Goal: Information Seeking & Learning: Learn about a topic

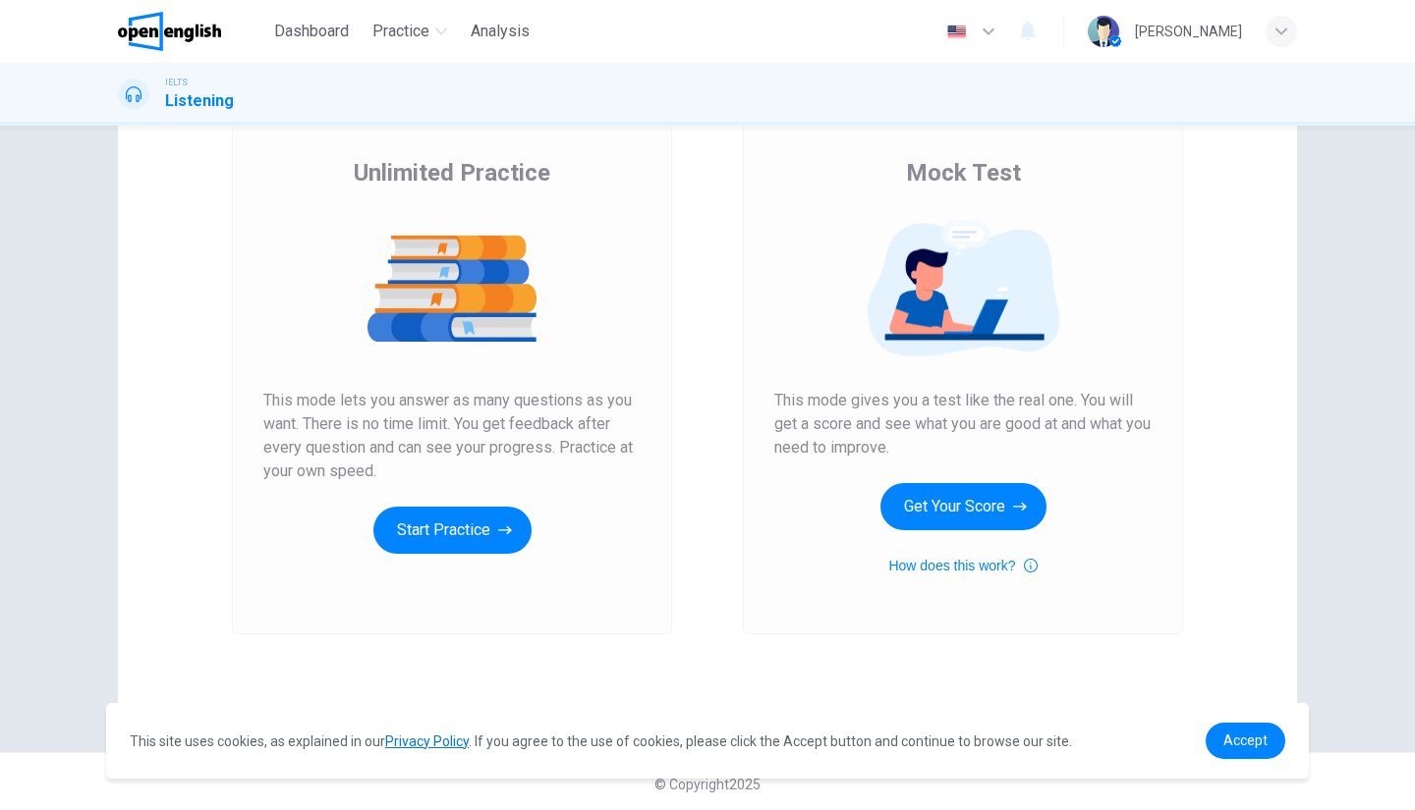
scroll to position [140, 0]
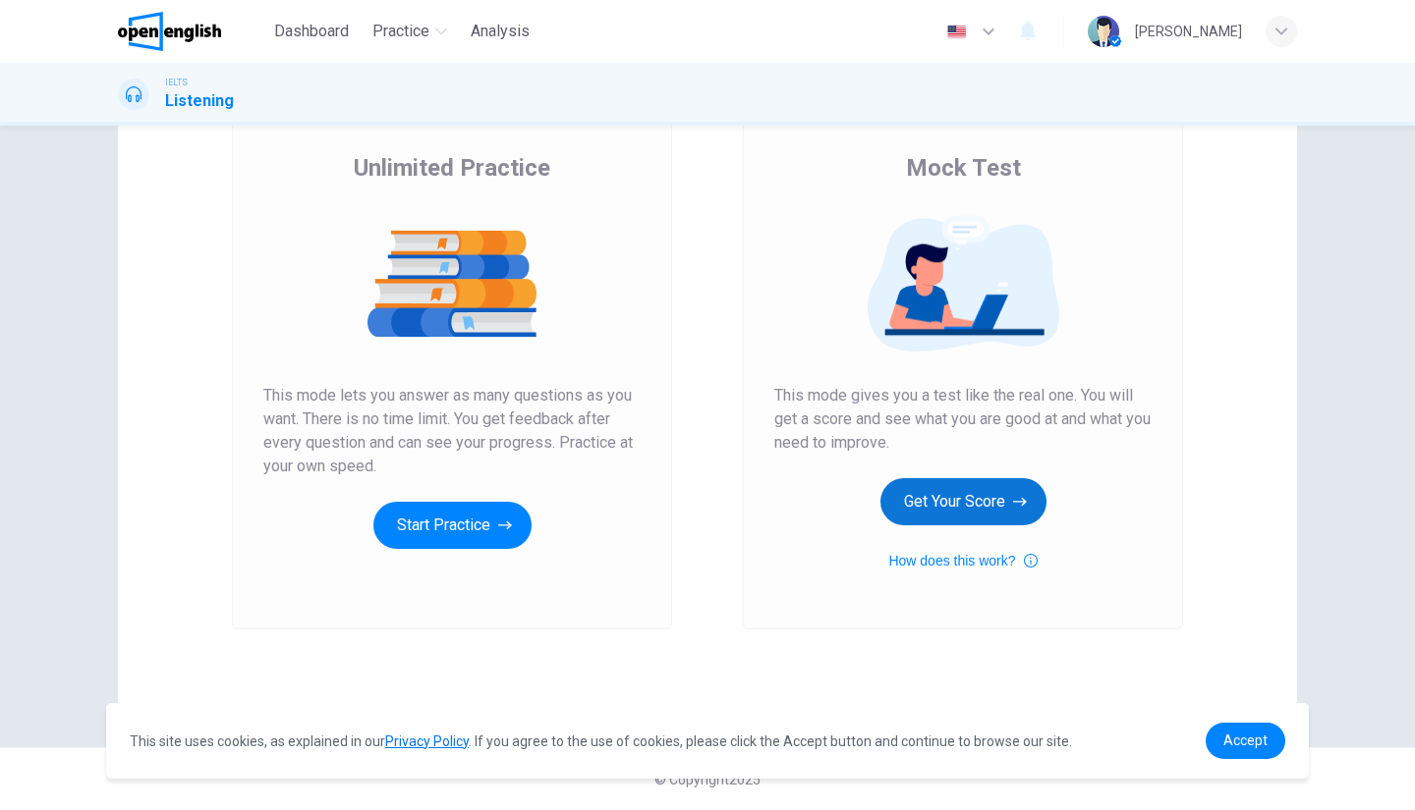
click at [995, 500] on button "Get Your Score" at bounding box center [963, 501] width 166 height 47
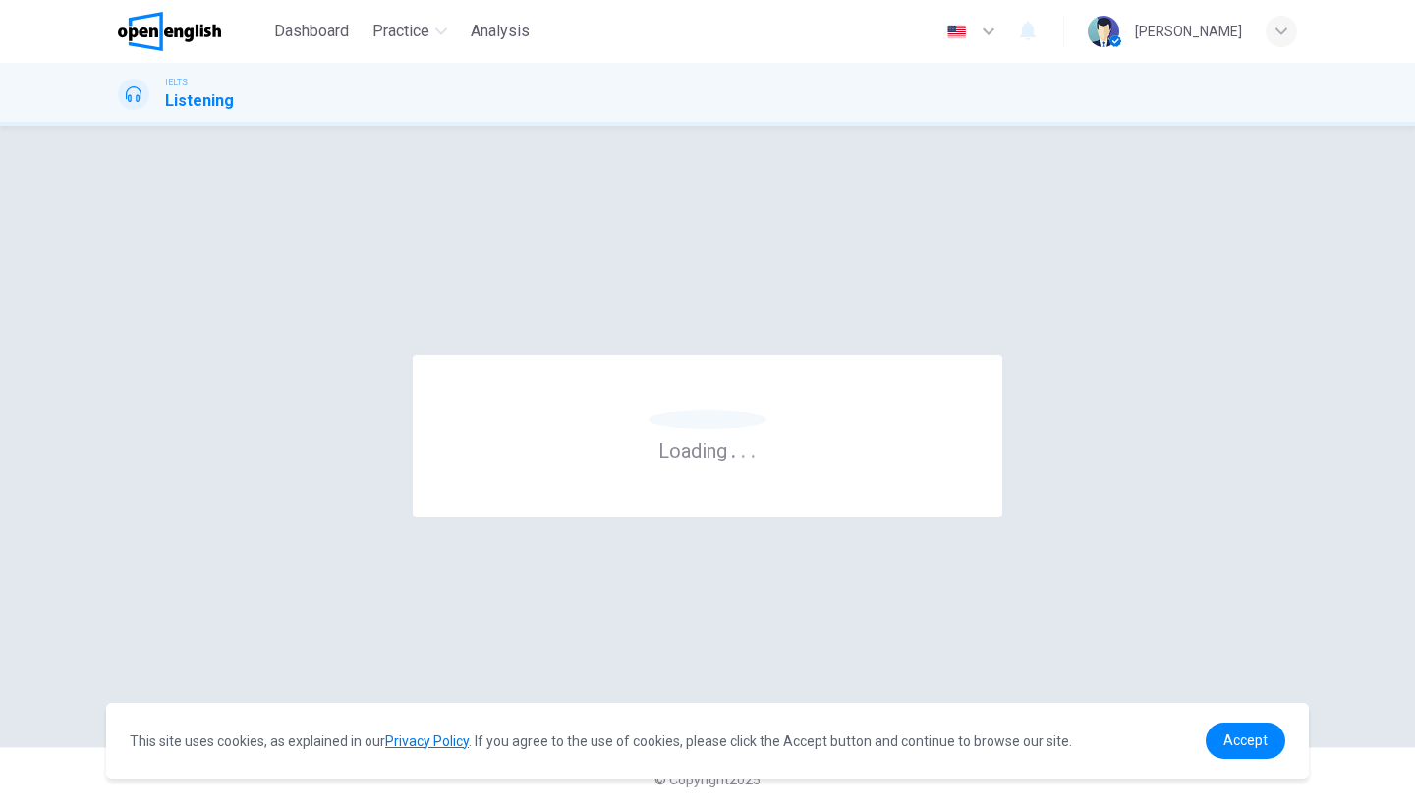
scroll to position [0, 0]
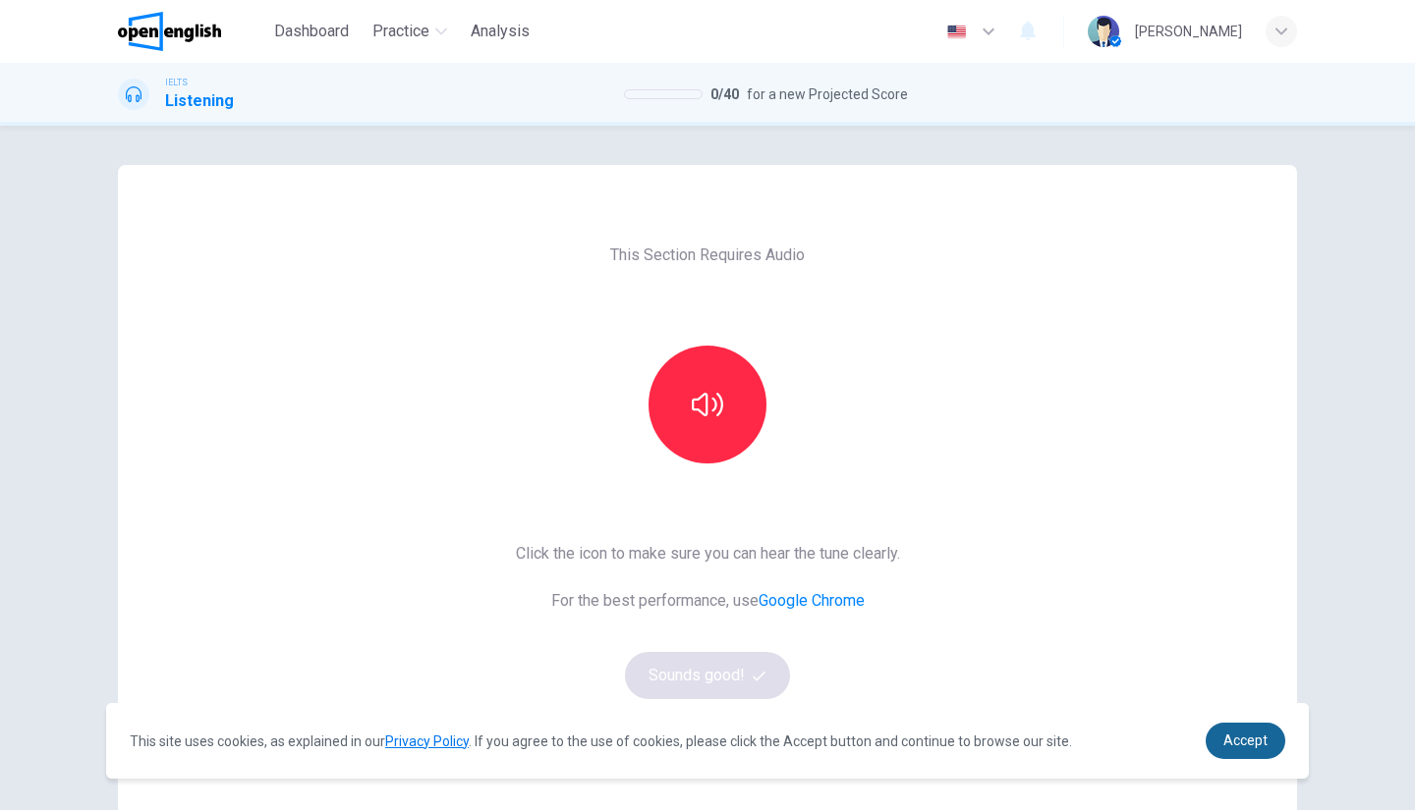
click at [1258, 733] on span "Accept" at bounding box center [1245, 741] width 44 height 16
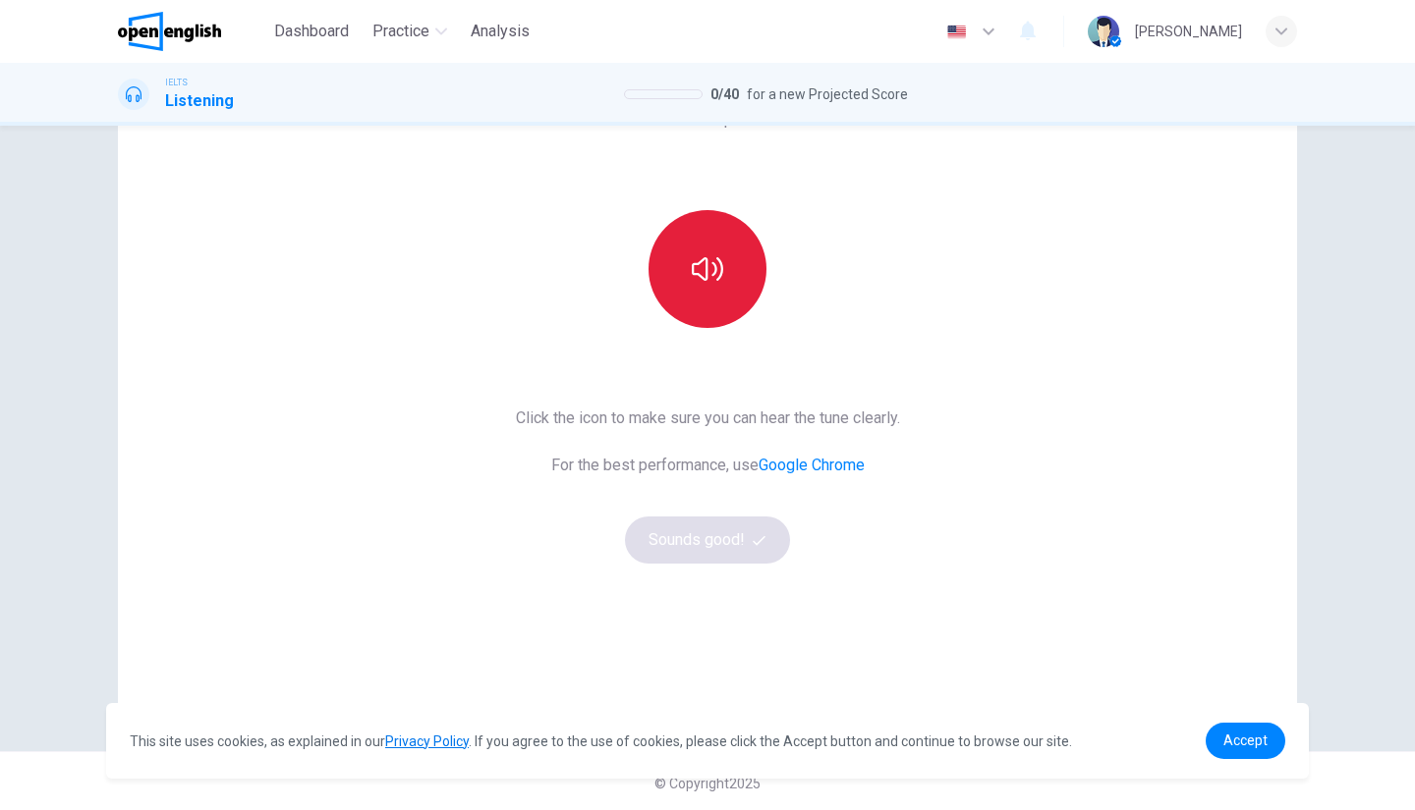
scroll to position [140, 0]
click at [717, 294] on button "button" at bounding box center [707, 265] width 118 height 118
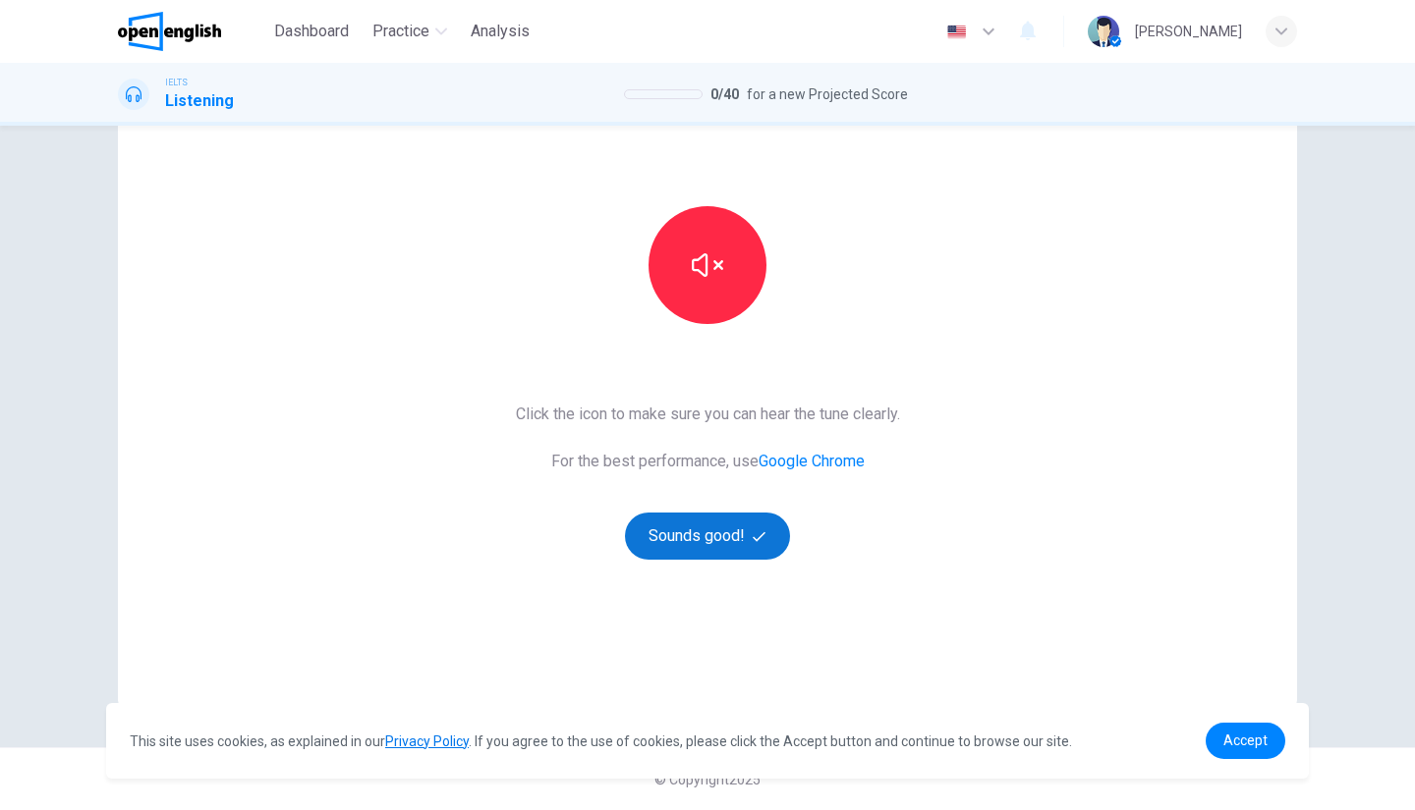
click at [726, 533] on button "Sounds good!" at bounding box center [707, 536] width 165 height 47
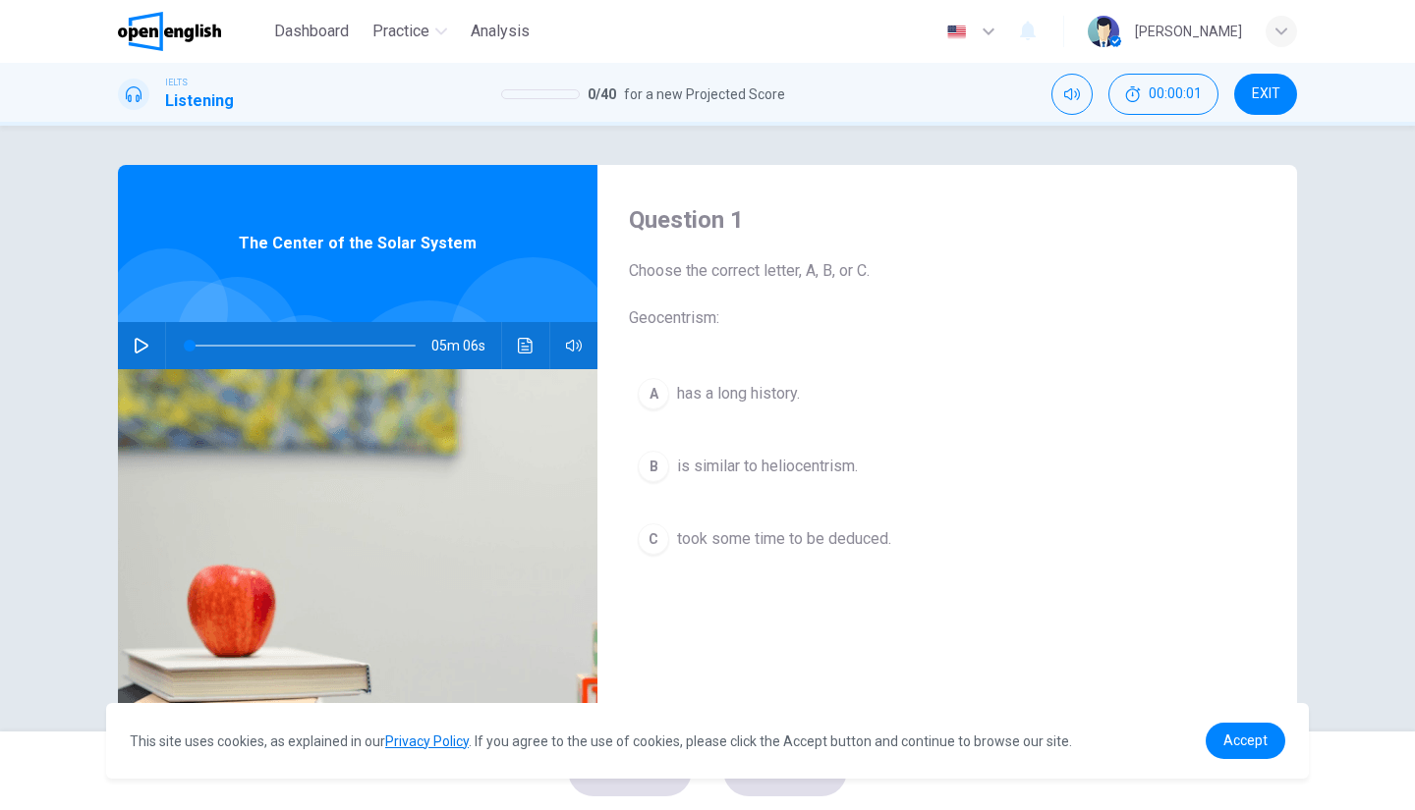
scroll to position [0, 0]
click at [127, 329] on button "button" at bounding box center [141, 345] width 31 height 47
click at [136, 343] on icon "button" at bounding box center [142, 346] width 16 height 16
click at [525, 347] on icon "Click to see the audio transcription" at bounding box center [526, 346] width 16 height 16
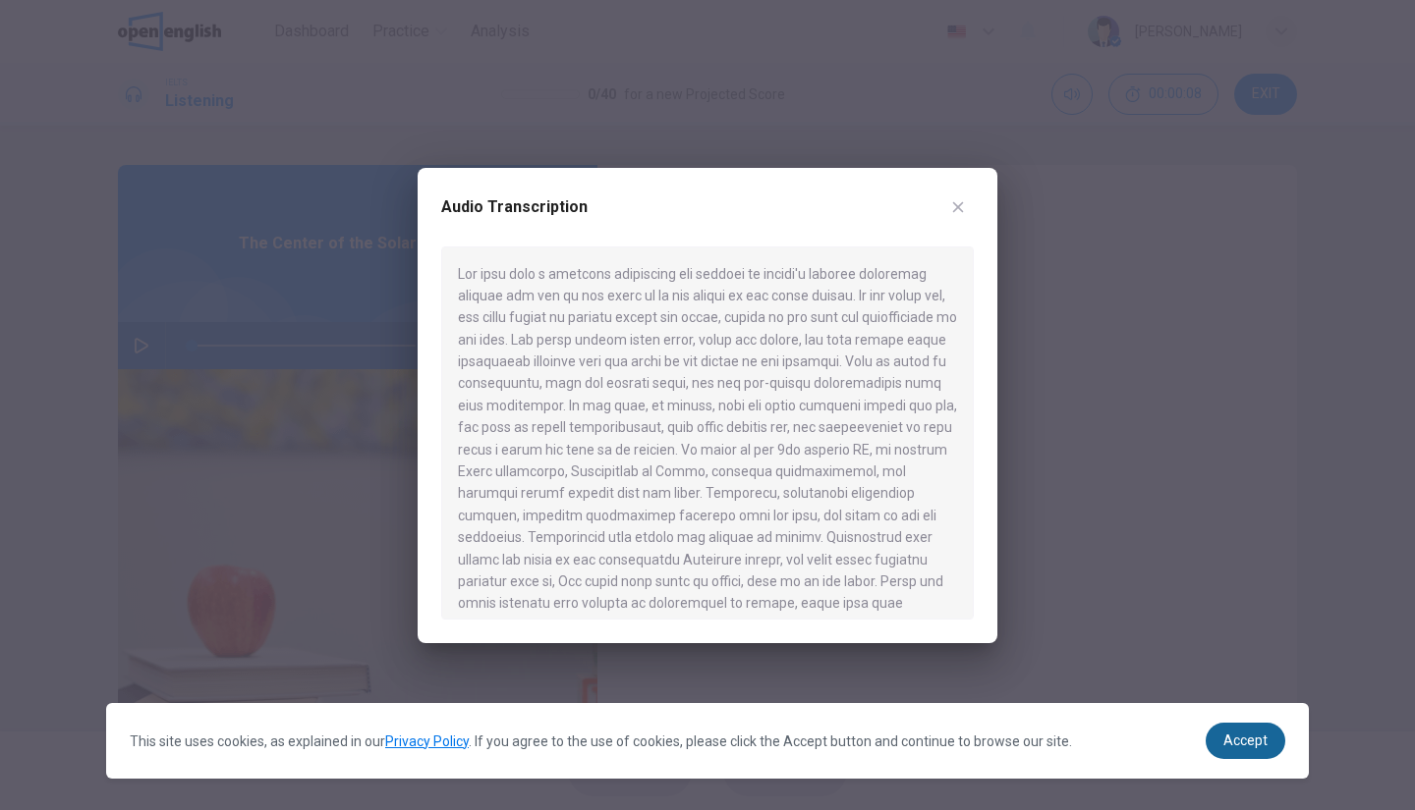
click at [1268, 742] on link "Accept" at bounding box center [1245, 741] width 80 height 36
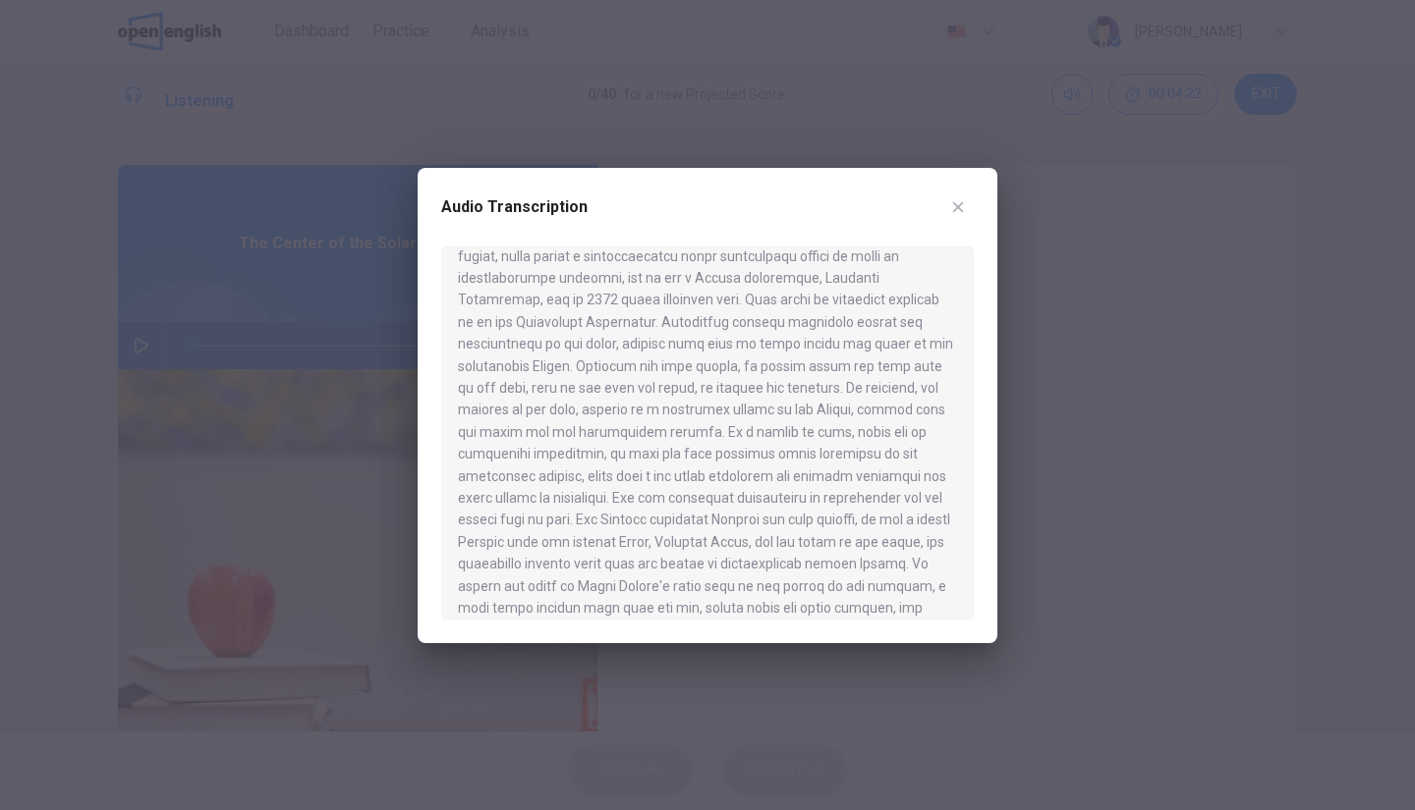
scroll to position [786, 0]
click at [955, 204] on icon "button" at bounding box center [958, 206] width 11 height 11
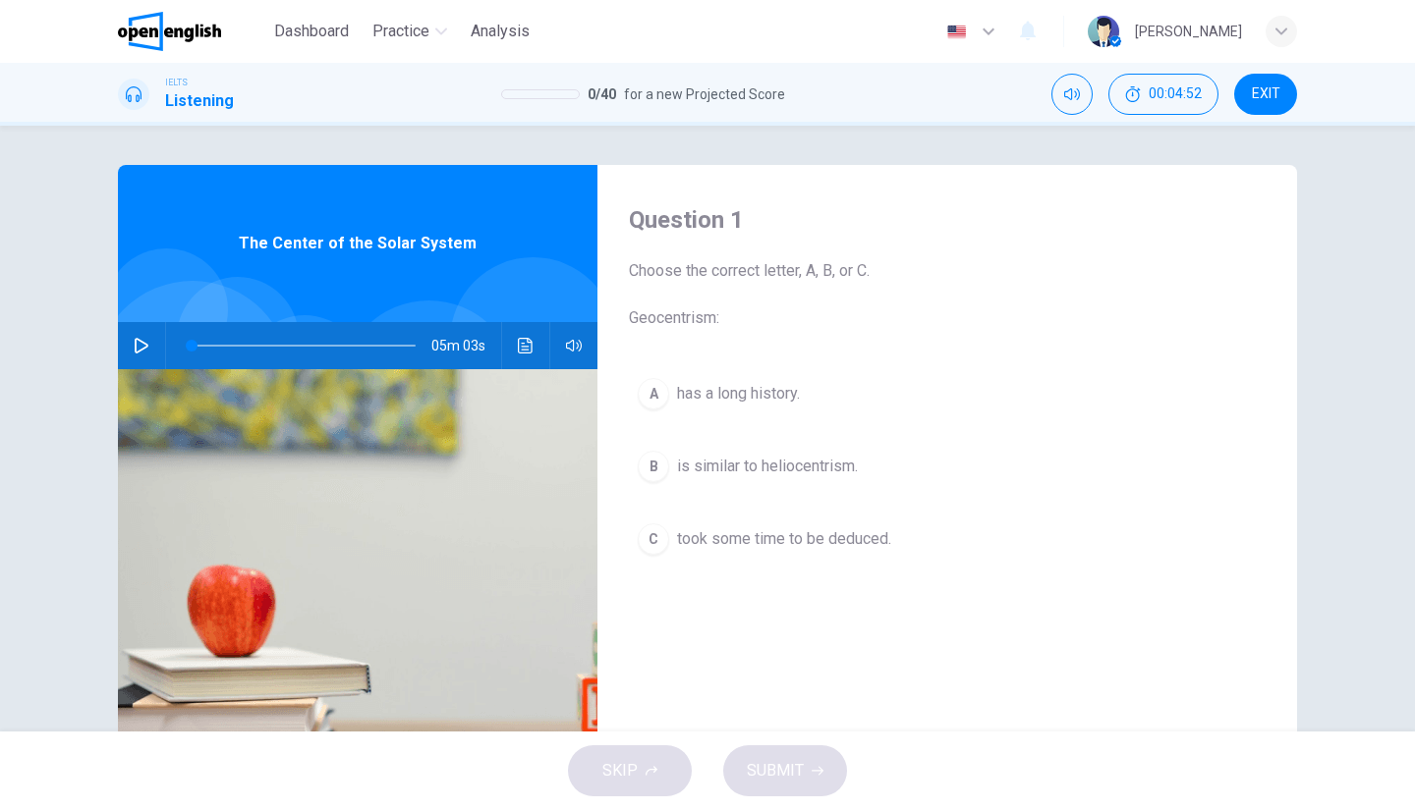
click at [731, 548] on span "took some time to be deduced." at bounding box center [784, 540] width 214 height 24
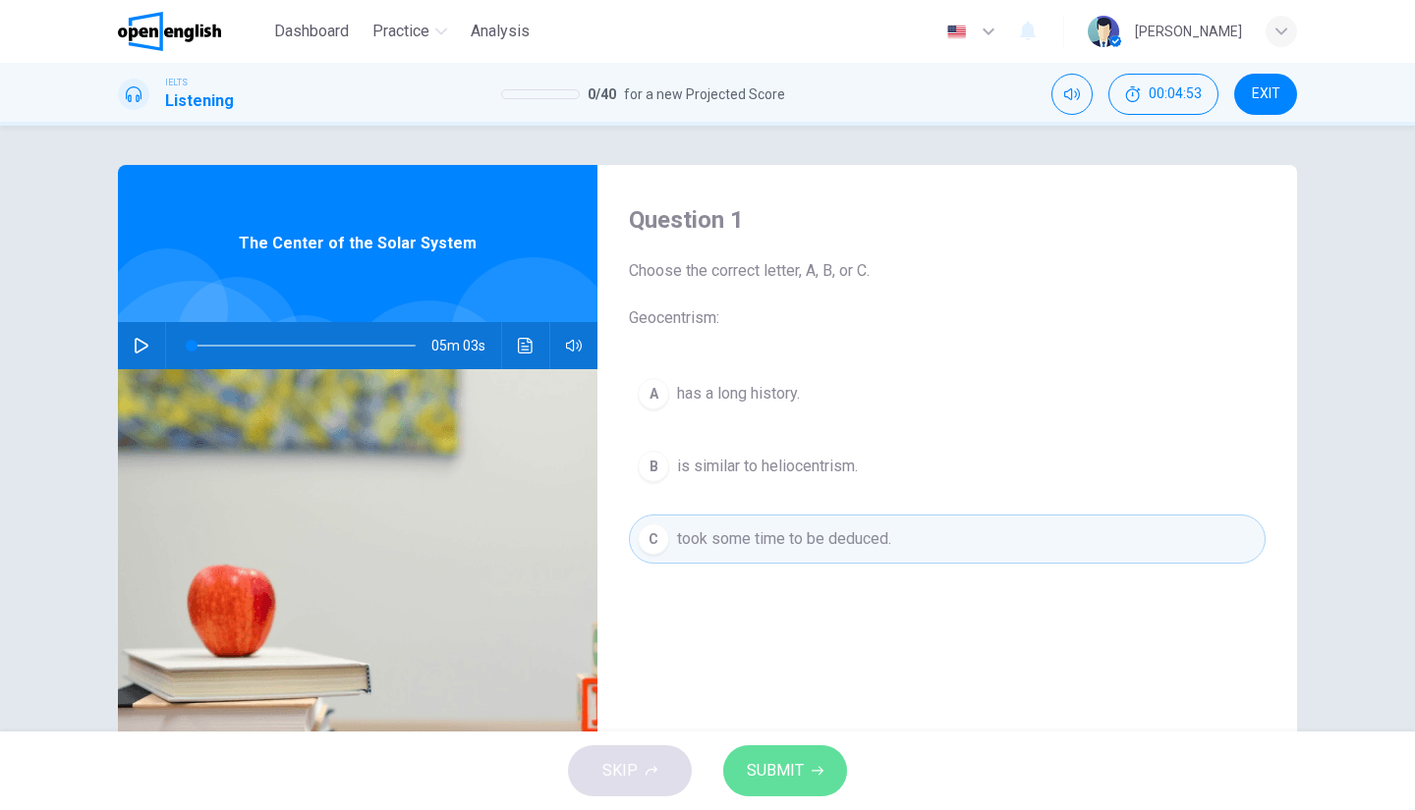
click at [791, 755] on button "SUBMIT" at bounding box center [785, 771] width 124 height 51
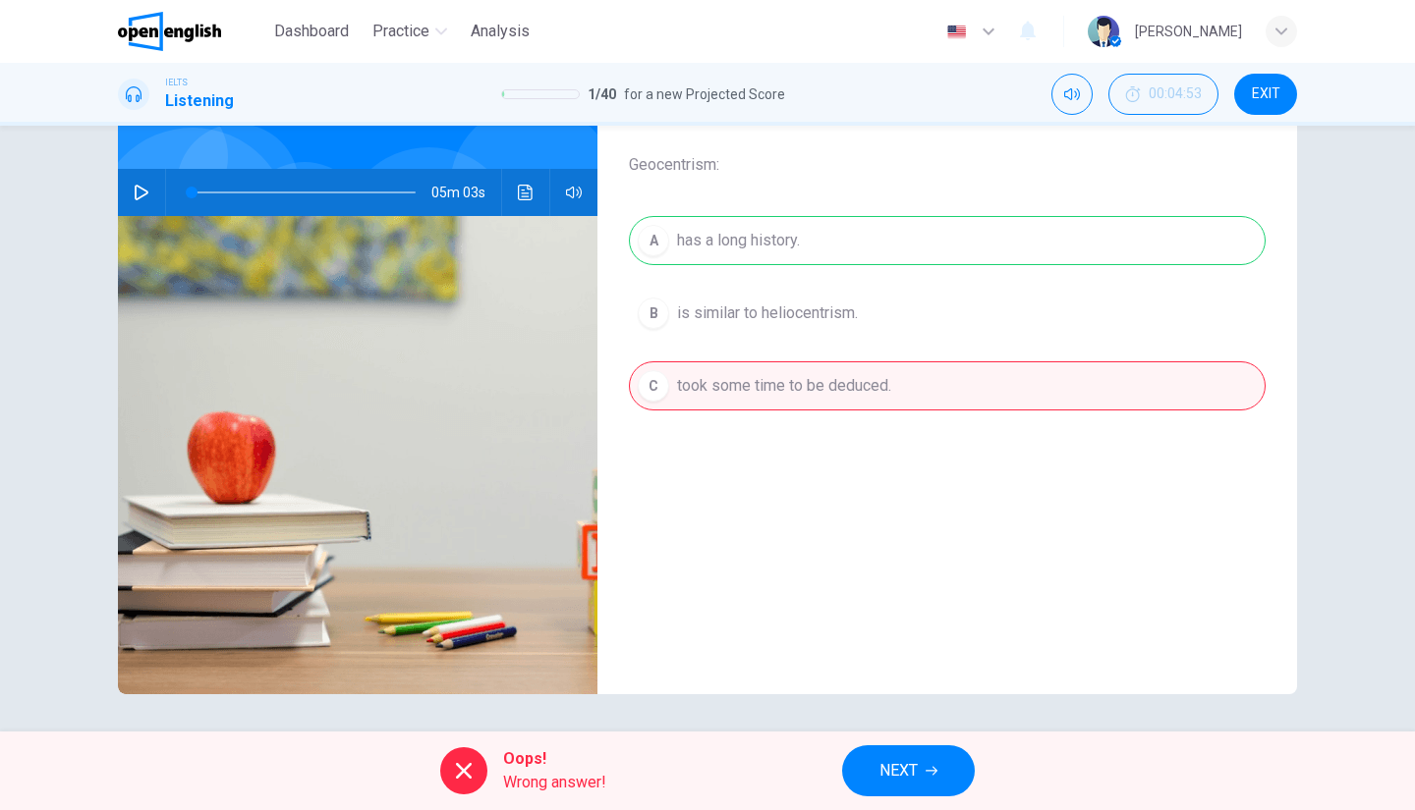
scroll to position [155, 0]
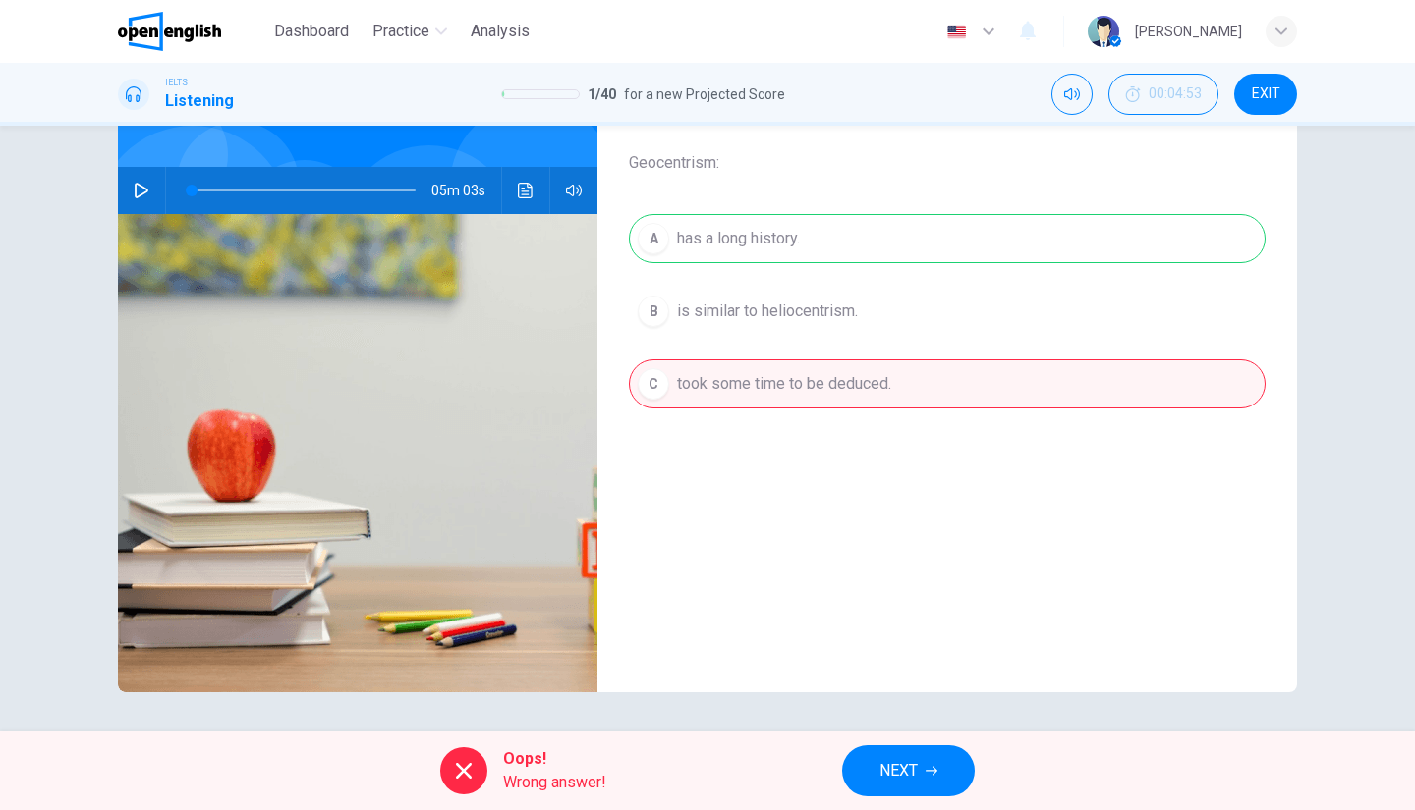
click at [890, 769] on span "NEXT" at bounding box center [898, 771] width 38 height 28
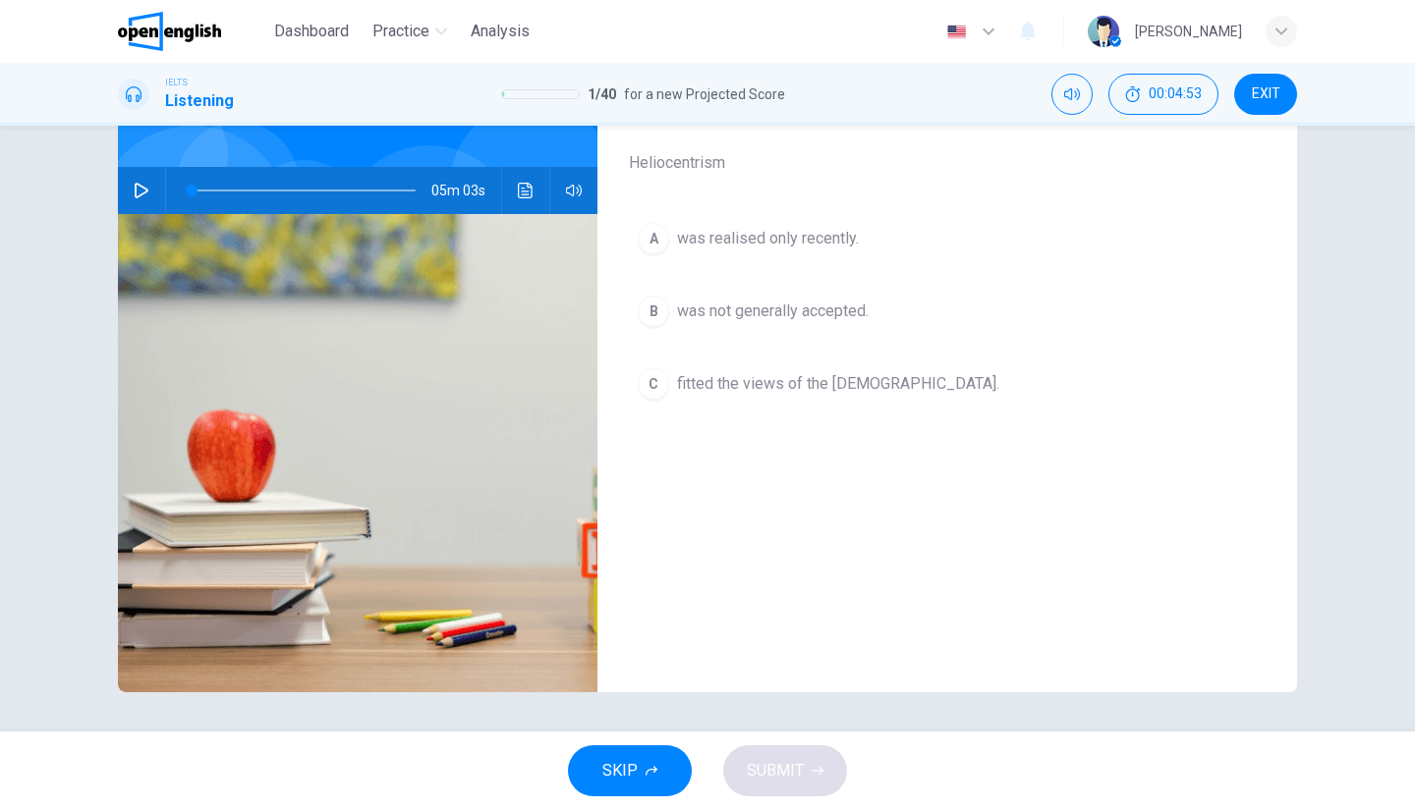
scroll to position [0, 0]
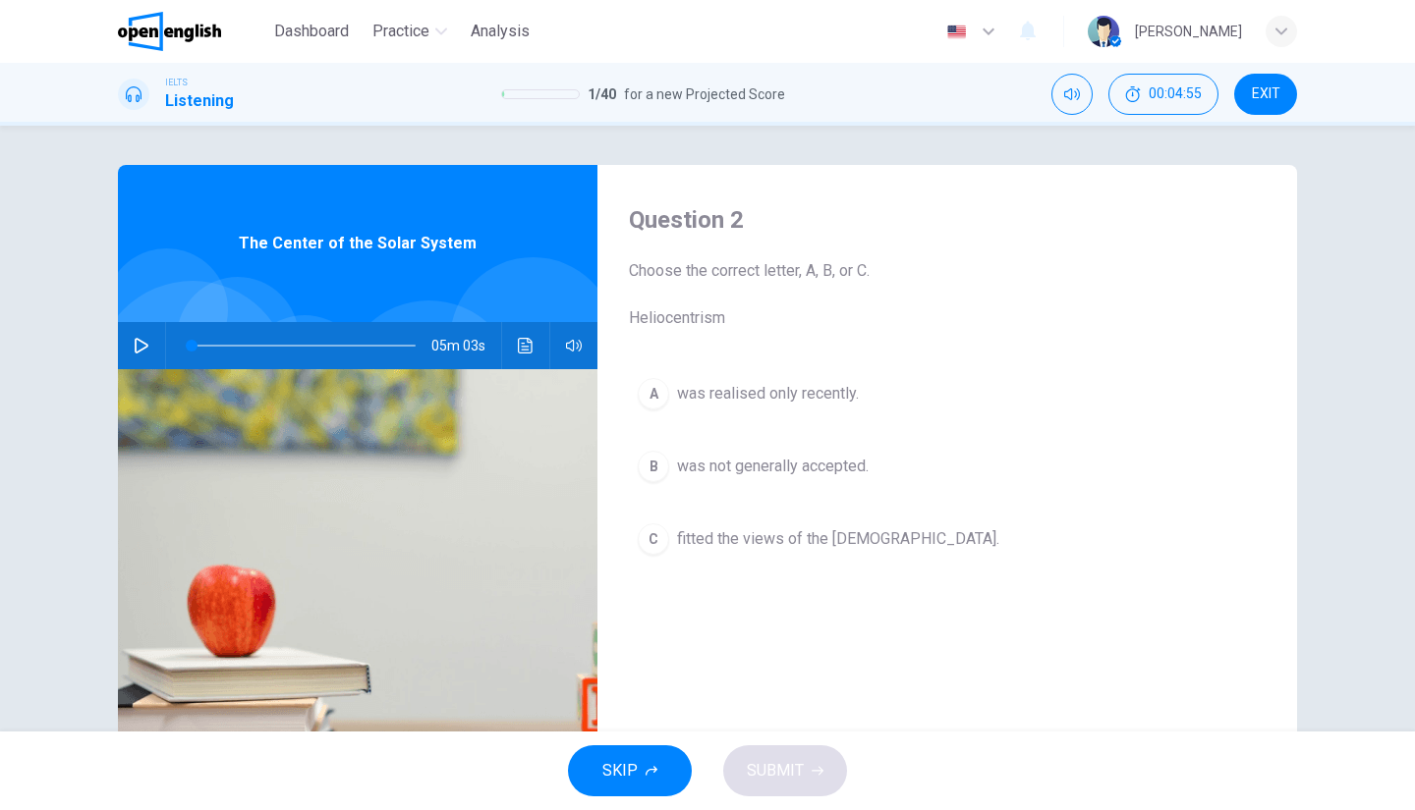
click at [751, 462] on span "was not generally accepted." at bounding box center [773, 467] width 192 height 24
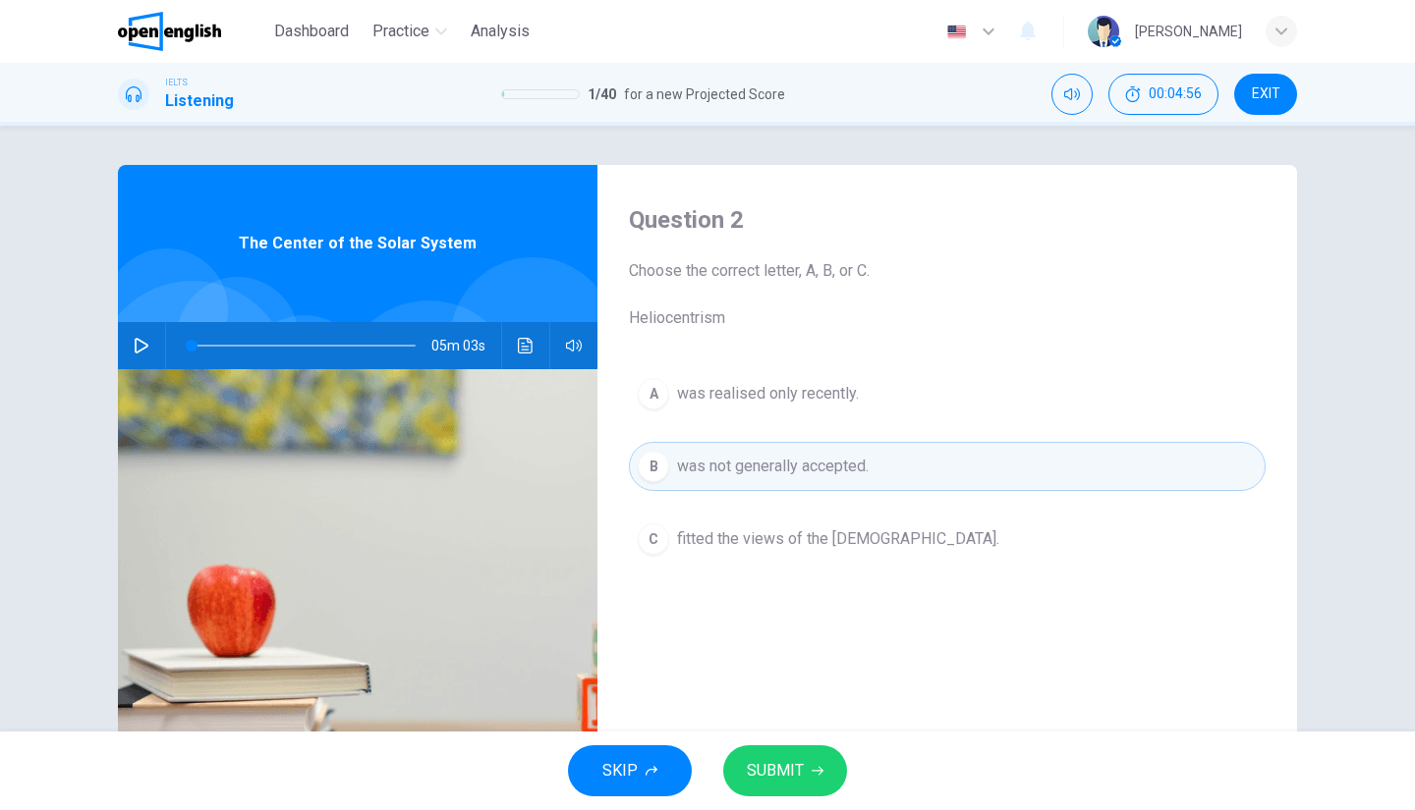
click at [793, 772] on span "SUBMIT" at bounding box center [775, 771] width 57 height 28
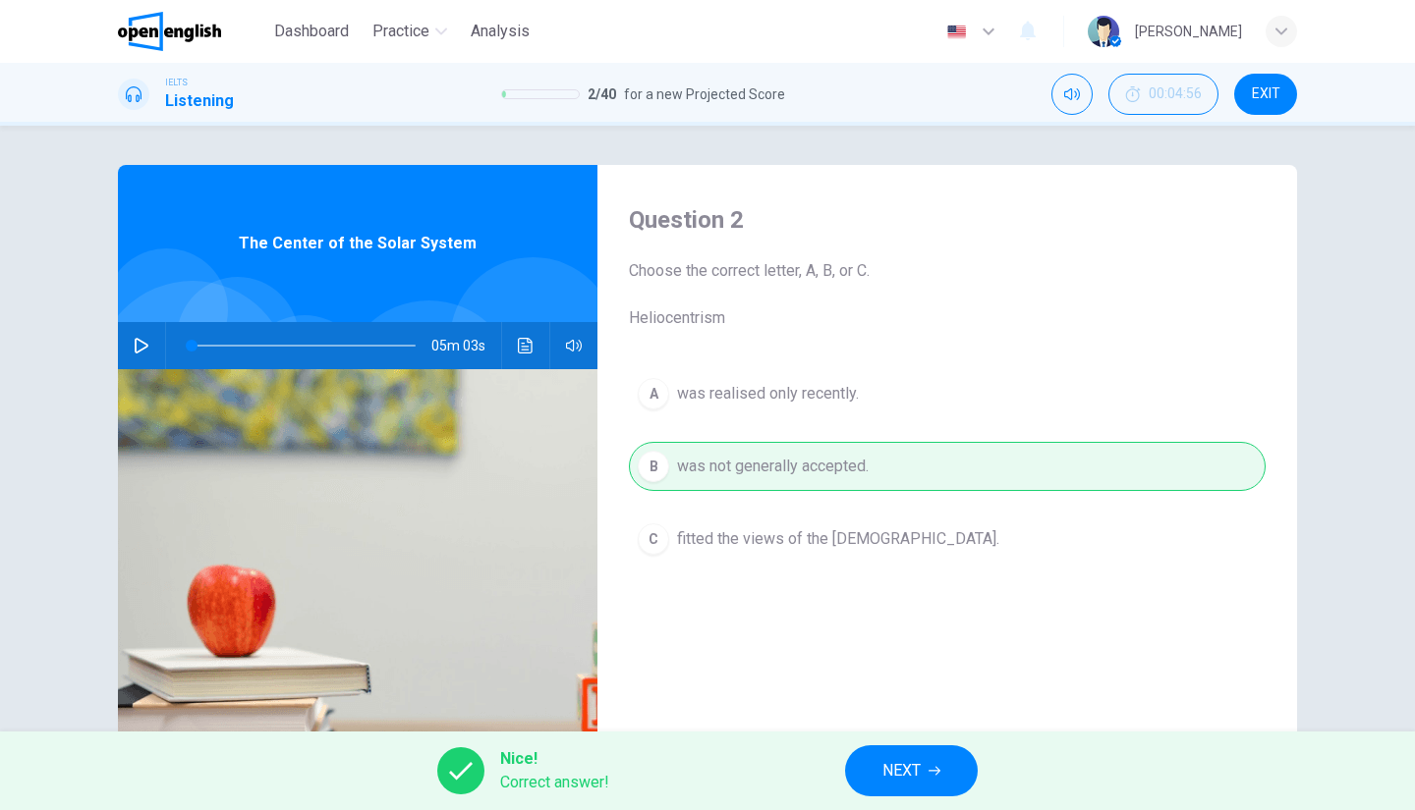
click at [896, 763] on span "NEXT" at bounding box center [901, 771] width 38 height 28
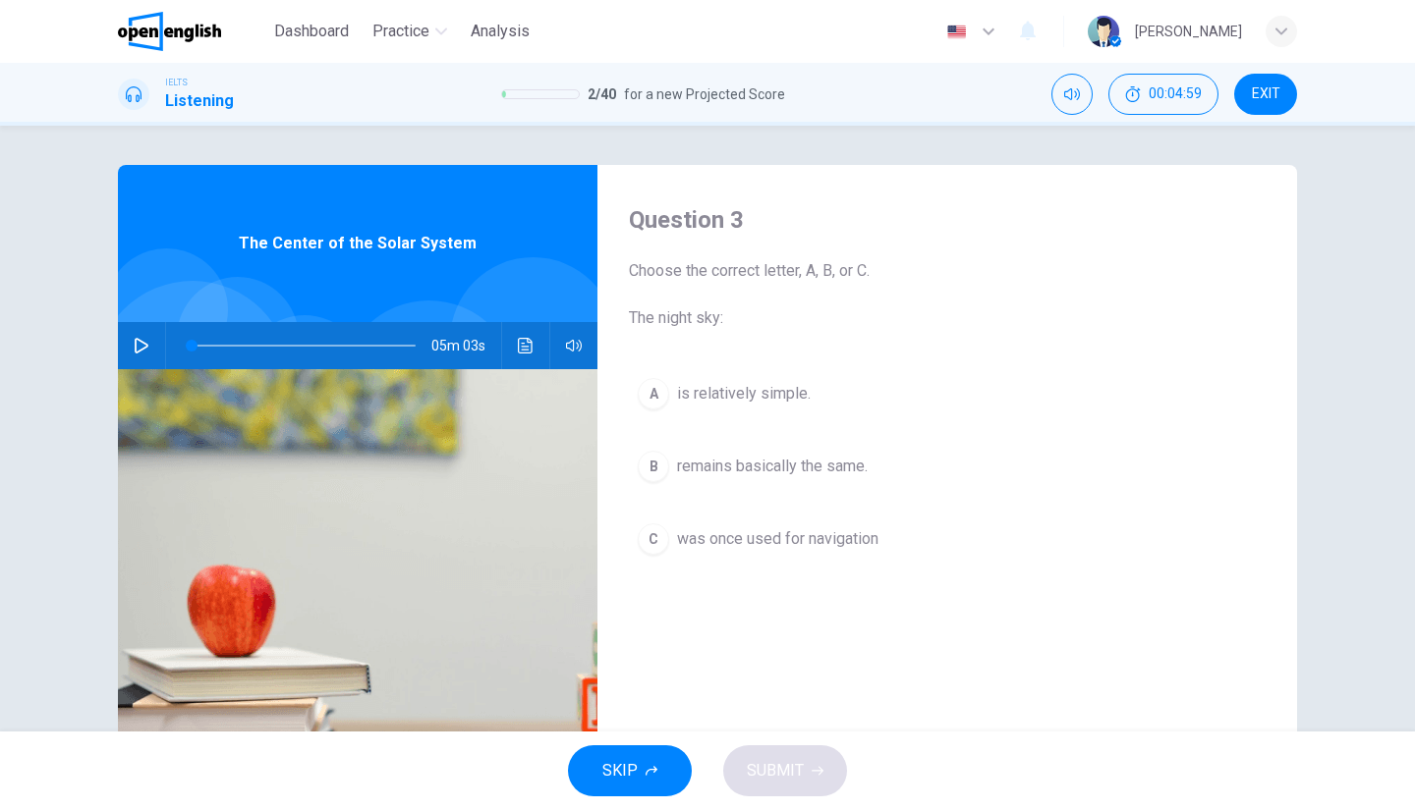
click at [809, 536] on span "was once used for navigation" at bounding box center [777, 540] width 201 height 24
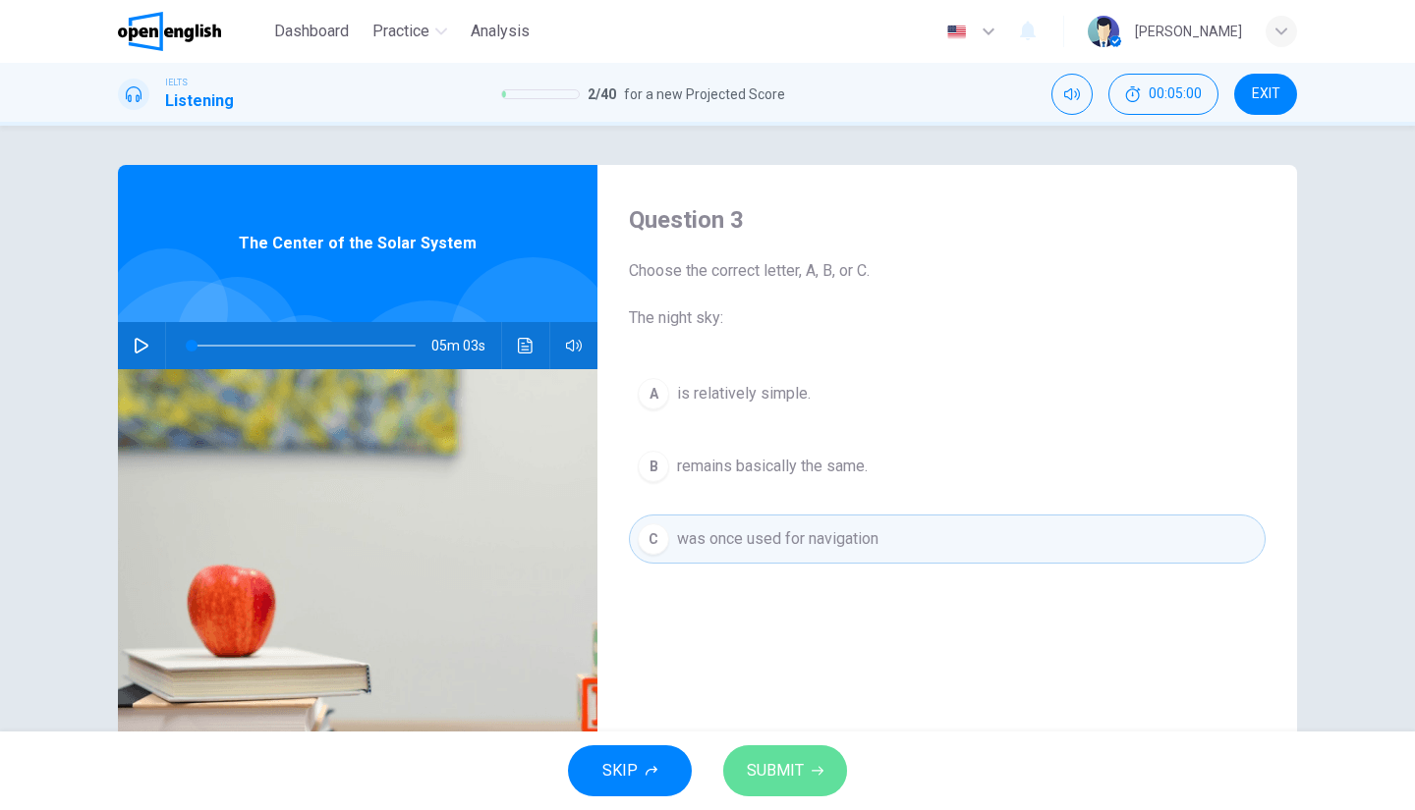
click at [811, 769] on icon "button" at bounding box center [817, 771] width 12 height 12
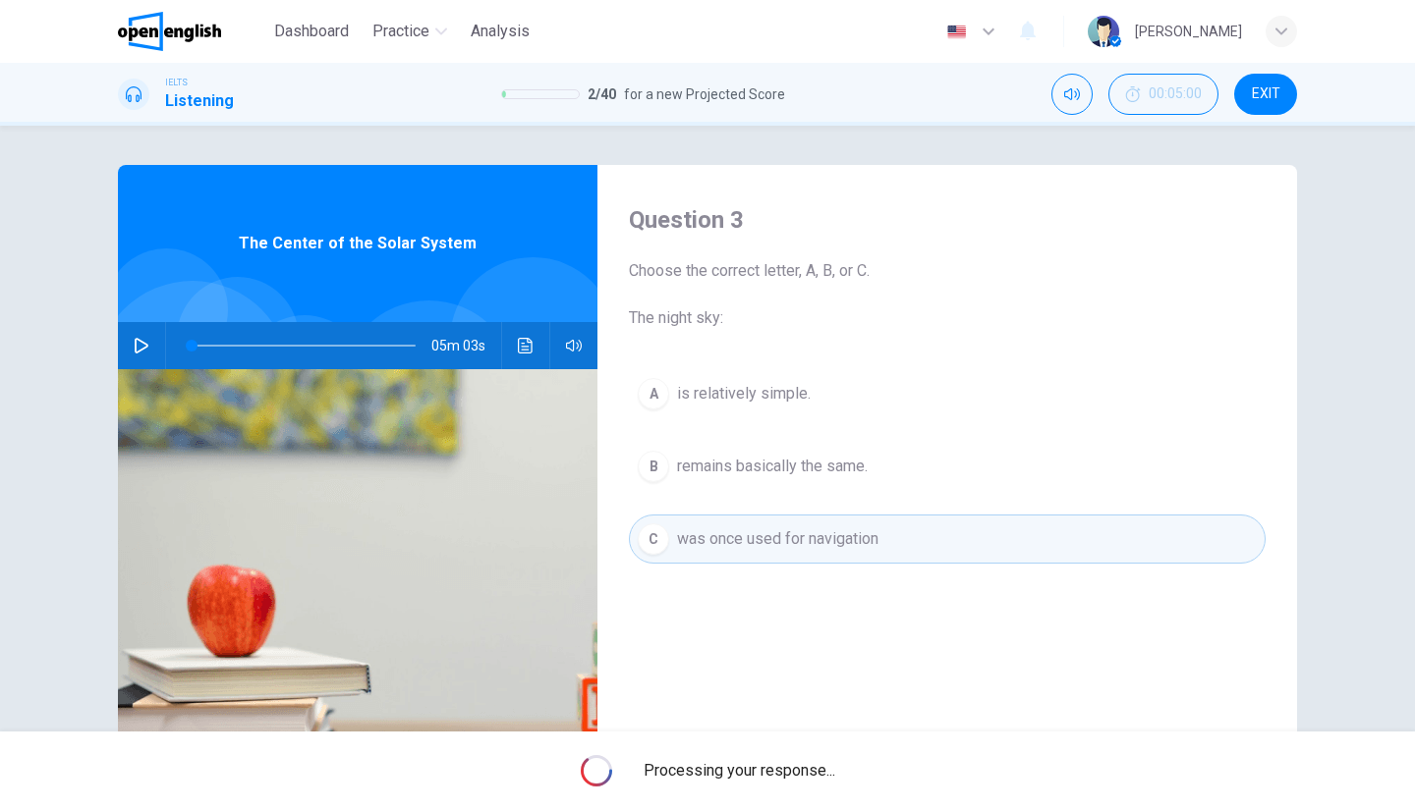
type input "*"
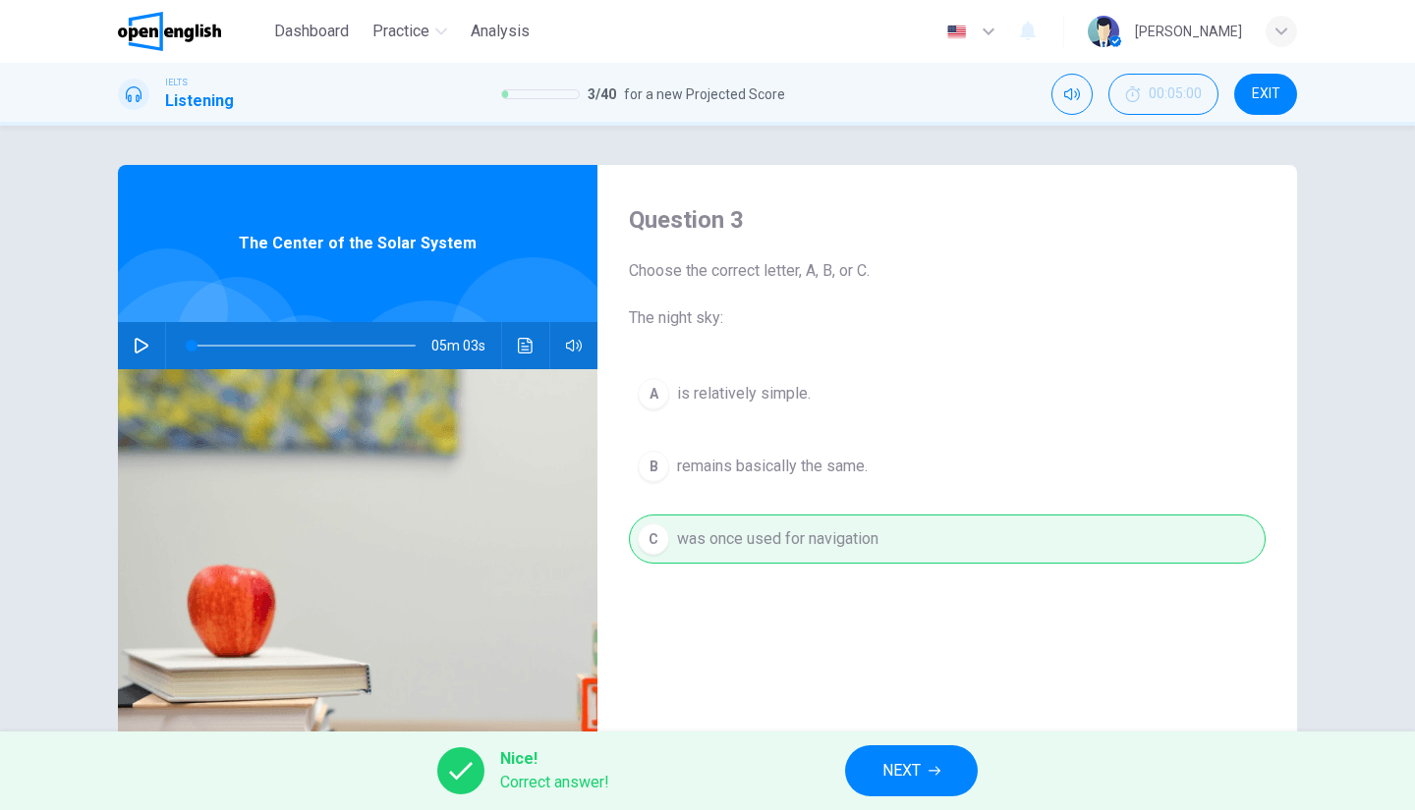
click at [921, 761] on span "NEXT" at bounding box center [901, 771] width 38 height 28
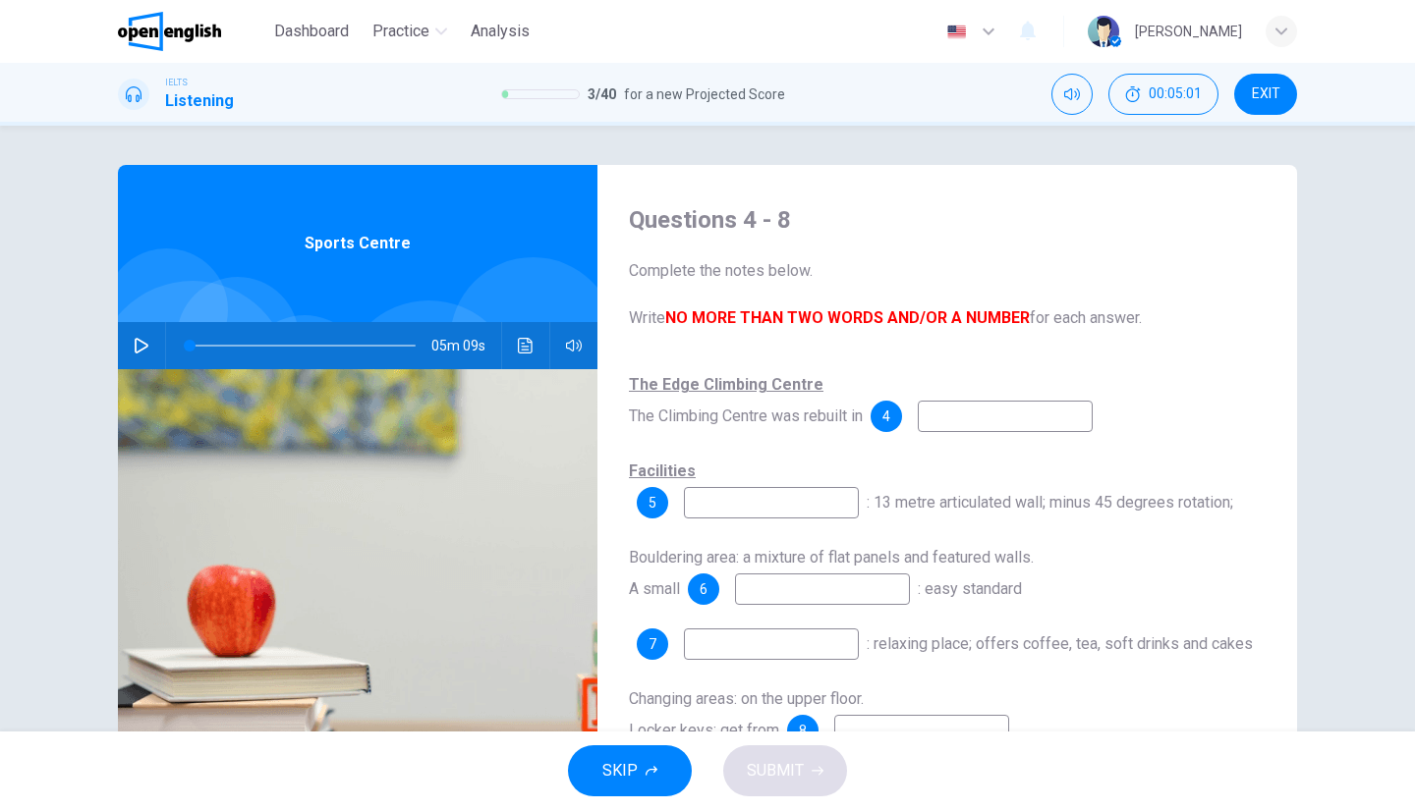
scroll to position [98, 0]
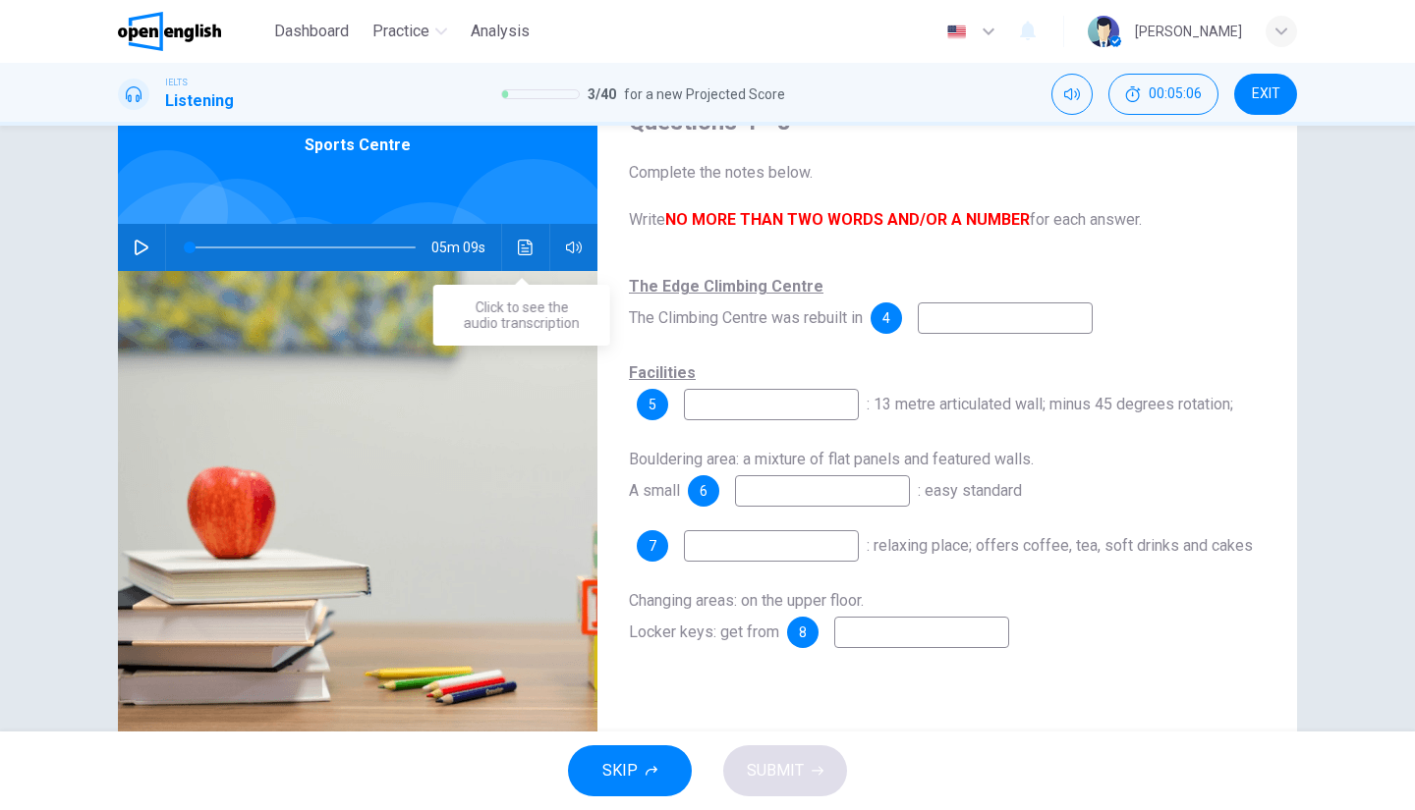
click at [522, 249] on icon "Click to see the audio transcription" at bounding box center [526, 248] width 16 height 16
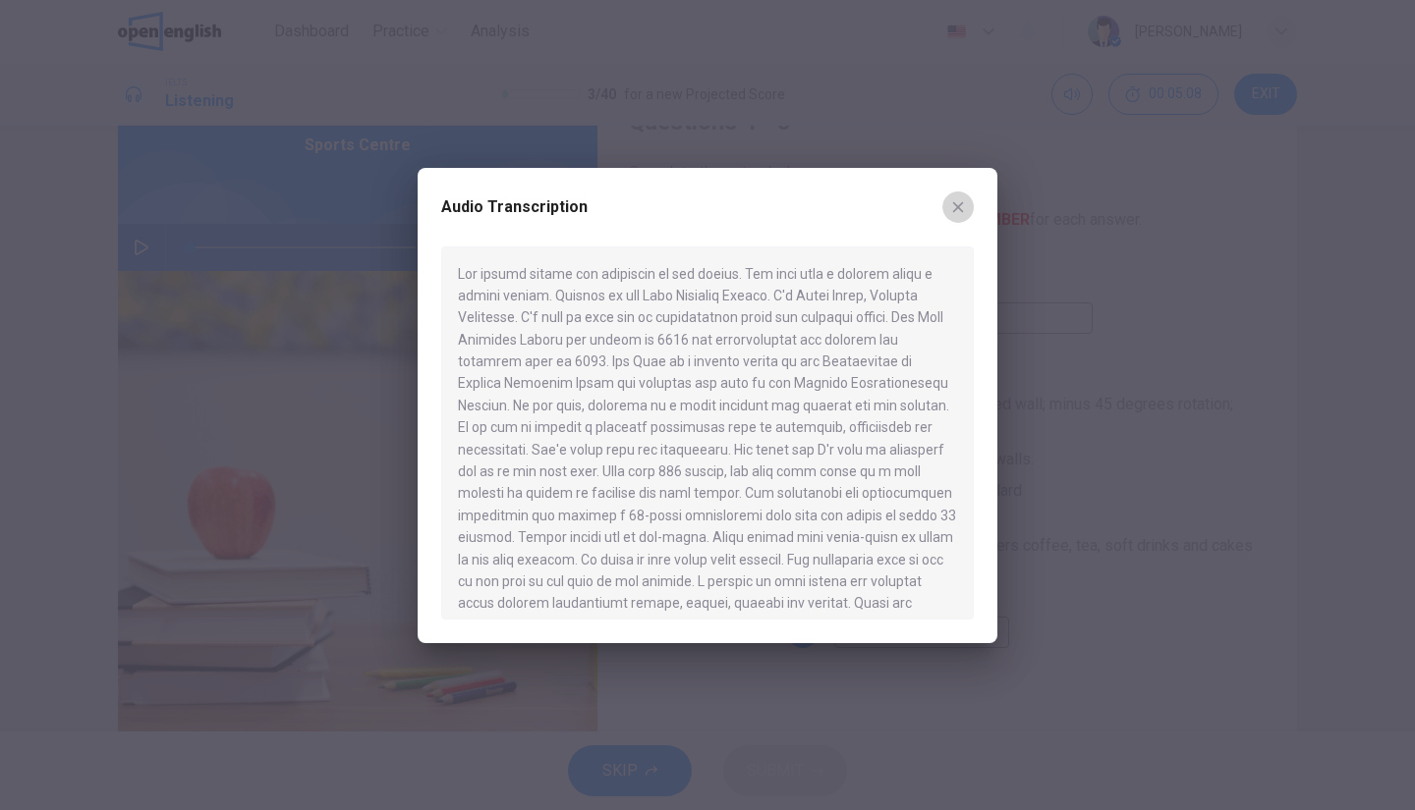
click at [945, 213] on button "button" at bounding box center [957, 207] width 31 height 31
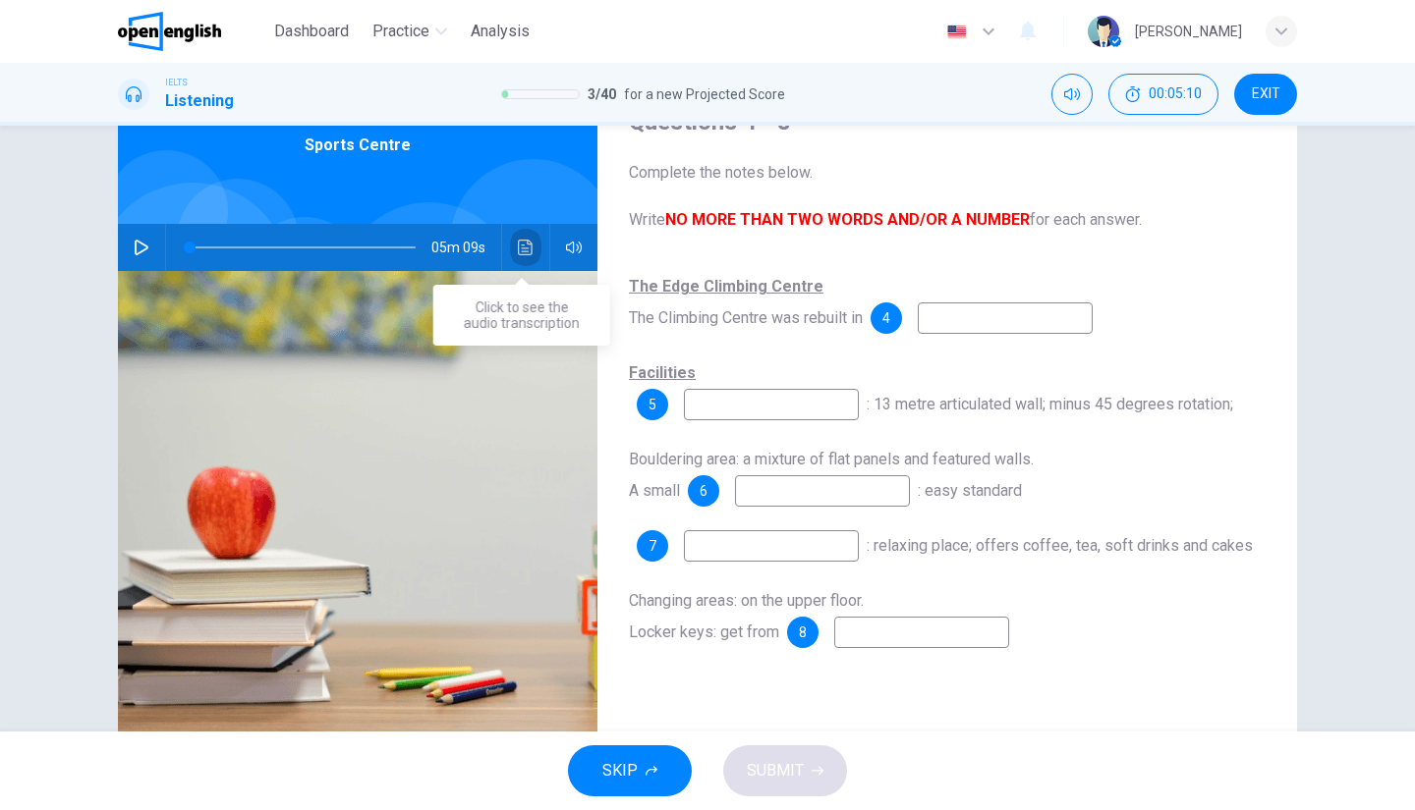
click at [518, 246] on icon "Click to see the audio transcription" at bounding box center [526, 248] width 16 height 16
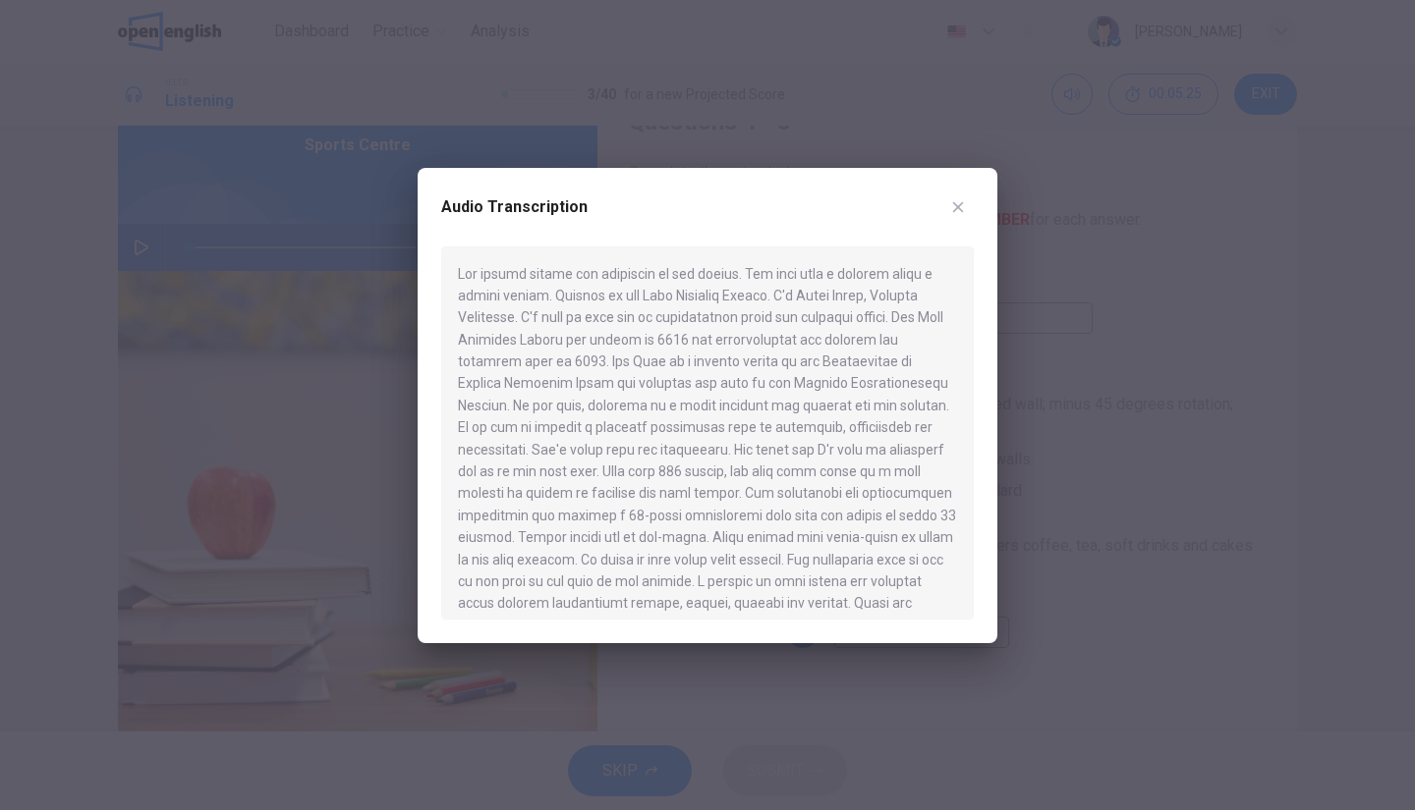
drag, startPoint x: 977, startPoint y: 188, endPoint x: 969, endPoint y: 201, distance: 15.8
click at [977, 188] on div "Audio Transcription" at bounding box center [708, 405] width 580 height 475
click at [969, 202] on button "button" at bounding box center [957, 207] width 31 height 31
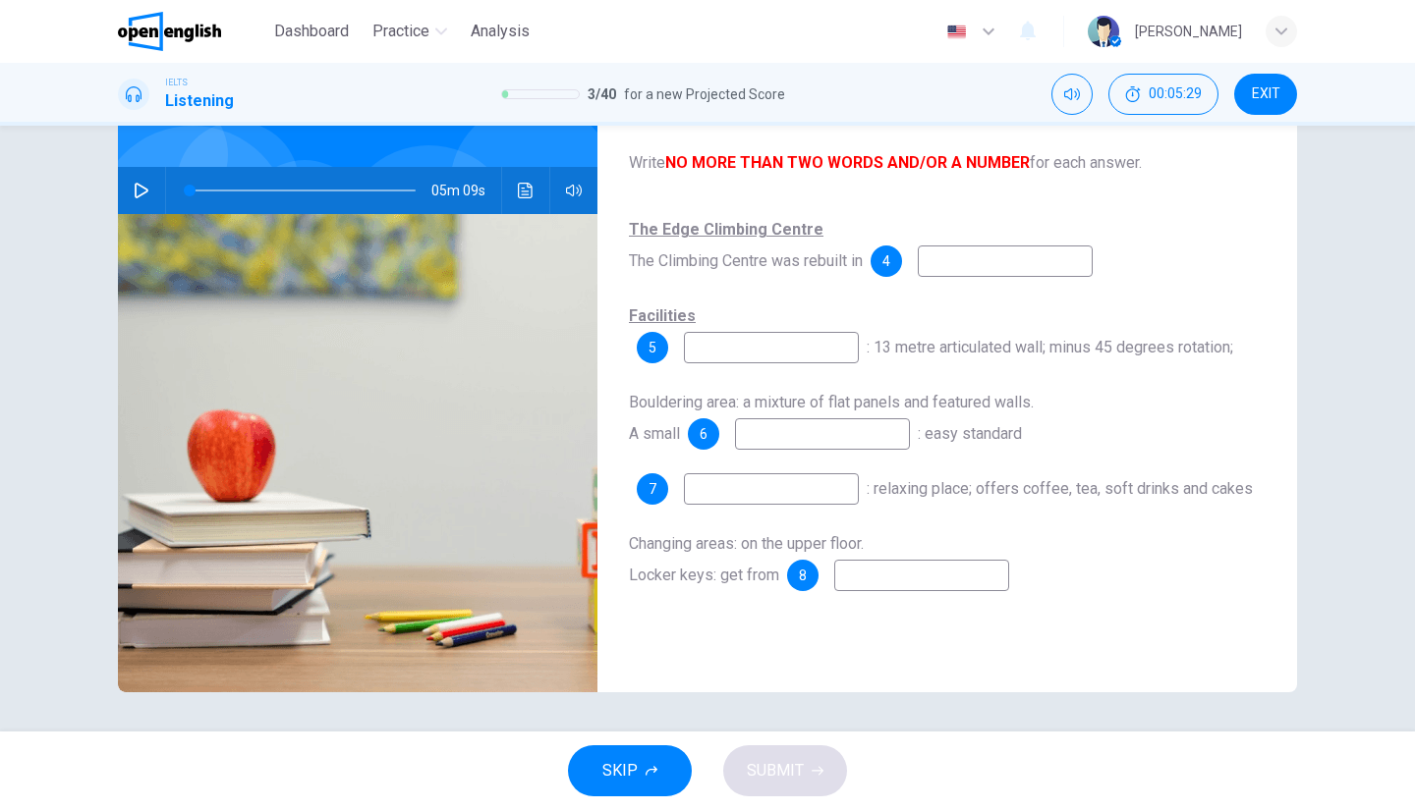
scroll to position [0, 0]
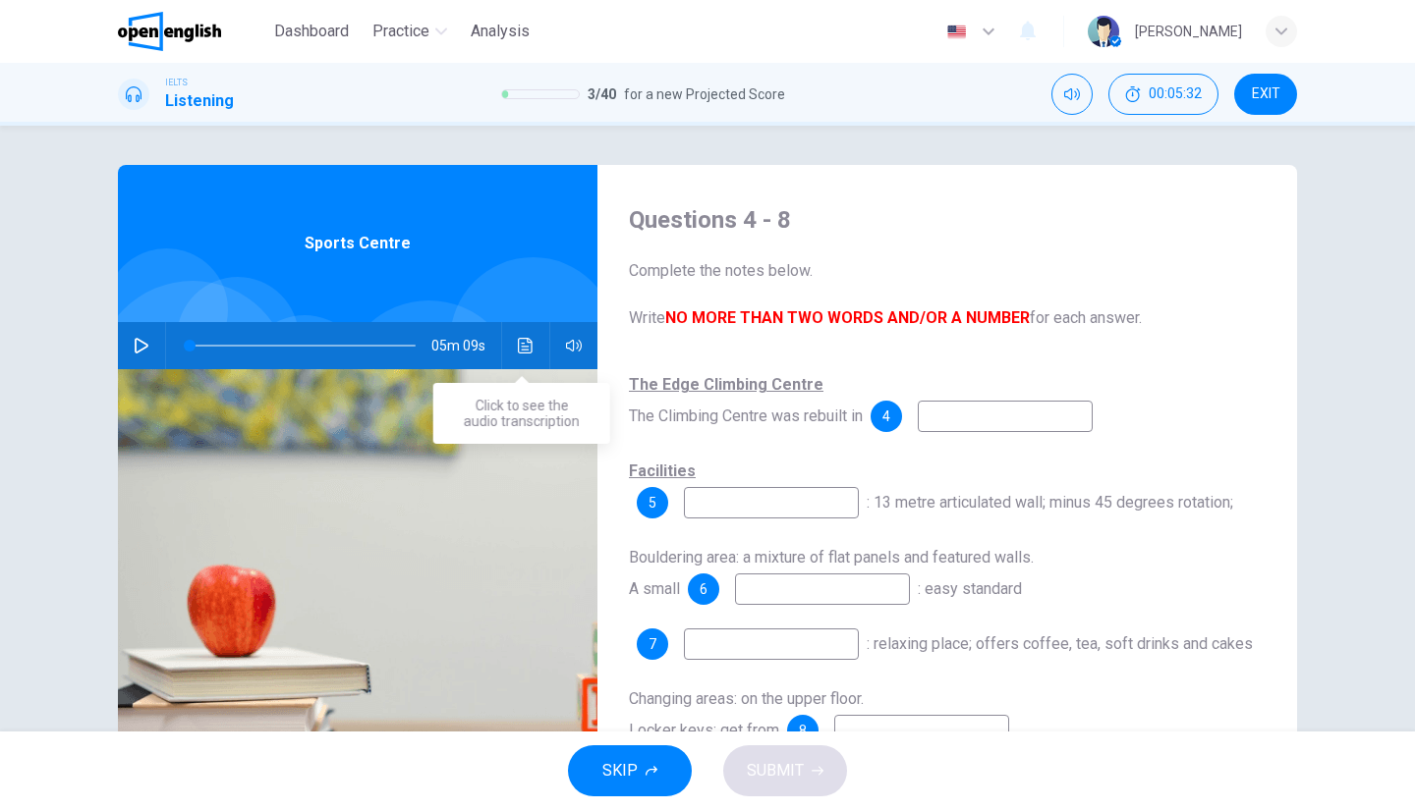
click at [510, 343] on button "Click to see the audio transcription" at bounding box center [525, 345] width 31 height 47
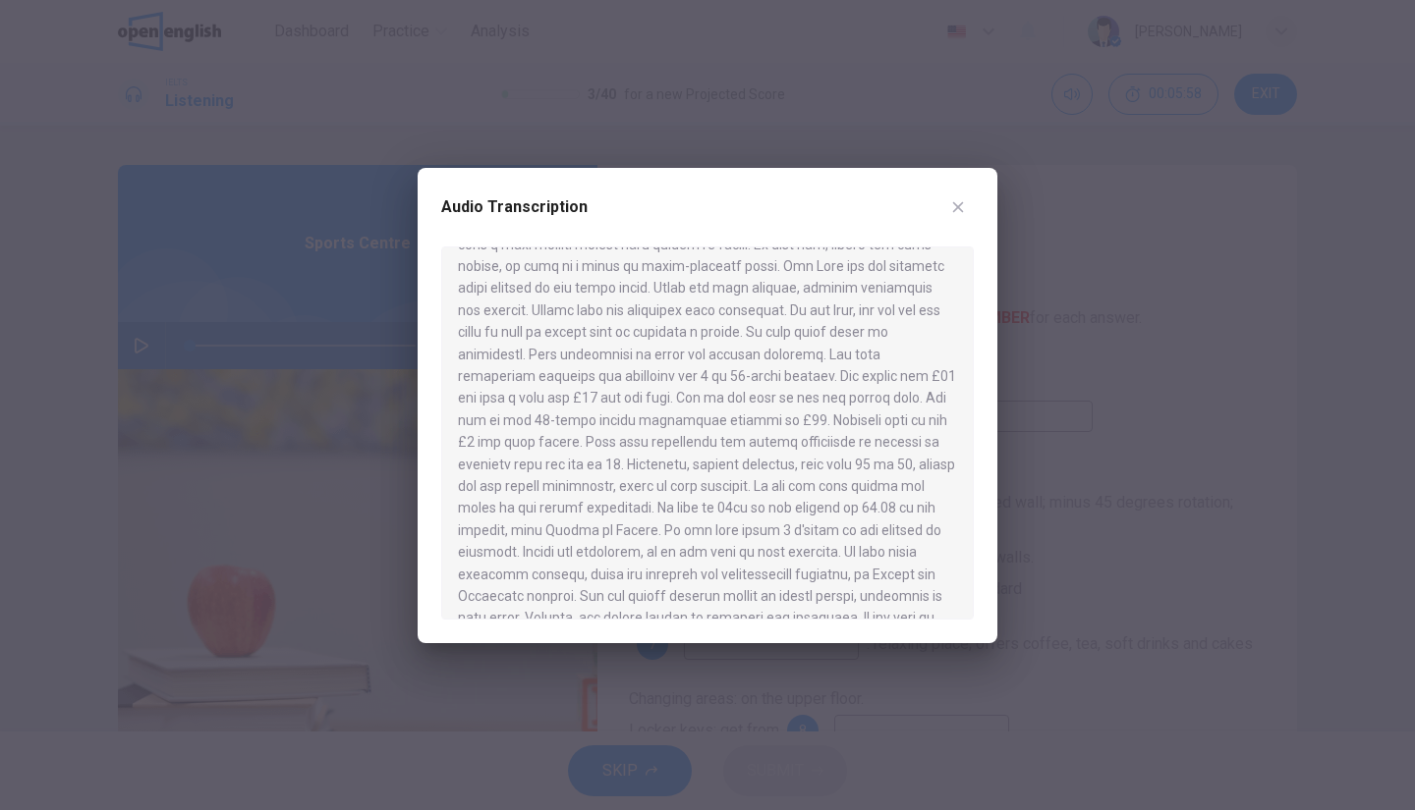
scroll to position [584, 0]
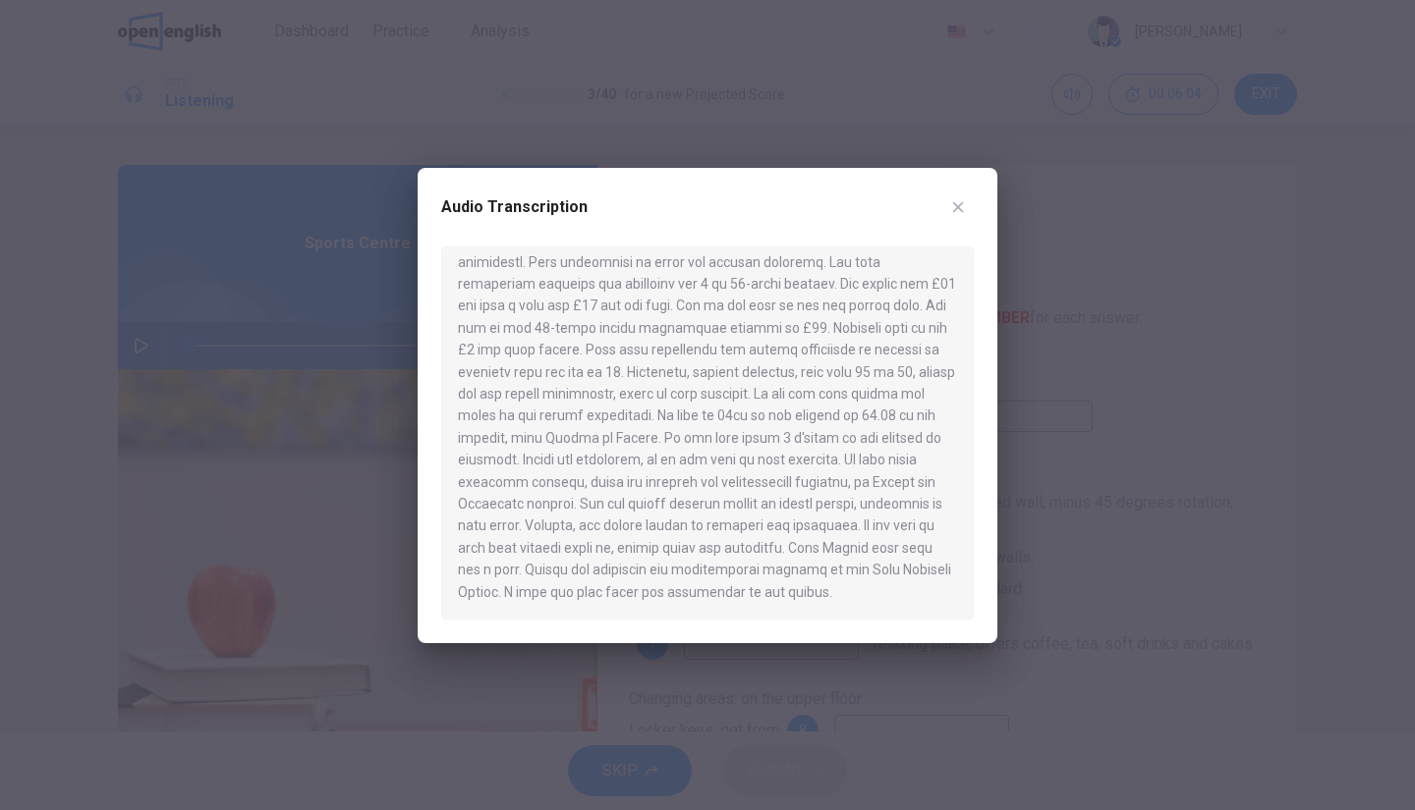
click at [1060, 427] on div at bounding box center [707, 405] width 1415 height 810
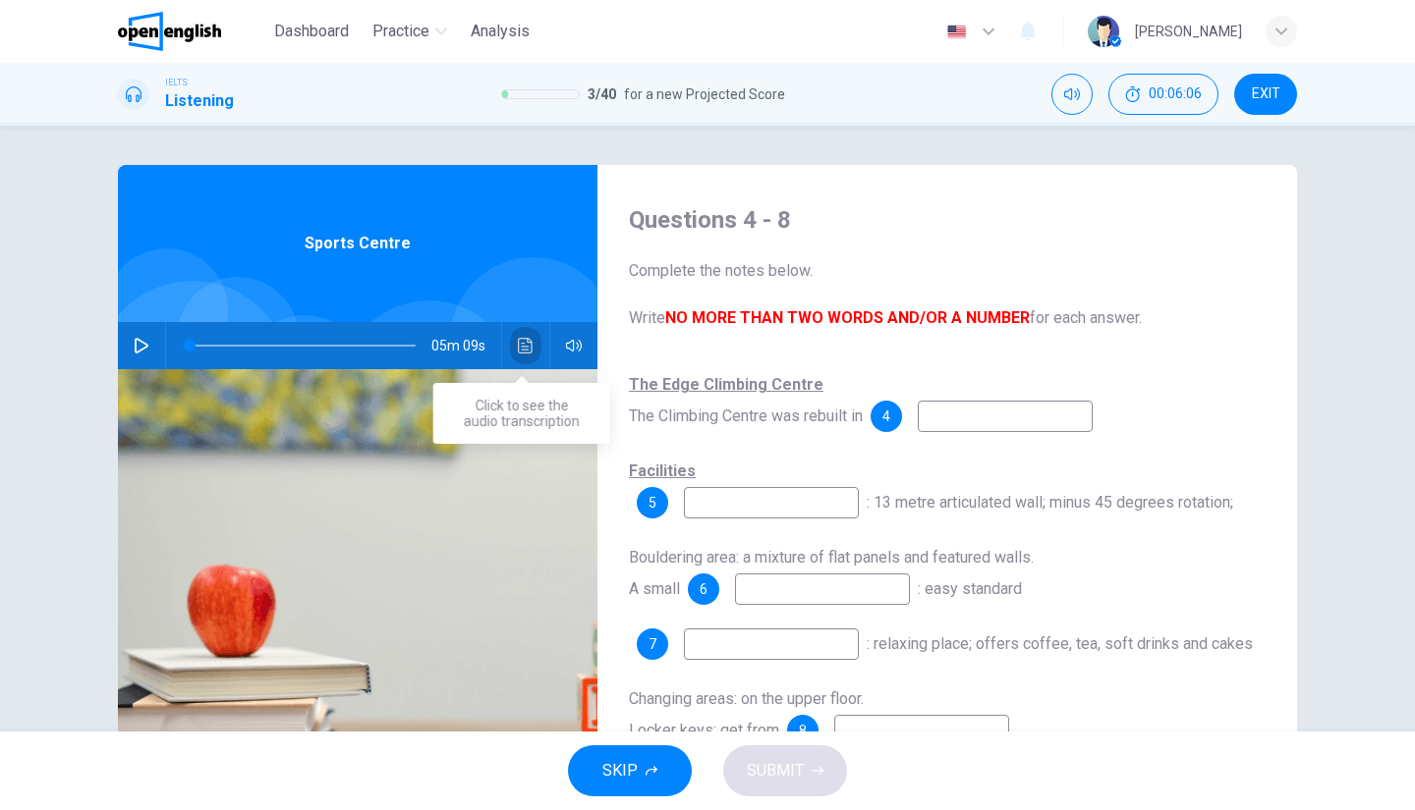
click at [511, 339] on button "Click to see the audio transcription" at bounding box center [525, 345] width 31 height 47
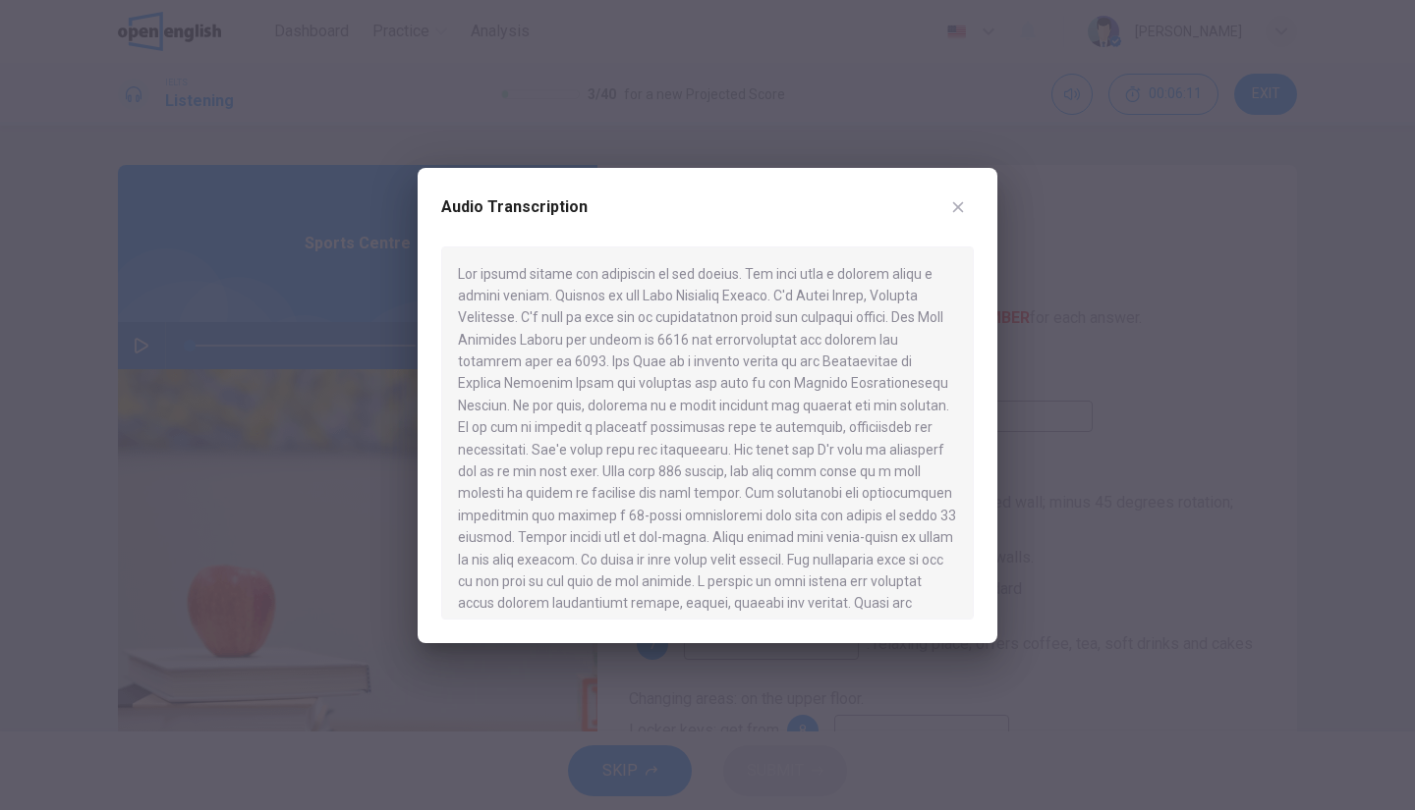
click at [950, 207] on icon "button" at bounding box center [958, 207] width 16 height 16
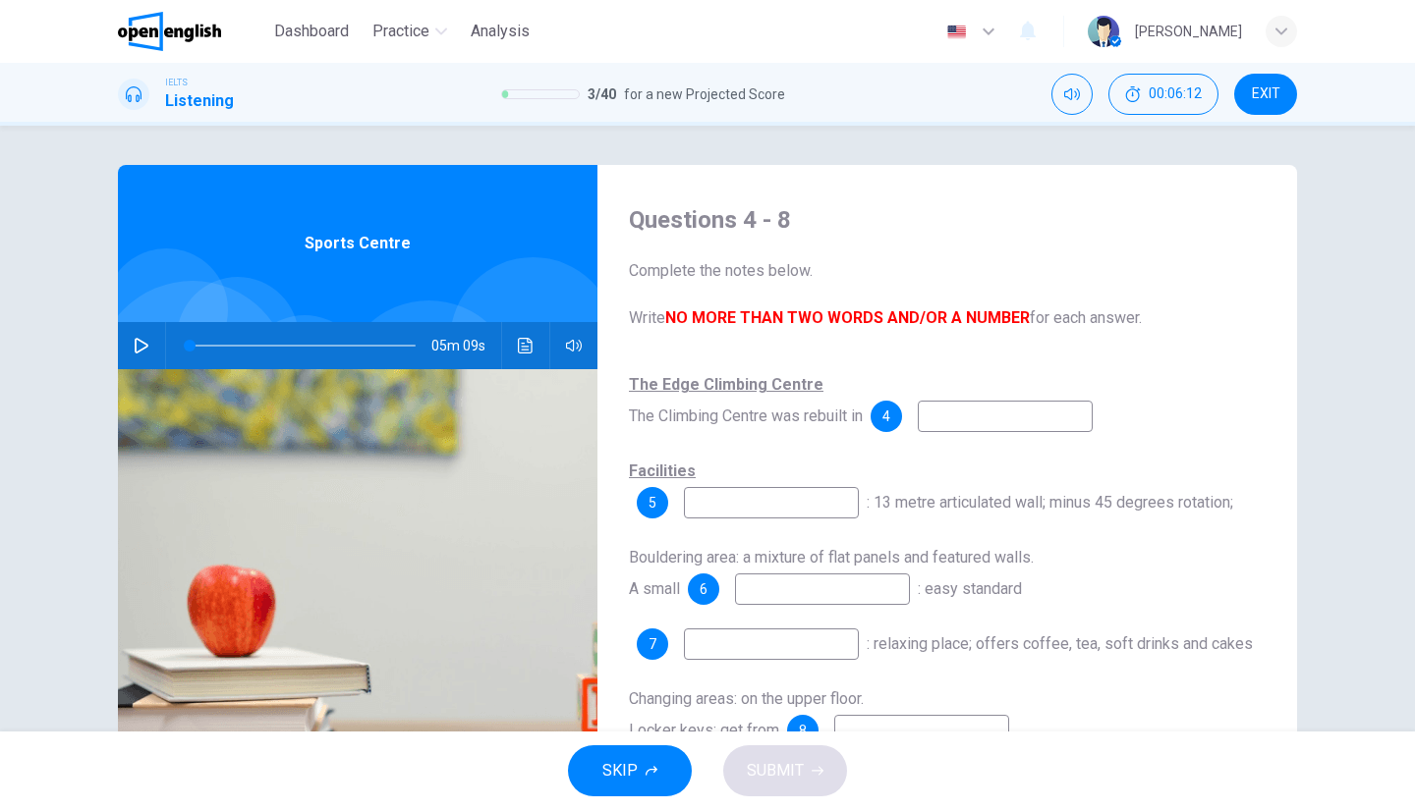
click at [967, 405] on input at bounding box center [1005, 416] width 175 height 31
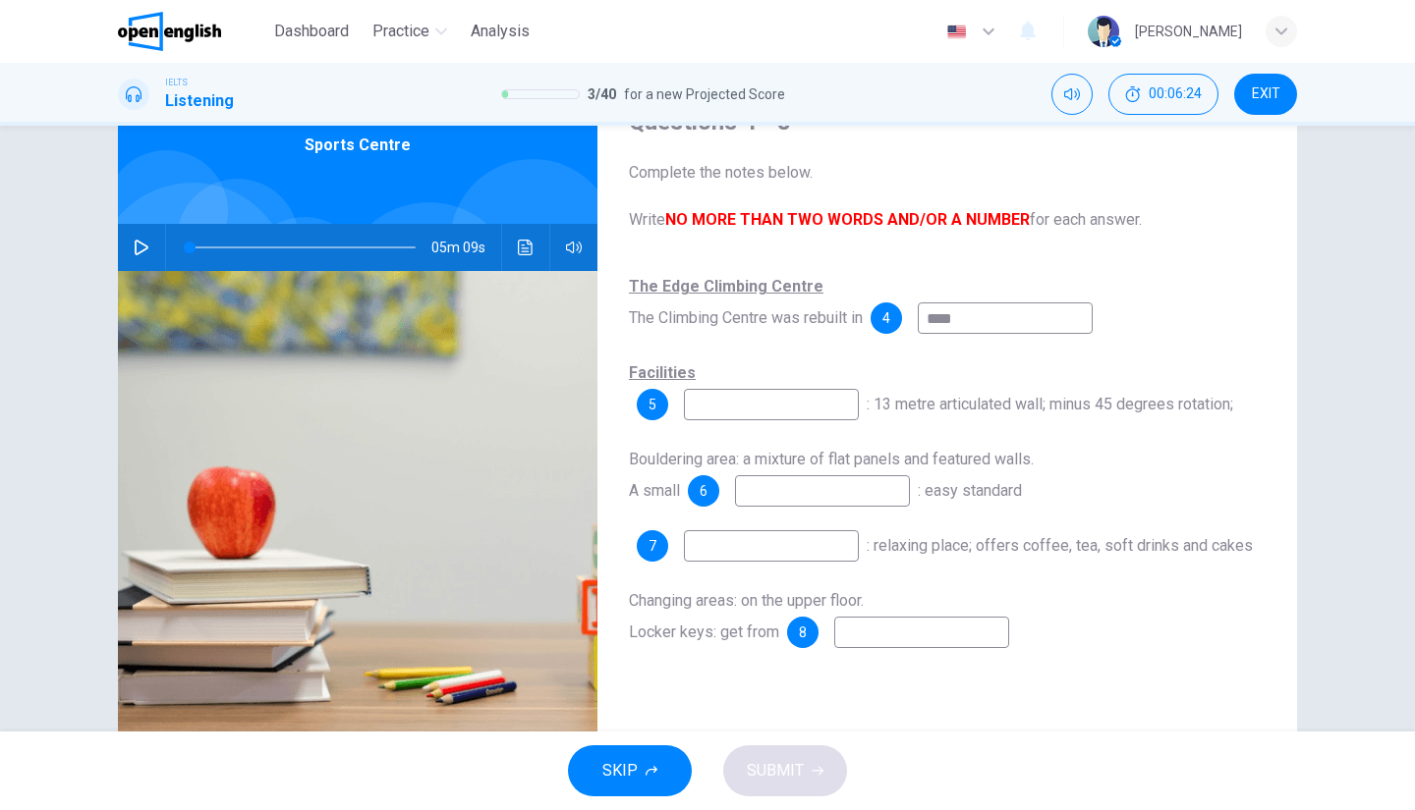
type input "****"
click at [751, 549] on input at bounding box center [771, 545] width 175 height 31
click at [511, 242] on button "Click to see the audio transcription" at bounding box center [525, 247] width 31 height 47
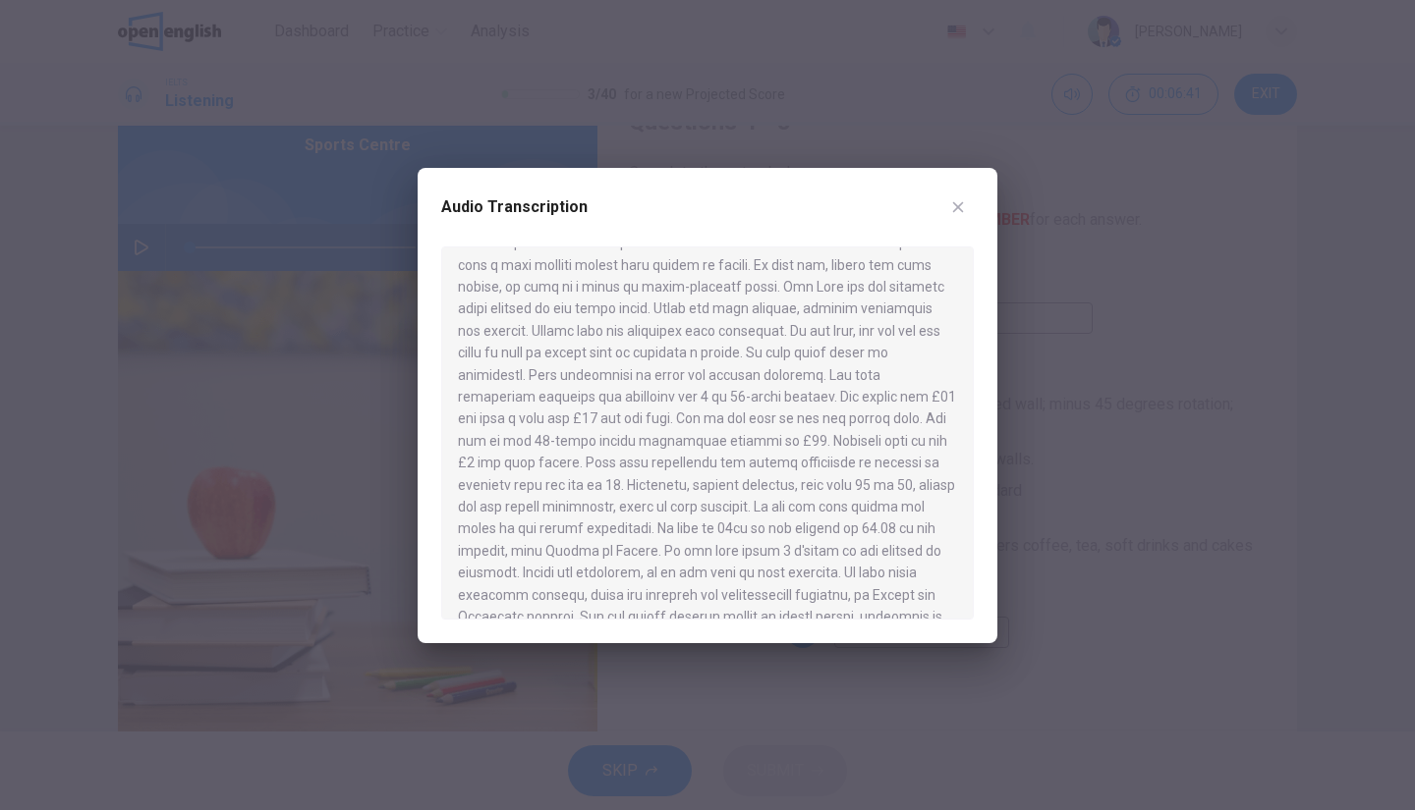
scroll to position [584, 0]
click at [956, 199] on icon "button" at bounding box center [958, 207] width 16 height 16
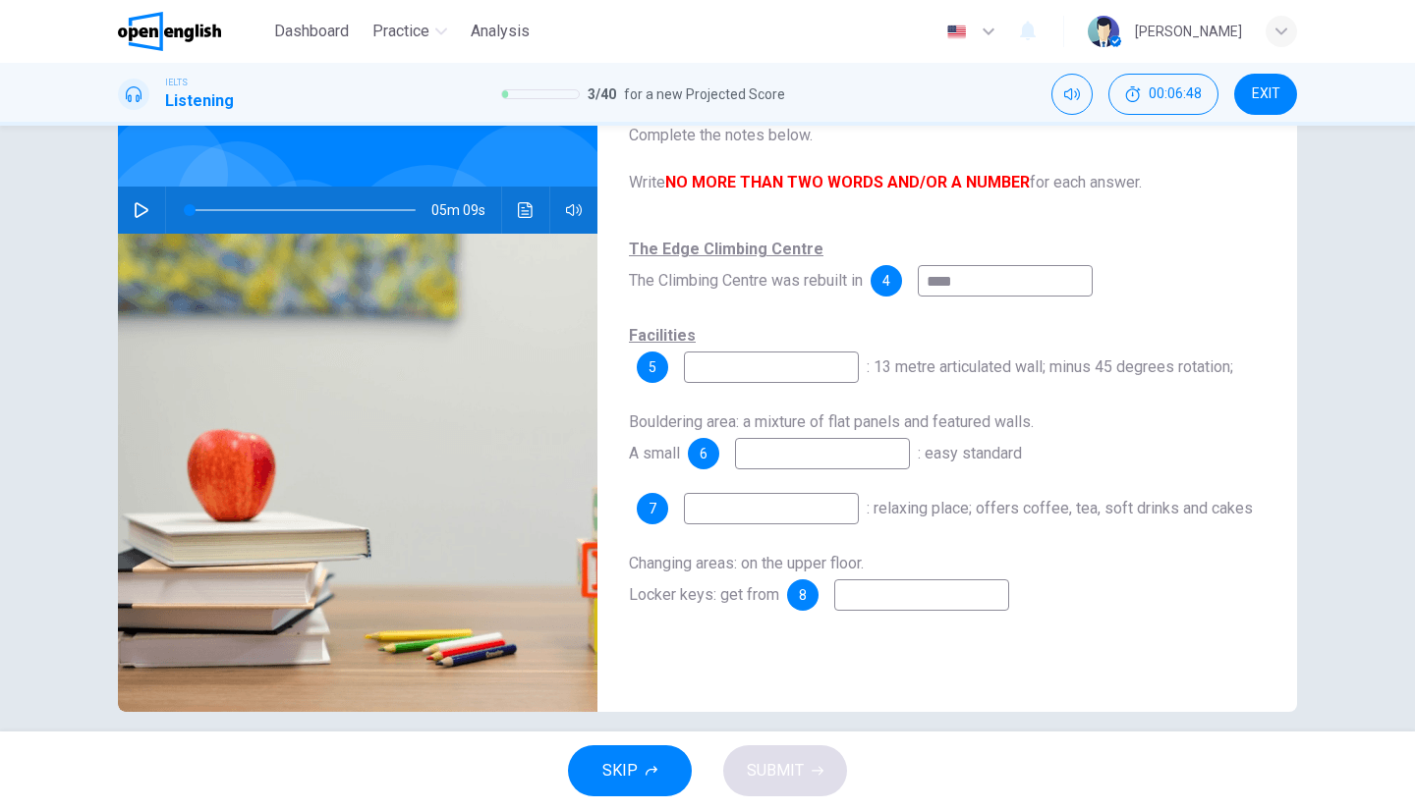
scroll to position [155, 0]
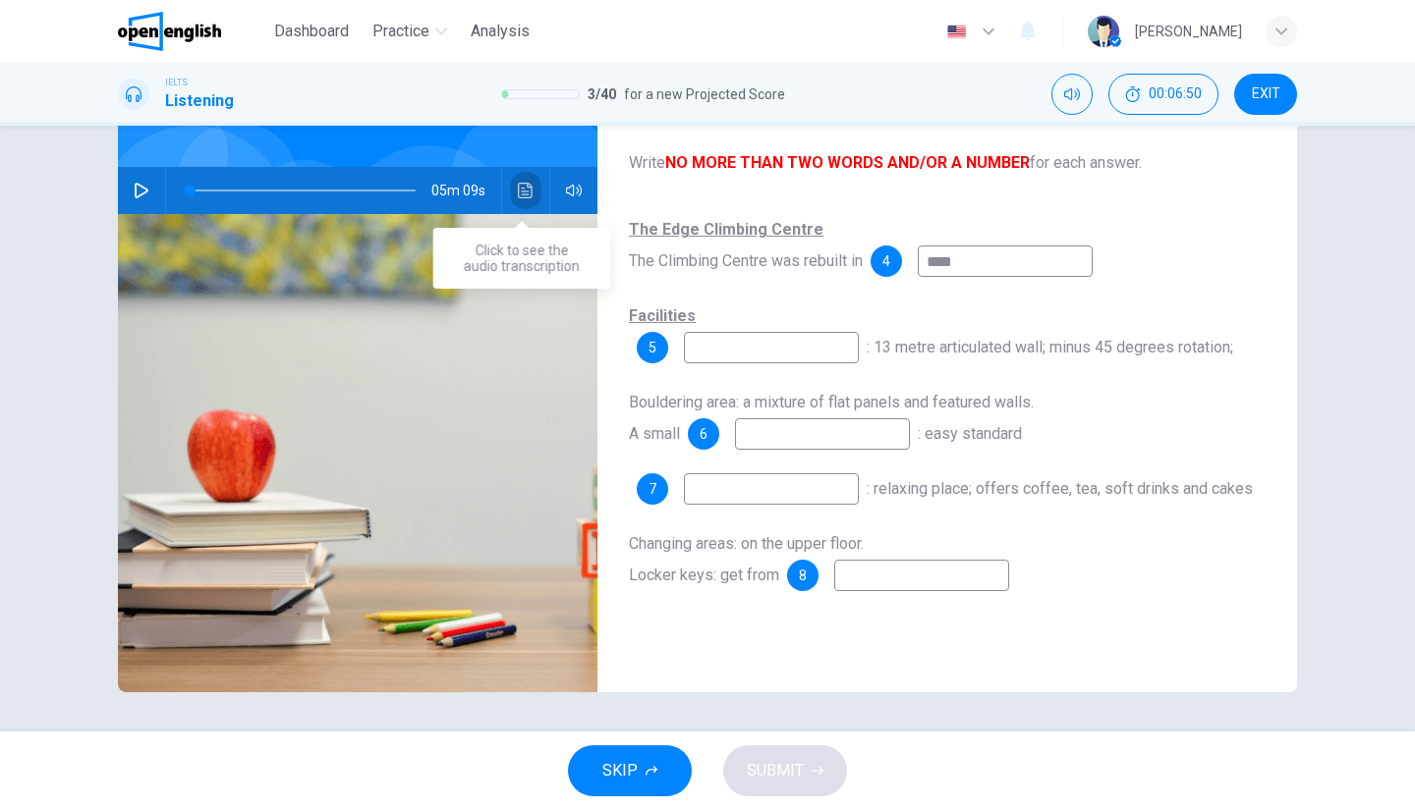
click at [510, 182] on button "Click to see the audio transcription" at bounding box center [525, 190] width 31 height 47
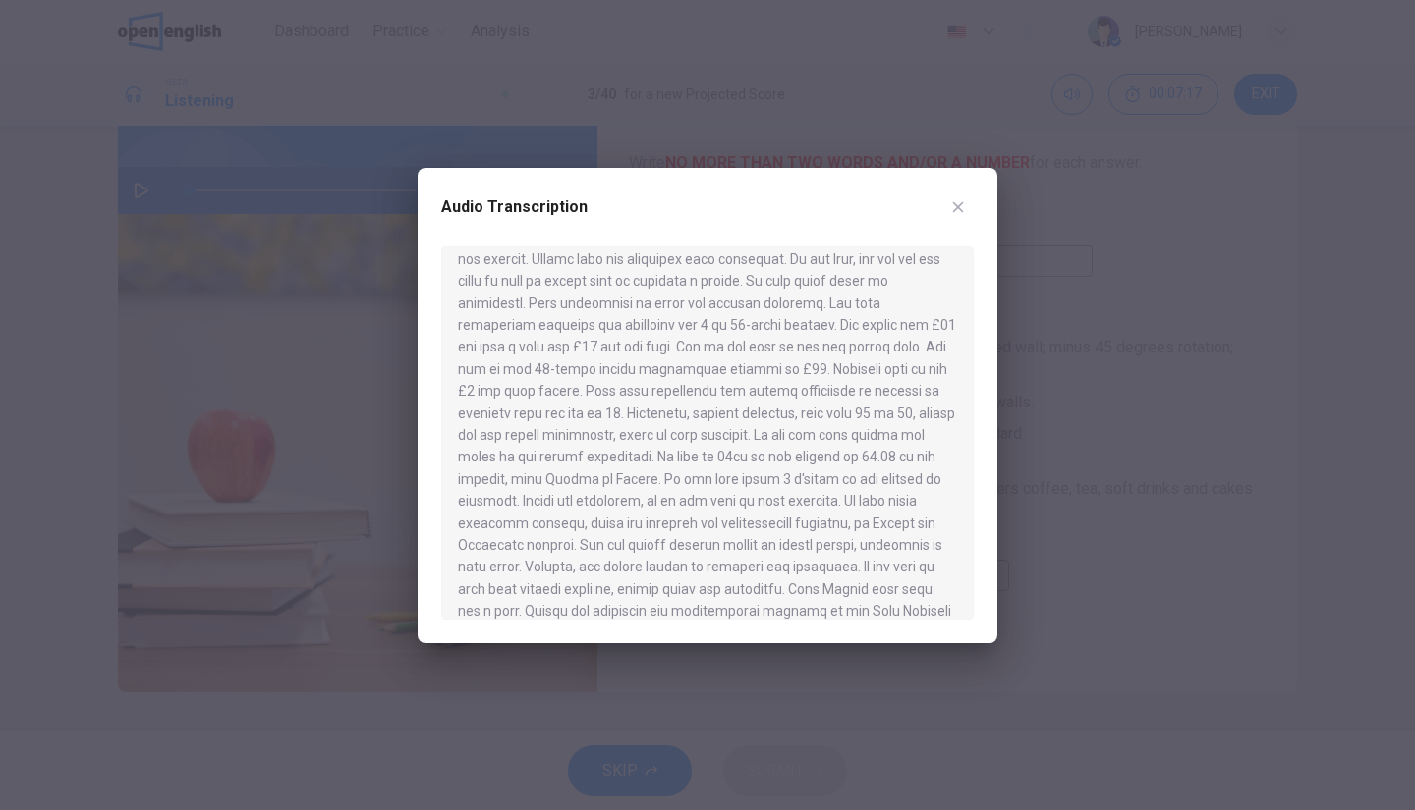
scroll to position [584, 0]
click at [961, 211] on icon "button" at bounding box center [958, 207] width 16 height 16
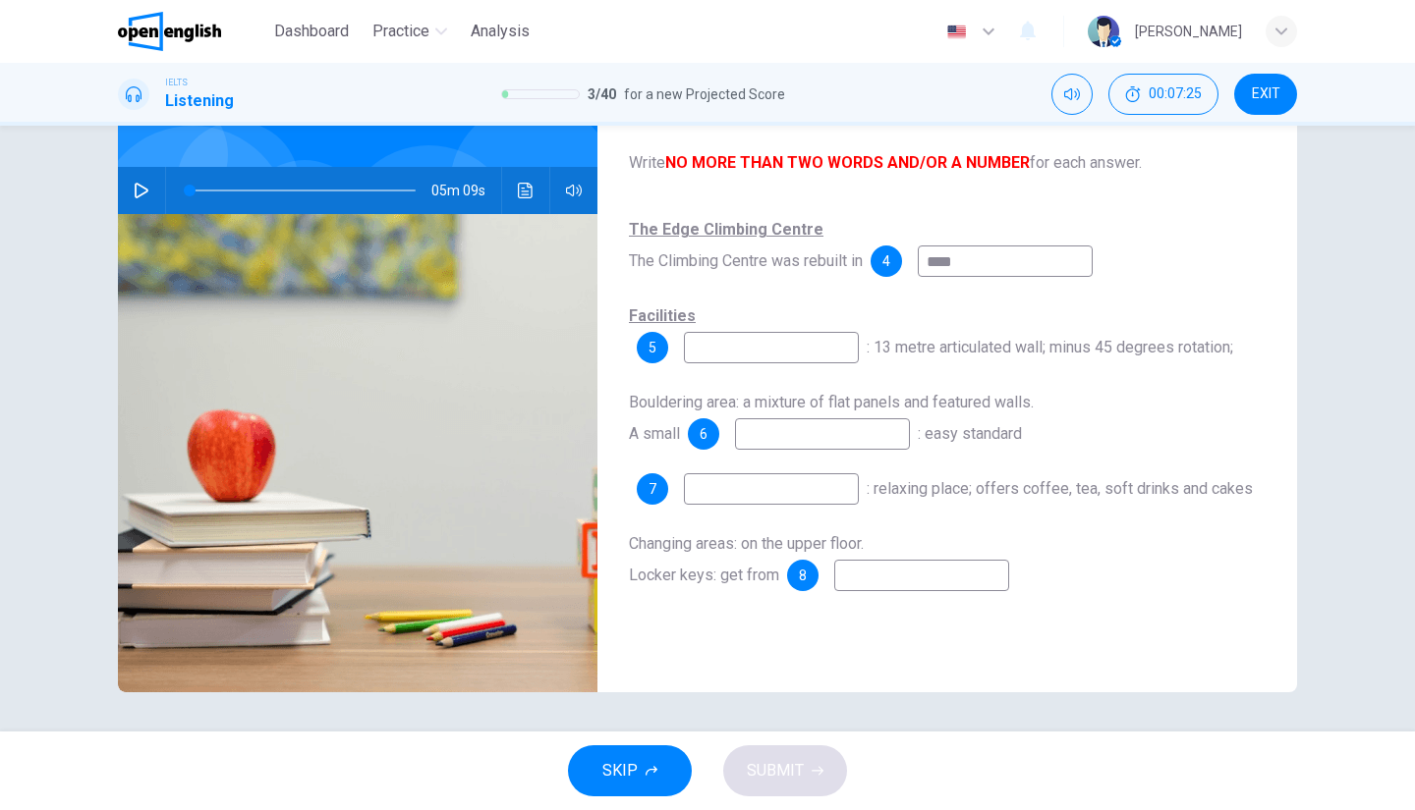
click at [917, 591] on input at bounding box center [921, 575] width 175 height 31
type input "**********"
click at [519, 189] on icon "Click to see the audio transcription" at bounding box center [526, 191] width 16 height 16
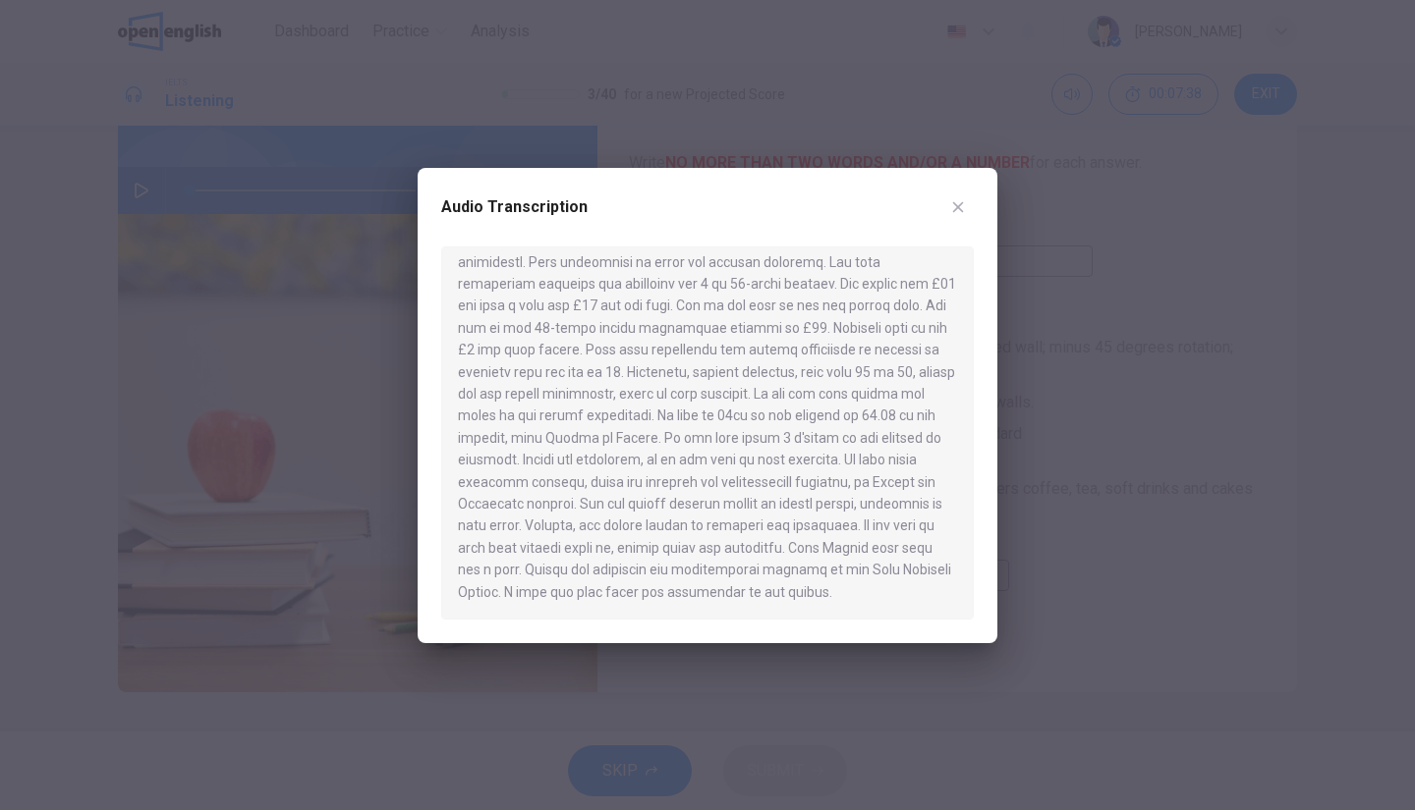
click at [983, 186] on div "Audio Transcription" at bounding box center [708, 405] width 580 height 475
click at [958, 210] on icon "button" at bounding box center [958, 207] width 16 height 16
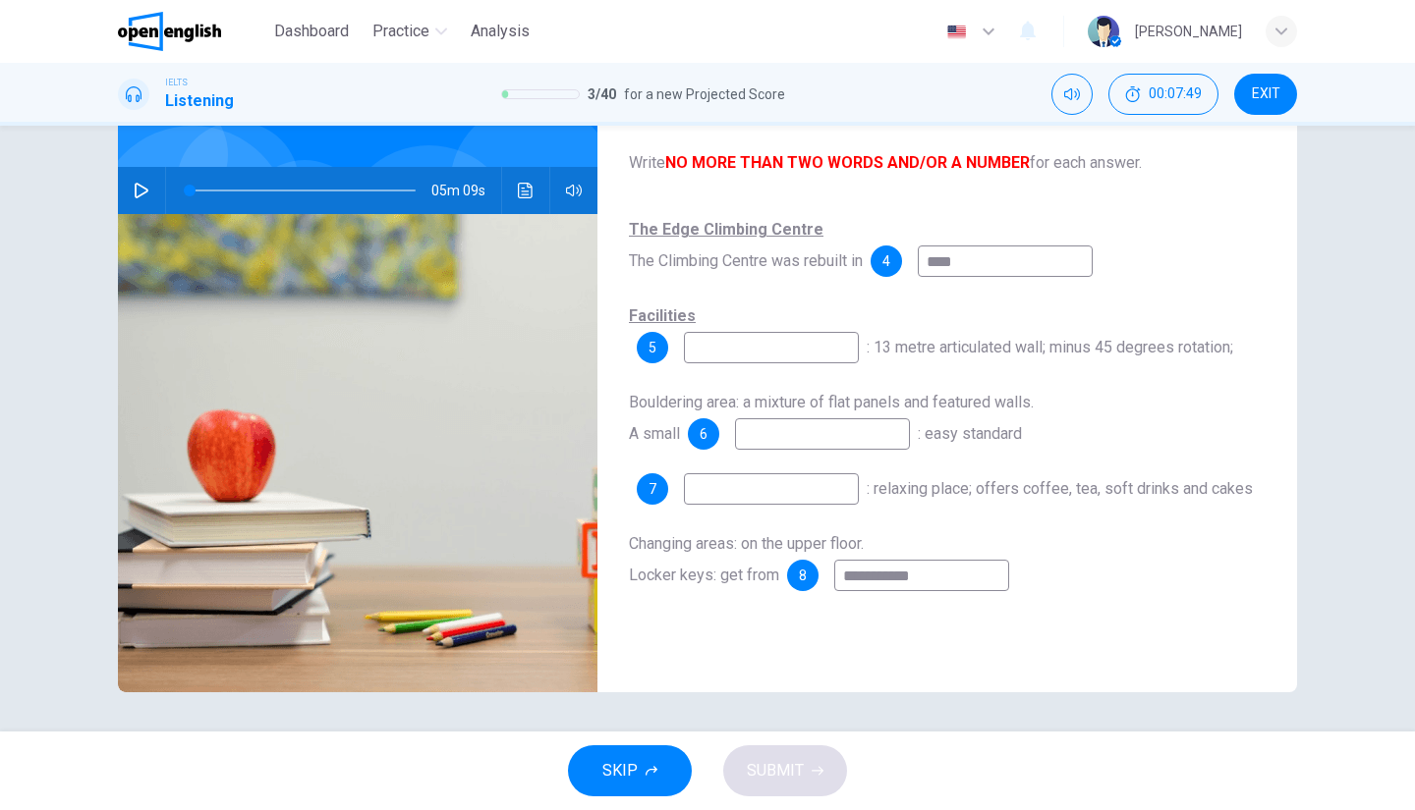
click at [523, 195] on icon "Click to see the audio transcription" at bounding box center [526, 191] width 16 height 16
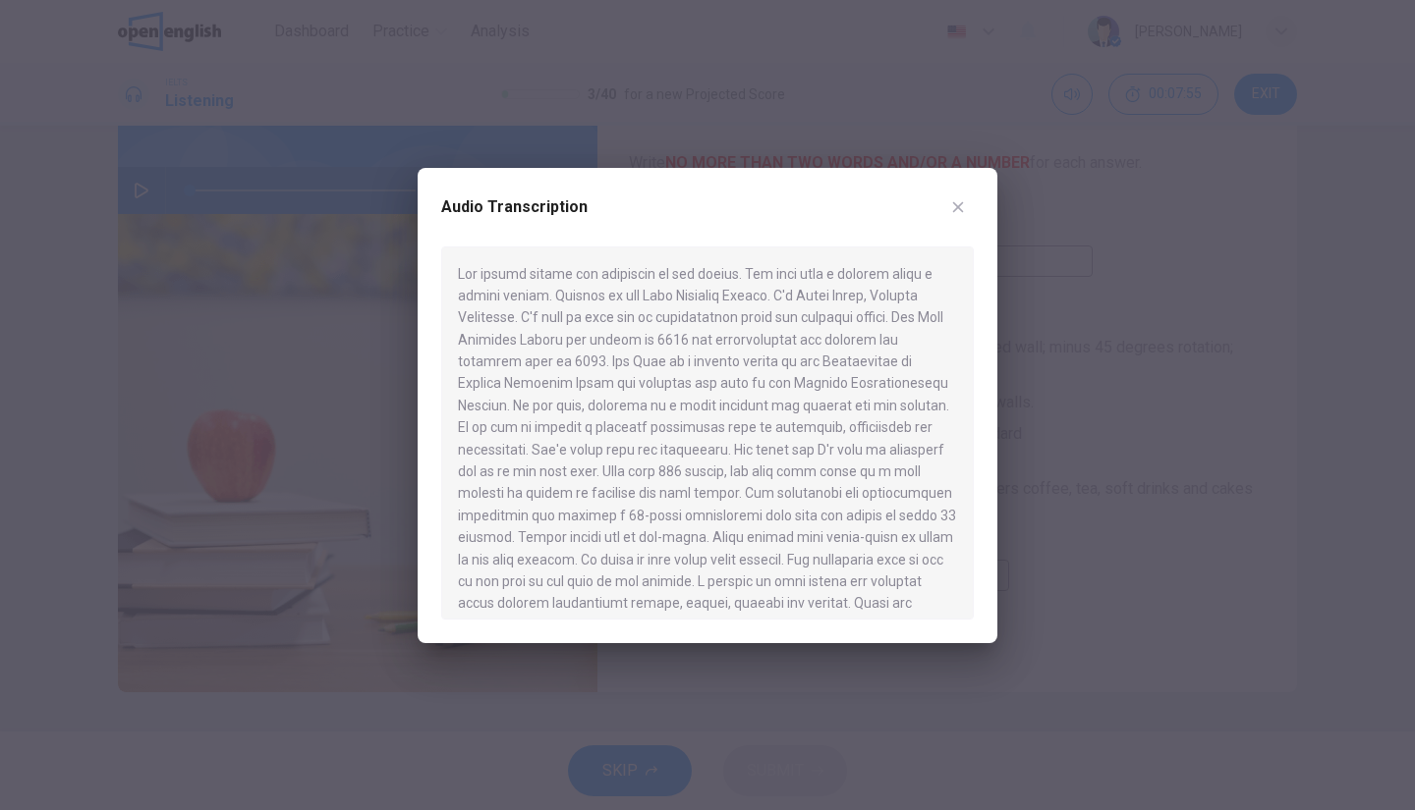
click at [971, 205] on button "button" at bounding box center [957, 207] width 31 height 31
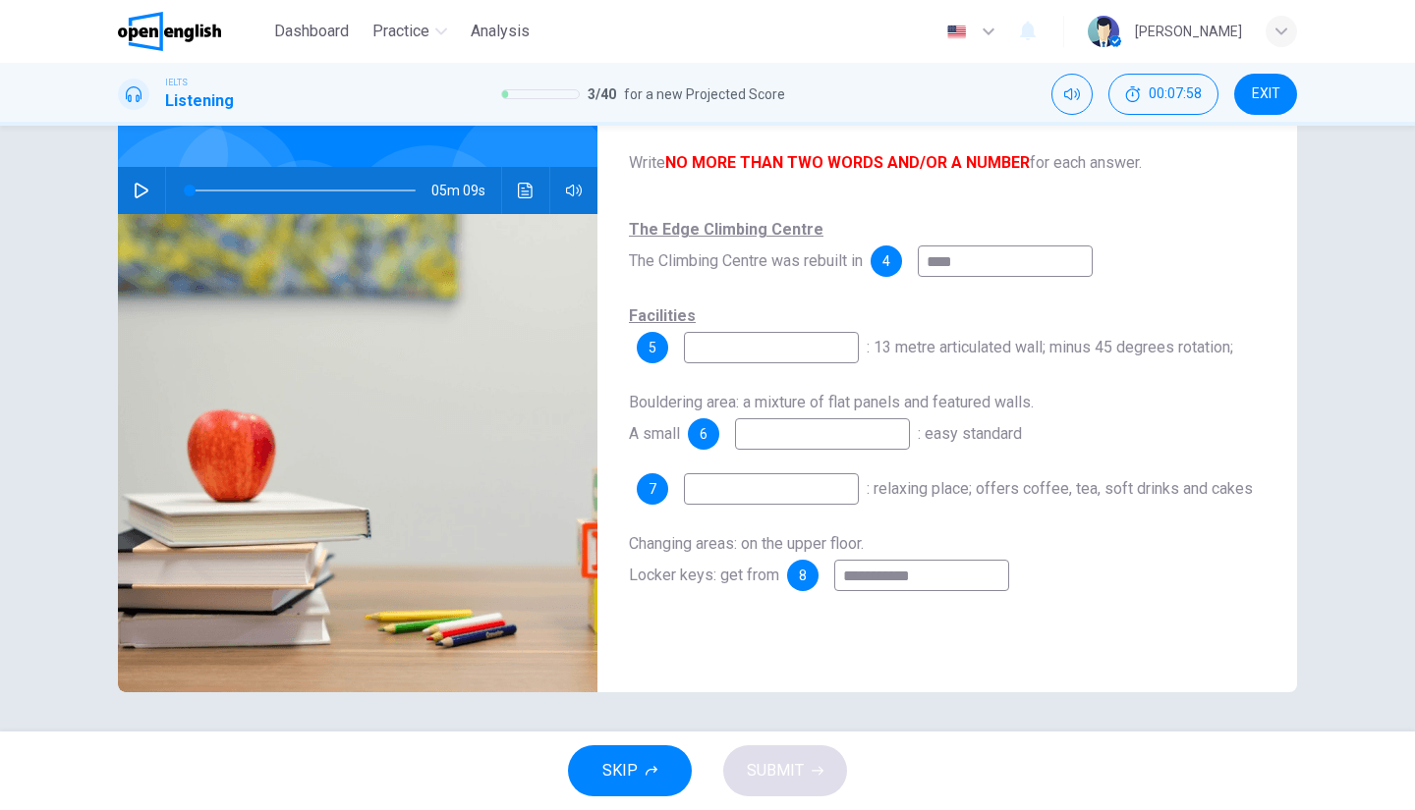
click at [730, 353] on input at bounding box center [771, 347] width 175 height 31
type input "**********"
click at [760, 438] on input at bounding box center [822, 434] width 175 height 31
click at [529, 188] on icon "Click to see the audio transcription" at bounding box center [526, 191] width 16 height 16
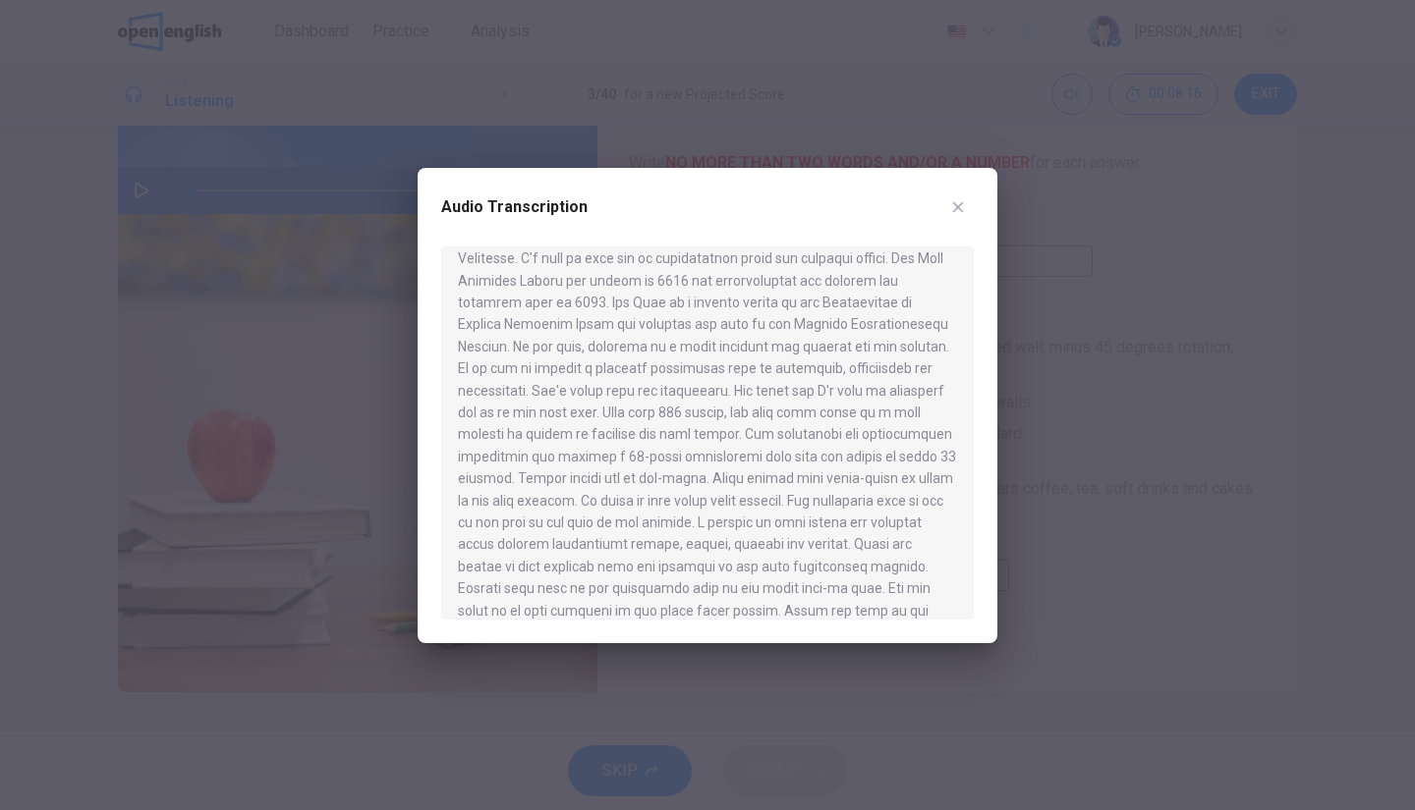
scroll to position [98, 0]
click at [1053, 549] on div at bounding box center [707, 405] width 1415 height 810
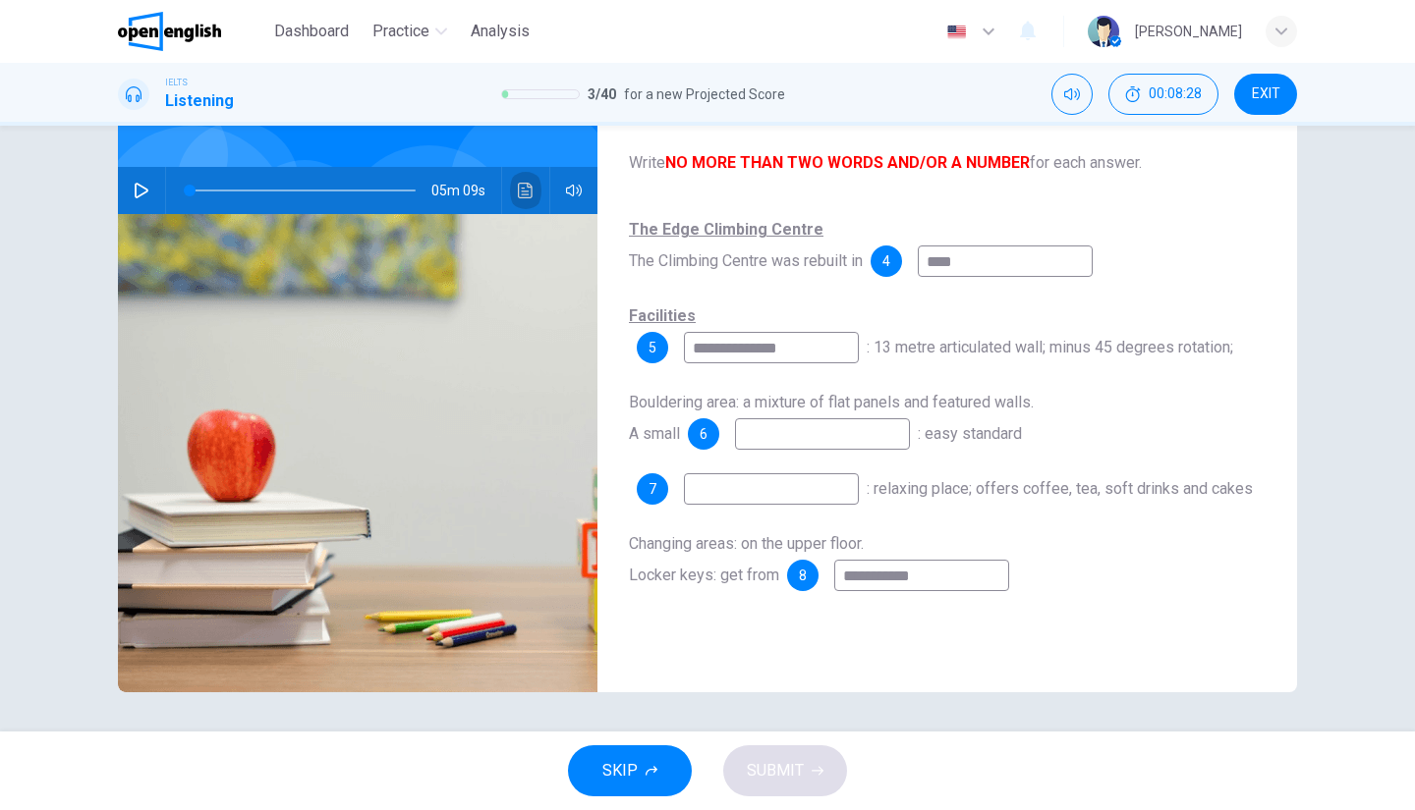
click at [518, 186] on icon "Click to see the audio transcription" at bounding box center [526, 191] width 16 height 16
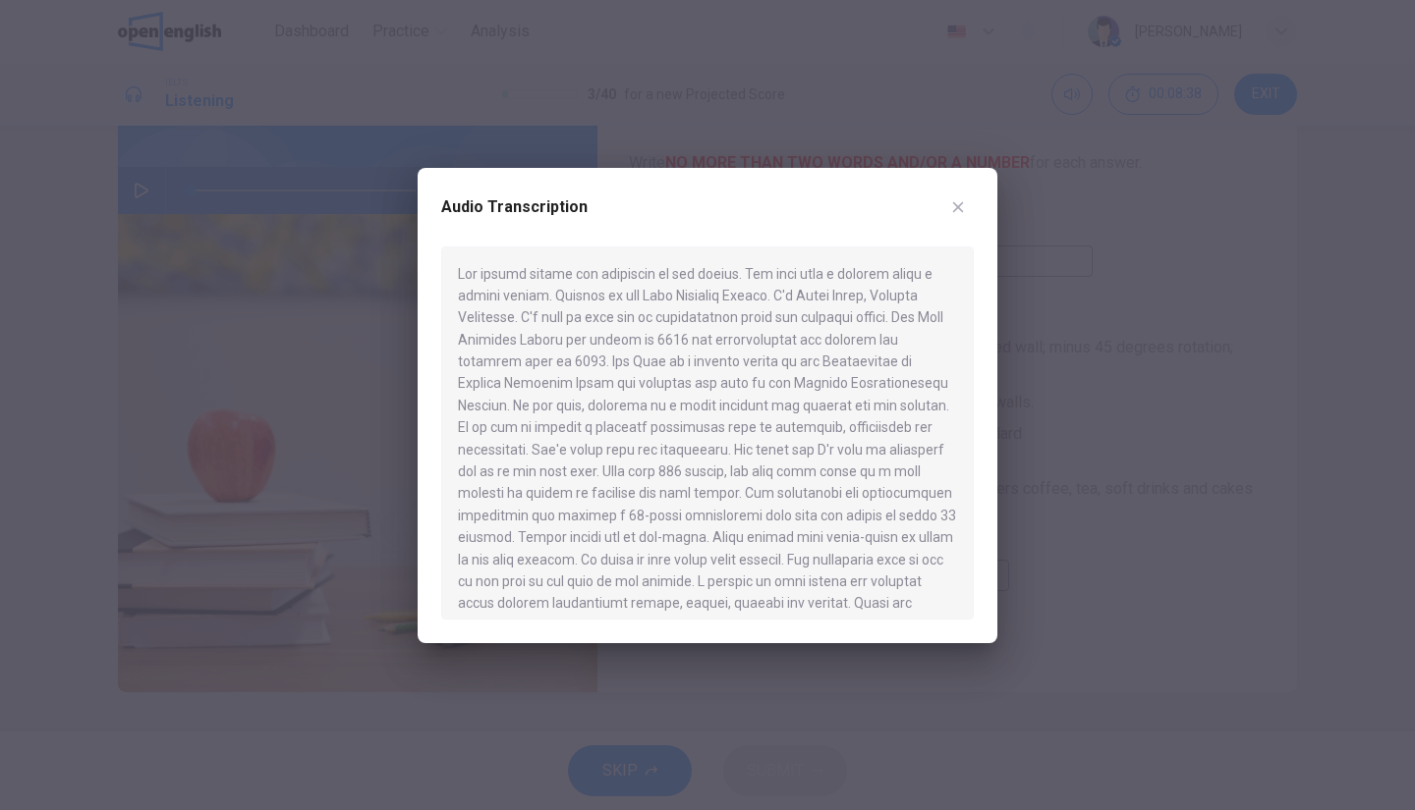
click at [966, 201] on button "button" at bounding box center [957, 207] width 31 height 31
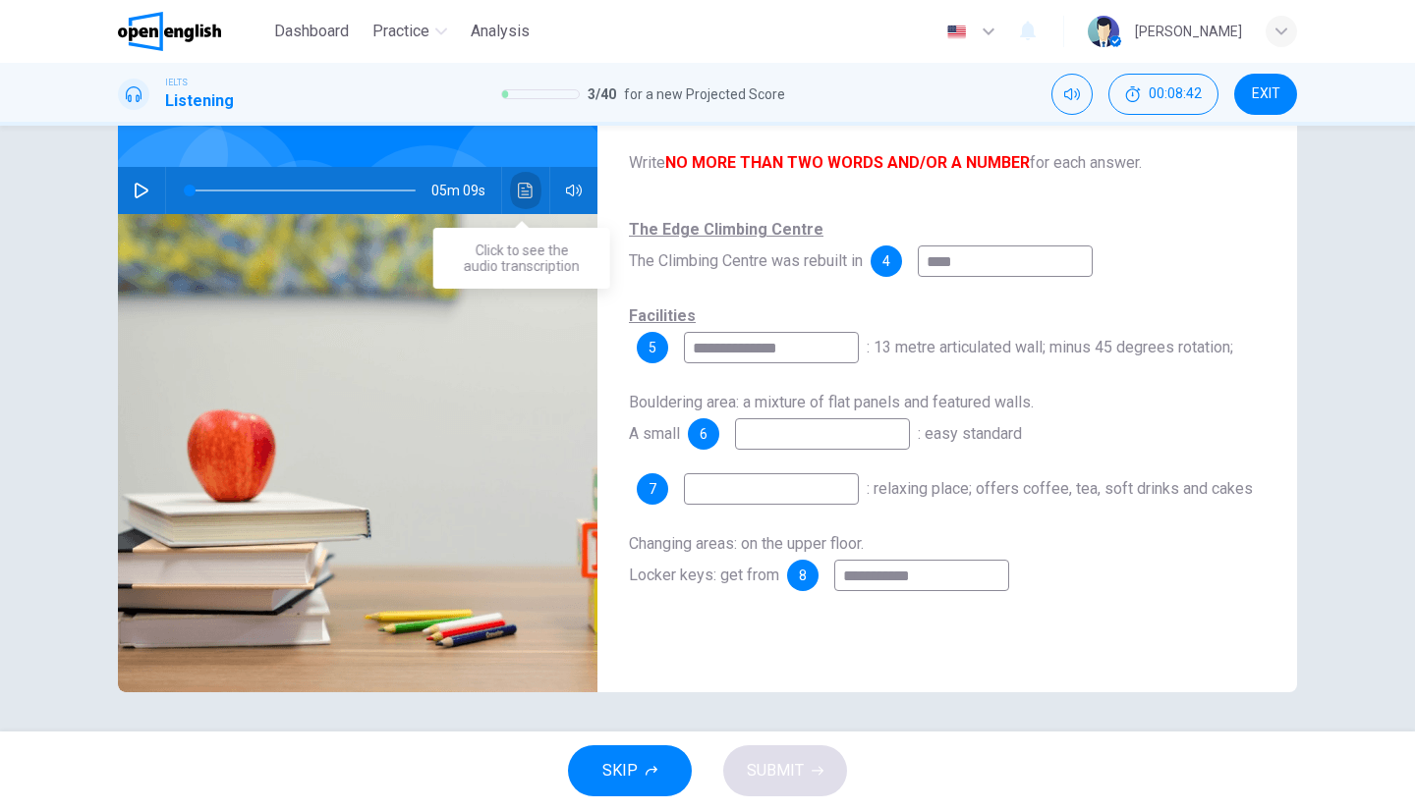
click at [525, 191] on icon "Click to see the audio transcription" at bounding box center [526, 191] width 16 height 16
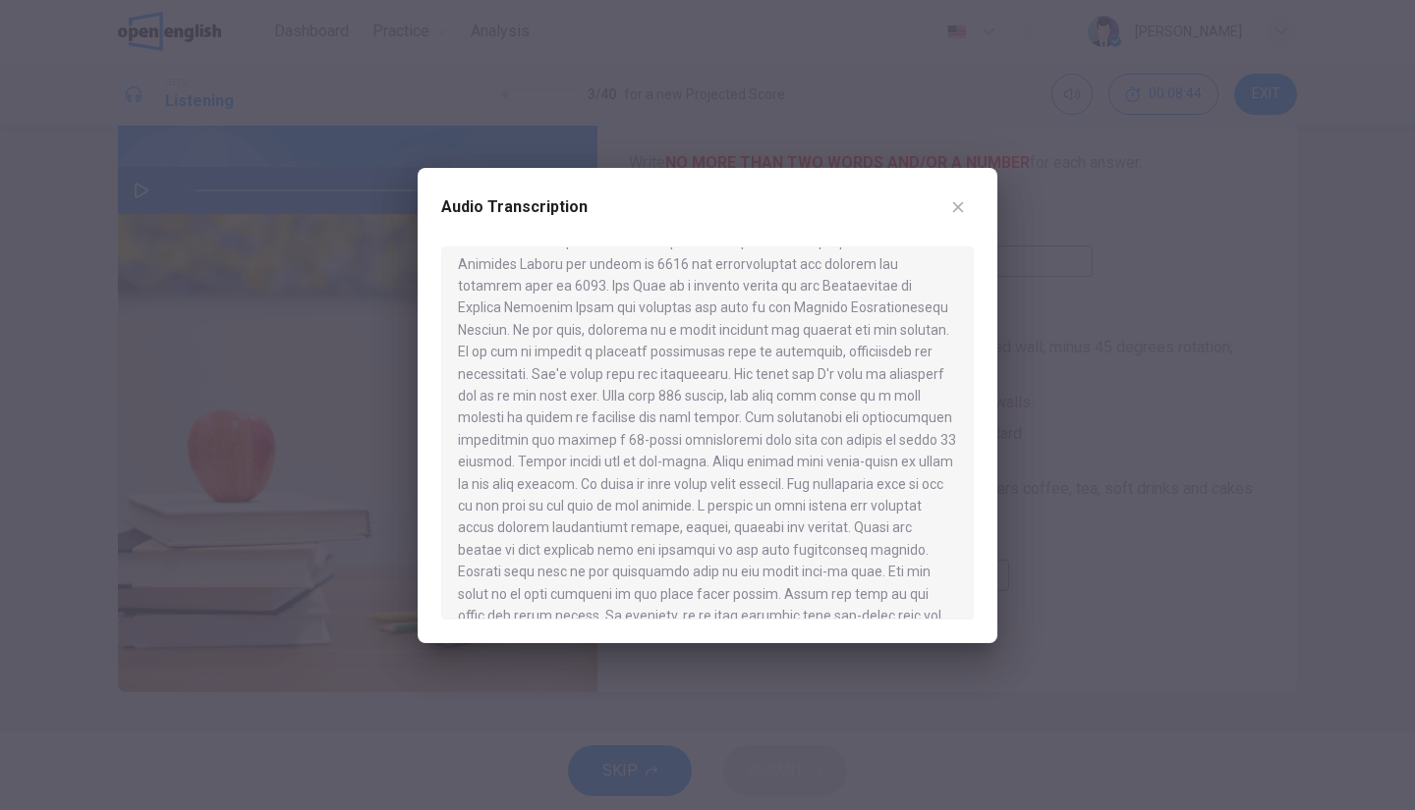
scroll to position [196, 0]
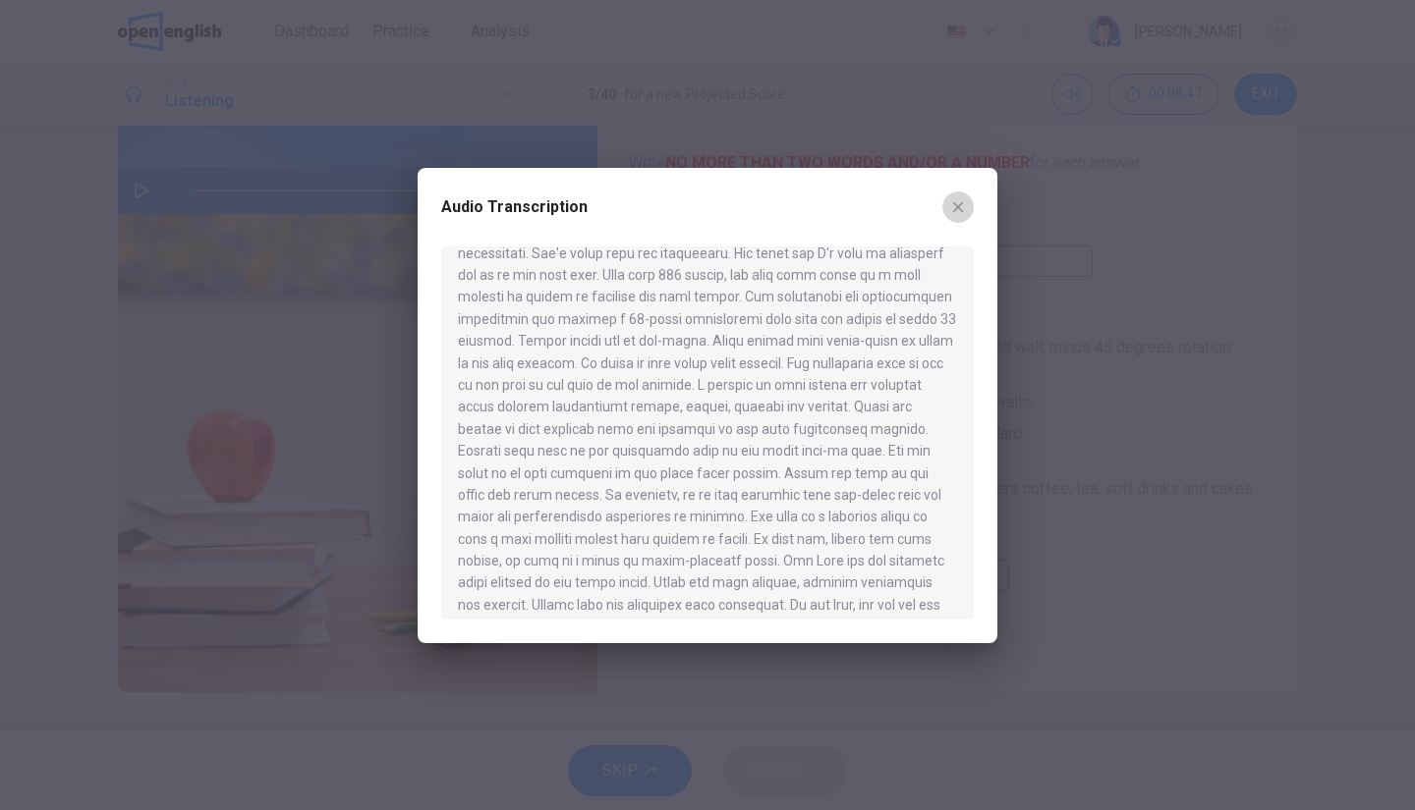
click at [960, 210] on icon "button" at bounding box center [958, 207] width 16 height 16
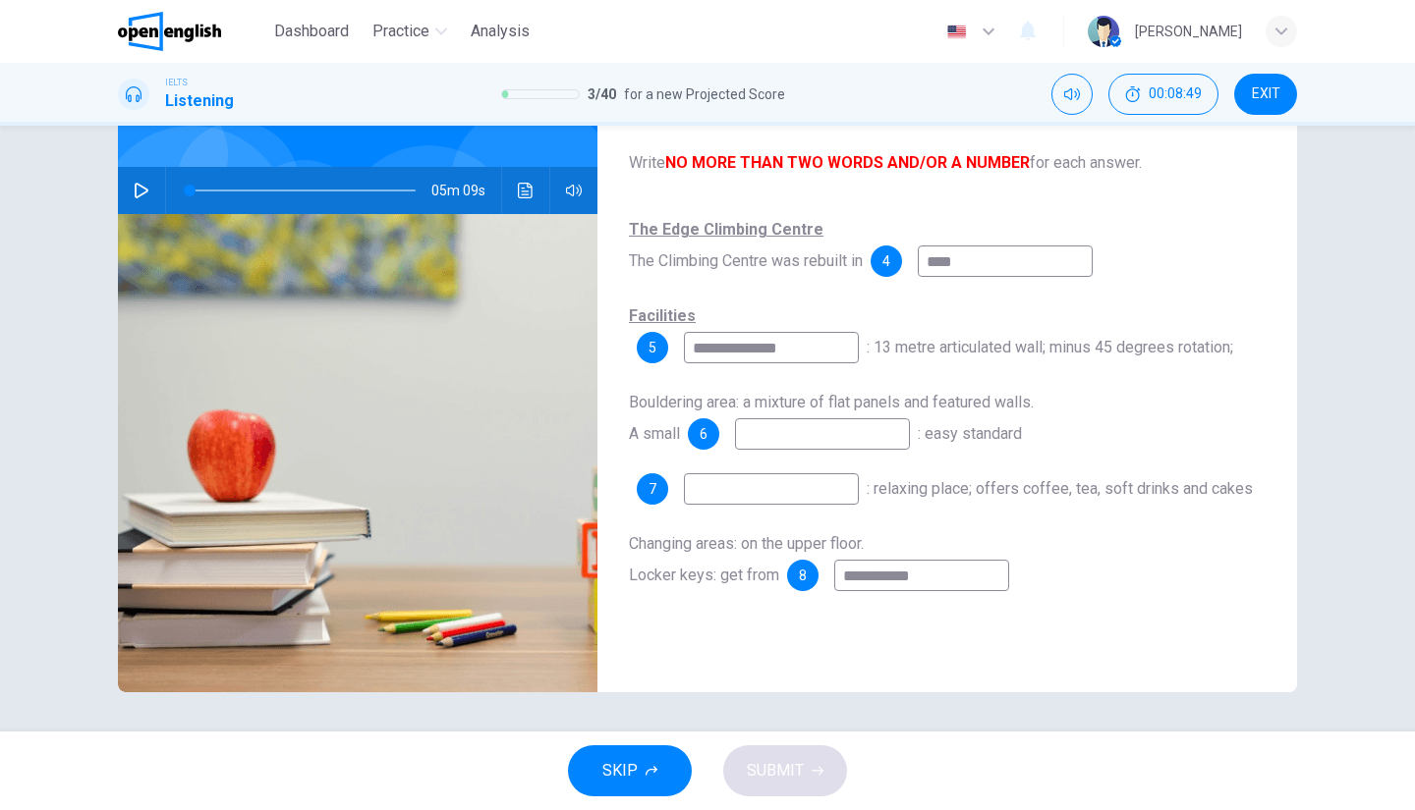
click at [813, 495] on input at bounding box center [771, 489] width 175 height 31
type input "********"
click at [895, 437] on input at bounding box center [822, 434] width 175 height 31
click at [521, 186] on icon "Click to see the audio transcription" at bounding box center [526, 191] width 16 height 16
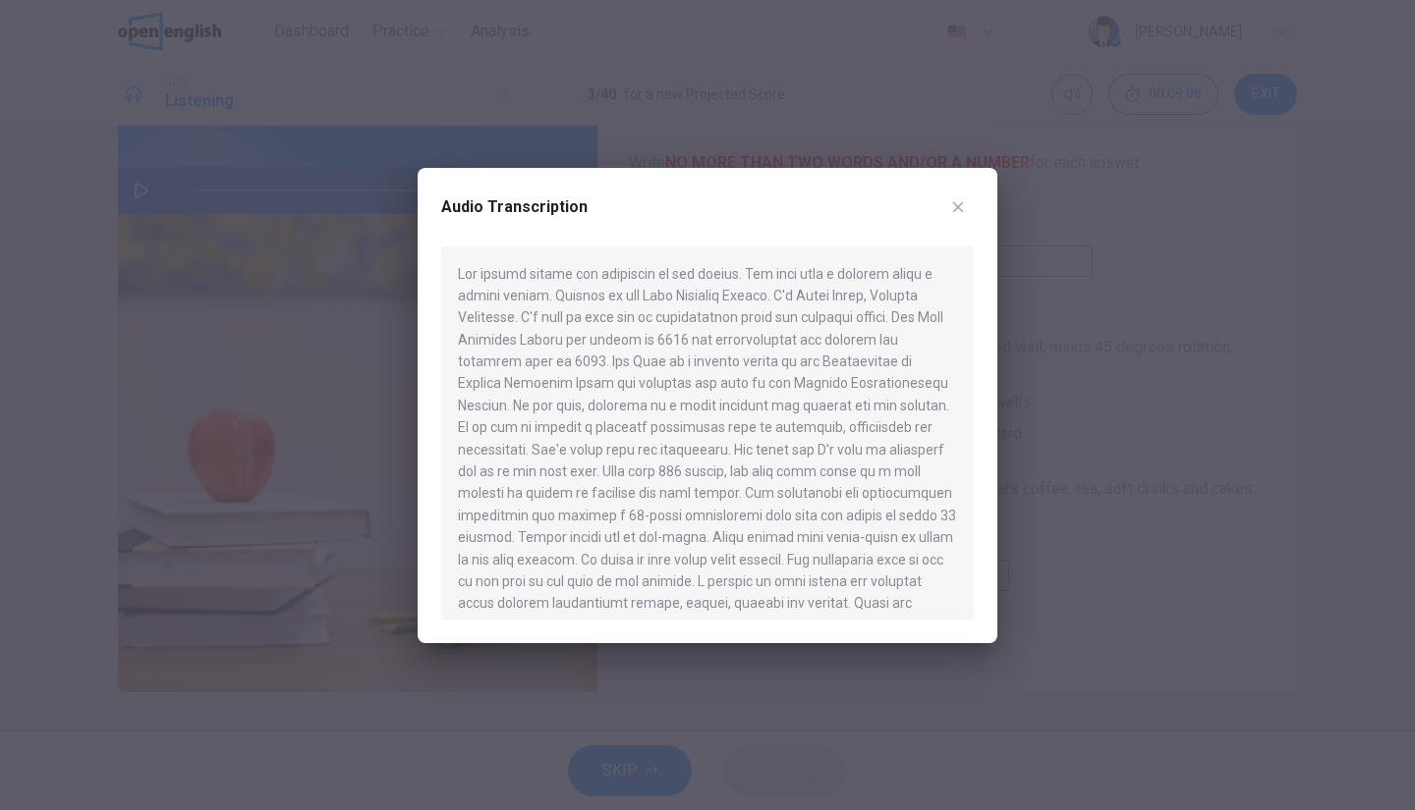
click at [1175, 547] on div at bounding box center [707, 405] width 1415 height 810
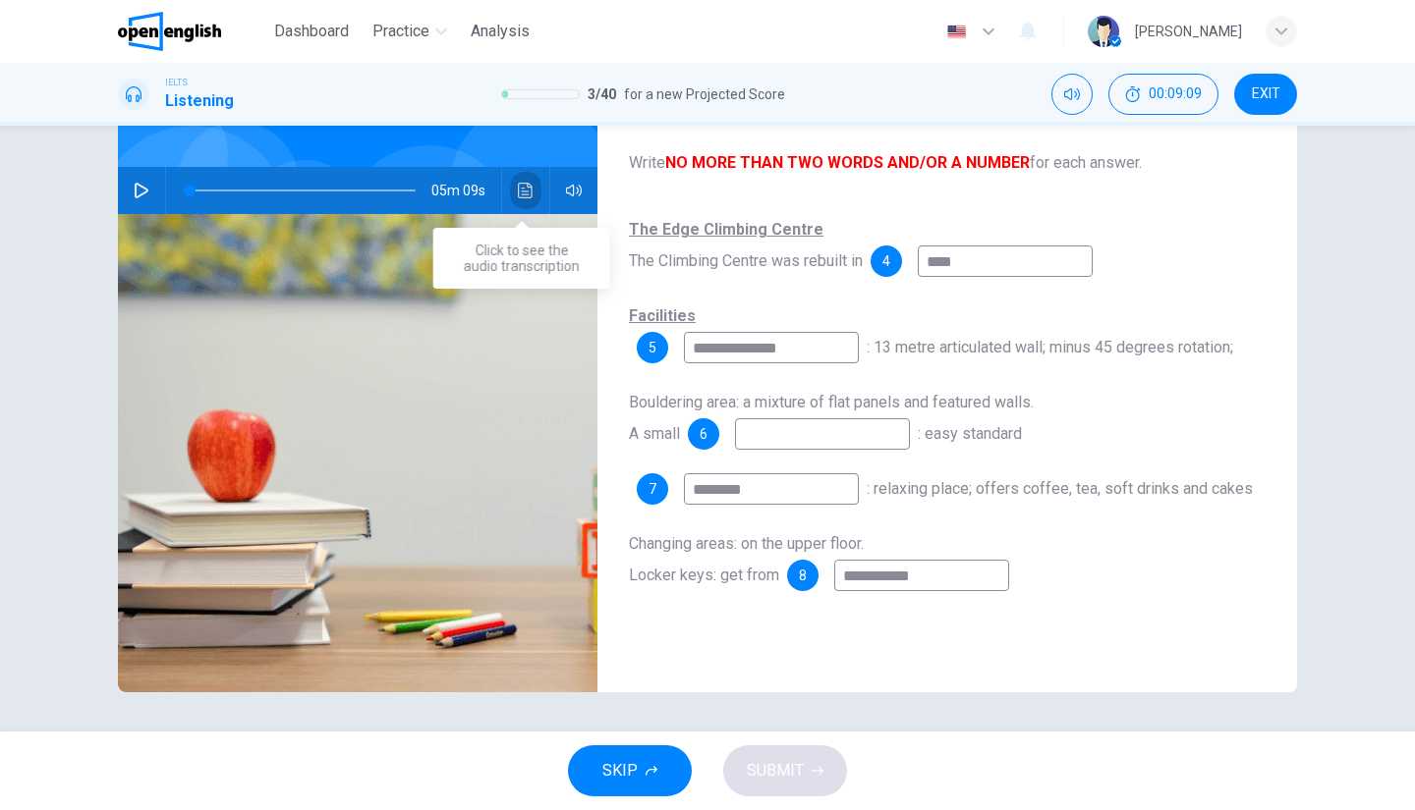
click at [517, 180] on button "Click to see the audio transcription" at bounding box center [525, 190] width 31 height 47
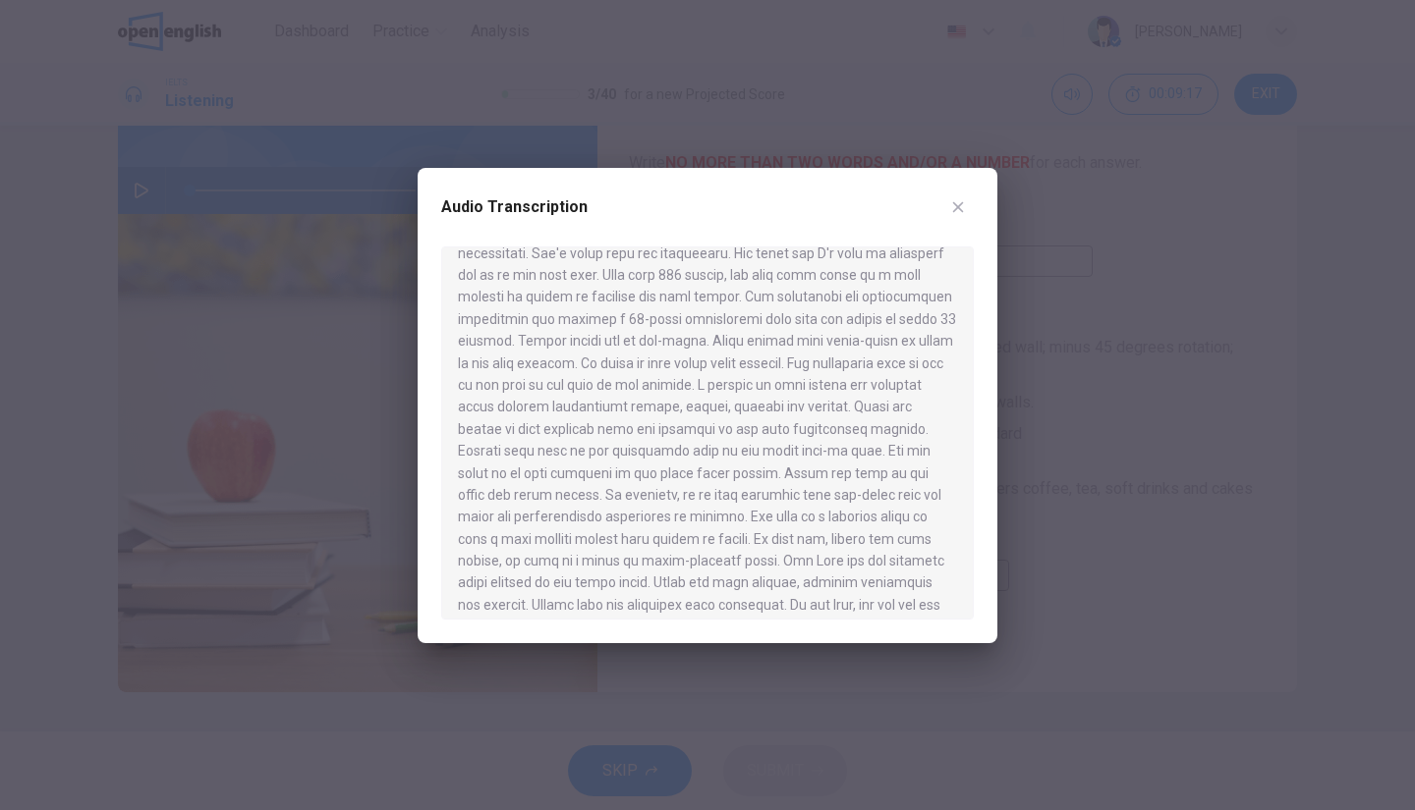
click at [1011, 547] on div at bounding box center [707, 405] width 1415 height 810
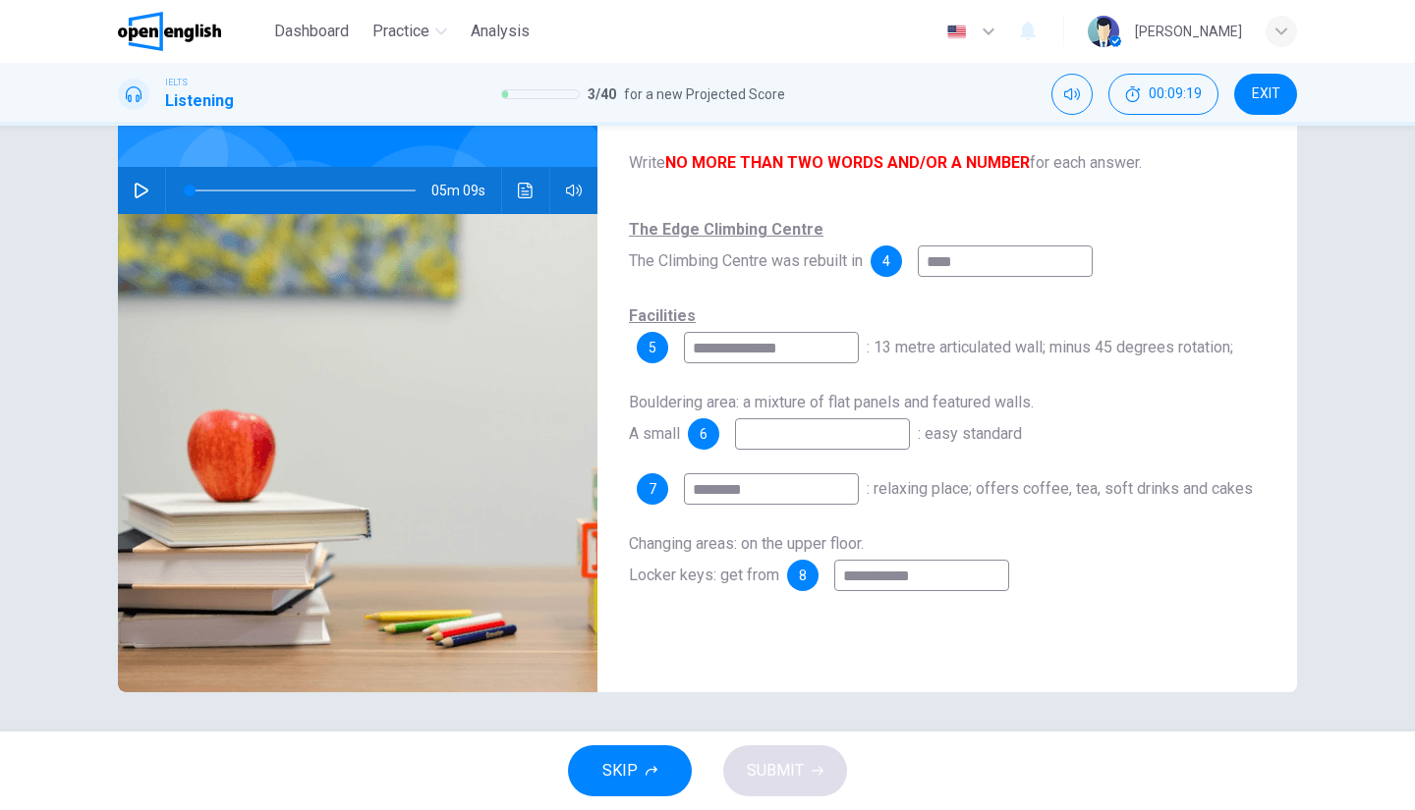
click at [808, 439] on input at bounding box center [822, 434] width 175 height 31
type input "******"
click at [787, 759] on span "SUBMIT" at bounding box center [775, 771] width 57 height 28
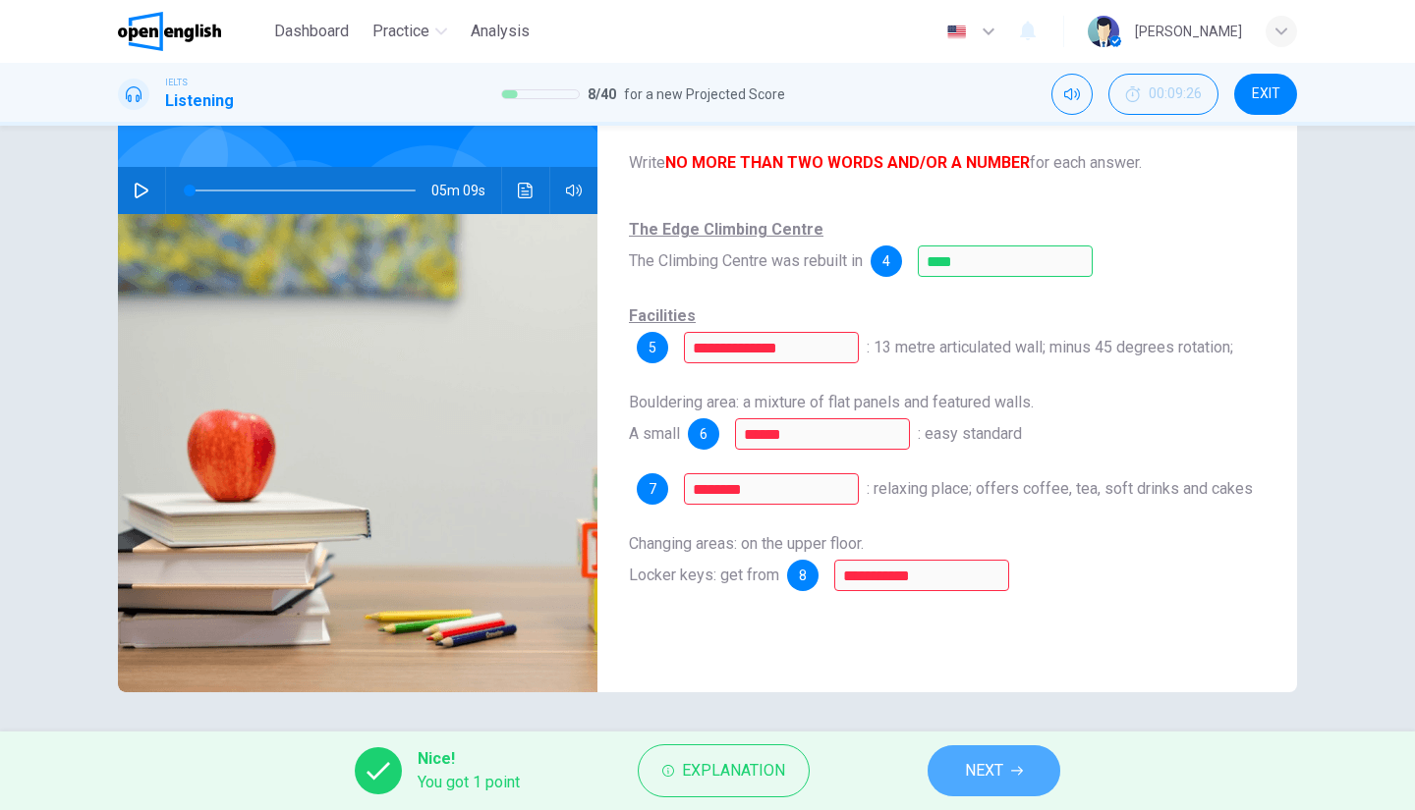
click at [978, 777] on span "NEXT" at bounding box center [984, 771] width 38 height 28
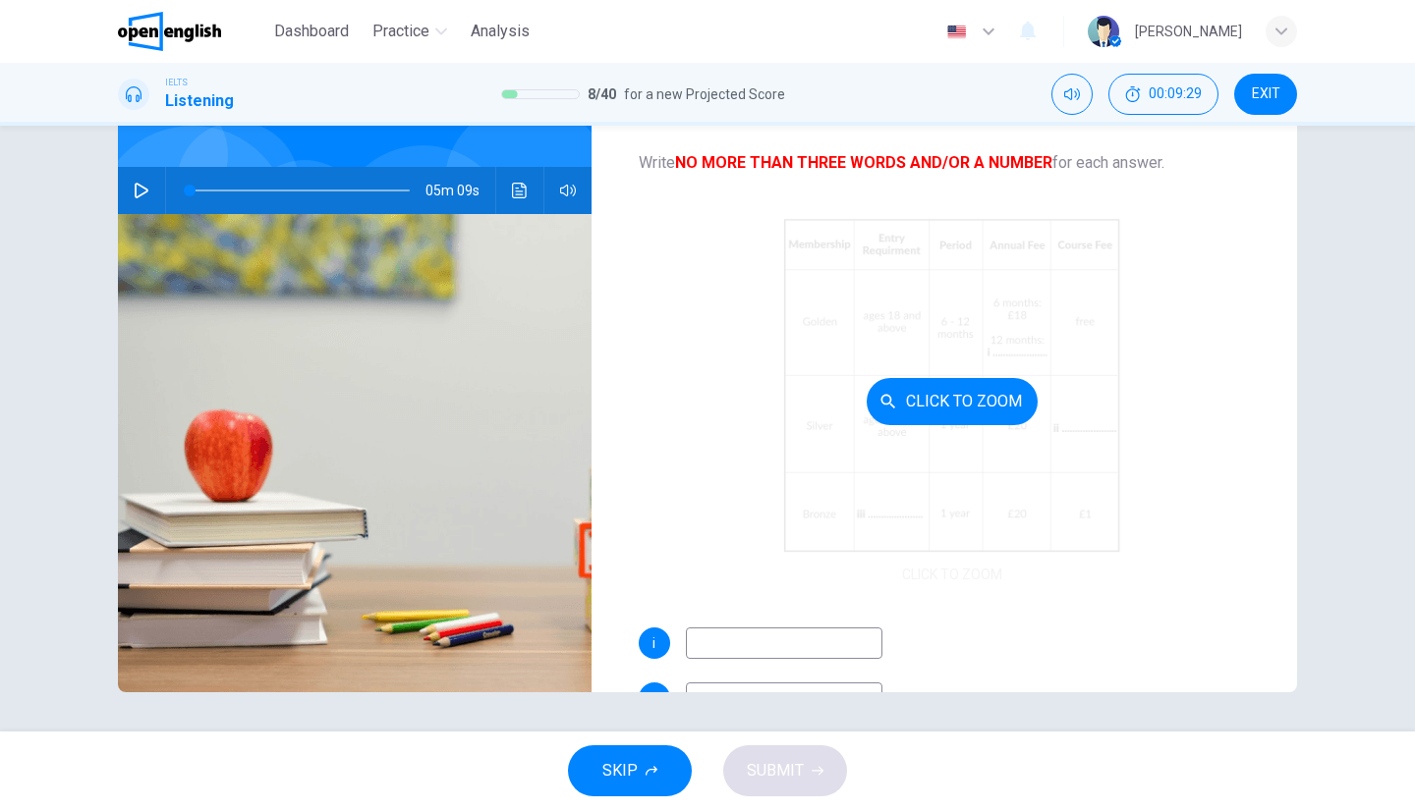
click at [941, 390] on button "Click to Zoom" at bounding box center [951, 401] width 171 height 47
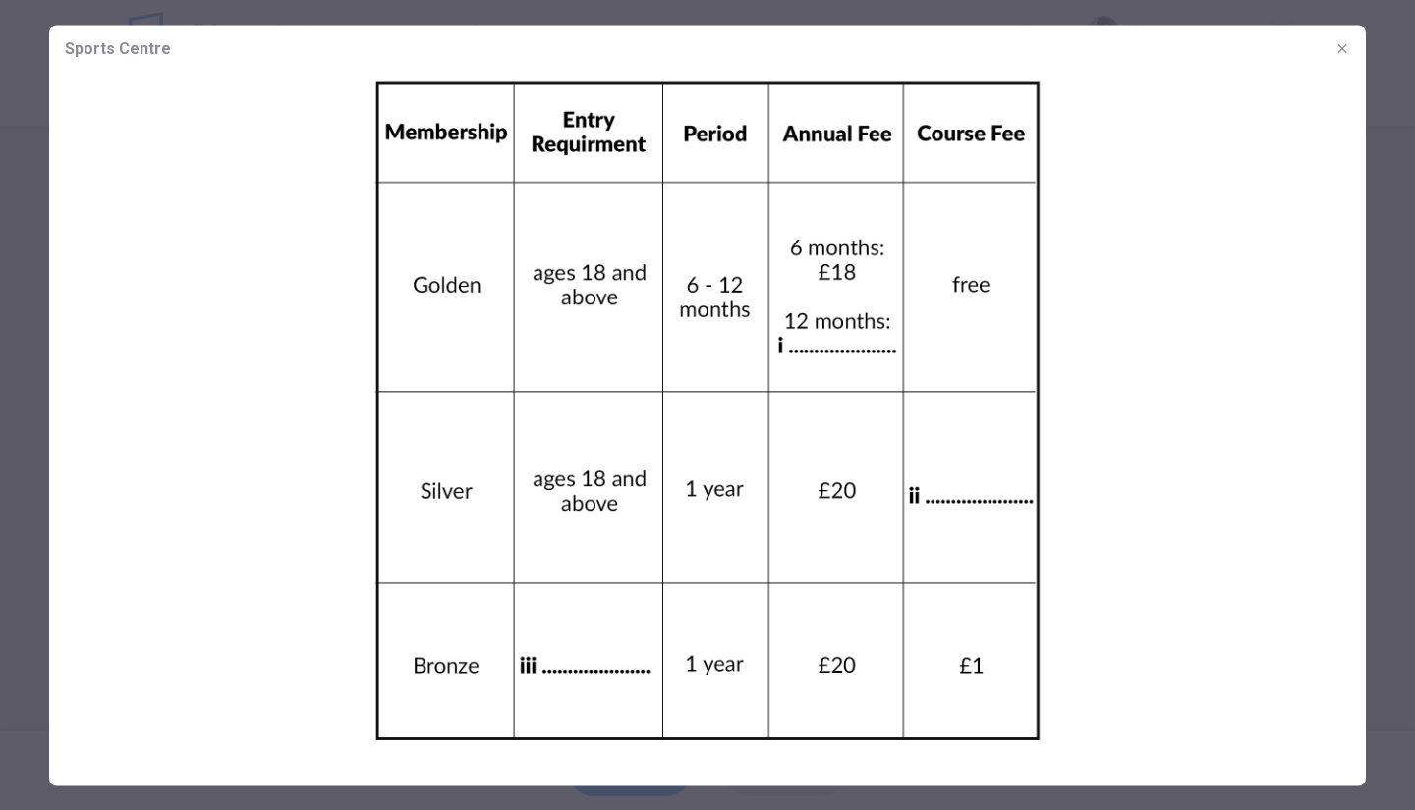
click at [1336, 50] on icon "button" at bounding box center [1342, 48] width 16 height 16
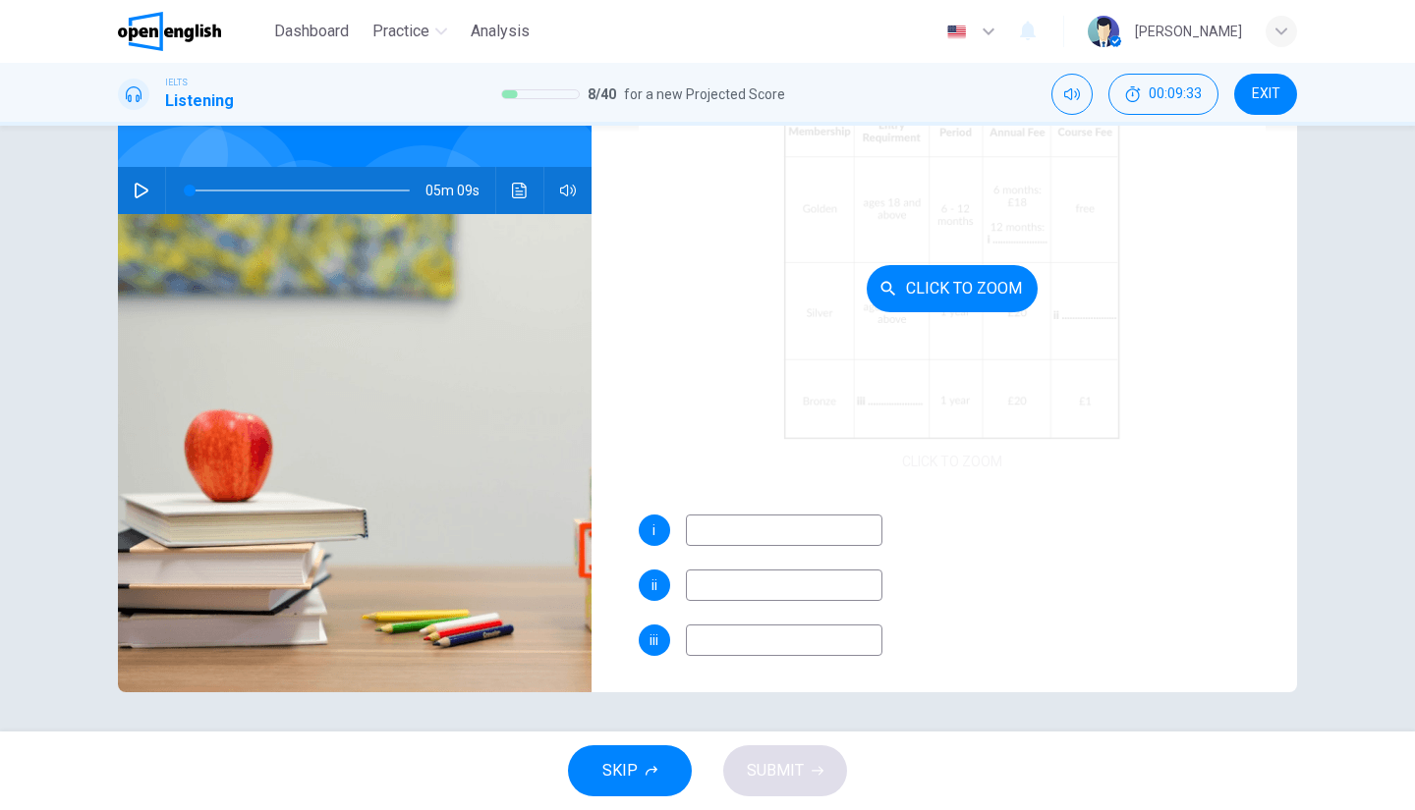
scroll to position [116, 0]
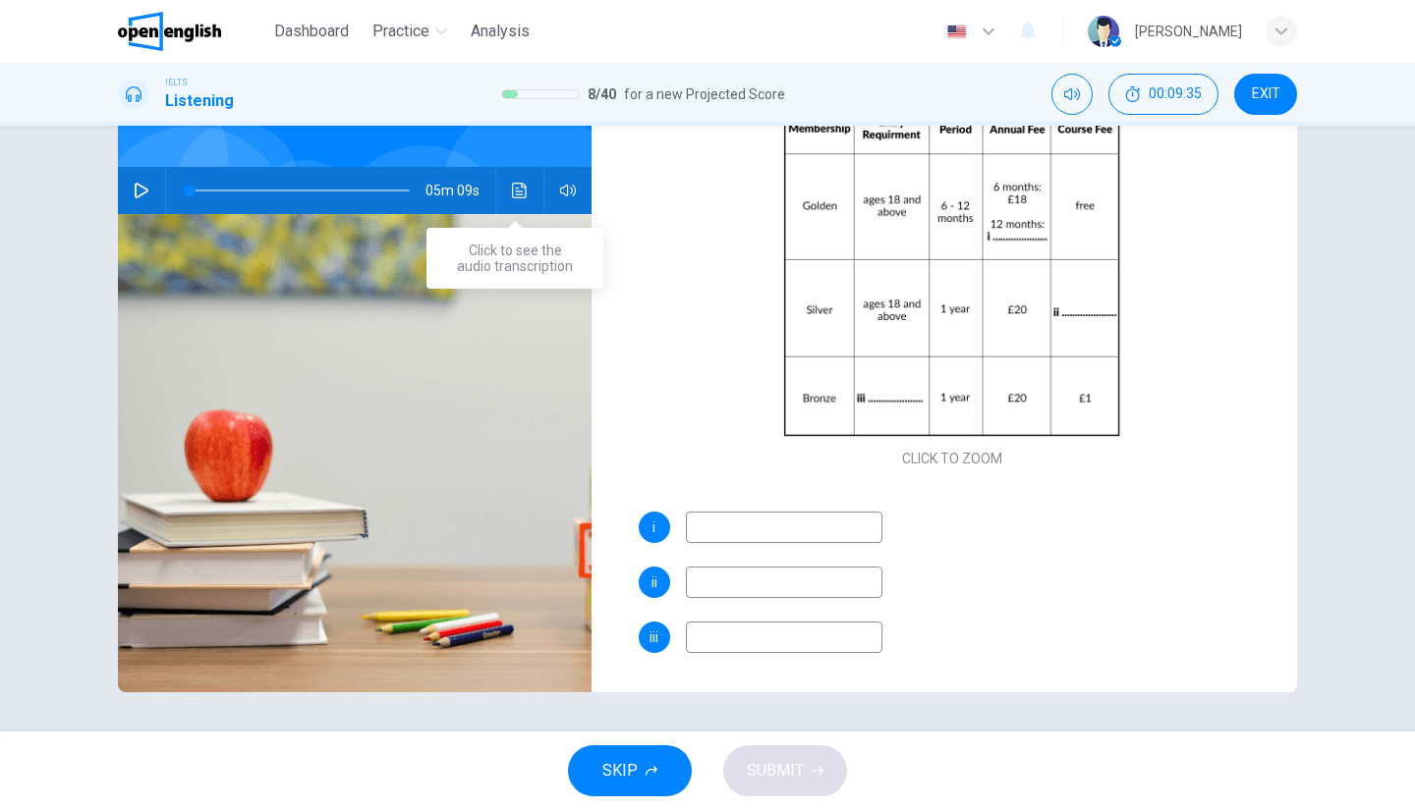
click at [513, 184] on icon "Click to see the audio transcription" at bounding box center [520, 191] width 16 height 16
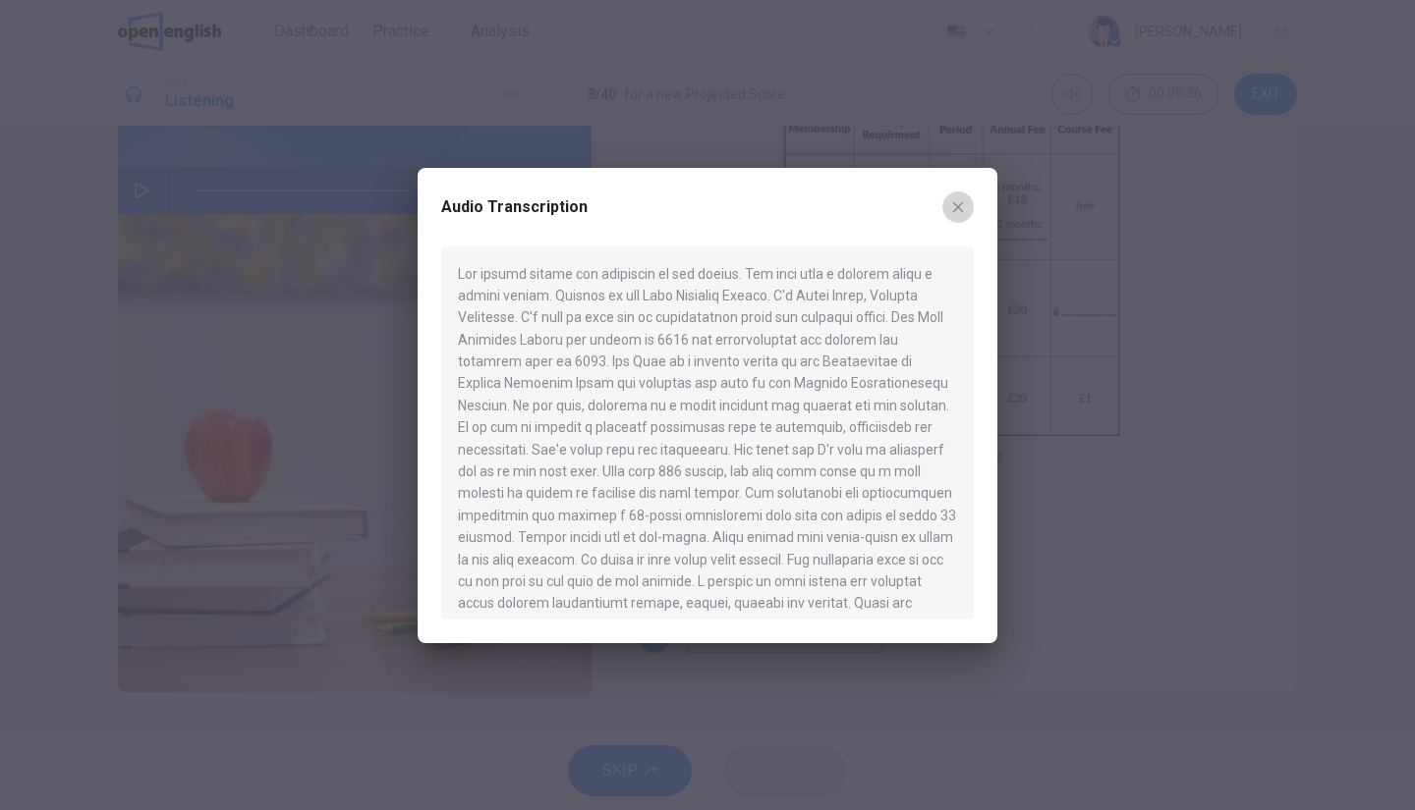
click at [961, 209] on icon "button" at bounding box center [958, 207] width 16 height 16
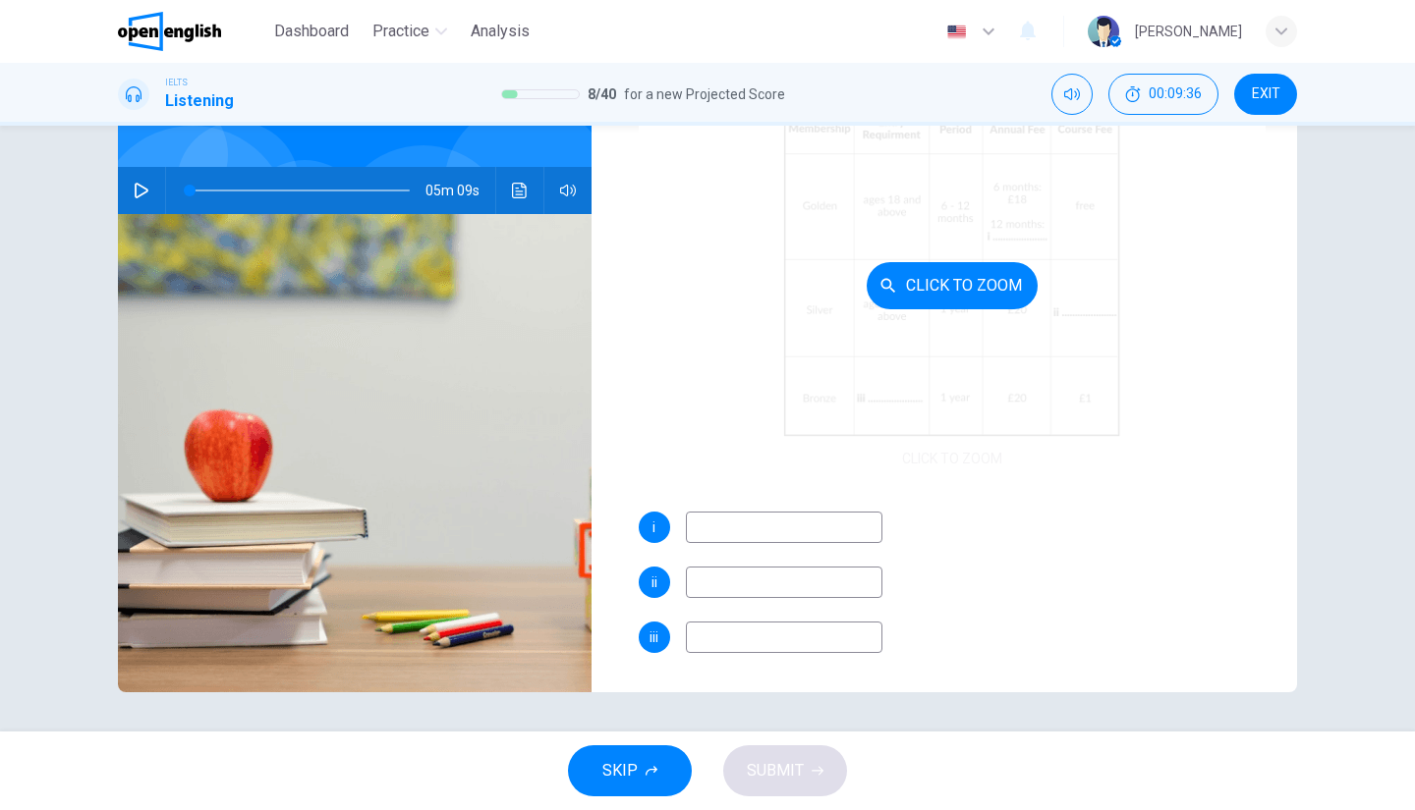
scroll to position [18, 0]
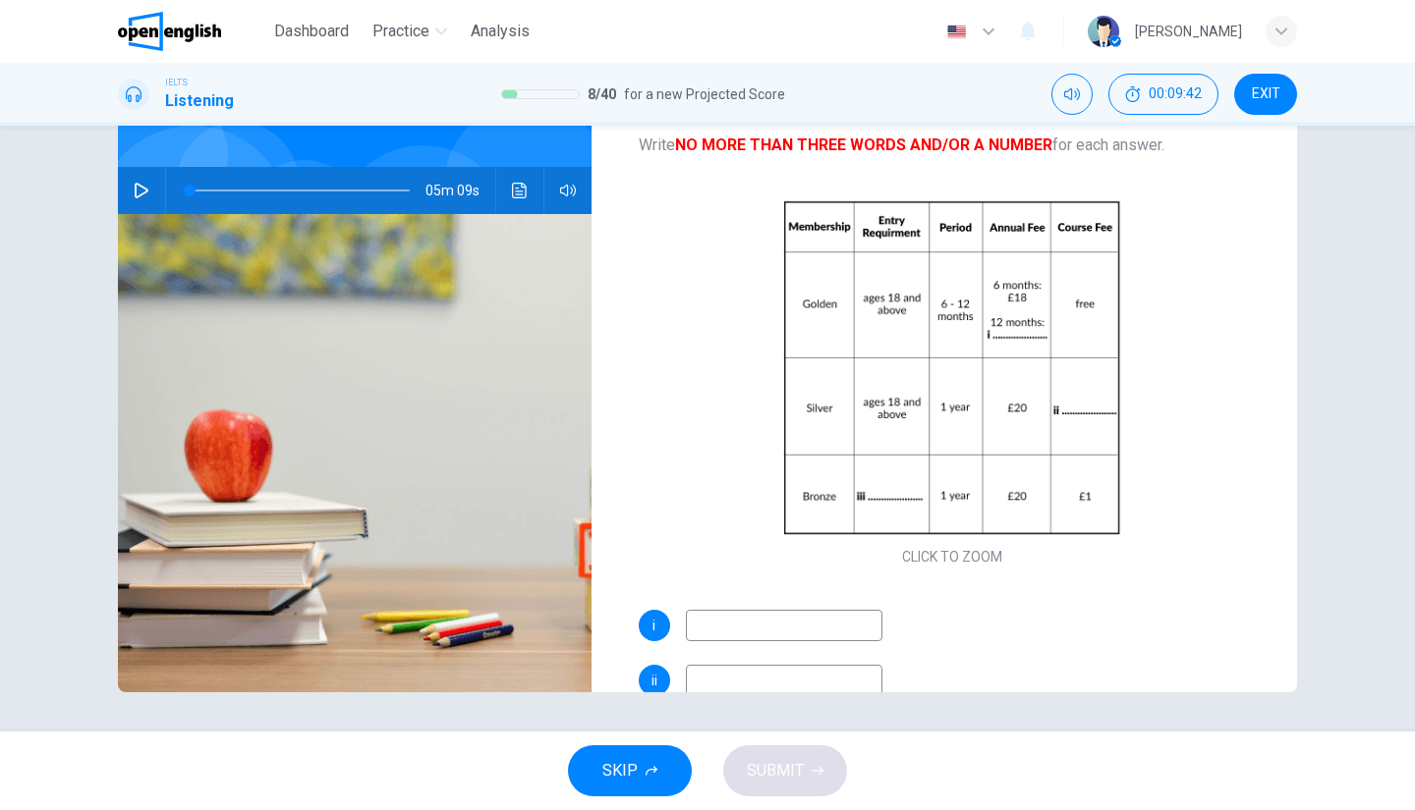
click at [515, 191] on icon "Click to see the audio transcription" at bounding box center [519, 191] width 15 height 16
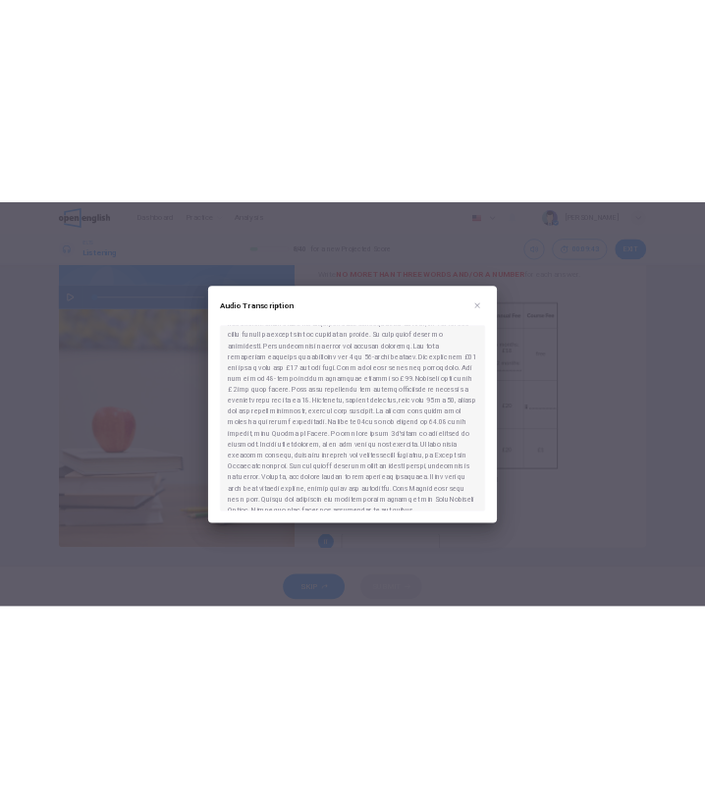
scroll to position [584, 0]
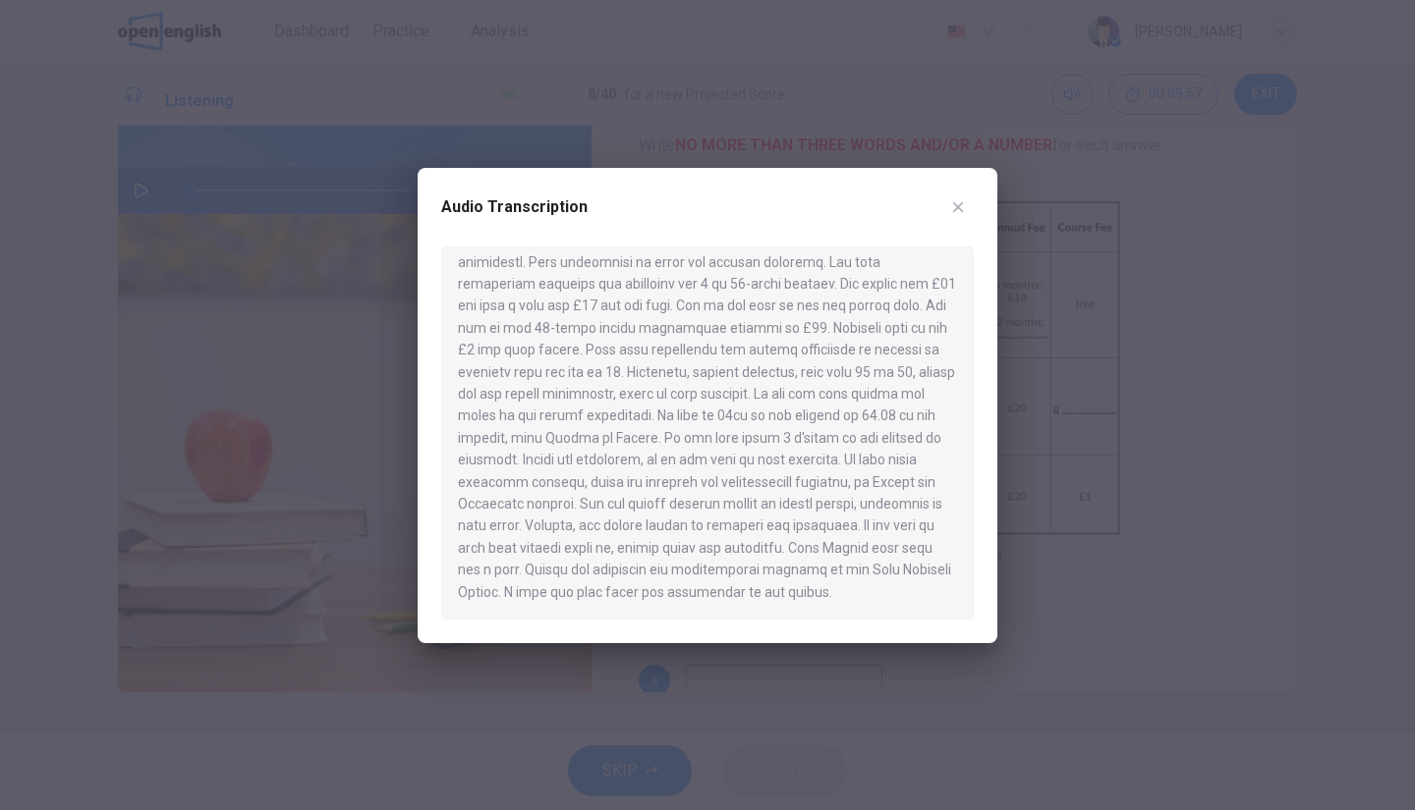
drag, startPoint x: 709, startPoint y: 257, endPoint x: 843, endPoint y: 444, distance: 229.5
click at [843, 444] on div at bounding box center [707, 433] width 532 height 373
drag, startPoint x: 696, startPoint y: 277, endPoint x: 865, endPoint y: 516, distance: 292.5
click at [865, 516] on div at bounding box center [707, 433] width 532 height 373
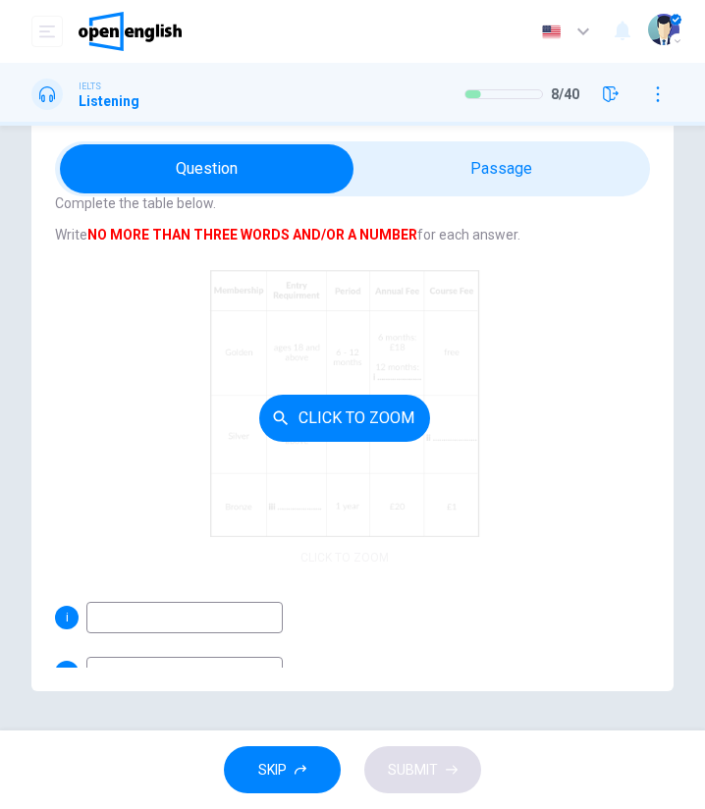
scroll to position [116, 0]
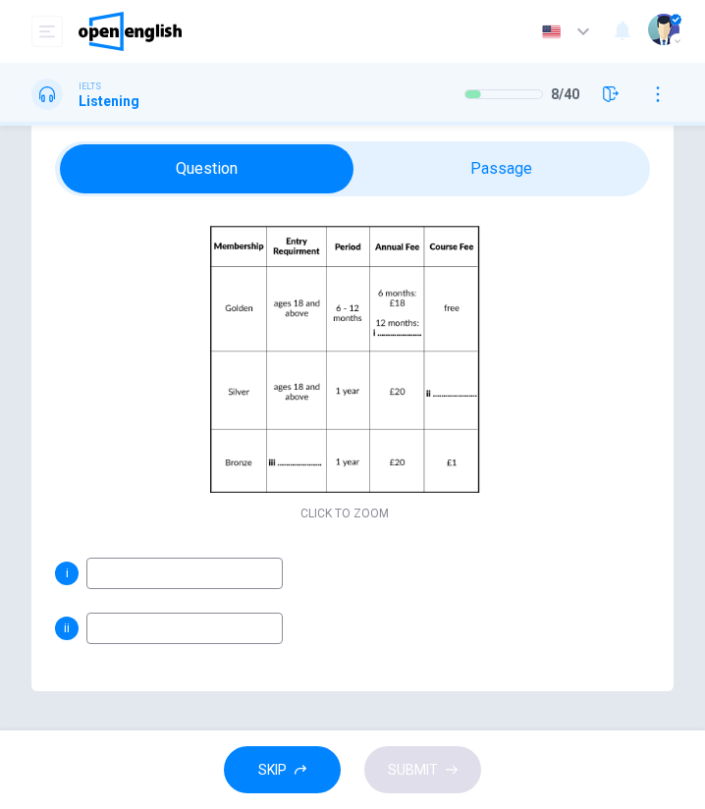
click at [132, 577] on input at bounding box center [184, 573] width 196 height 31
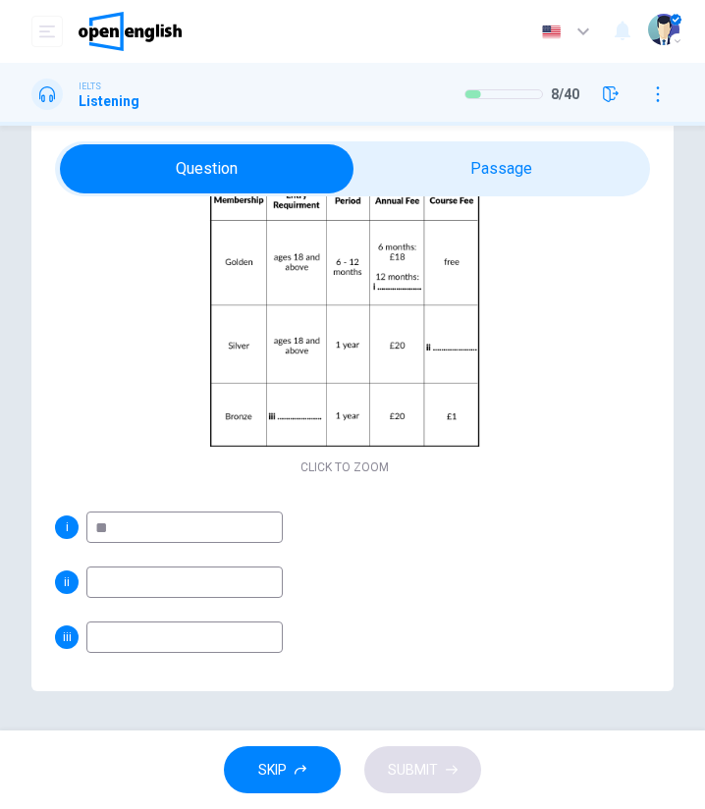
scroll to position [171, 0]
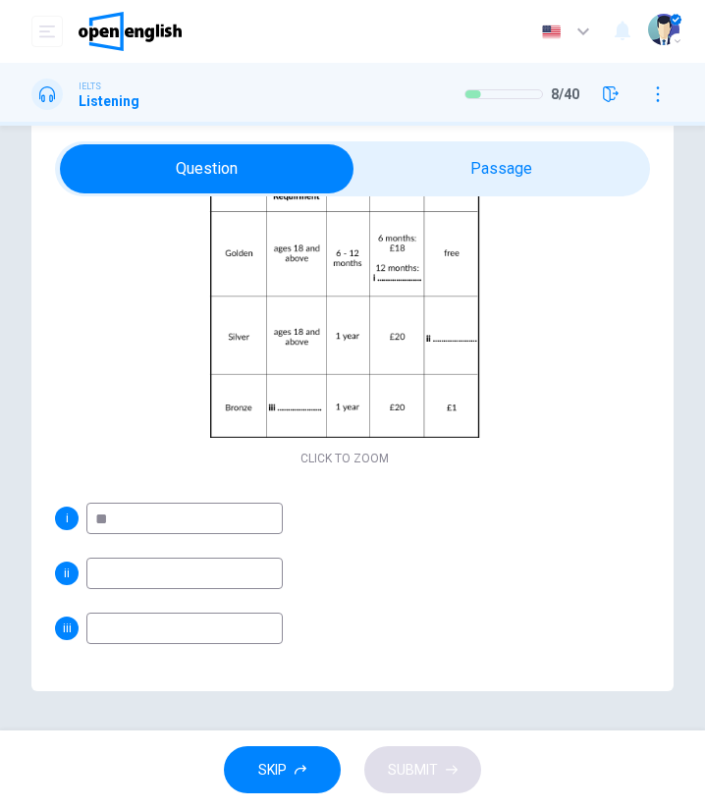
type input "**"
click at [166, 574] on input at bounding box center [184, 573] width 196 height 31
type input "*"
click at [125, 636] on input at bounding box center [184, 628] width 196 height 31
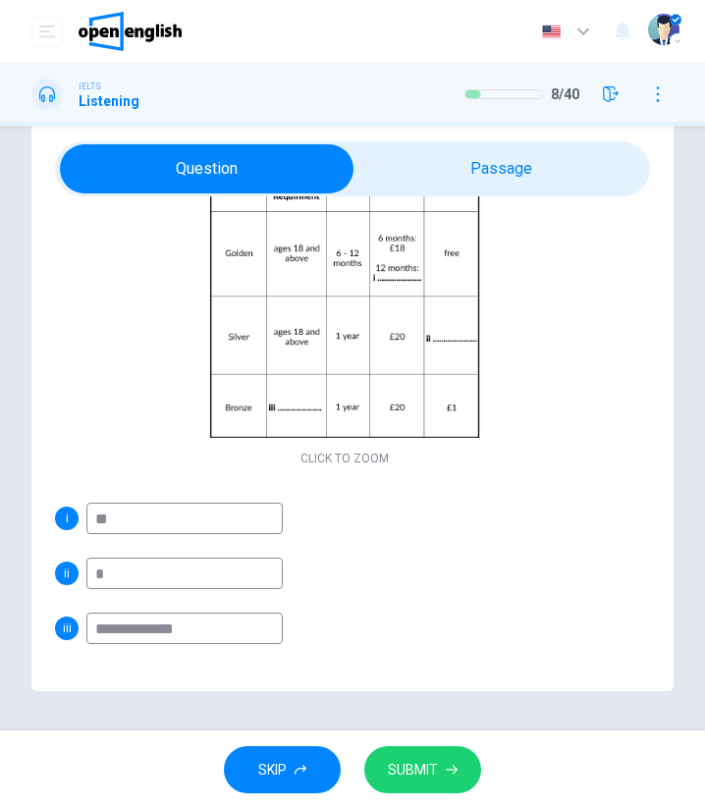
type input "**********"
click at [415, 779] on span "SUBMIT" at bounding box center [413, 770] width 50 height 25
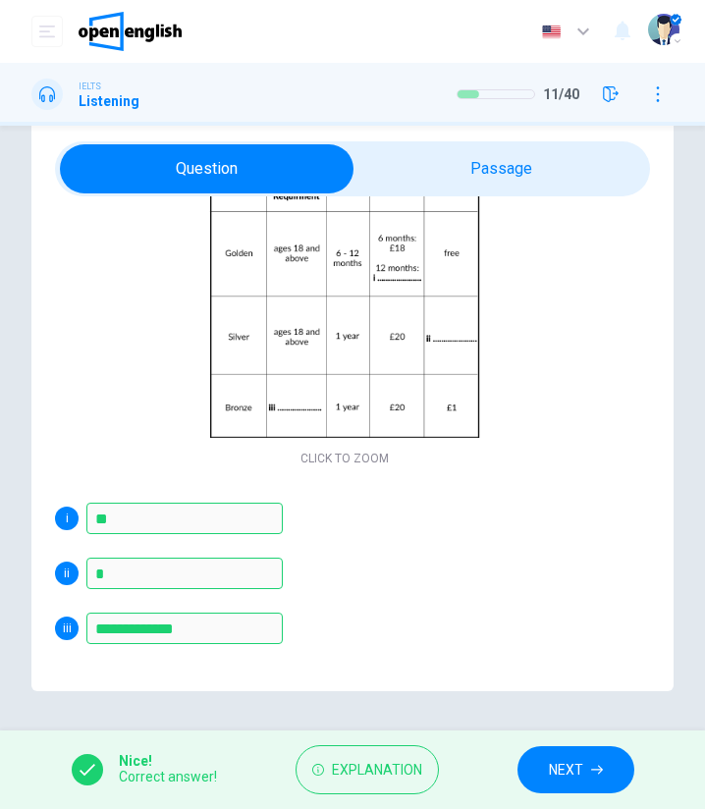
click at [584, 759] on button "NEXT" at bounding box center [576, 771] width 117 height 48
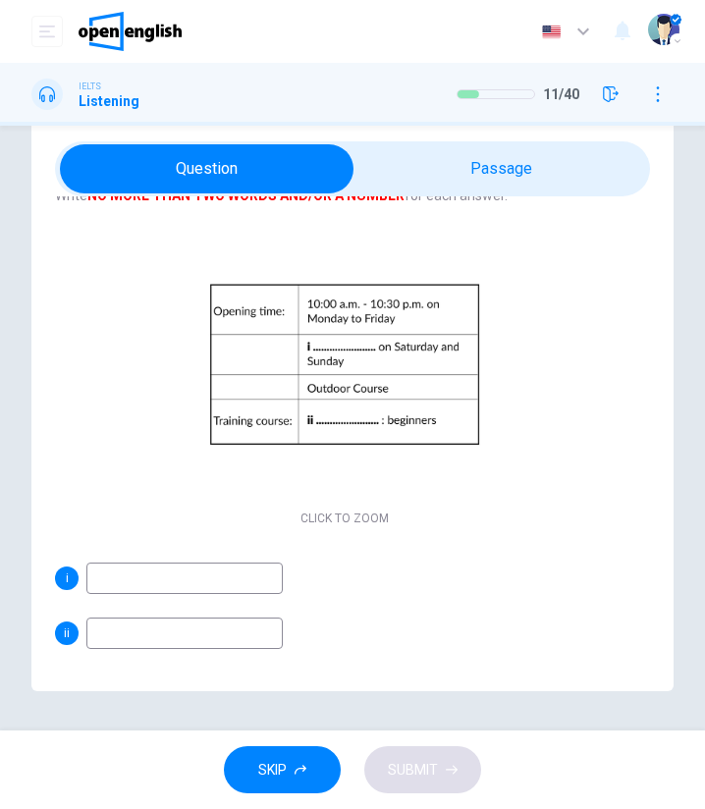
scroll to position [116, 0]
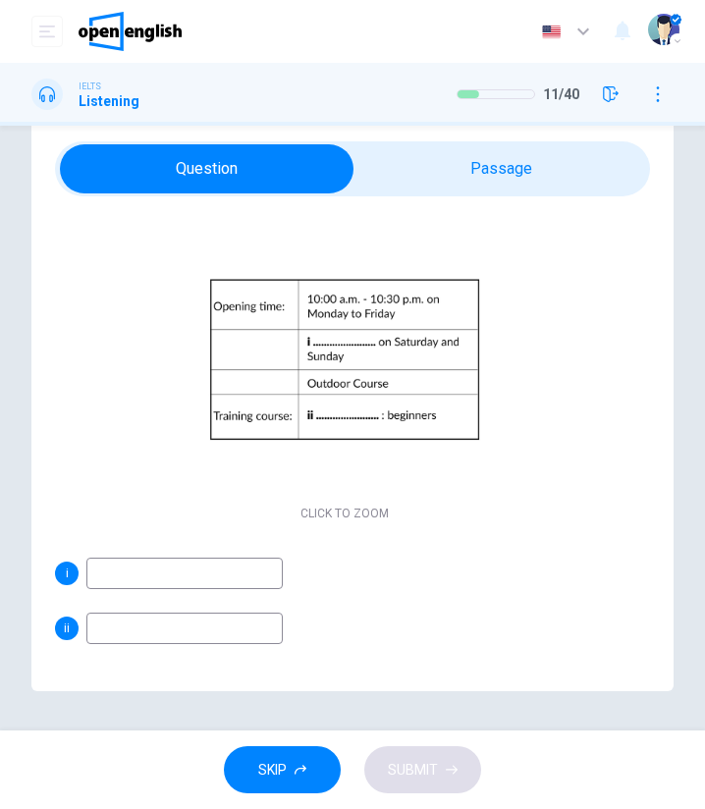
click at [167, 628] on input at bounding box center [184, 628] width 196 height 31
type input "**********"
click at [175, 575] on input at bounding box center [184, 573] width 196 height 31
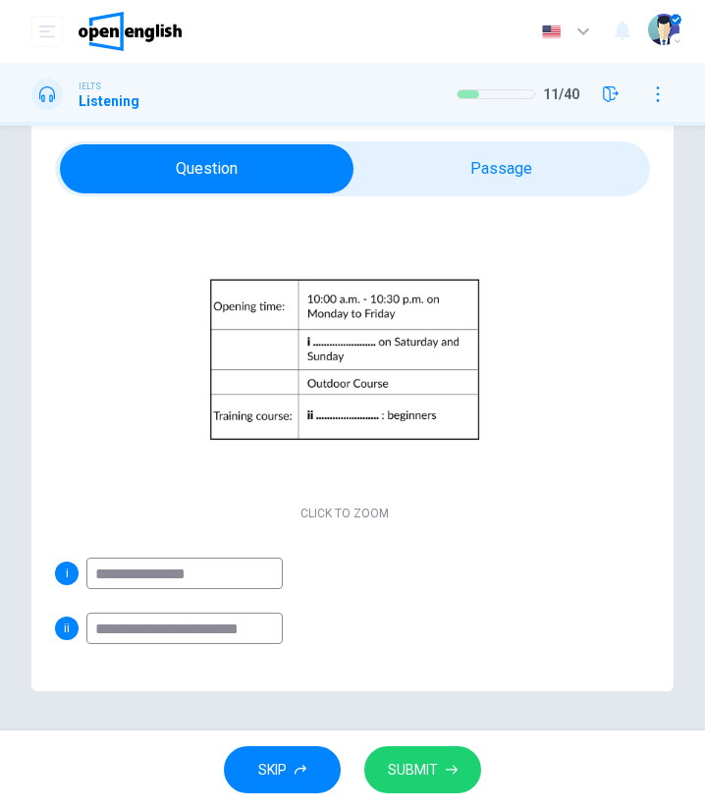
type input "**********"
click at [415, 769] on span "SUBMIT" at bounding box center [413, 770] width 50 height 25
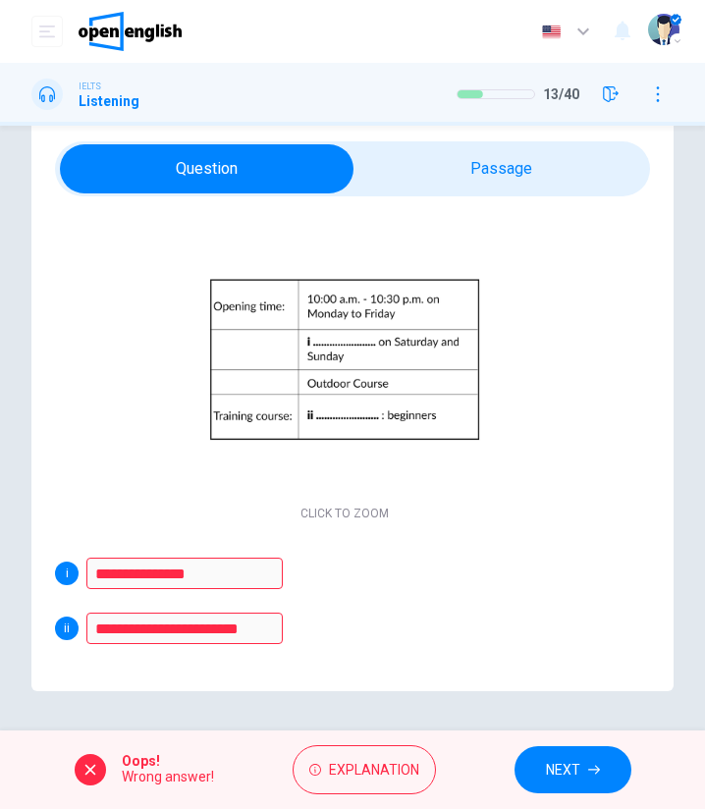
click at [542, 767] on button "NEXT" at bounding box center [573, 771] width 117 height 48
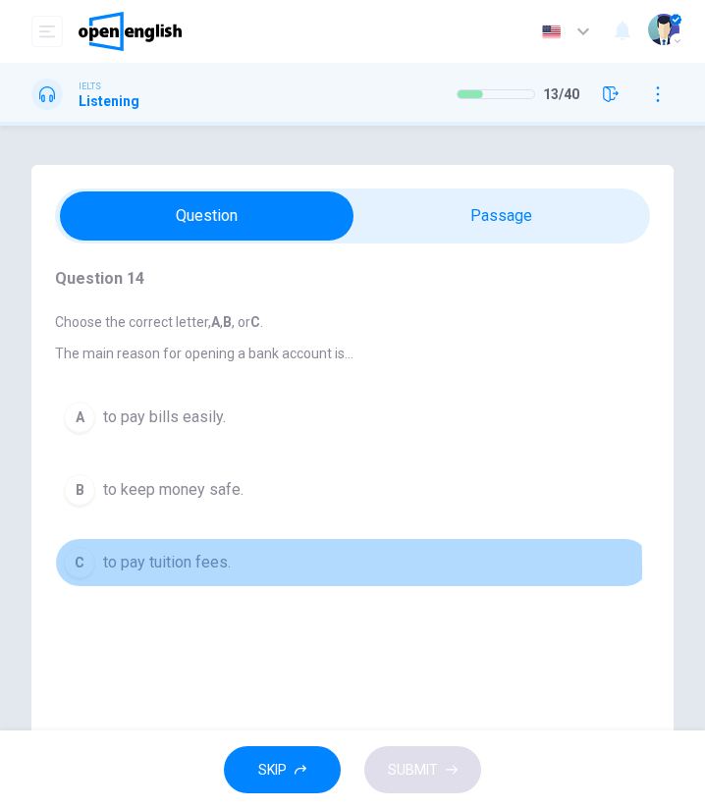
click at [86, 565] on div "C" at bounding box center [79, 562] width 31 height 31
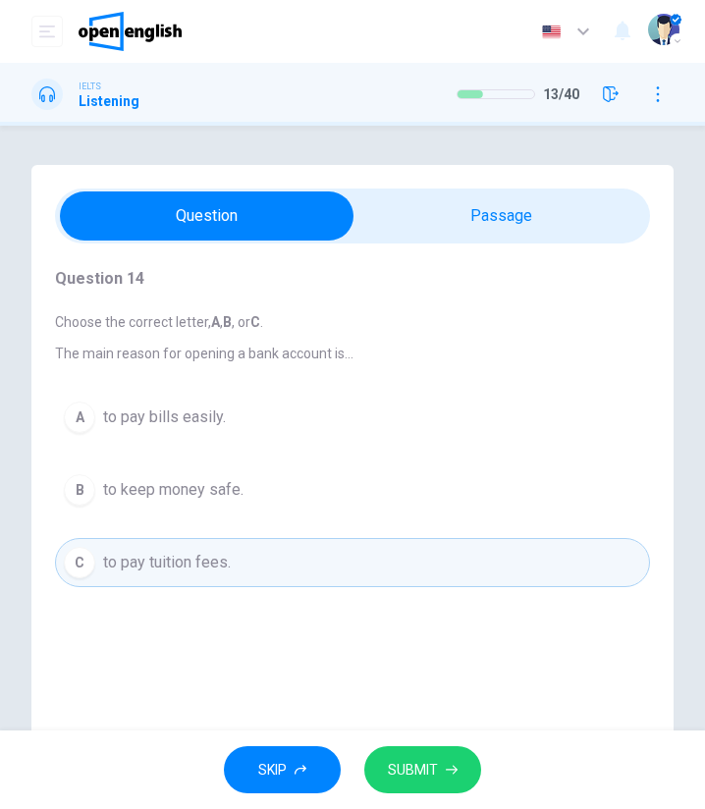
click at [398, 753] on button "SUBMIT" at bounding box center [422, 771] width 117 height 48
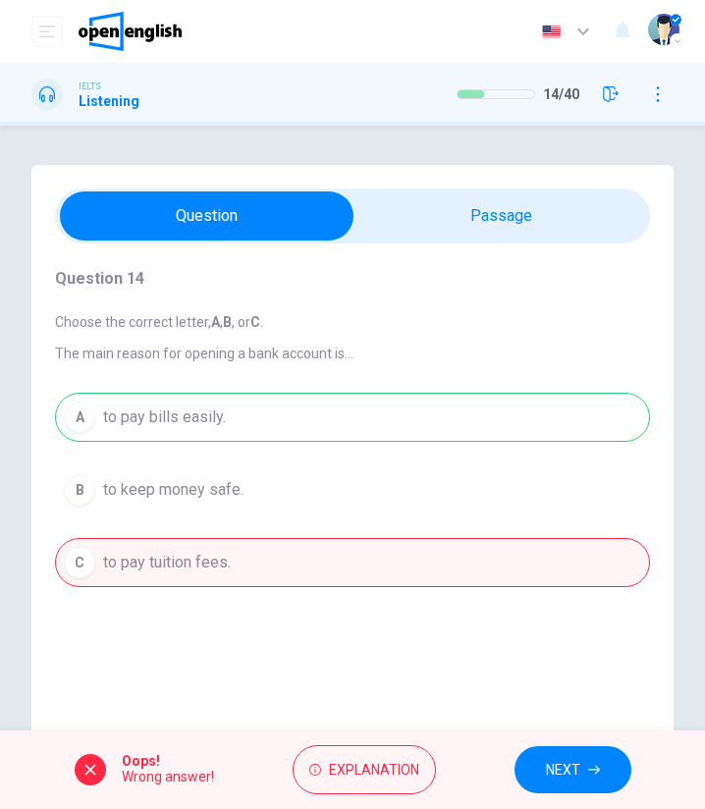
click at [581, 773] on button "NEXT" at bounding box center [573, 771] width 117 height 48
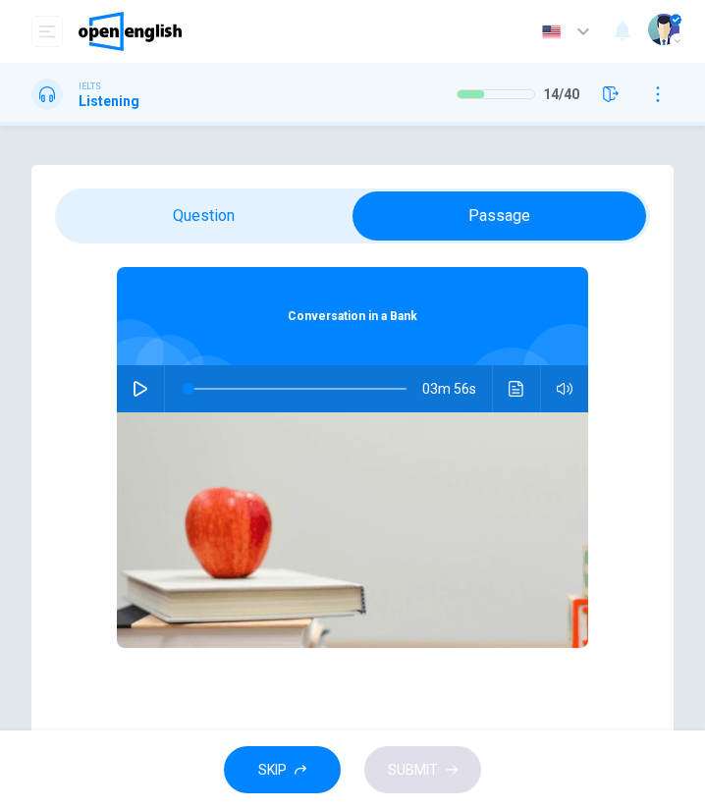
click at [509, 382] on icon "Click to see the audio transcription" at bounding box center [517, 389] width 16 height 16
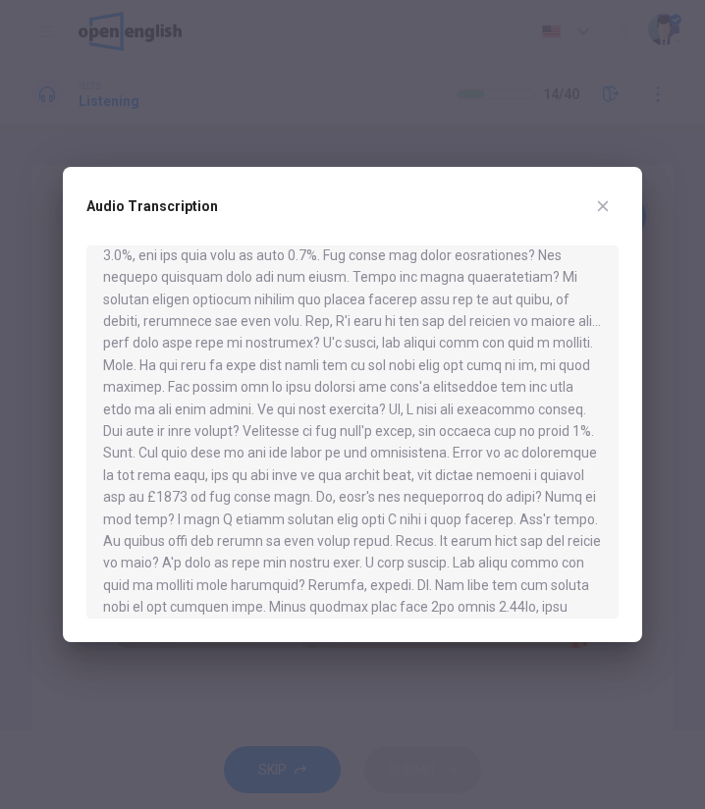
scroll to position [306, 0]
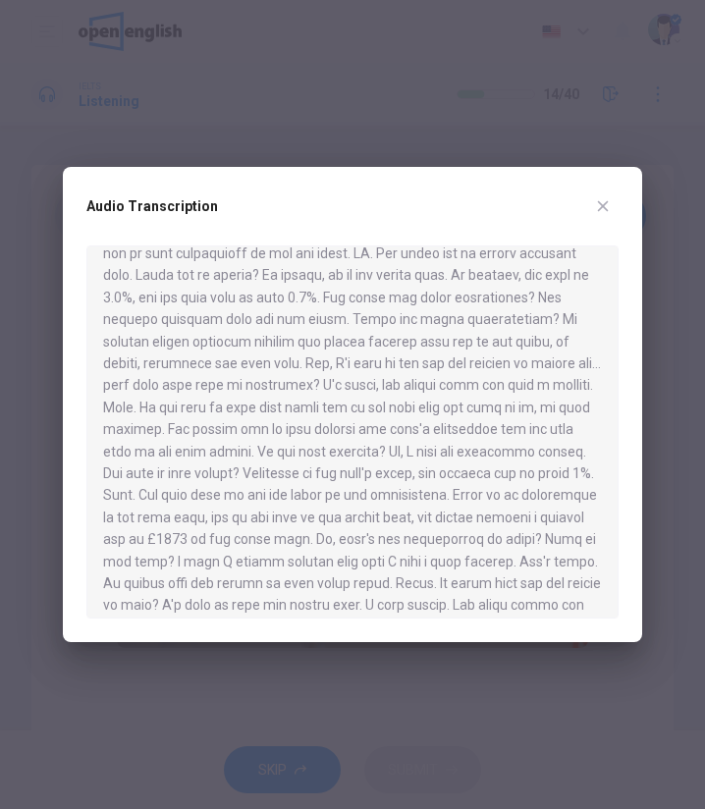
click at [621, 333] on div "Audio Transcription" at bounding box center [353, 404] width 580 height 475
click at [637, 332] on div "Audio Transcription" at bounding box center [353, 404] width 580 height 475
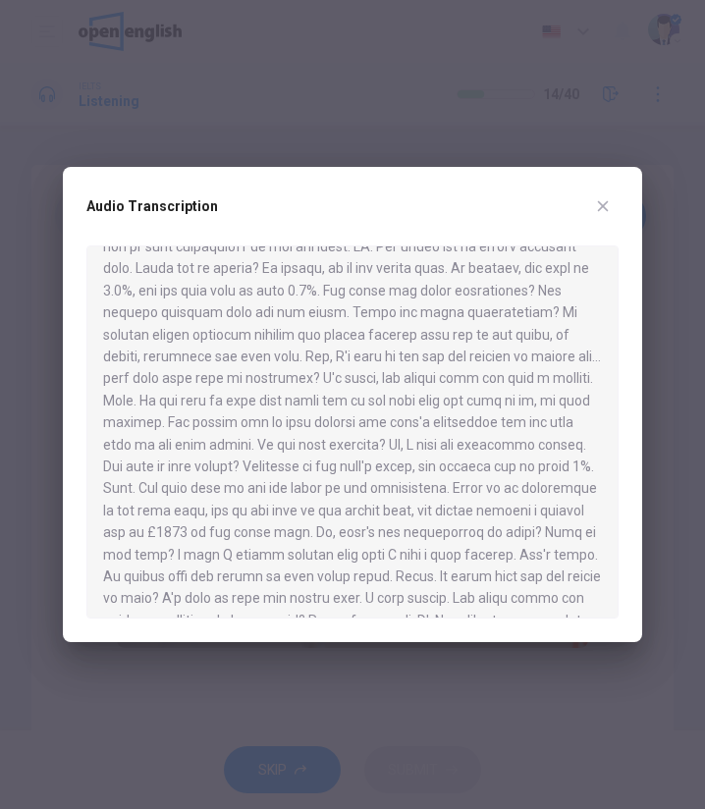
scroll to position [429, 0]
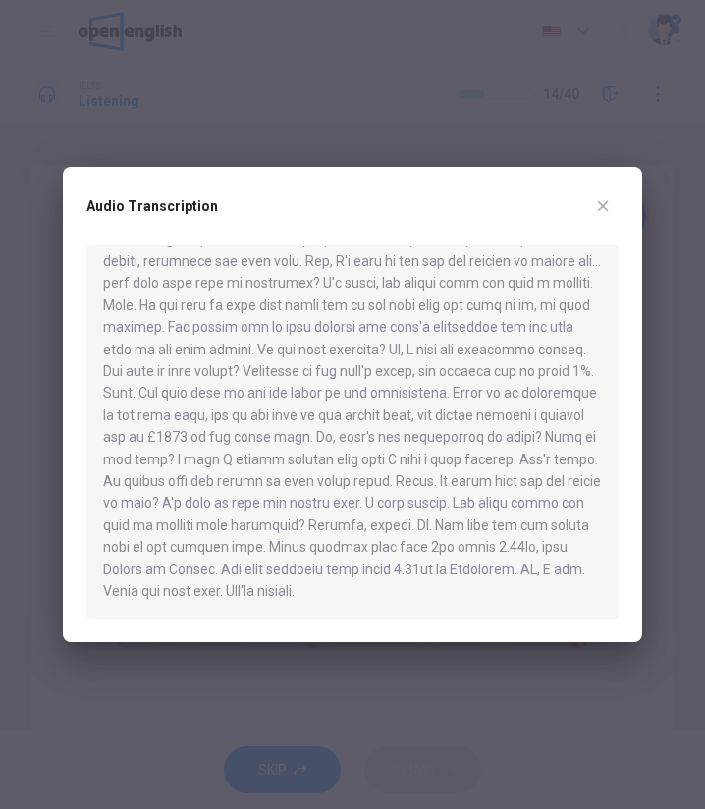
click at [608, 209] on icon "button" at bounding box center [603, 206] width 16 height 16
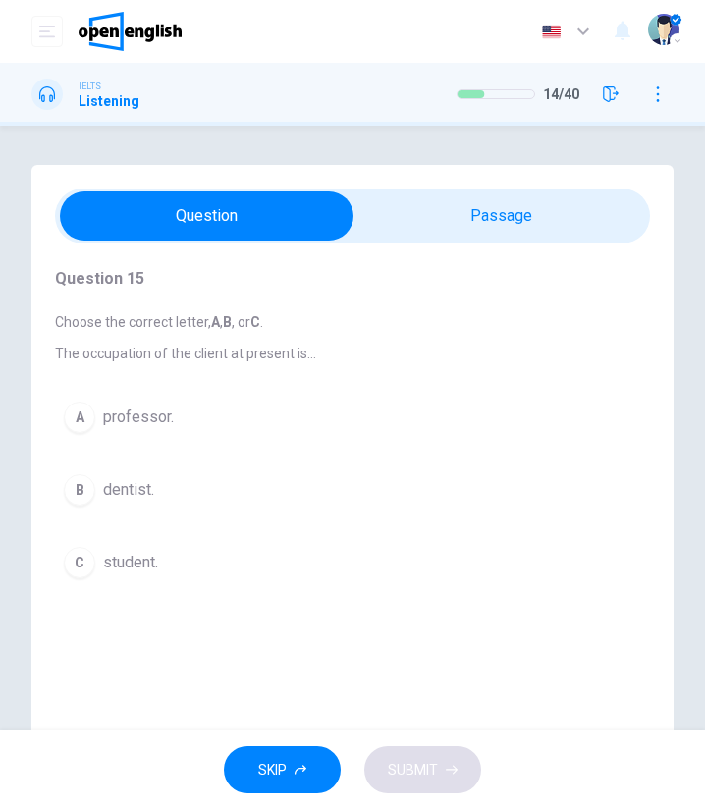
click at [79, 565] on div "C" at bounding box center [79, 562] width 31 height 31
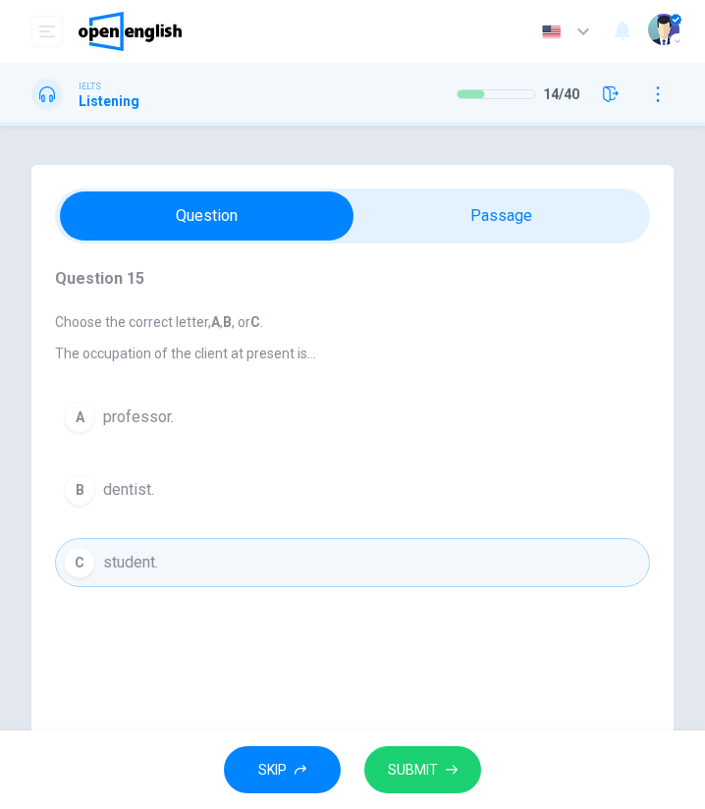
click at [443, 782] on button "SUBMIT" at bounding box center [422, 771] width 117 height 48
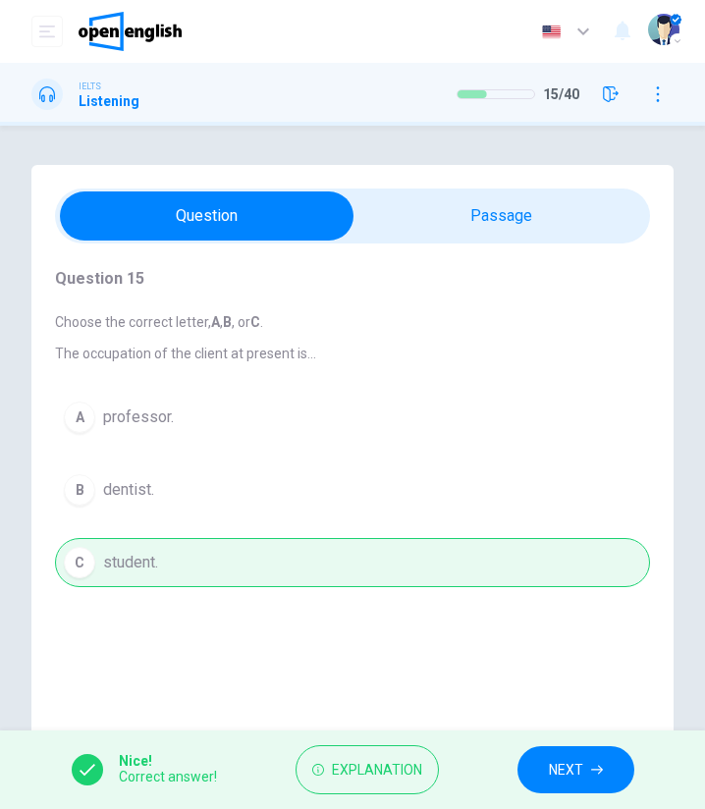
click at [582, 758] on span "NEXT" at bounding box center [566, 770] width 34 height 25
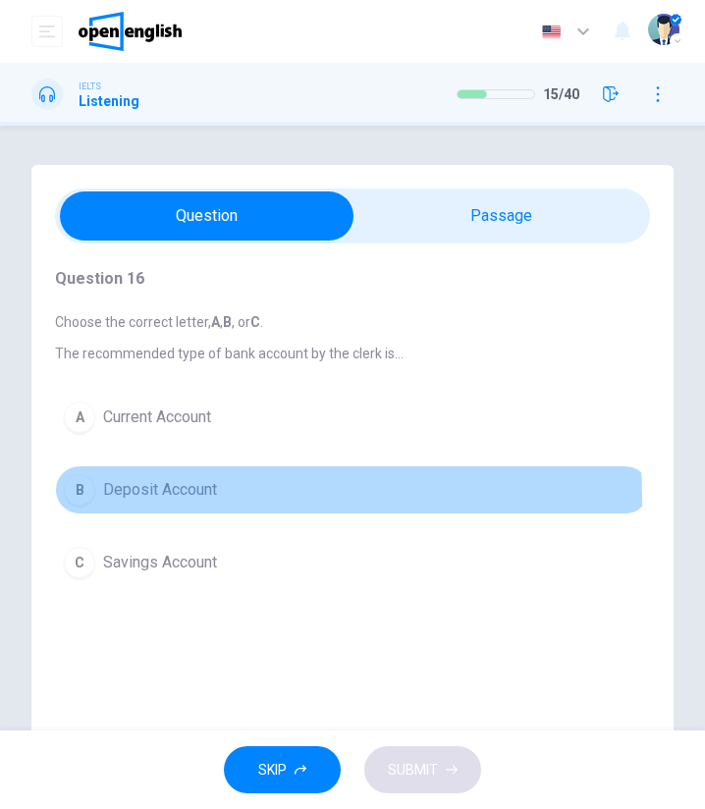
click at [136, 498] on span "Deposit Account" at bounding box center [160, 490] width 114 height 24
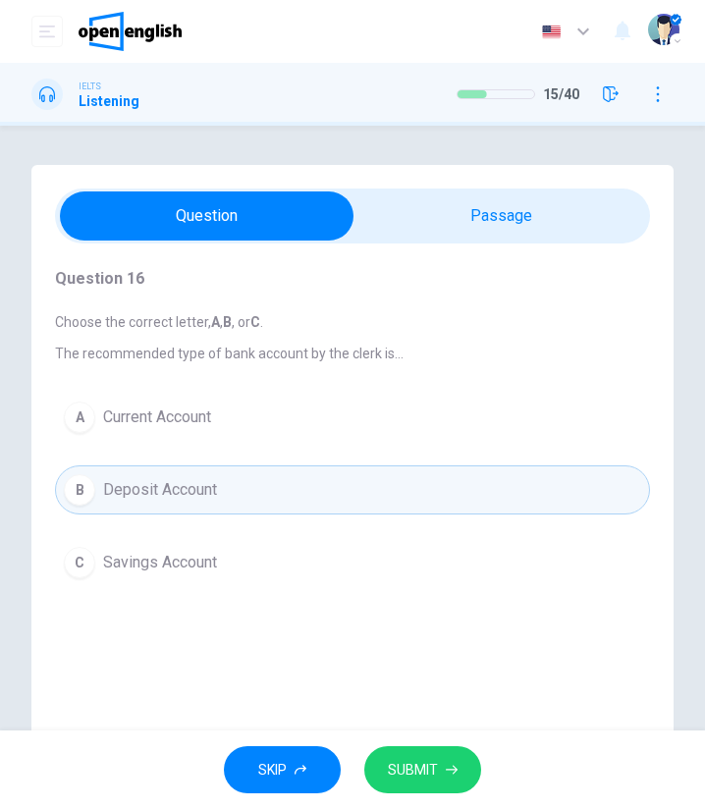
click at [442, 776] on button "SUBMIT" at bounding box center [422, 771] width 117 height 48
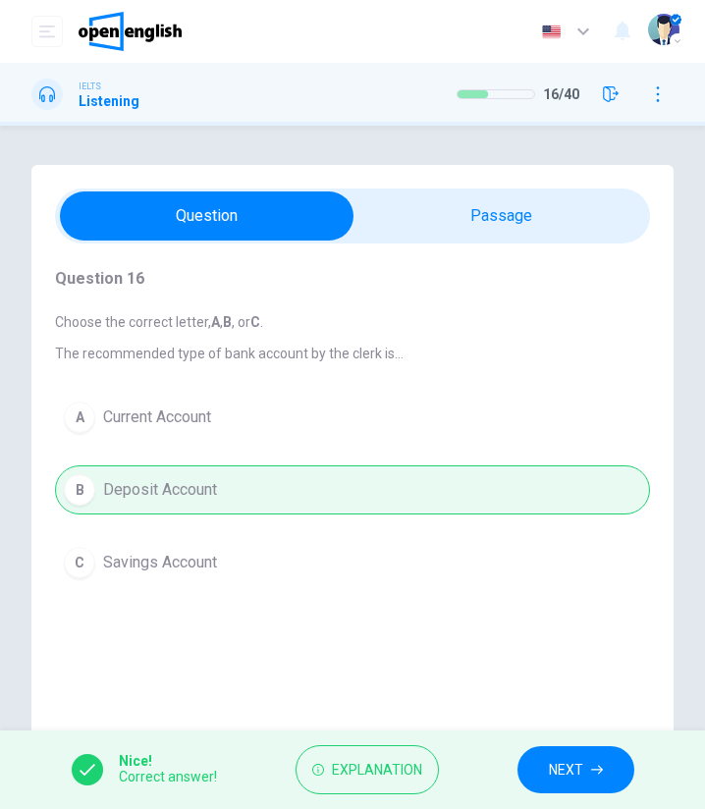
click at [604, 763] on button "NEXT" at bounding box center [576, 771] width 117 height 48
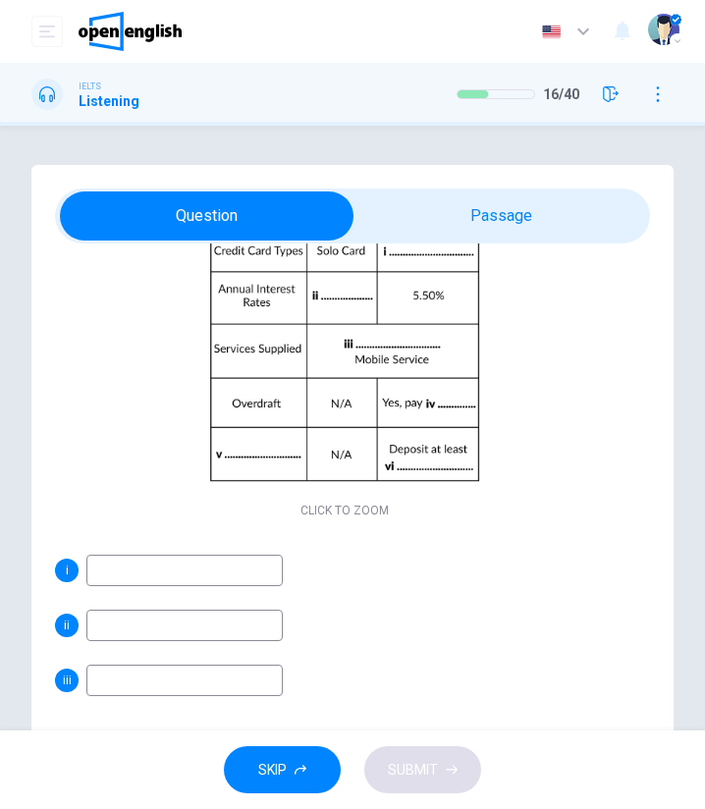
scroll to position [336, 0]
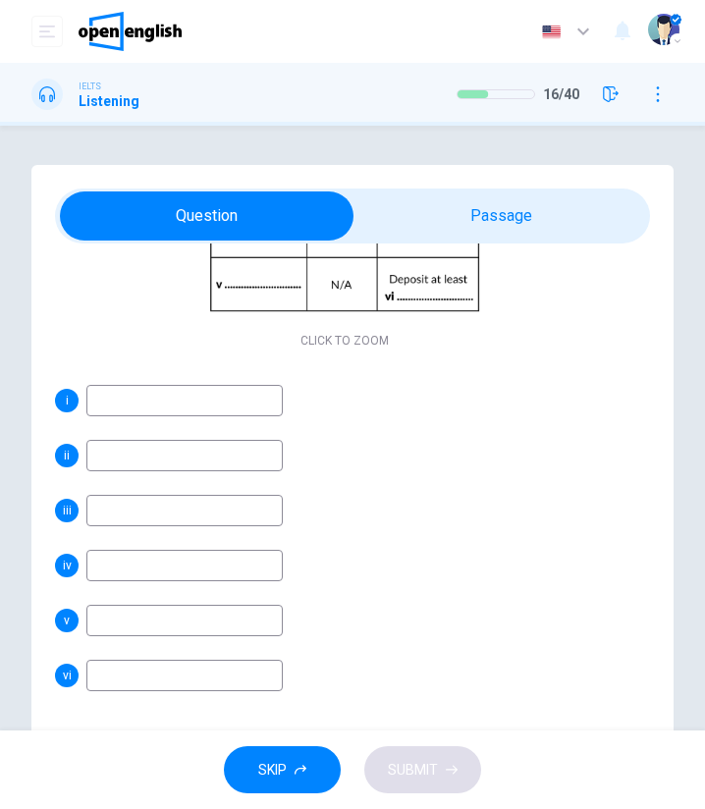
click at [159, 410] on input at bounding box center [184, 400] width 196 height 31
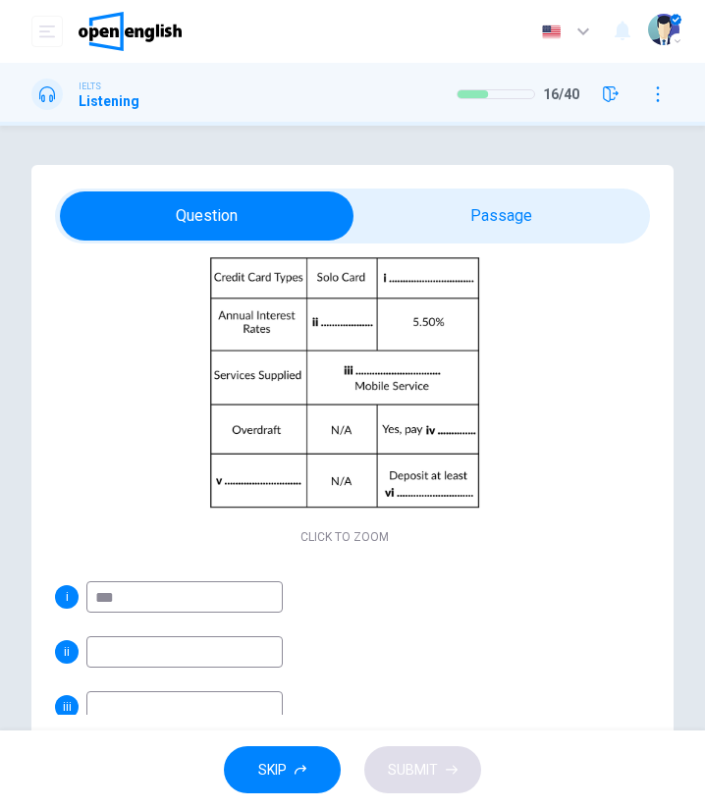
type input "***"
click at [197, 660] on input at bounding box center [184, 652] width 196 height 31
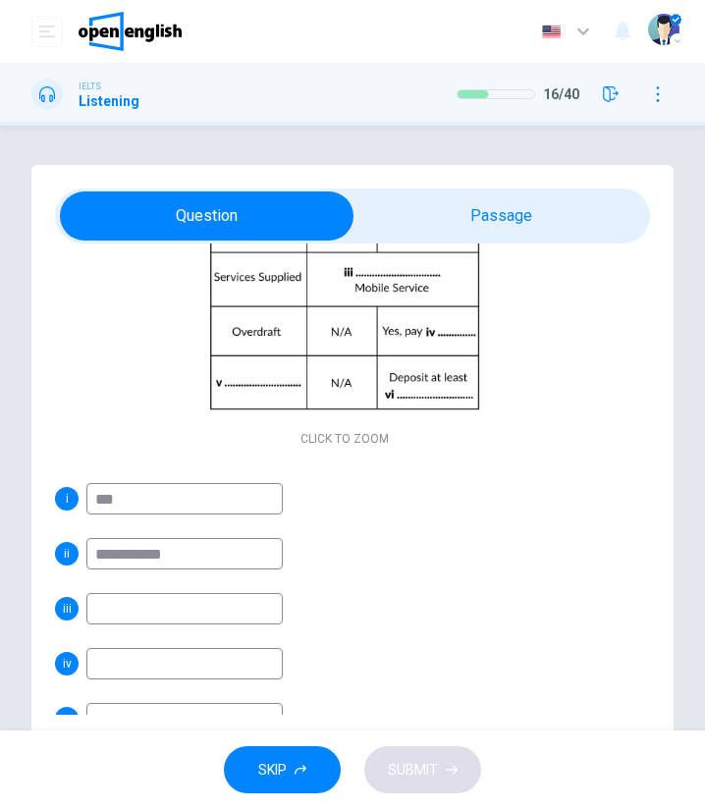
type input "**********"
click at [211, 612] on input at bounding box center [184, 608] width 196 height 31
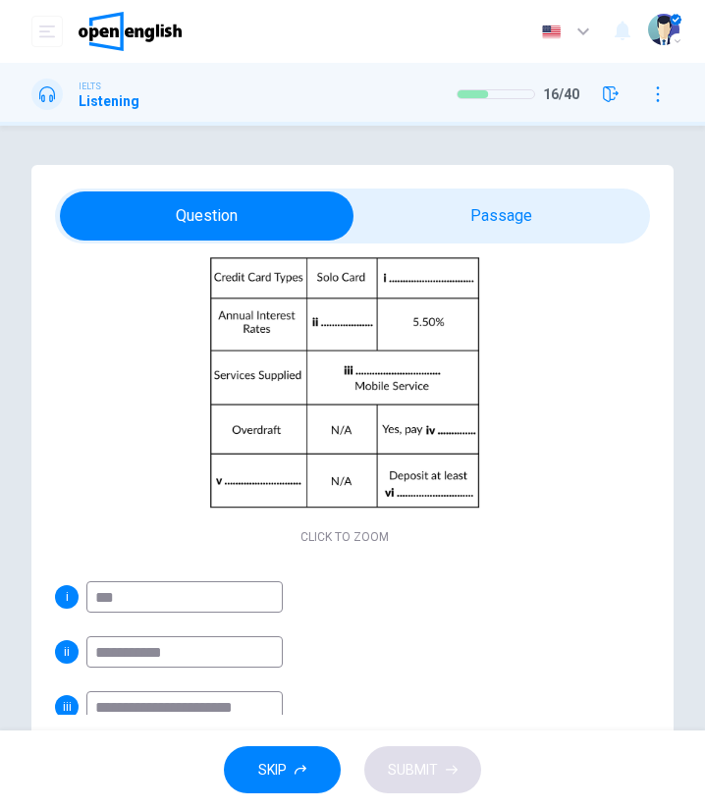
type input "**********"
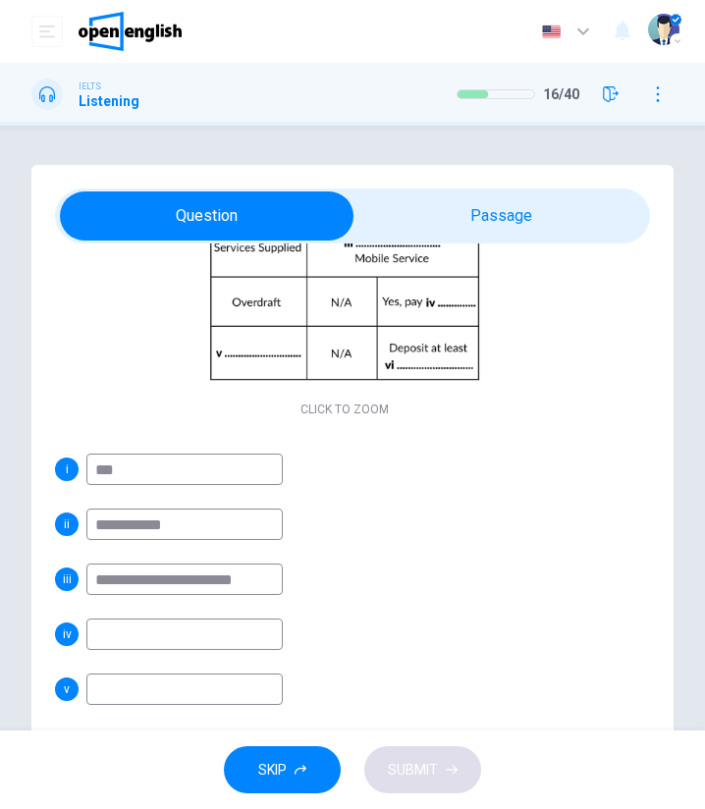
scroll to position [238, 0]
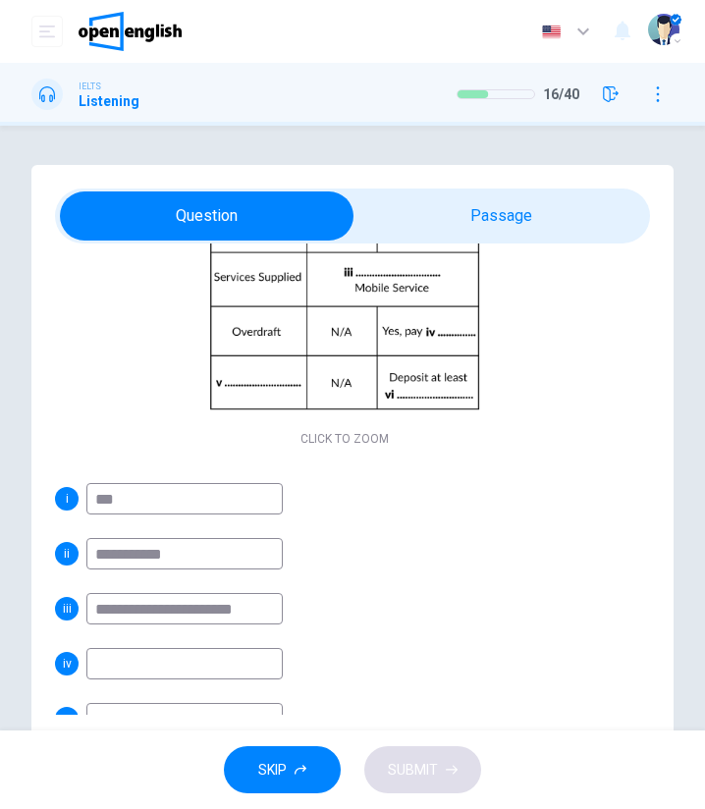
drag, startPoint x: 187, startPoint y: 551, endPoint x: 68, endPoint y: 537, distance: 119.7
click at [68, 538] on div "**********" at bounding box center [345, 553] width 580 height 31
drag, startPoint x: 148, startPoint y: 489, endPoint x: 35, endPoint y: 488, distance: 113.0
click at [35, 488] on div "**********" at bounding box center [352, 452] width 642 height 574
paste input "********"
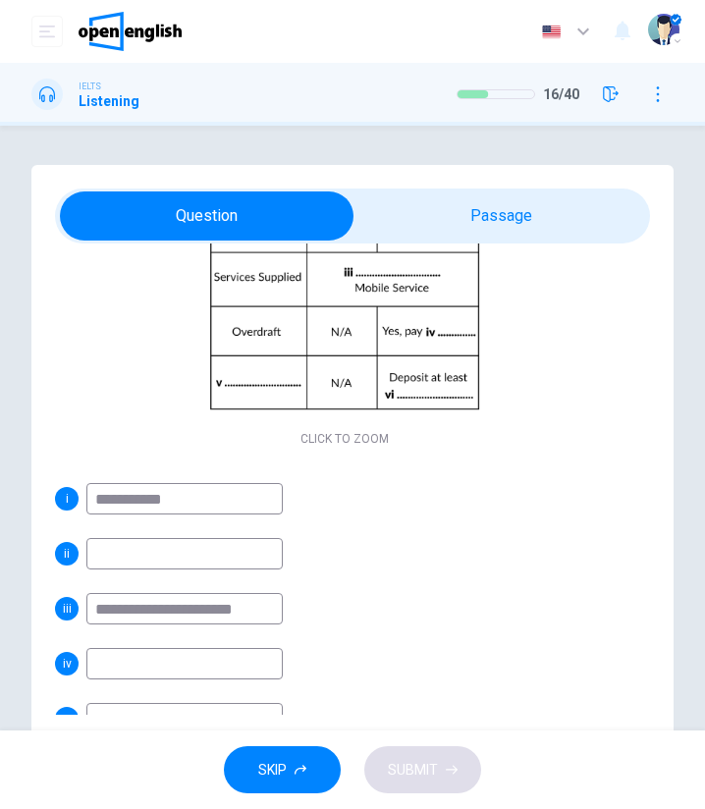
type input "**********"
click at [129, 551] on input at bounding box center [184, 553] width 196 height 31
click at [422, 519] on div "**********" at bounding box center [345, 636] width 580 height 307
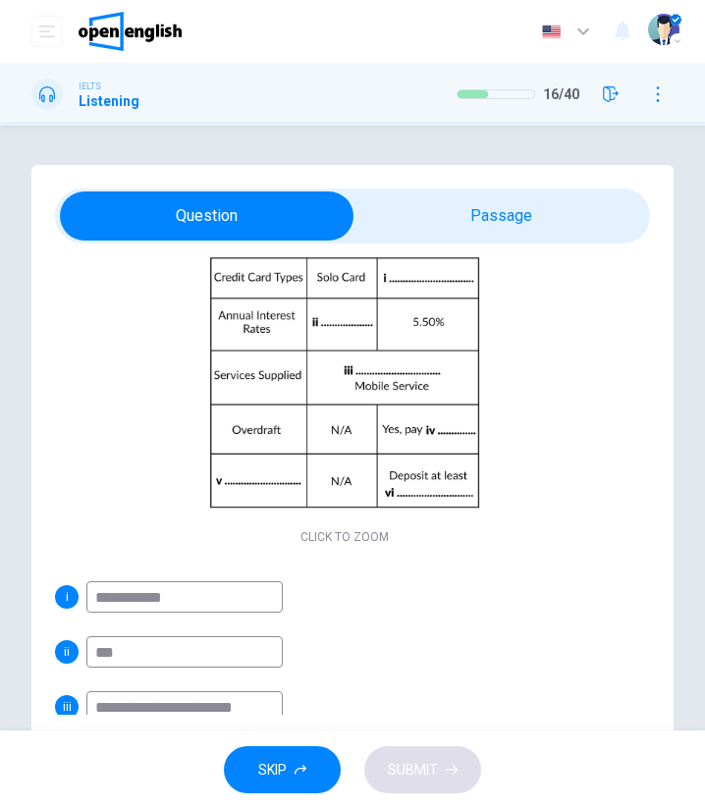
click at [220, 653] on input "***" at bounding box center [184, 652] width 196 height 31
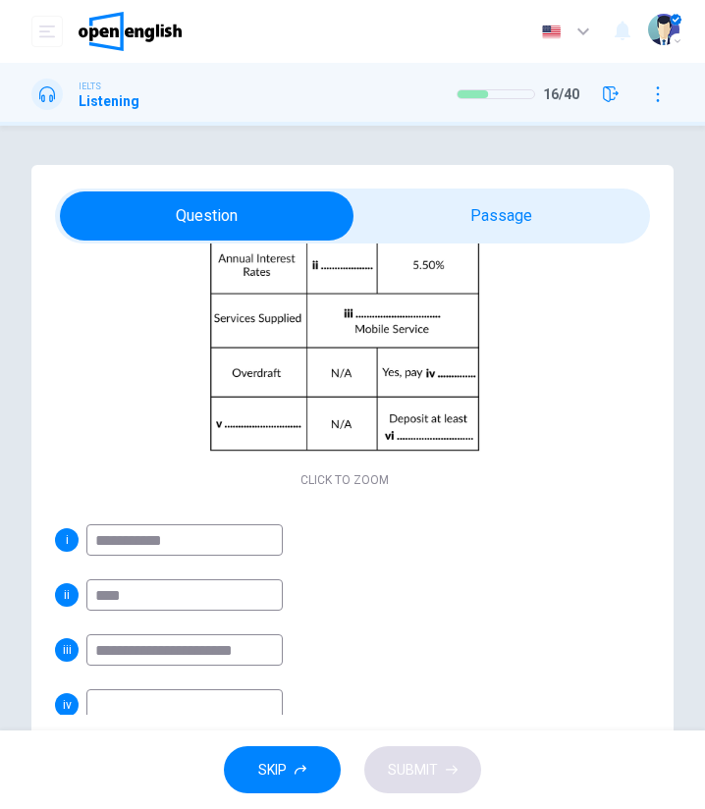
scroll to position [238, 0]
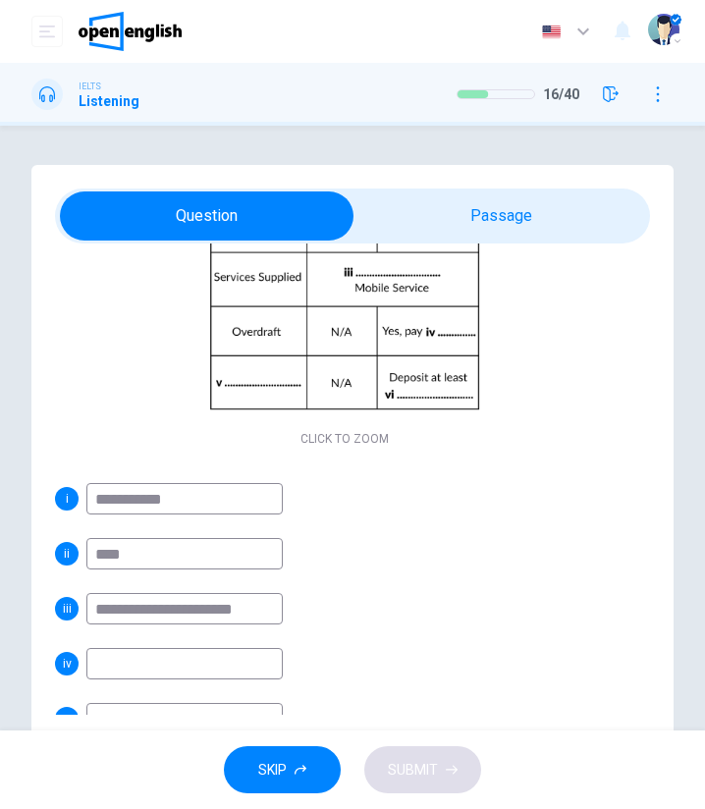
type input "****"
drag, startPoint x: 272, startPoint y: 598, endPoint x: -18, endPoint y: 611, distance: 290.1
click at [0, 611] on html "**********" at bounding box center [352, 404] width 705 height 809
type input "**********"
click at [183, 661] on input at bounding box center [184, 663] width 196 height 31
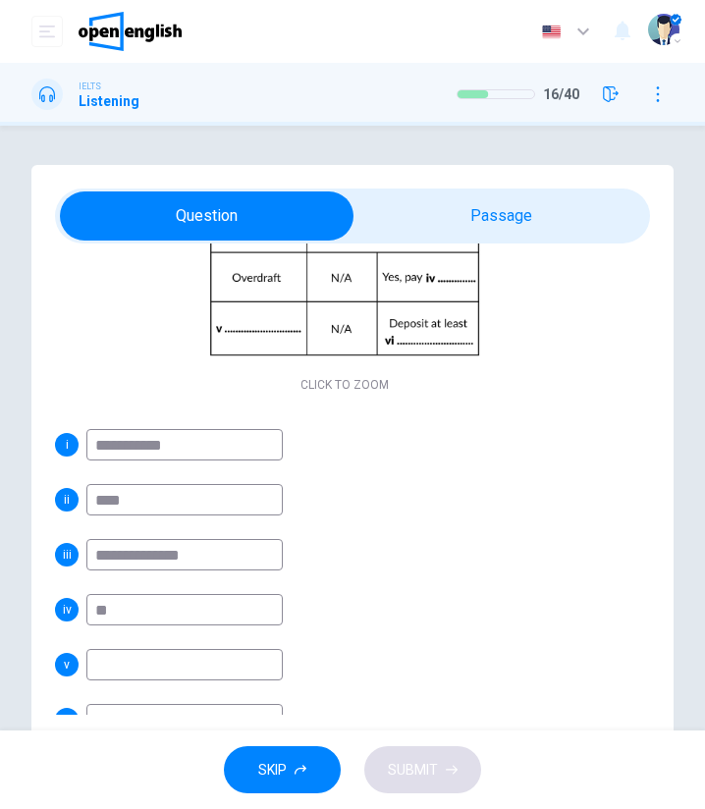
scroll to position [336, 0]
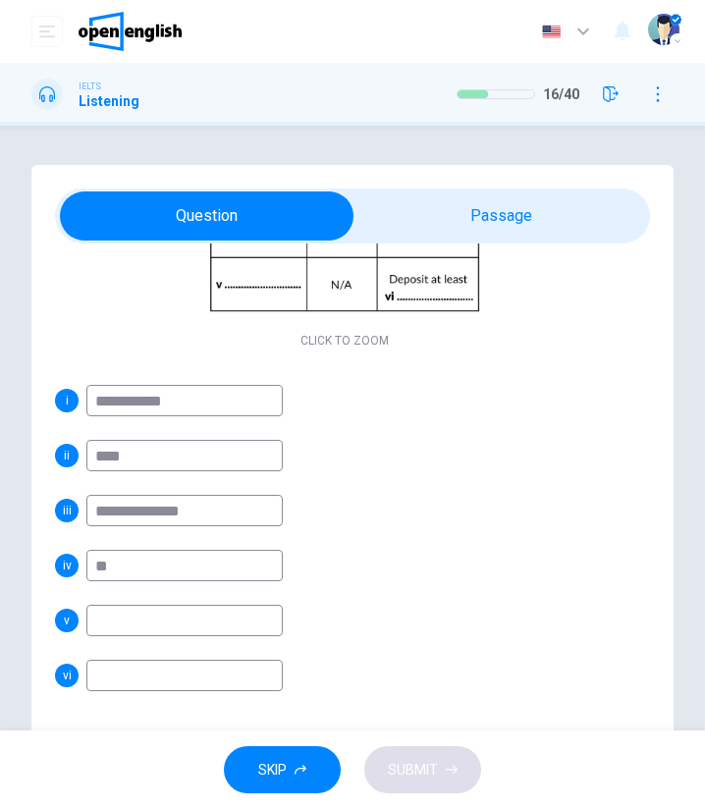
type input "**"
click at [226, 620] on input at bounding box center [184, 620] width 196 height 31
type input "*******"
click at [203, 679] on input at bounding box center [184, 675] width 196 height 31
type input "****"
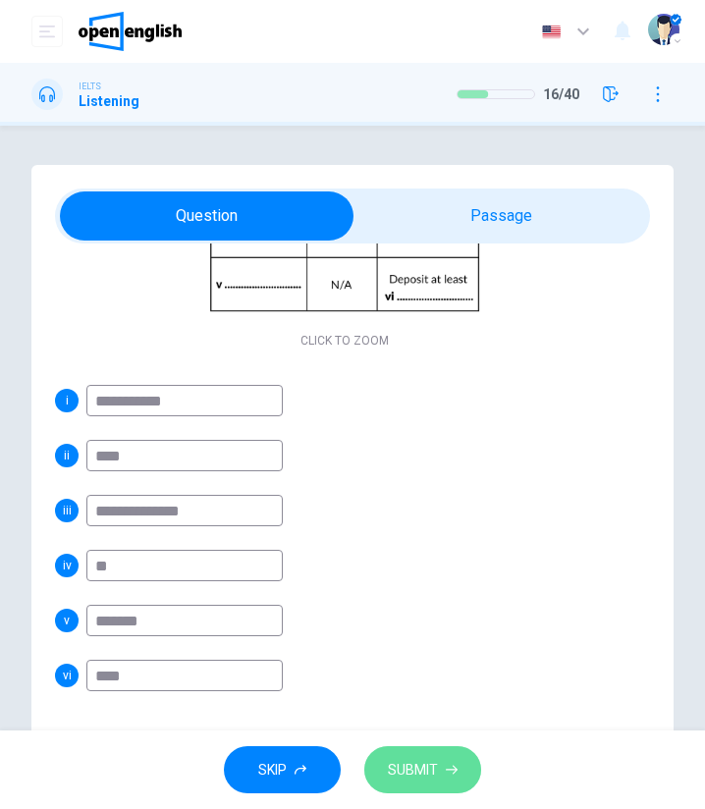
click at [432, 752] on button "SUBMIT" at bounding box center [422, 771] width 117 height 48
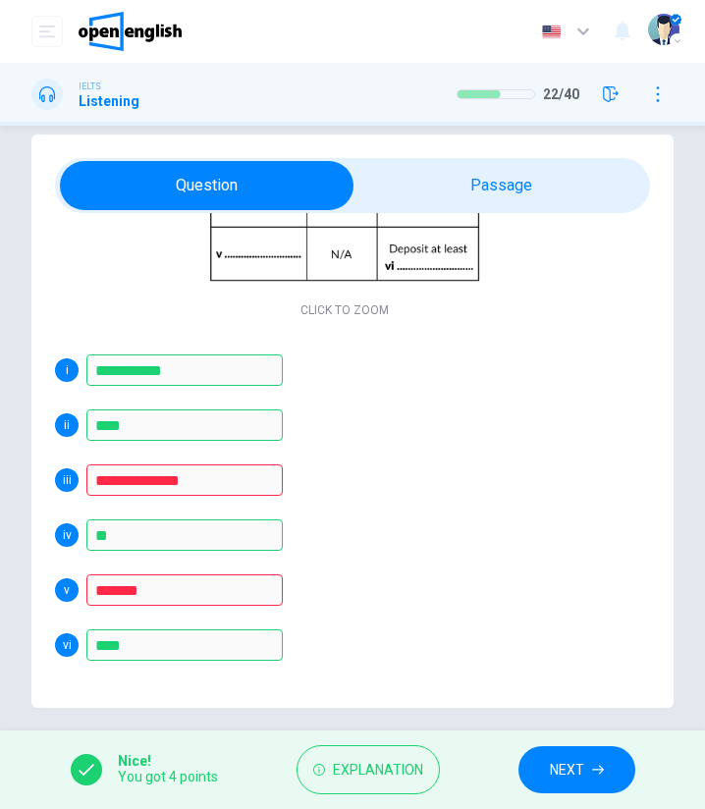
scroll to position [47, 0]
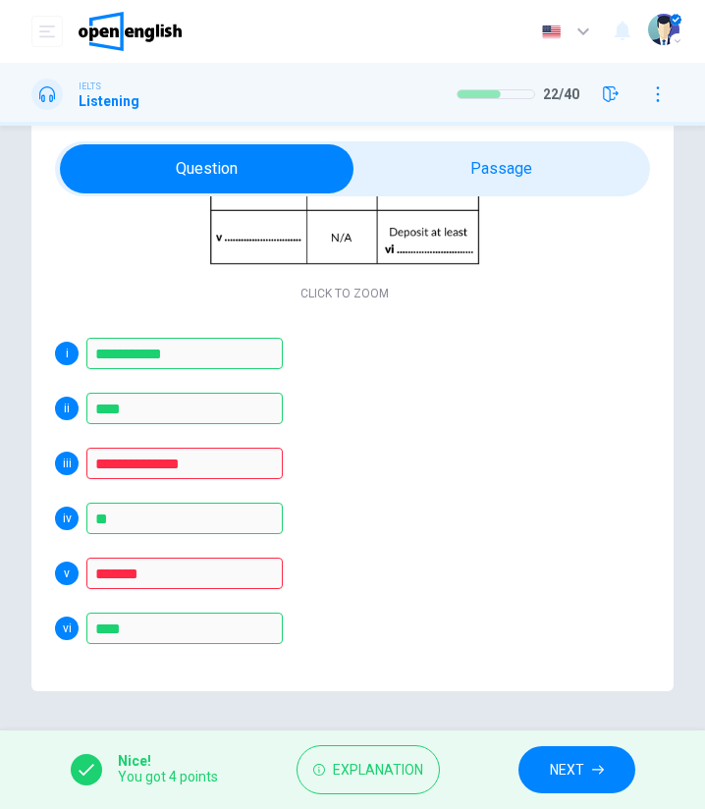
click at [560, 779] on span "NEXT" at bounding box center [567, 770] width 34 height 25
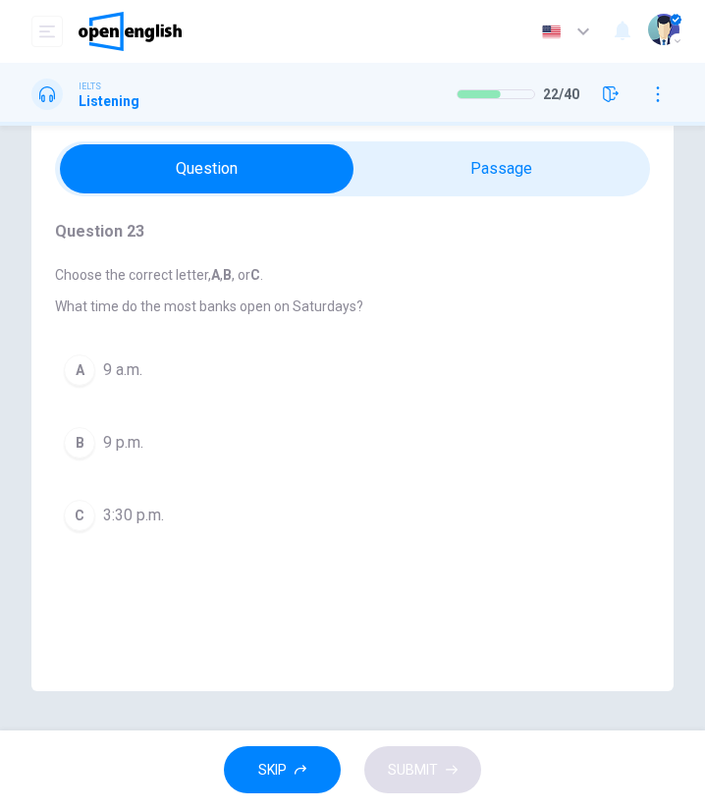
scroll to position [0, 0]
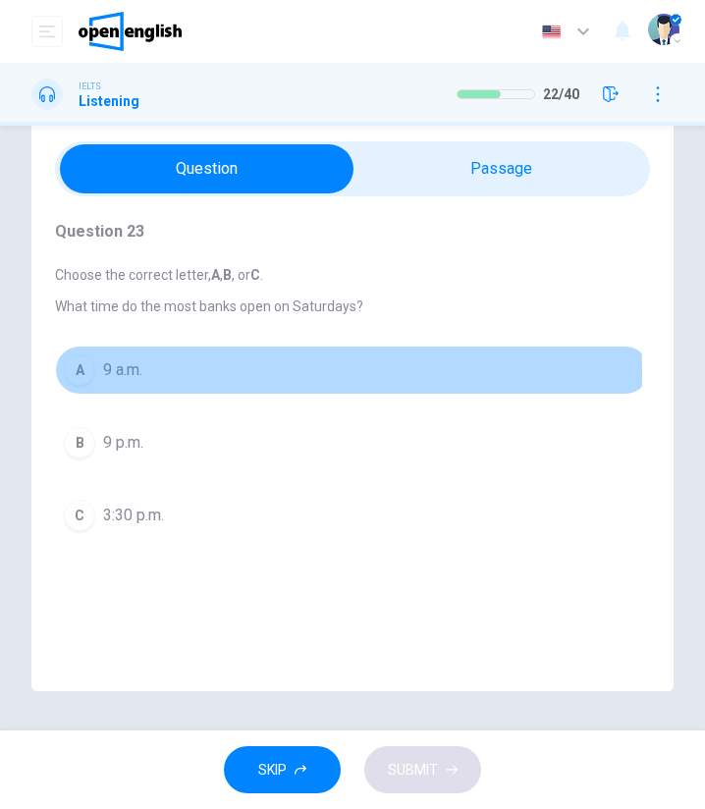
click at [96, 373] on button "A 9 a.m." at bounding box center [352, 370] width 595 height 49
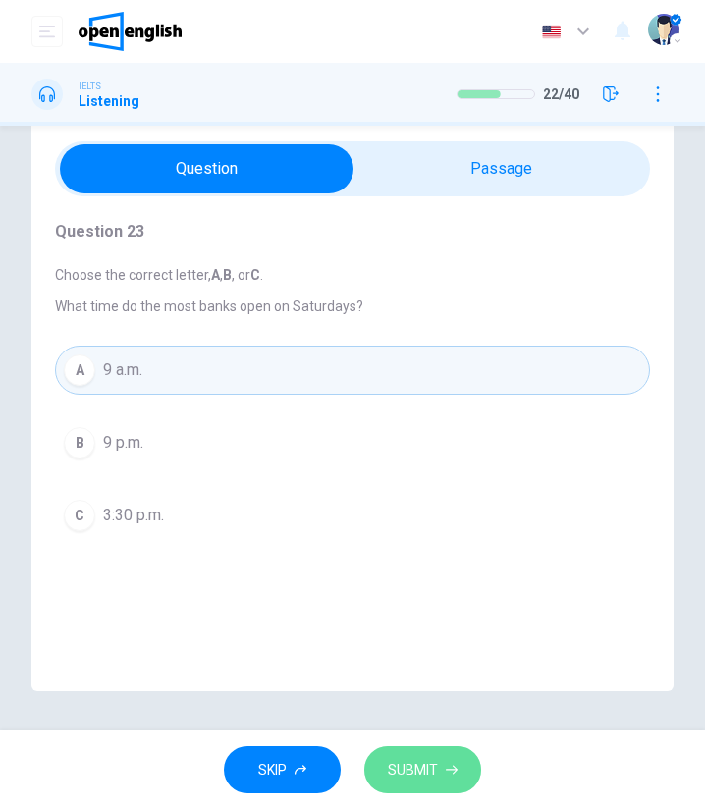
click at [435, 793] on button "SUBMIT" at bounding box center [422, 771] width 117 height 48
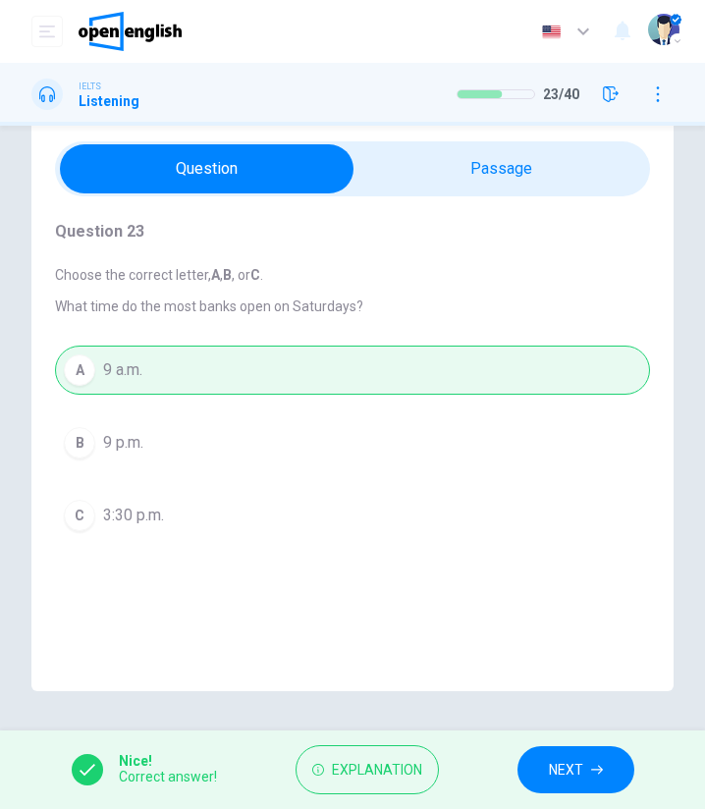
click at [551, 771] on span "NEXT" at bounding box center [566, 770] width 34 height 25
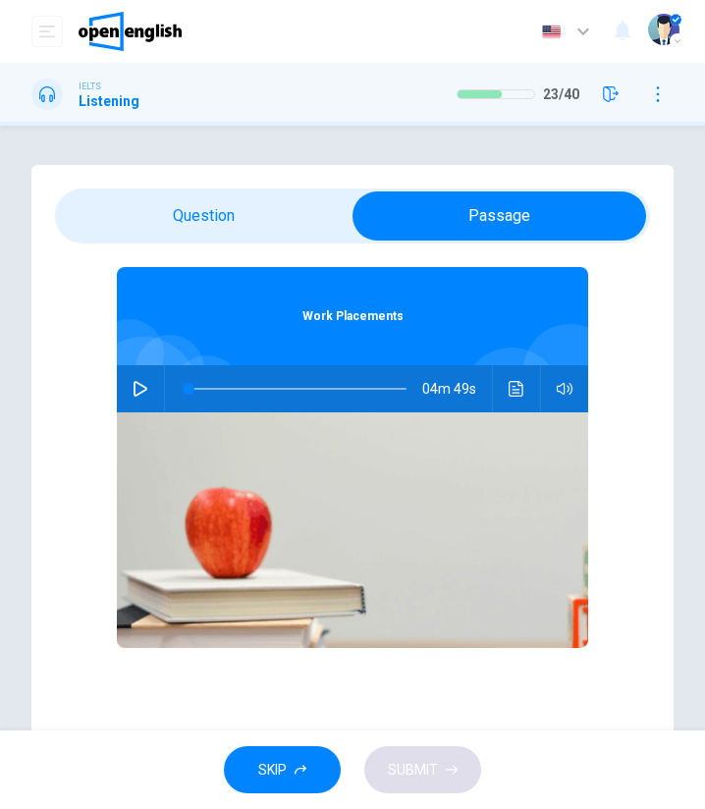
click at [513, 391] on icon "Click to see the audio transcription" at bounding box center [517, 389] width 16 height 16
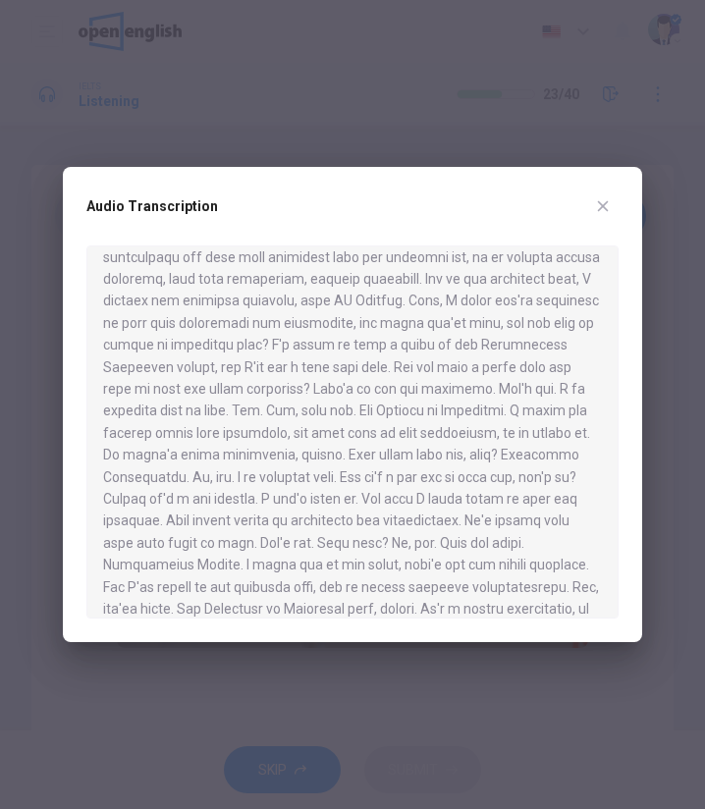
scroll to position [869, 0]
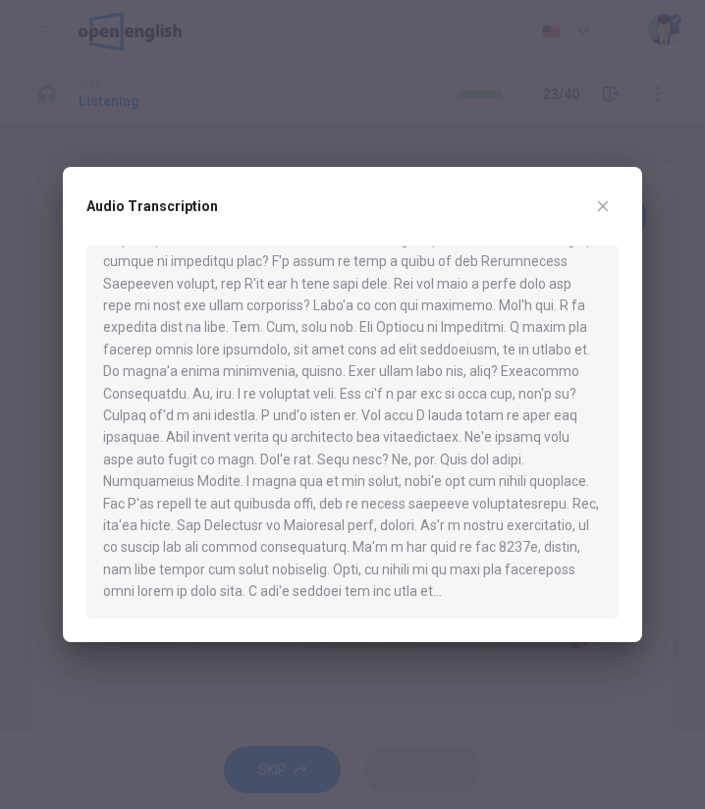
click at [616, 207] on button "button" at bounding box center [602, 206] width 31 height 31
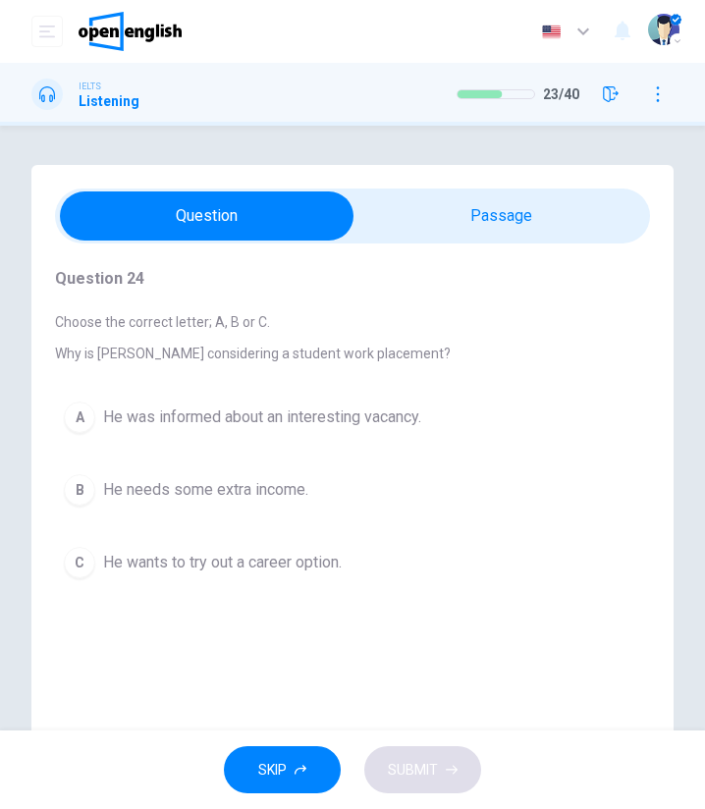
click at [279, 553] on span "He wants to try out a career option." at bounding box center [222, 563] width 239 height 24
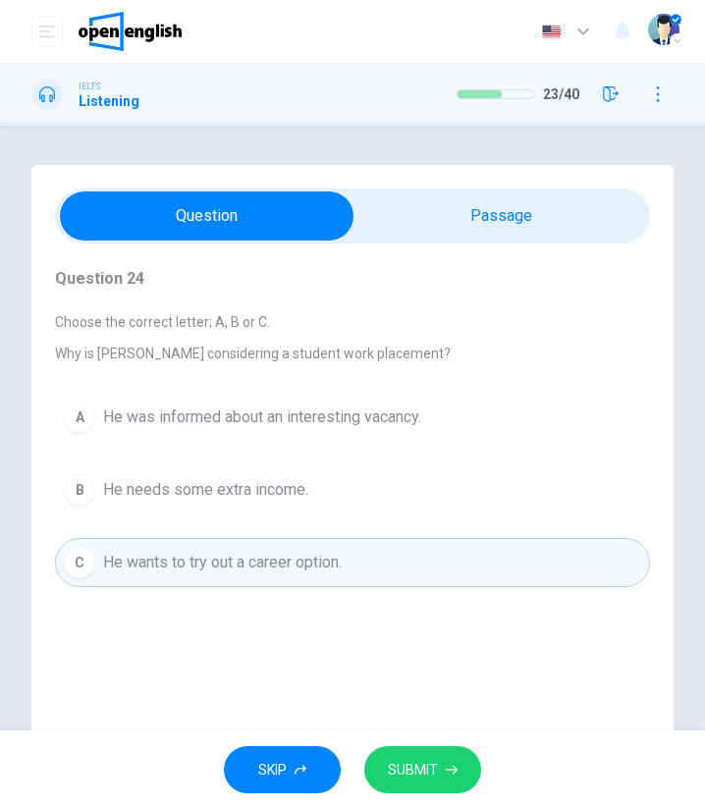
click at [434, 761] on span "SUBMIT" at bounding box center [413, 770] width 50 height 25
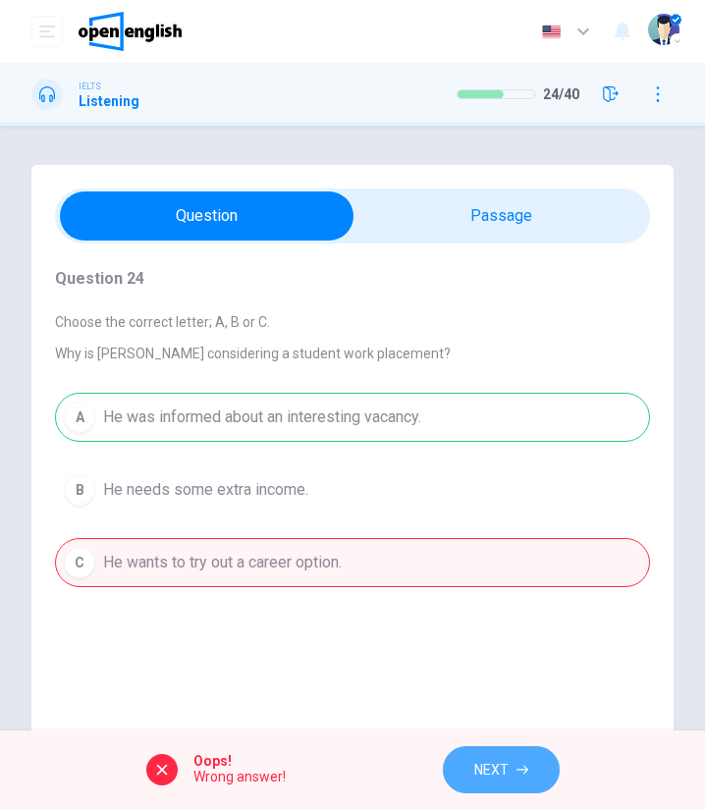
click at [515, 756] on button "NEXT" at bounding box center [501, 771] width 117 height 48
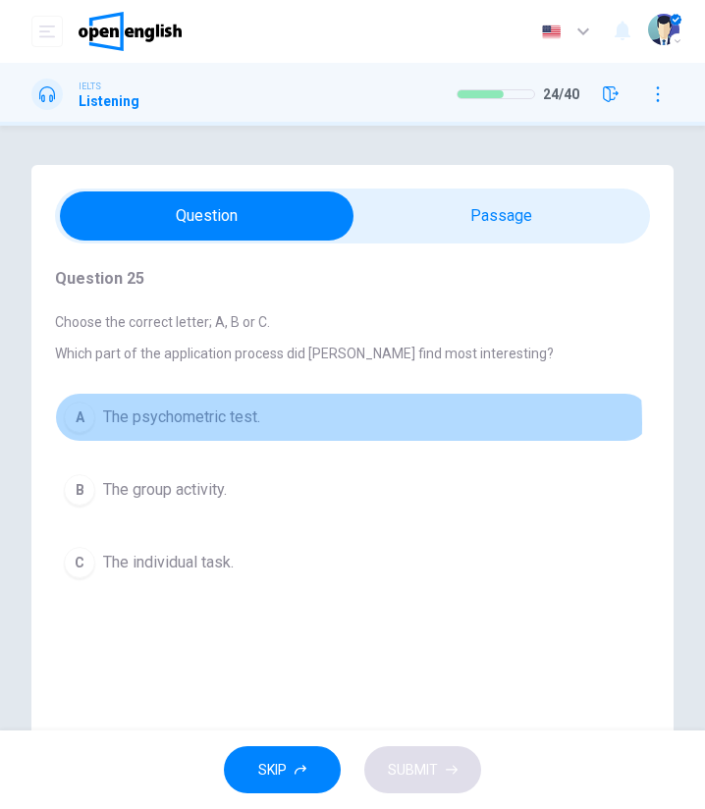
click at [236, 423] on span "The psychometric test." at bounding box center [181, 418] width 157 height 24
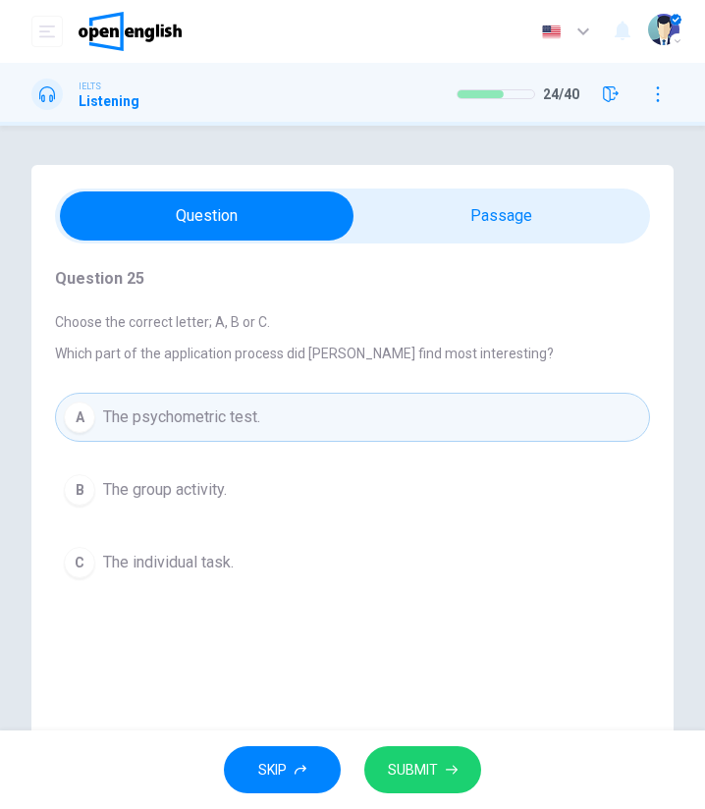
click at [434, 768] on span "SUBMIT" at bounding box center [413, 770] width 50 height 25
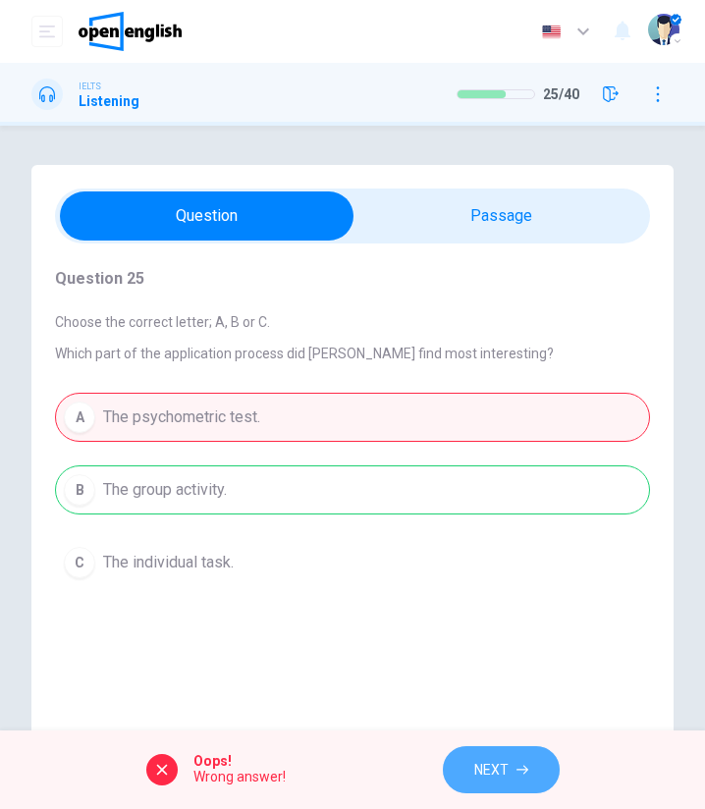
click at [509, 767] on button "NEXT" at bounding box center [501, 771] width 117 height 48
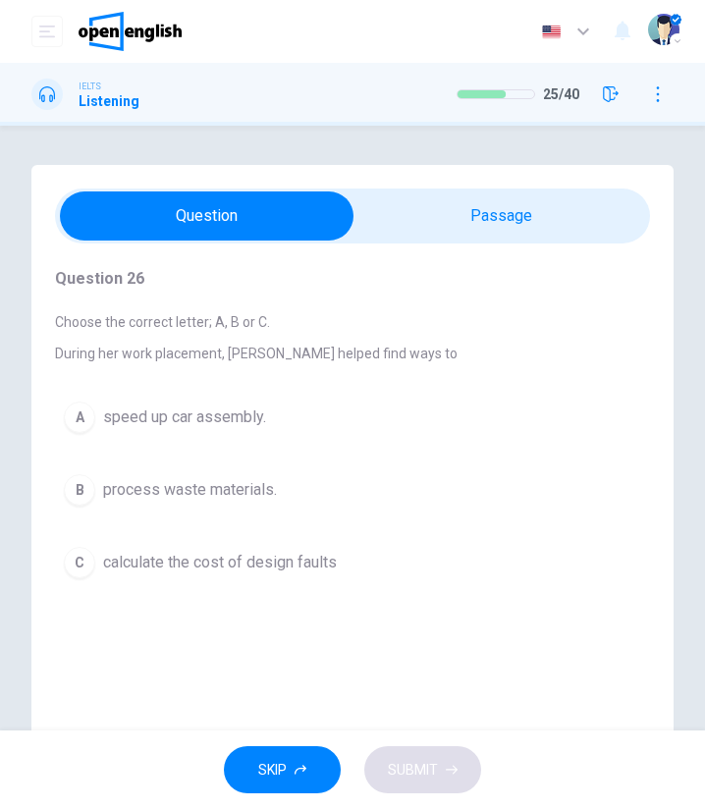
click at [220, 484] on span "process waste materials." at bounding box center [190, 490] width 174 height 24
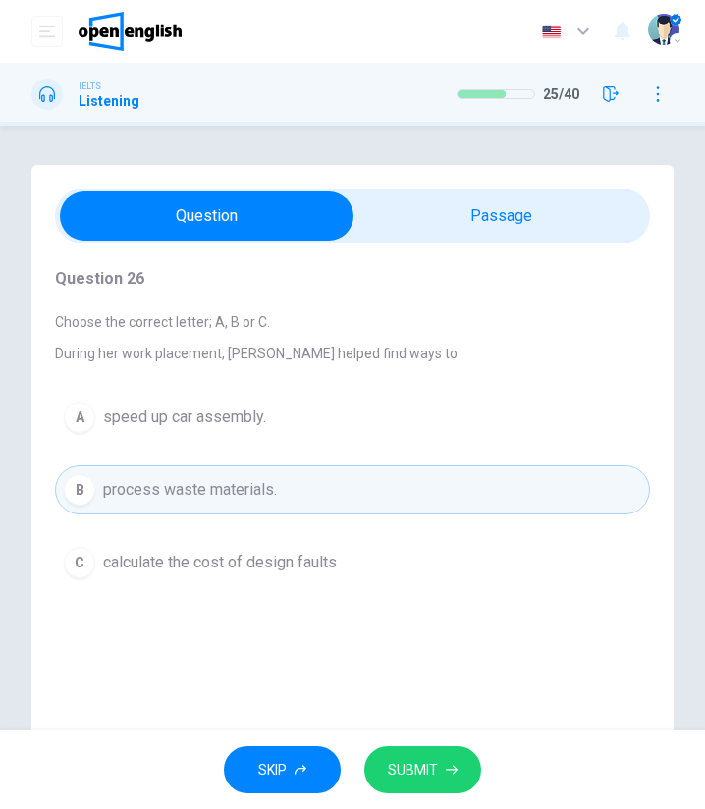
click at [420, 765] on span "SUBMIT" at bounding box center [413, 770] width 50 height 25
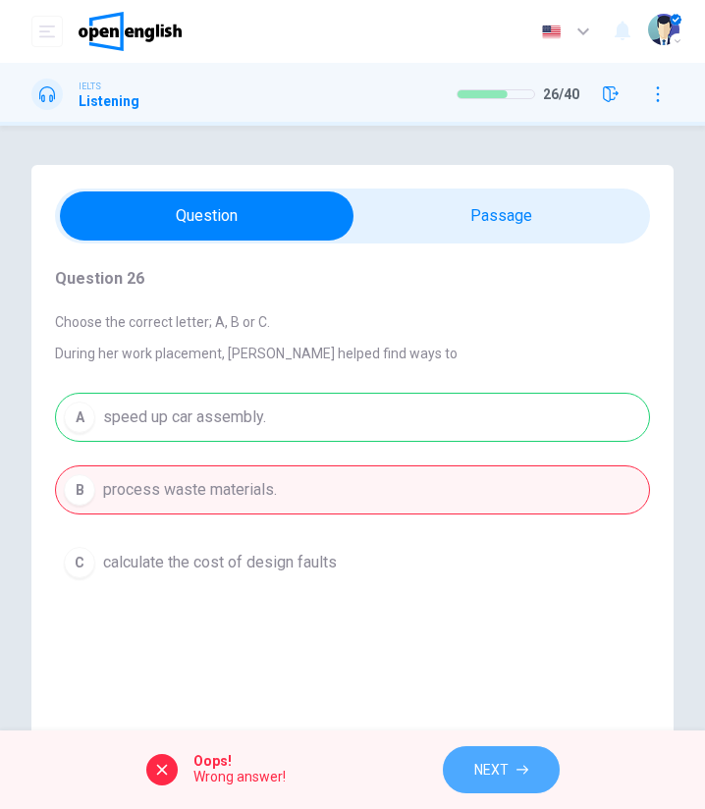
click at [533, 769] on button "NEXT" at bounding box center [501, 771] width 117 height 48
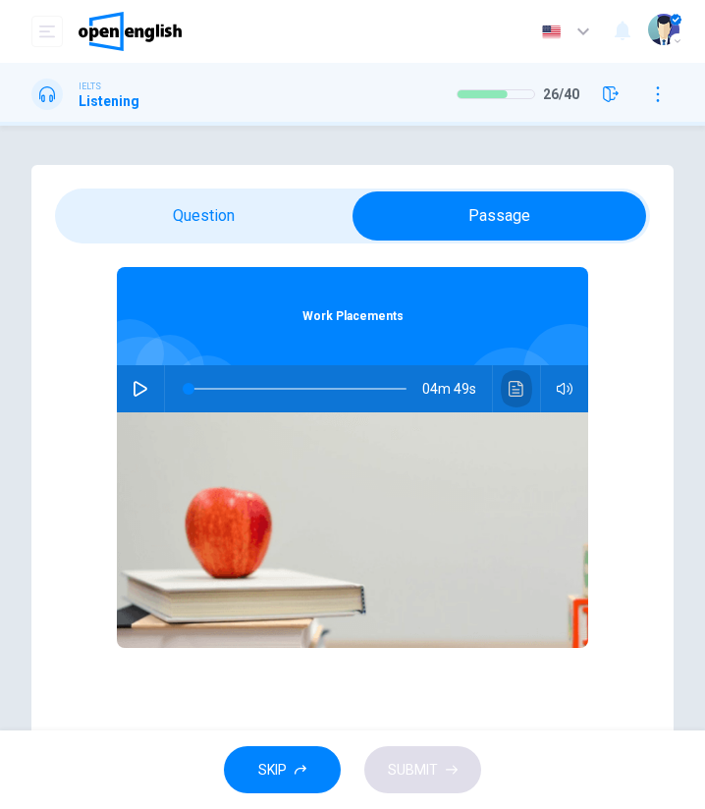
click at [521, 394] on button "Click to see the audio transcription" at bounding box center [516, 388] width 31 height 47
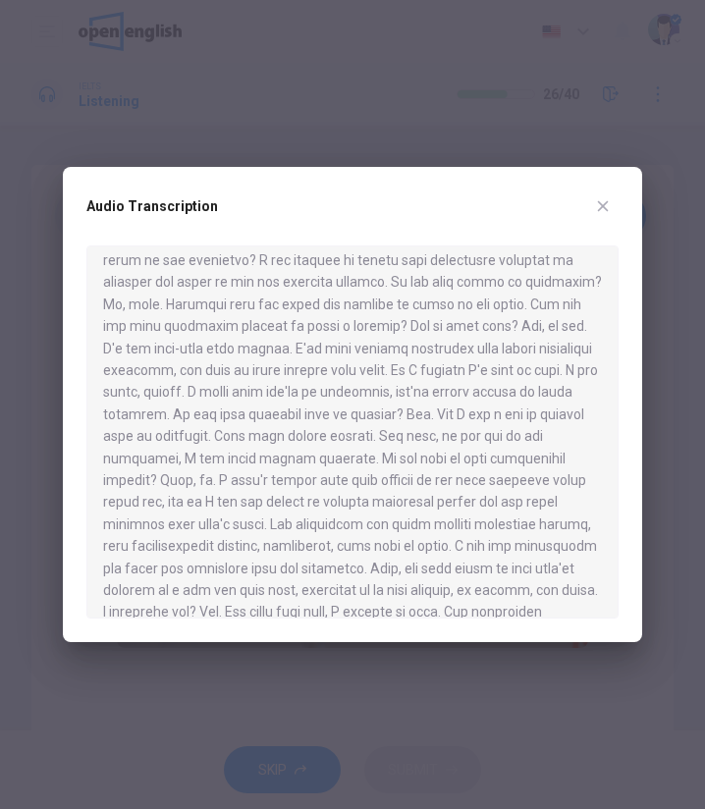
scroll to position [378, 0]
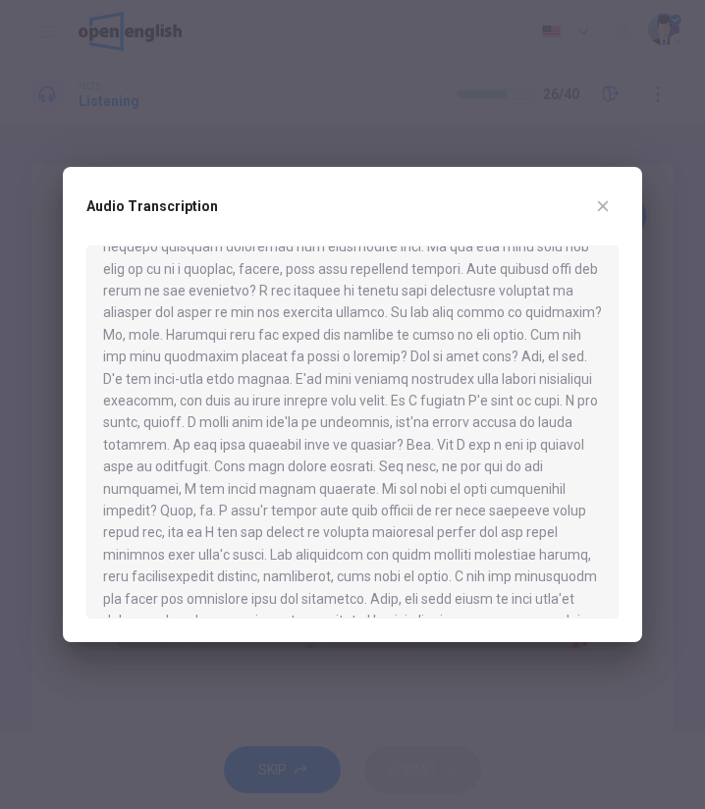
click at [620, 192] on div "Audio Transcription" at bounding box center [353, 404] width 580 height 475
click at [603, 201] on icon "button" at bounding box center [603, 206] width 16 height 16
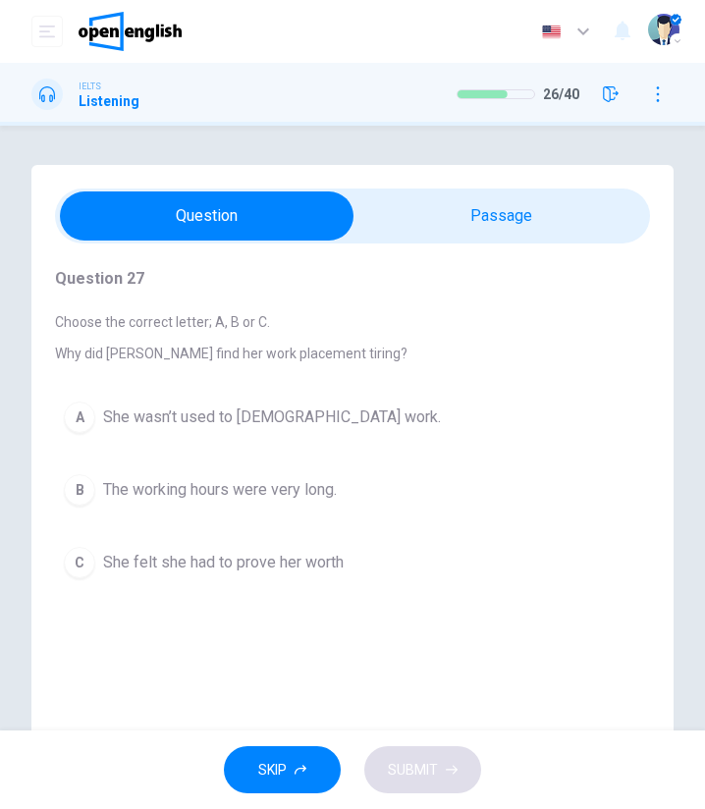
click at [313, 561] on span "She felt she had to prove her worth" at bounding box center [223, 563] width 241 height 24
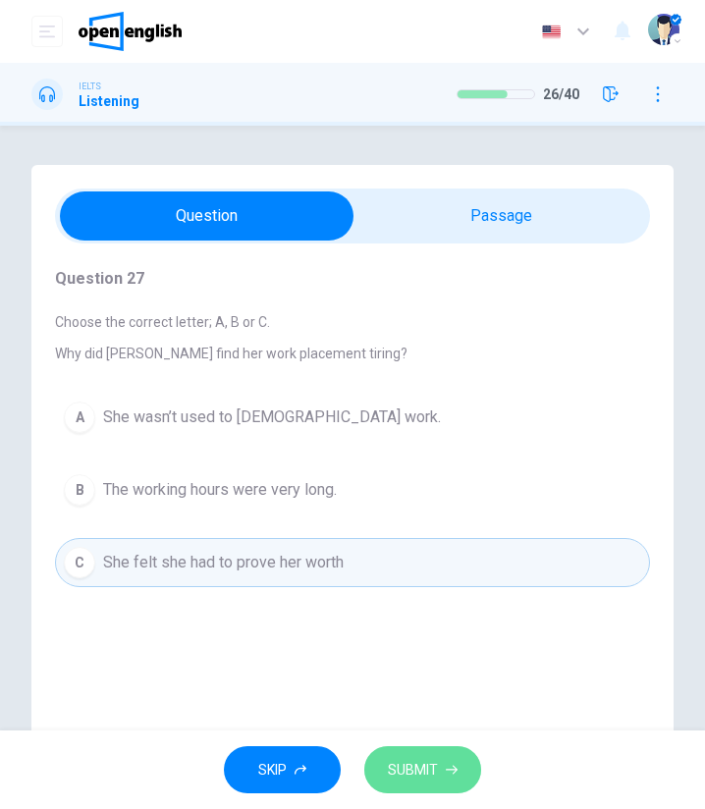
click at [421, 762] on span "SUBMIT" at bounding box center [413, 770] width 50 height 25
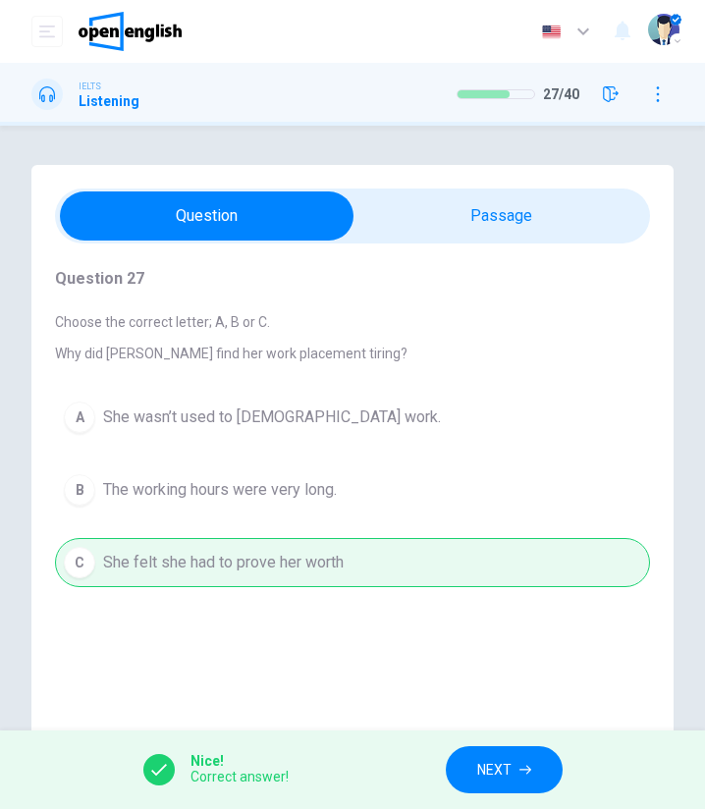
click at [489, 767] on span "NEXT" at bounding box center [494, 770] width 34 height 25
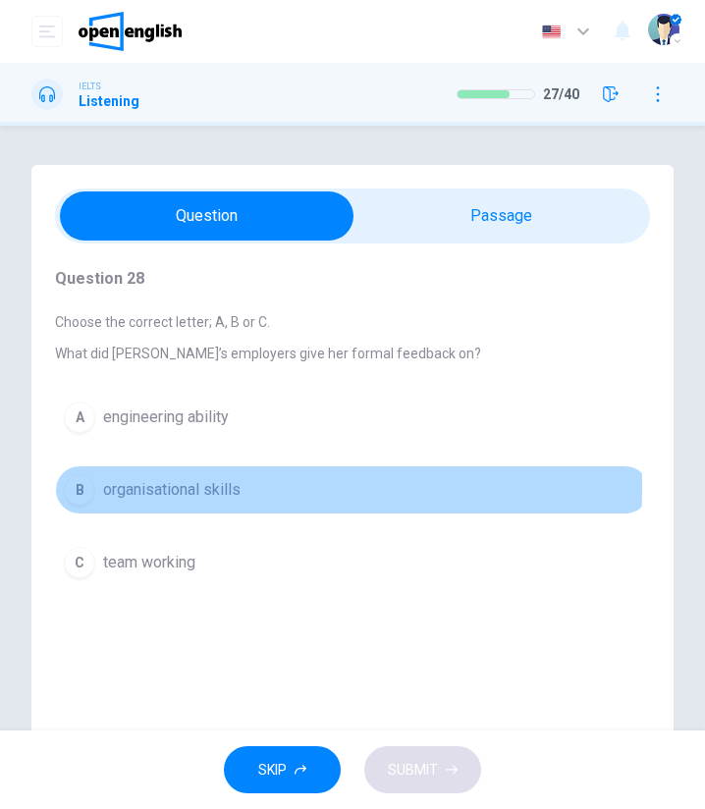
click at [193, 486] on span "organisational skills" at bounding box center [172, 490] width 138 height 24
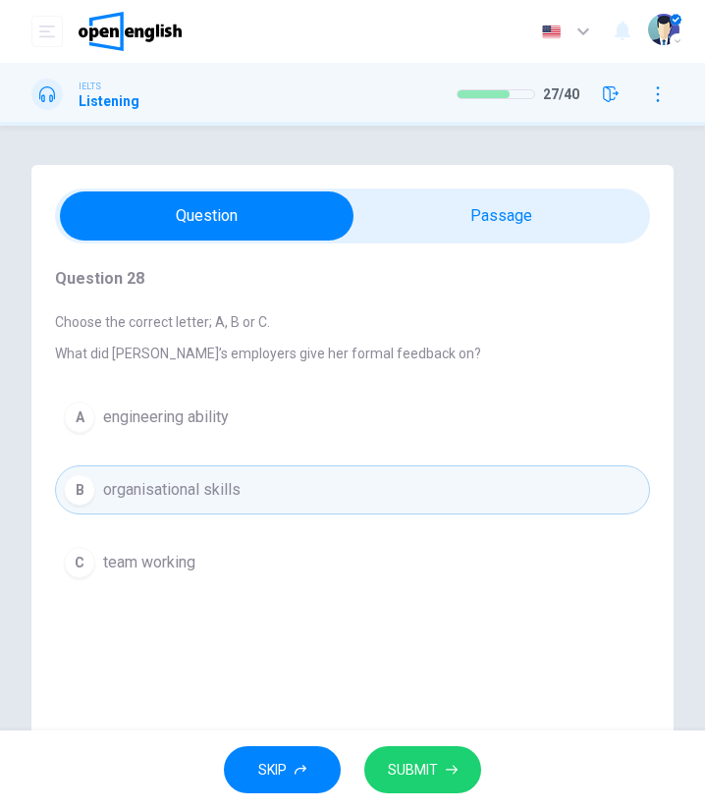
click at [423, 770] on span "SUBMIT" at bounding box center [413, 770] width 50 height 25
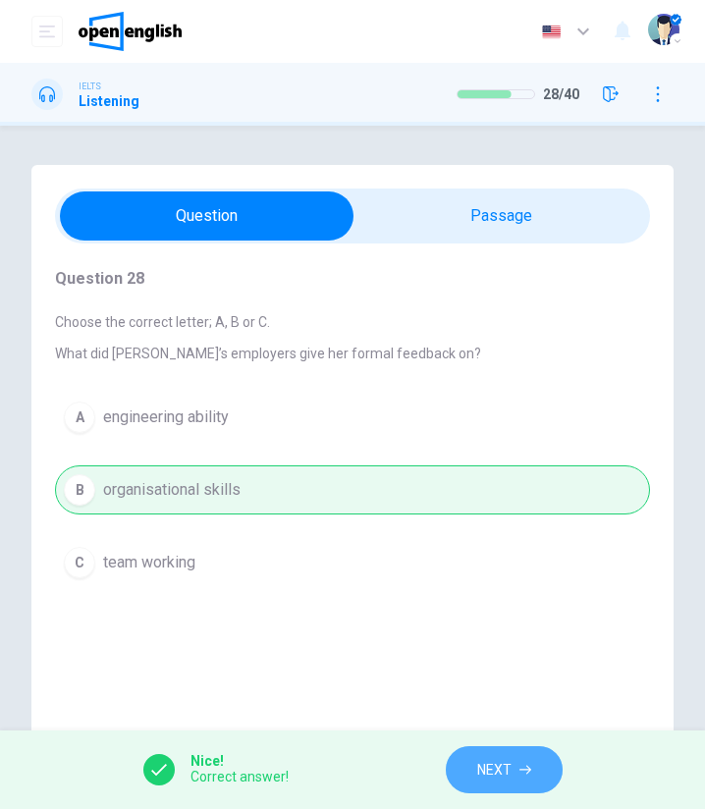
click at [521, 771] on icon "button" at bounding box center [526, 770] width 12 height 12
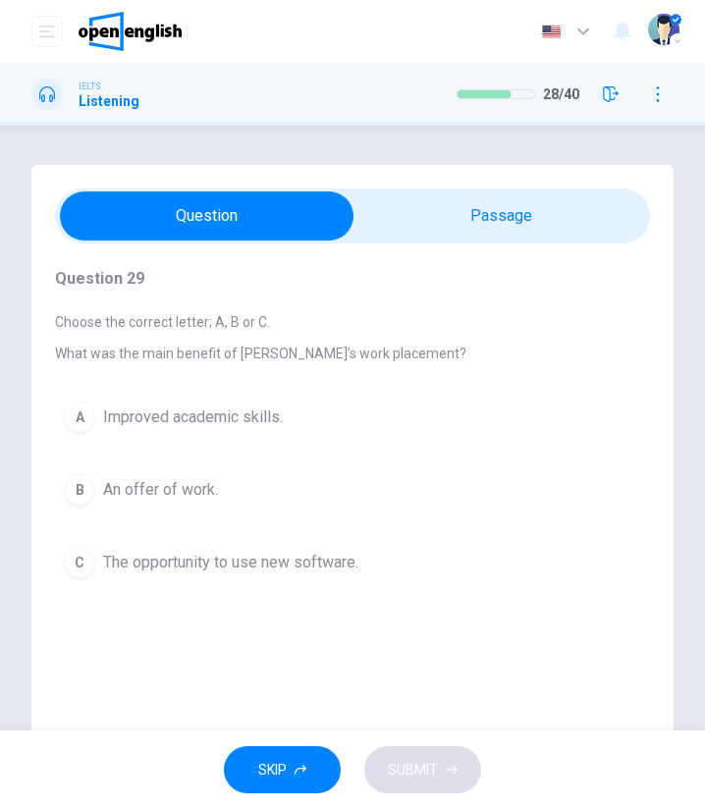
click at [233, 565] on span "The opportunity to use new software." at bounding box center [230, 563] width 255 height 24
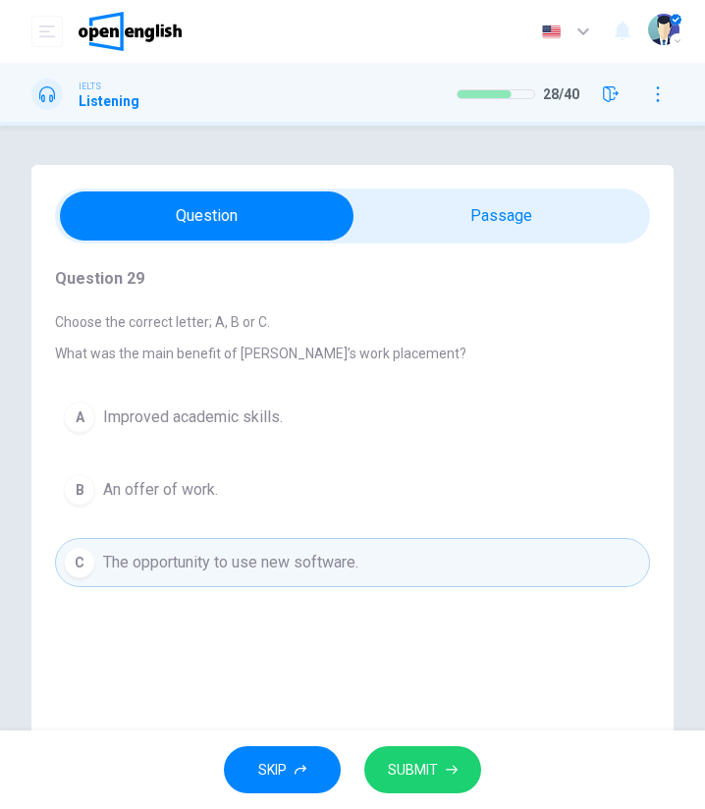
click at [449, 760] on button "SUBMIT" at bounding box center [422, 771] width 117 height 48
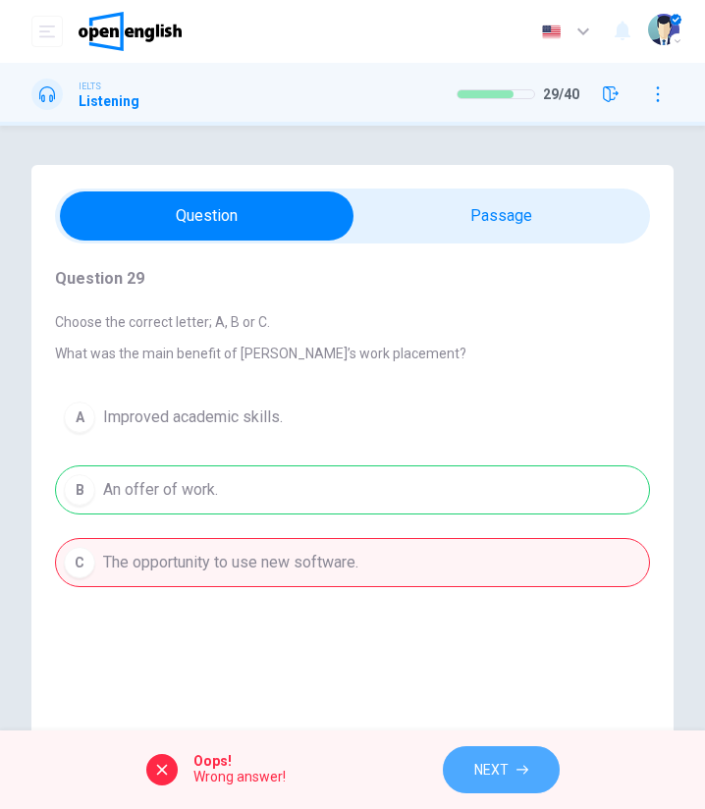
click at [495, 762] on span "NEXT" at bounding box center [491, 770] width 34 height 25
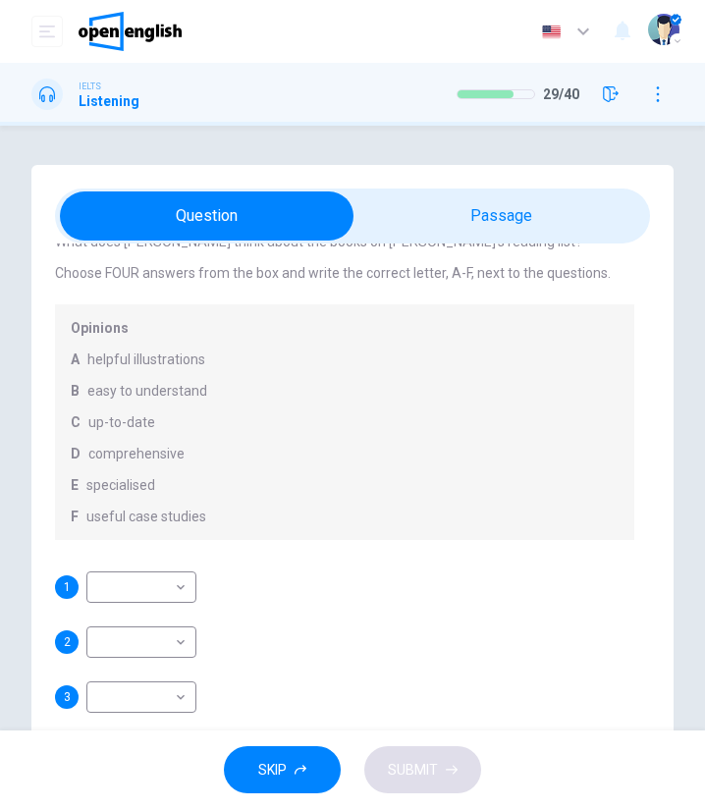
scroll to position [98, 0]
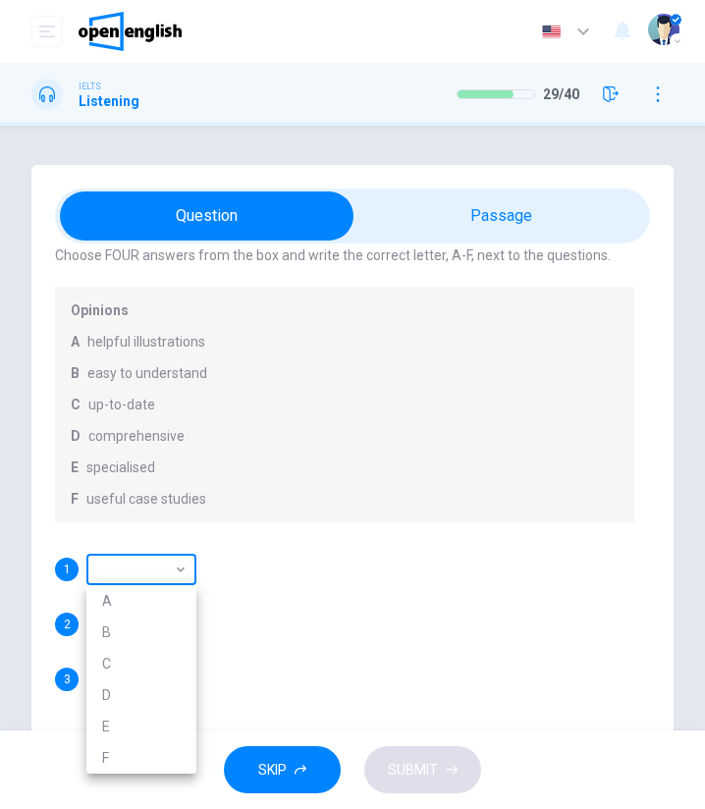
click at [147, 578] on body "This site uses cookies, as explained in our Privacy Policy . If you agree to th…" at bounding box center [352, 404] width 705 height 809
click at [150, 573] on div at bounding box center [352, 404] width 705 height 809
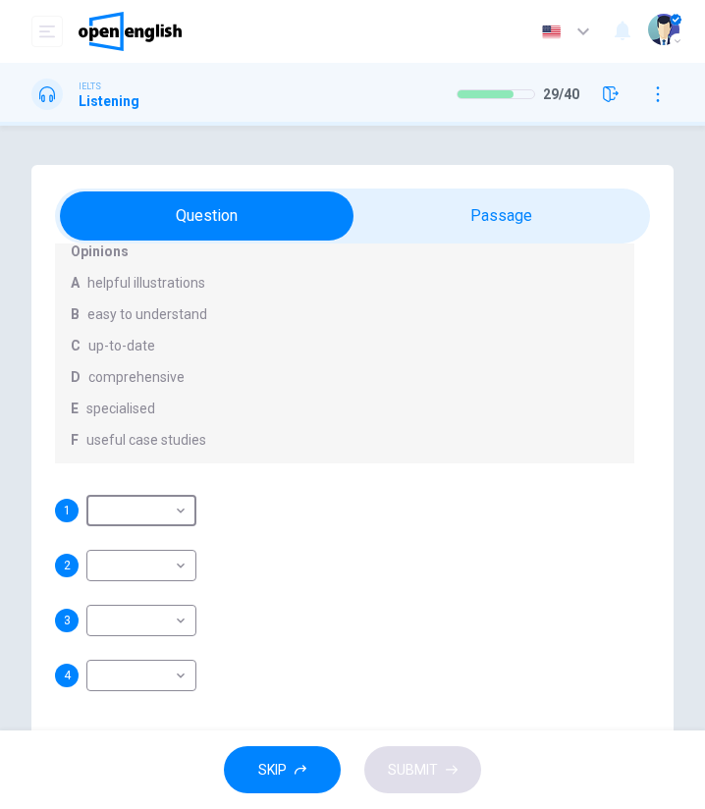
scroll to position [0, 0]
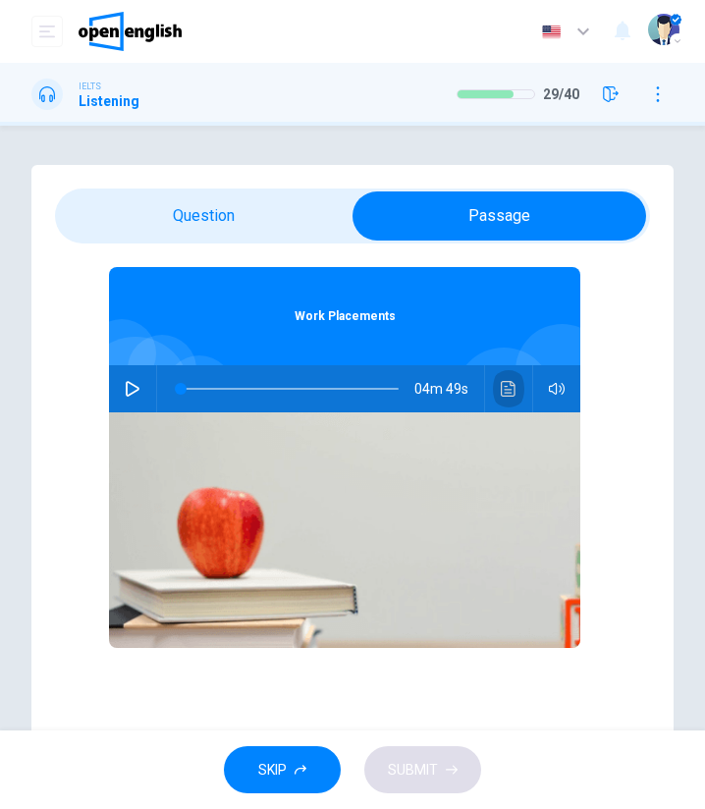
click at [493, 384] on button "Click to see the audio transcription" at bounding box center [508, 388] width 31 height 47
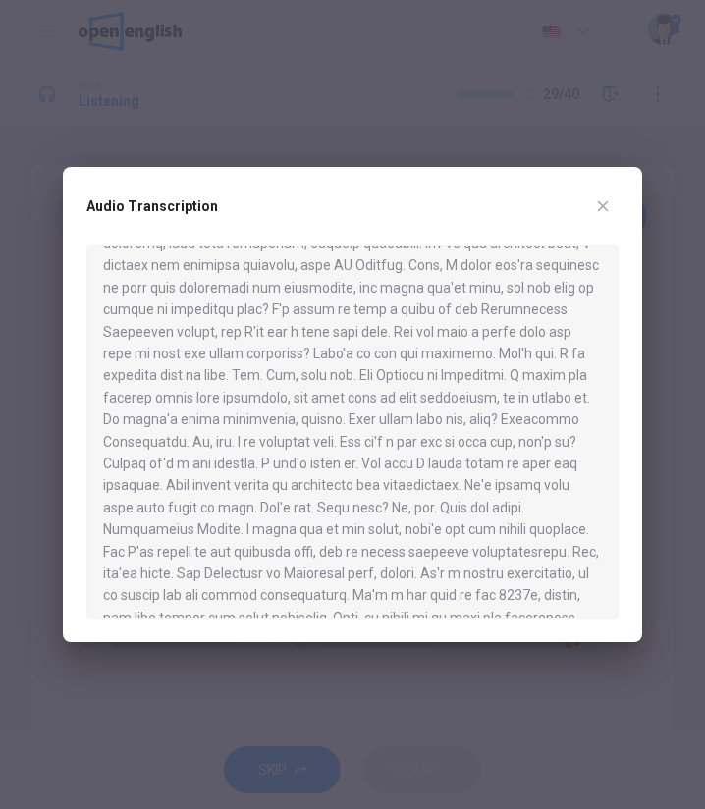
scroll to position [869, 0]
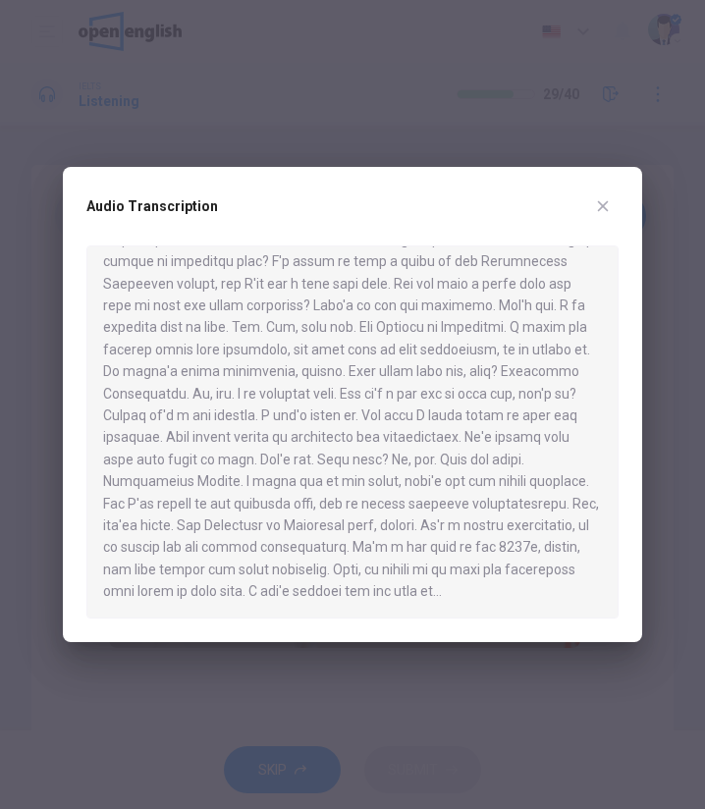
click at [609, 192] on button "button" at bounding box center [602, 206] width 31 height 31
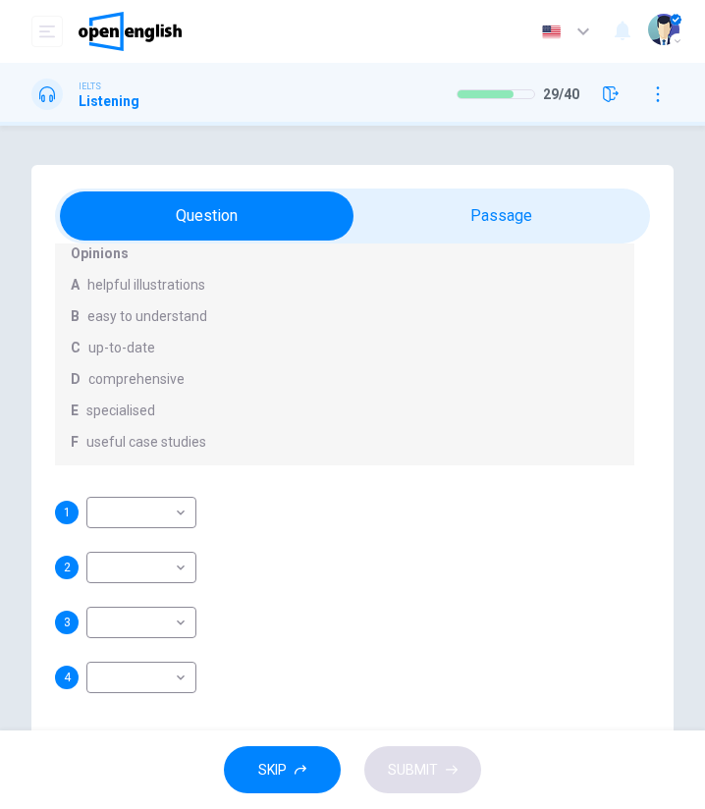
scroll to position [157, 0]
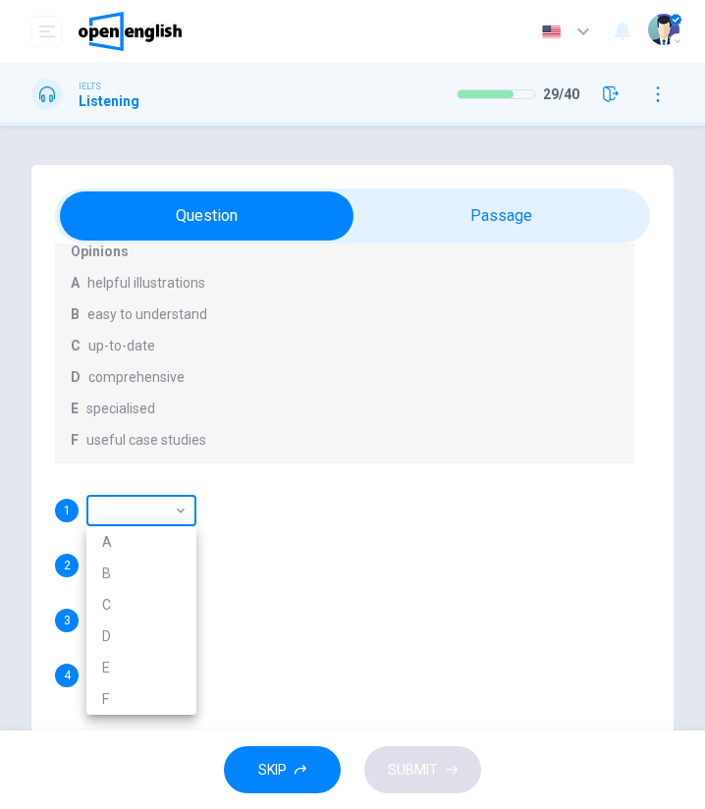
click at [167, 518] on body "This site uses cookies, as explained in our Privacy Policy . If you agree to th…" at bounding box center [352, 404] width 705 height 809
click at [155, 567] on li "B" at bounding box center [141, 573] width 110 height 31
type input "*"
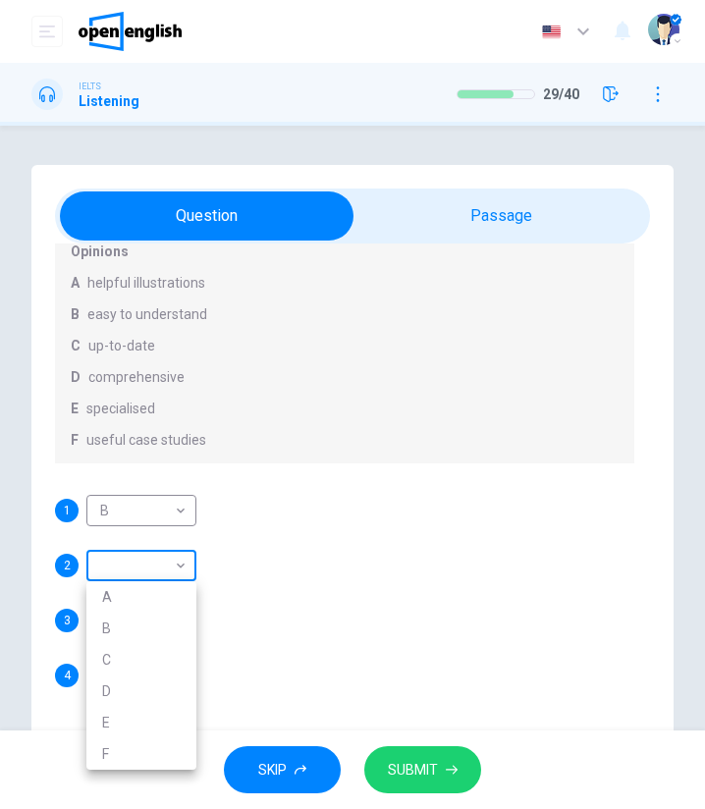
click at [173, 570] on body "This site uses cookies, as explained in our Privacy Policy . If you agree to th…" at bounding box center [352, 404] width 705 height 809
click at [133, 752] on li "F" at bounding box center [141, 754] width 110 height 31
type input "*"
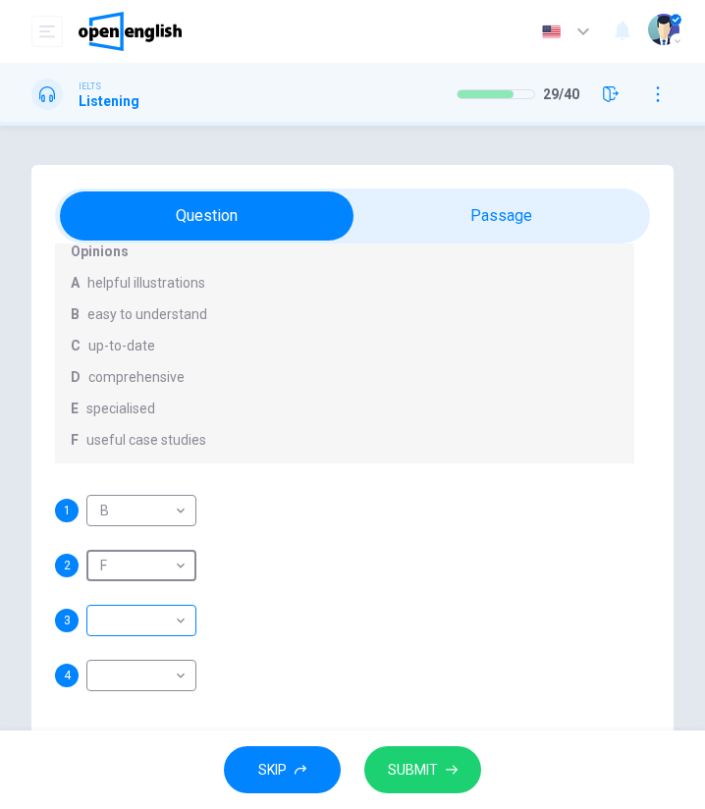
click at [147, 616] on body "This site uses cookies, as explained in our Privacy Policy . If you agree to th…" at bounding box center [352, 404] width 705 height 809
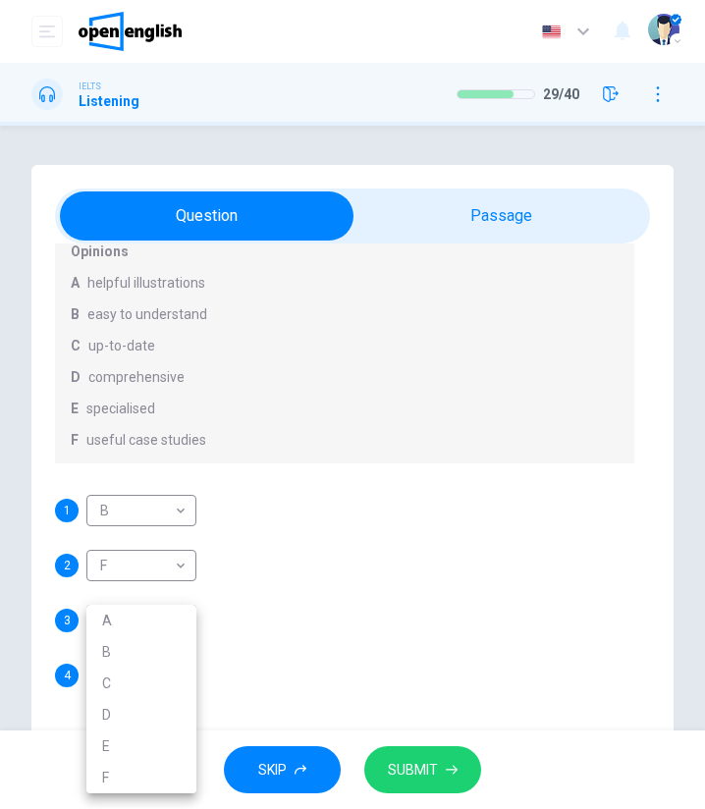
click at [110, 745] on li "E" at bounding box center [141, 746] width 110 height 31
type input "*"
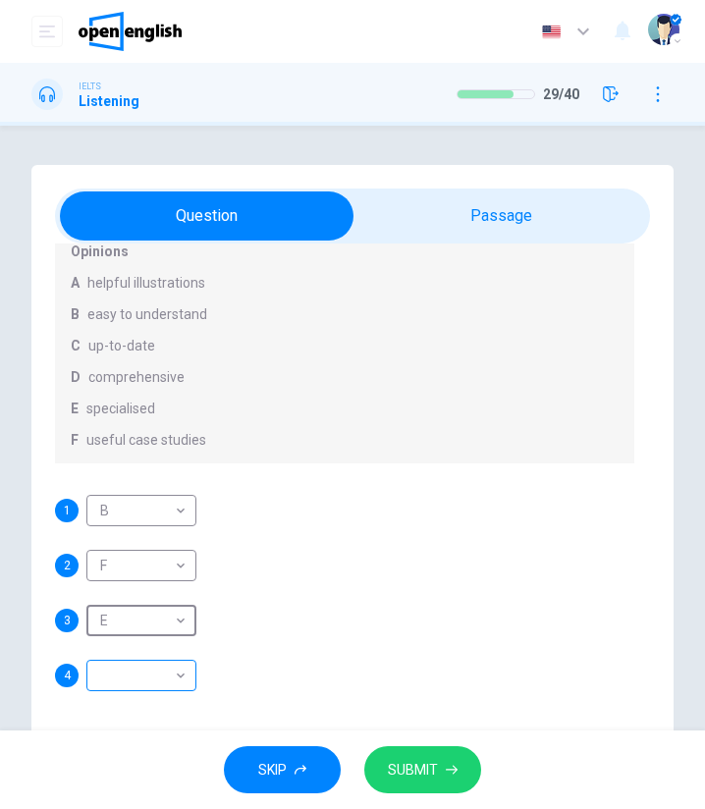
click at [172, 675] on body "This site uses cookies, as explained in our Privacy Policy . If you agree to th…" at bounding box center [352, 404] width 705 height 809
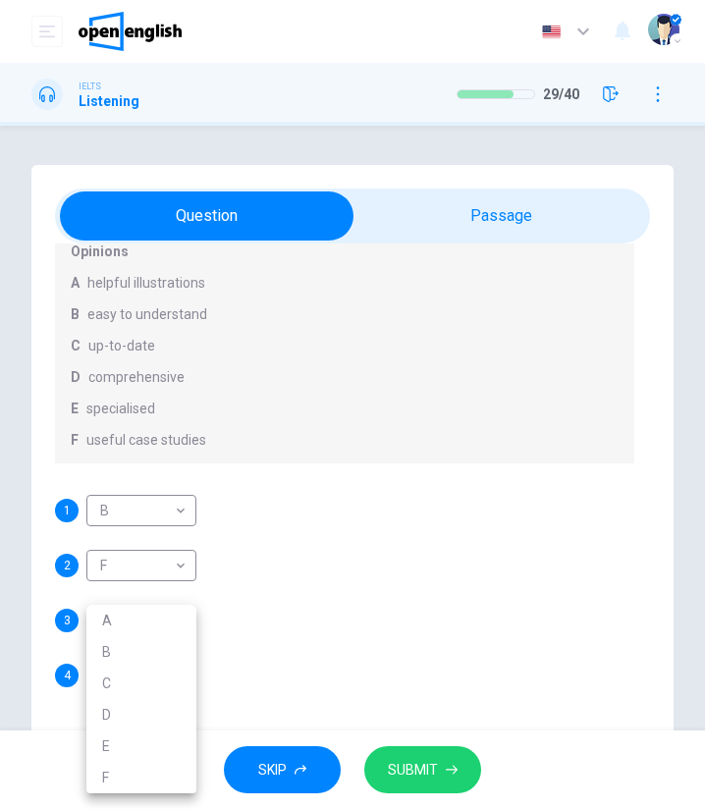
scroll to position [12, 0]
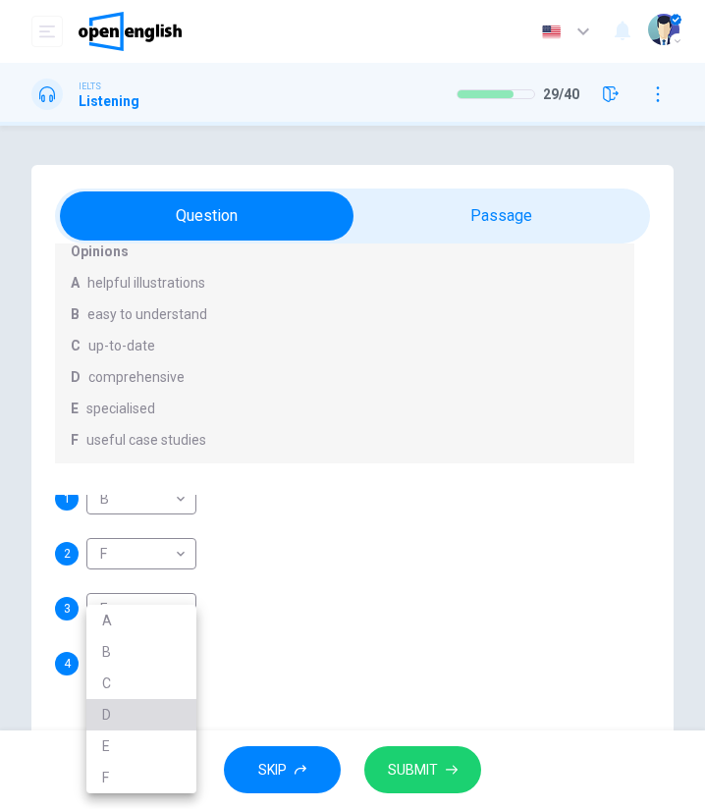
click at [149, 714] on li "D" at bounding box center [141, 714] width 110 height 31
type input "*"
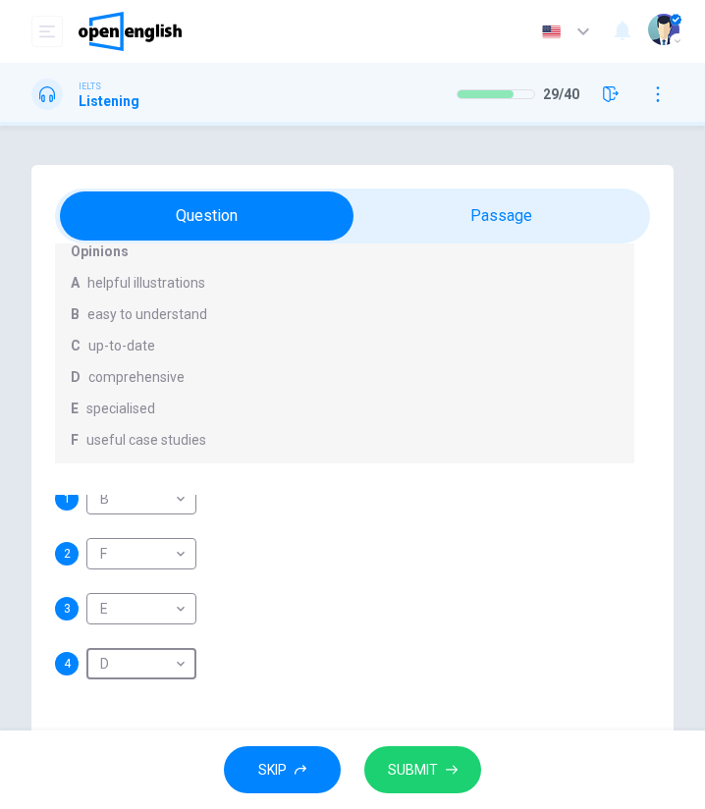
click at [446, 765] on icon "button" at bounding box center [452, 770] width 12 height 12
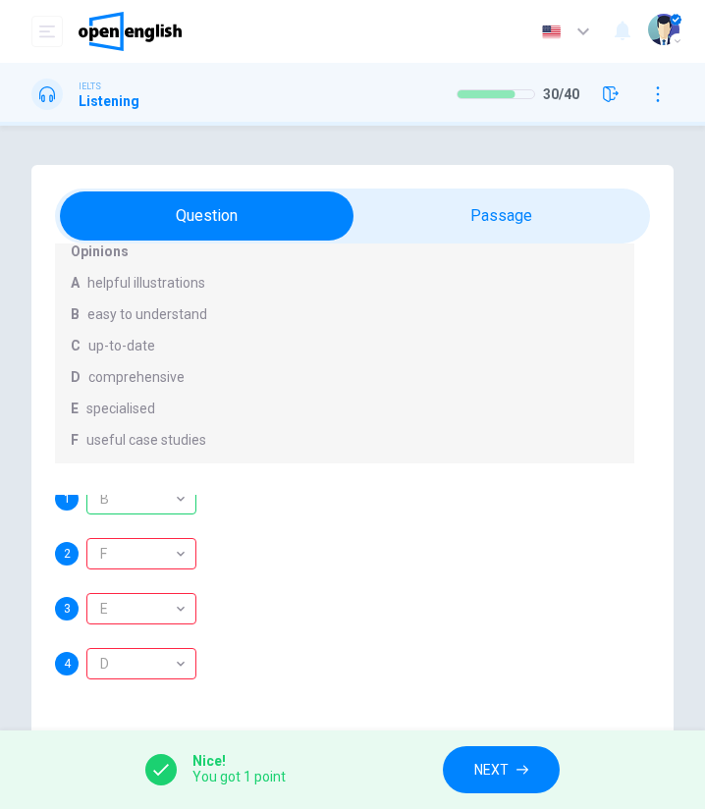
click at [499, 786] on button "NEXT" at bounding box center [501, 771] width 117 height 48
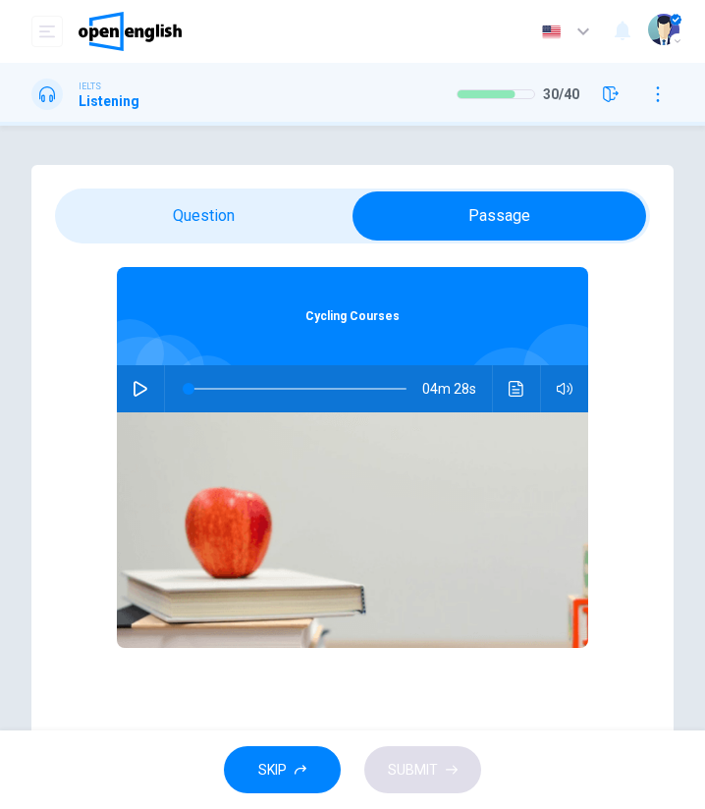
click at [503, 396] on button "Click to see the audio transcription" at bounding box center [516, 388] width 31 height 47
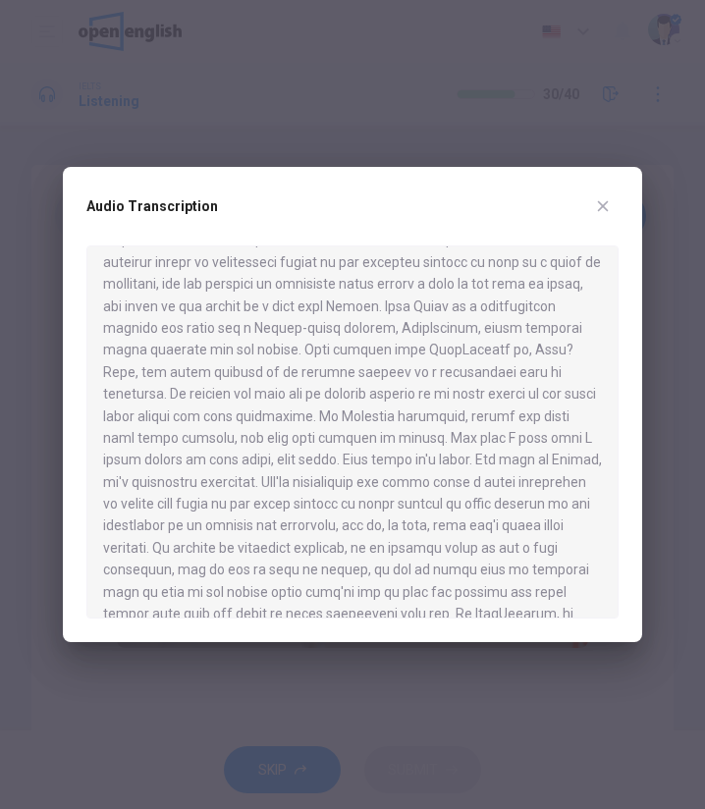
scroll to position [98, 0]
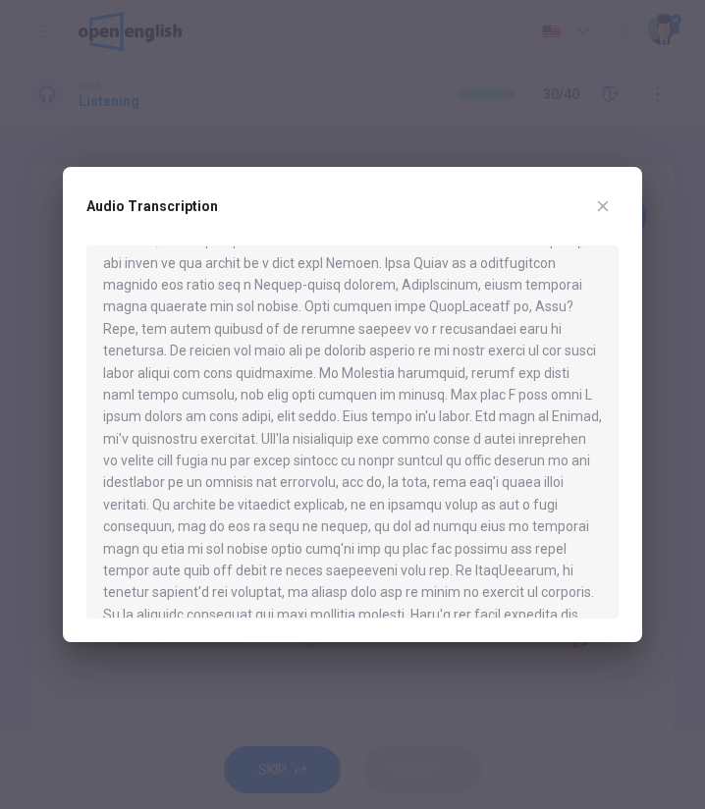
click at [603, 205] on icon "button" at bounding box center [603, 206] width 11 height 11
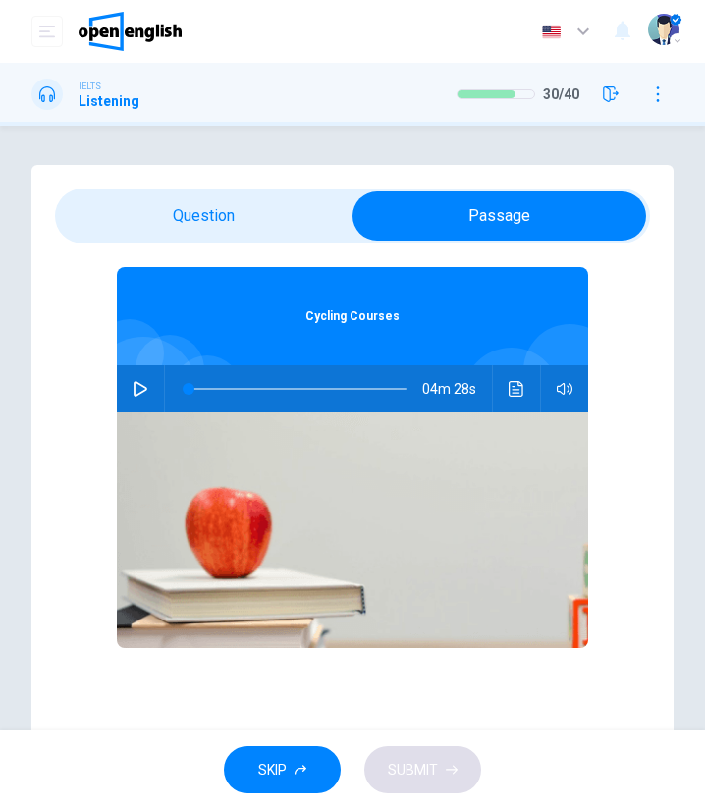
click at [493, 384] on div "04m 28s" at bounding box center [353, 388] width 472 height 47
click at [501, 392] on button "Click to see the audio transcription" at bounding box center [516, 388] width 31 height 47
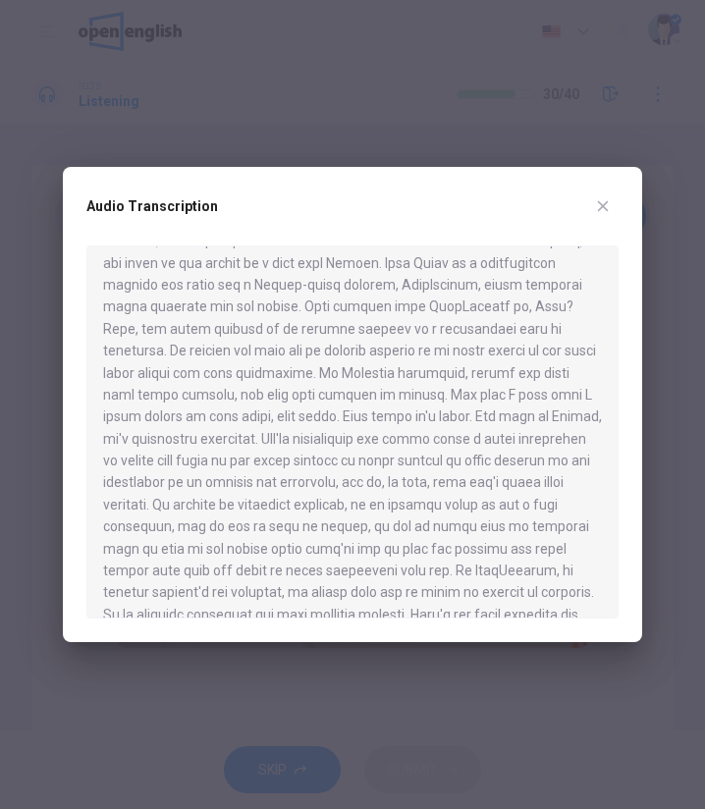
click at [599, 211] on icon "button" at bounding box center [603, 206] width 16 height 16
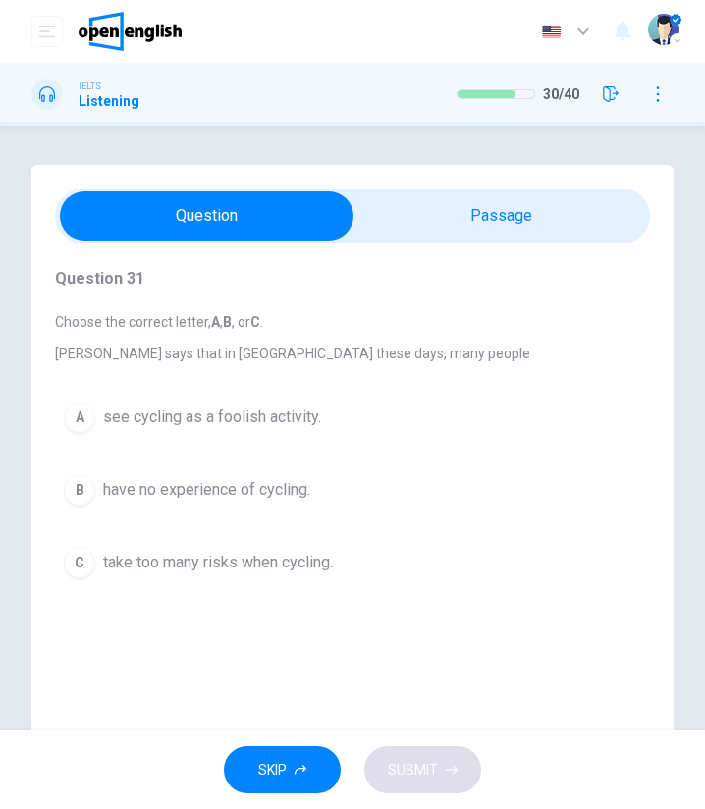
click at [185, 478] on span "have no experience of cycling." at bounding box center [206, 490] width 207 height 24
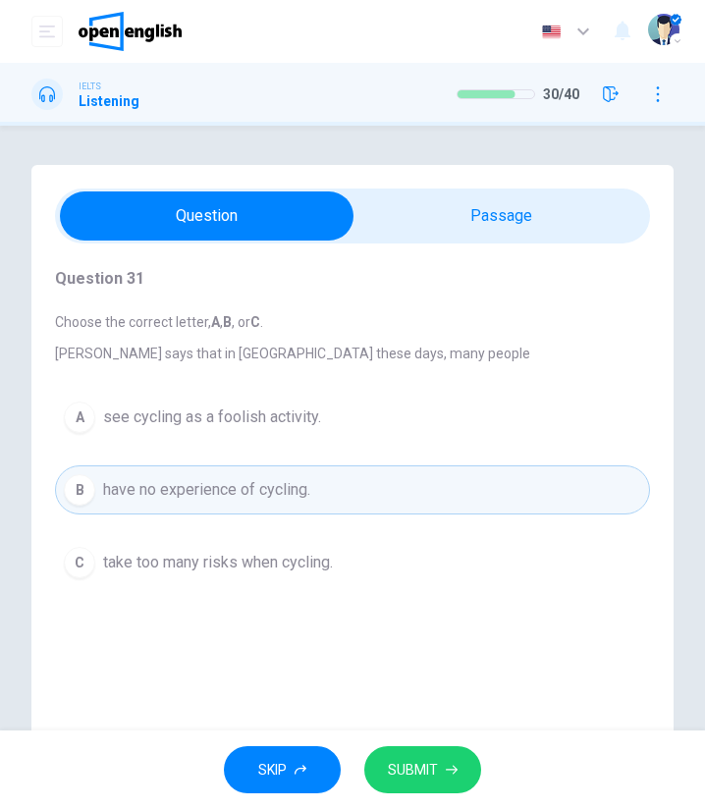
click at [412, 765] on span "SUBMIT" at bounding box center [413, 770] width 50 height 25
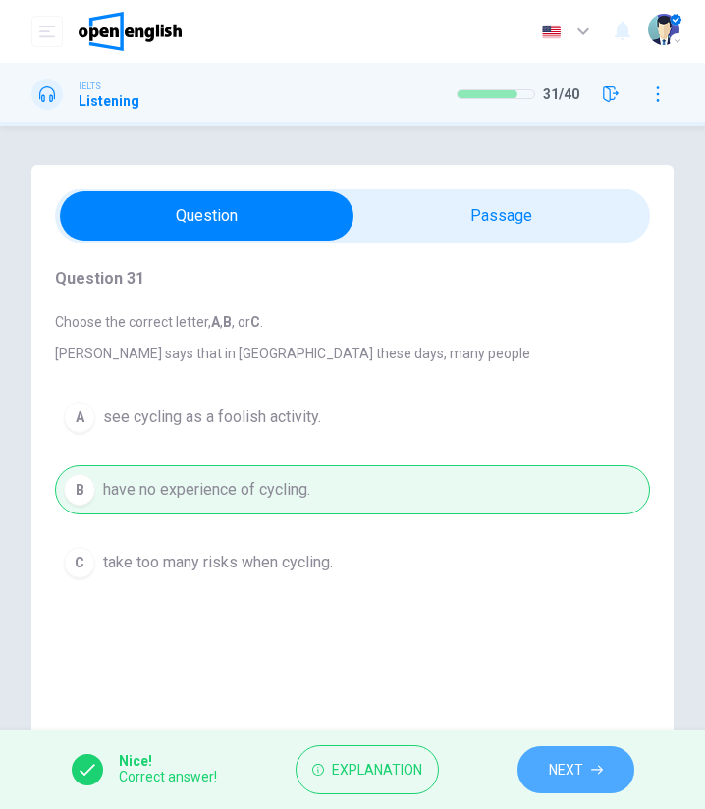
click at [591, 753] on button "NEXT" at bounding box center [576, 771] width 117 height 48
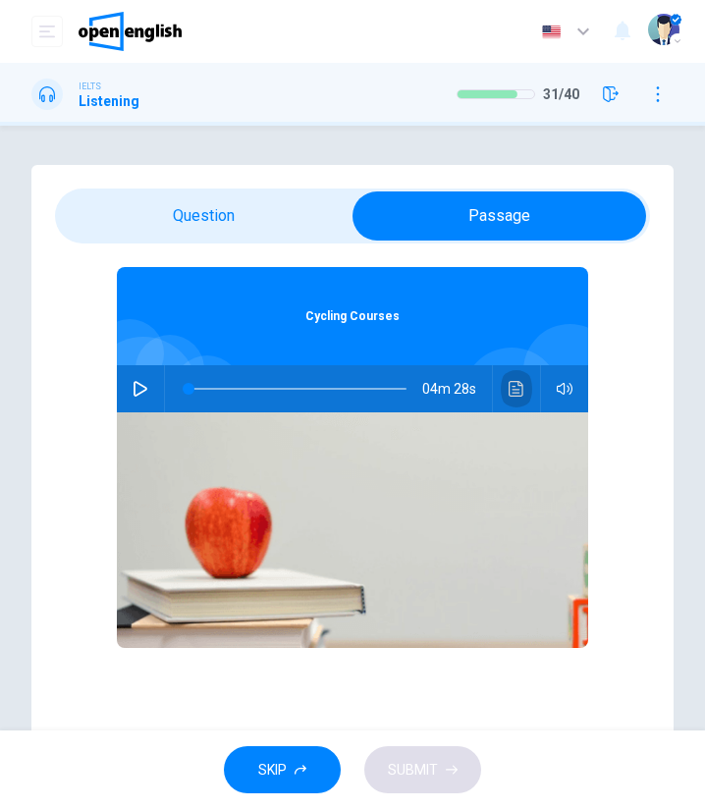
click at [512, 395] on icon "Click to see the audio transcription" at bounding box center [517, 389] width 16 height 16
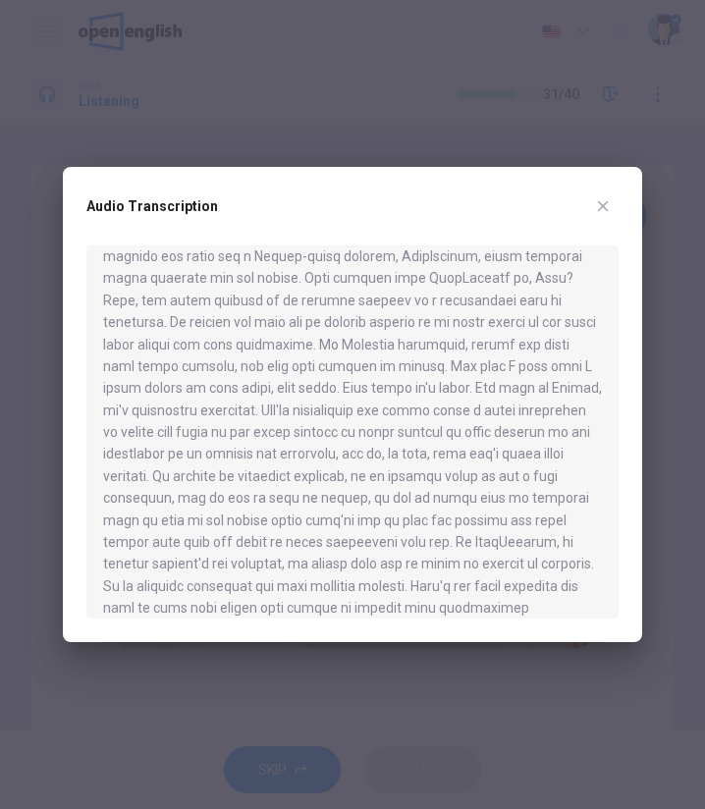
scroll to position [0, 0]
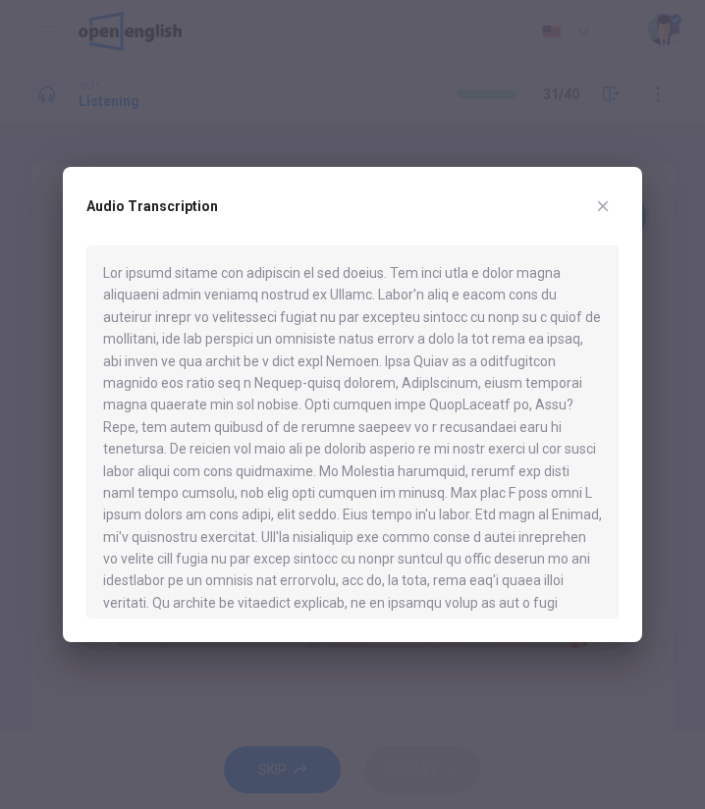
click at [597, 195] on div "Audio Transcription" at bounding box center [353, 404] width 580 height 475
click at [597, 195] on button "button" at bounding box center [602, 206] width 31 height 31
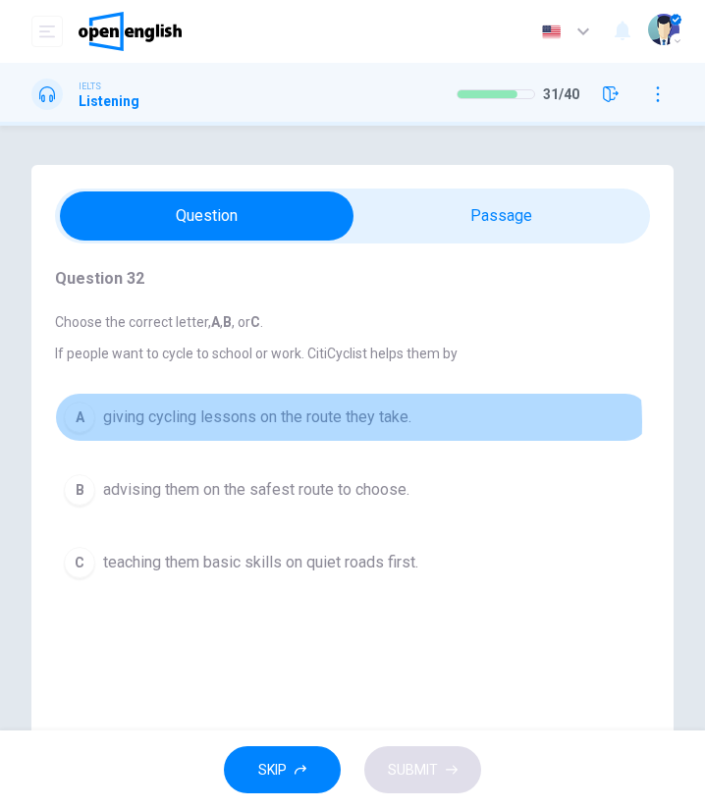
click at [344, 422] on span "giving cycling lessons on the route they take." at bounding box center [257, 418] width 308 height 24
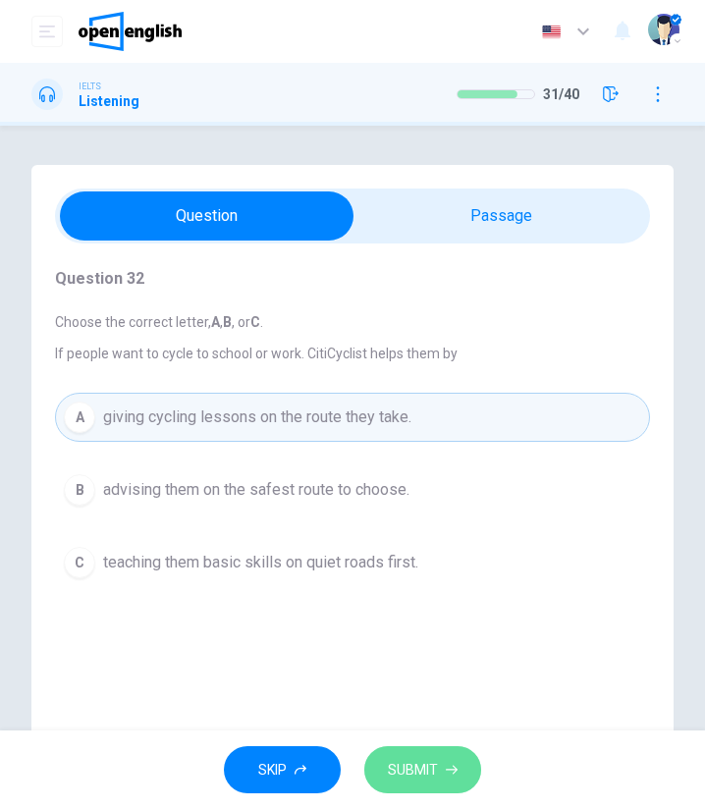
click at [447, 774] on icon "button" at bounding box center [452, 770] width 12 height 12
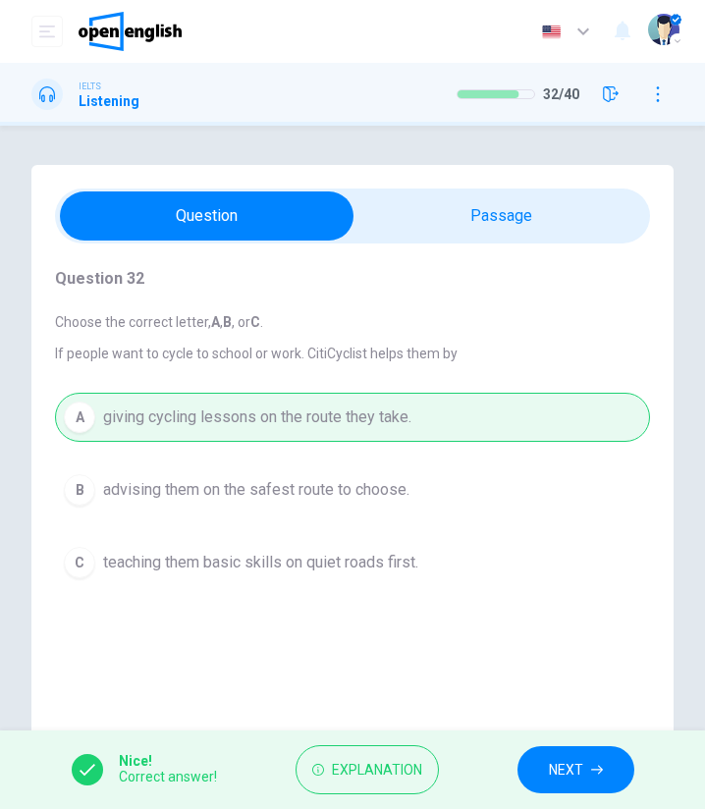
click at [584, 764] on button "NEXT" at bounding box center [576, 771] width 117 height 48
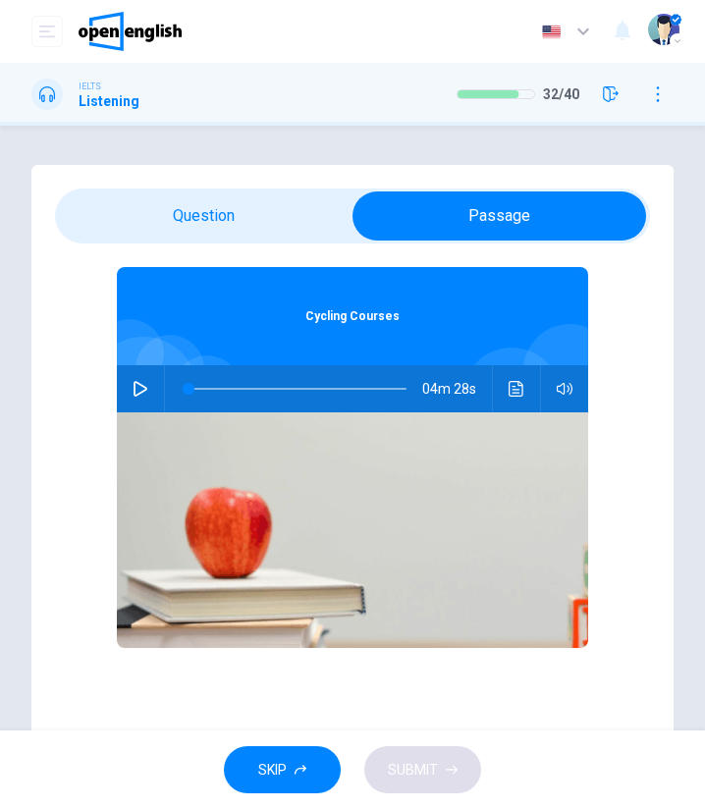
click at [501, 390] on button "Click to see the audio transcription" at bounding box center [516, 388] width 31 height 47
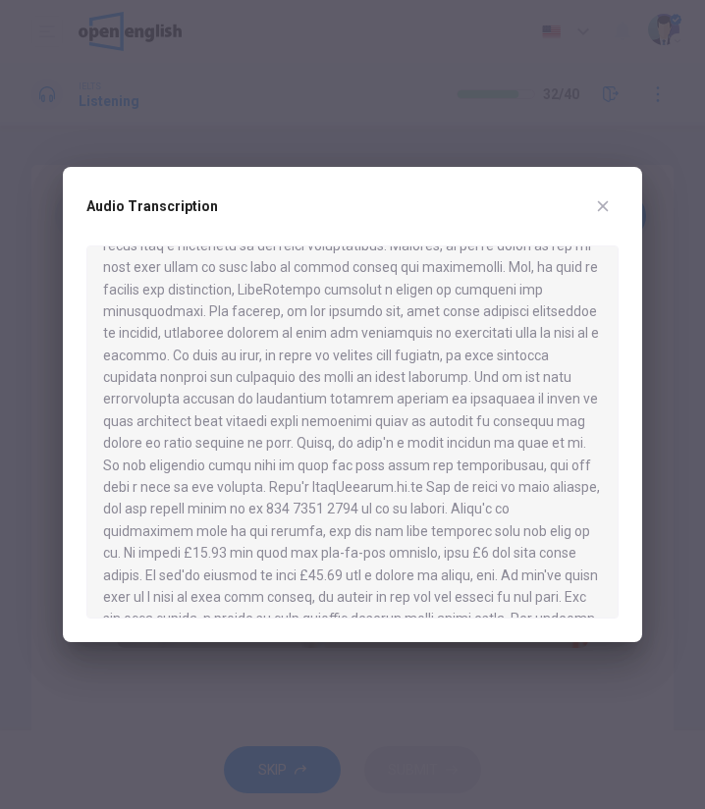
scroll to position [759, 0]
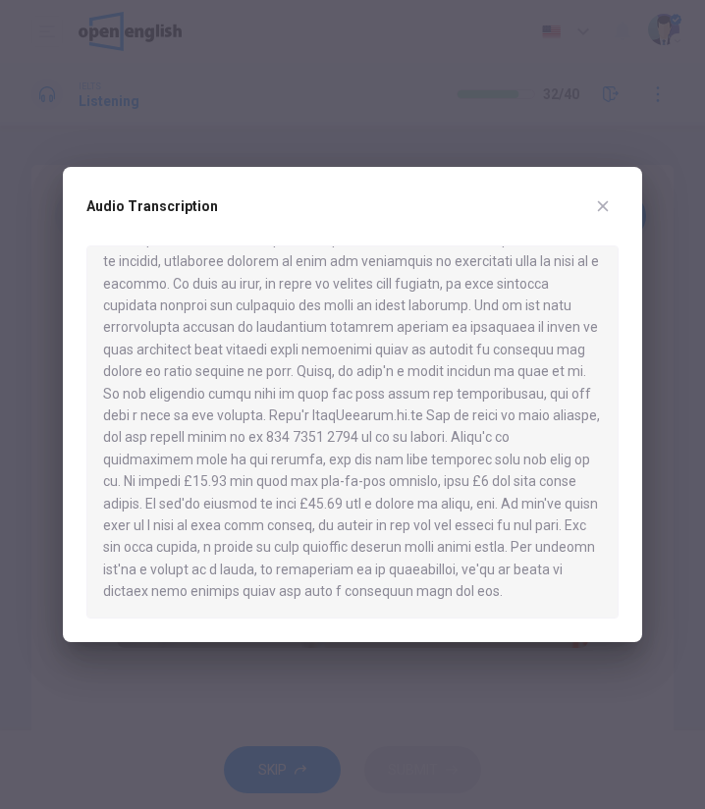
click at [606, 209] on icon "button" at bounding box center [603, 206] width 11 height 11
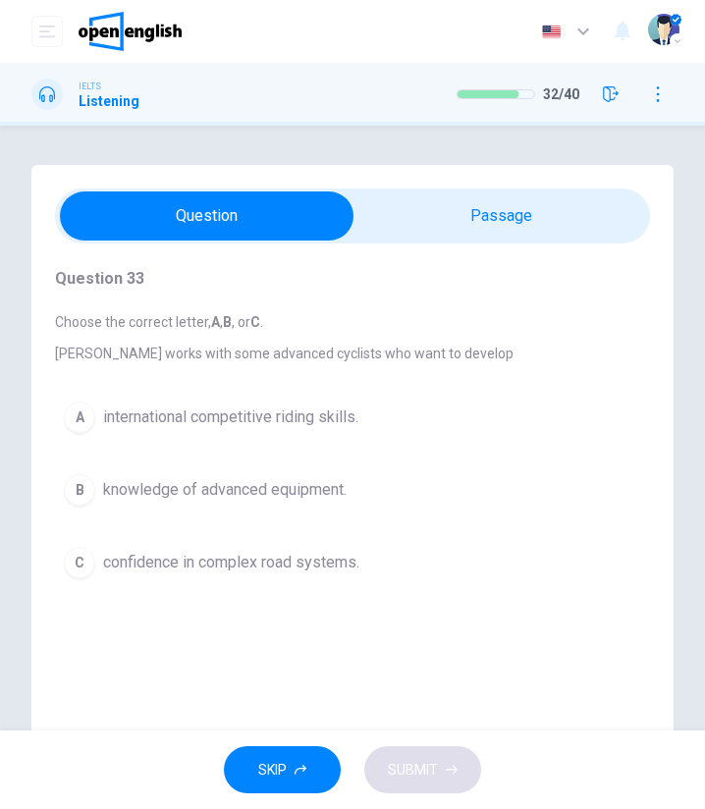
click at [87, 490] on div "B" at bounding box center [79, 489] width 31 height 31
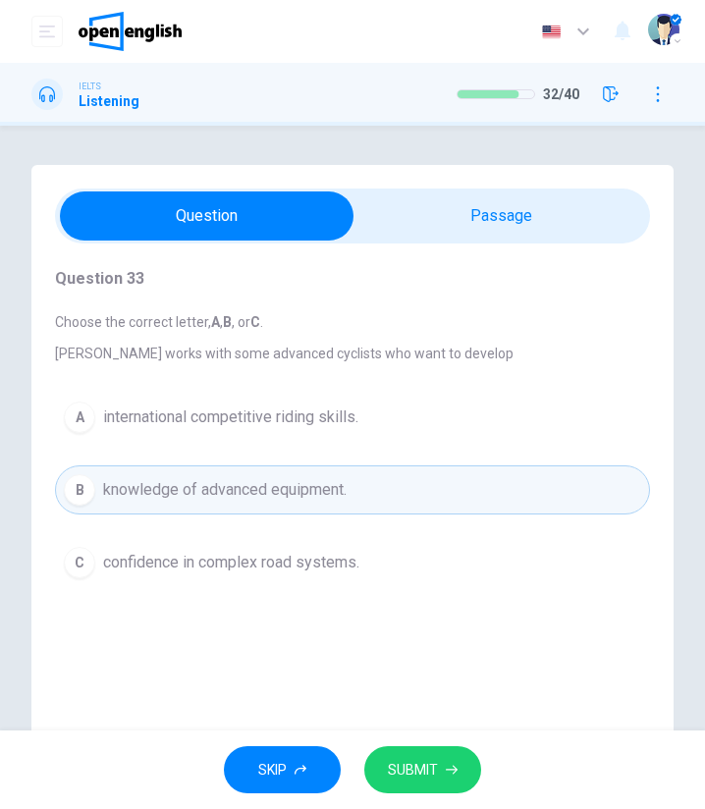
click at [442, 773] on button "SUBMIT" at bounding box center [422, 771] width 117 height 48
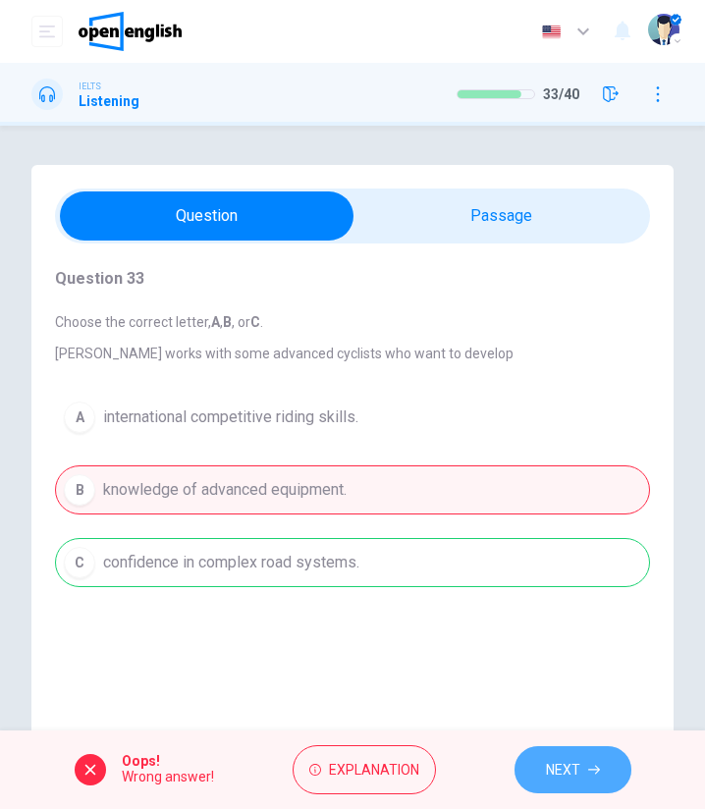
click at [581, 752] on button "NEXT" at bounding box center [573, 771] width 117 height 48
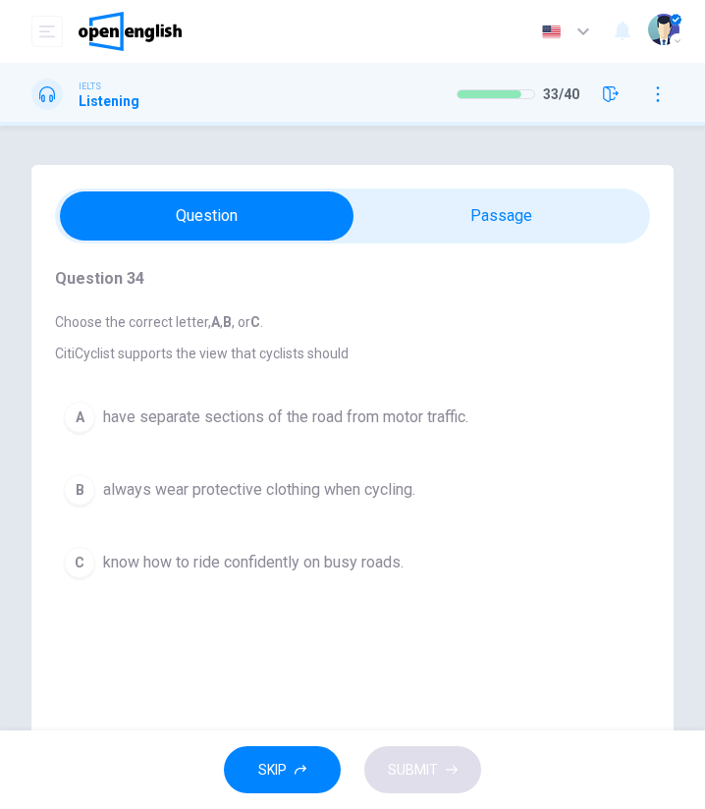
click at [187, 480] on span "always wear protective clothing when cycling." at bounding box center [259, 490] width 312 height 24
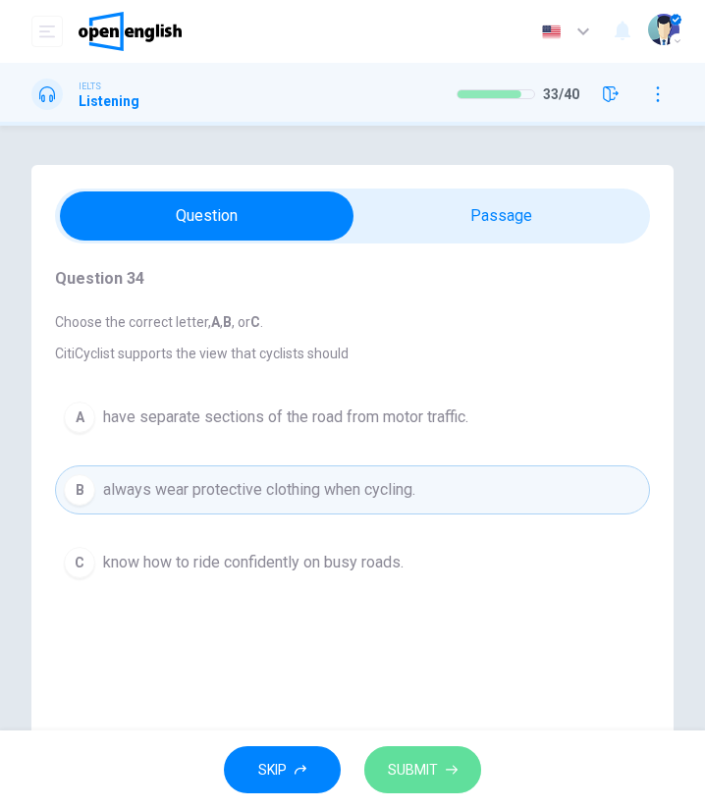
click at [432, 759] on span "SUBMIT" at bounding box center [413, 770] width 50 height 25
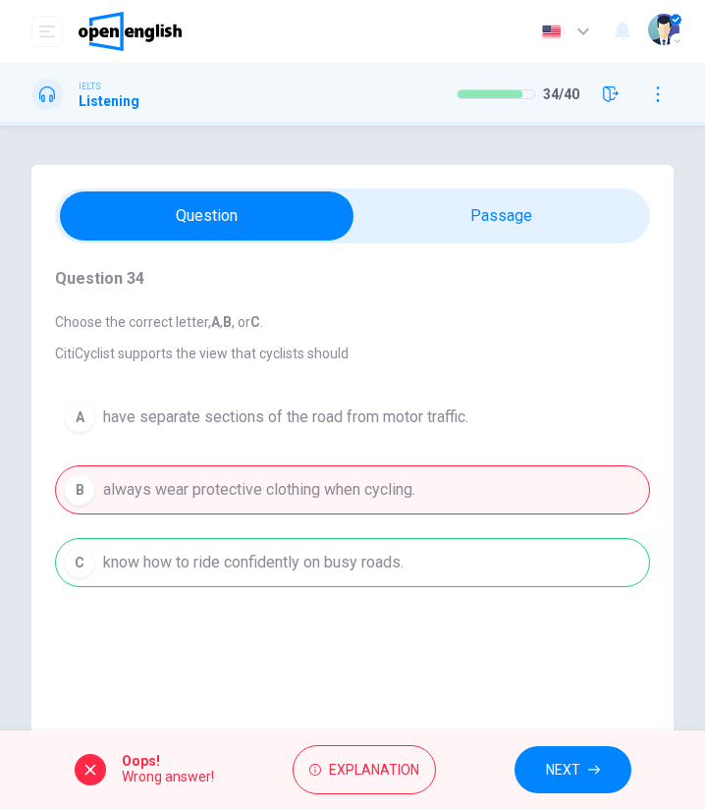
click at [566, 761] on span "NEXT" at bounding box center [563, 770] width 34 height 25
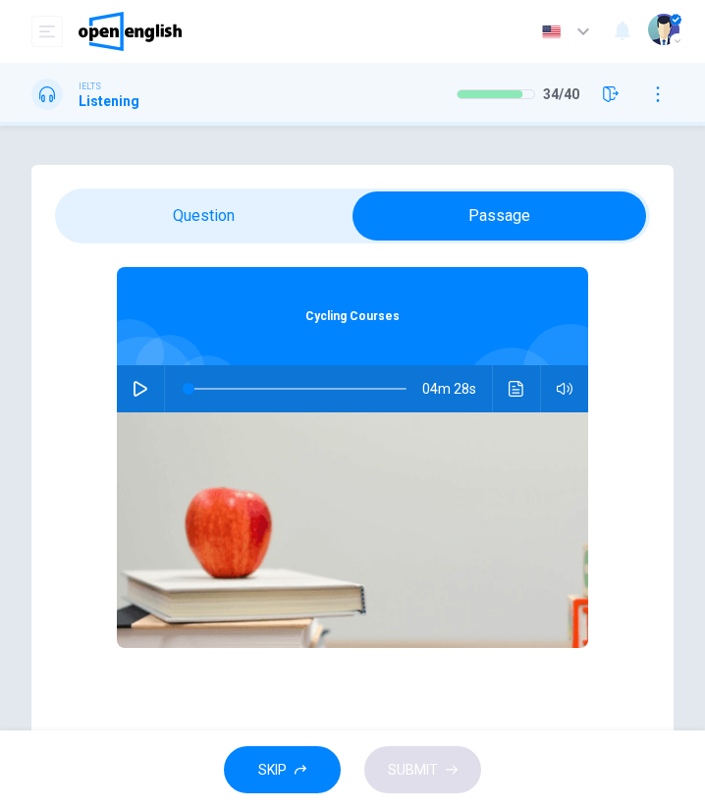
click at [514, 384] on icon "Click to see the audio transcription" at bounding box center [516, 389] width 15 height 16
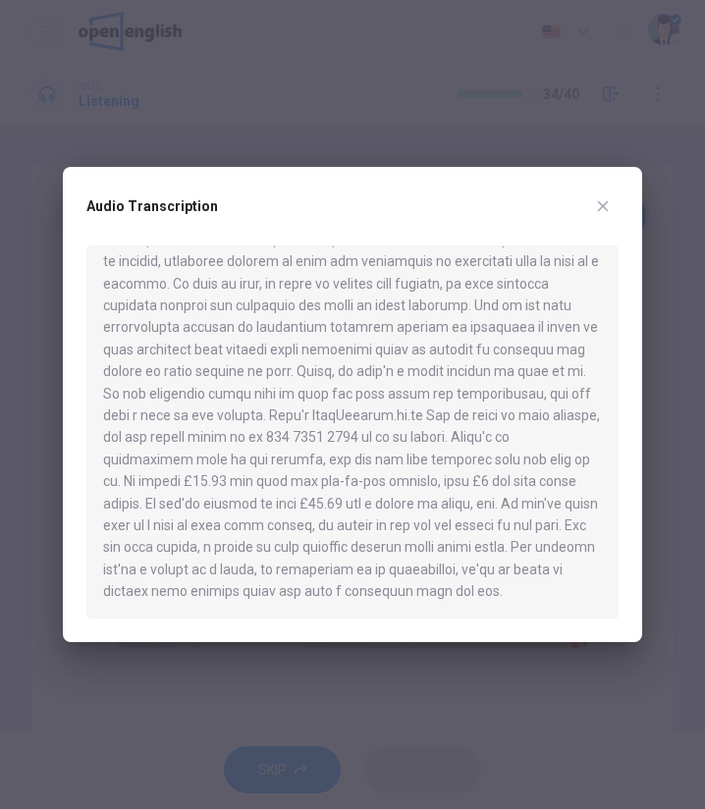
click at [602, 206] on icon "button" at bounding box center [603, 206] width 11 height 11
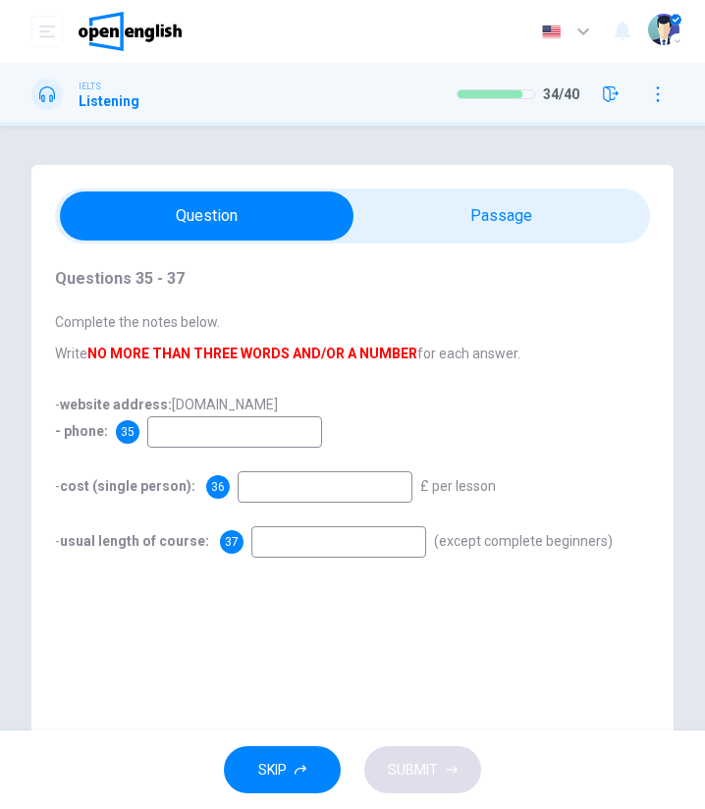
click at [191, 425] on input at bounding box center [234, 432] width 175 height 31
type input "**********"
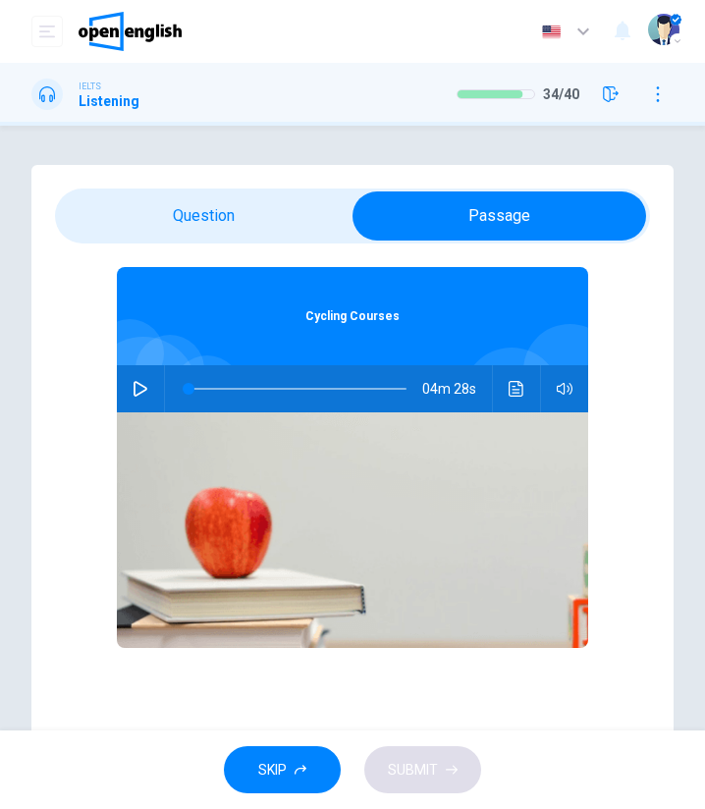
click at [509, 382] on icon "Click to see the audio transcription" at bounding box center [516, 389] width 15 height 16
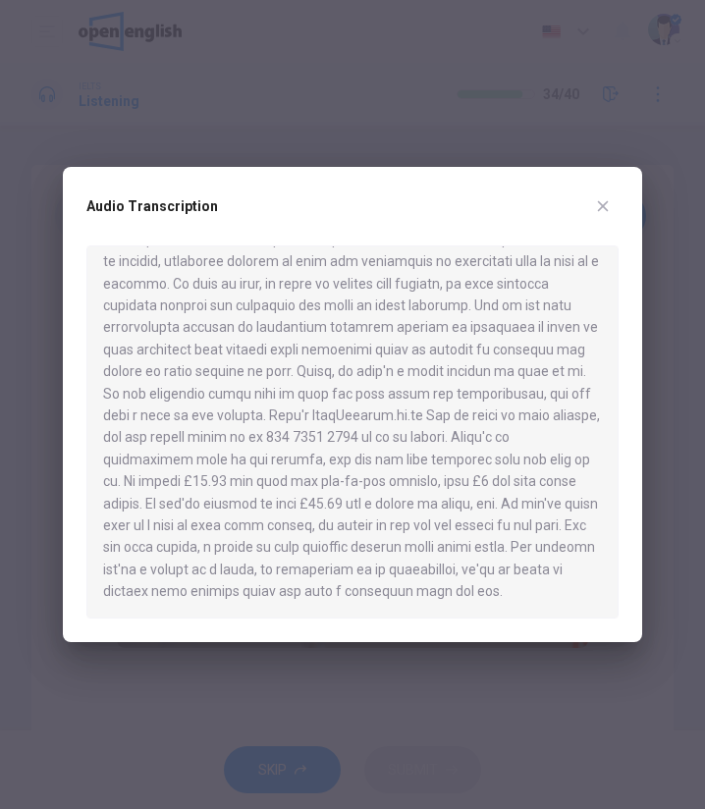
click at [602, 202] on icon "button" at bounding box center [603, 206] width 16 height 16
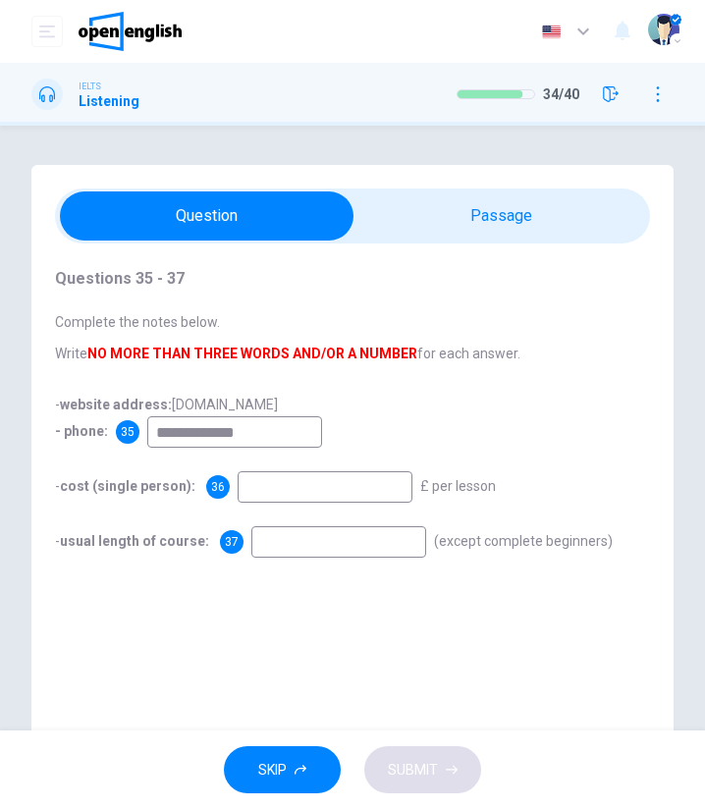
click at [257, 492] on input at bounding box center [325, 487] width 175 height 31
type input "*****"
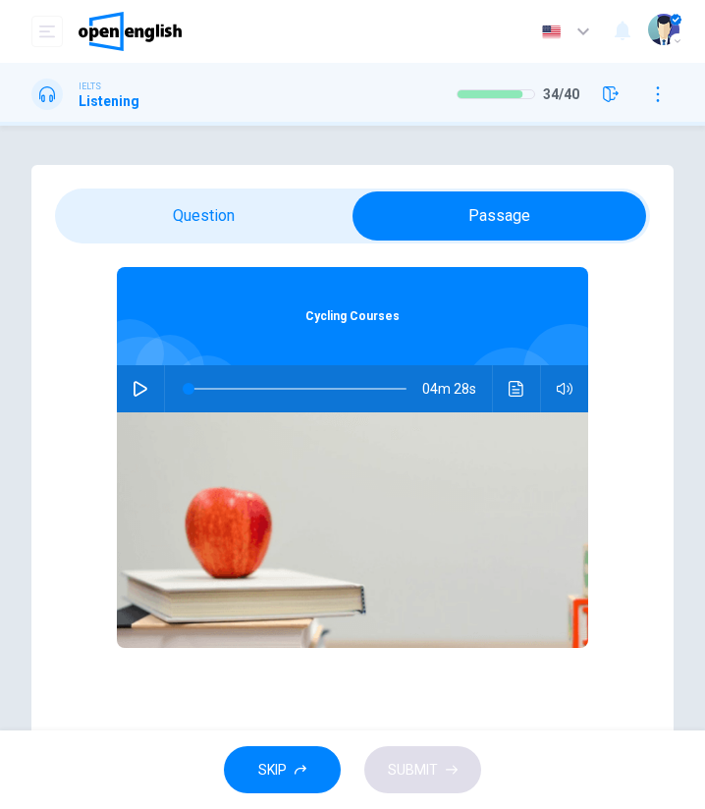
click at [516, 378] on button "Click to see the audio transcription" at bounding box center [516, 388] width 31 height 47
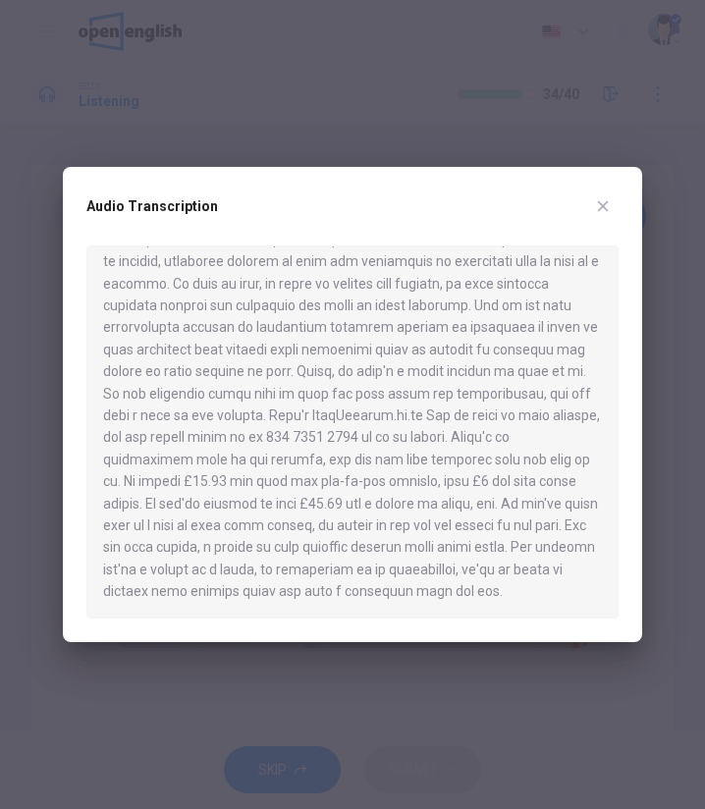
click at [609, 207] on icon "button" at bounding box center [603, 206] width 16 height 16
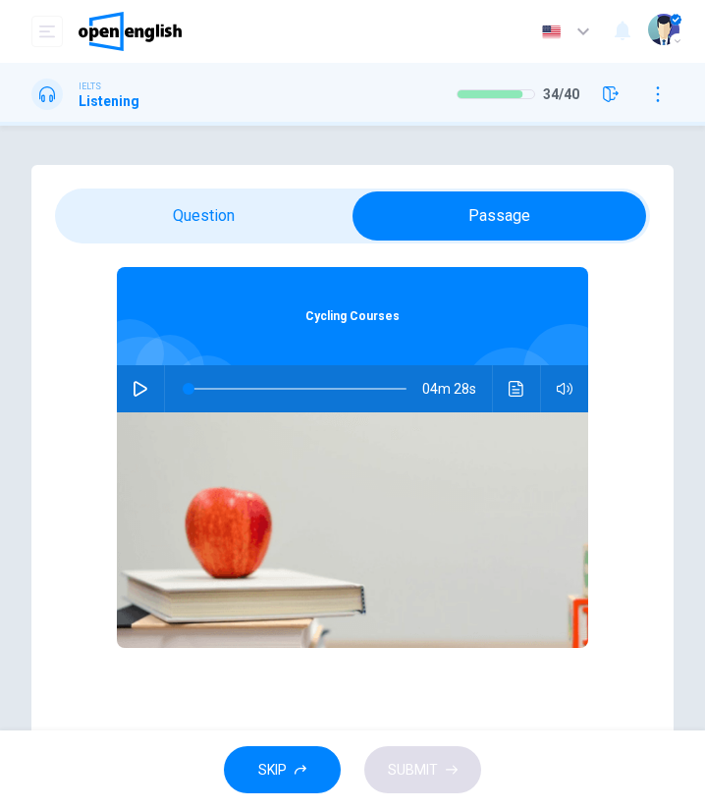
click at [186, 241] on span at bounding box center [352, 216] width 595 height 55
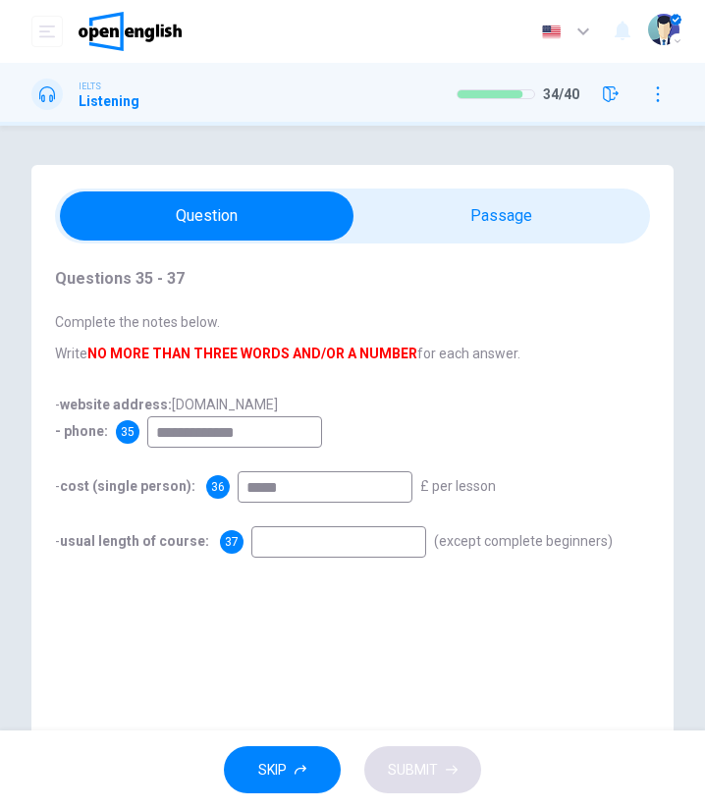
click at [258, 534] on input at bounding box center [338, 542] width 175 height 31
type input "*******"
click at [427, 768] on span "SUBMIT" at bounding box center [413, 770] width 50 height 25
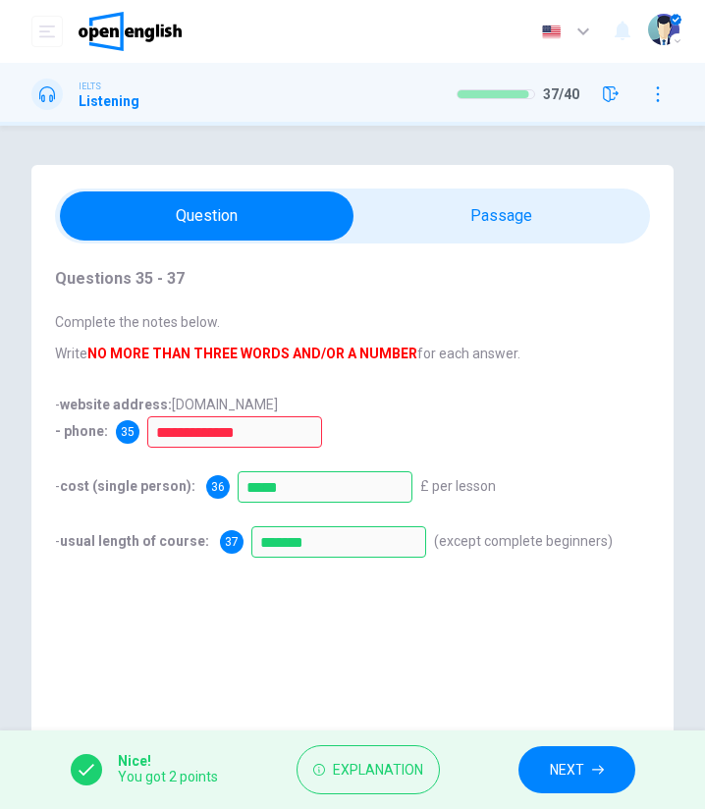
click at [614, 767] on button "NEXT" at bounding box center [577, 771] width 117 height 48
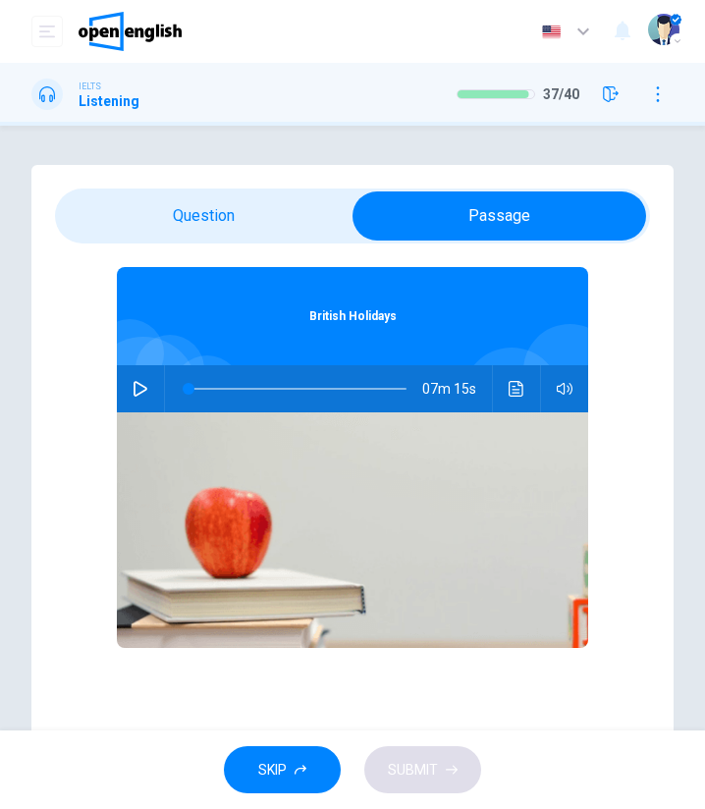
click at [513, 380] on button "Click to see the audio transcription" at bounding box center [516, 388] width 31 height 47
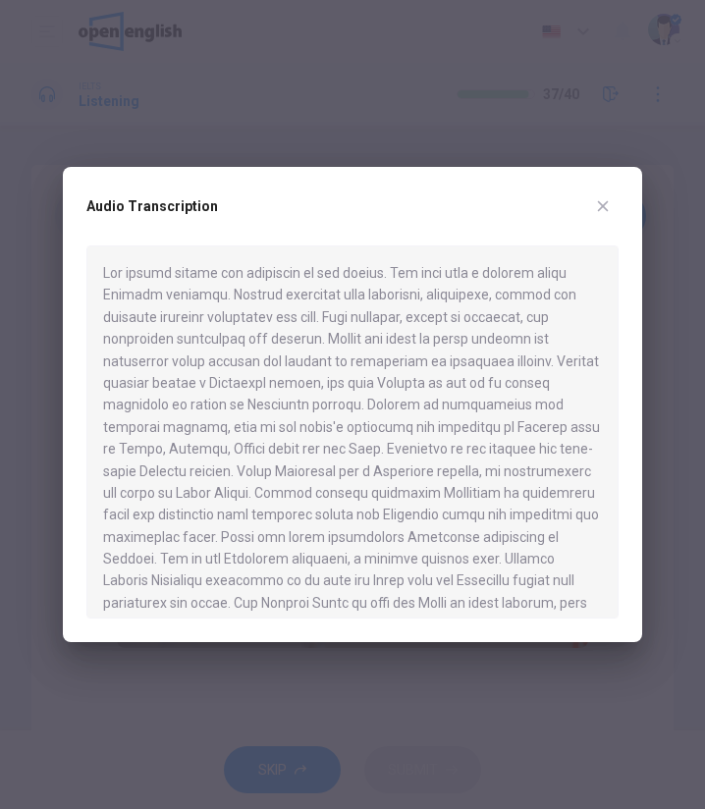
click at [588, 211] on button "button" at bounding box center [602, 206] width 31 height 31
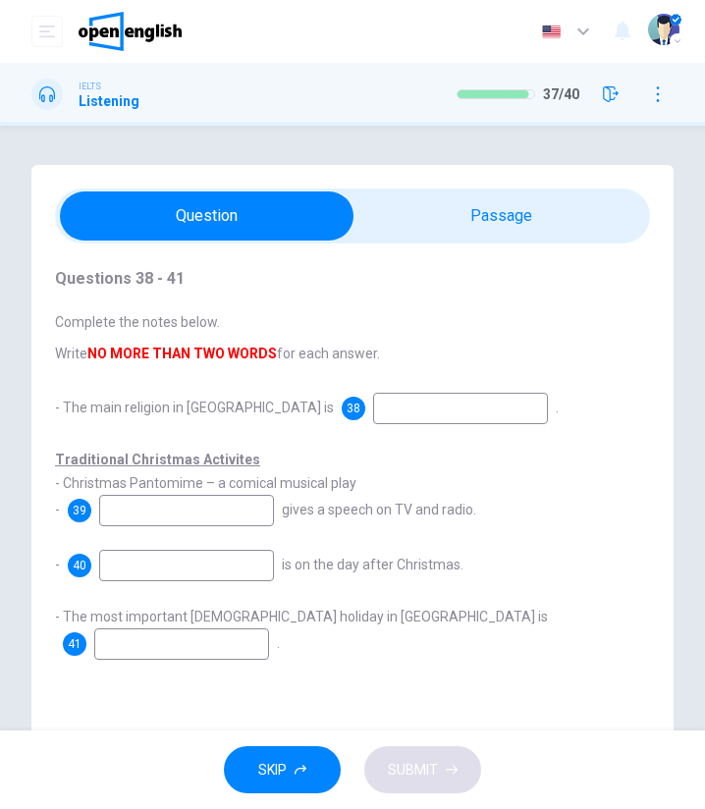
click at [373, 408] on input at bounding box center [460, 408] width 175 height 31
type input "*********"
click at [587, 189] on span at bounding box center [352, 216] width 595 height 55
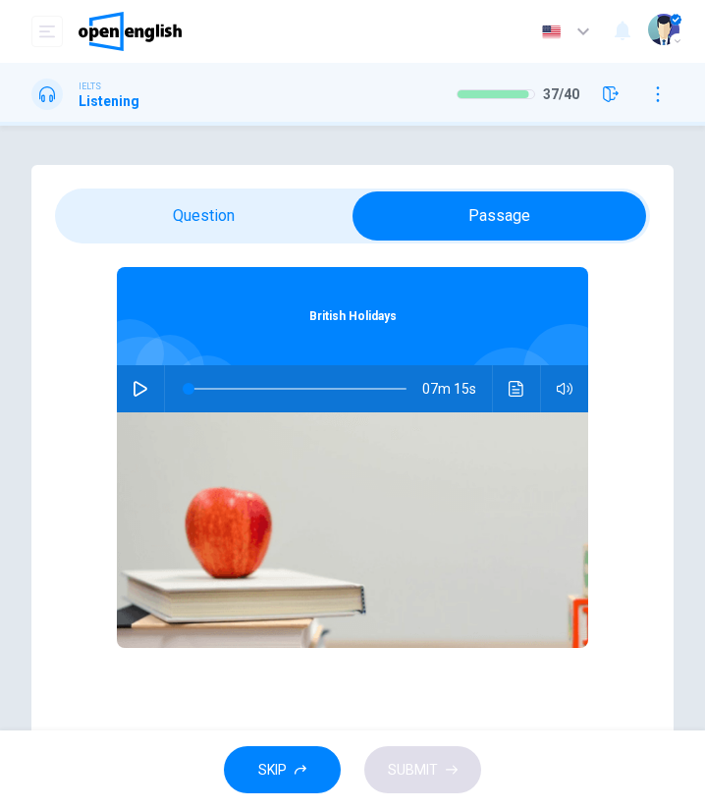
click at [523, 384] on button "Click to see the audio transcription" at bounding box center [516, 388] width 31 height 47
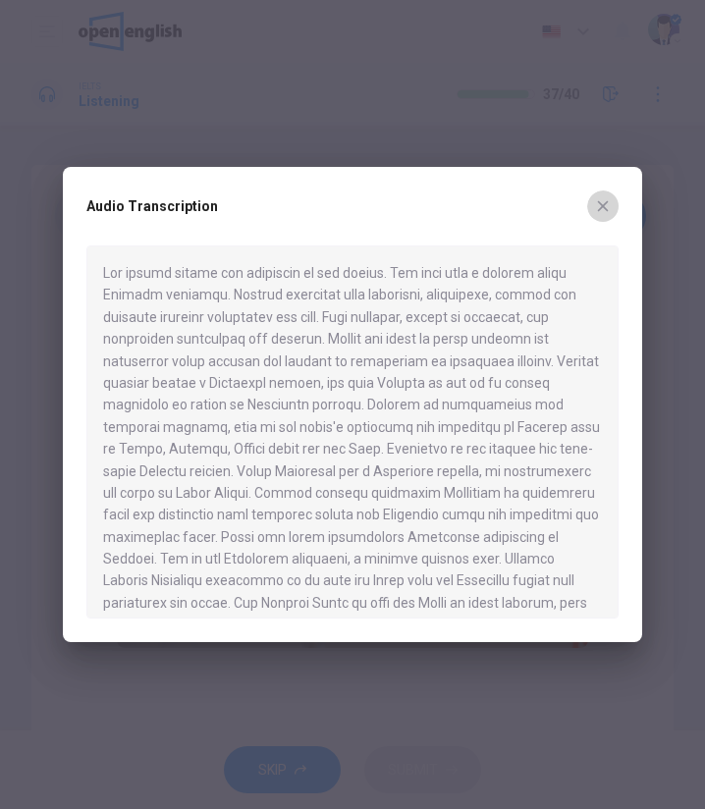
click at [599, 204] on icon "button" at bounding box center [603, 206] width 16 height 16
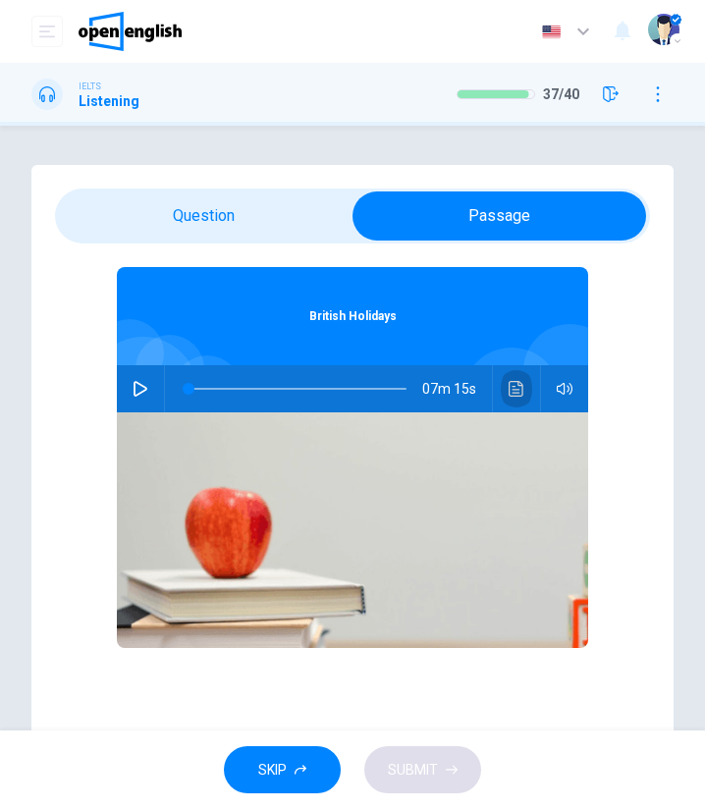
click at [502, 376] on button "Click to see the audio transcription" at bounding box center [516, 388] width 31 height 47
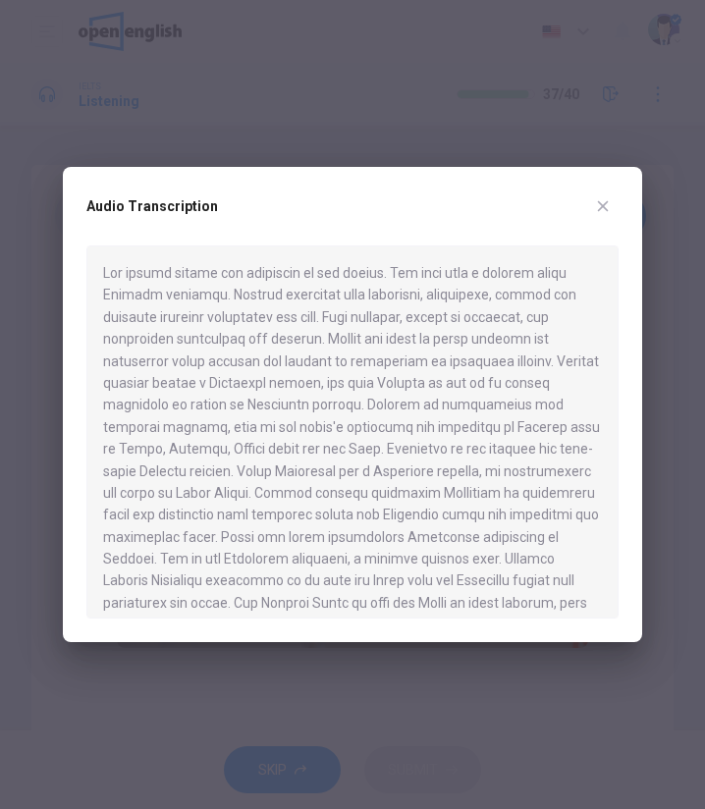
click at [662, 525] on div at bounding box center [352, 404] width 705 height 809
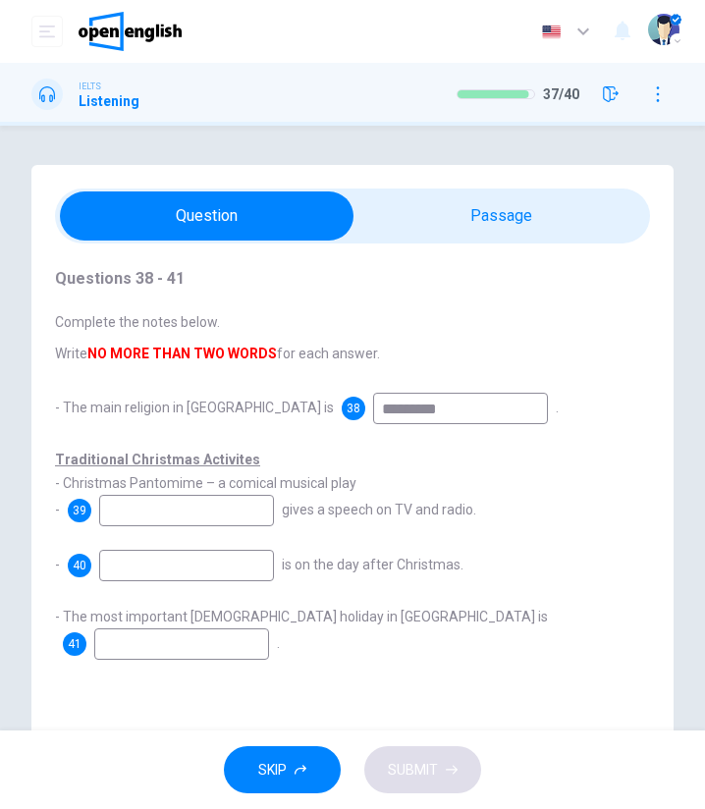
click at [208, 522] on input at bounding box center [186, 510] width 175 height 31
type input "*****"
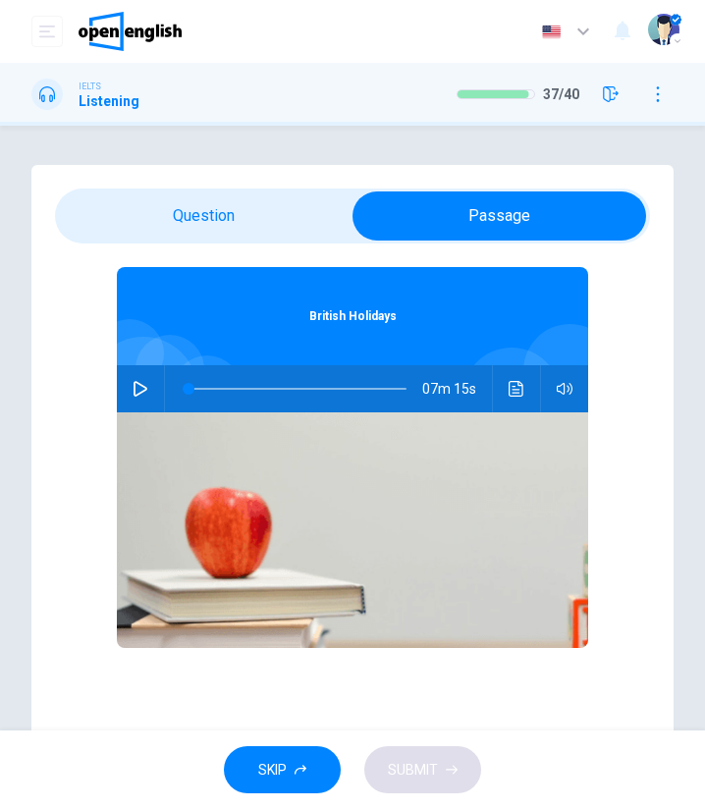
click at [495, 390] on div "07m 15s" at bounding box center [353, 388] width 472 height 47
click at [503, 387] on button "Click to see the audio transcription" at bounding box center [516, 388] width 31 height 47
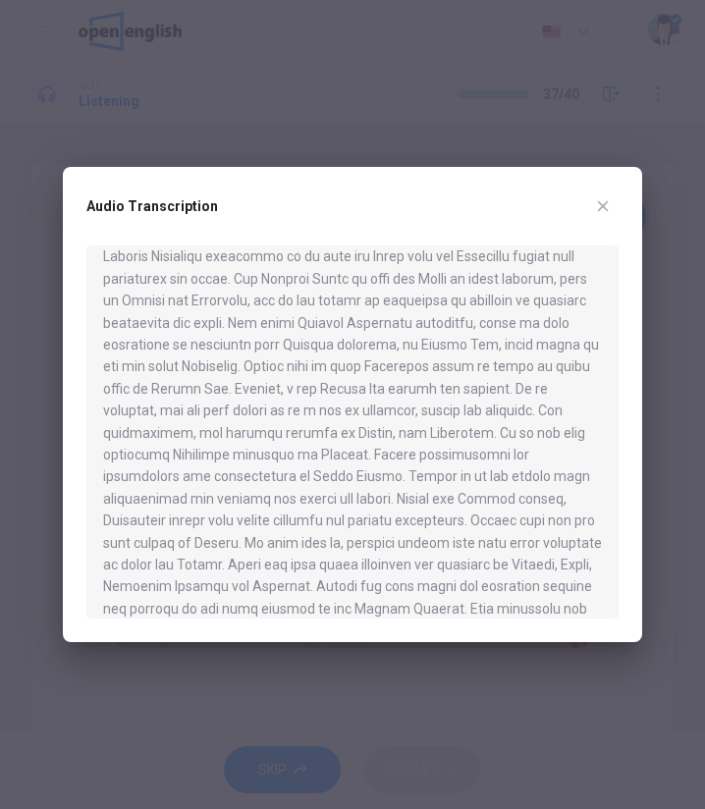
scroll to position [196, 0]
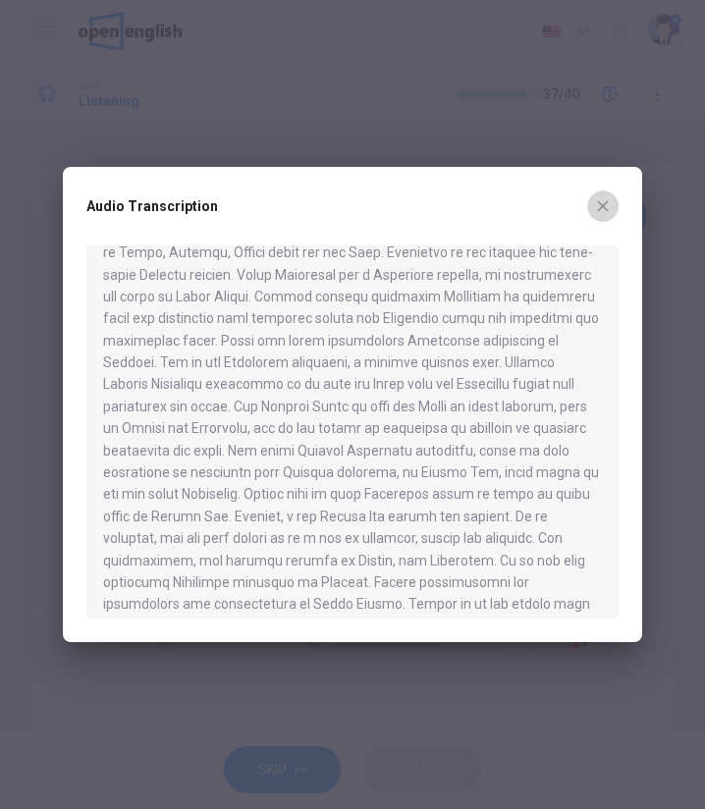
click at [596, 200] on icon "button" at bounding box center [603, 206] width 16 height 16
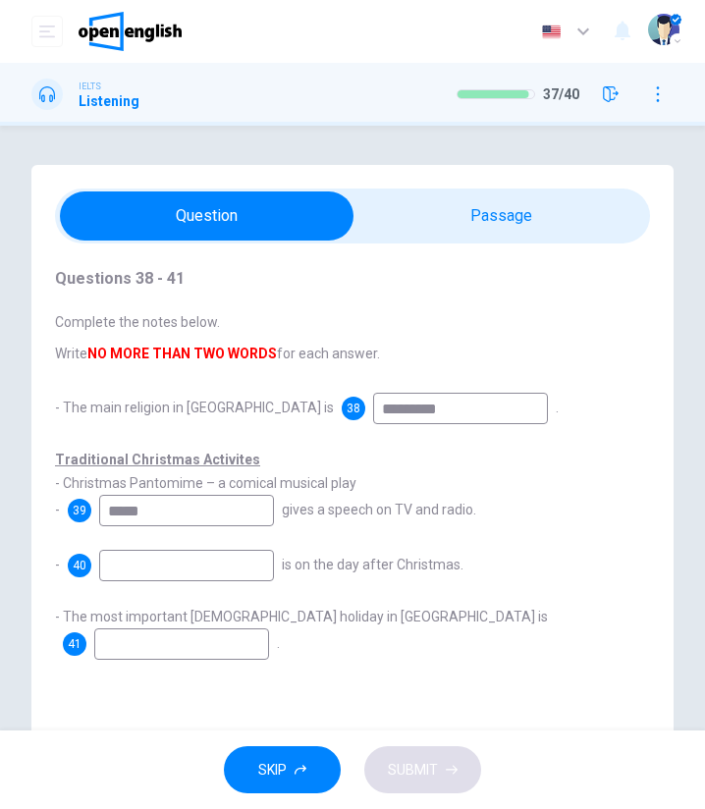
click at [163, 576] on input at bounding box center [186, 565] width 175 height 31
type input "**********"
click at [440, 249] on div "**********" at bounding box center [352, 464] width 595 height 440
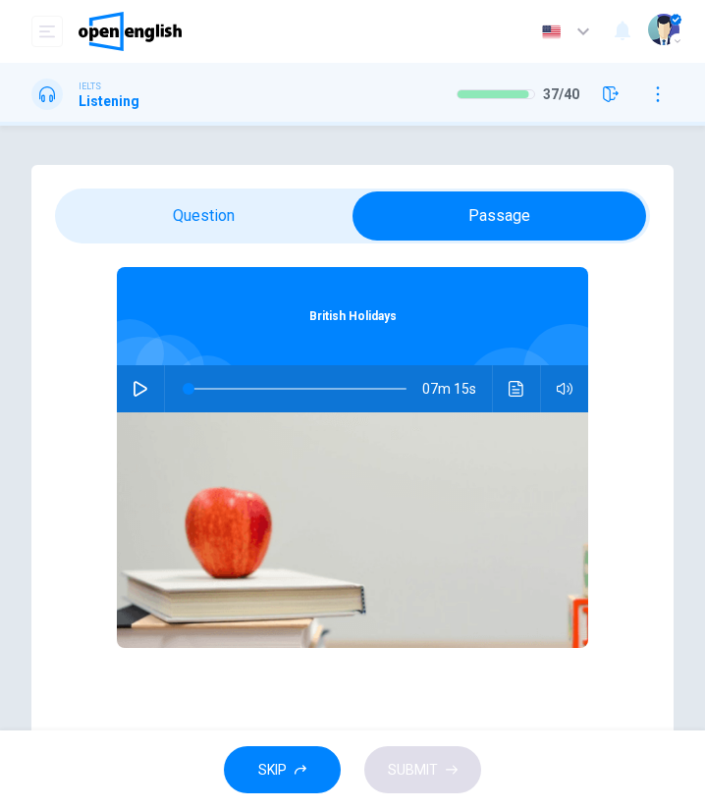
click at [511, 394] on icon "Click to see the audio transcription" at bounding box center [517, 389] width 16 height 16
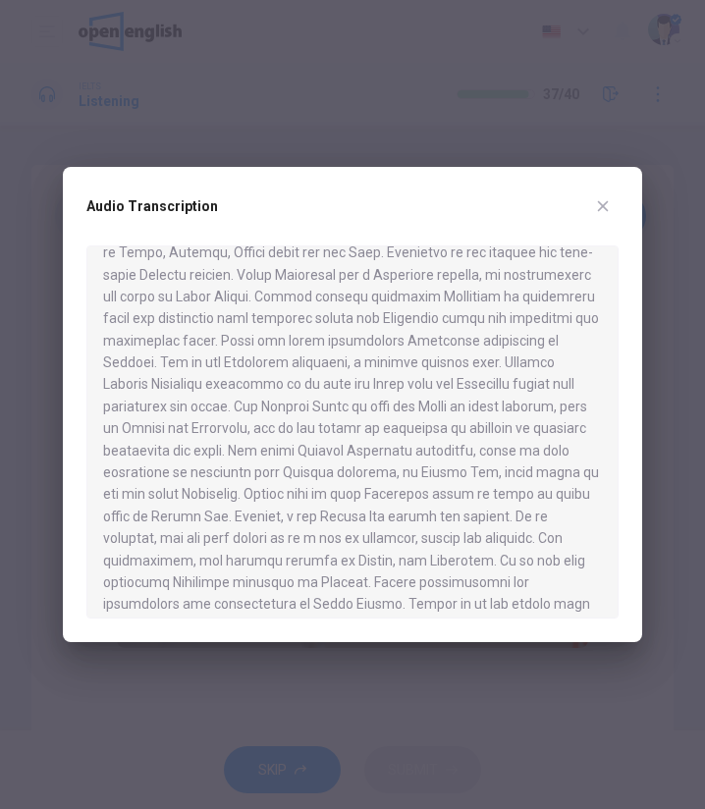
click at [608, 199] on icon "button" at bounding box center [603, 206] width 16 height 16
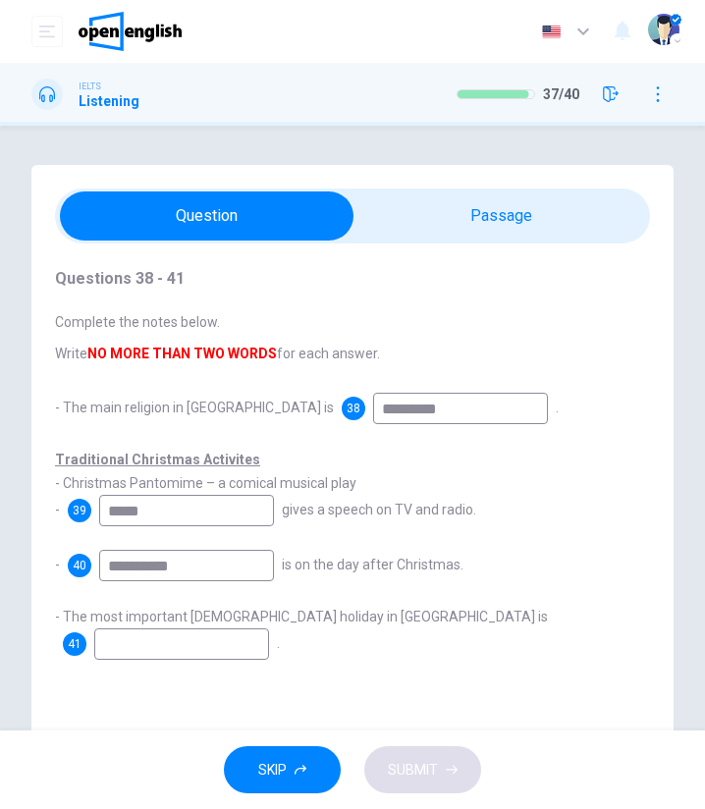
click at [269, 629] on div "41" at bounding box center [166, 644] width 206 height 31
click at [269, 629] on input at bounding box center [181, 644] width 175 height 31
type input "******"
click at [465, 766] on button "SUBMIT" at bounding box center [422, 771] width 117 height 48
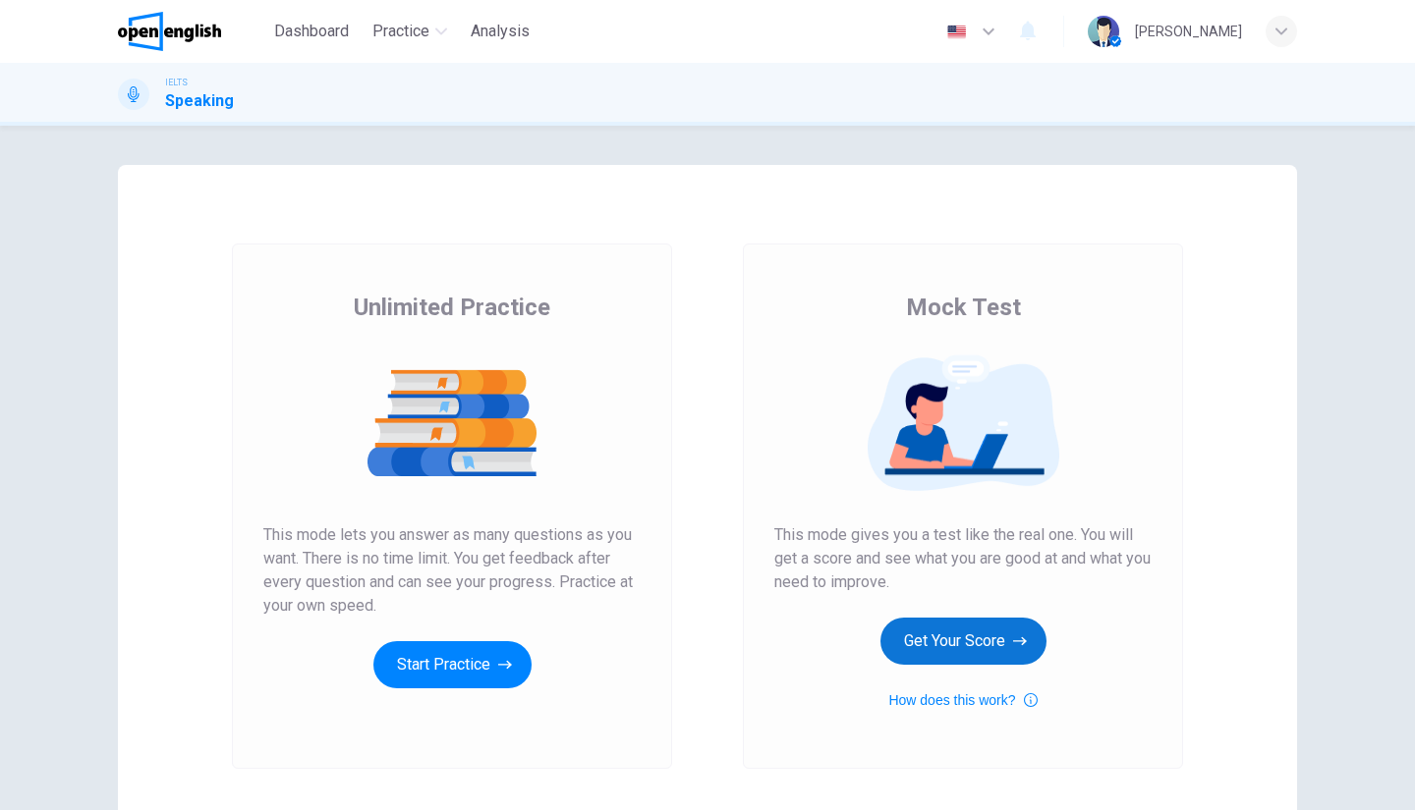
click at [958, 637] on button "Get Your Score" at bounding box center [963, 641] width 166 height 47
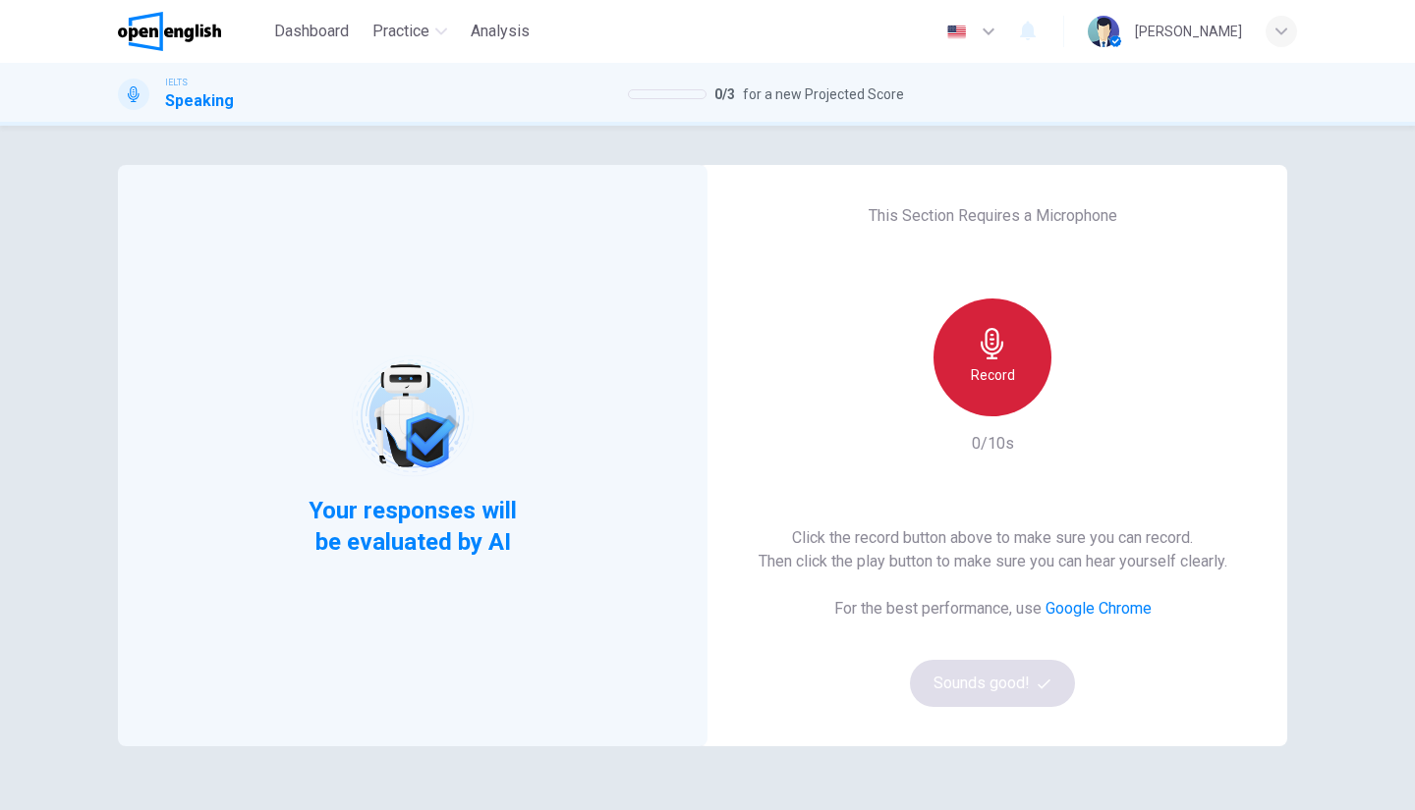
click at [998, 337] on icon "button" at bounding box center [992, 343] width 31 height 31
click at [990, 337] on icon "button" at bounding box center [992, 343] width 31 height 31
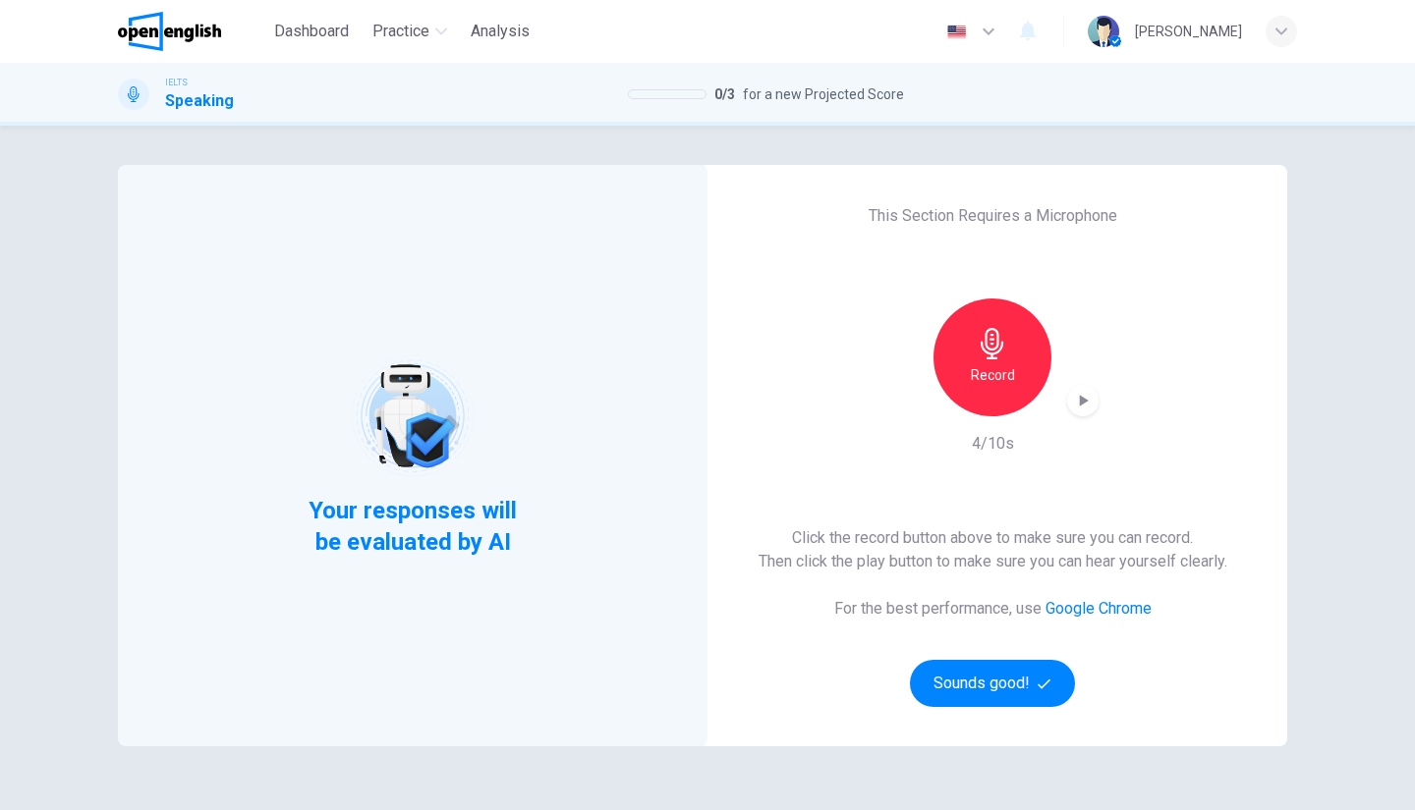
click at [1073, 399] on icon "button" at bounding box center [1083, 401] width 20 height 20
click at [1030, 676] on button "Sounds good!" at bounding box center [992, 683] width 165 height 47
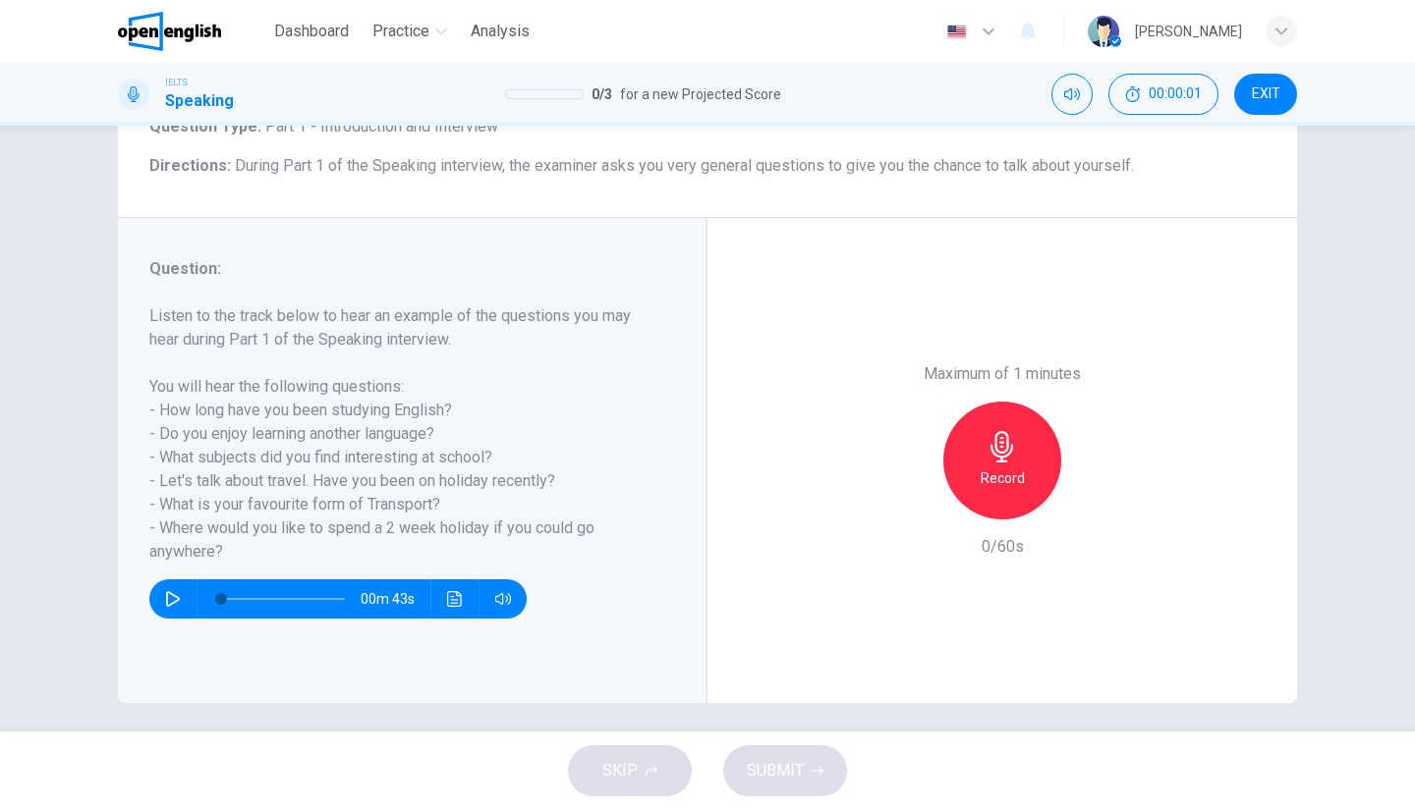
scroll to position [155, 0]
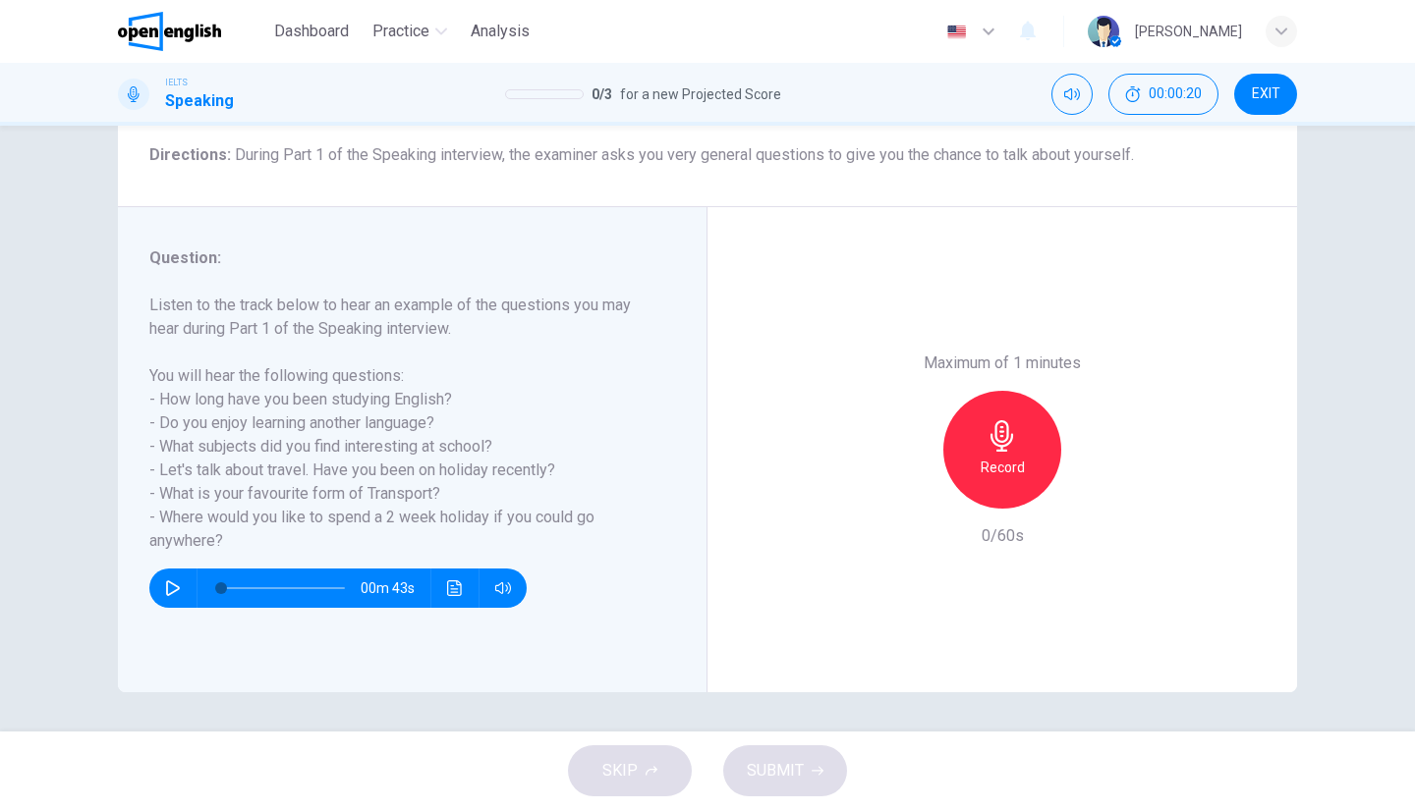
click at [181, 589] on button "button" at bounding box center [172, 588] width 31 height 39
click at [457, 585] on icon "Click to see the audio transcription" at bounding box center [455, 589] width 16 height 16
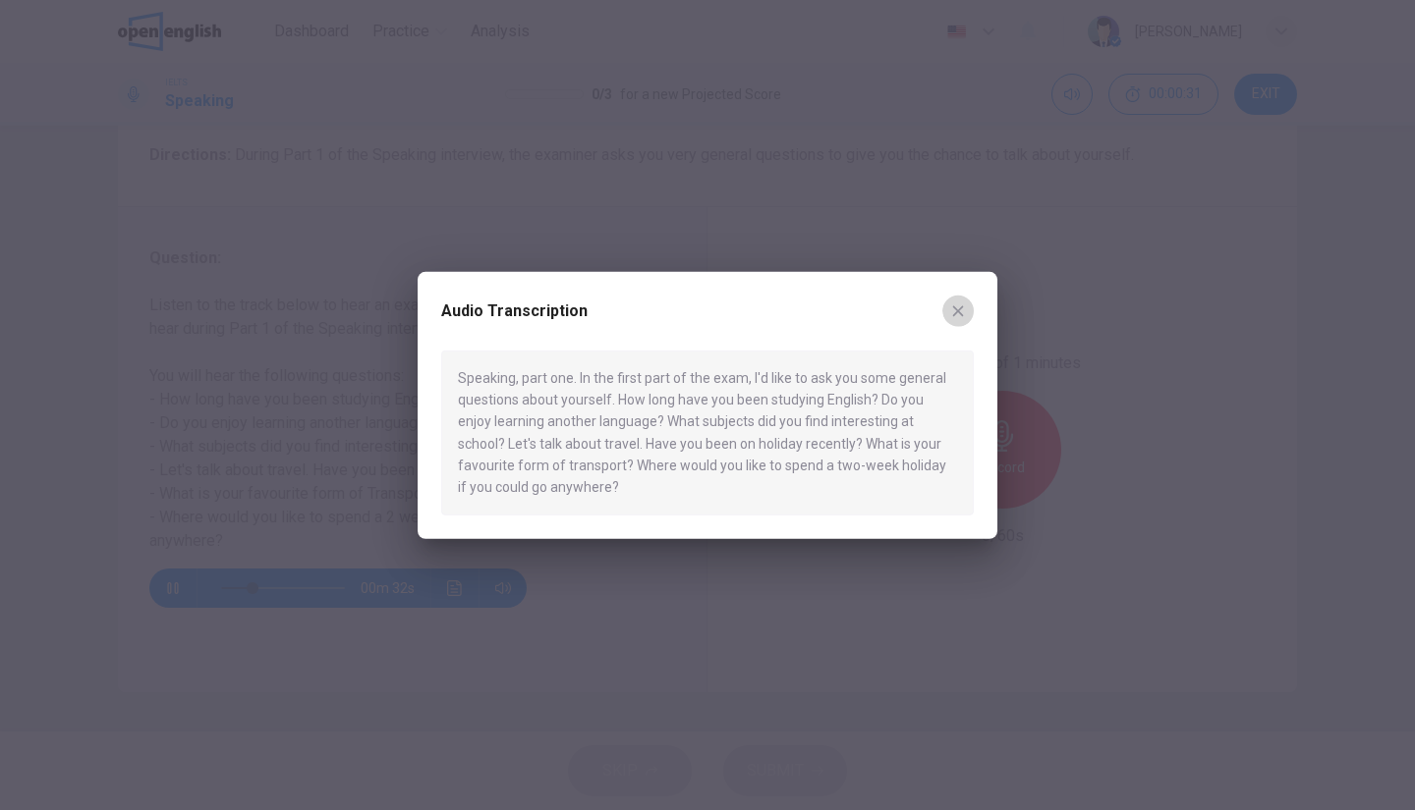
click at [948, 307] on button "button" at bounding box center [957, 310] width 31 height 31
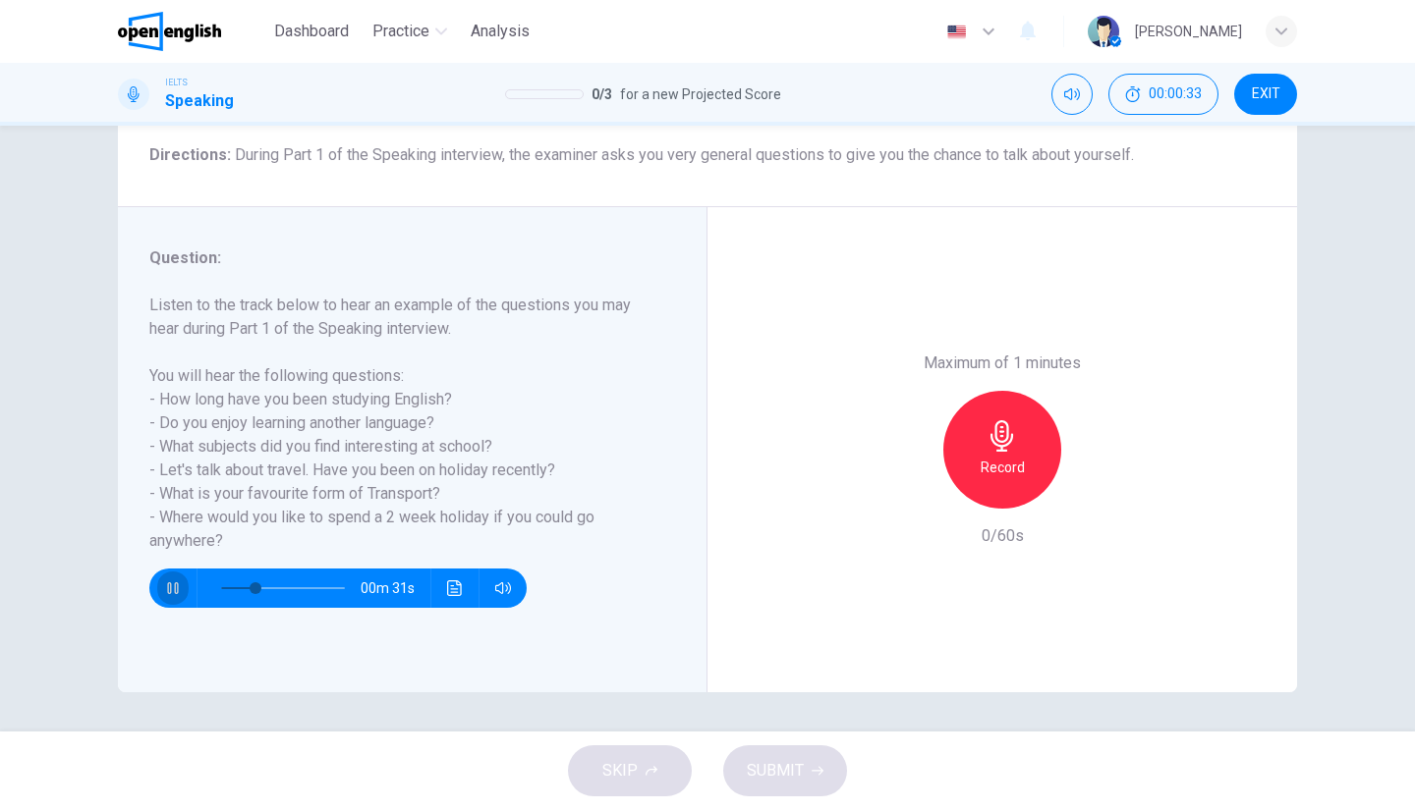
click at [165, 583] on icon "button" at bounding box center [173, 589] width 16 height 16
click at [994, 454] on div "Record" at bounding box center [1002, 450] width 118 height 118
click at [994, 441] on icon "button" at bounding box center [1001, 435] width 23 height 31
click at [903, 493] on icon "button" at bounding box center [912, 493] width 18 height 18
click at [1018, 429] on div "Record" at bounding box center [1002, 450] width 118 height 118
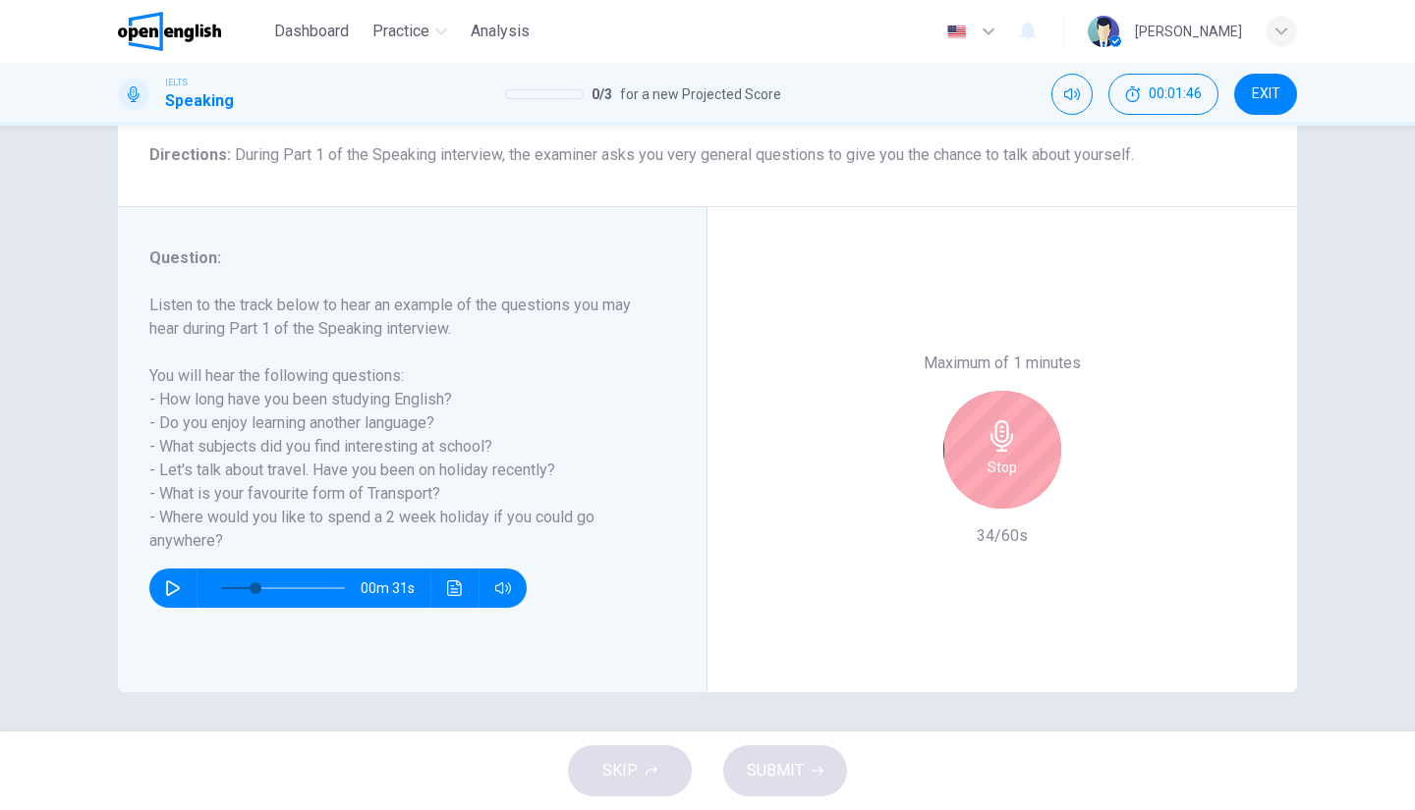
click at [999, 451] on icon "button" at bounding box center [1001, 435] width 23 height 31
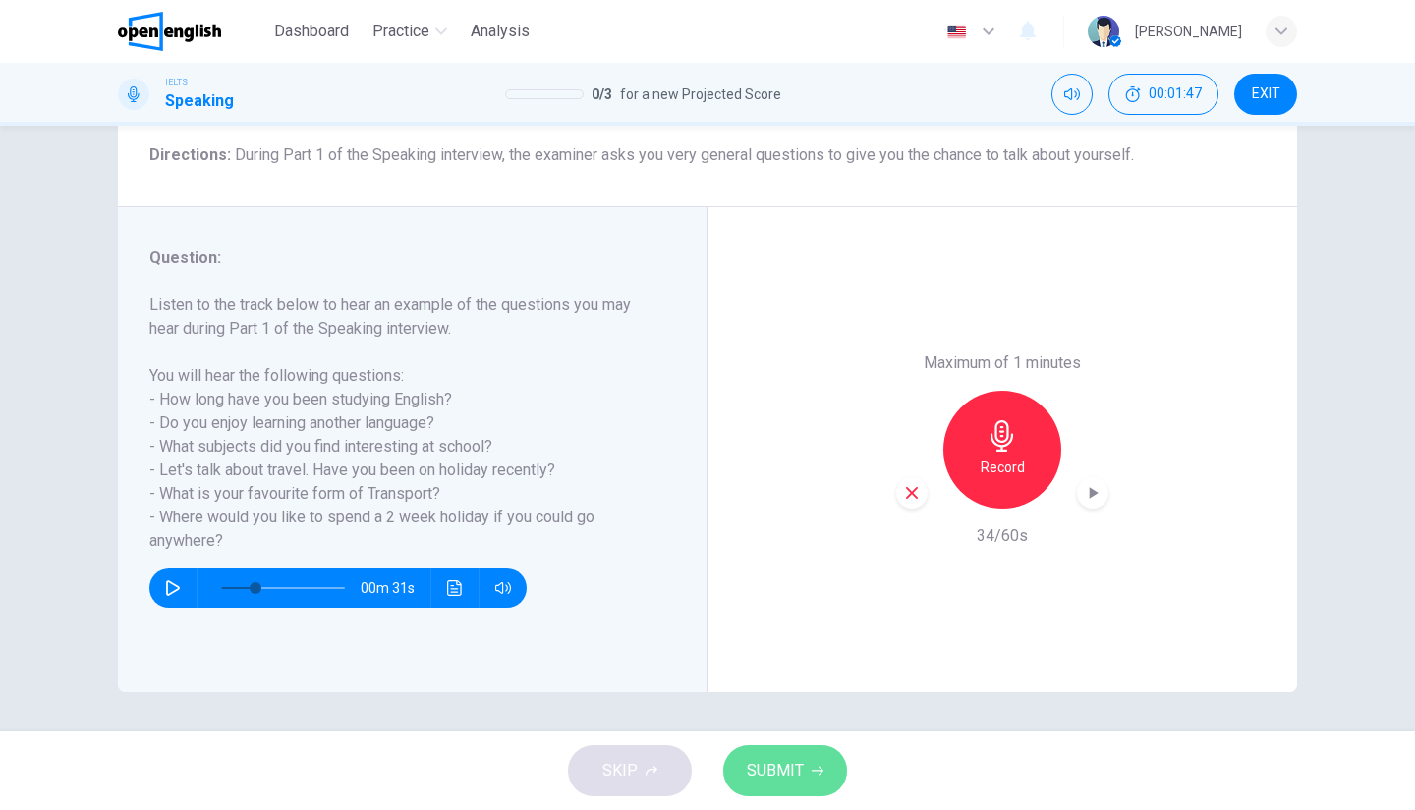
click at [807, 775] on button "SUBMIT" at bounding box center [785, 771] width 124 height 51
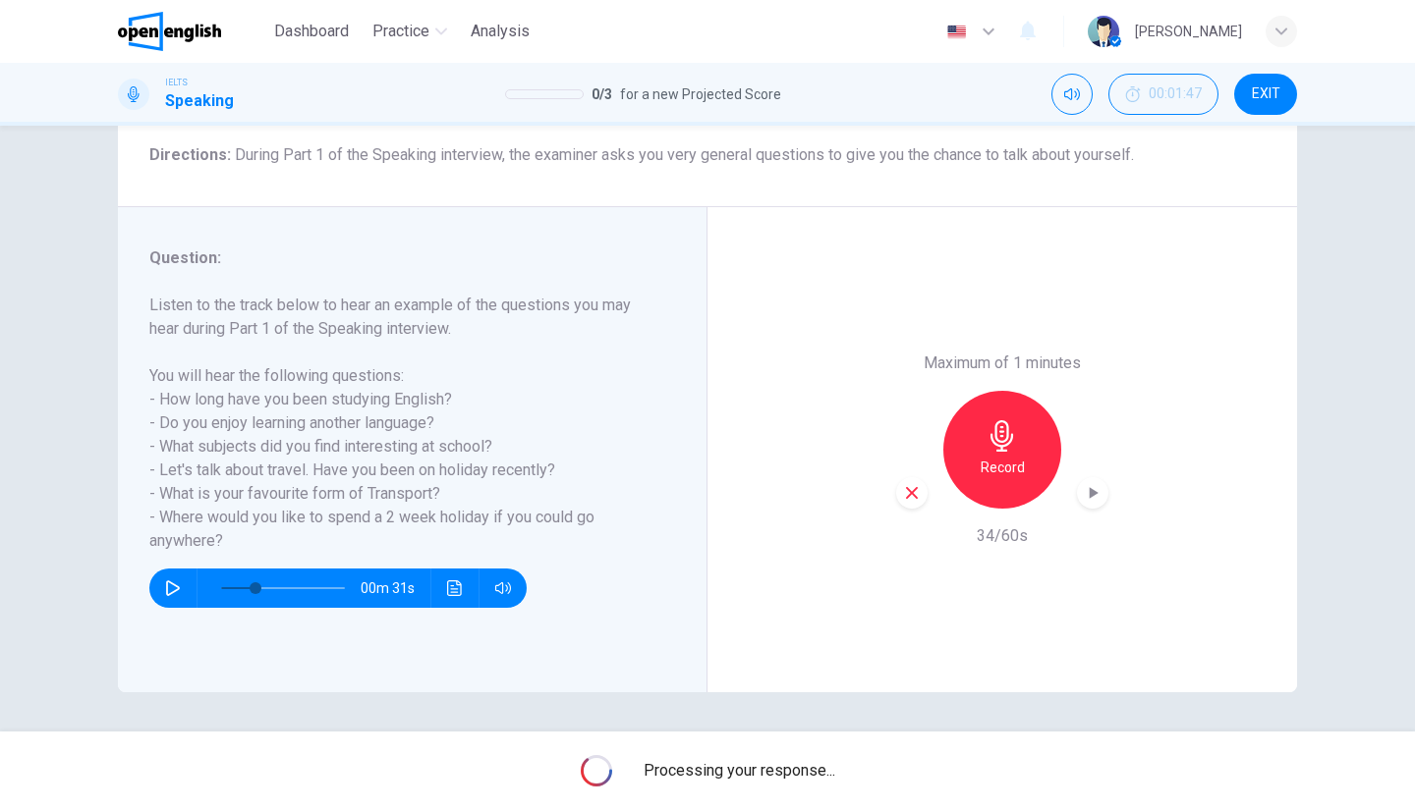
type input "*"
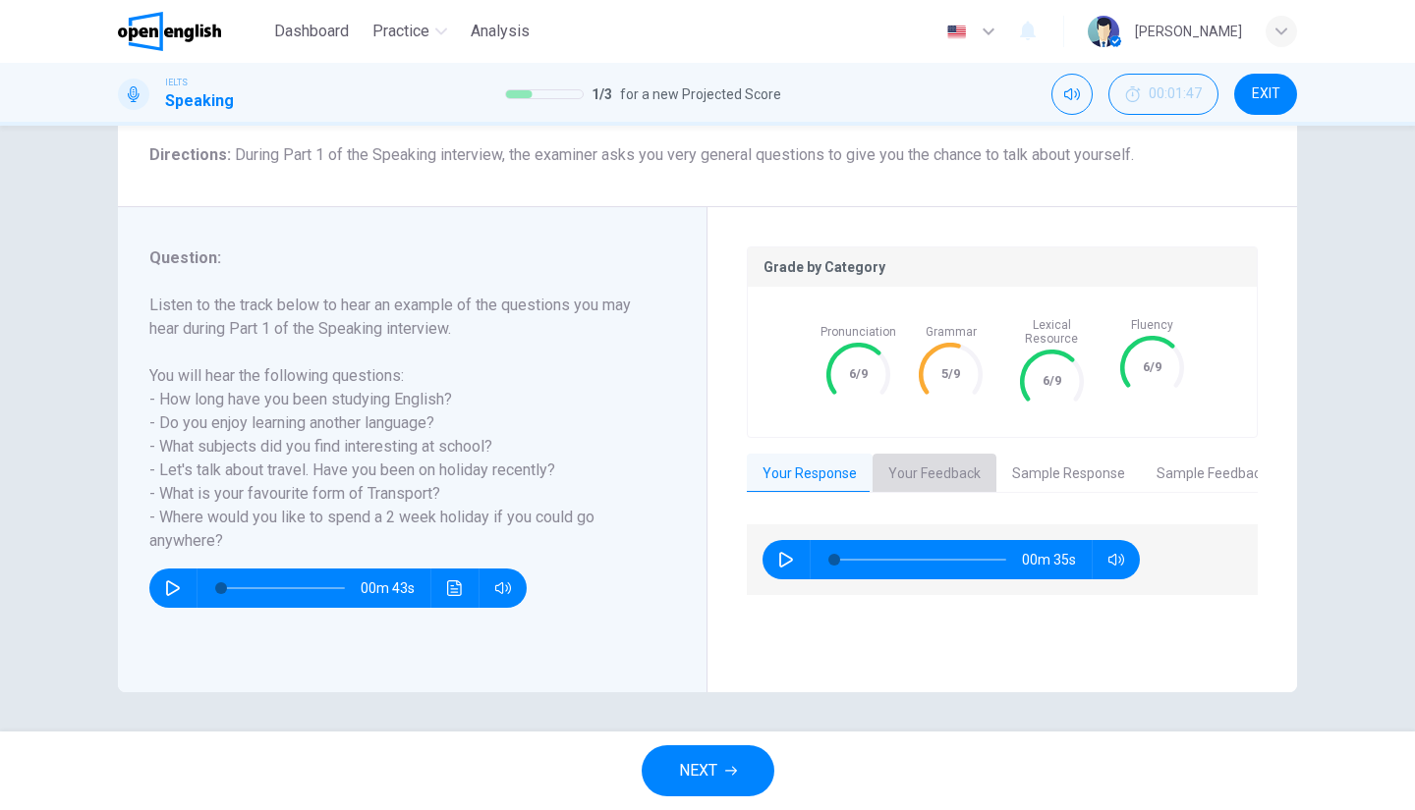
click at [934, 454] on button "Your Feedback" at bounding box center [934, 474] width 124 height 41
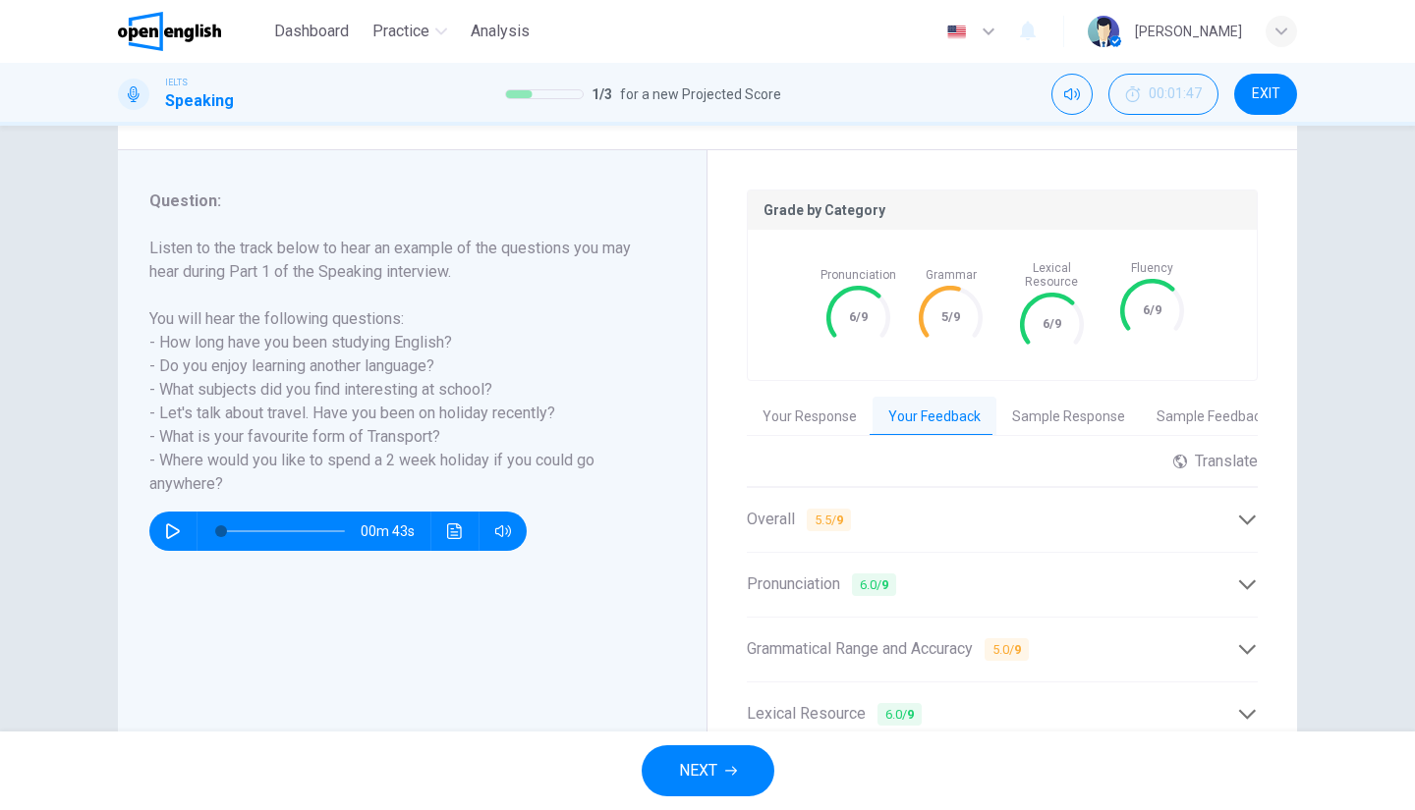
scroll to position [253, 0]
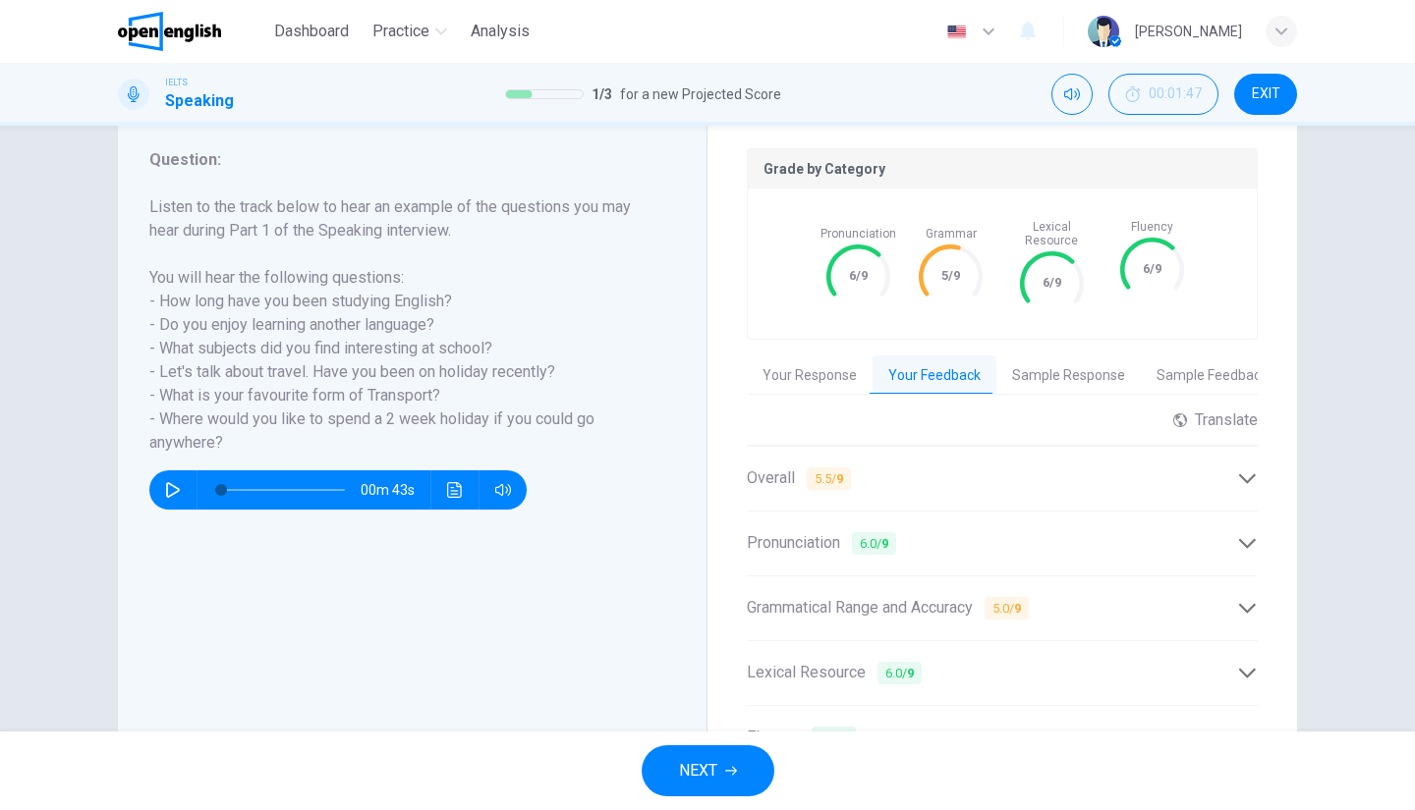
click at [986, 531] on div "Pronunciation 6.0 / 9" at bounding box center [992, 543] width 490 height 25
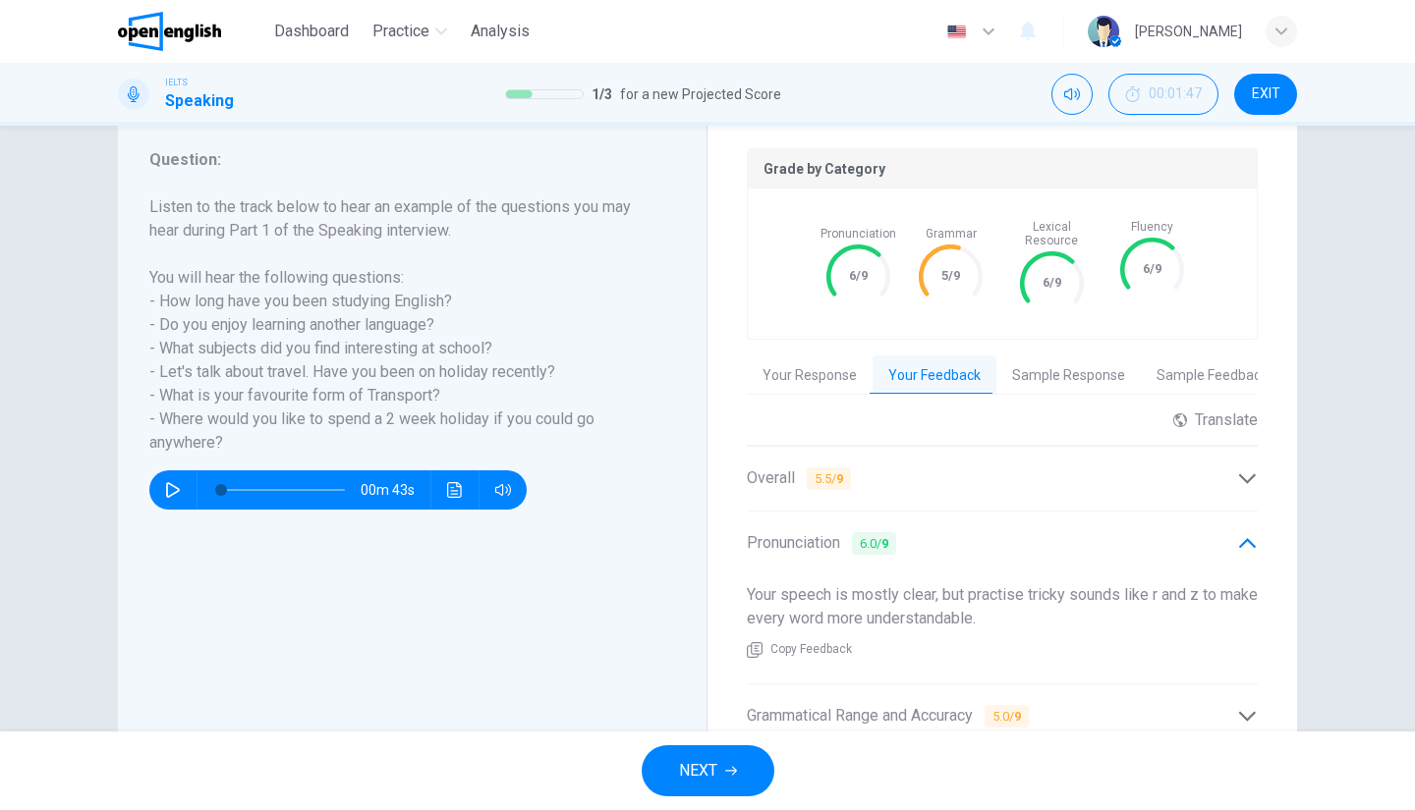
click at [986, 531] on div "Pronunciation 6.0 / 9" at bounding box center [992, 543] width 490 height 25
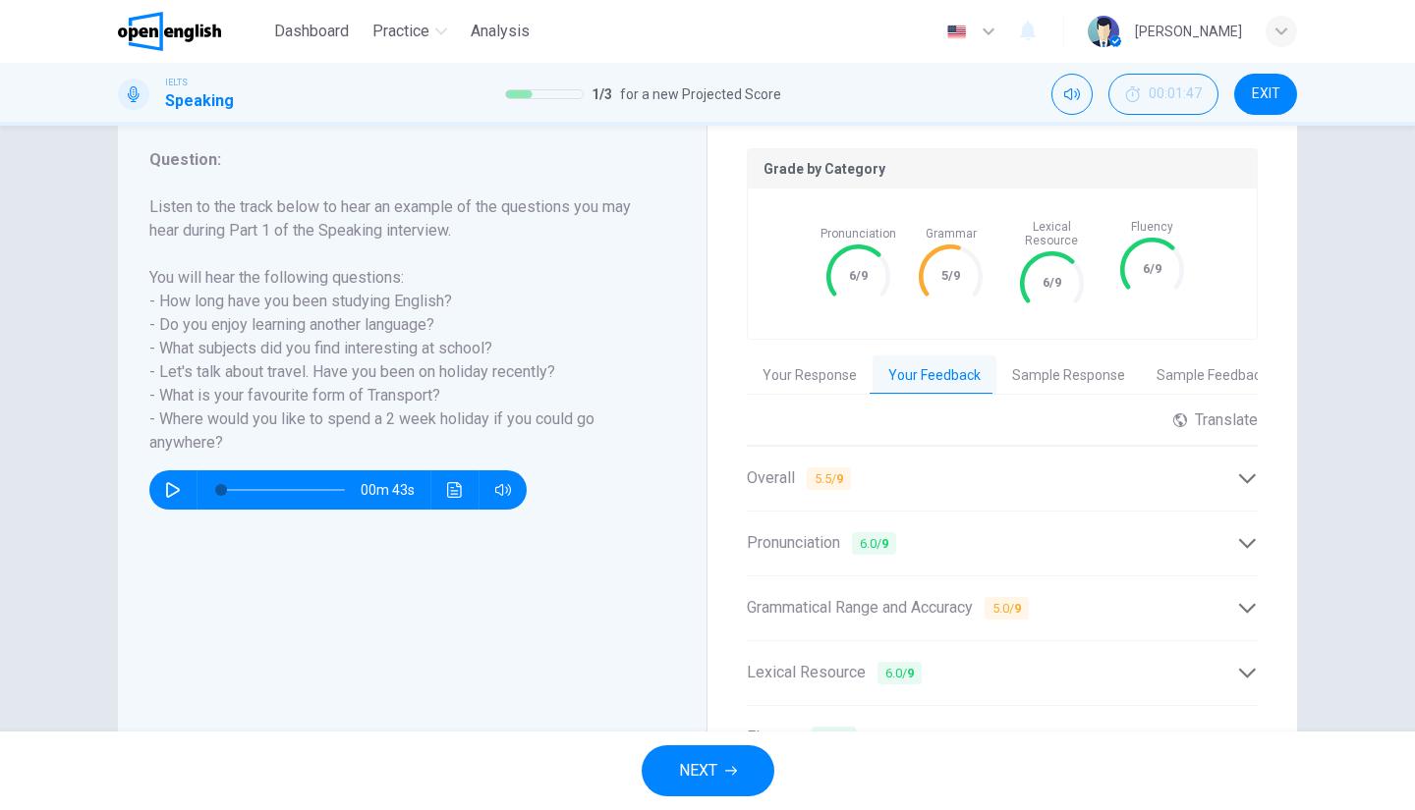
click at [930, 455] on div "Overall 5.5 / 9" at bounding box center [1002, 479] width 511 height 48
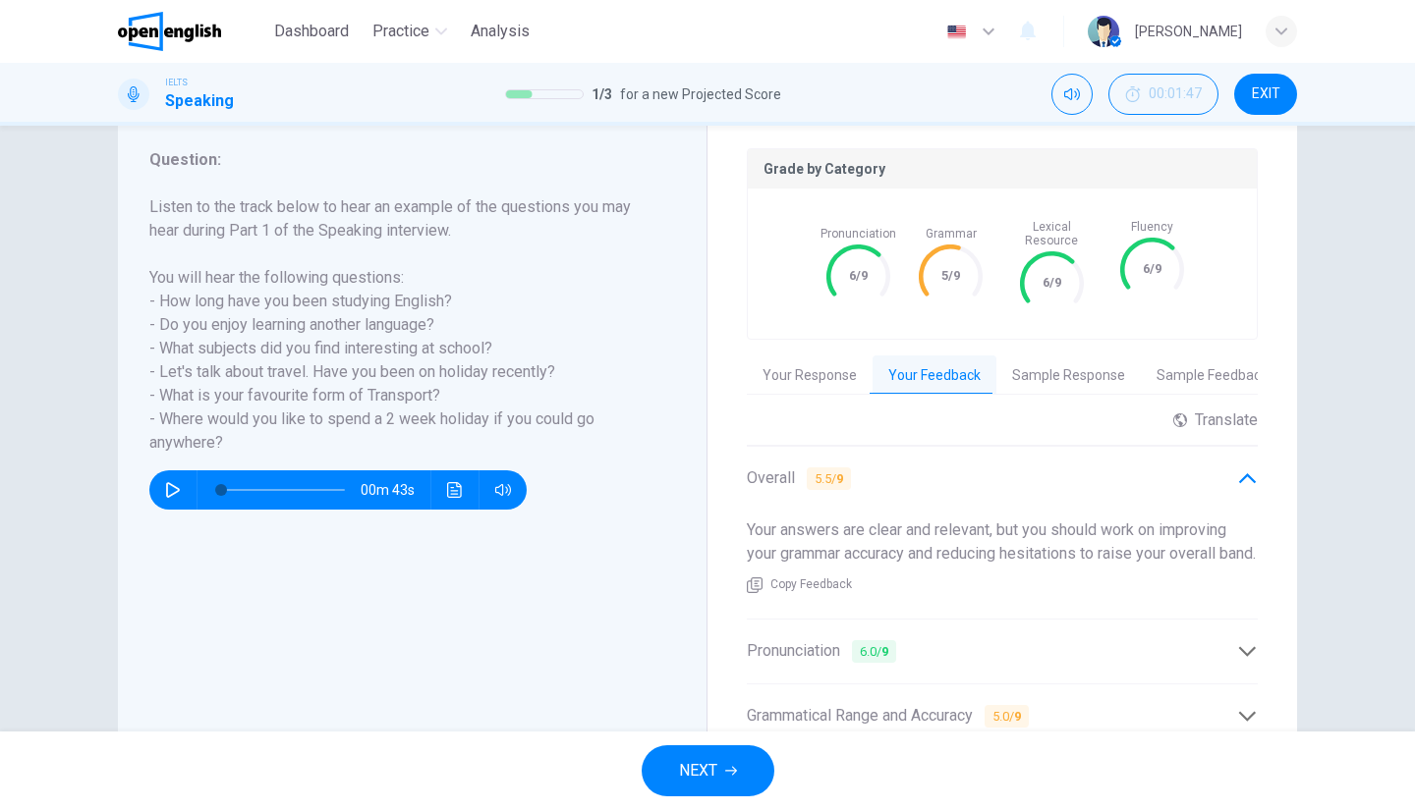
click at [930, 455] on div "Overall 5.5 / 9" at bounding box center [1002, 479] width 511 height 48
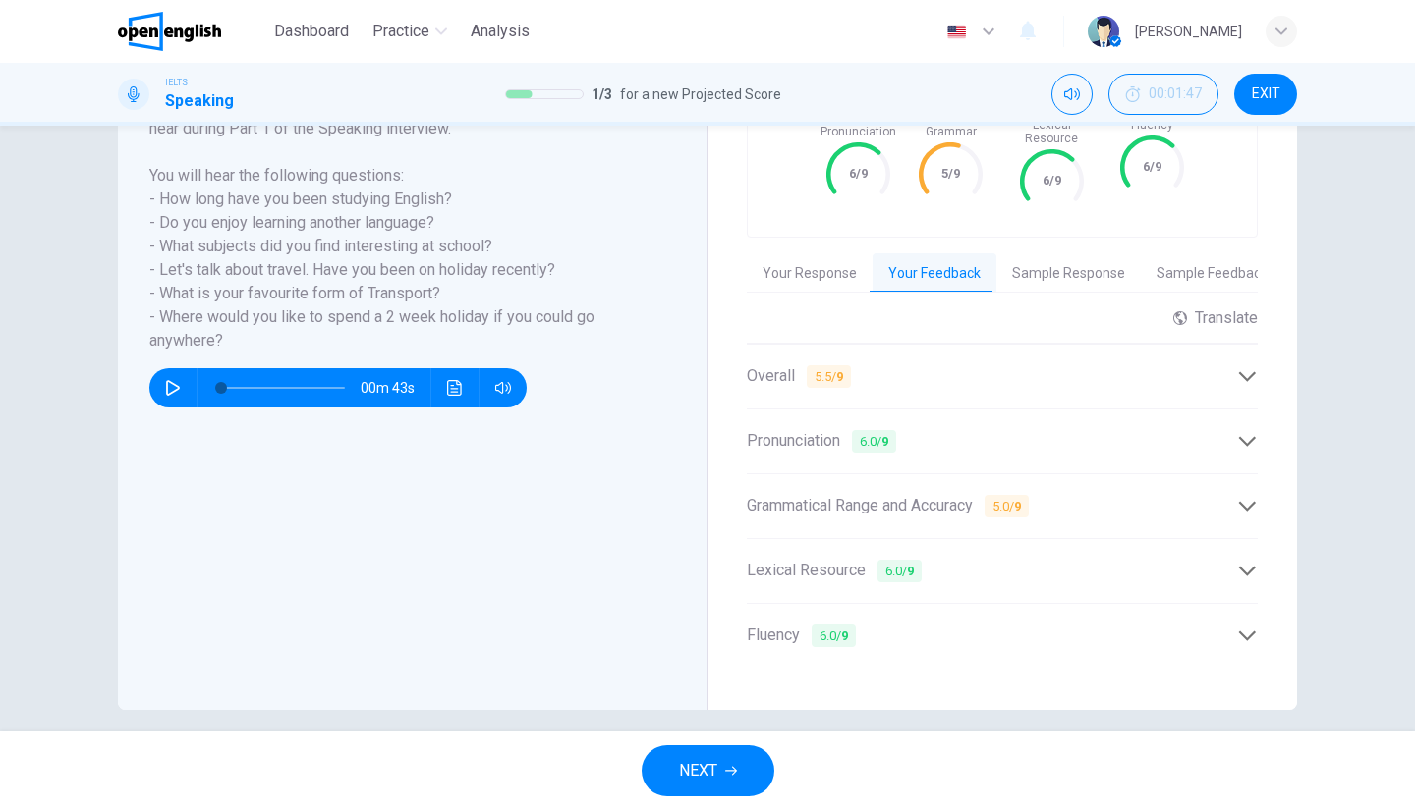
scroll to position [358, 0]
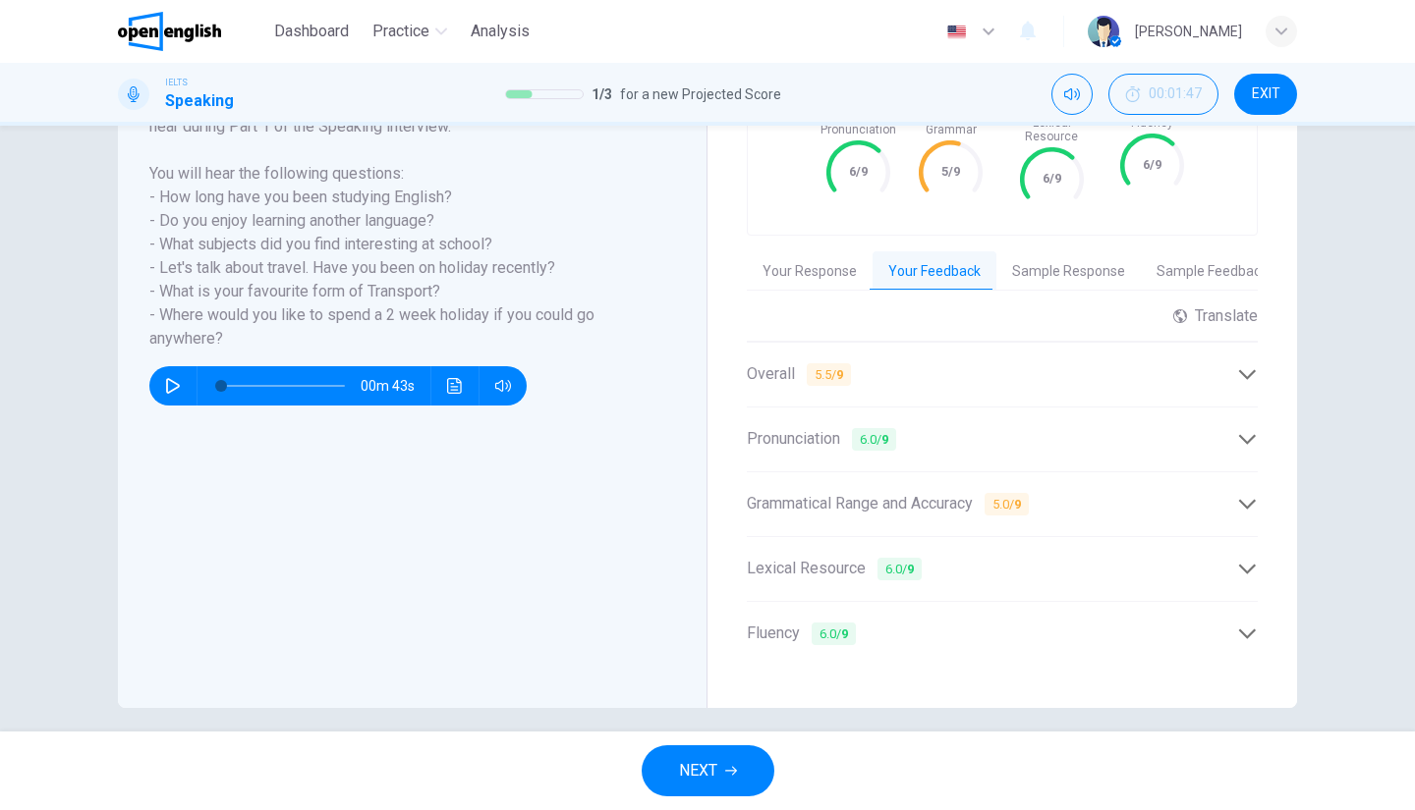
click at [972, 562] on div "Lexical Resource 6.0 / 9" at bounding box center [992, 569] width 490 height 25
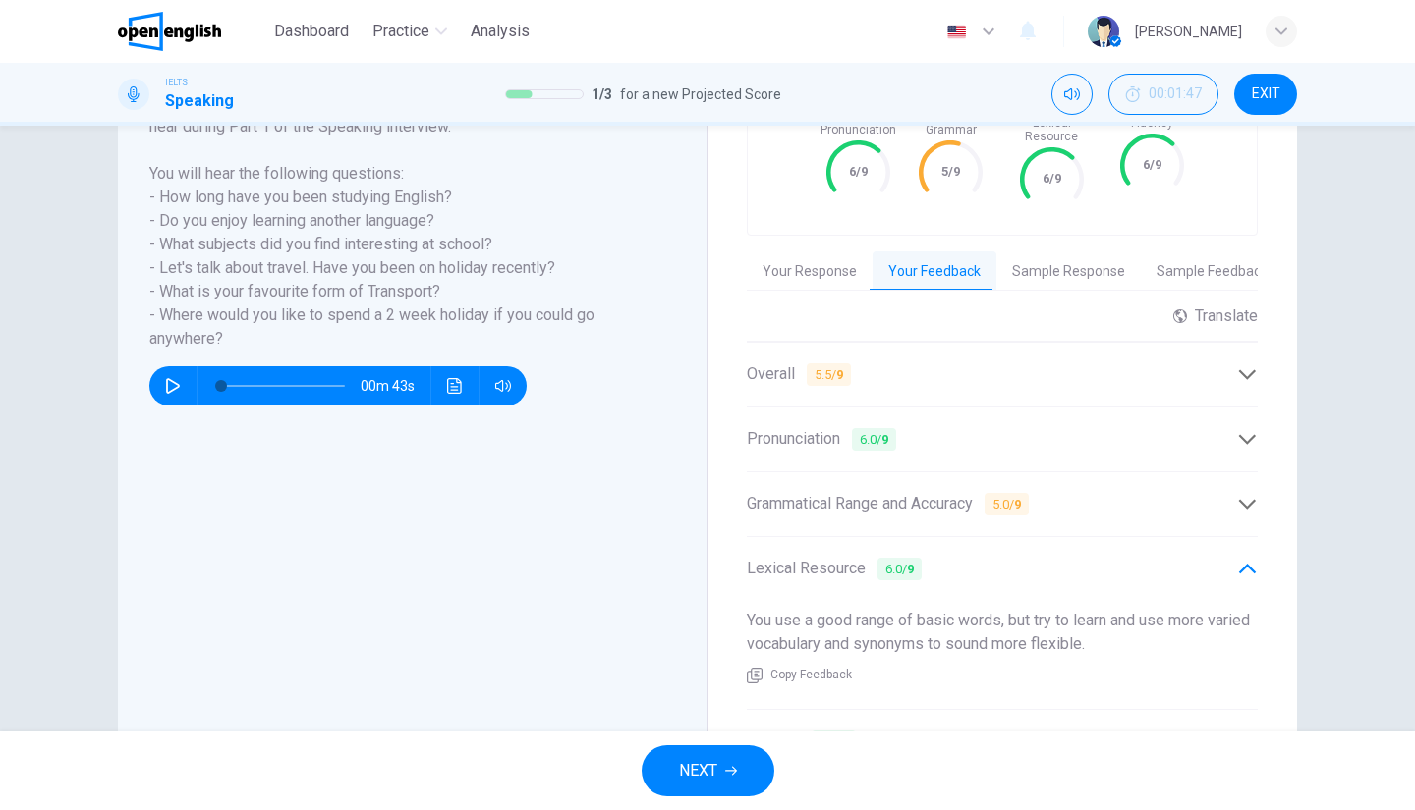
click at [967, 557] on div "Lexical Resource 6.0 / 9" at bounding box center [992, 569] width 490 height 25
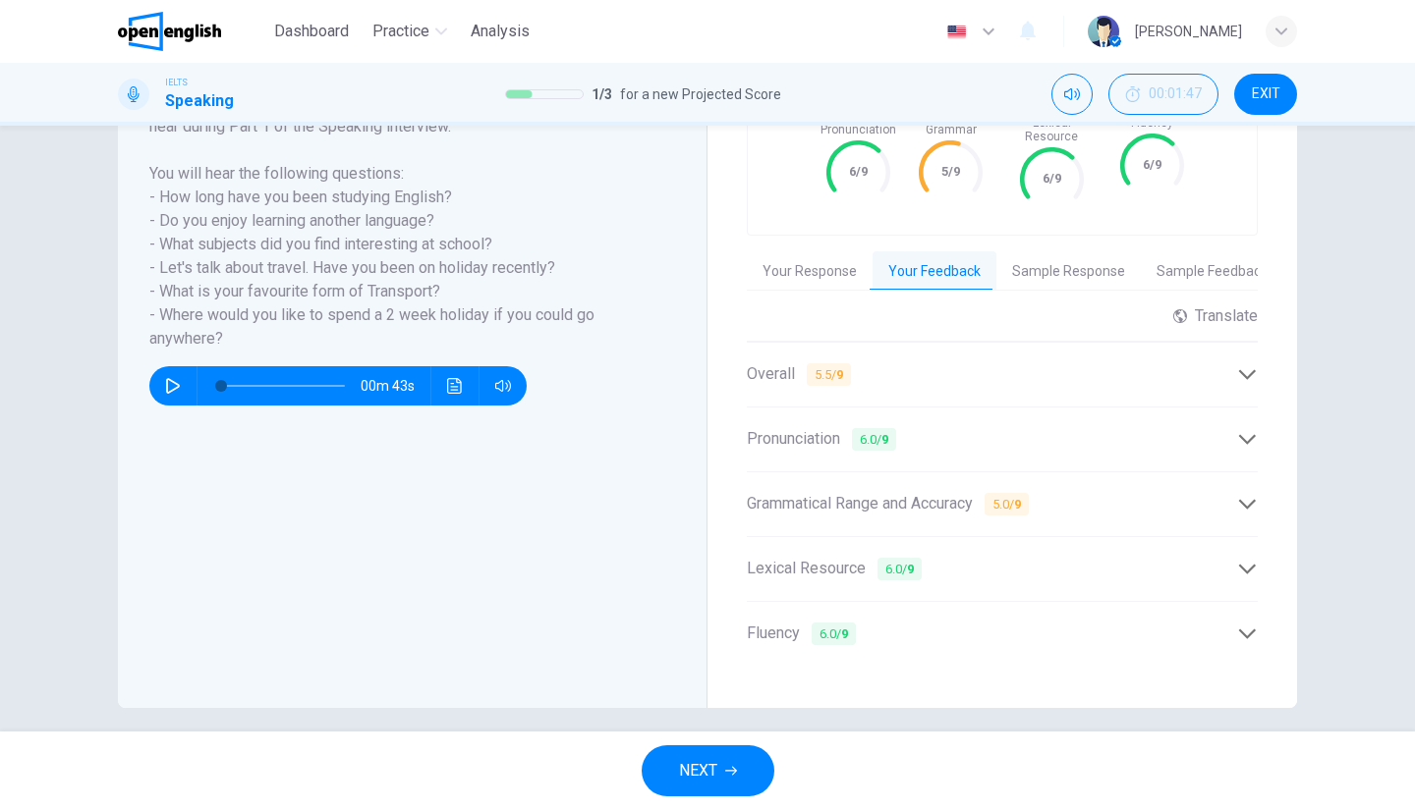
click at [996, 493] on span "5.0 / 9" at bounding box center [1006, 504] width 44 height 23
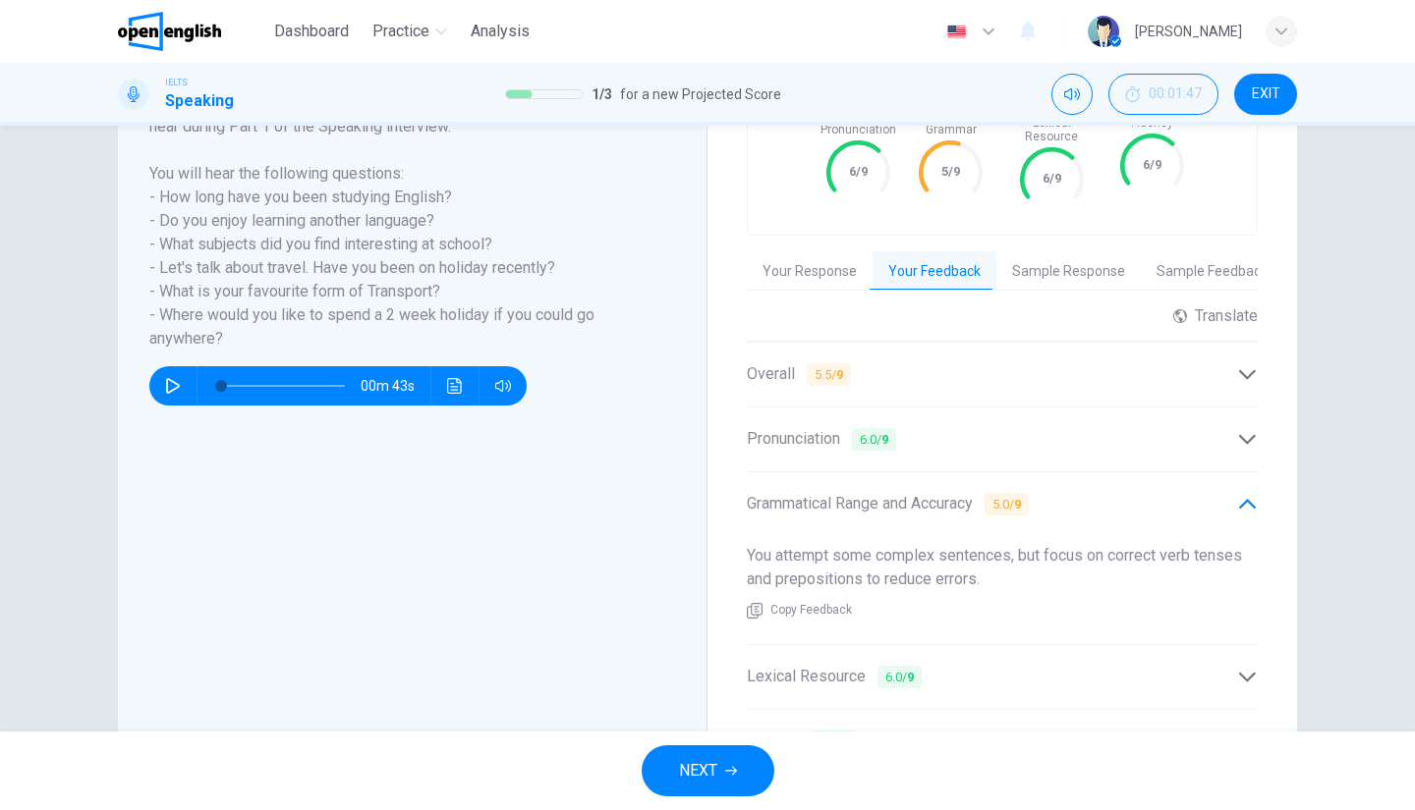
click at [1087, 492] on div "Grammatical Range and Accuracy 5.0 / 9" at bounding box center [992, 504] width 490 height 25
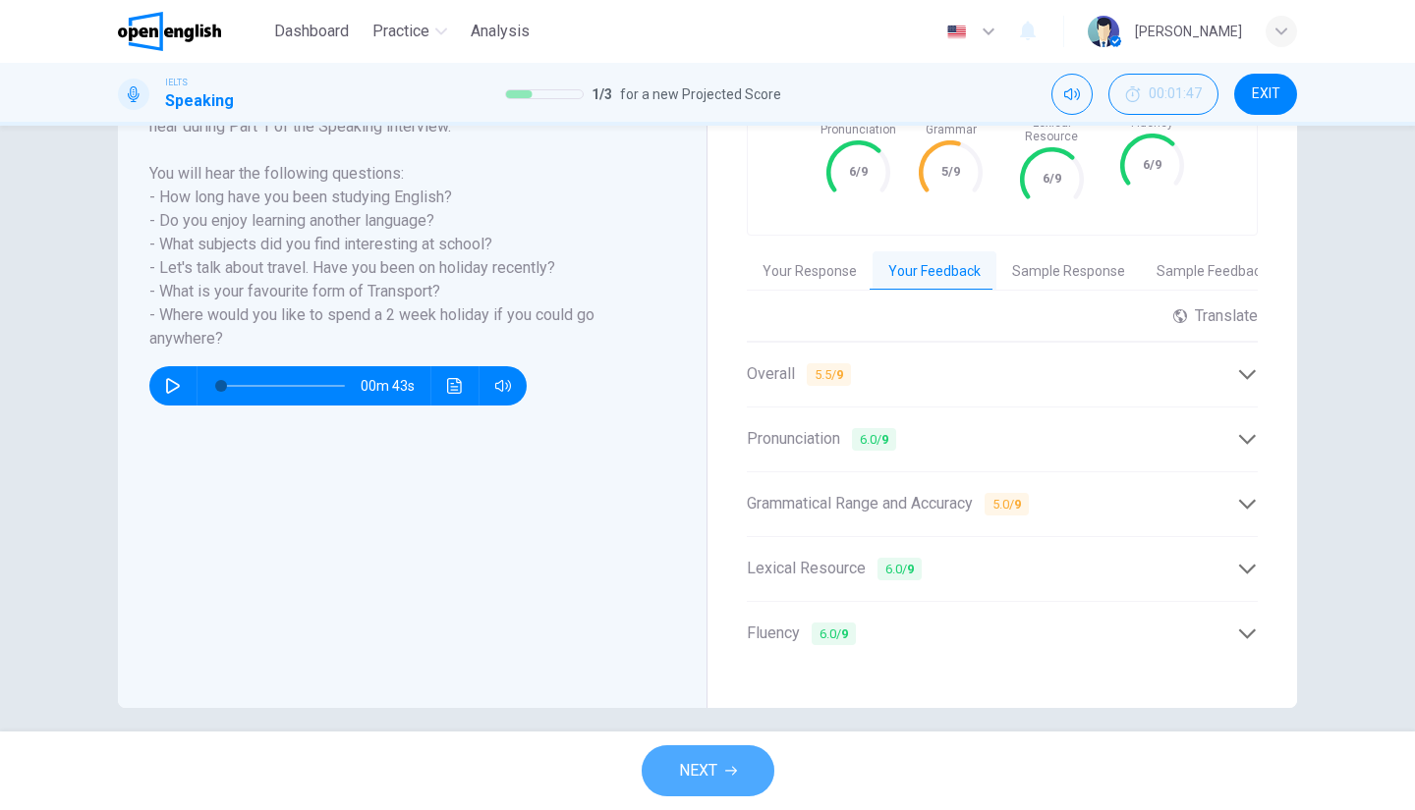
click at [748, 762] on button "NEXT" at bounding box center [708, 771] width 133 height 51
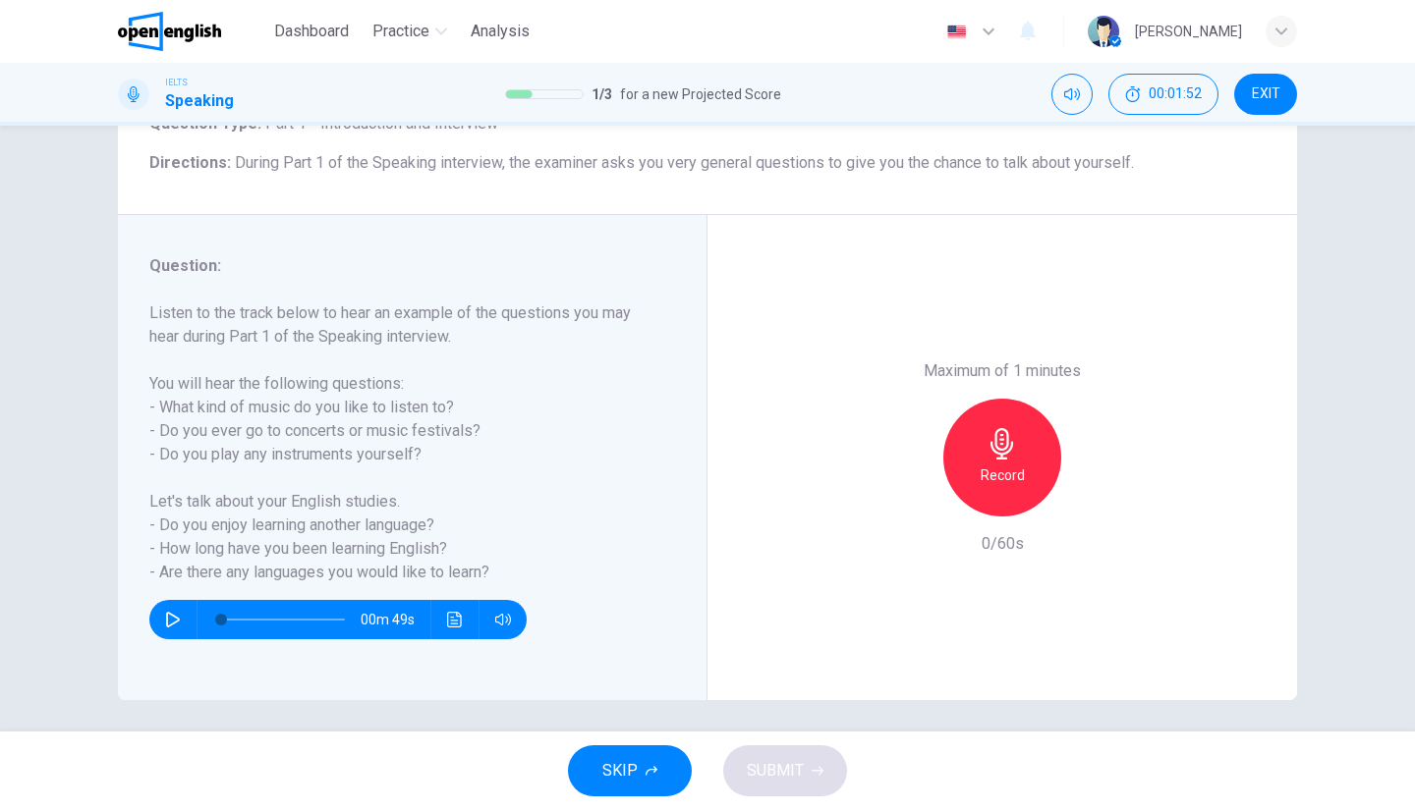
scroll to position [155, 0]
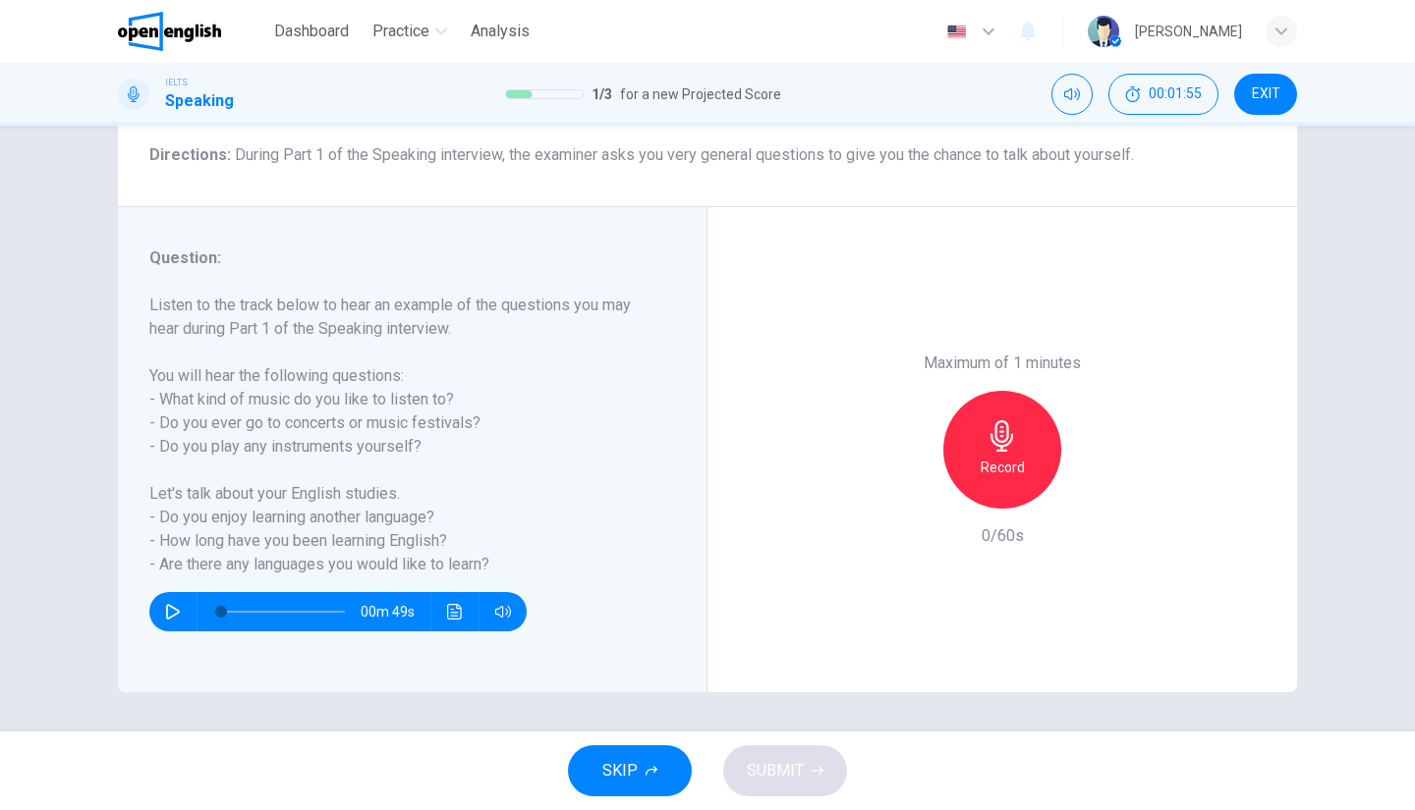
click at [1028, 439] on div "Record" at bounding box center [1002, 450] width 118 height 118
click at [994, 420] on icon "button" at bounding box center [1001, 435] width 23 height 31
click at [793, 764] on span "SUBMIT" at bounding box center [775, 771] width 57 height 28
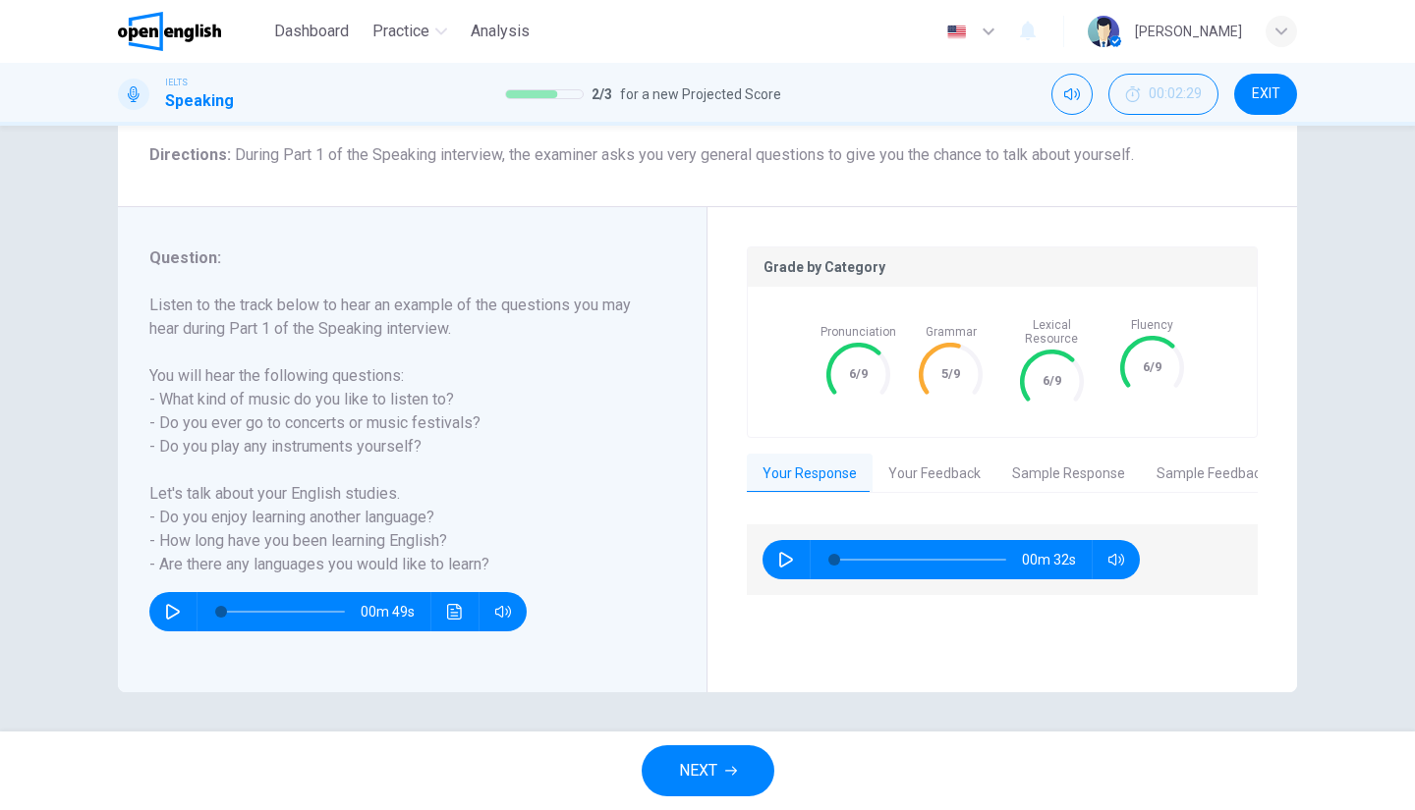
click at [893, 469] on button "Your Feedback" at bounding box center [934, 474] width 124 height 41
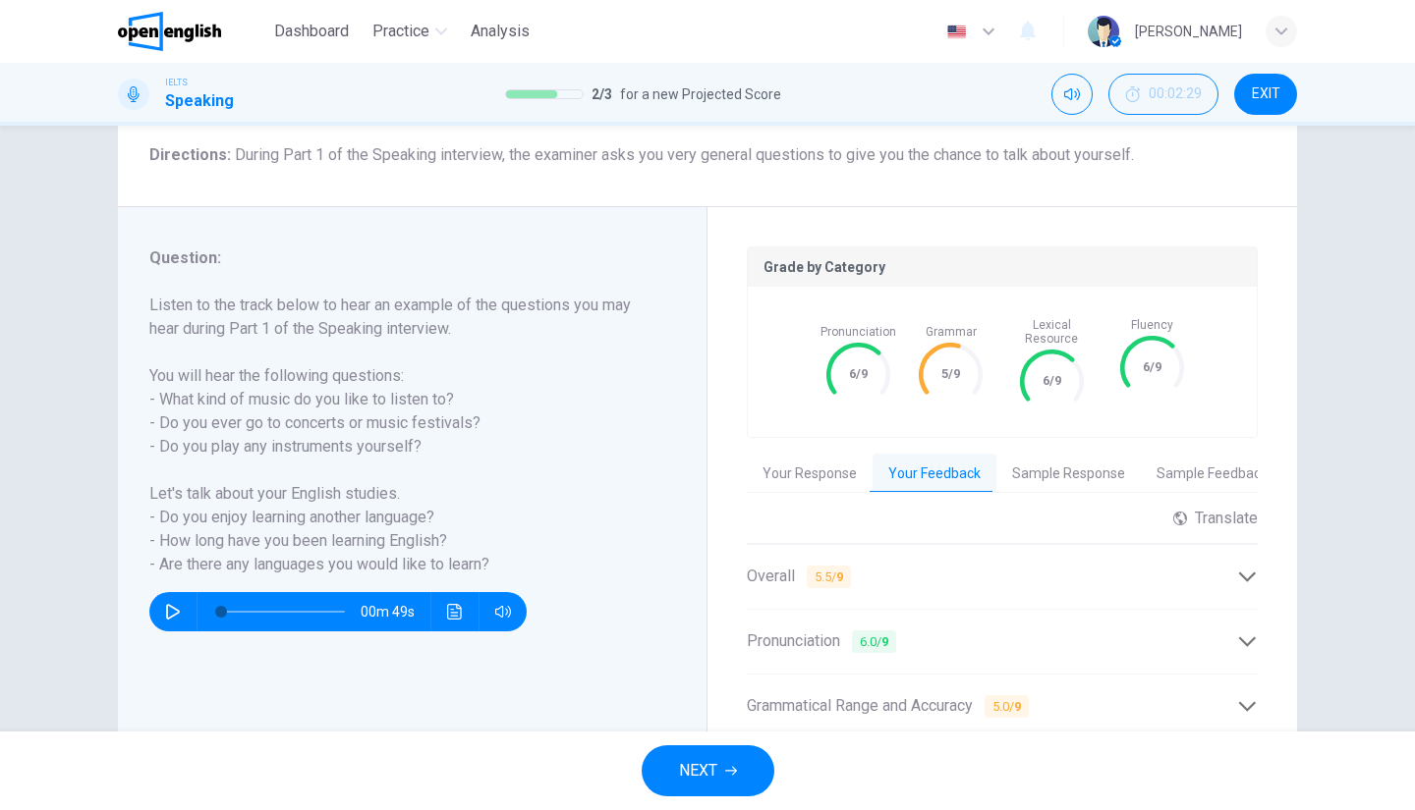
scroll to position [352, 0]
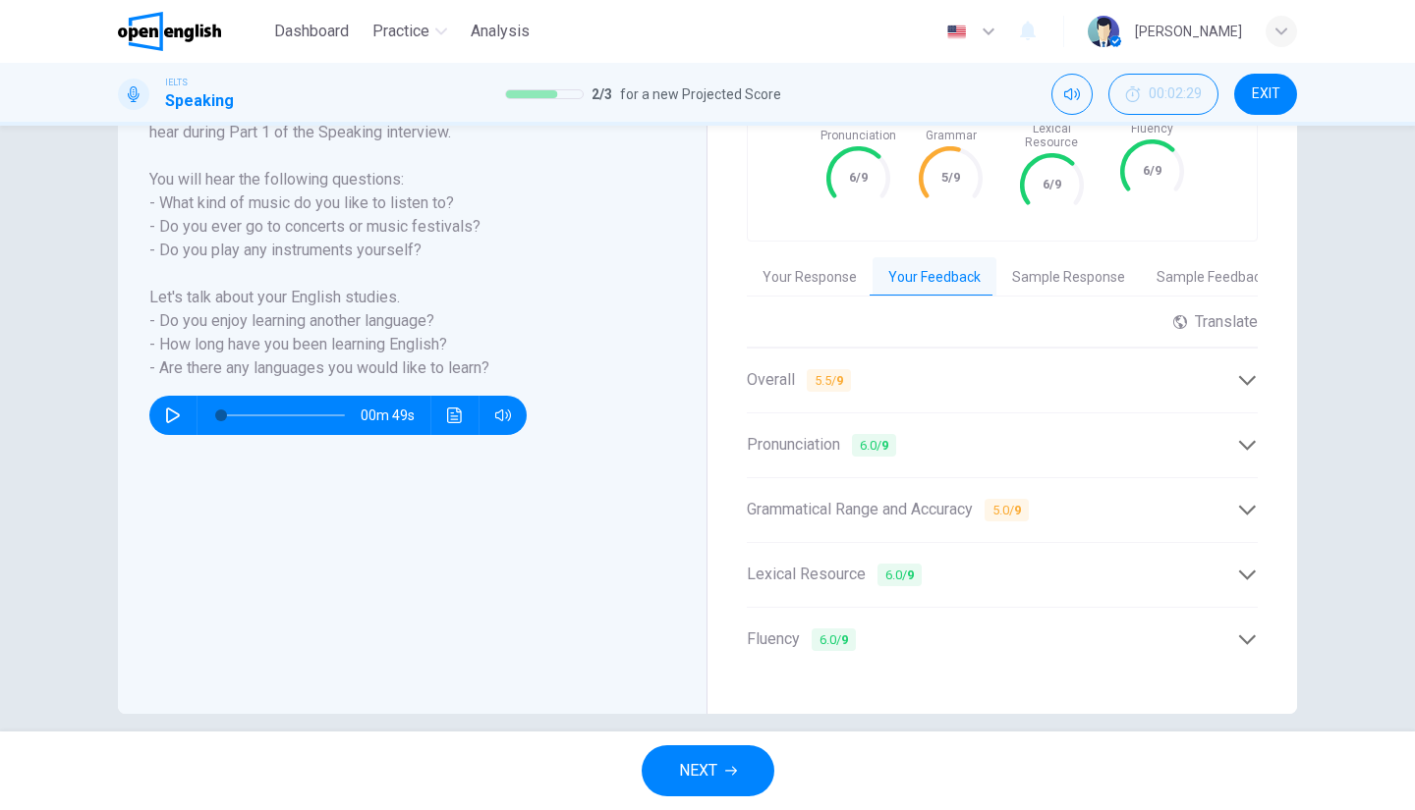
click at [965, 498] on span "Grammatical Range and Accuracy 5.0 / 9" at bounding box center [888, 510] width 282 height 25
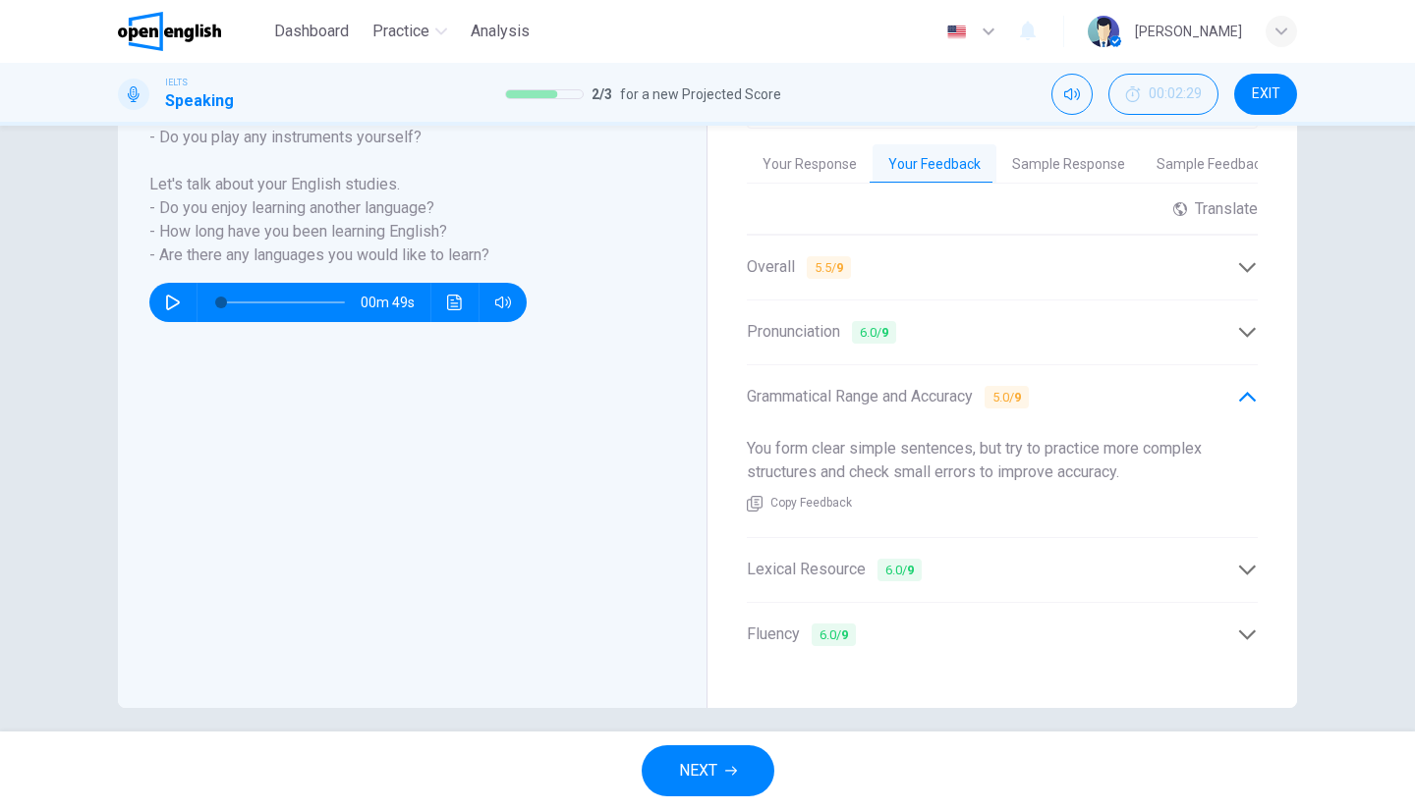
scroll to position [466, 0]
click at [938, 557] on div "Lexical Resource 6.0 / 9" at bounding box center [992, 569] width 490 height 25
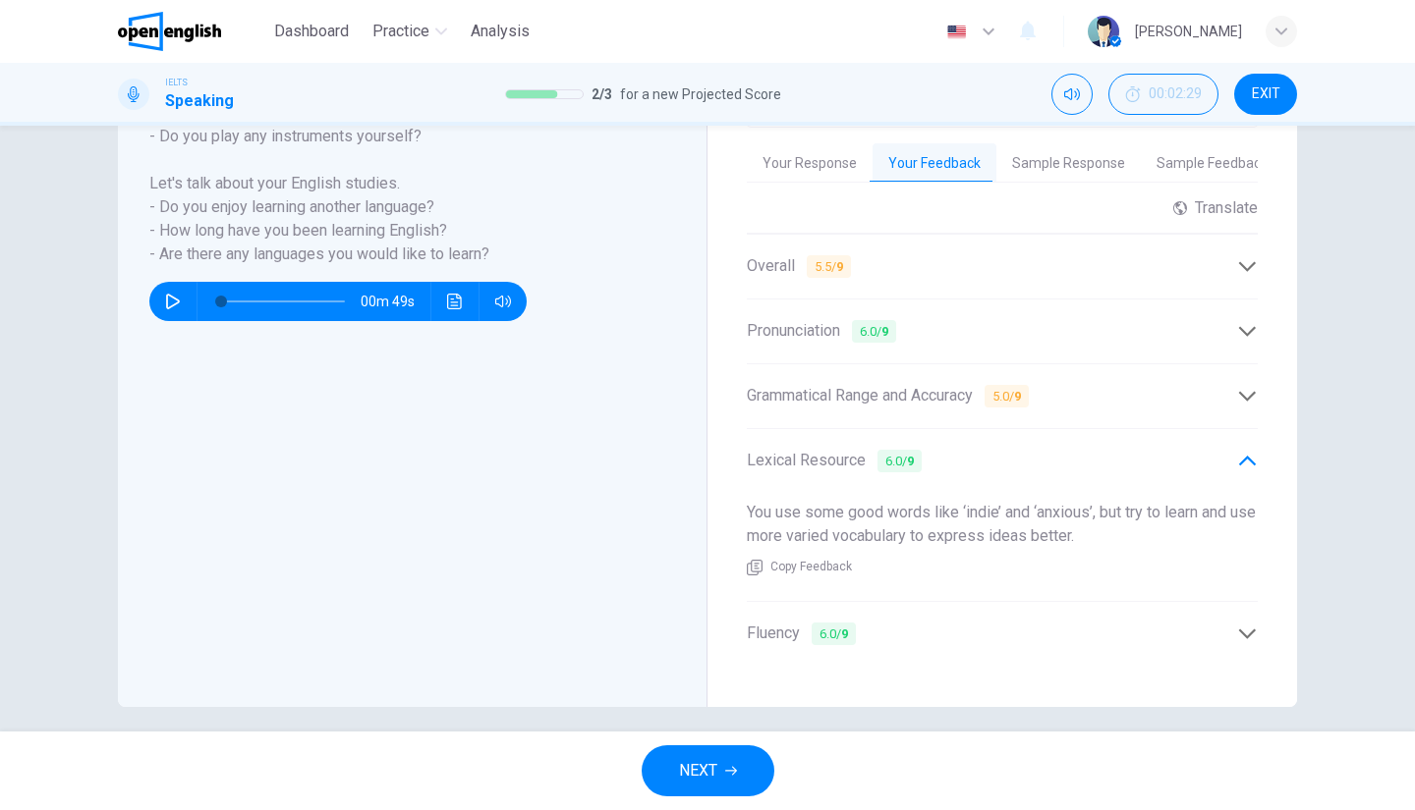
click at [1013, 622] on div "Fluency 6.0 / 9" at bounding box center [992, 634] width 490 height 25
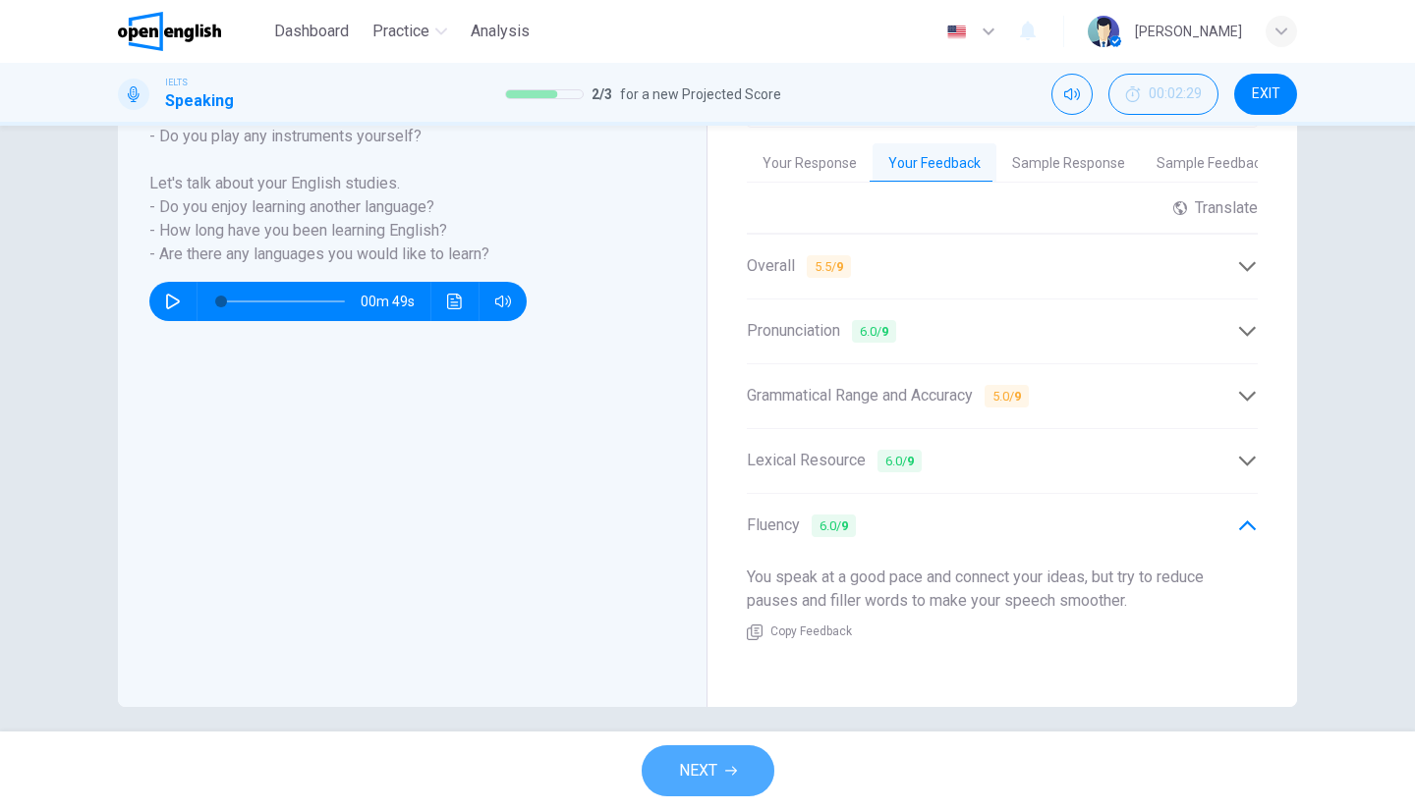
click at [730, 755] on button "NEXT" at bounding box center [708, 771] width 133 height 51
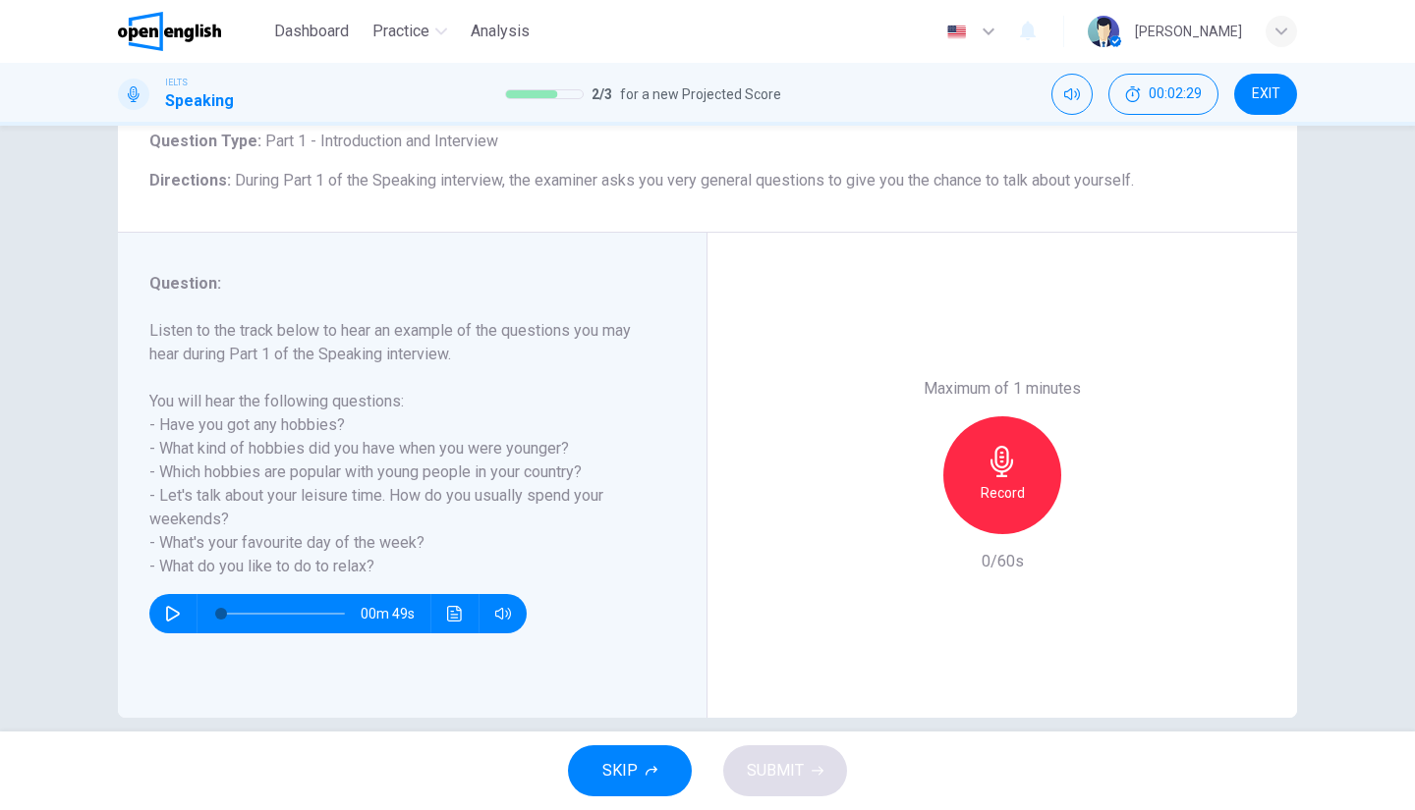
scroll to position [155, 0]
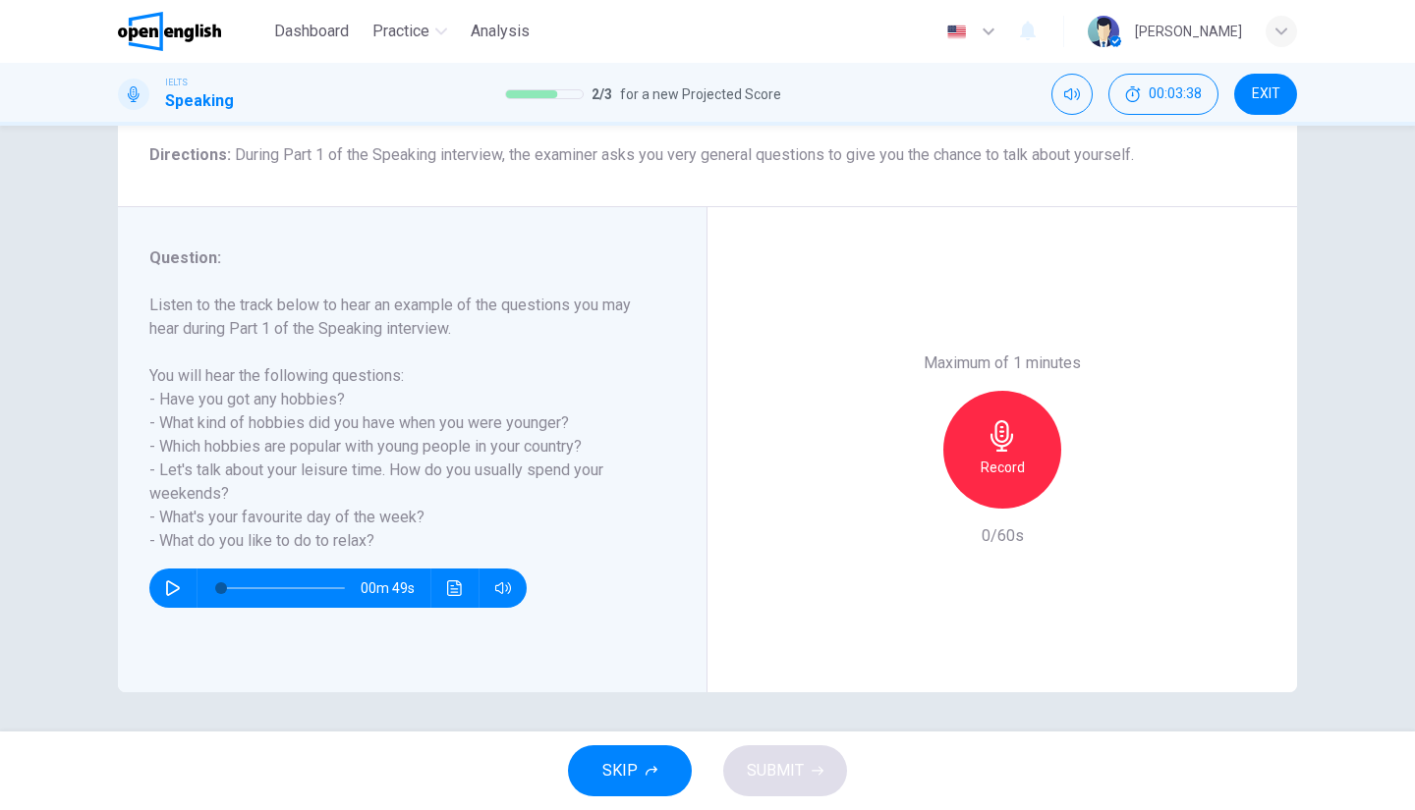
click at [1012, 472] on h6 "Record" at bounding box center [1002, 468] width 44 height 24
click at [1021, 462] on div "Stop" at bounding box center [1002, 450] width 118 height 118
click at [824, 773] on button "SUBMIT" at bounding box center [785, 771] width 124 height 51
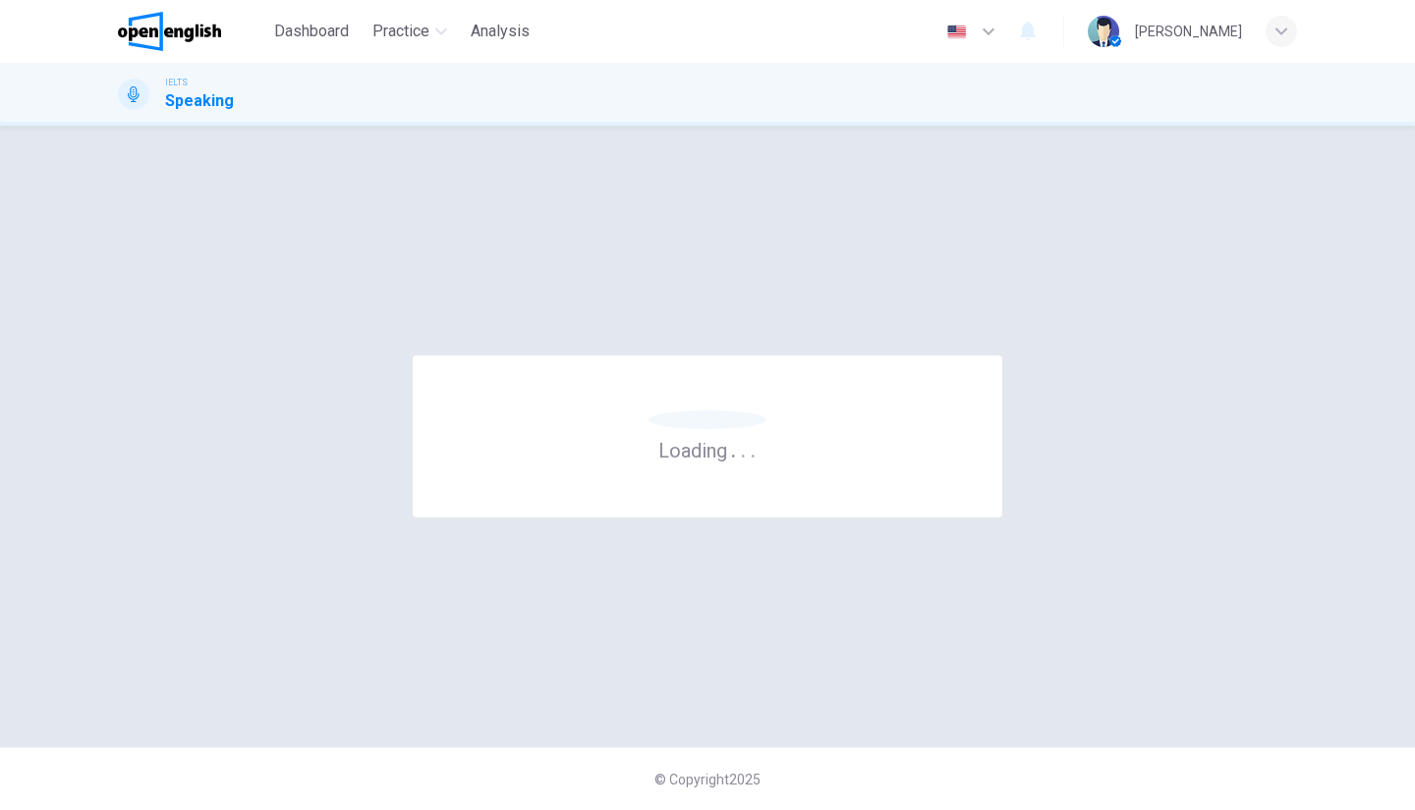
scroll to position [0, 0]
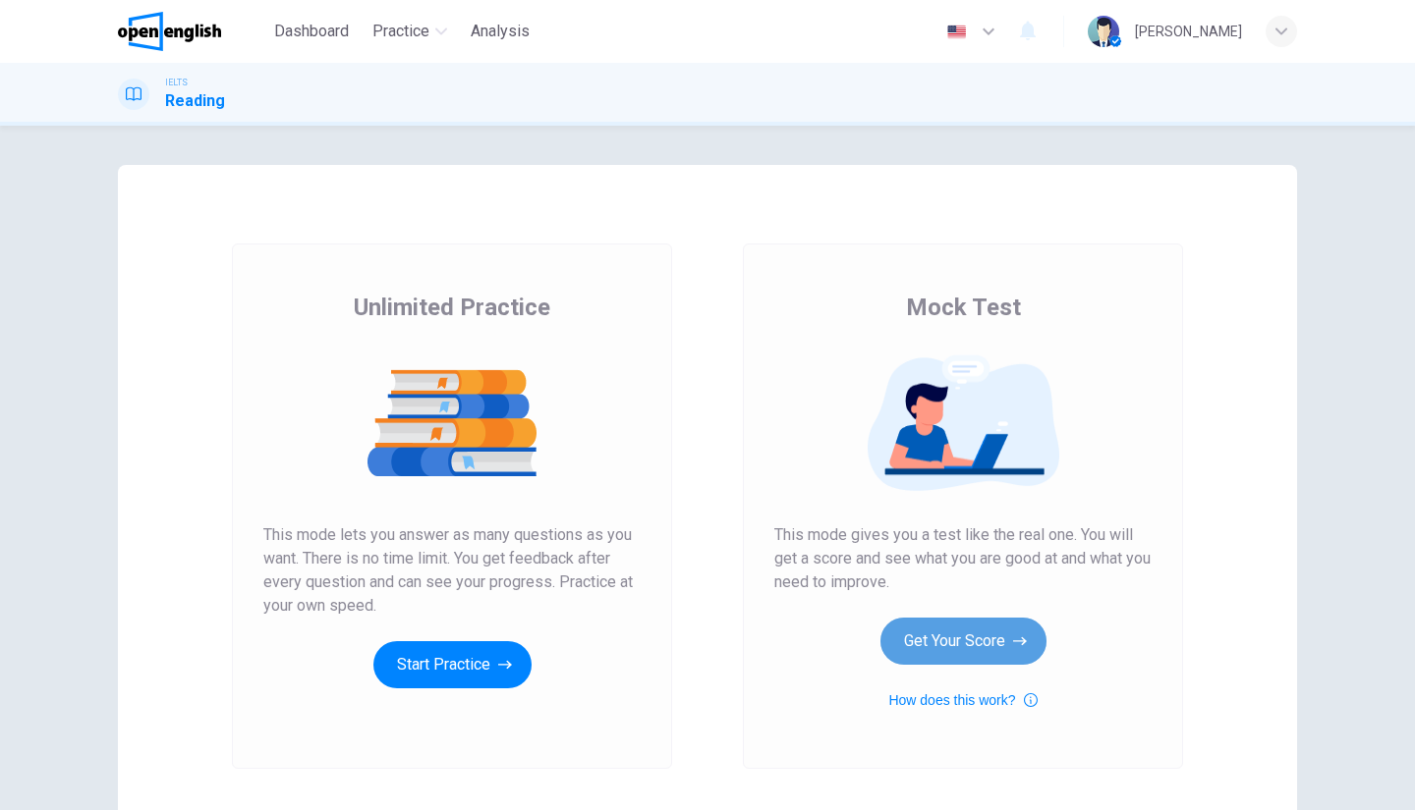
click at [980, 627] on button "Get Your Score" at bounding box center [963, 641] width 166 height 47
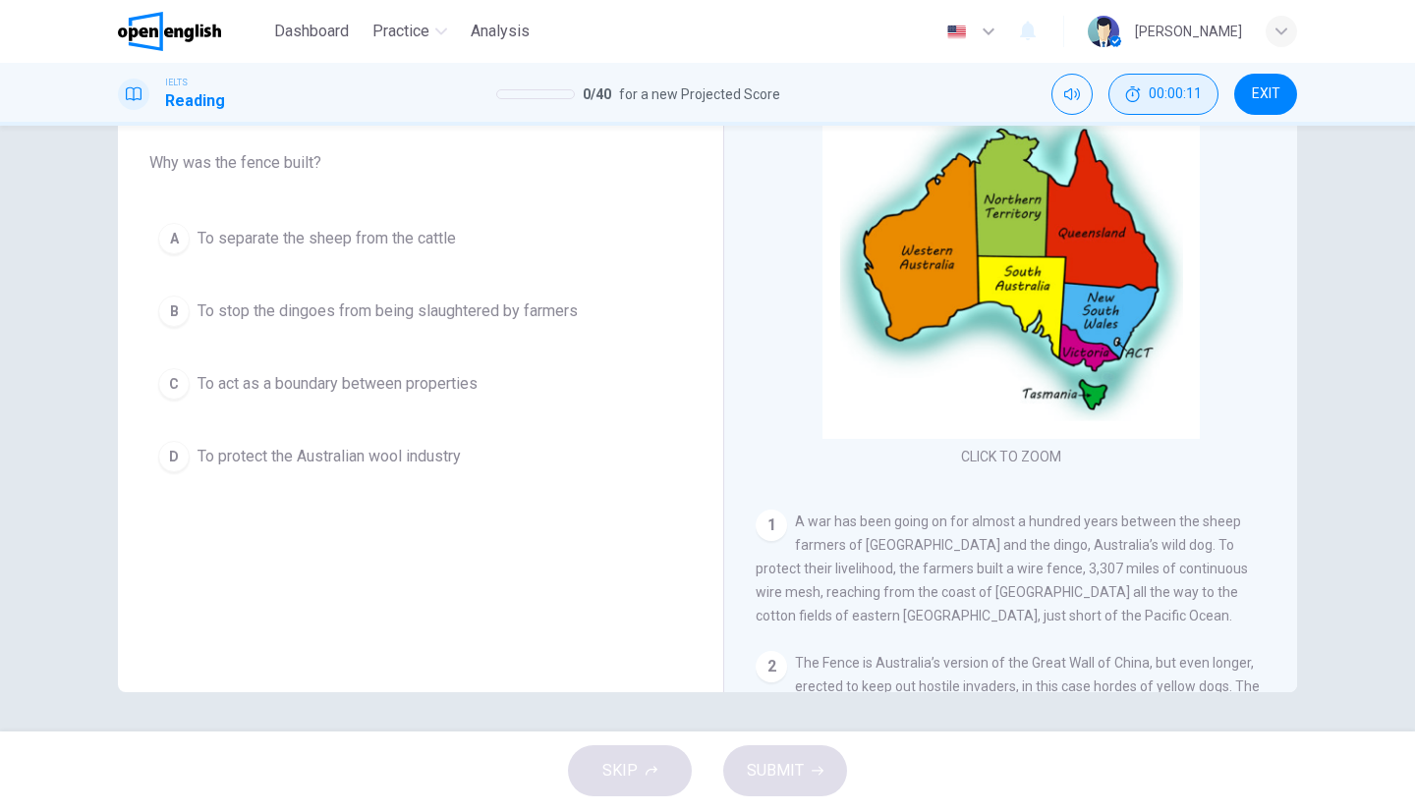
click at [1177, 86] on span "00:00:11" at bounding box center [1174, 94] width 53 height 16
click at [1200, 88] on icon "Show" at bounding box center [1198, 94] width 16 height 16
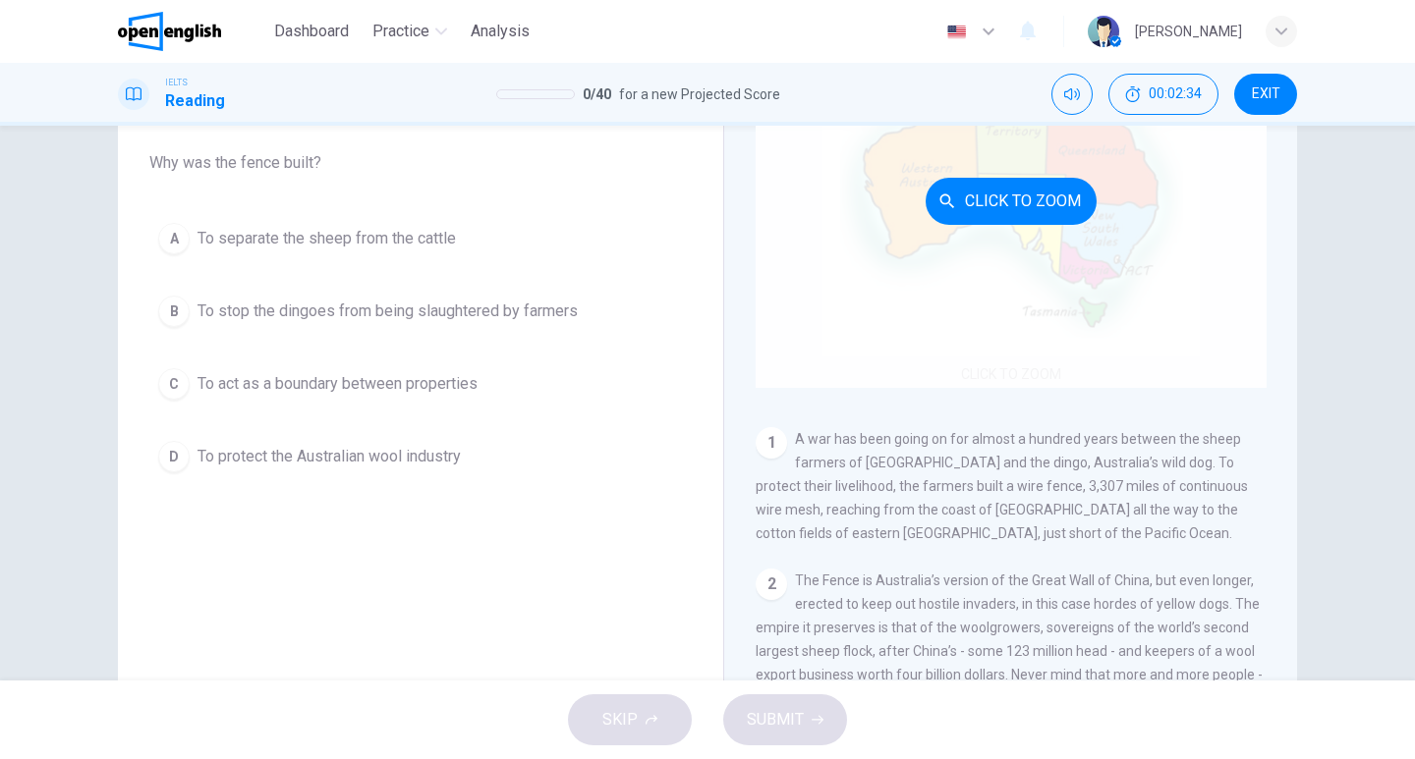
scroll to position [98, 0]
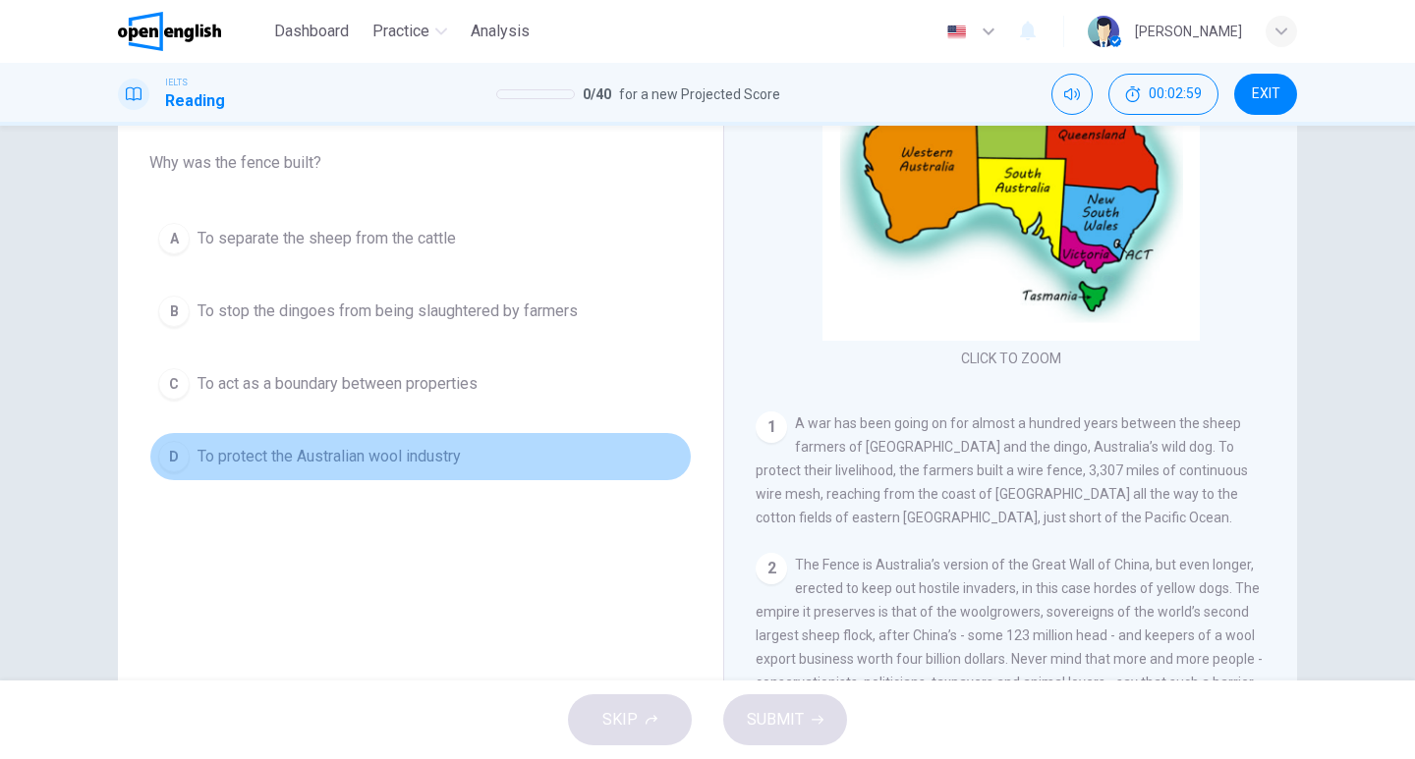
click at [263, 449] on span "To protect the Australian wool industry" at bounding box center [328, 457] width 263 height 24
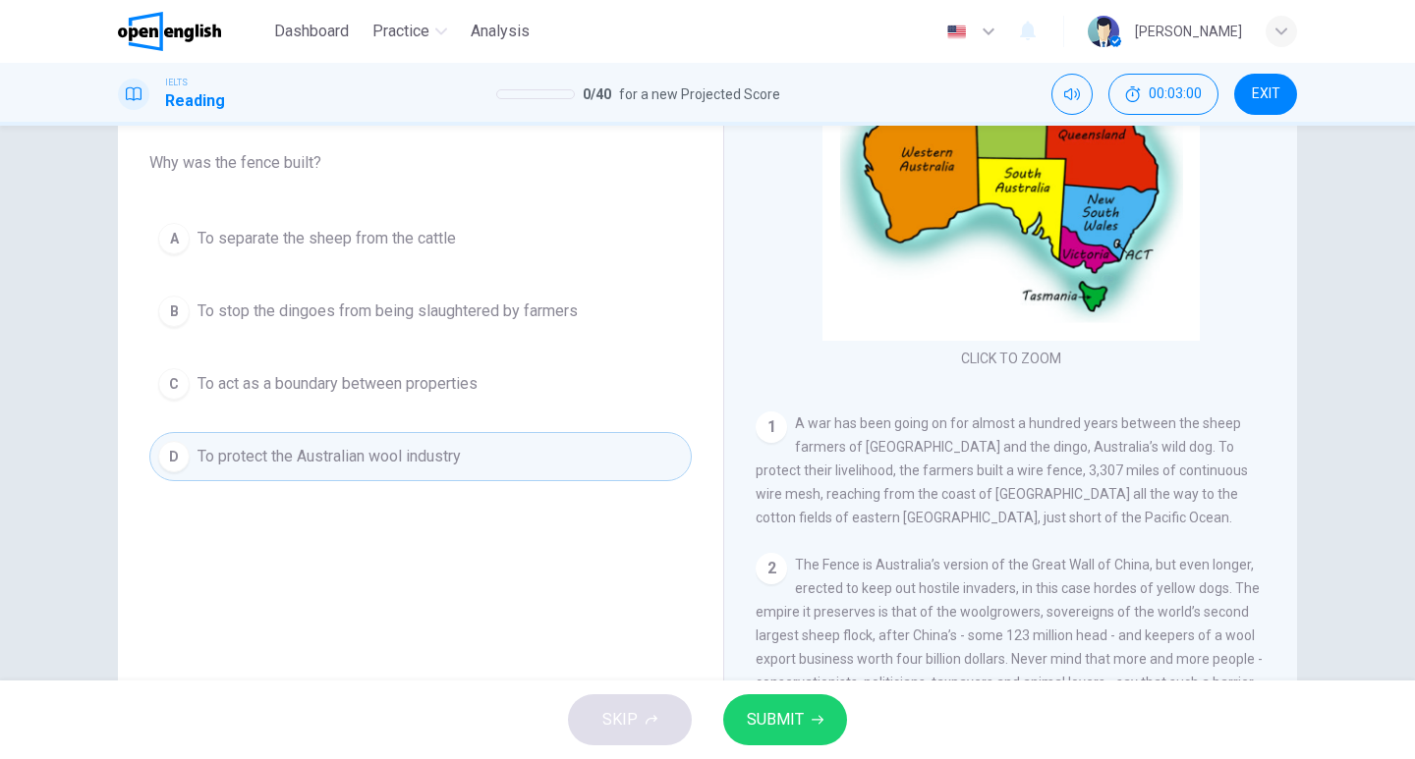
click at [777, 722] on span "SUBMIT" at bounding box center [775, 720] width 57 height 28
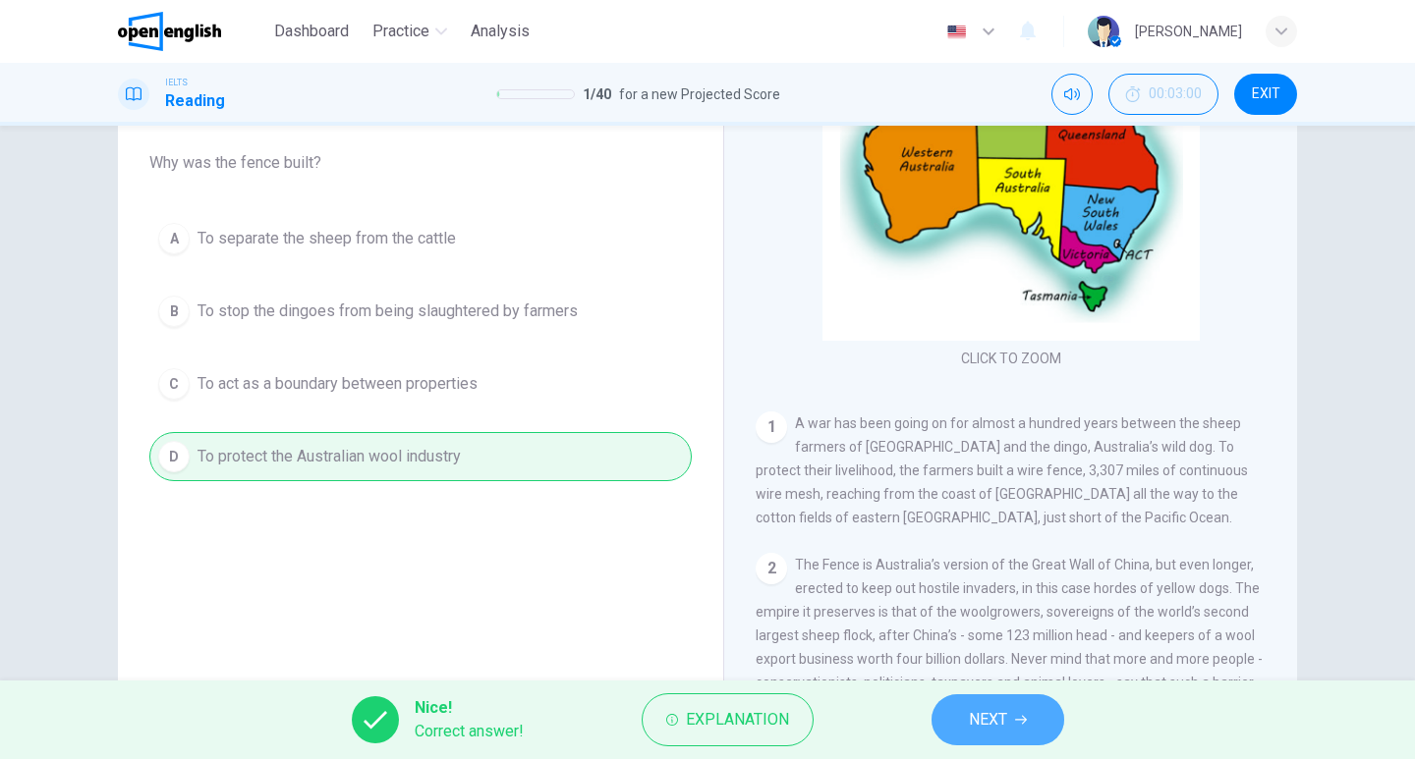
click at [998, 728] on span "NEXT" at bounding box center [988, 720] width 38 height 28
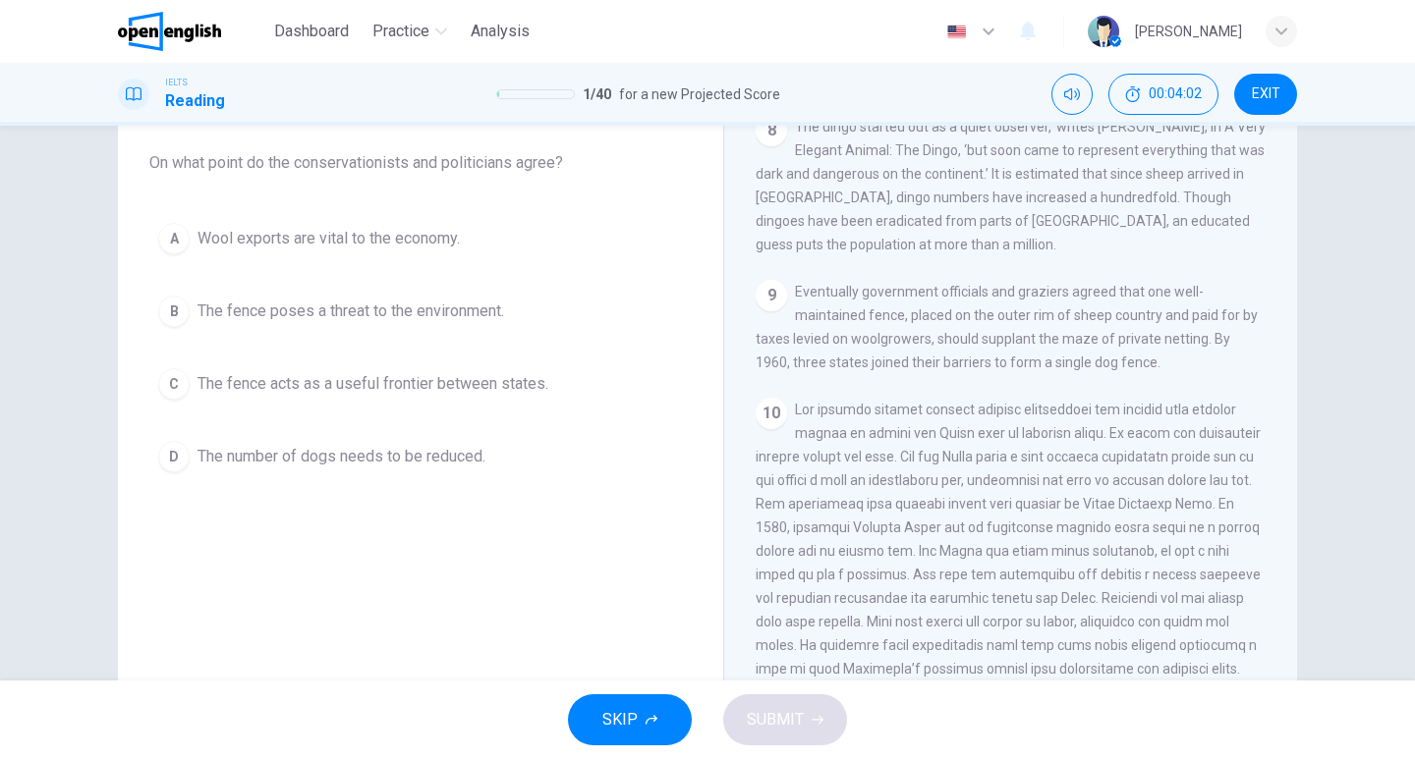
scroll to position [1601, 0]
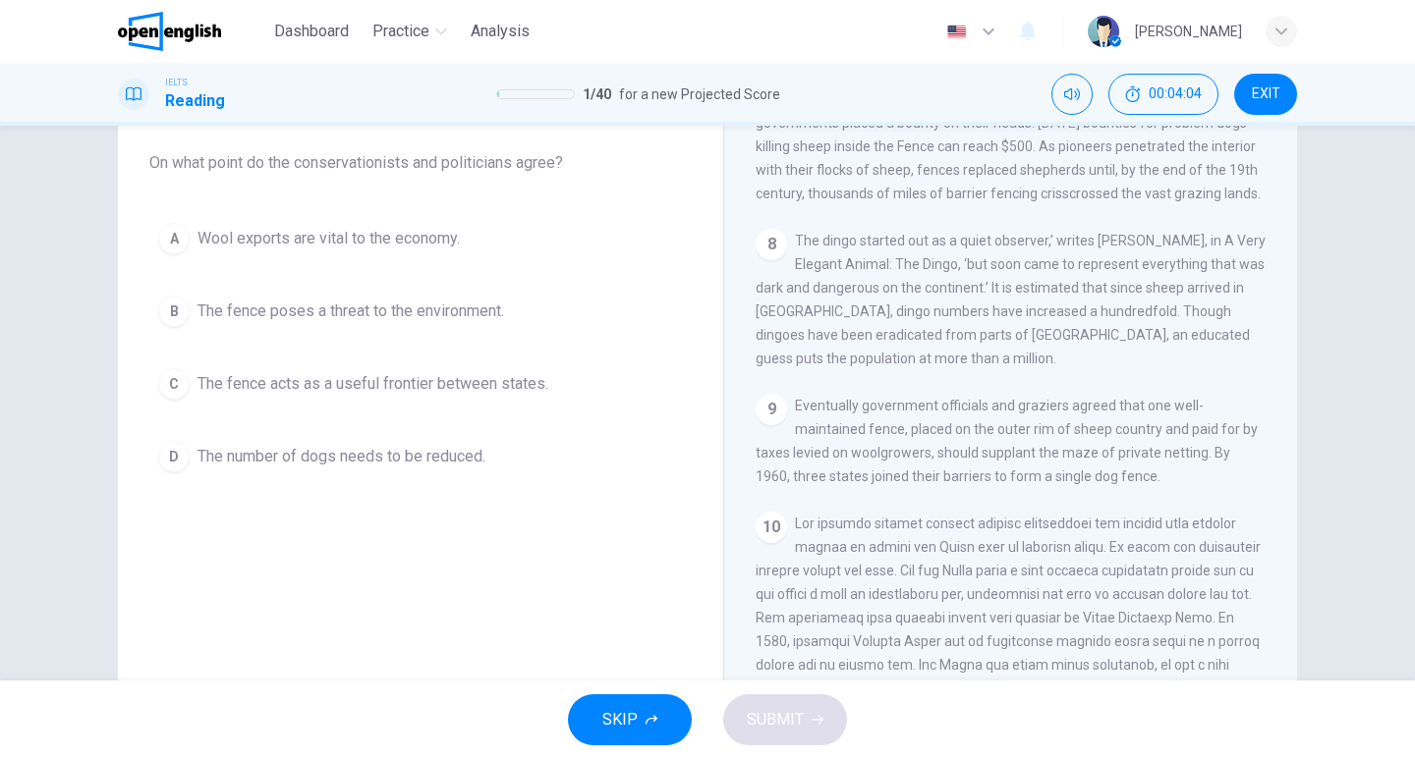
click at [319, 378] on span "The fence acts as a useful frontier between states." at bounding box center [372, 384] width 351 height 24
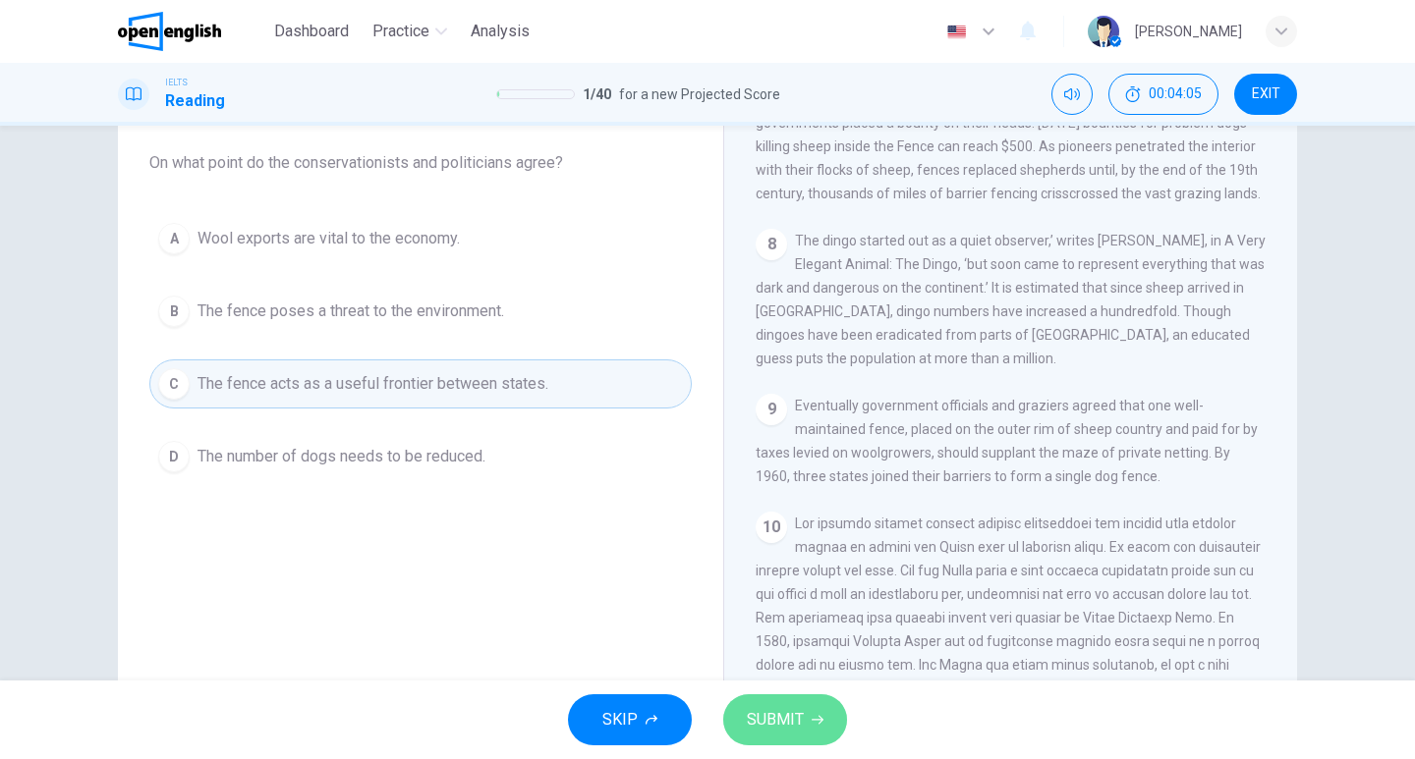
click at [782, 744] on button "SUBMIT" at bounding box center [785, 720] width 124 height 51
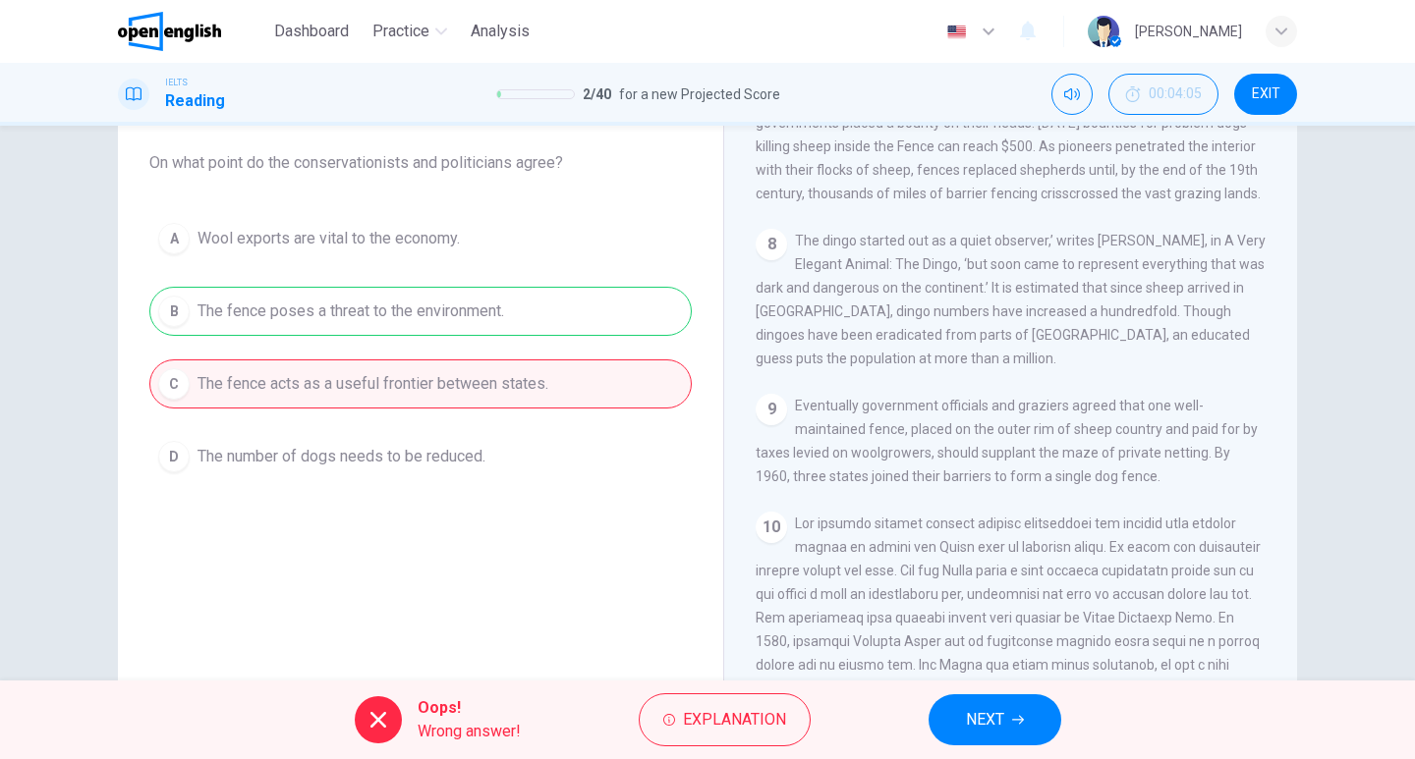
click at [971, 716] on span "NEXT" at bounding box center [985, 720] width 38 height 28
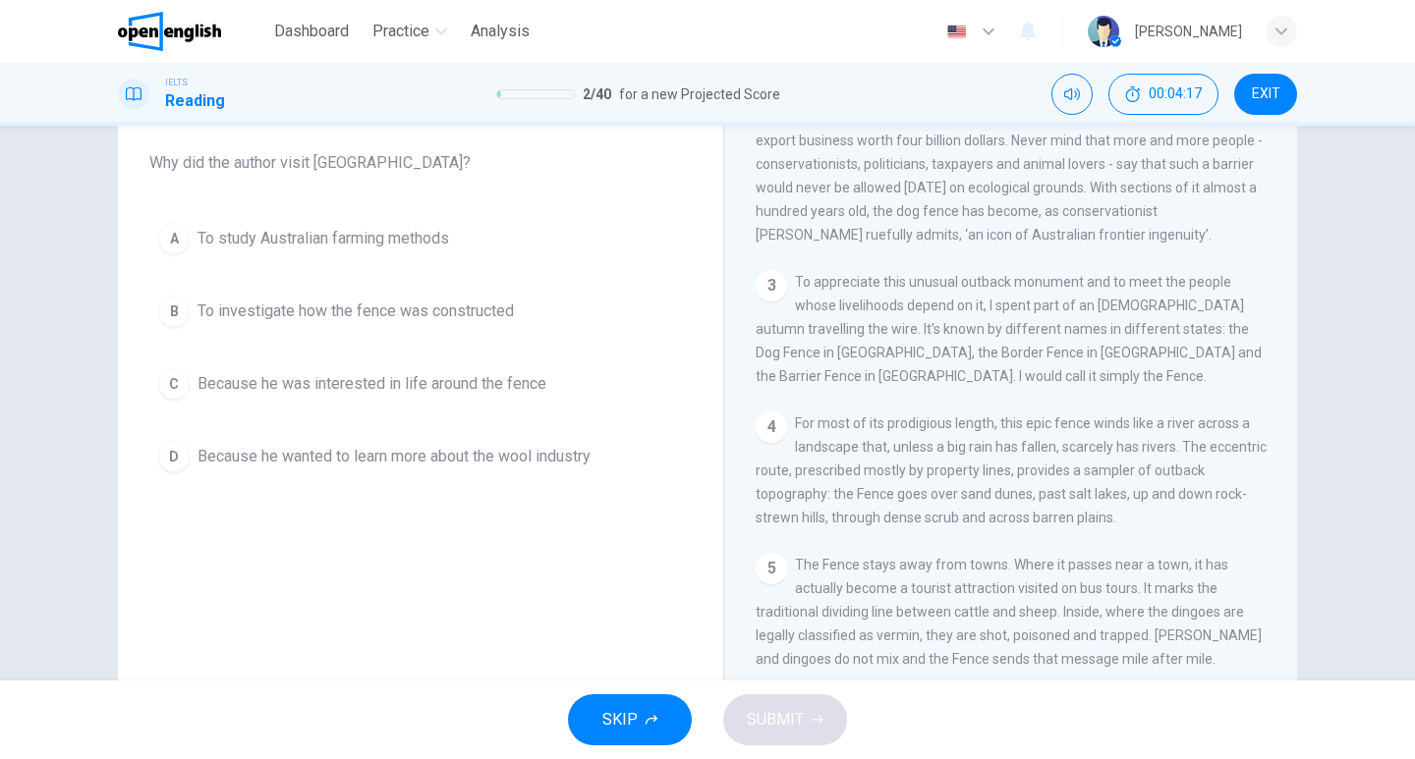
scroll to position [619, 0]
click at [384, 380] on span "Because he was interested in life around the fence" at bounding box center [371, 384] width 349 height 24
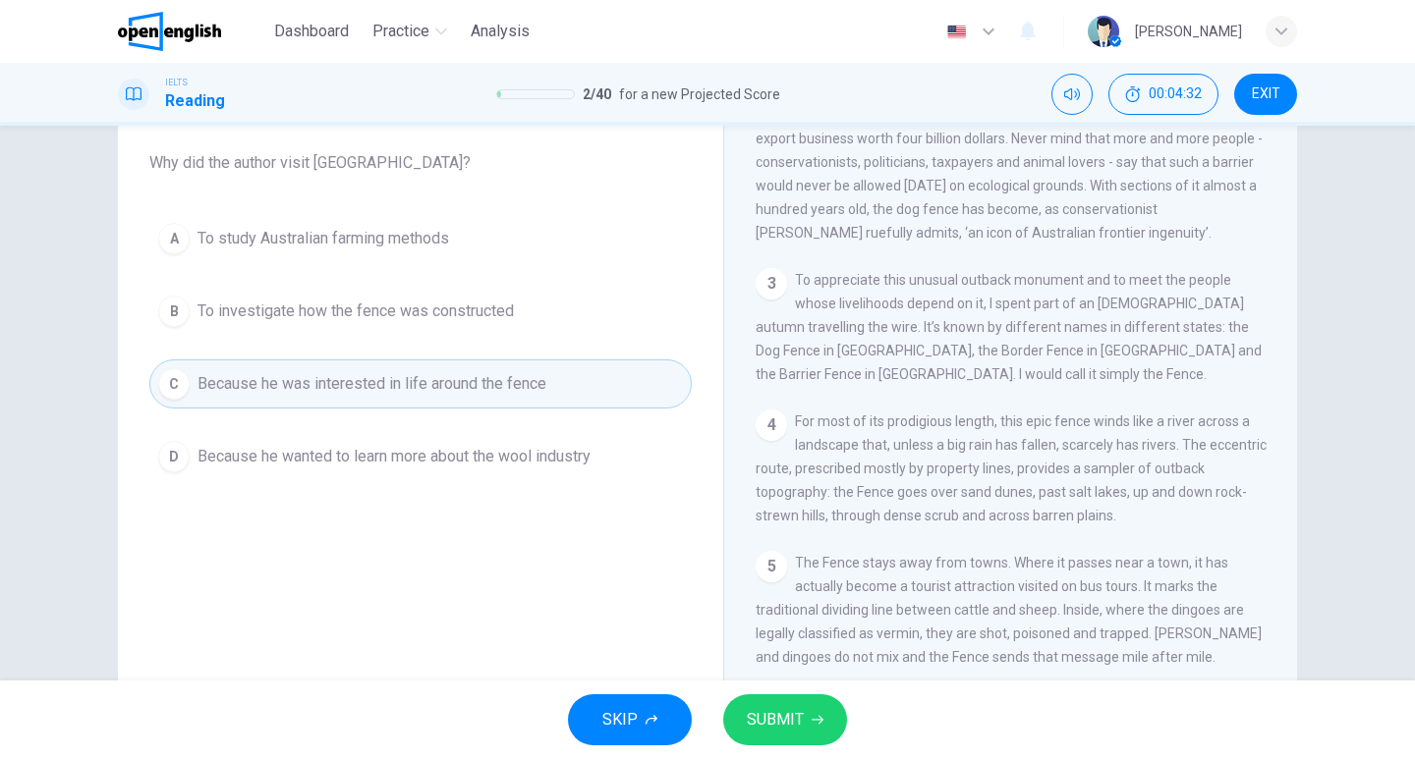
click at [768, 719] on span "SUBMIT" at bounding box center [775, 720] width 57 height 28
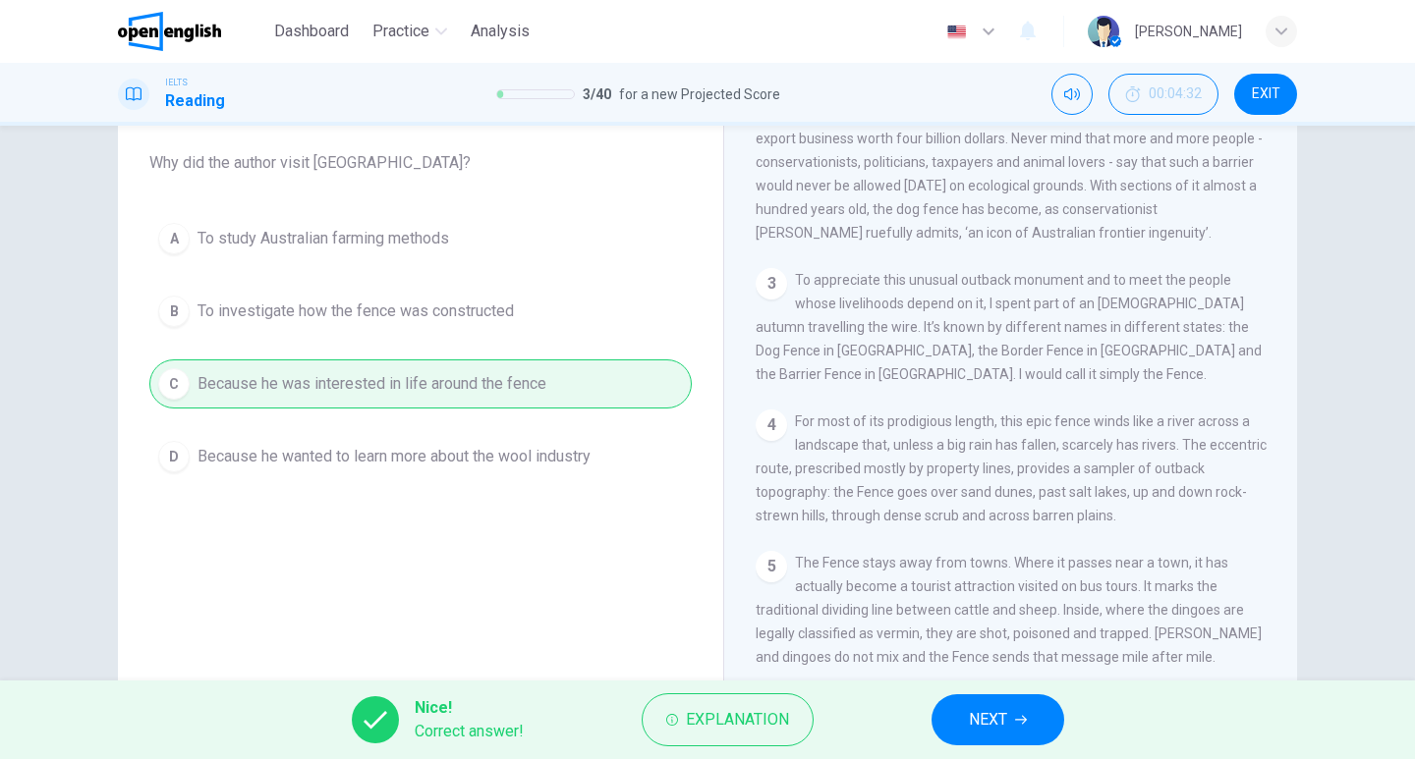
click at [984, 705] on button "NEXT" at bounding box center [997, 720] width 133 height 51
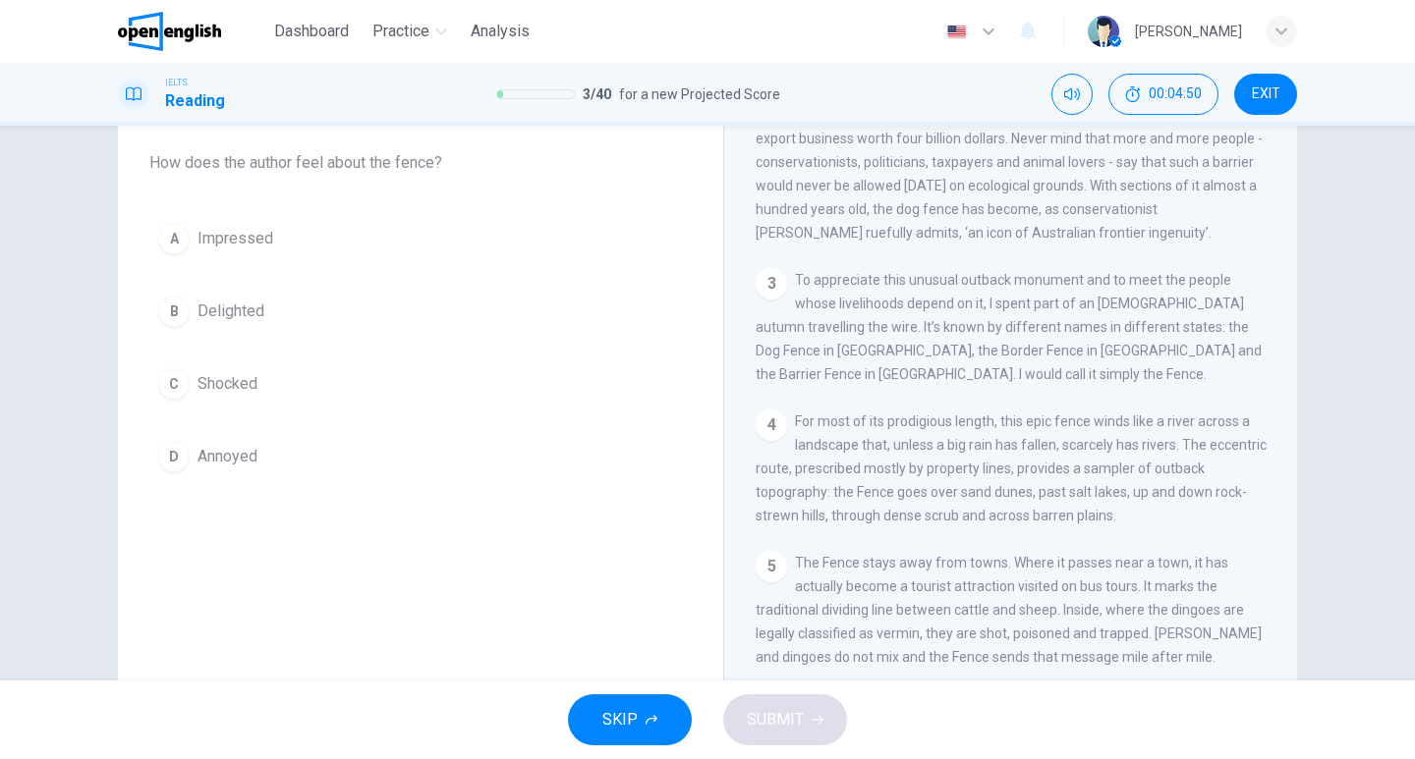
click at [170, 240] on div "A" at bounding box center [173, 238] width 31 height 31
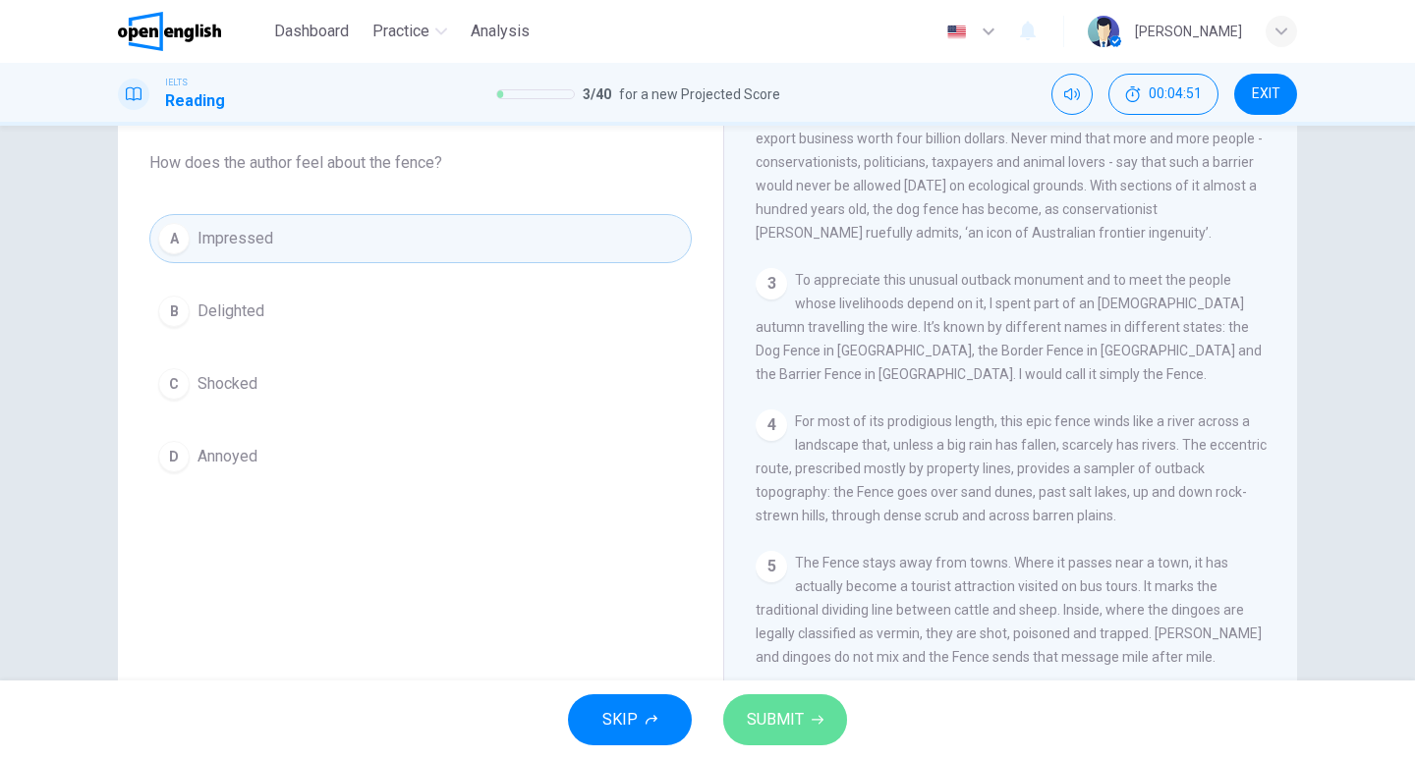
click at [776, 704] on button "SUBMIT" at bounding box center [785, 720] width 124 height 51
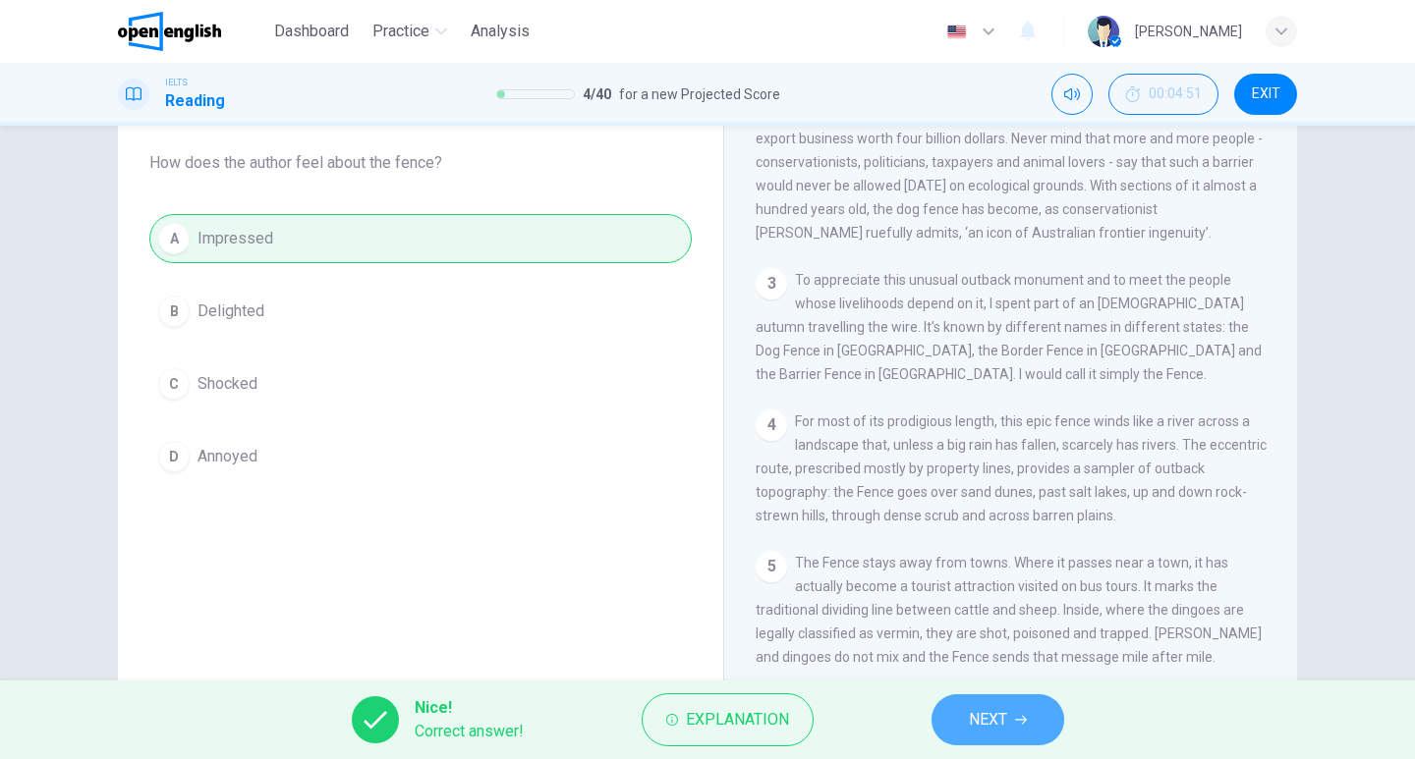
click at [973, 708] on span "NEXT" at bounding box center [988, 720] width 38 height 28
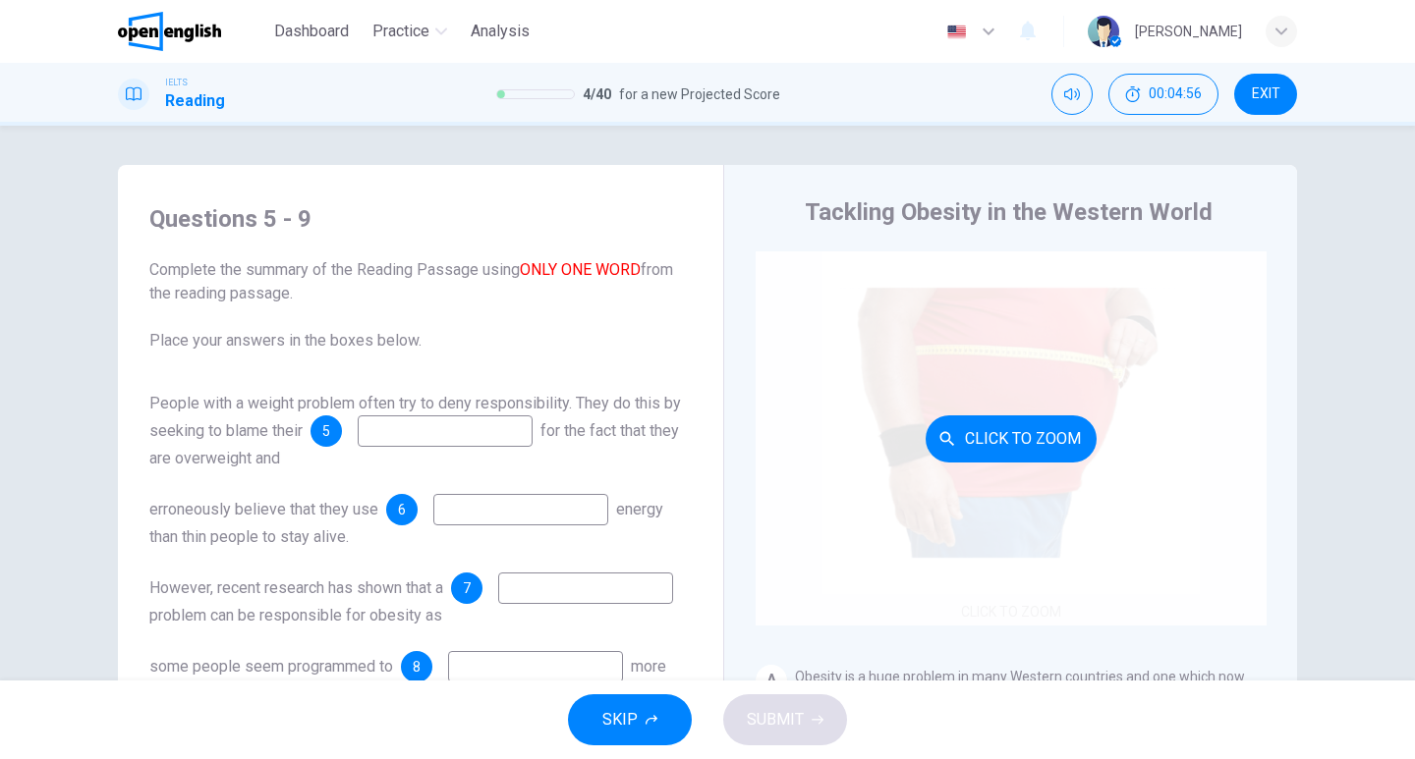
scroll to position [393, 0]
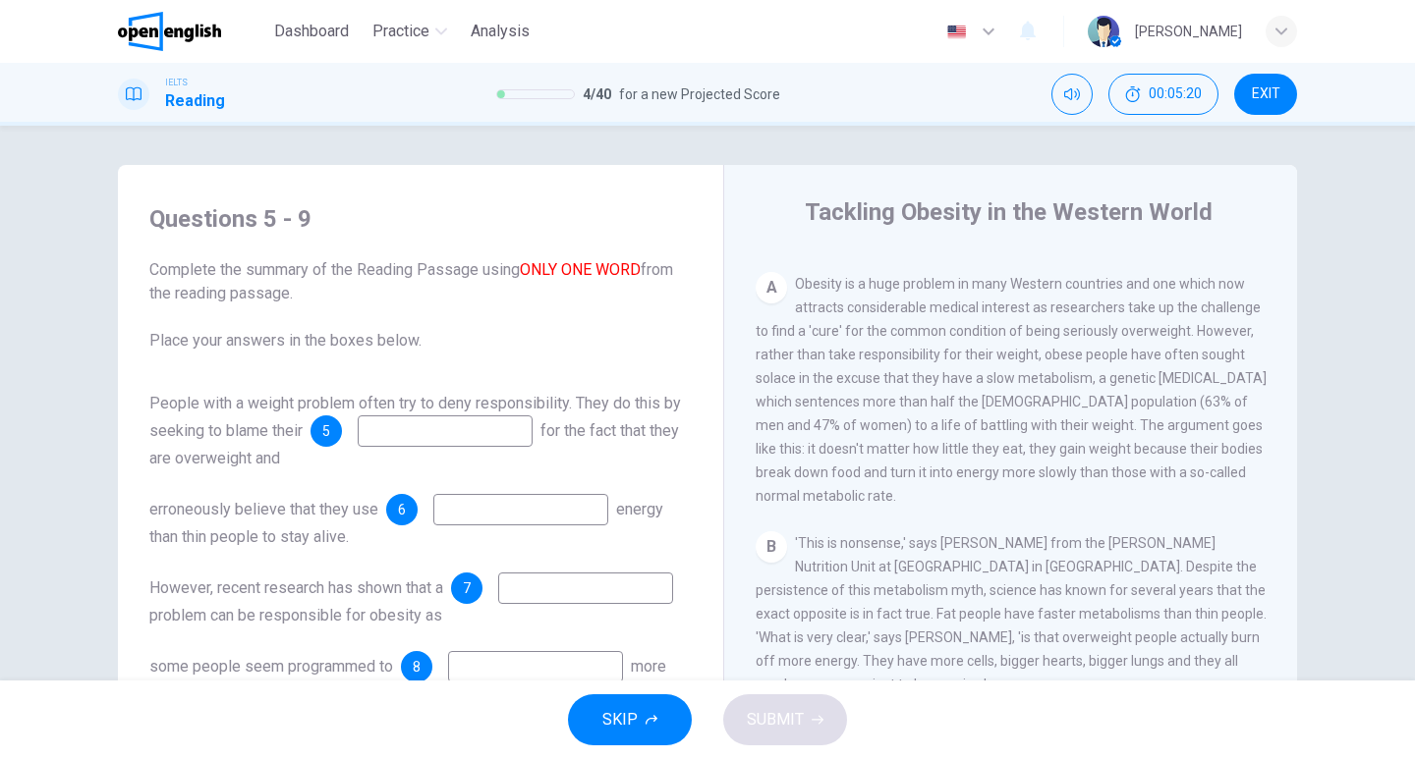
click at [404, 416] on input at bounding box center [445, 431] width 175 height 31
type input "*"
type input "**********"
click at [503, 494] on input at bounding box center [520, 509] width 175 height 31
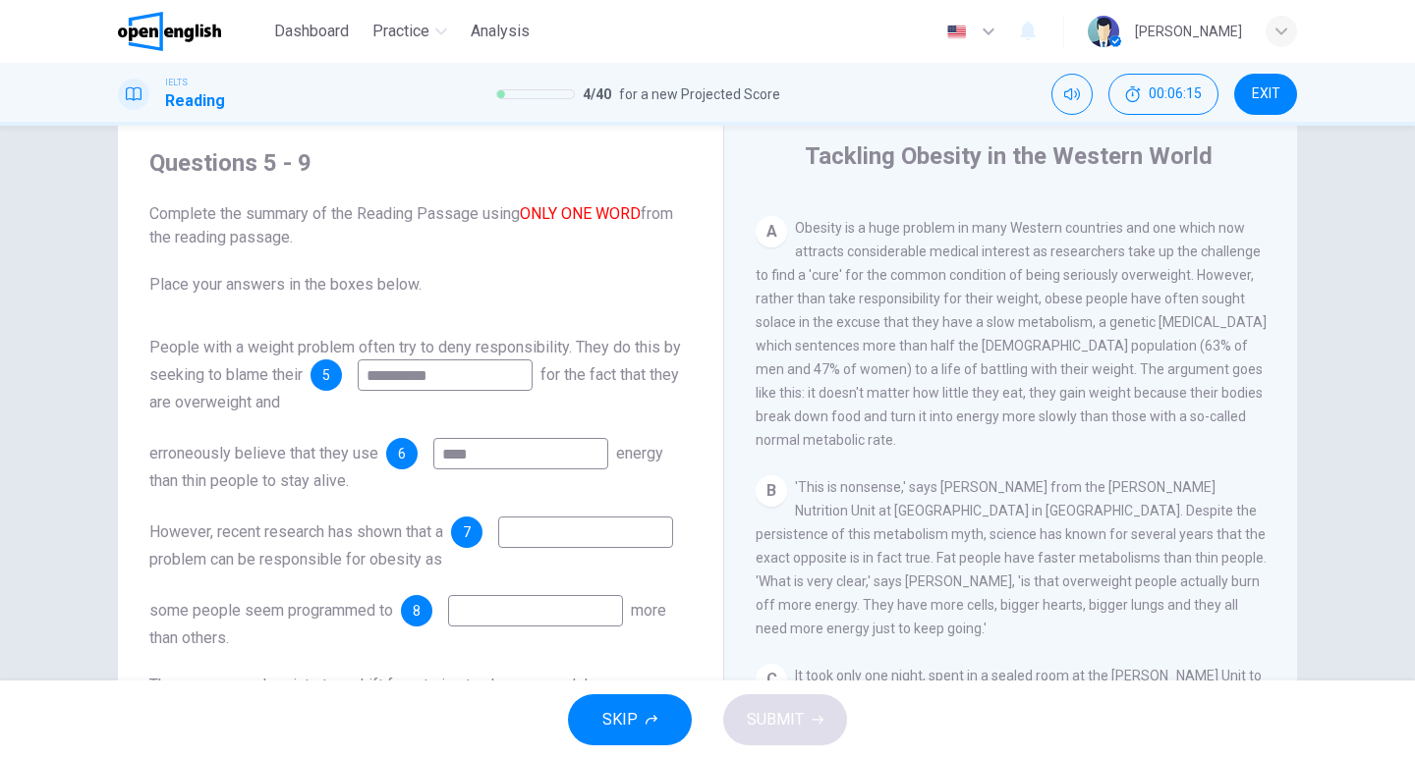
scroll to position [98, 0]
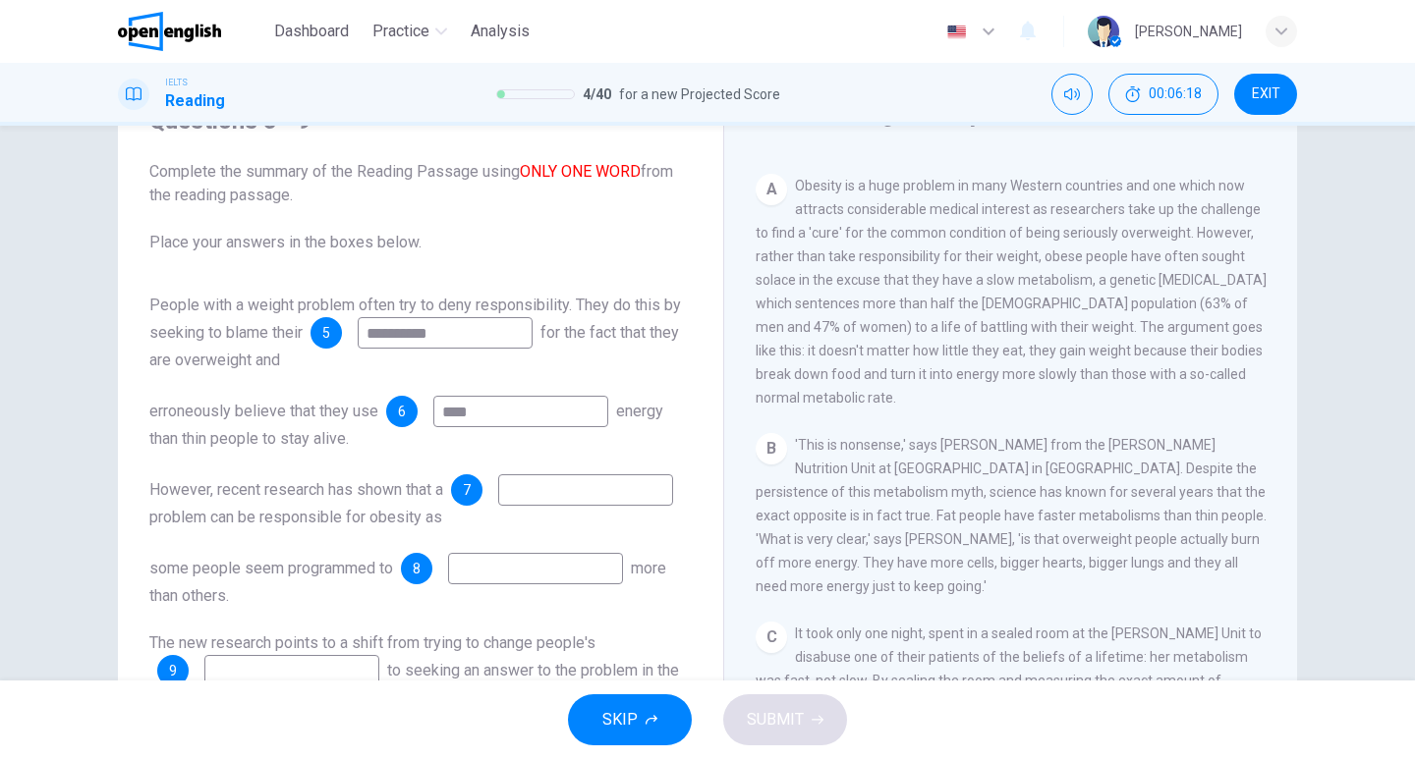
type input "****"
click at [498, 488] on input at bounding box center [585, 489] width 175 height 31
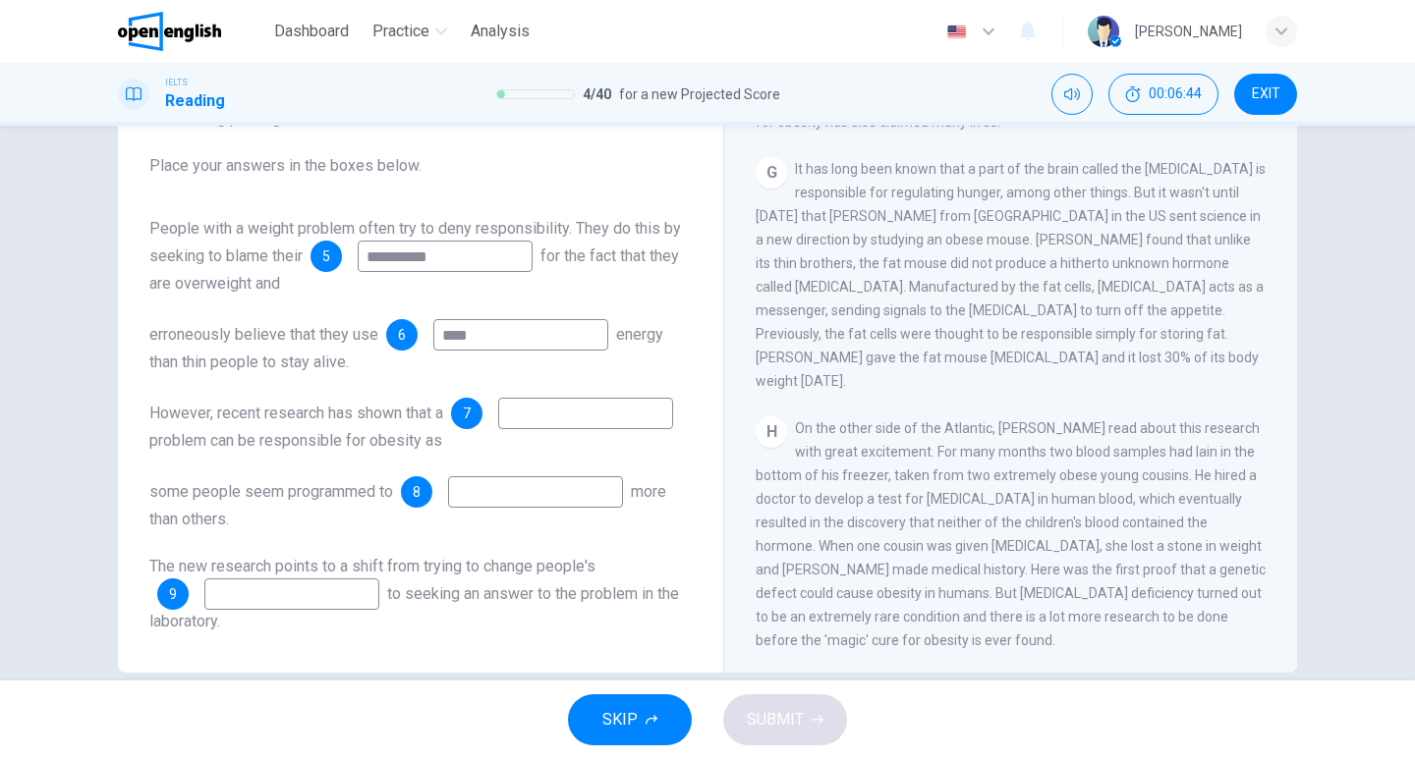
scroll to position [206, 0]
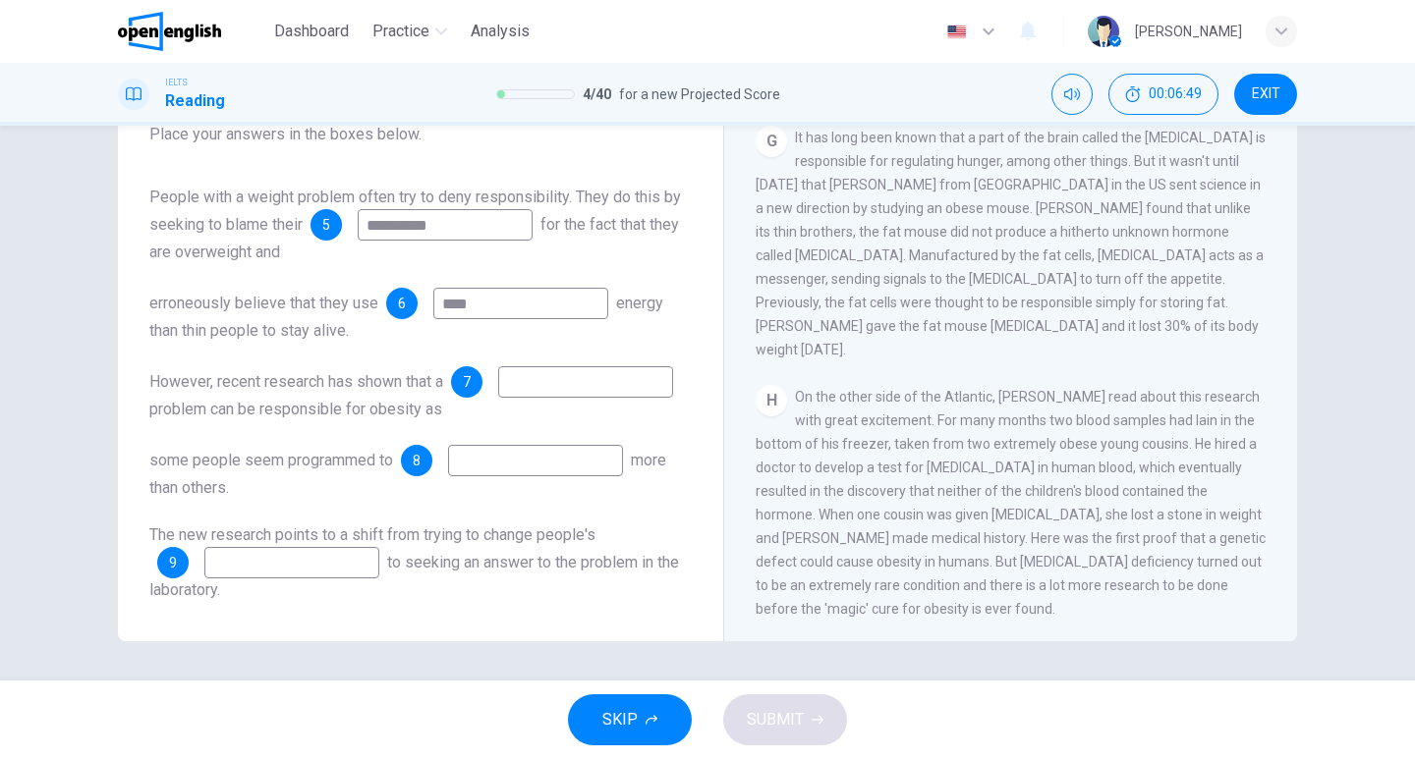
click at [305, 563] on input at bounding box center [291, 562] width 175 height 31
type input "**********"
click at [584, 462] on input at bounding box center [535, 460] width 175 height 31
type input "****"
click at [498, 385] on input at bounding box center [585, 381] width 175 height 31
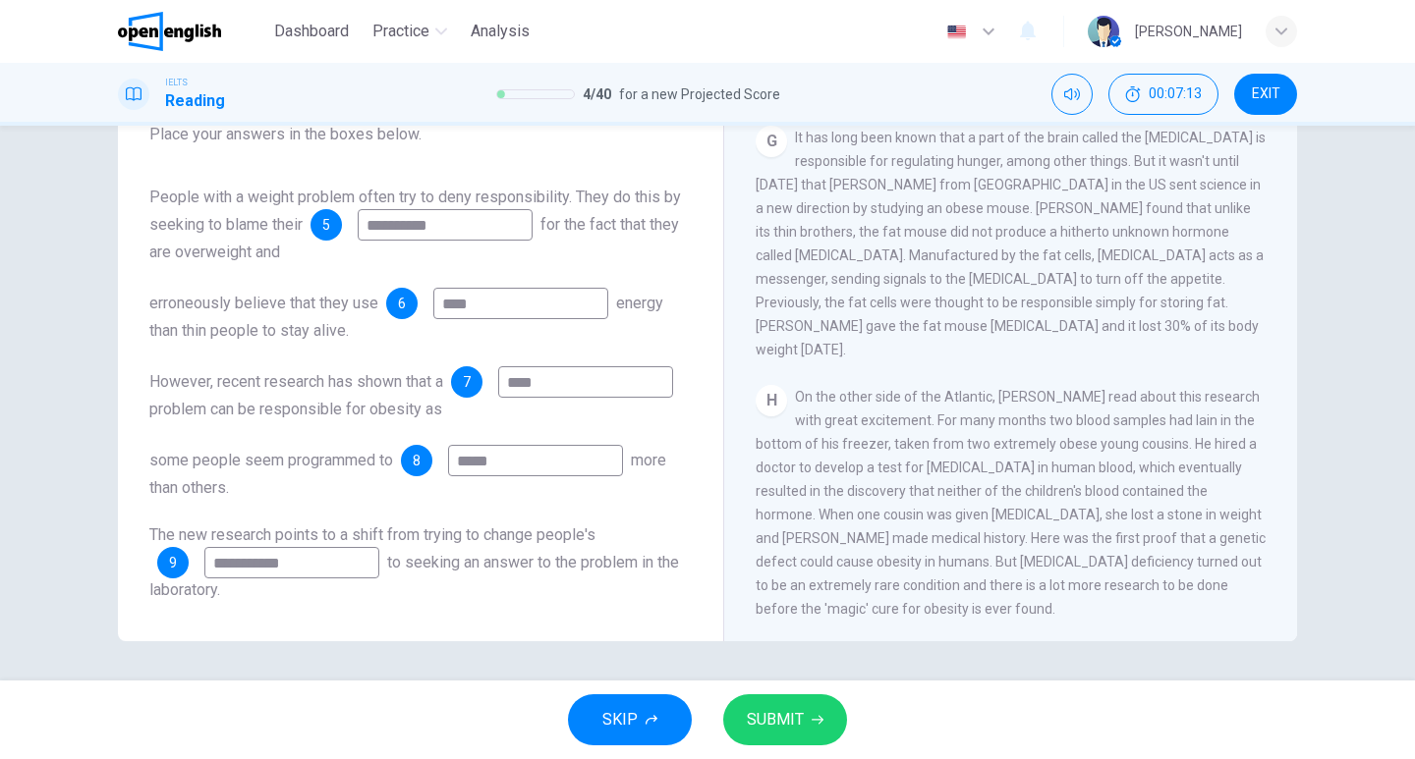
type input "****"
click at [784, 728] on span "SUBMIT" at bounding box center [775, 720] width 57 height 28
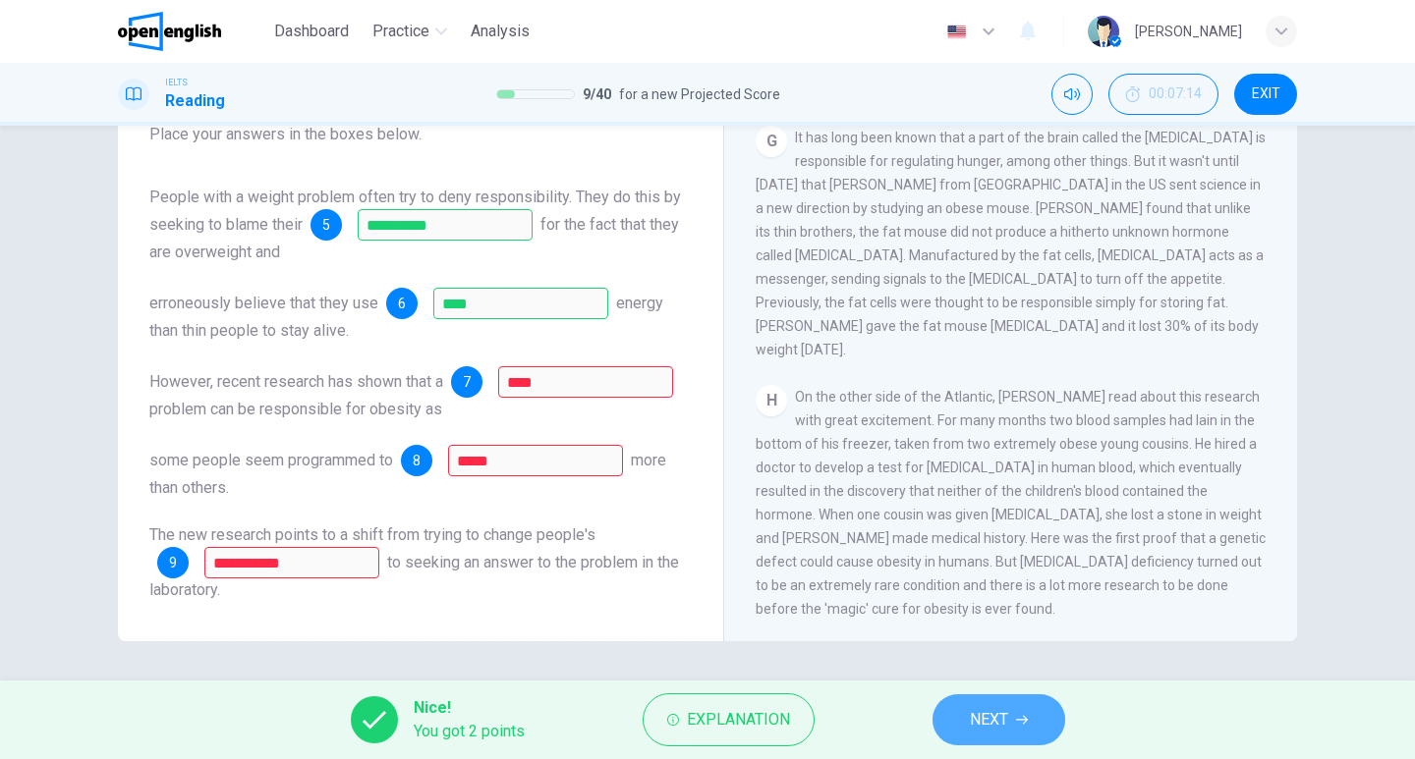
click at [1014, 716] on button "NEXT" at bounding box center [998, 720] width 133 height 51
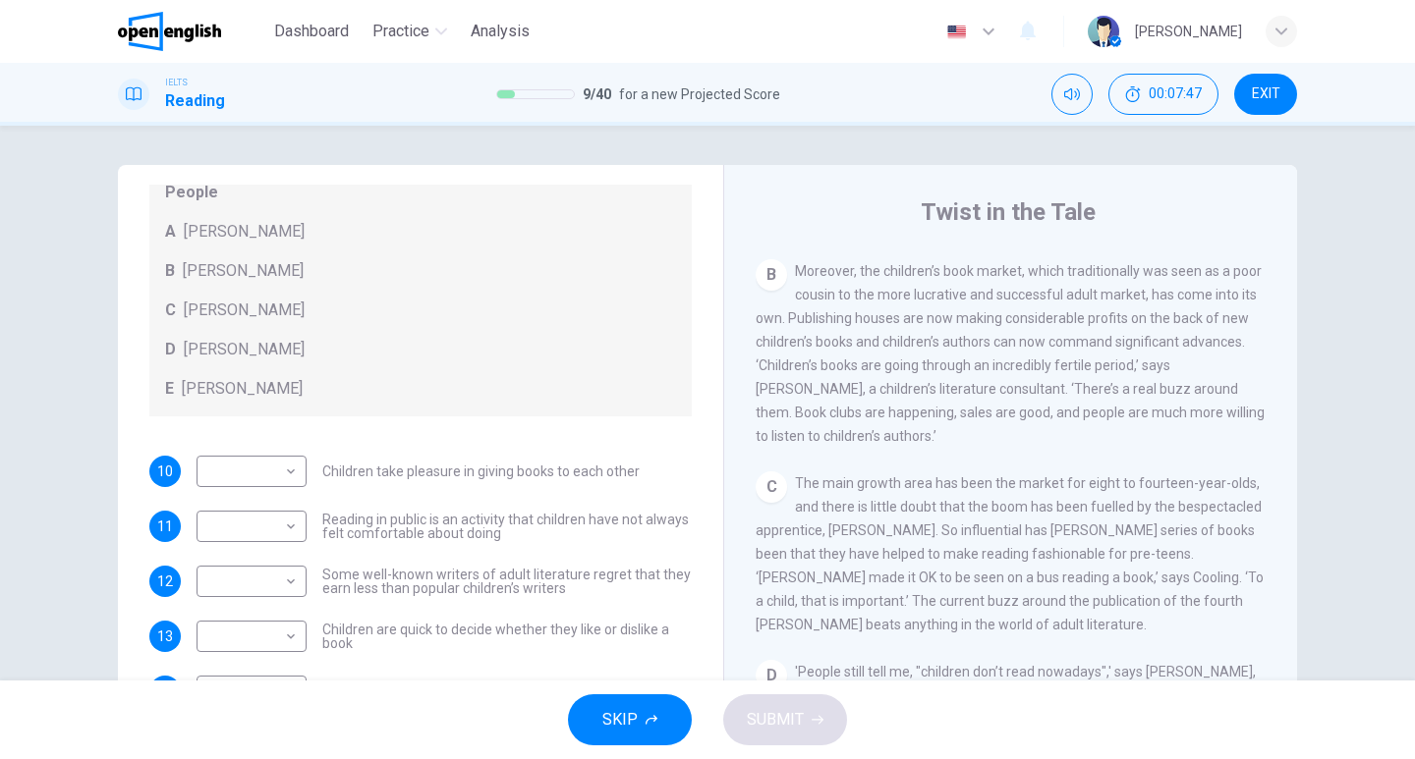
scroll to position [189, 0]
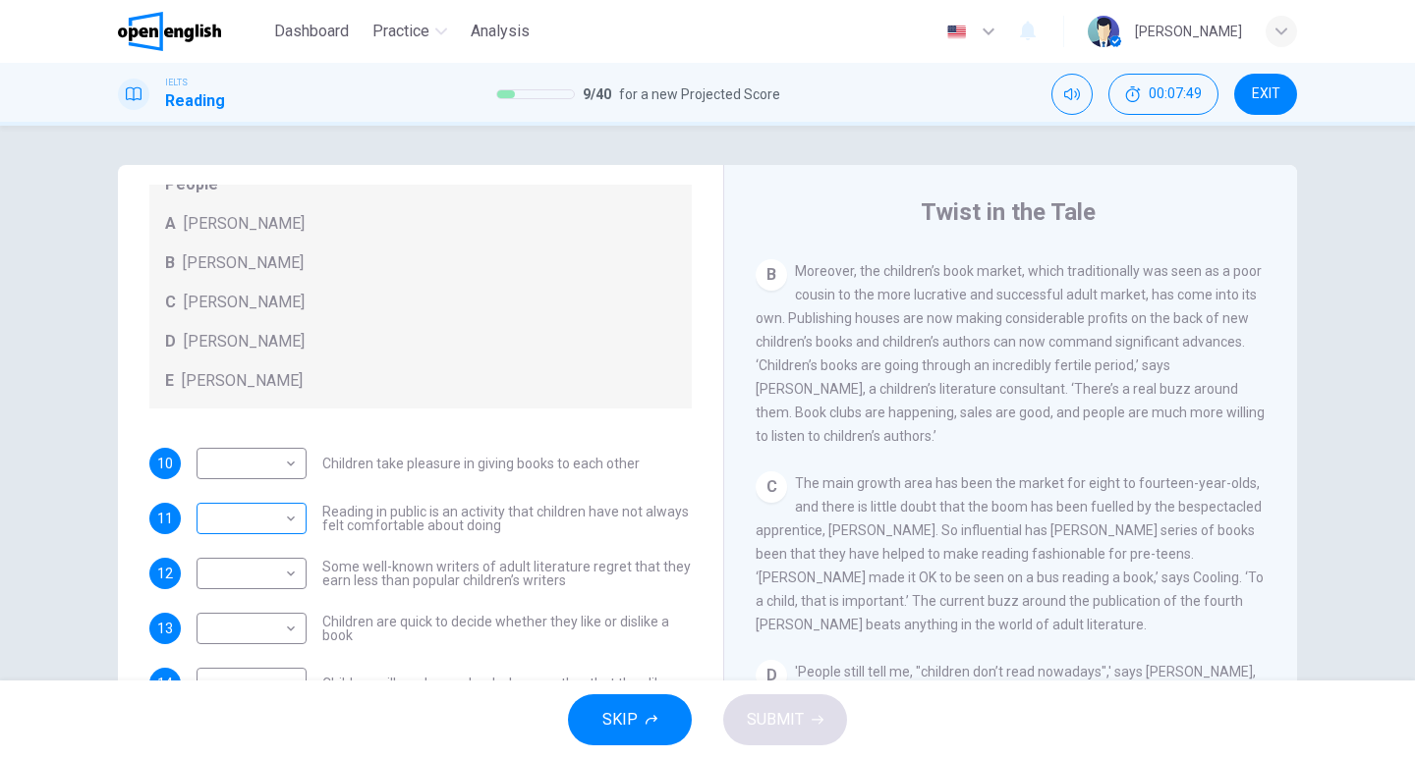
click at [251, 519] on body "This site uses cookies, as explained in our Privacy Policy . If you agree to th…" at bounding box center [707, 379] width 1415 height 759
click at [253, 550] on li "A" at bounding box center [247, 548] width 110 height 31
type input "*"
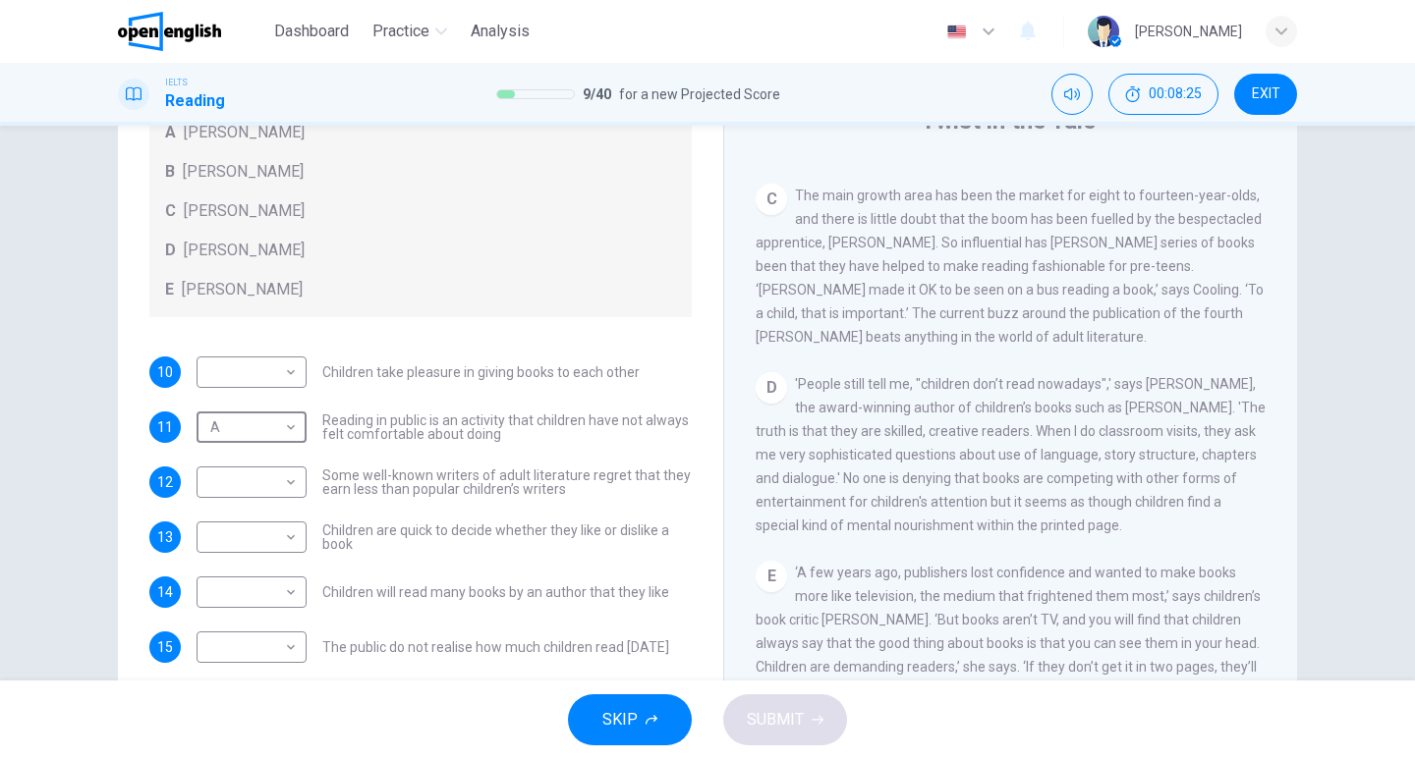
scroll to position [196, 0]
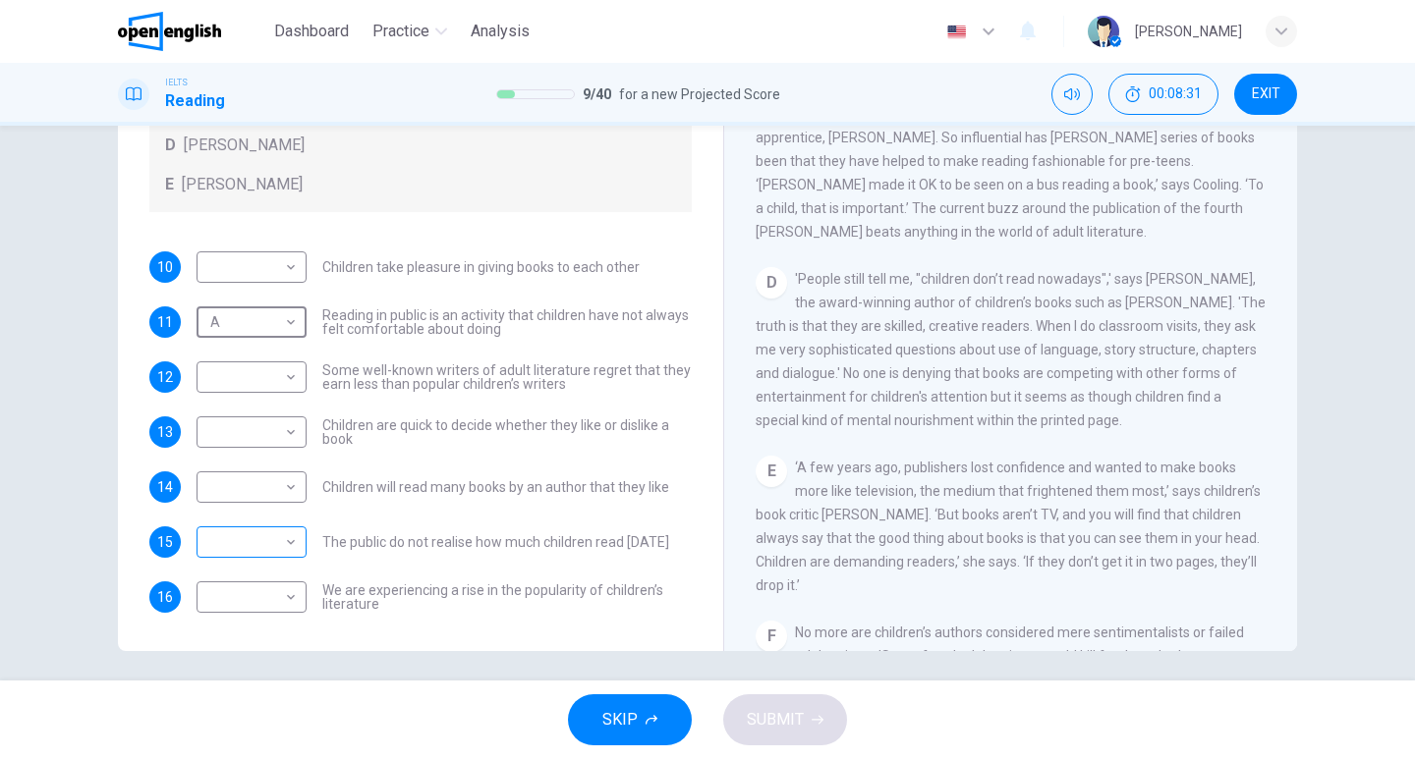
click at [276, 536] on body "This site uses cookies, as explained in our Privacy Policy . If you agree to th…" at bounding box center [707, 379] width 1415 height 759
click at [263, 581] on li "A" at bounding box center [247, 572] width 110 height 31
type input "*"
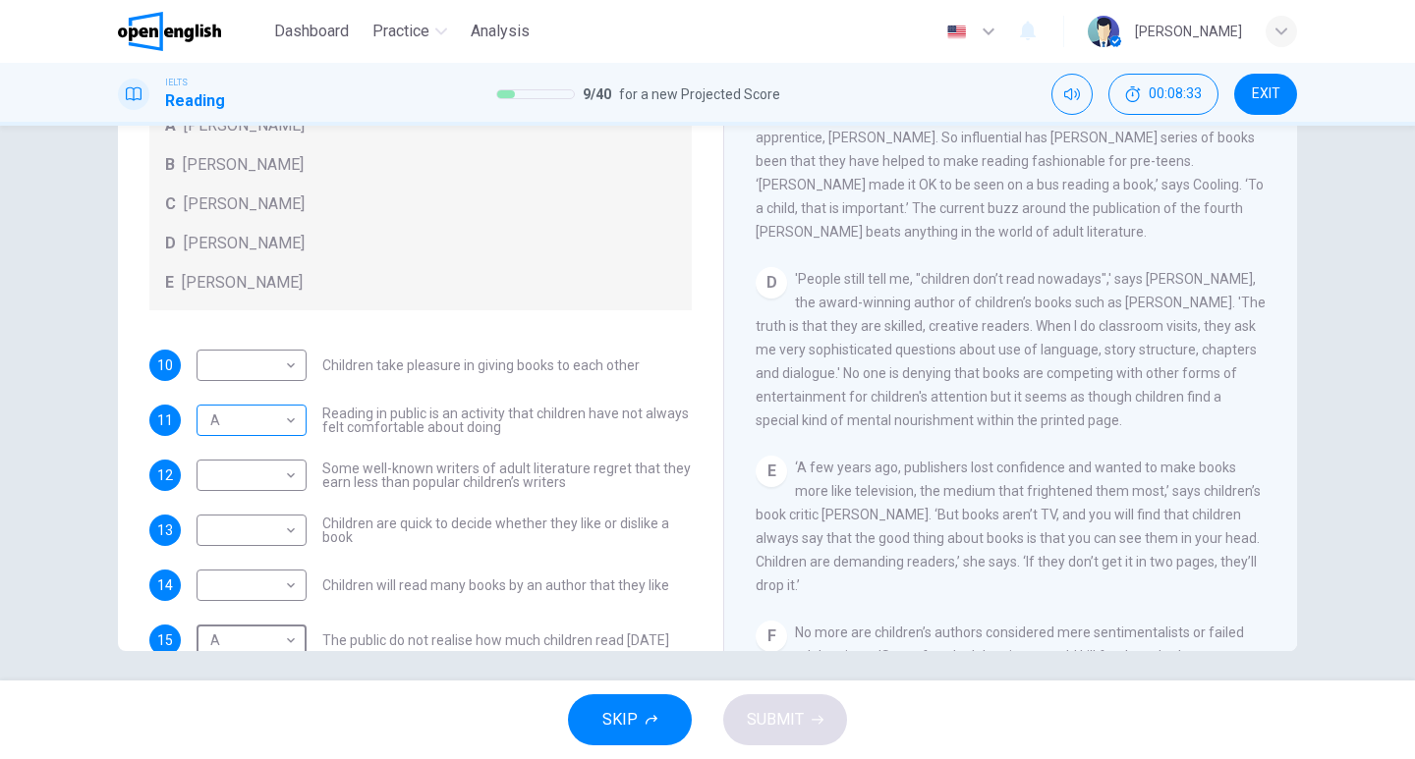
click at [282, 421] on body "This site uses cookies, as explained in our Privacy Policy . If you agree to th…" at bounding box center [707, 379] width 1415 height 759
click at [268, 476] on li "B" at bounding box center [247, 482] width 110 height 31
type input "*"
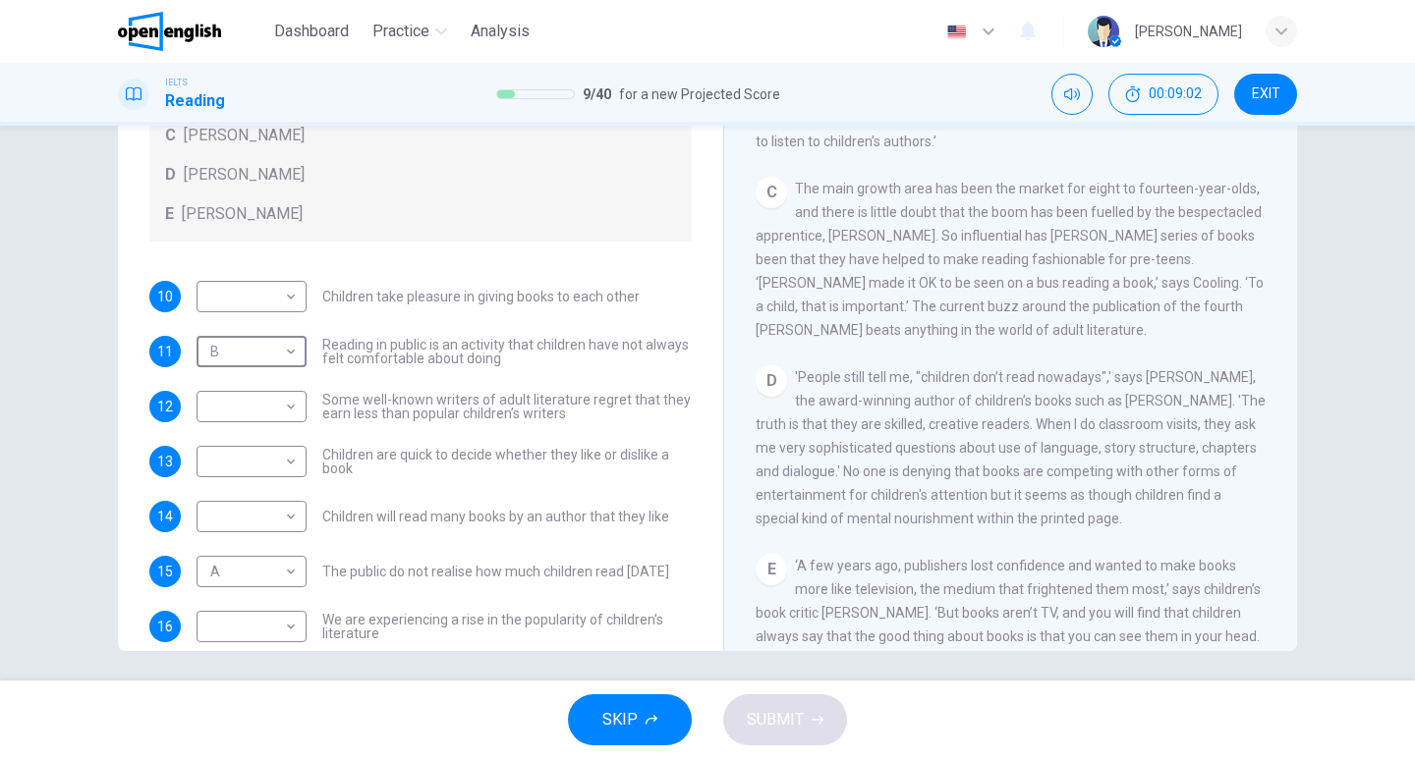
scroll to position [189, 0]
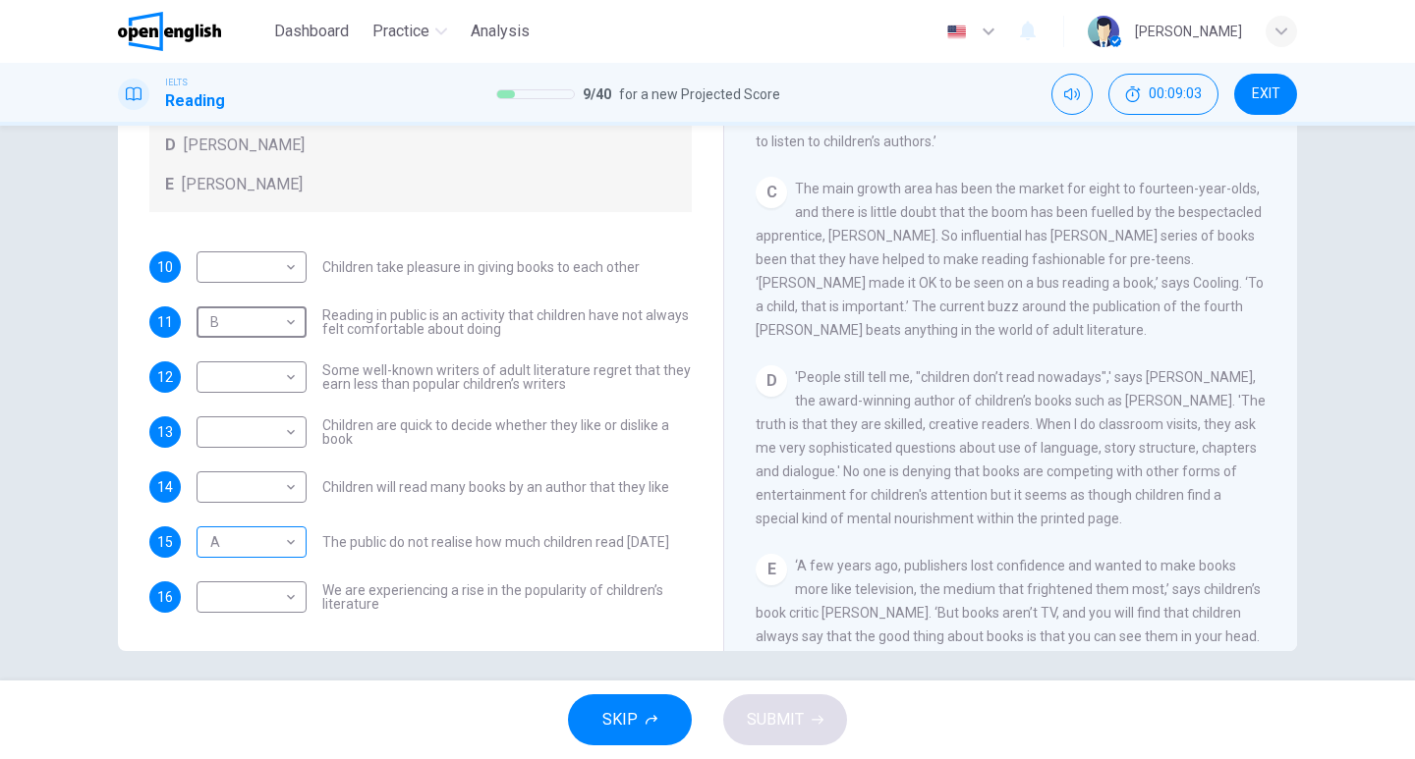
click at [282, 537] on body "This site uses cookies, as explained in our Privacy Policy . If you agree to th…" at bounding box center [707, 379] width 1415 height 759
click at [270, 602] on li "B" at bounding box center [247, 603] width 110 height 31
type input "*"
click at [237, 325] on body "This site uses cookies, as explained in our Privacy Policy . If you agree to th…" at bounding box center [707, 379] width 1415 height 759
click at [234, 363] on li "A" at bounding box center [247, 352] width 110 height 31
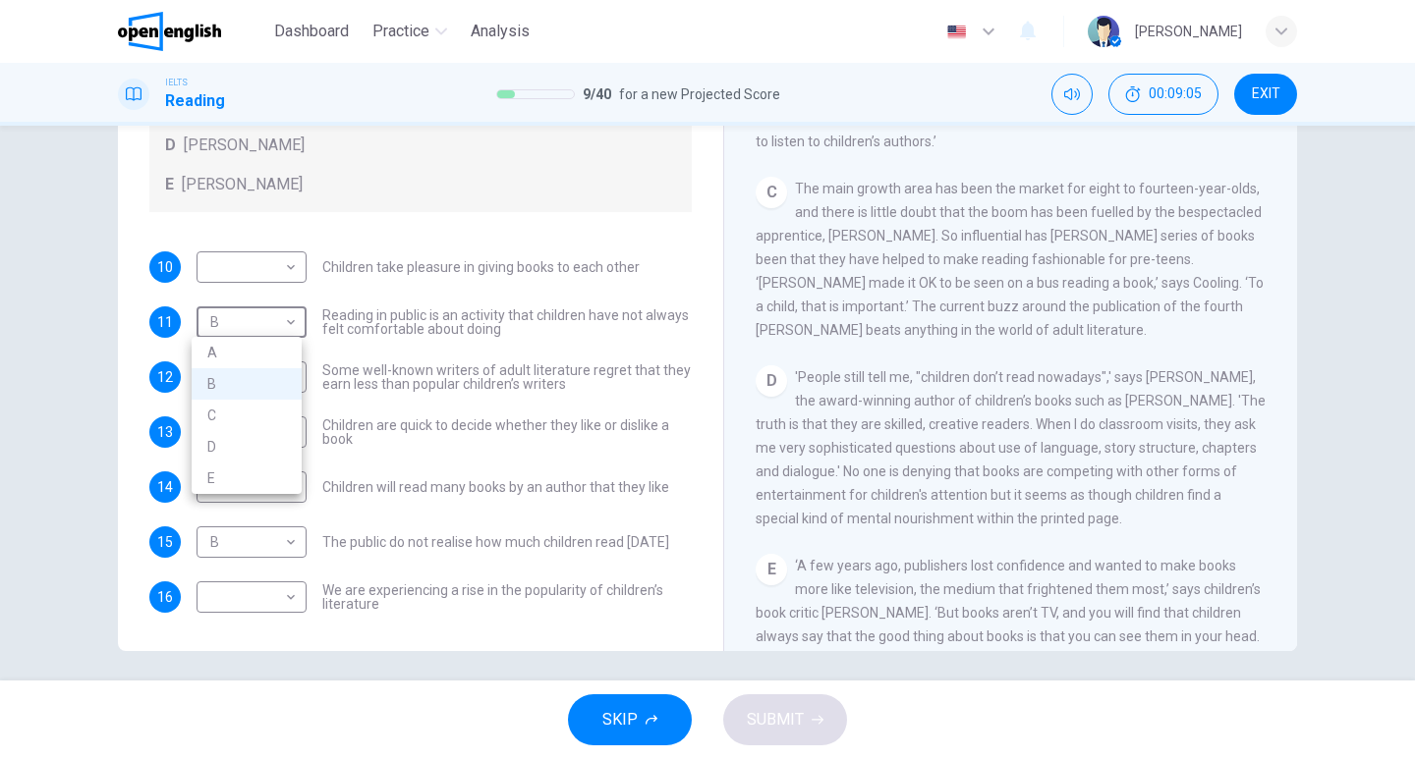
type input "*"
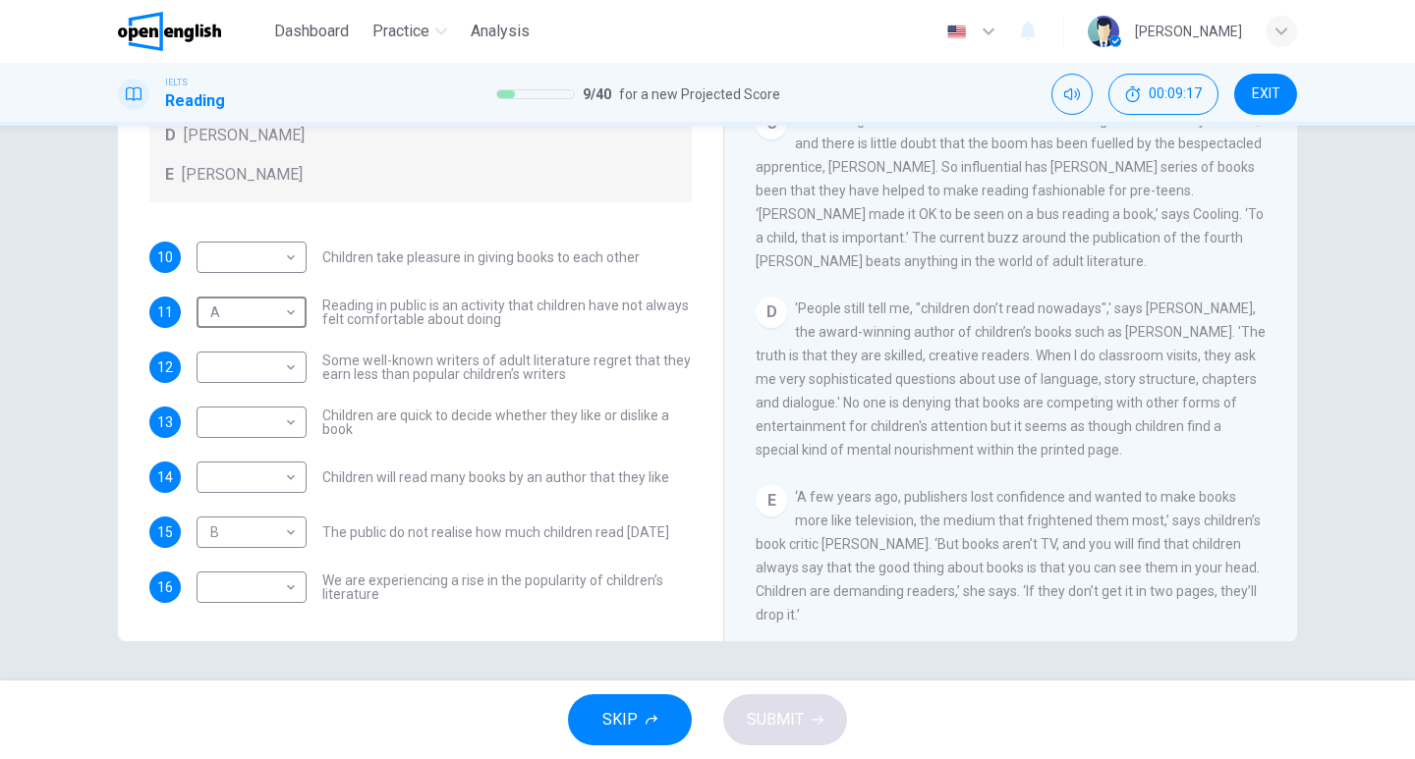
scroll to position [744, 0]
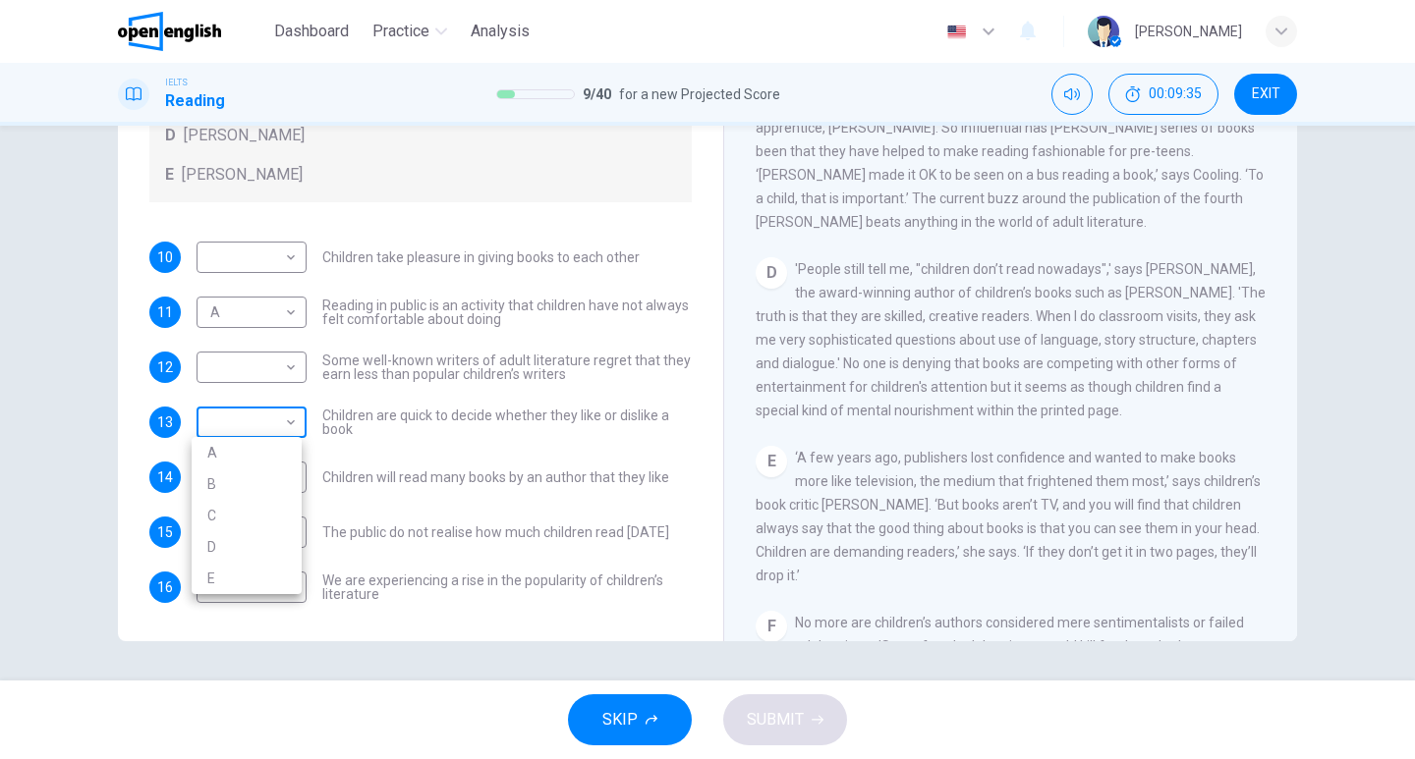
click at [266, 421] on body "This site uses cookies, as explained in our Privacy Policy . If you agree to th…" at bounding box center [707, 379] width 1415 height 759
click at [250, 511] on li "C" at bounding box center [247, 515] width 110 height 31
type input "*"
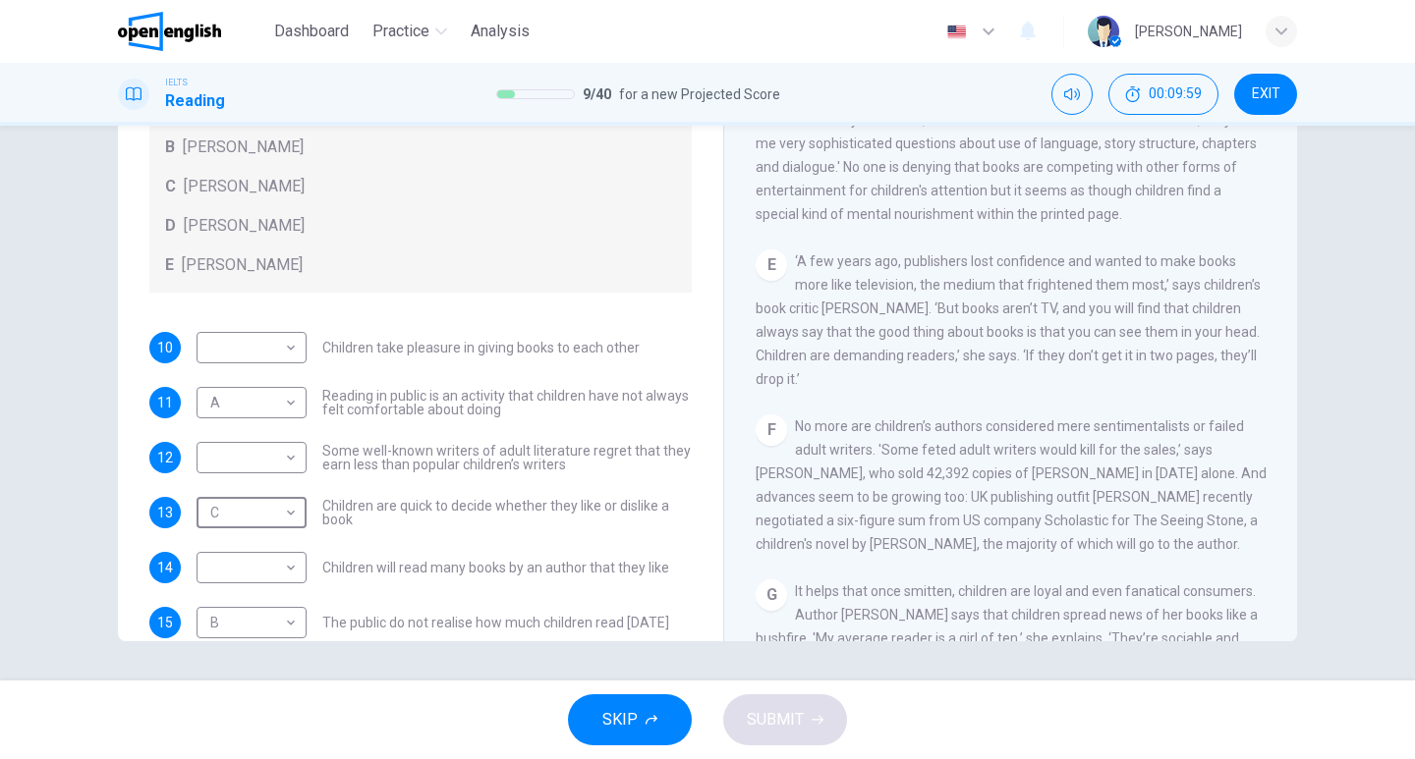
scroll to position [189, 0]
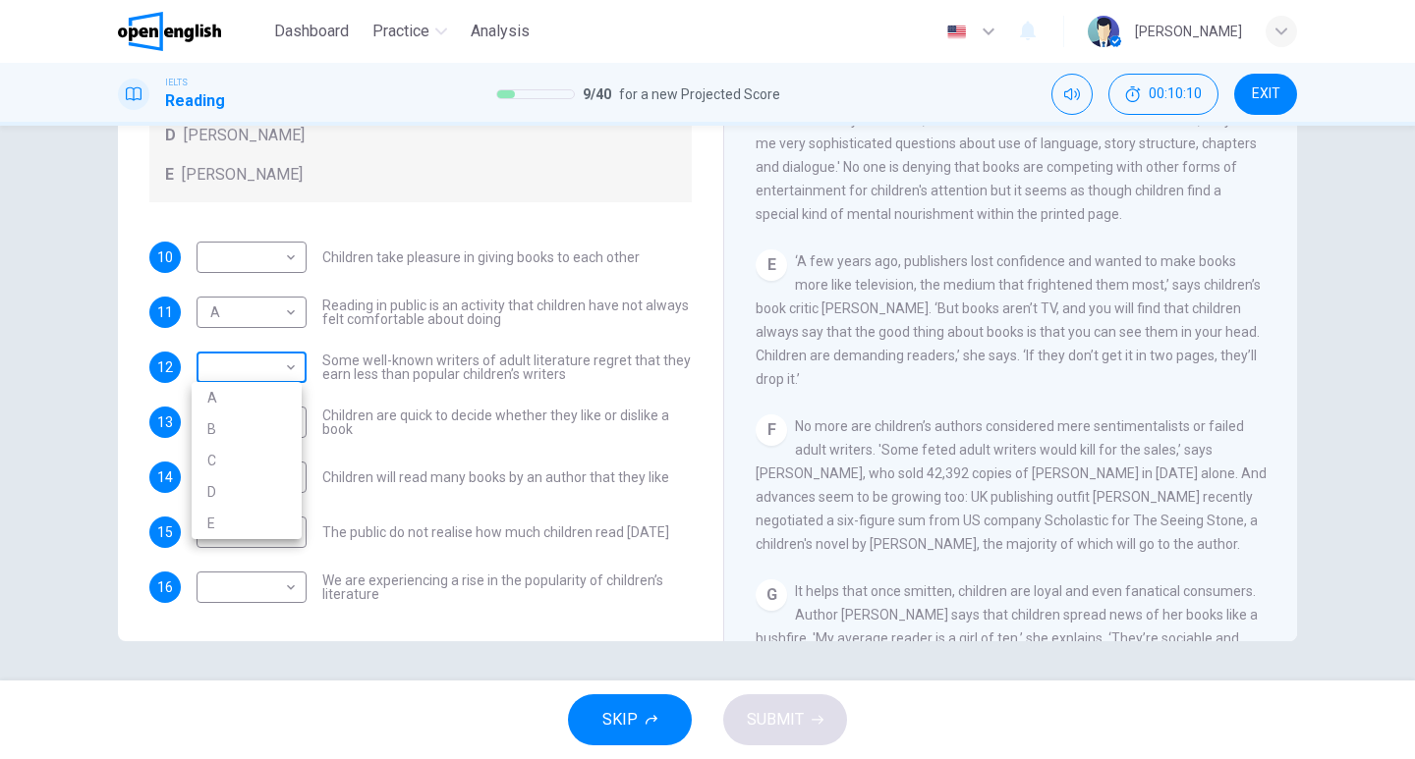
click at [280, 373] on body "This site uses cookies, as explained in our Privacy Policy . If you agree to th…" at bounding box center [707, 379] width 1415 height 759
click at [267, 388] on li "A" at bounding box center [247, 397] width 110 height 31
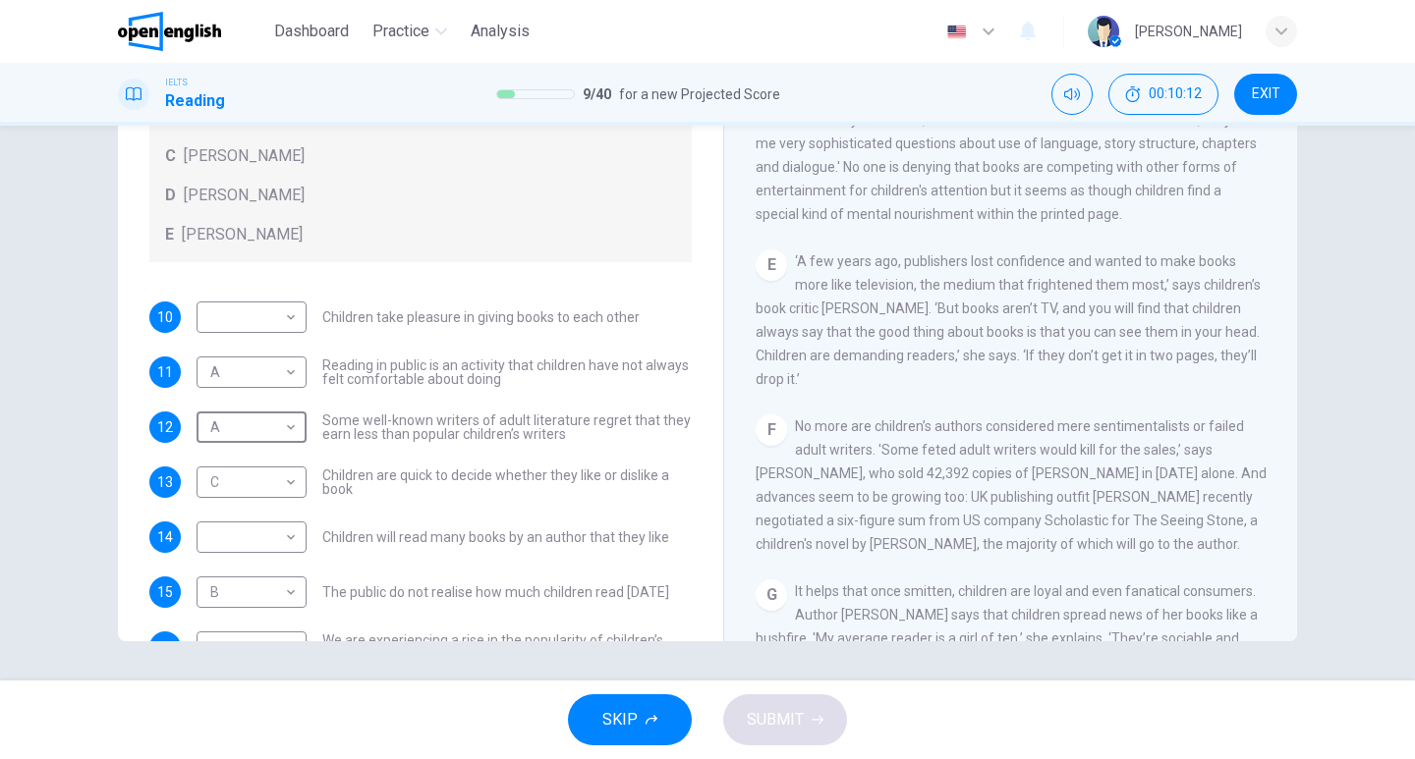
scroll to position [90, 0]
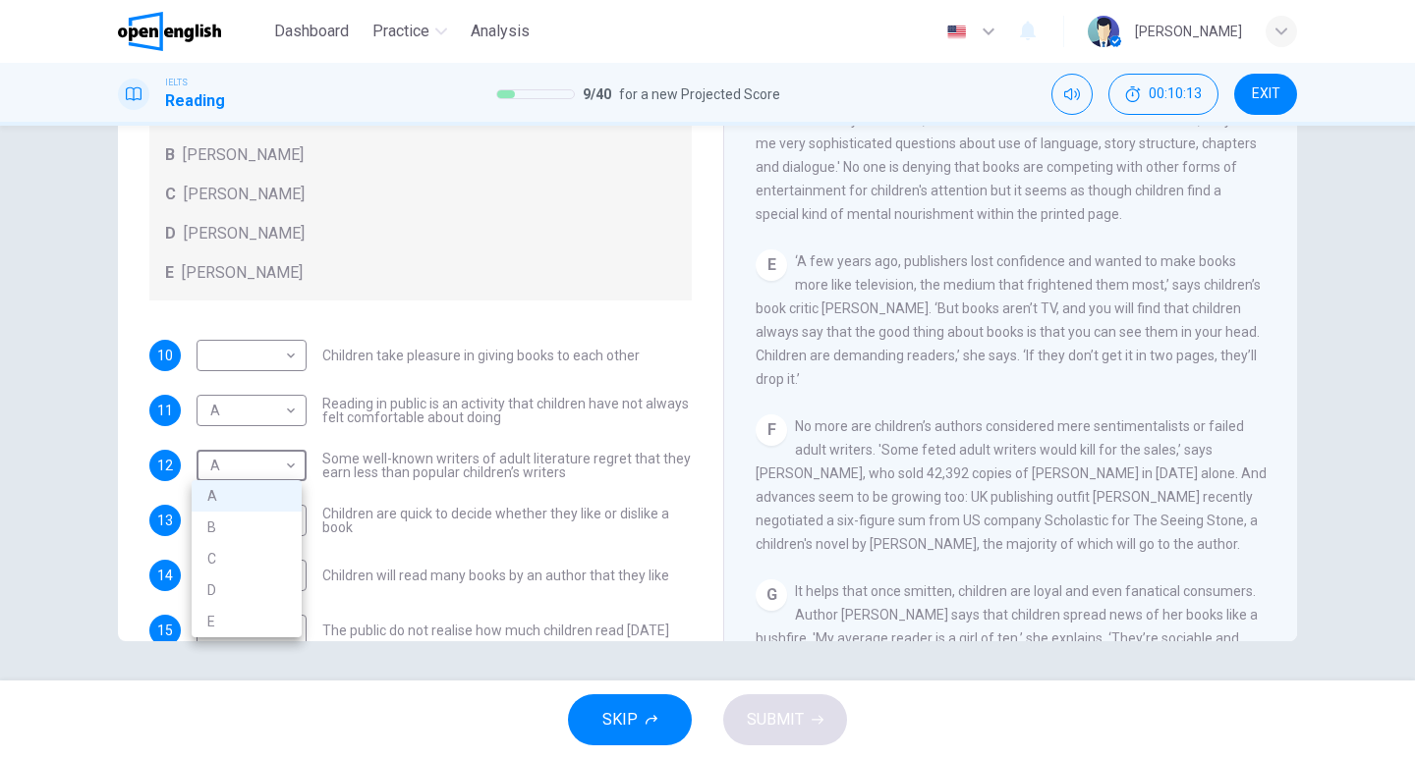
drag, startPoint x: 283, startPoint y: 452, endPoint x: 272, endPoint y: 466, distance: 17.5
click at [283, 452] on body "This site uses cookies, as explained in our Privacy Policy . If you agree to th…" at bounding box center [707, 379] width 1415 height 759
click at [249, 524] on li "B" at bounding box center [247, 527] width 110 height 31
type input "*"
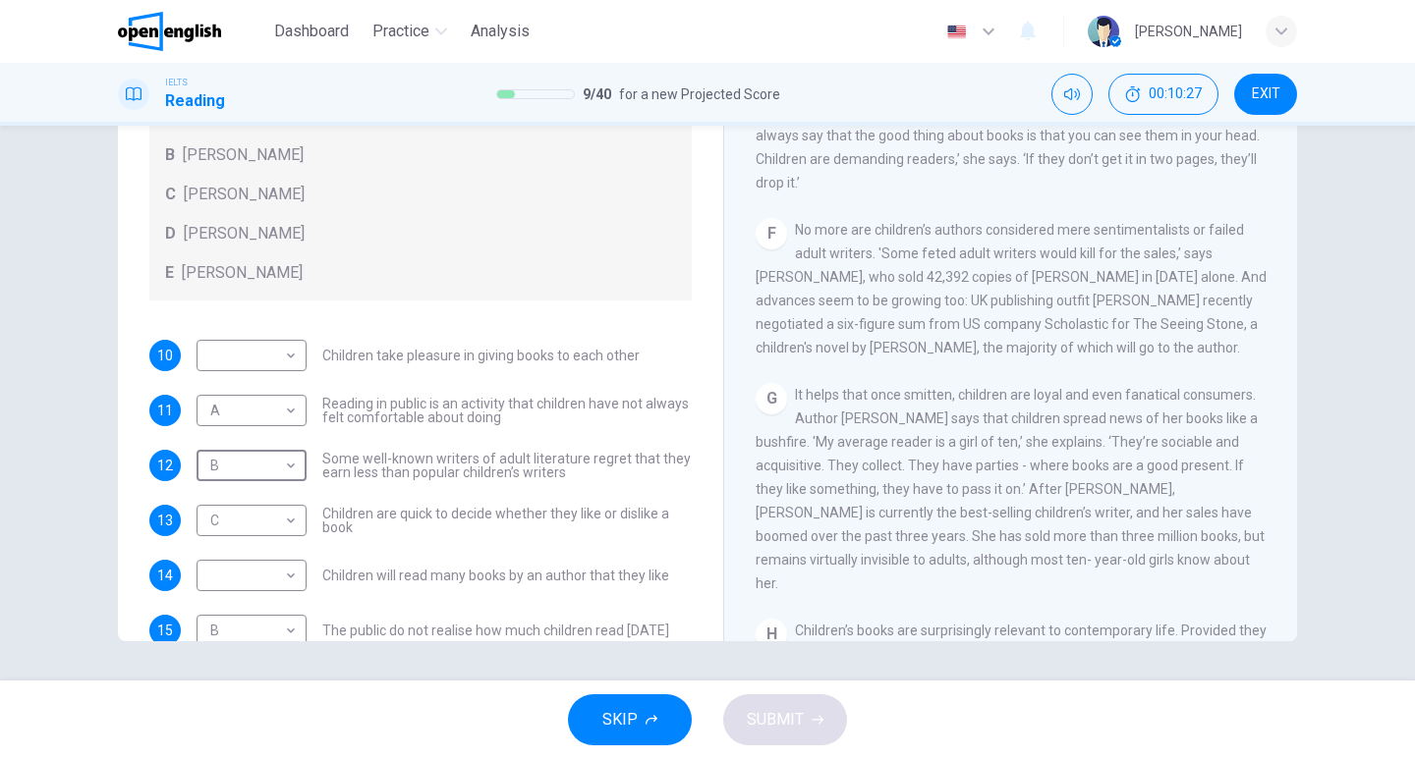
scroll to position [189, 0]
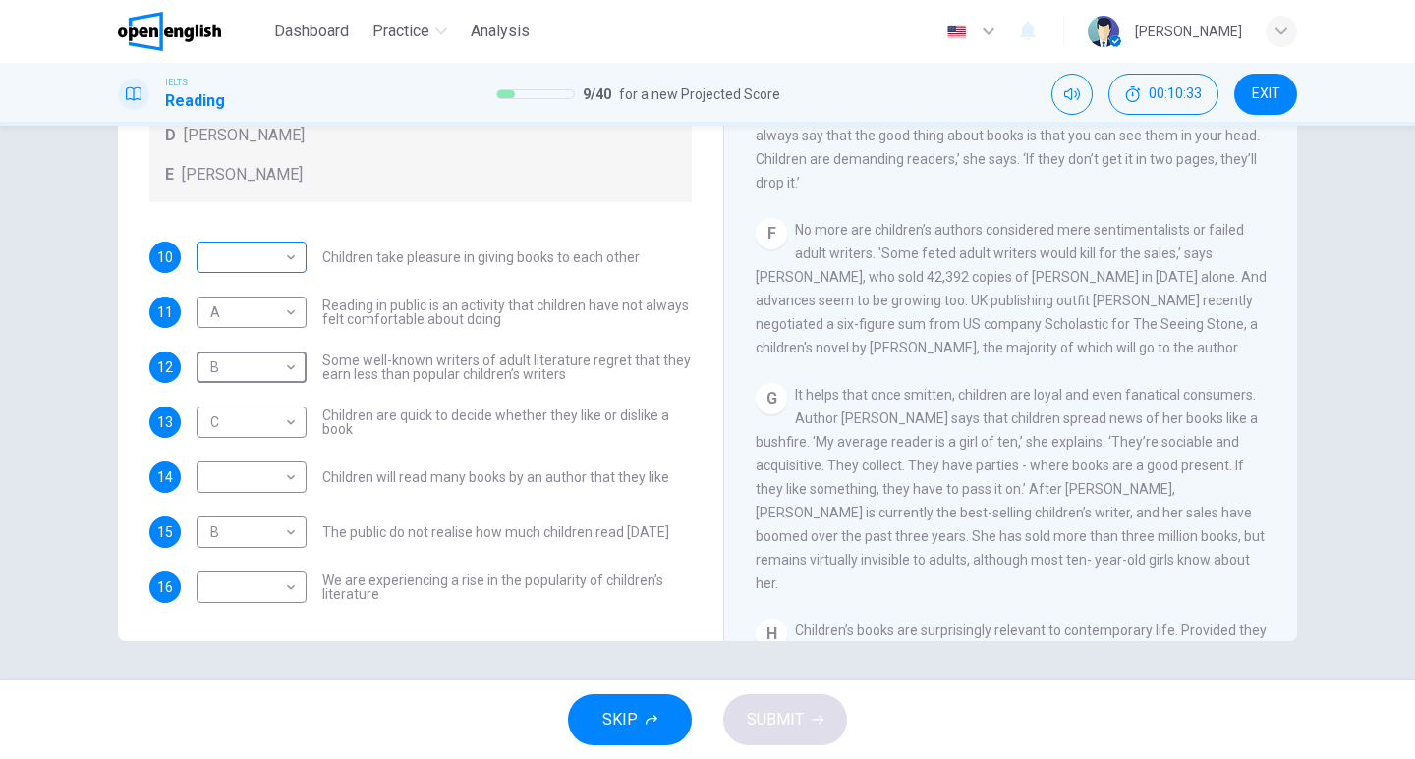
click at [263, 254] on body "This site uses cookies, as explained in our Privacy Policy . If you agree to th…" at bounding box center [707, 379] width 1415 height 759
click at [242, 377] on li "D" at bounding box center [247, 381] width 110 height 31
type input "*"
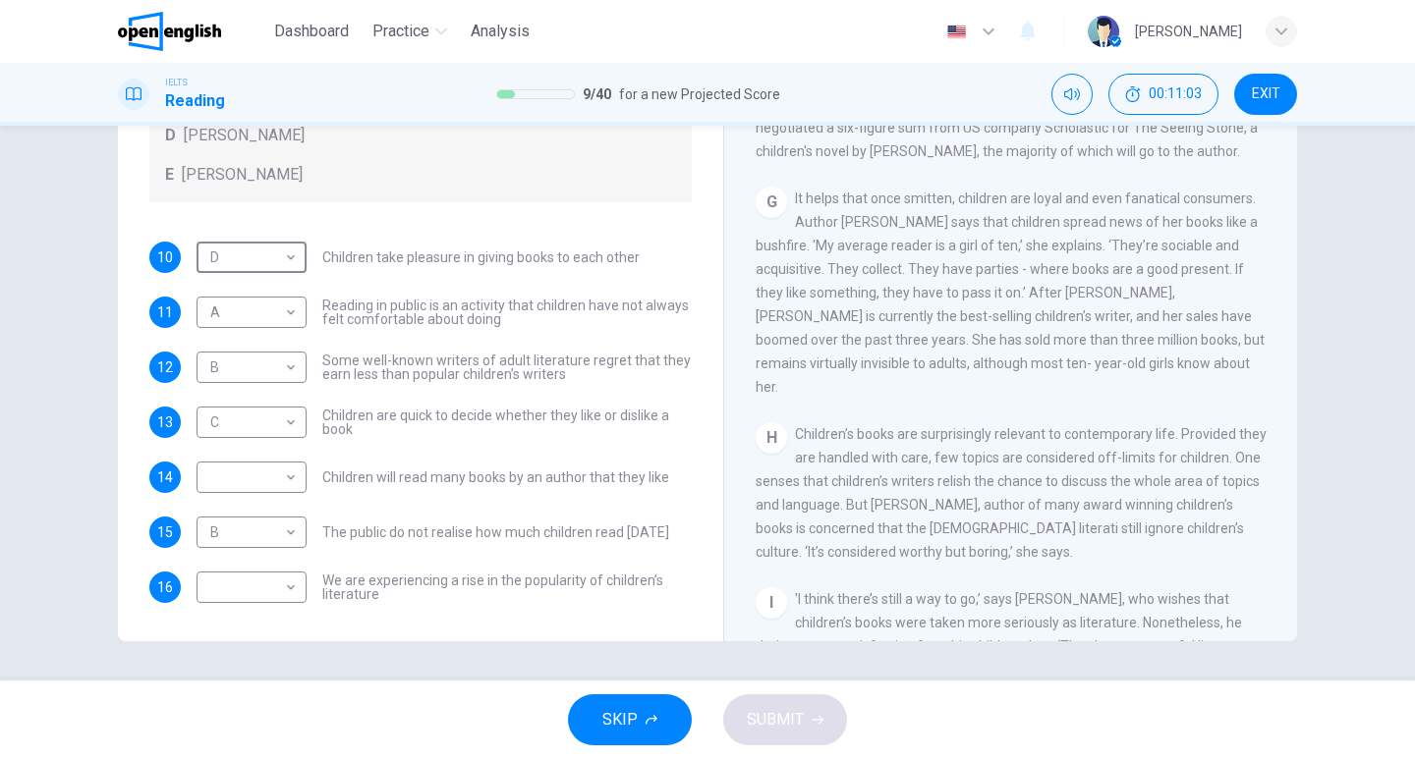
scroll to position [1431, 0]
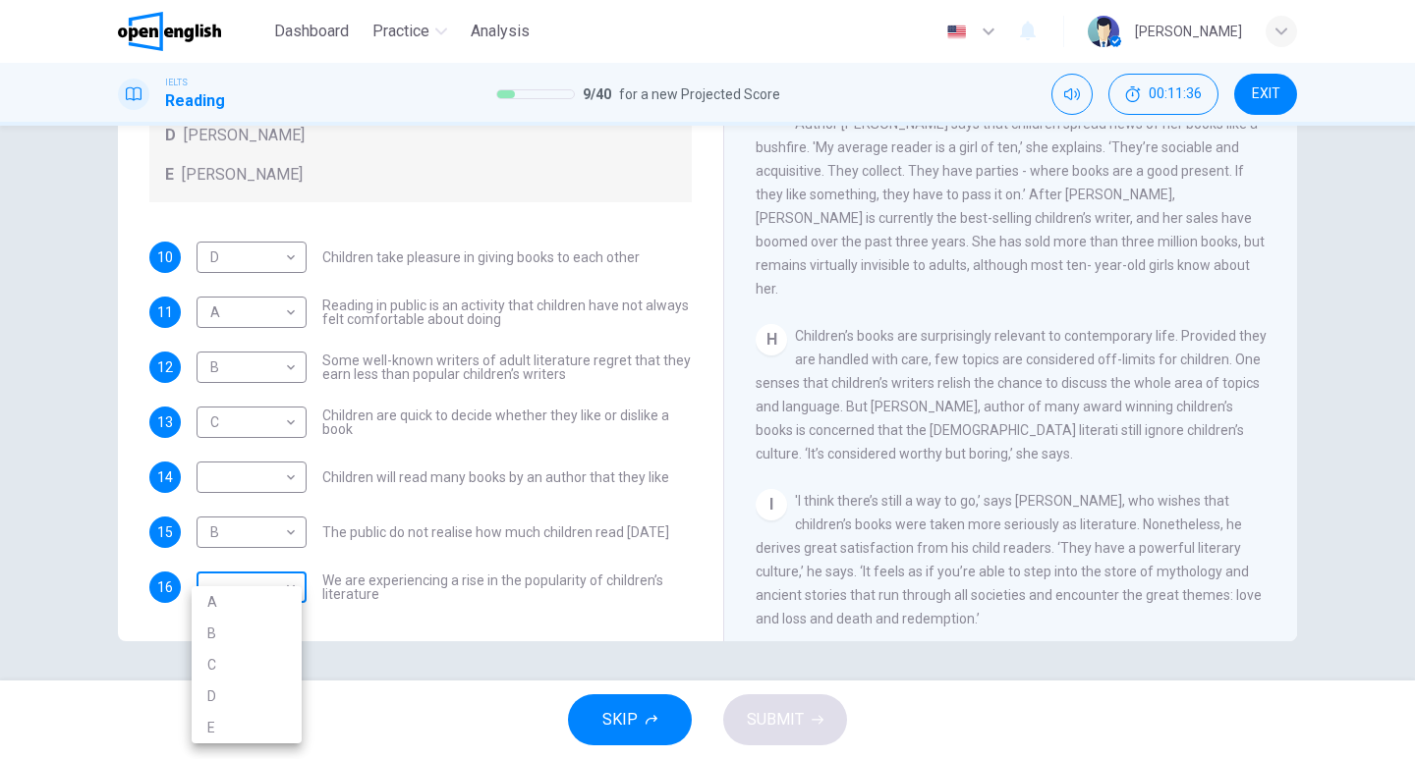
click at [275, 589] on body "This site uses cookies, as explained in our Privacy Policy . If you agree to th…" at bounding box center [707, 379] width 1415 height 759
click at [271, 726] on li "E" at bounding box center [247, 727] width 110 height 31
type input "*"
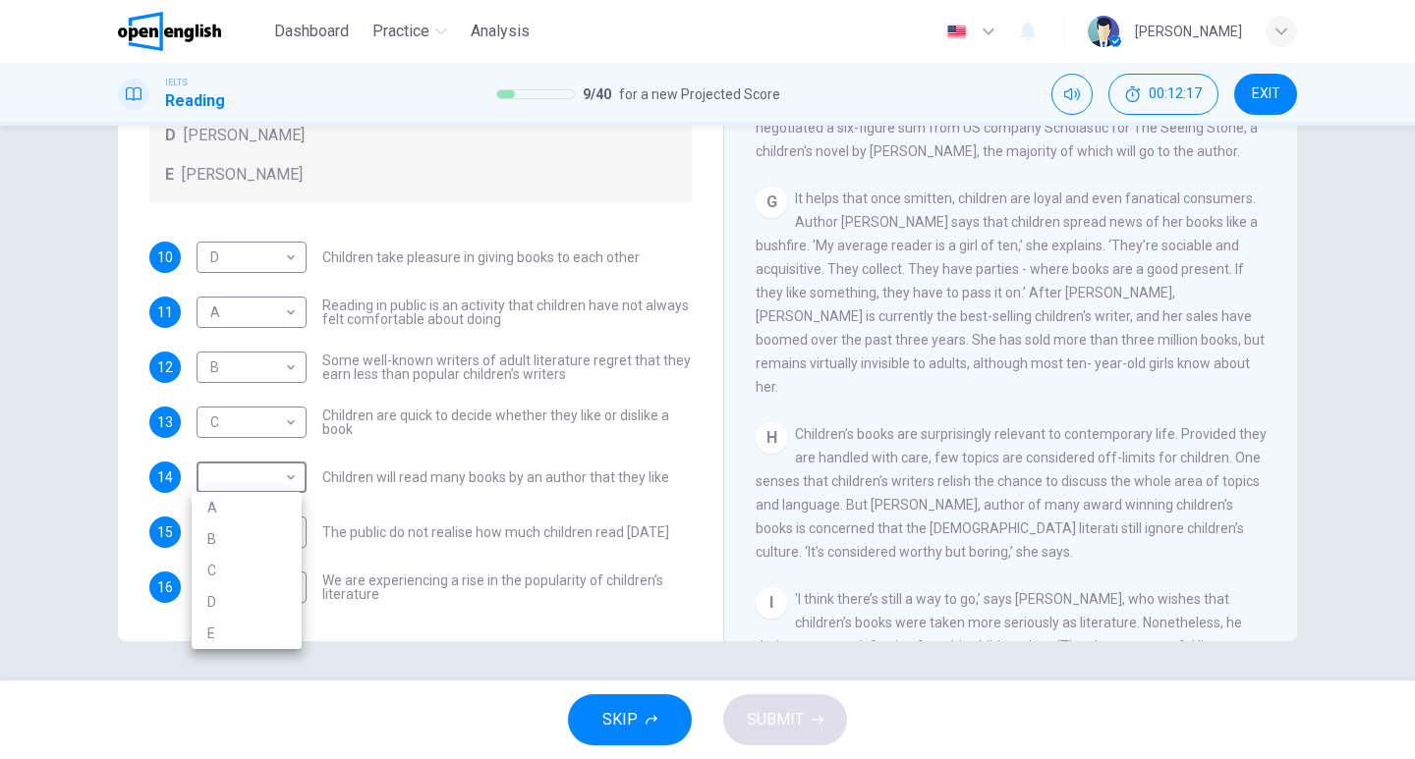
click at [248, 478] on body "This site uses cookies, as explained in our Privacy Policy . If you agree to th…" at bounding box center [707, 379] width 1415 height 759
click at [254, 598] on li "D" at bounding box center [247, 601] width 110 height 31
type input "*"
click at [772, 727] on span "SUBMIT" at bounding box center [775, 720] width 57 height 28
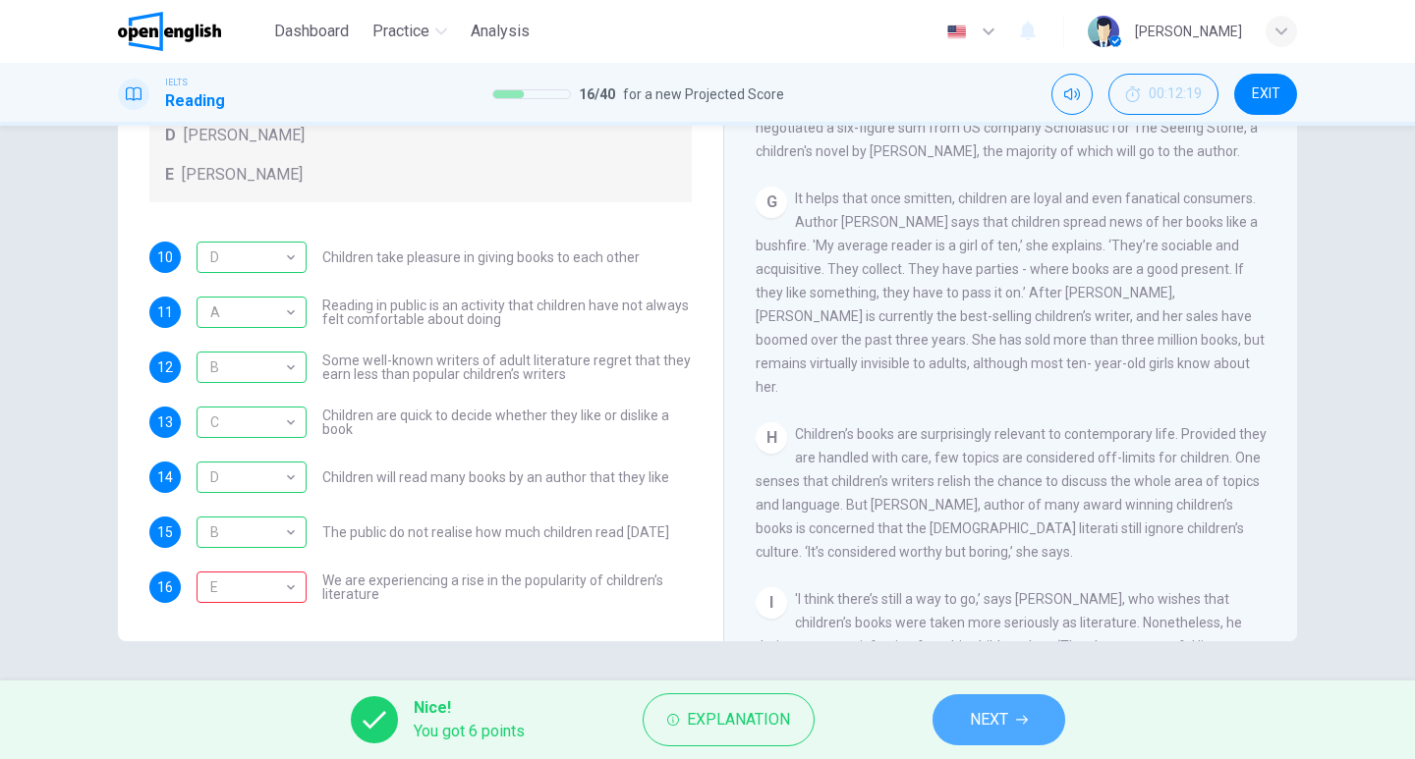
click at [988, 721] on span "NEXT" at bounding box center [989, 720] width 38 height 28
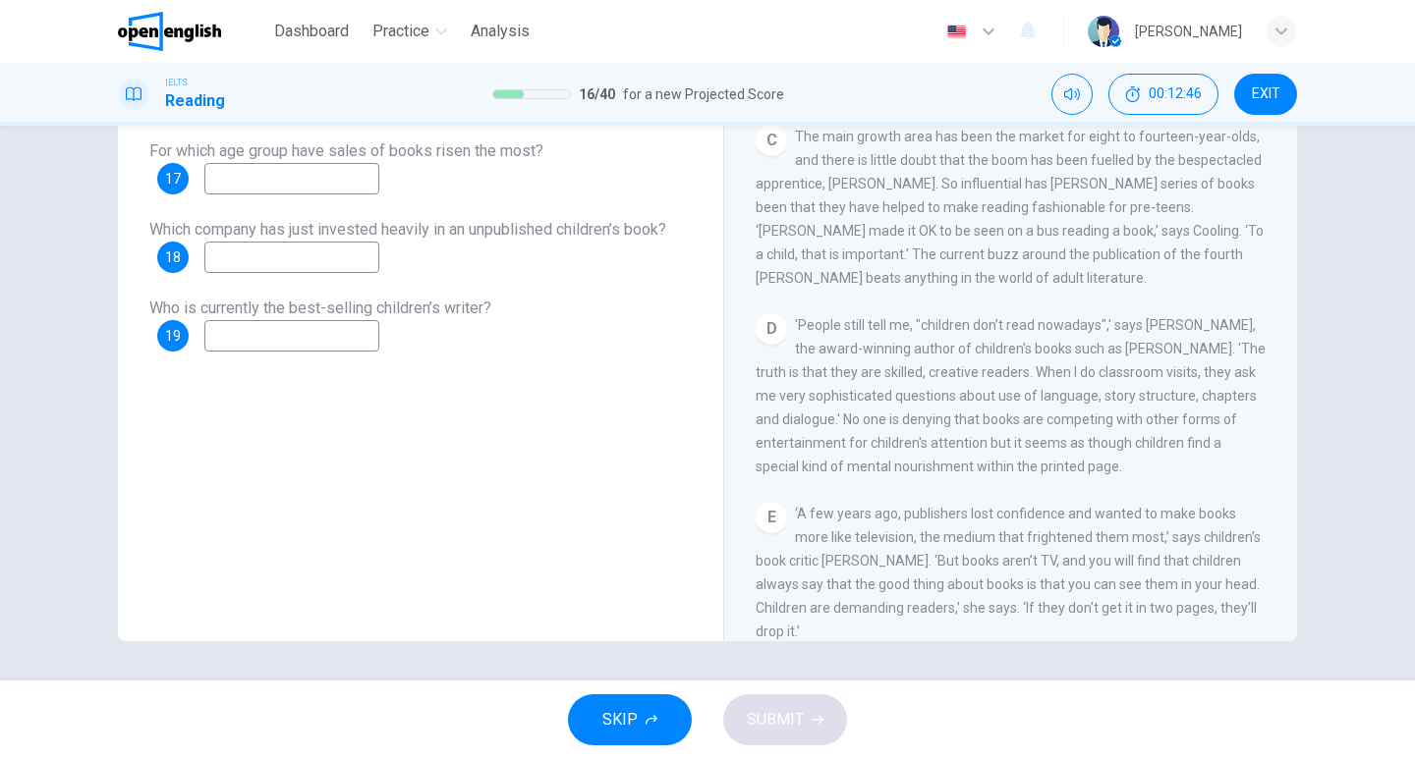
scroll to position [1277, 0]
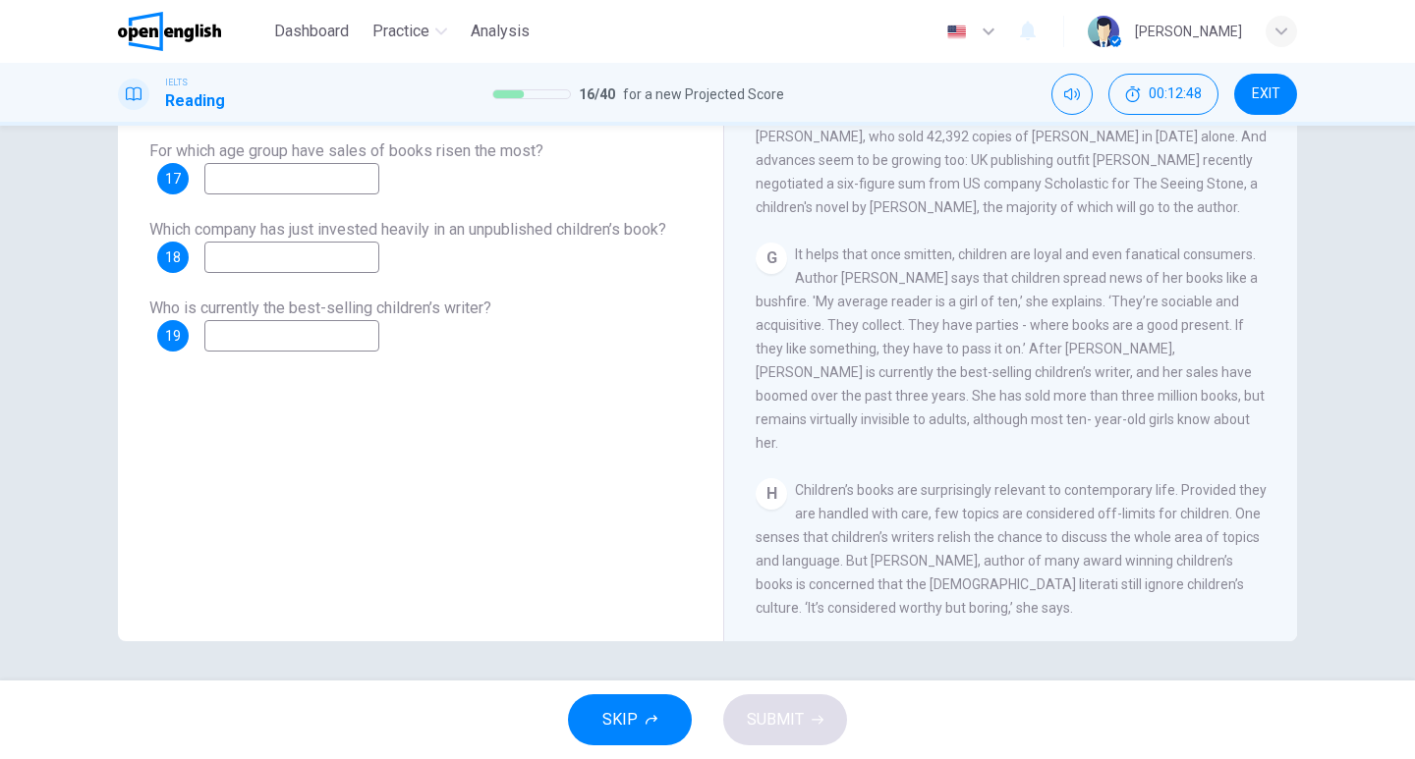
click at [363, 327] on input at bounding box center [291, 335] width 175 height 31
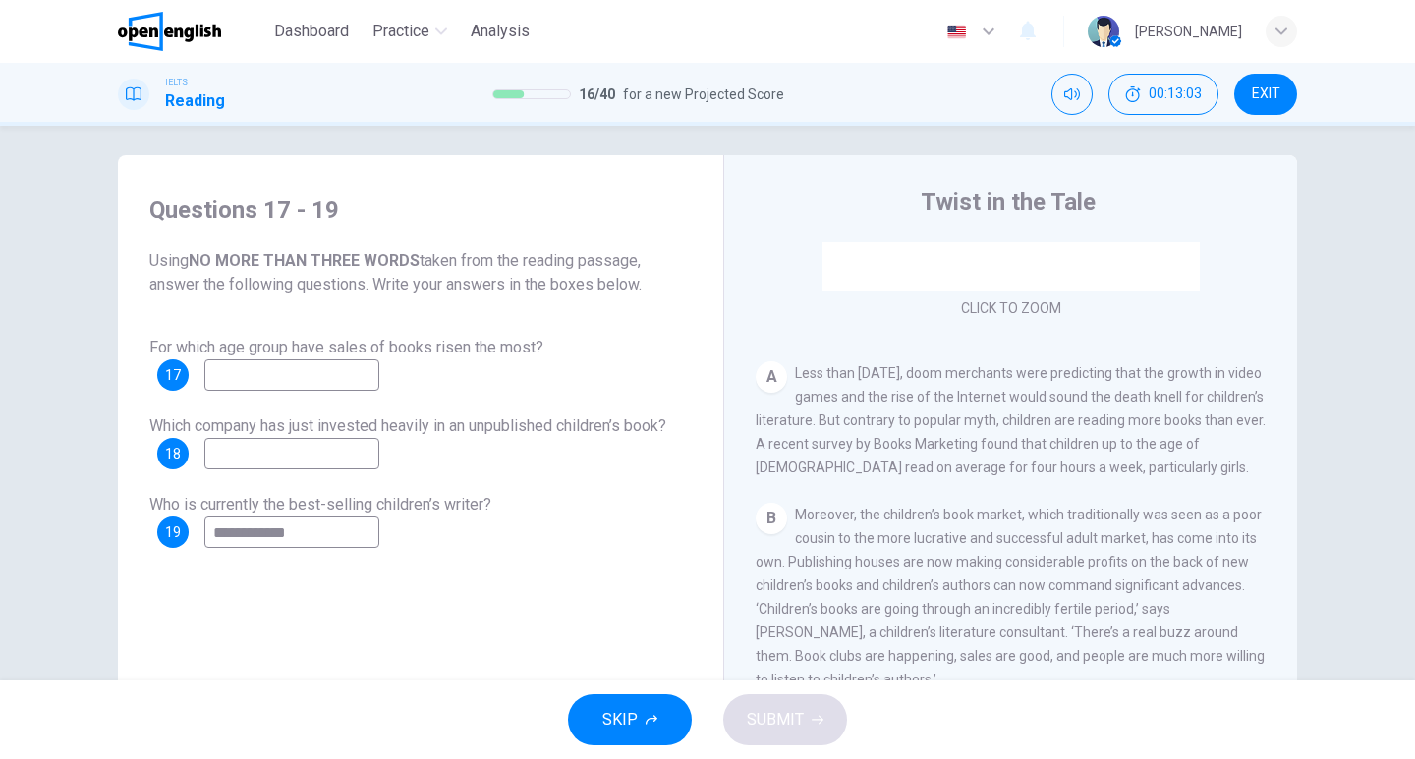
scroll to position [295, 0]
type input "**********"
click at [351, 382] on input at bounding box center [291, 375] width 175 height 31
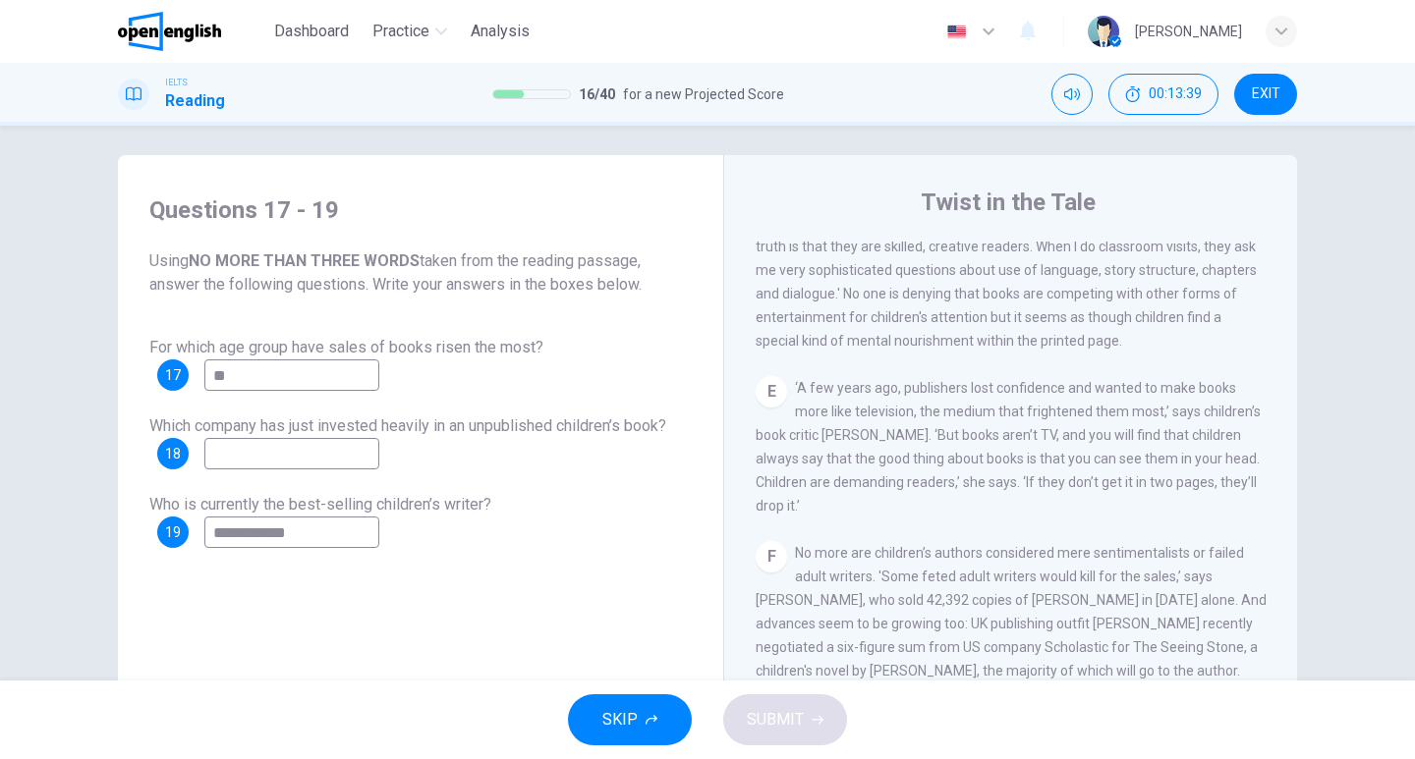
scroll to position [1081, 0]
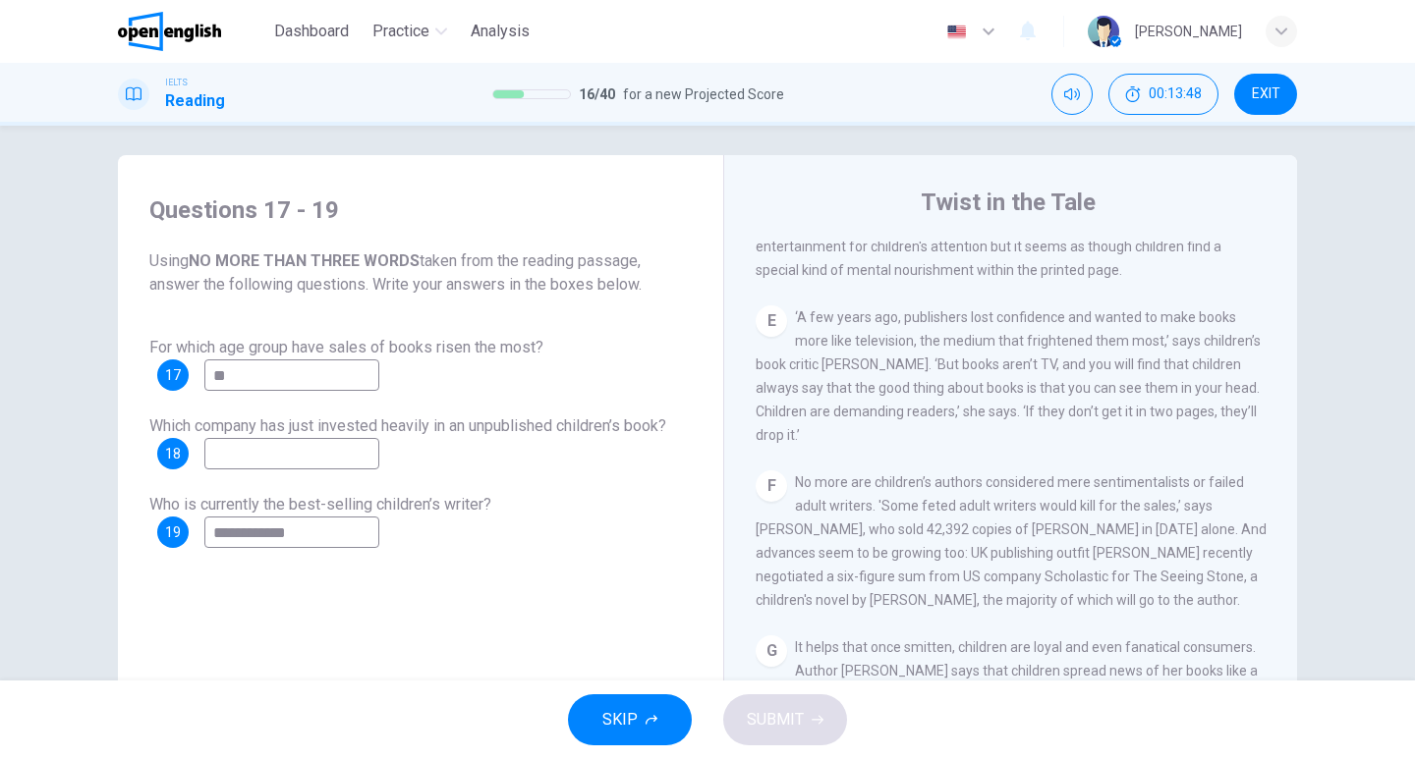
type input "**"
click at [305, 459] on input at bounding box center [291, 453] width 175 height 31
type input "*****"
click at [773, 713] on span "SUBMIT" at bounding box center [775, 720] width 57 height 28
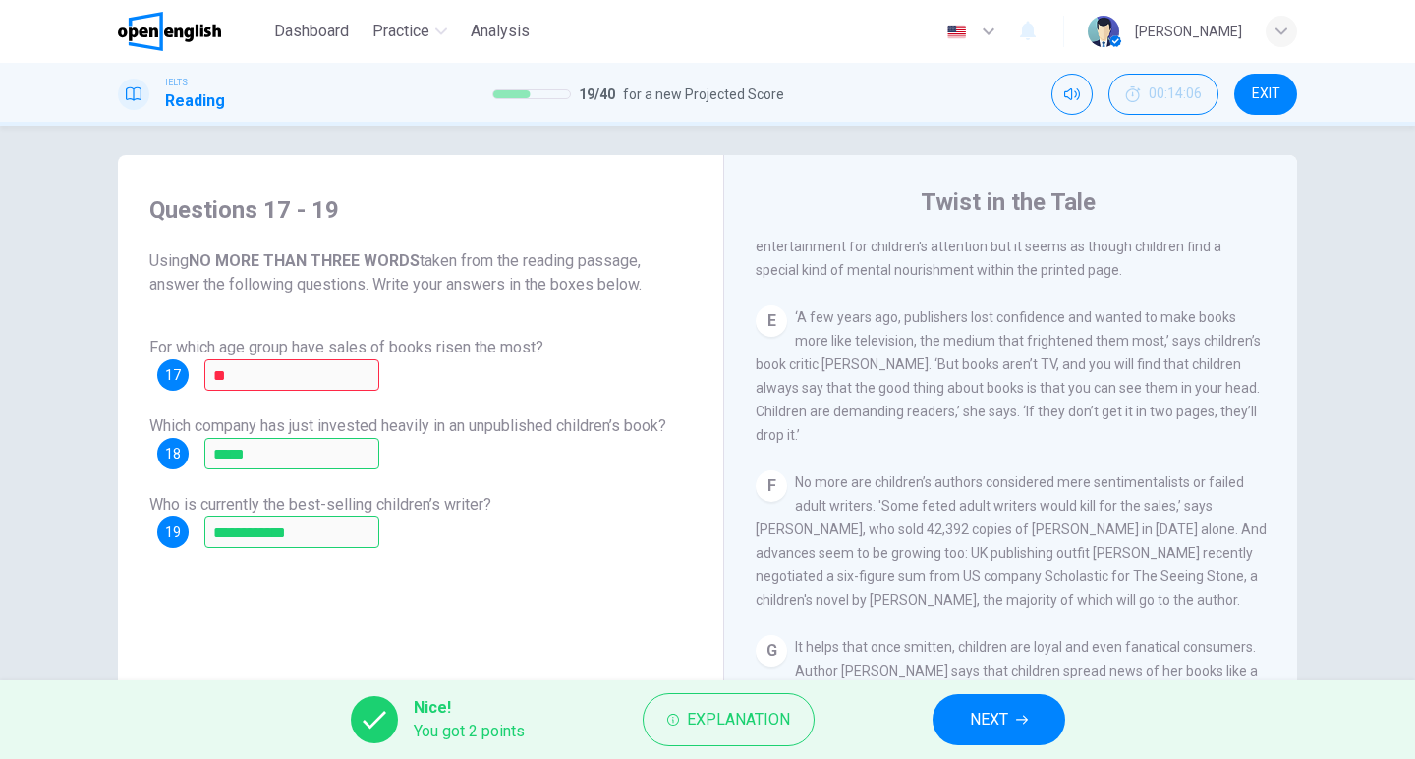
click at [970, 712] on span "NEXT" at bounding box center [989, 720] width 38 height 28
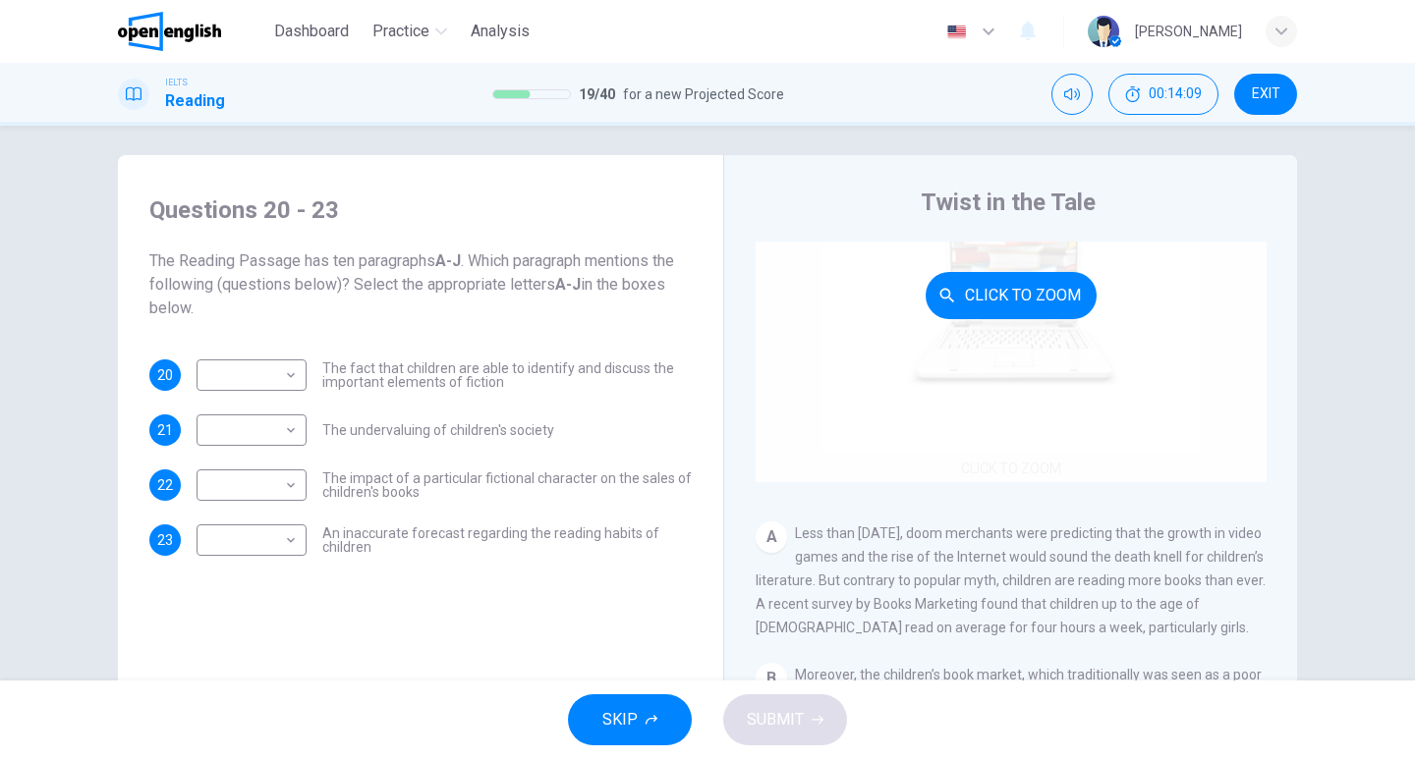
scroll to position [295, 0]
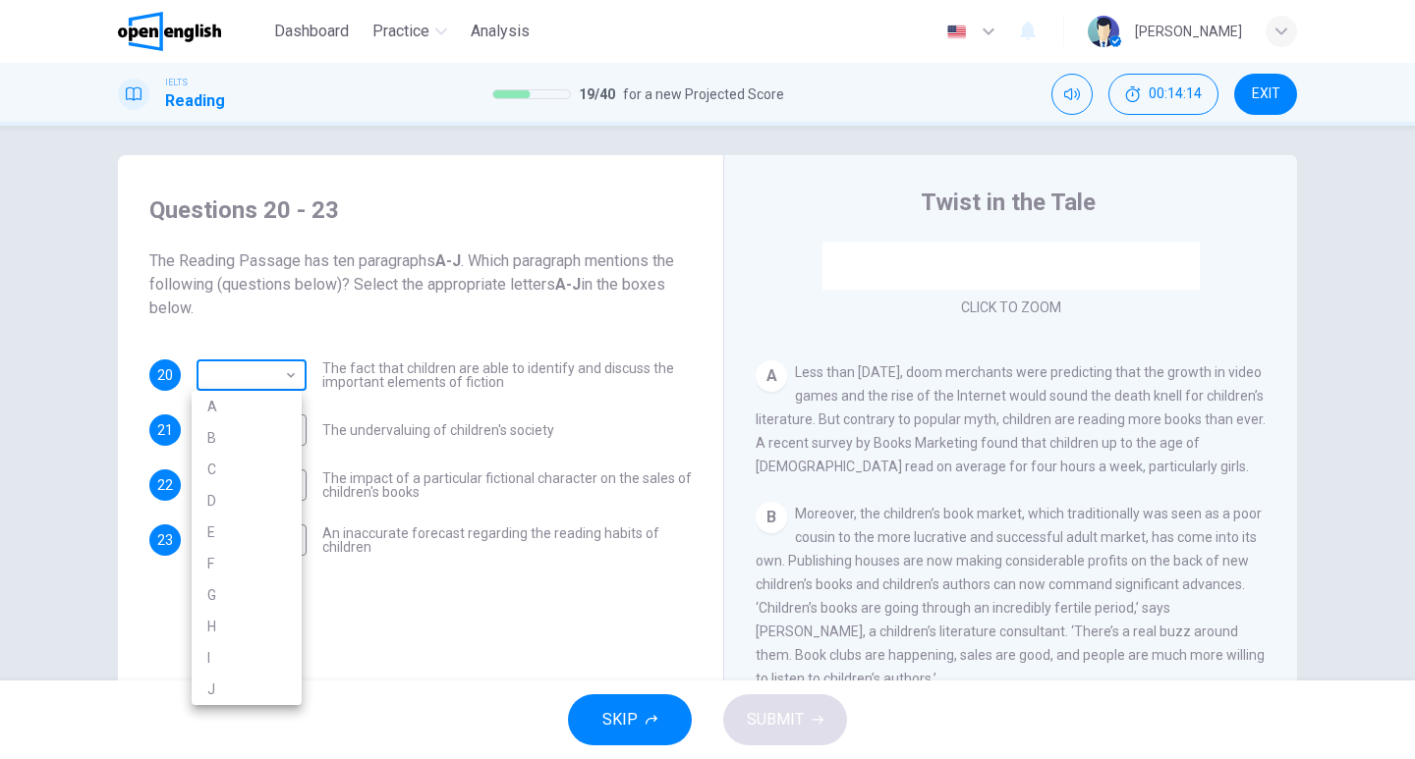
click at [259, 368] on body "This site uses cookies, as explained in our Privacy Policy . If you agree to th…" at bounding box center [707, 379] width 1415 height 759
click at [259, 368] on div at bounding box center [707, 379] width 1415 height 759
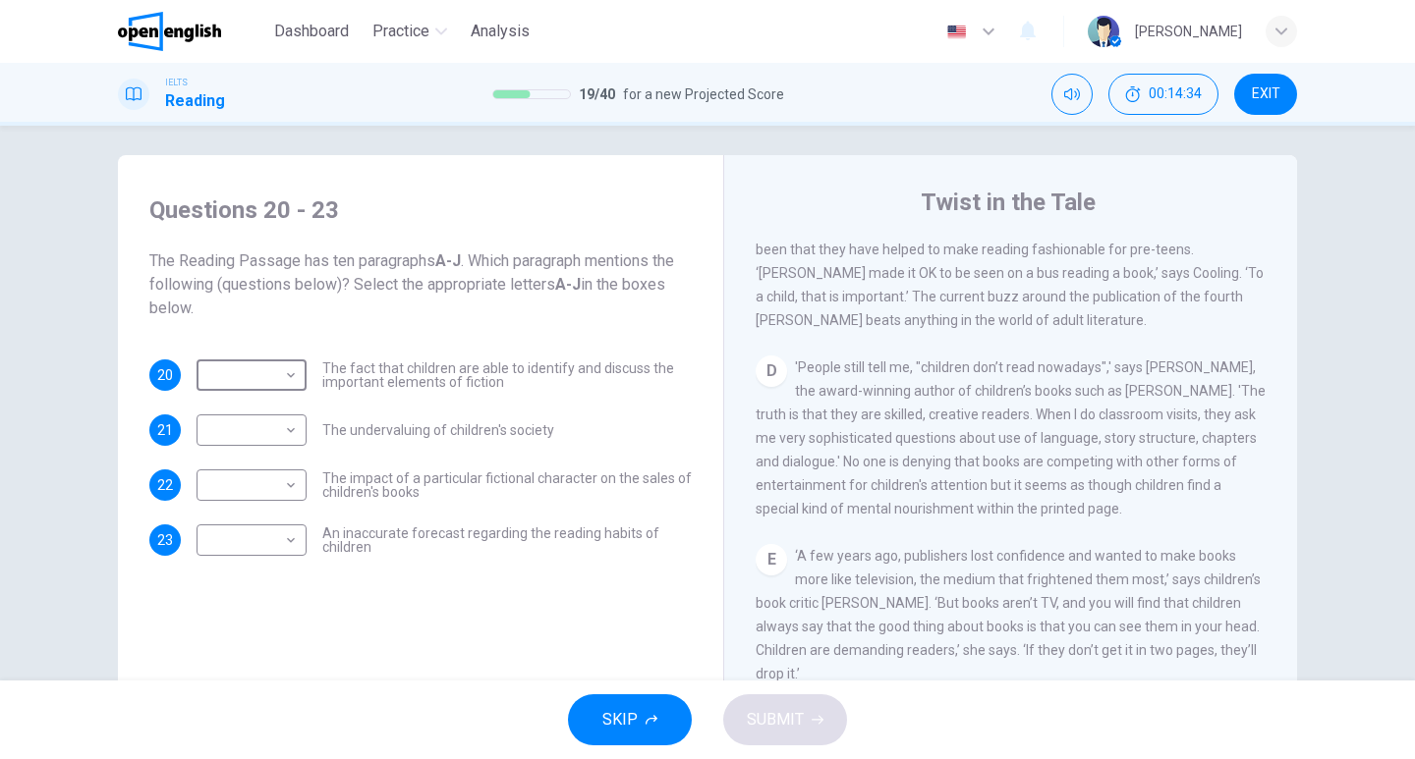
scroll to position [884, 0]
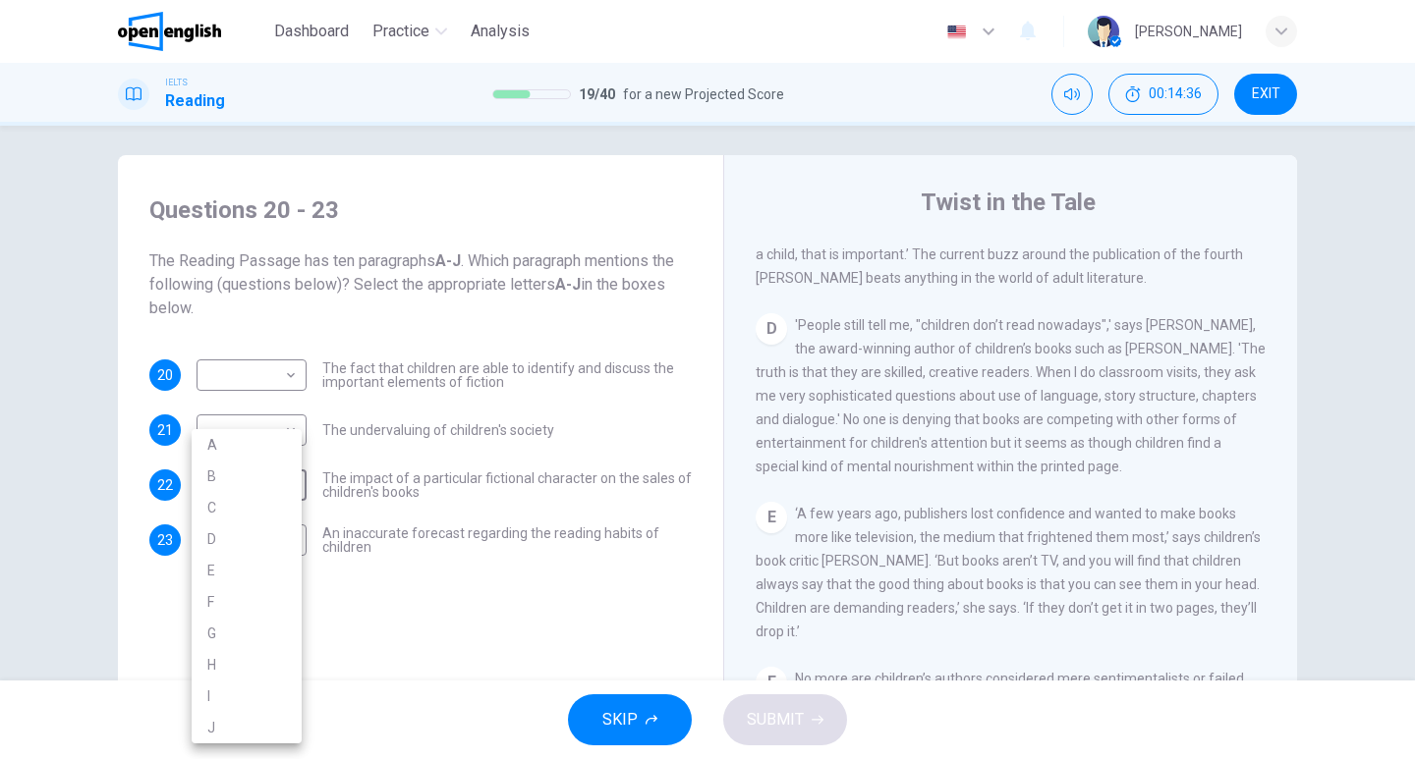
click at [251, 488] on body "This site uses cookies, as explained in our Privacy Policy . If you agree to th…" at bounding box center [707, 379] width 1415 height 759
click at [234, 496] on li "C" at bounding box center [247, 507] width 110 height 31
type input "*"
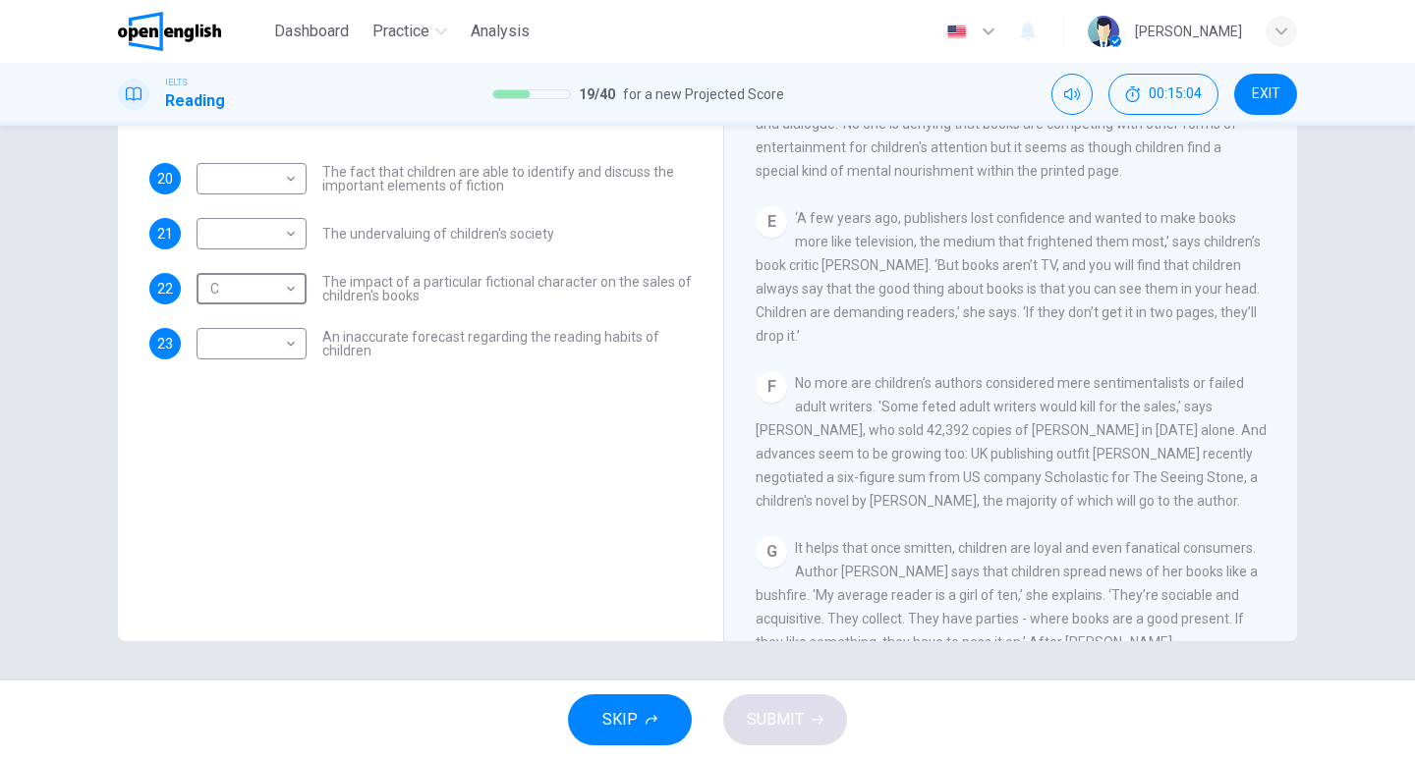
scroll to position [940, 0]
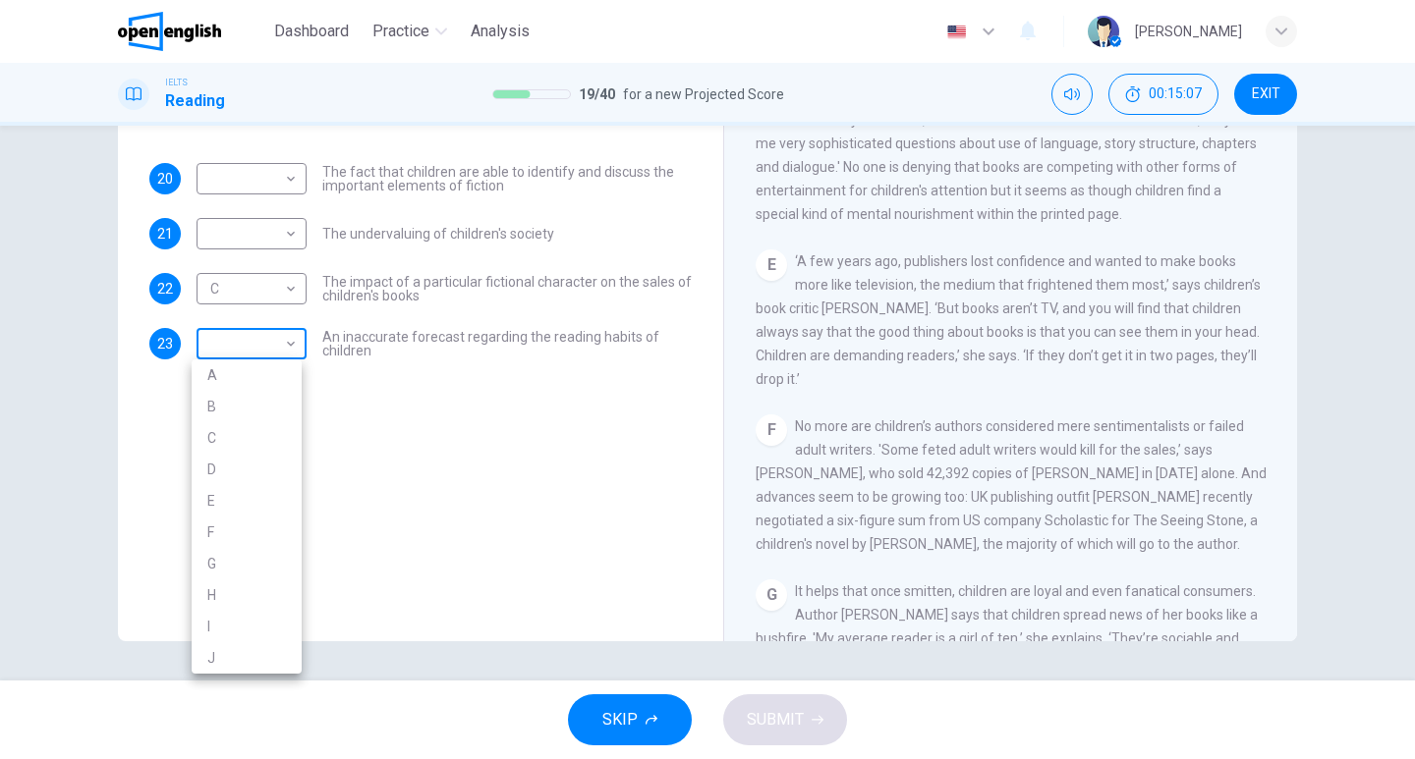
click at [250, 349] on body "This site uses cookies, as explained in our Privacy Policy . If you agree to th…" at bounding box center [707, 379] width 1415 height 759
click at [214, 500] on li "E" at bounding box center [247, 500] width 110 height 31
type input "*"
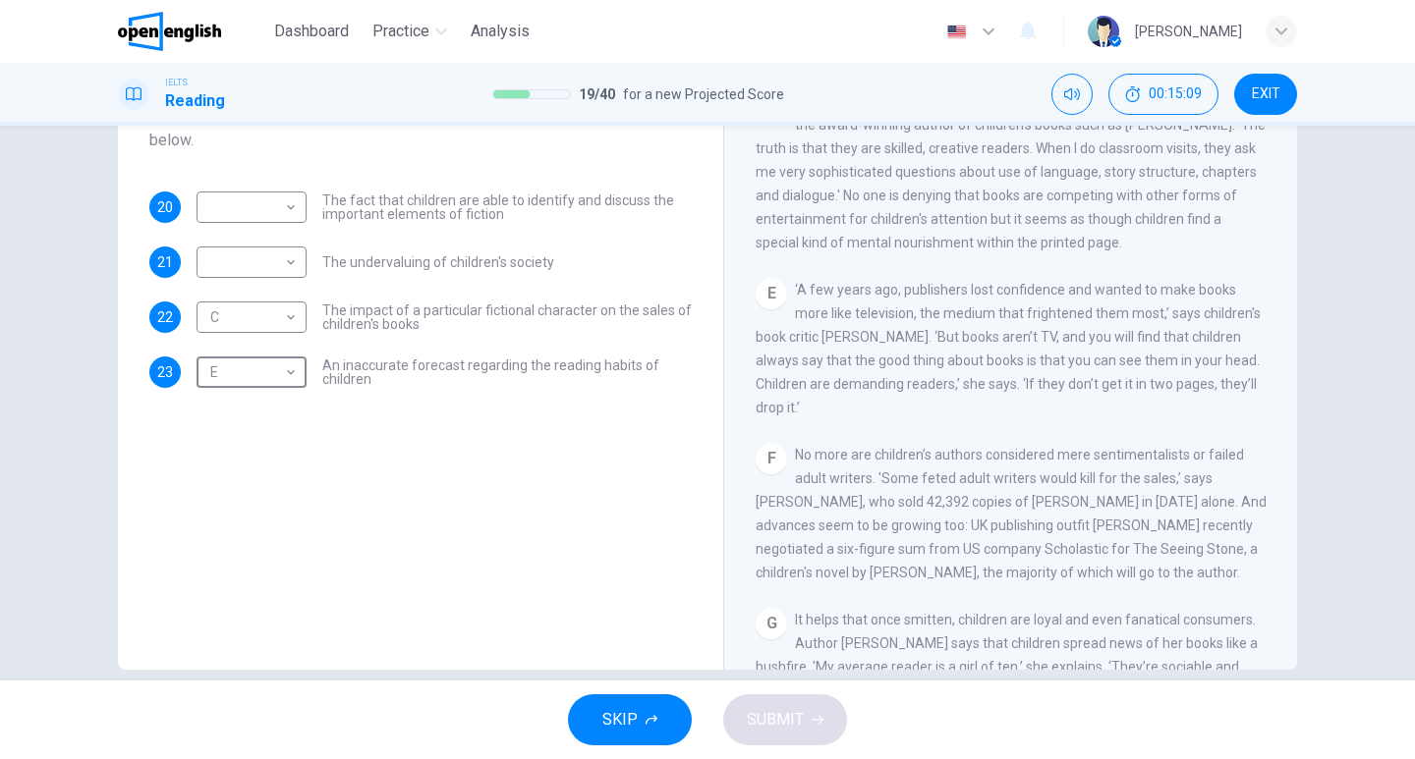
scroll to position [108, 0]
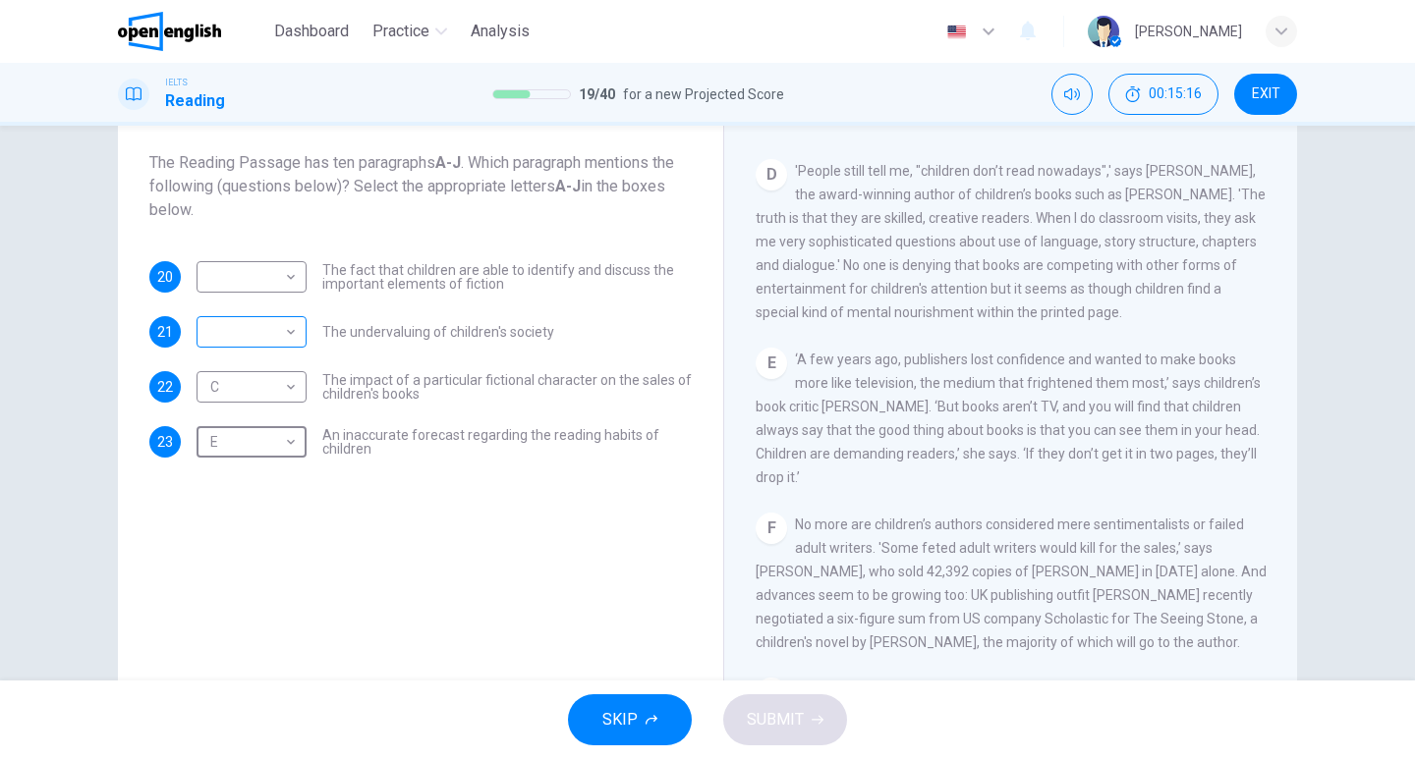
click at [283, 341] on body "This site uses cookies, as explained in our Privacy Policy . If you agree to th…" at bounding box center [707, 379] width 1415 height 759
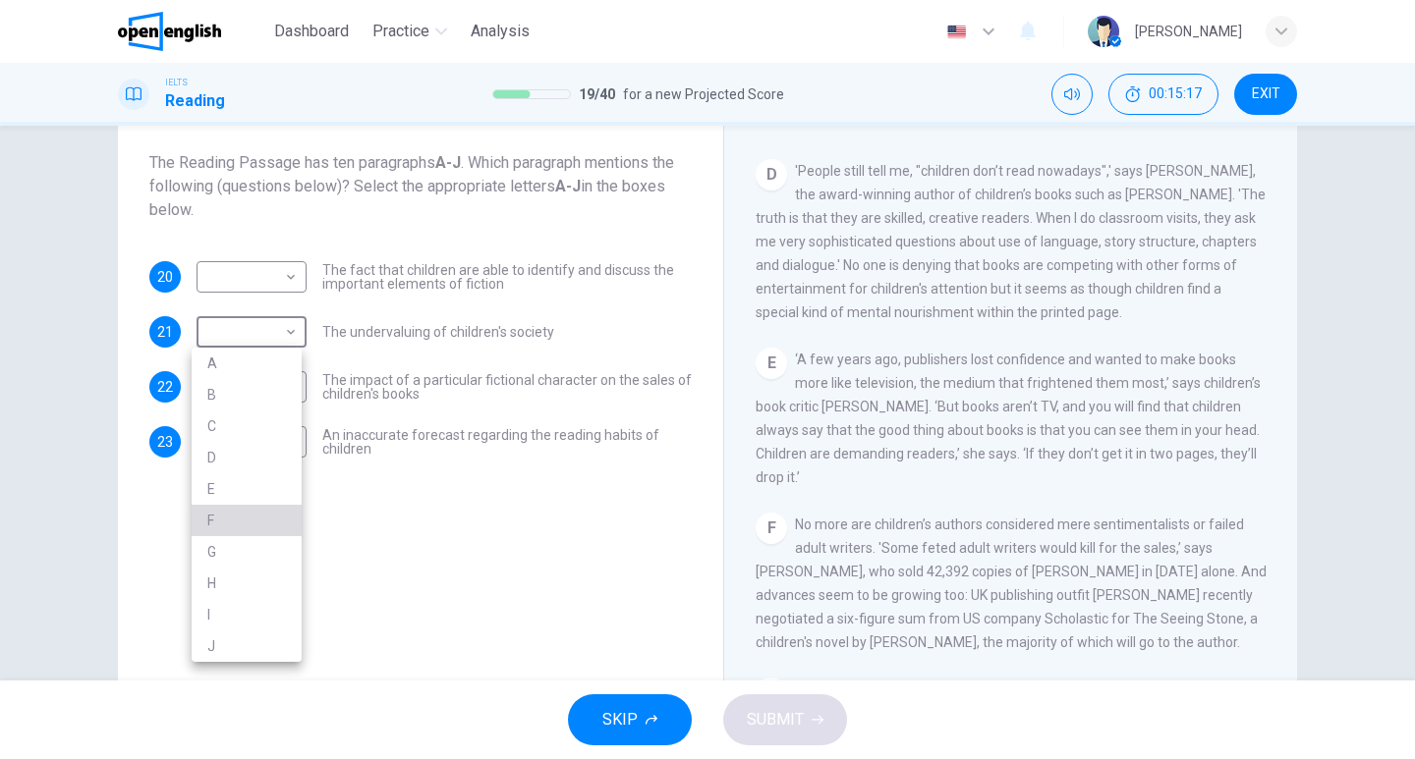
click at [260, 510] on li "F" at bounding box center [247, 520] width 110 height 31
type input "*"
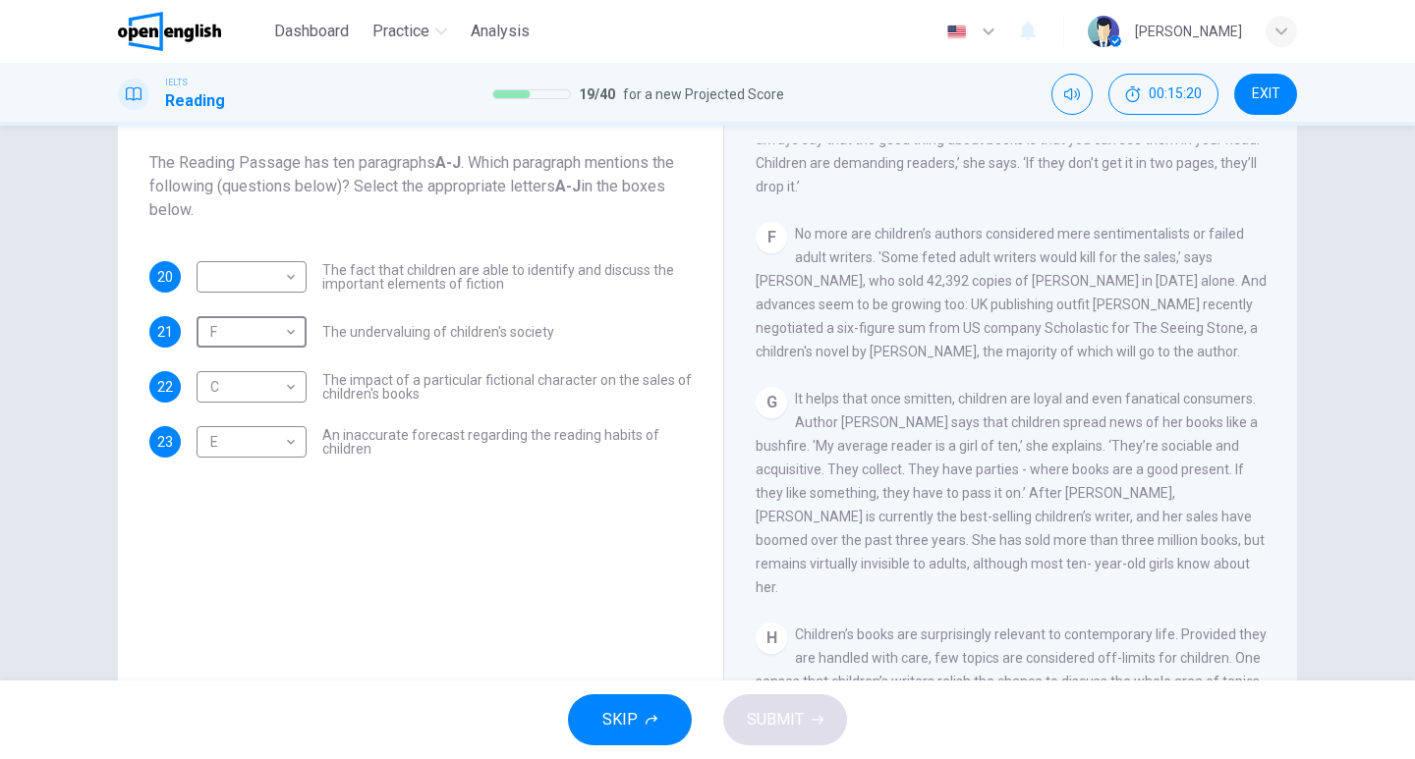
scroll to position [1235, 0]
click at [253, 277] on body "This site uses cookies, as explained in our Privacy Policy . If you agree to th…" at bounding box center [707, 379] width 1415 height 759
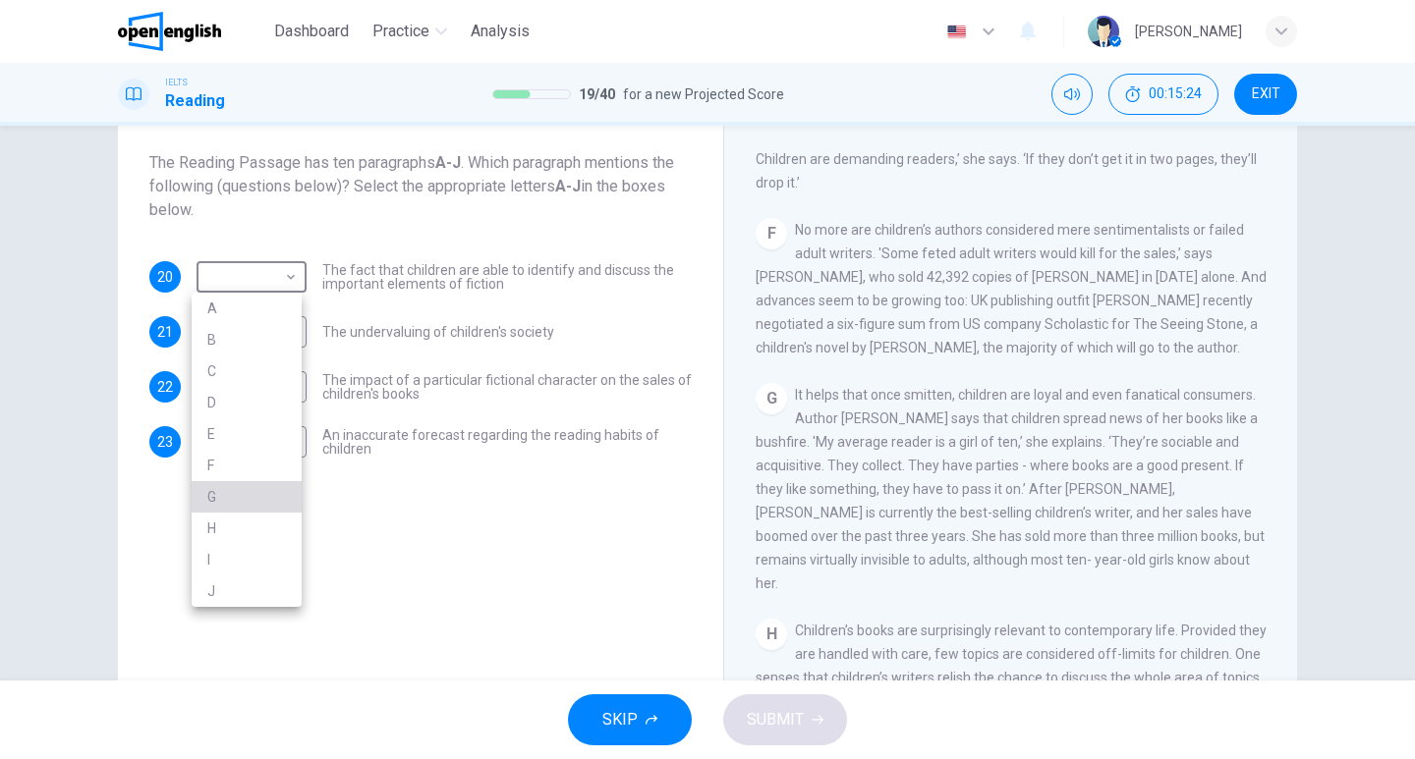
click at [262, 498] on li "G" at bounding box center [247, 496] width 110 height 31
type input "*"
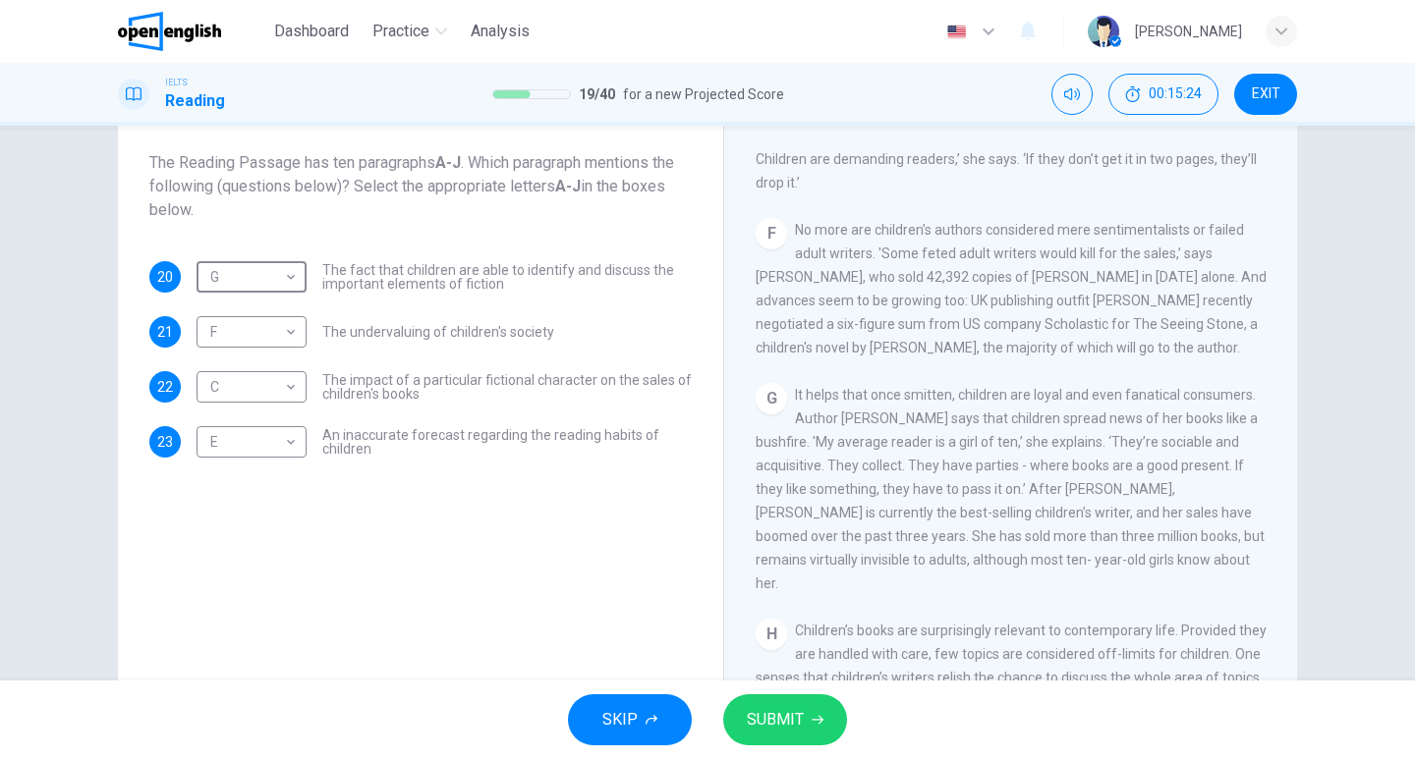
click at [767, 734] on button "SUBMIT" at bounding box center [785, 720] width 124 height 51
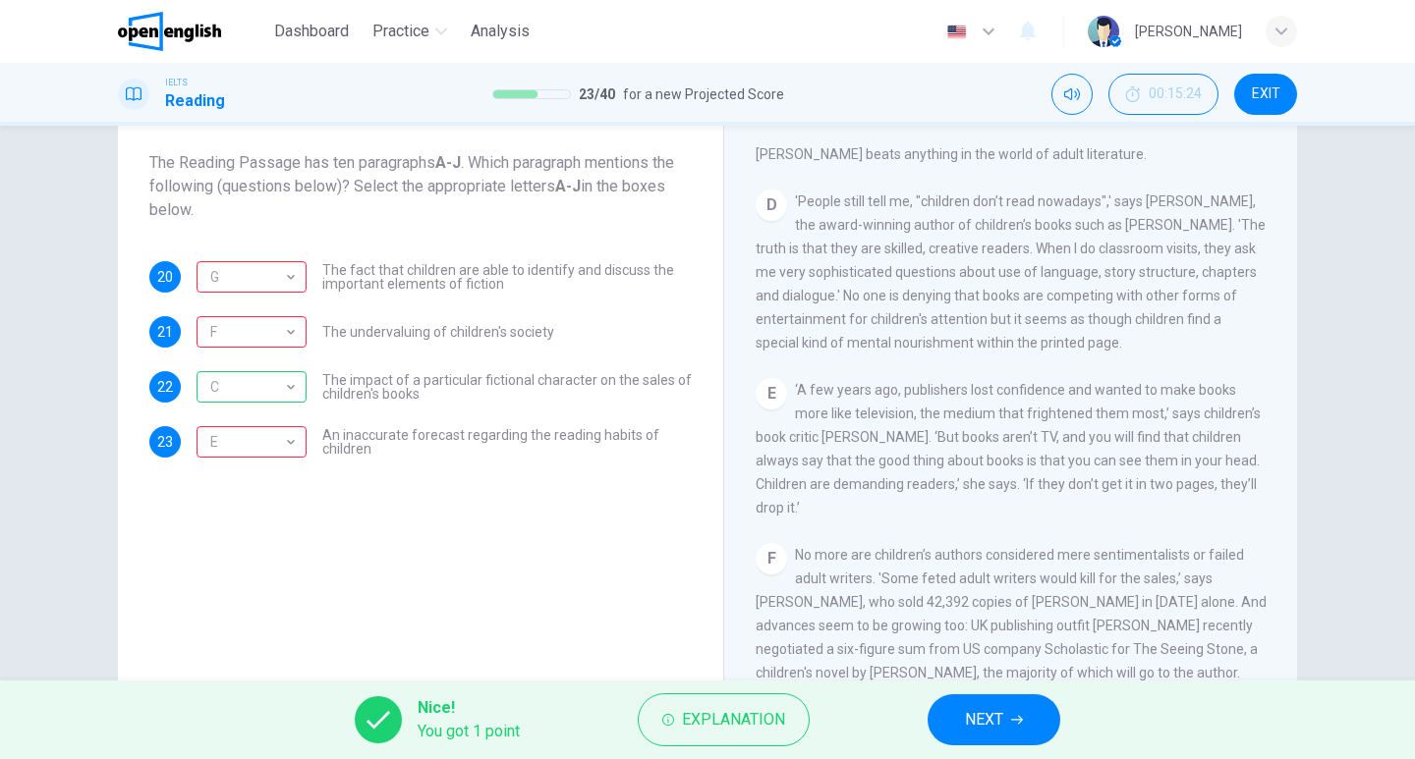
scroll to position [744, 0]
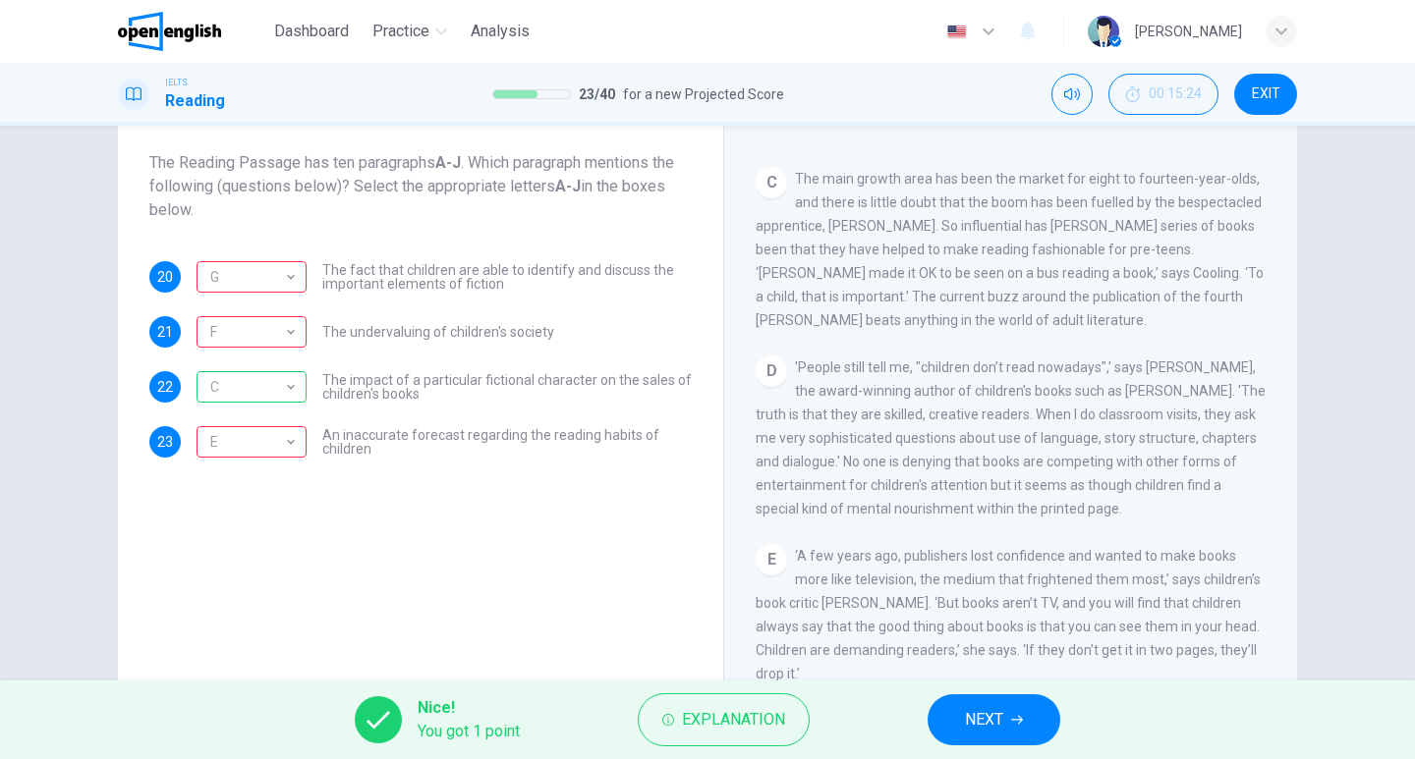
click at [1028, 724] on button "NEXT" at bounding box center [993, 720] width 133 height 51
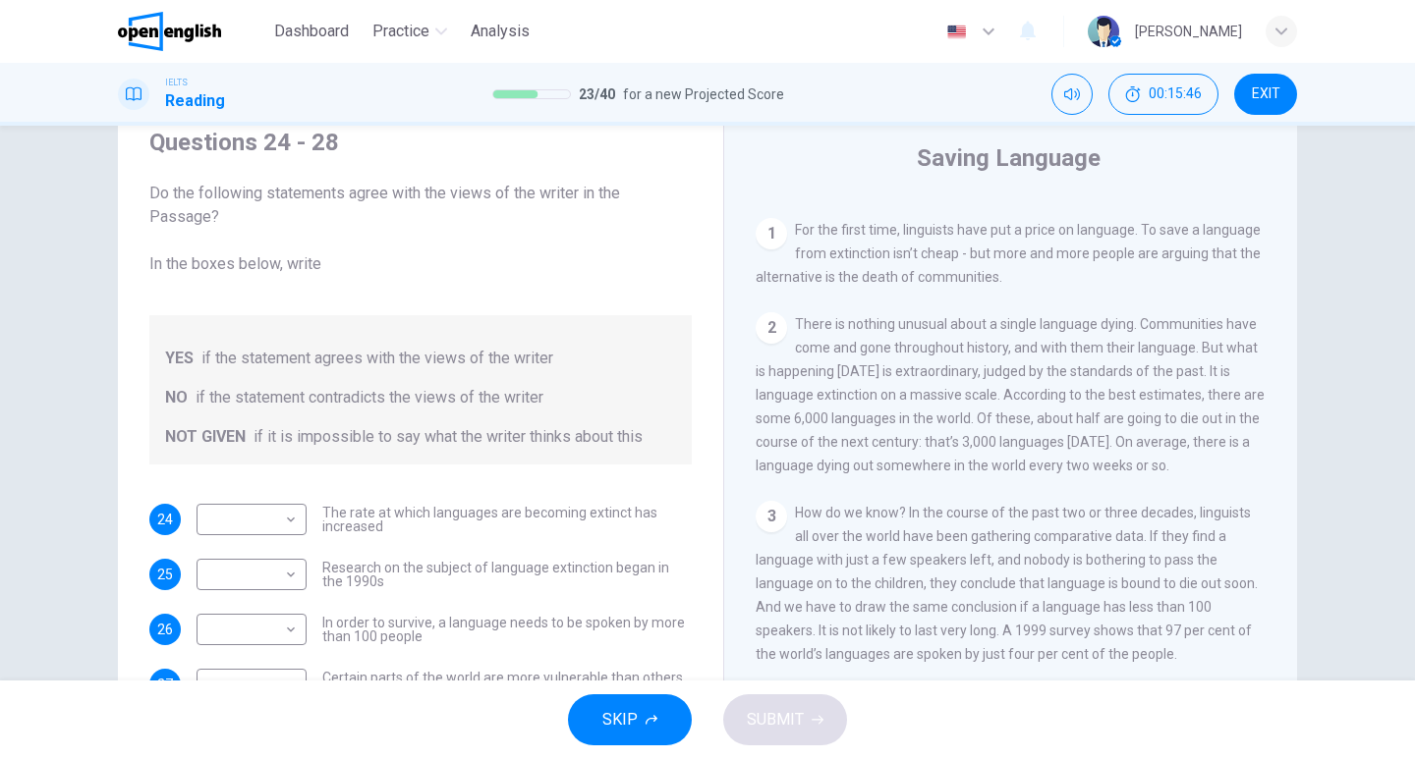
scroll to position [152, 0]
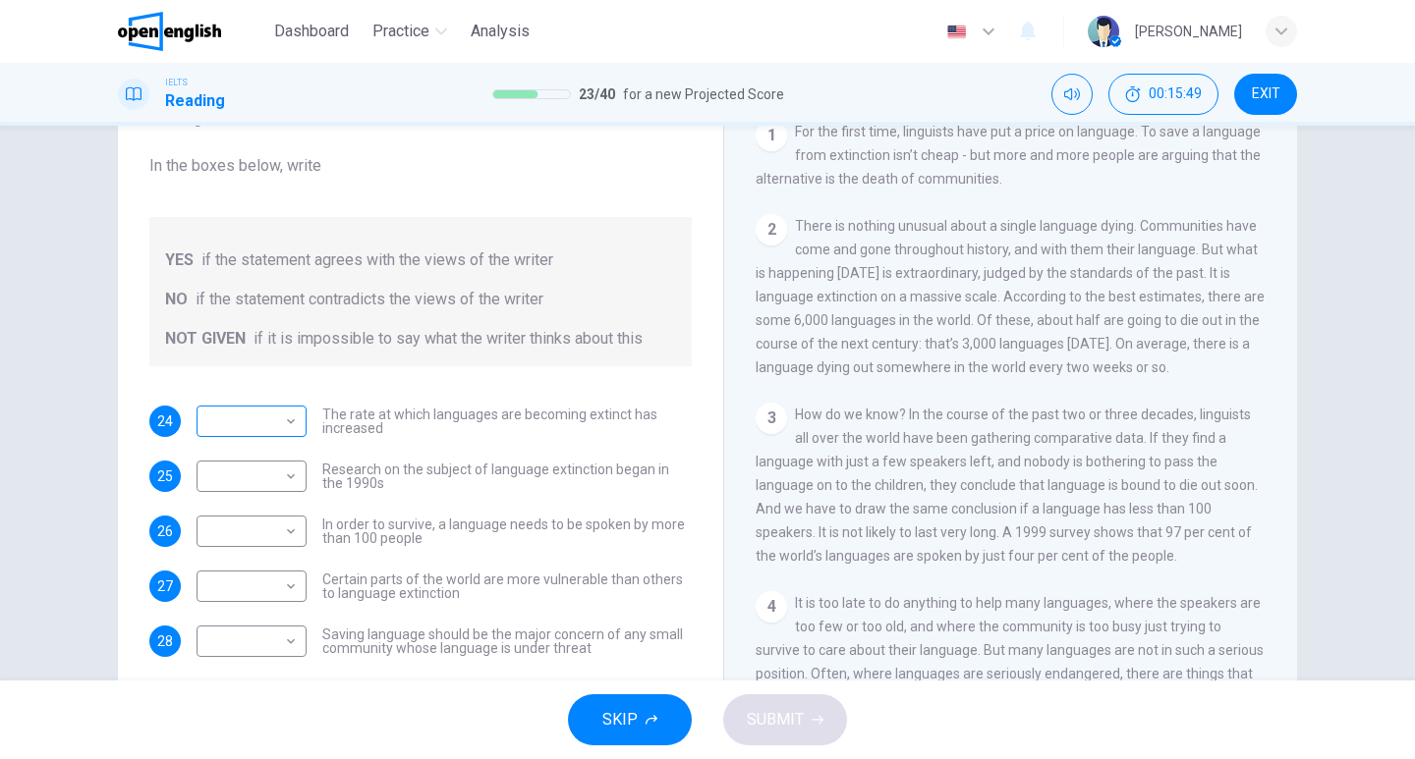
click at [291, 426] on body "This site uses cookies, as explained in our Privacy Policy . If you agree to th…" at bounding box center [707, 379] width 1415 height 759
click at [268, 449] on li "YES" at bounding box center [247, 451] width 110 height 31
type input "***"
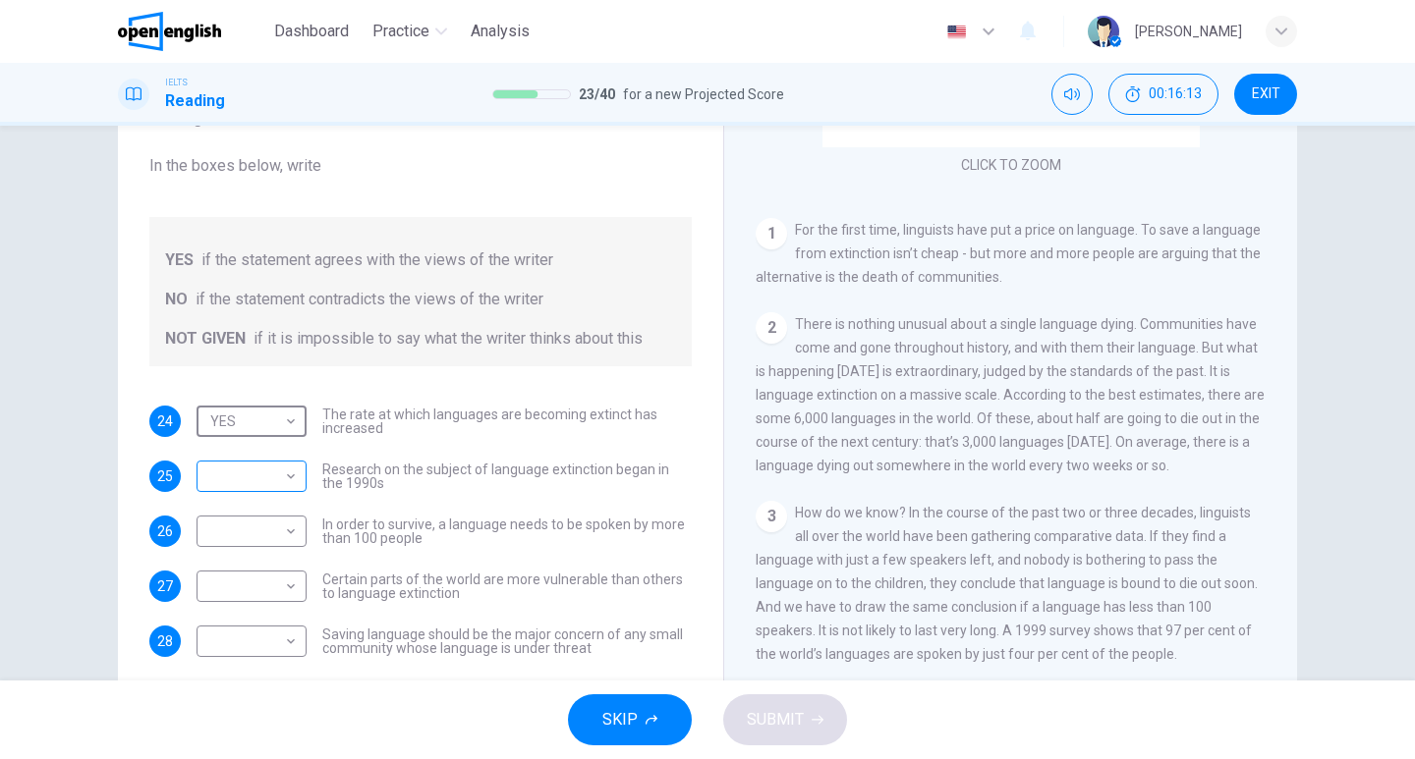
click at [245, 463] on body "This site uses cookies, as explained in our Privacy Policy . If you agree to th…" at bounding box center [707, 379] width 1415 height 759
click at [268, 500] on li "YES" at bounding box center [247, 506] width 110 height 31
type input "***"
click at [264, 530] on body "This site uses cookies, as explained in our Privacy Policy . If you agree to th…" at bounding box center [707, 379] width 1415 height 759
click at [264, 564] on li "YES" at bounding box center [247, 561] width 110 height 31
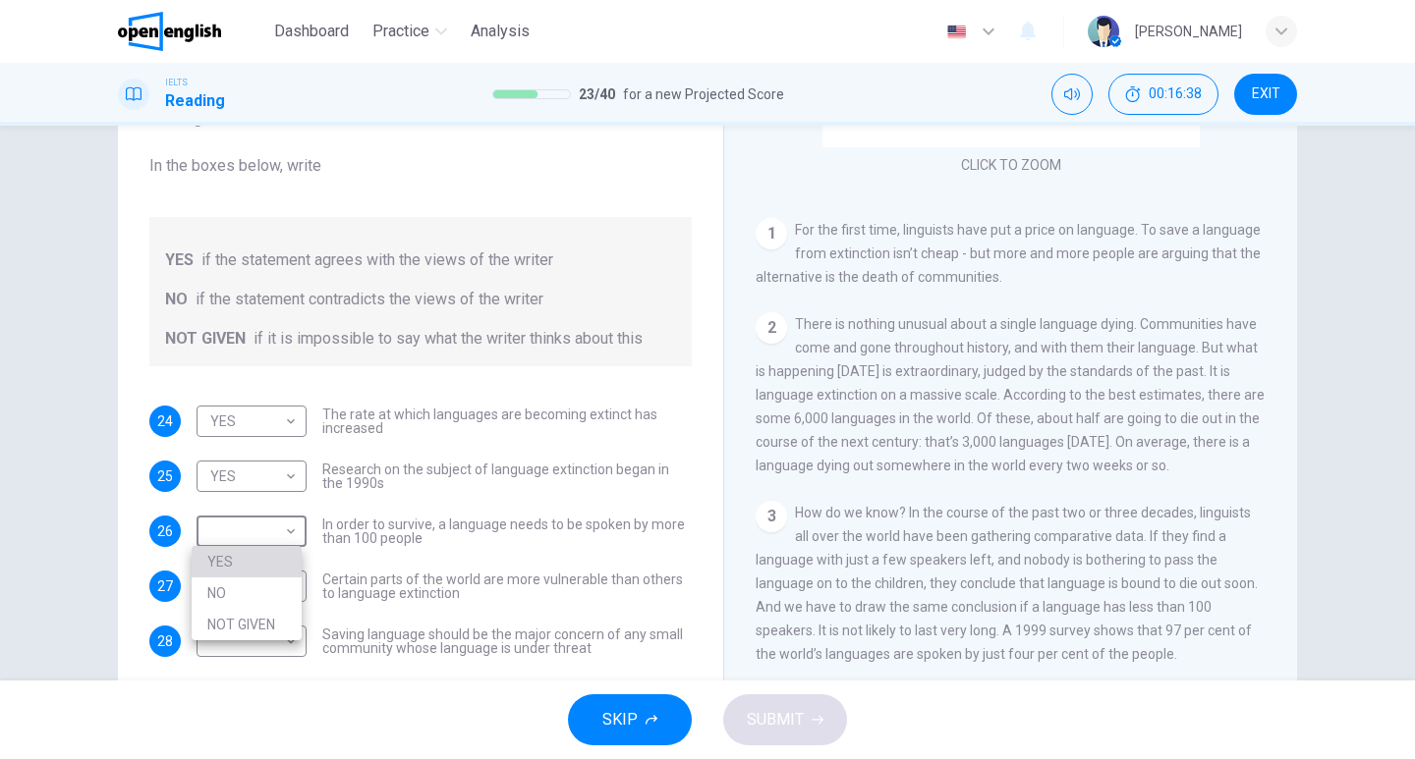
type input "***"
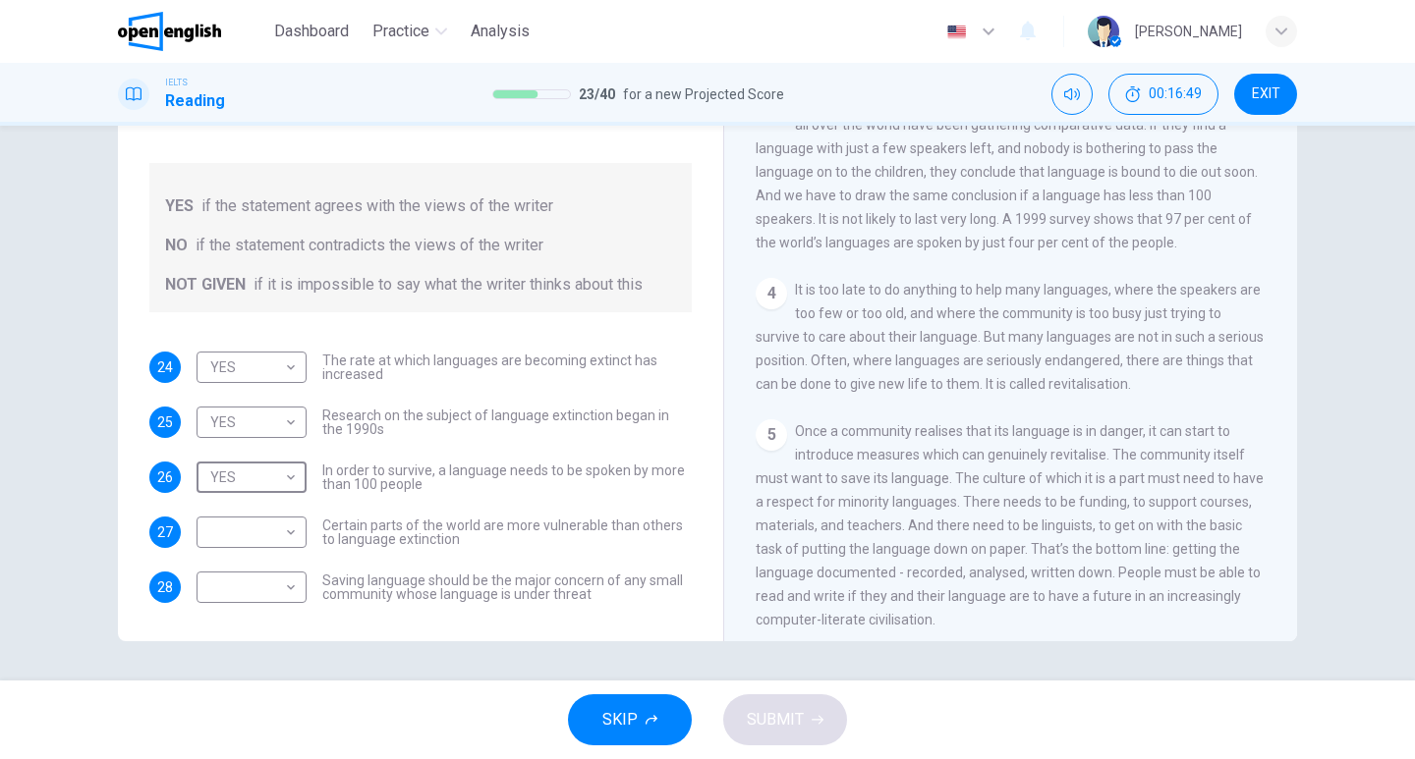
scroll to position [688, 0]
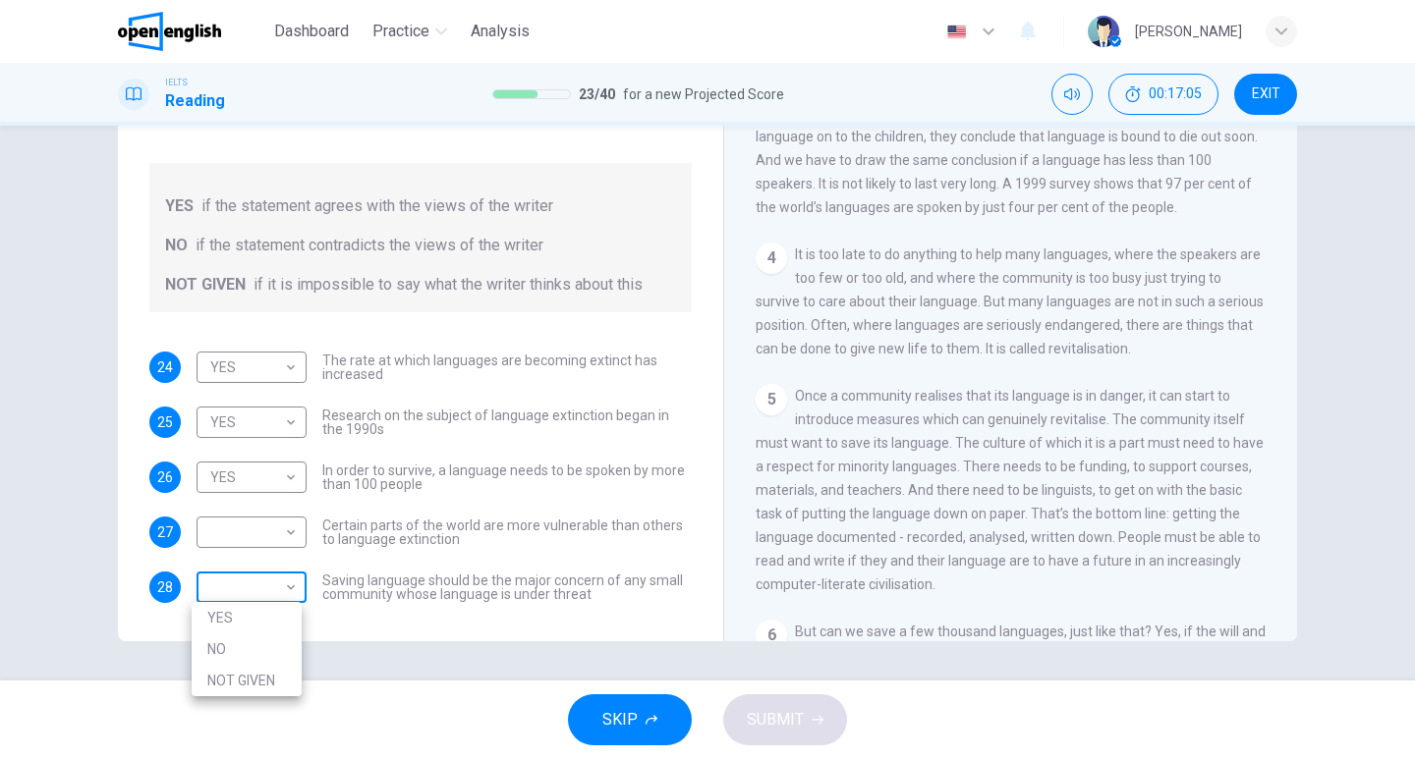
click at [261, 588] on body "This site uses cookies, as explained in our Privacy Policy . If you agree to th…" at bounding box center [707, 379] width 1415 height 759
click at [276, 612] on li "YES" at bounding box center [247, 617] width 110 height 31
type input "***"
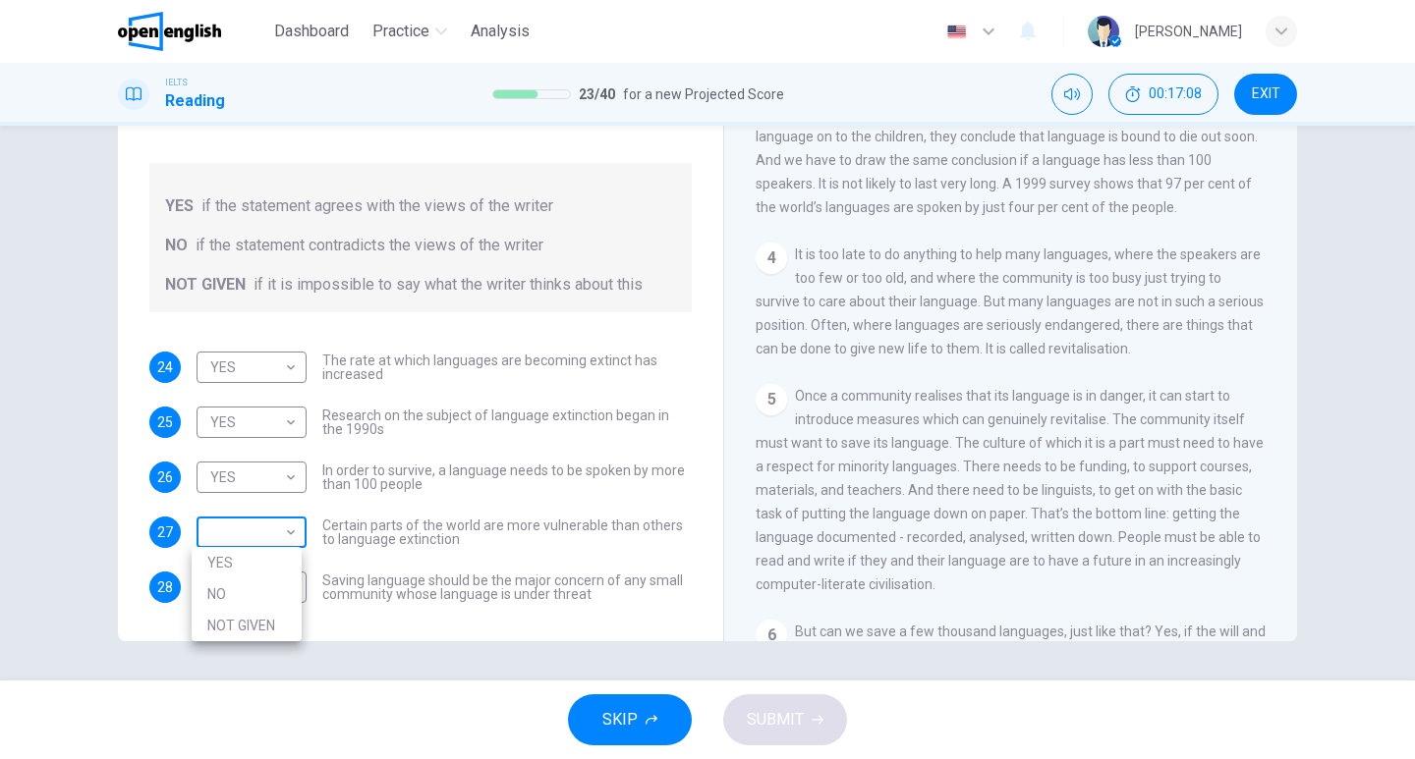
click at [289, 537] on body "This site uses cookies, as explained in our Privacy Policy . If you agree to th…" at bounding box center [707, 379] width 1415 height 759
click at [257, 609] on li "NO" at bounding box center [247, 594] width 110 height 31
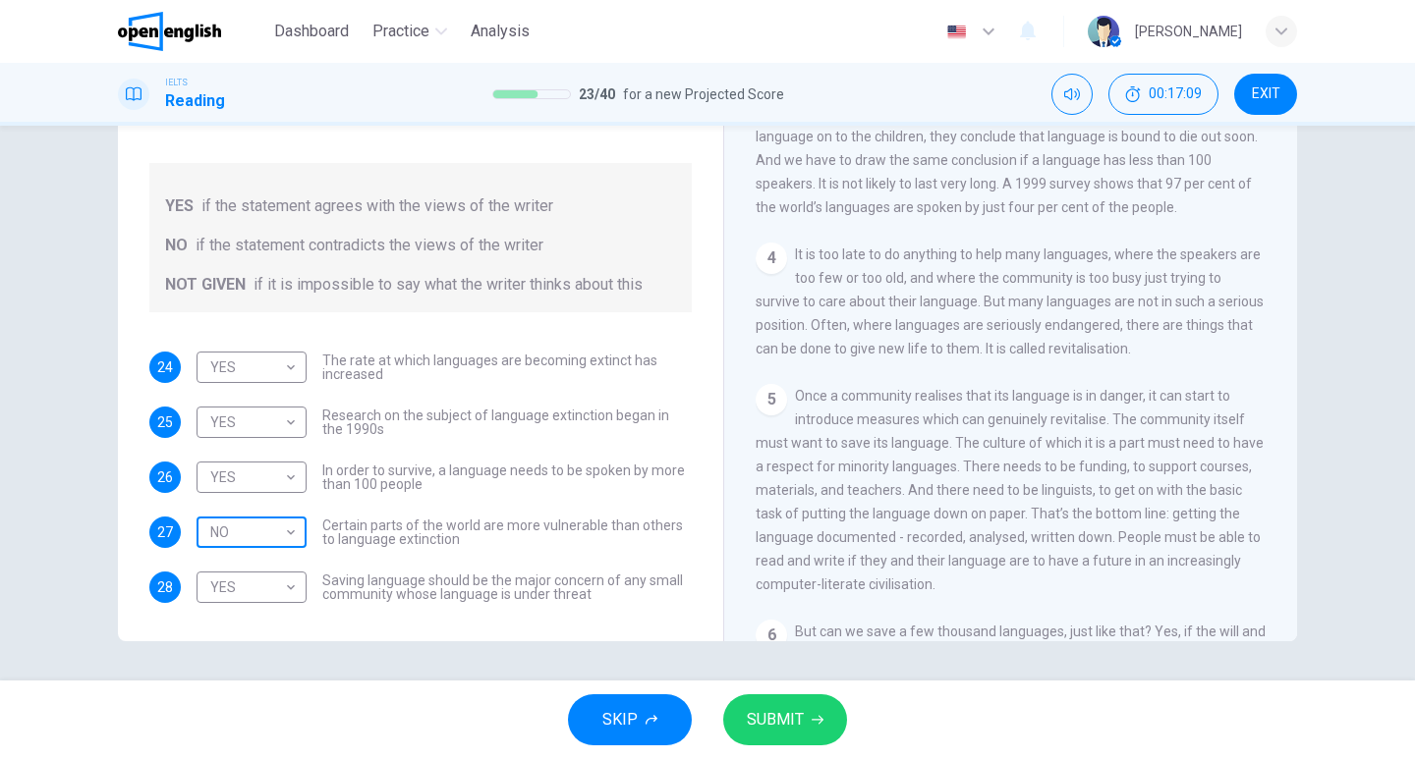
click at [248, 521] on body "This site uses cookies, as explained in our Privacy Policy . If you agree to th…" at bounding box center [707, 379] width 1415 height 759
click at [248, 627] on li "NOT GIVEN" at bounding box center [247, 625] width 110 height 31
type input "*********"
click at [757, 713] on span "SUBMIT" at bounding box center [775, 720] width 57 height 28
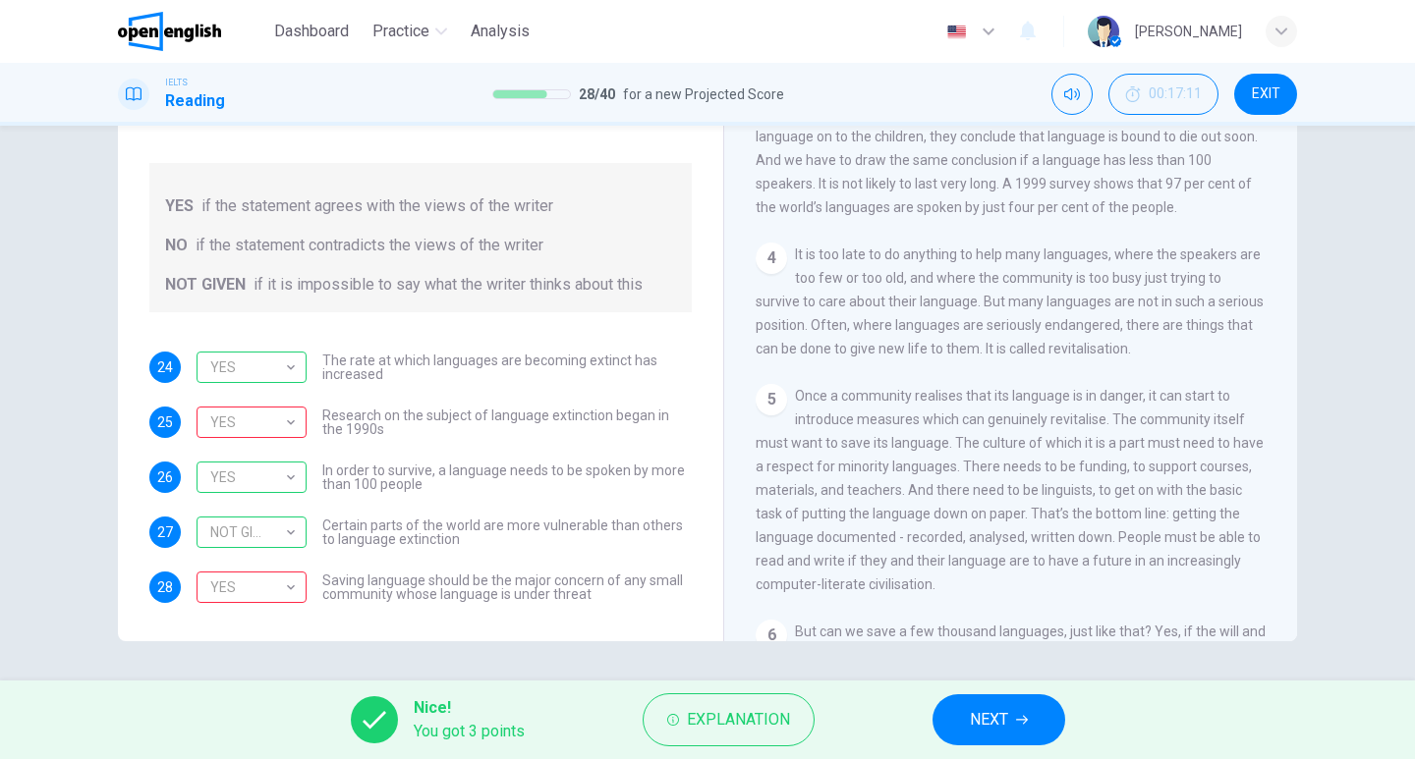
click at [991, 719] on span "NEXT" at bounding box center [989, 720] width 38 height 28
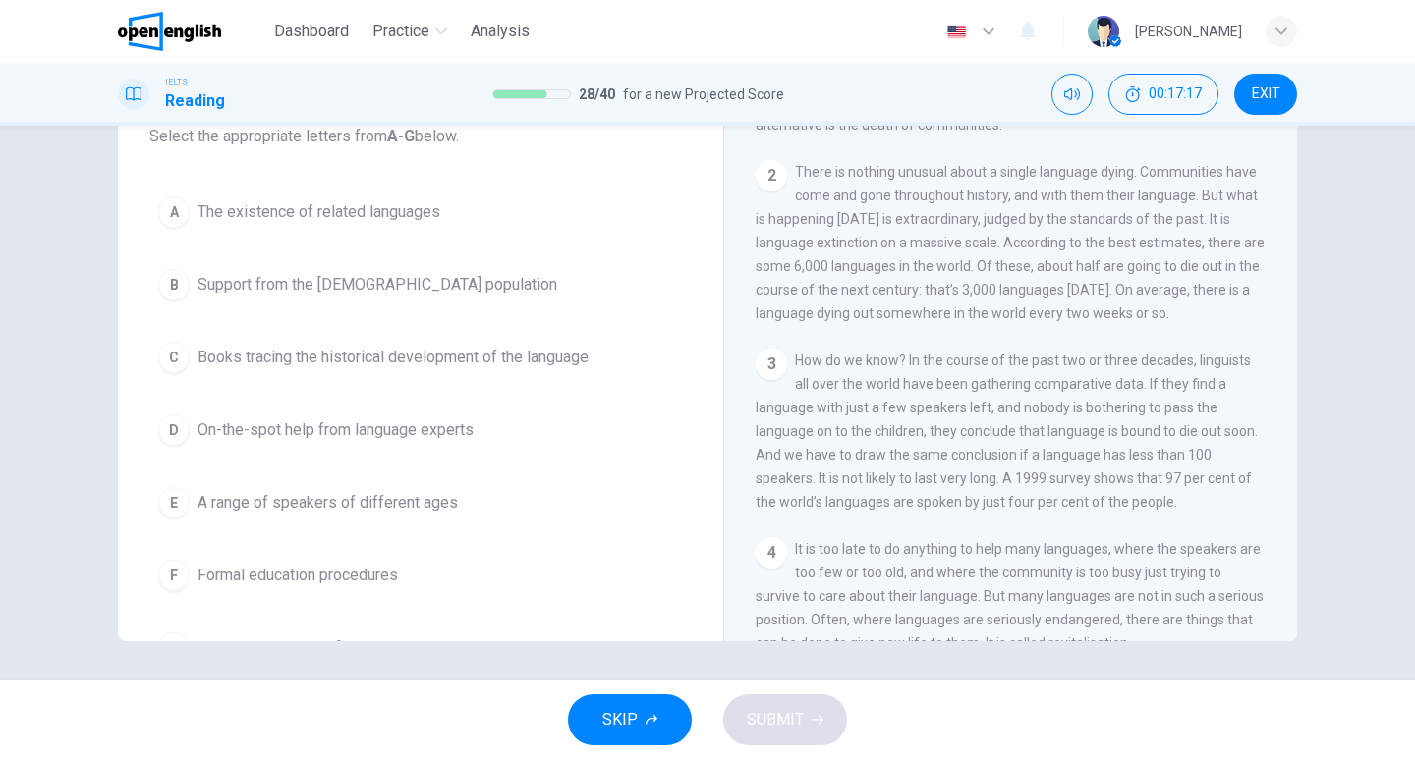
scroll to position [0, 0]
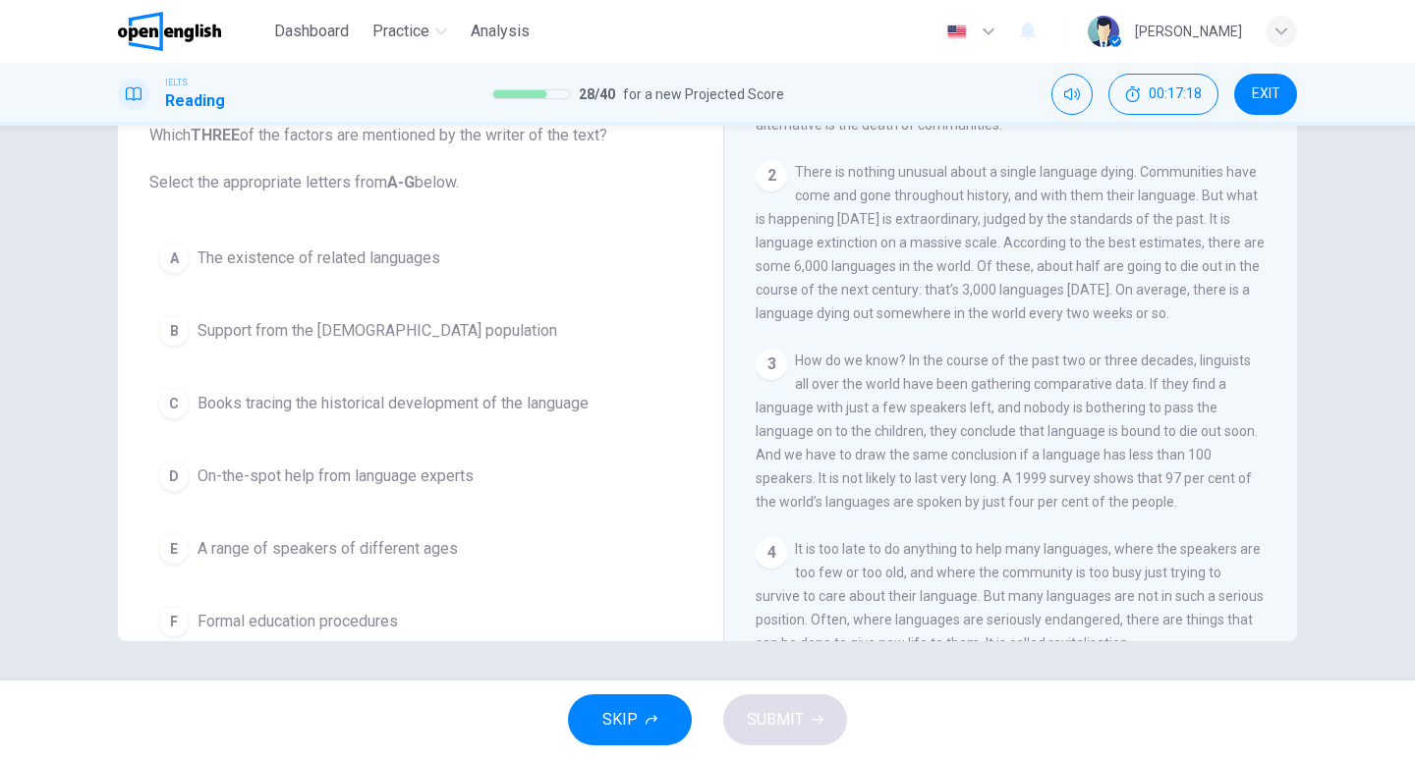
click at [161, 260] on div "A" at bounding box center [173, 258] width 31 height 31
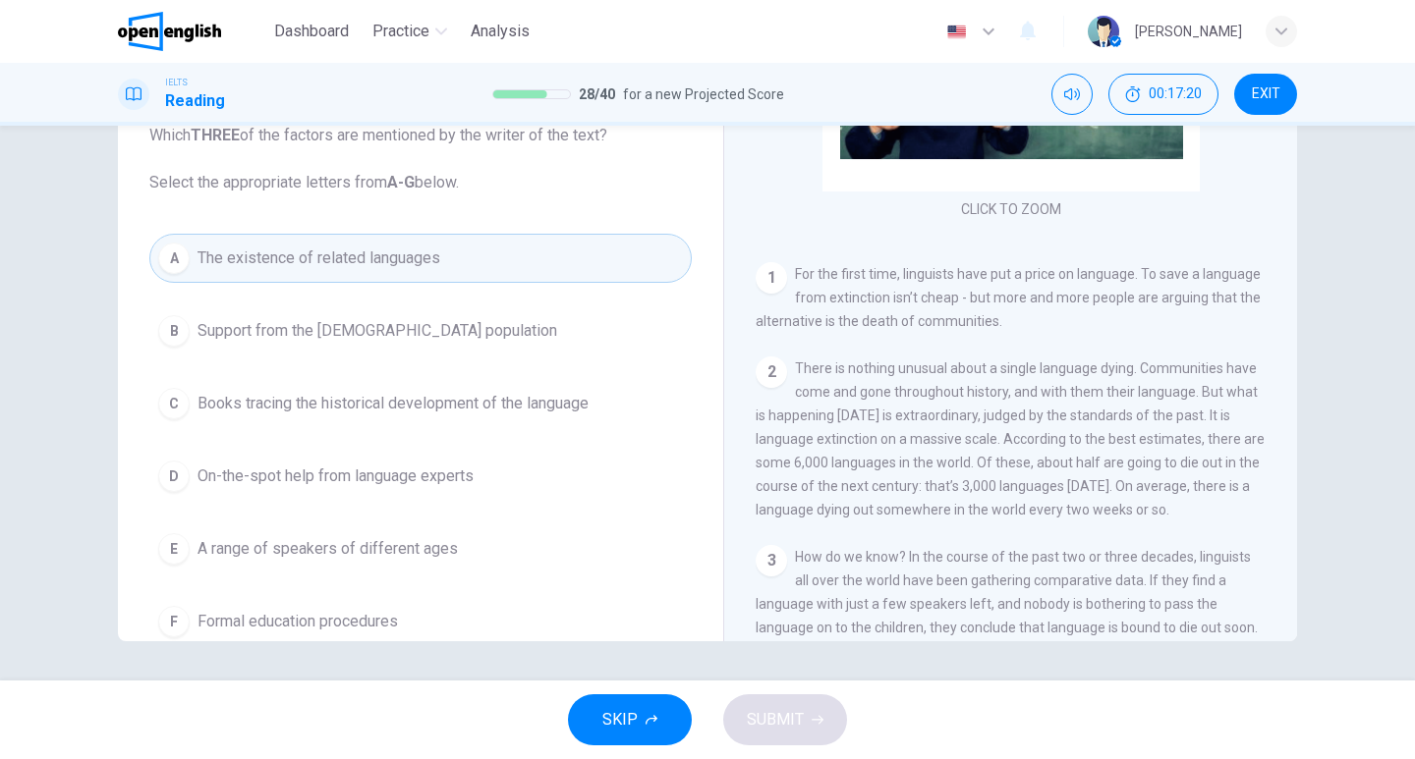
scroll to position [10, 0]
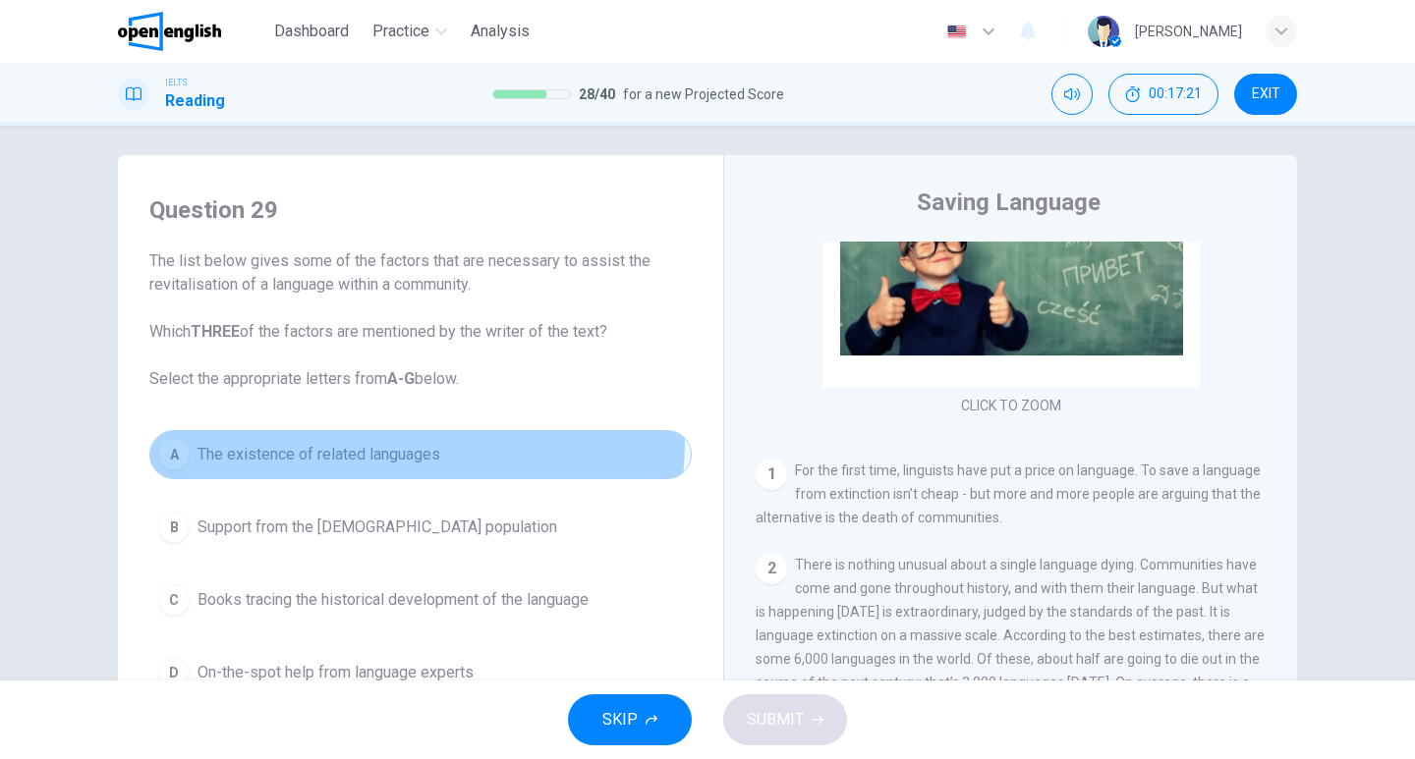
click at [362, 441] on button "A The existence of related languages" at bounding box center [420, 454] width 542 height 49
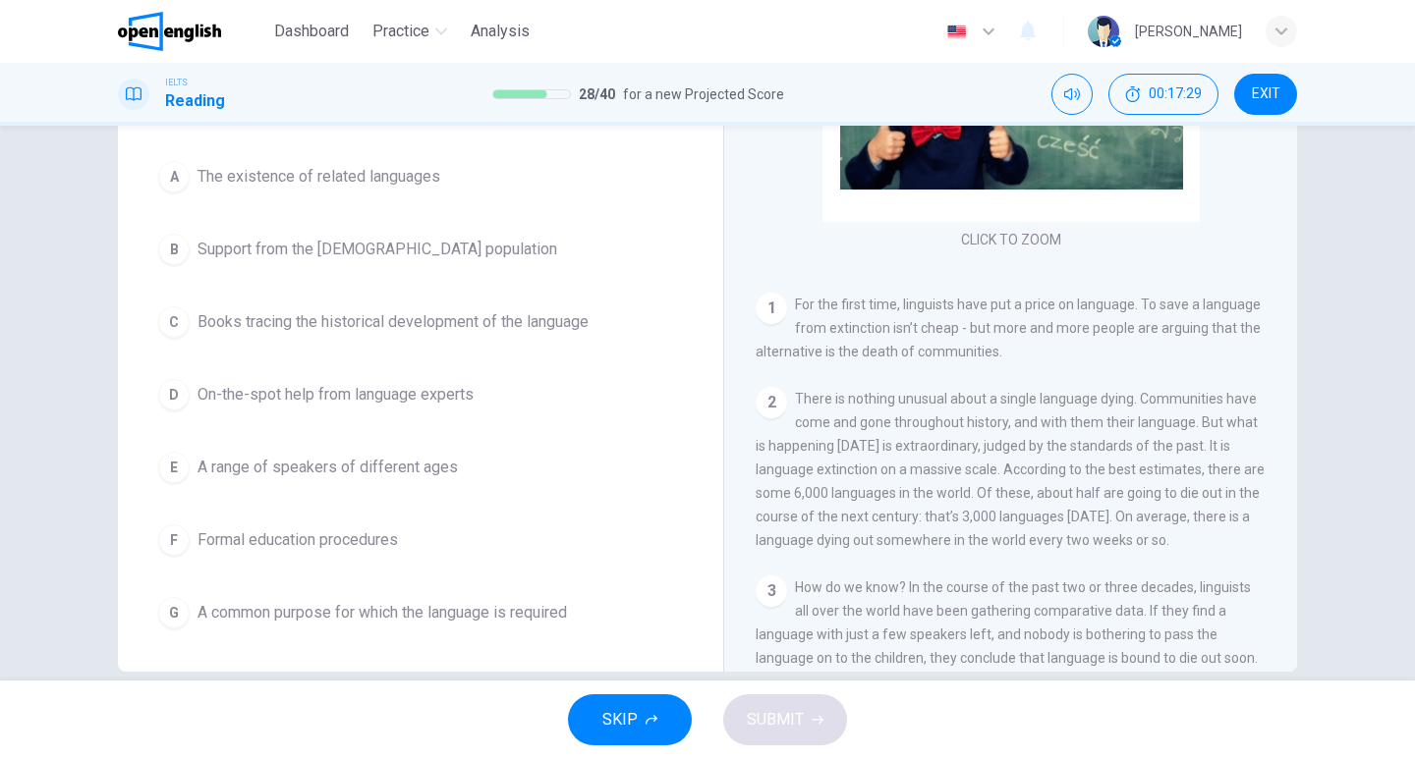
scroll to position [206, 0]
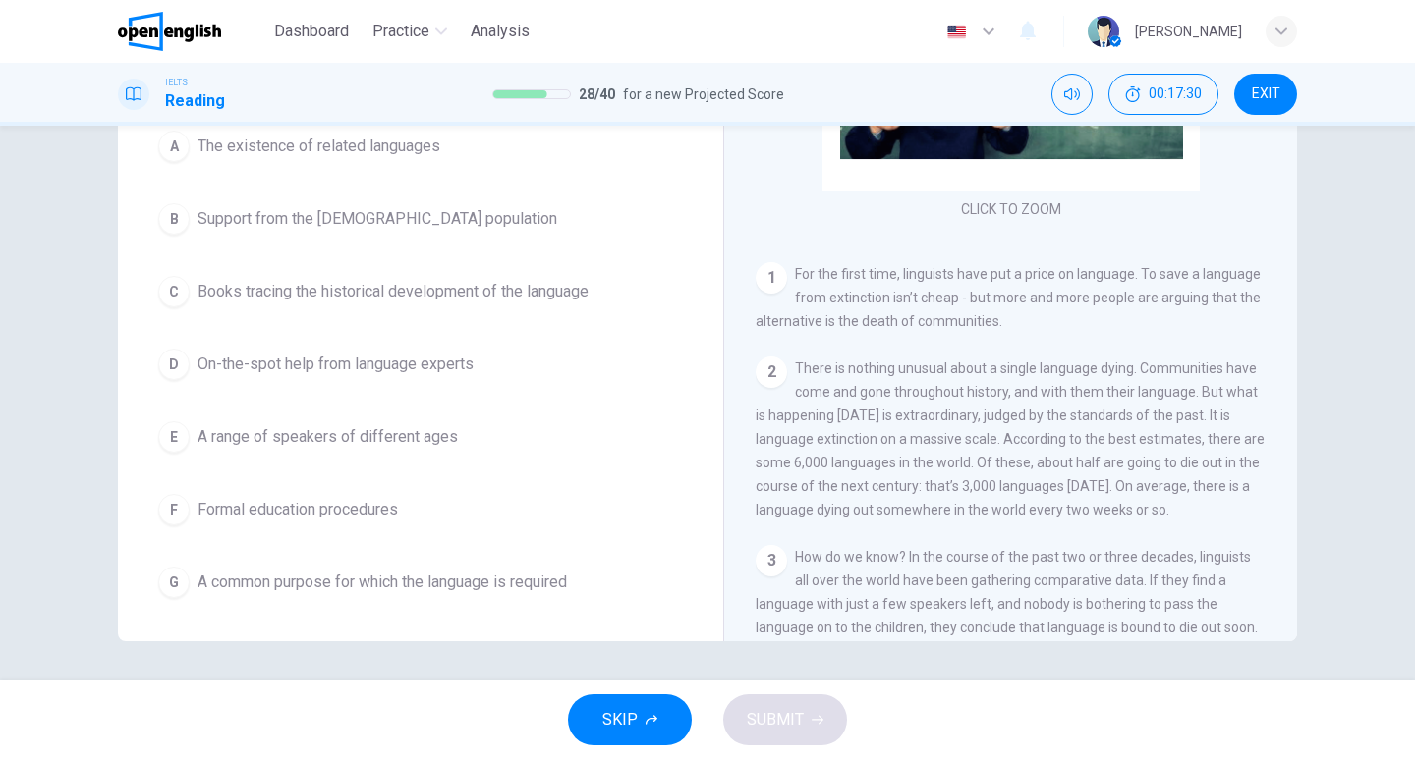
click at [377, 441] on span "A range of speakers of different ages" at bounding box center [327, 437] width 260 height 24
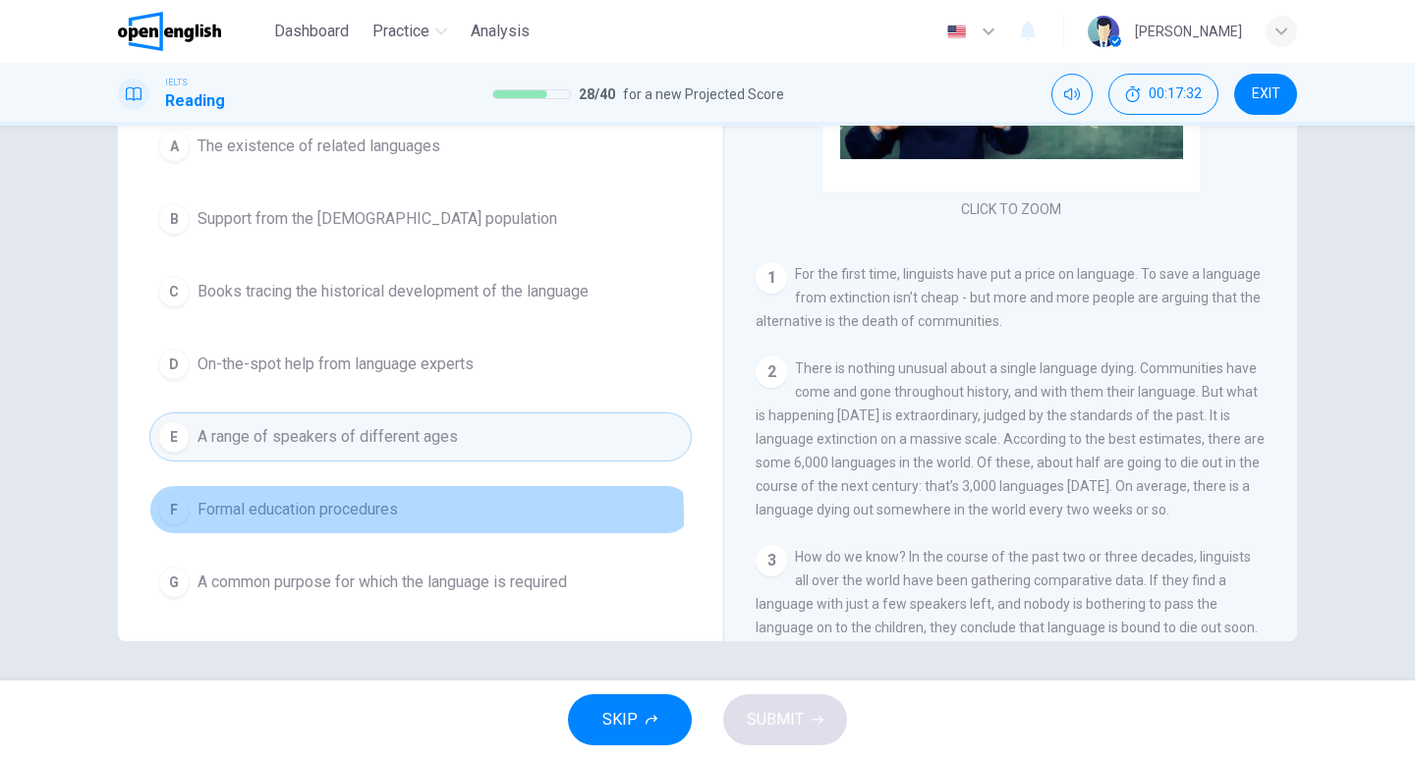
click at [281, 513] on span "Formal education procedures" at bounding box center [297, 510] width 200 height 24
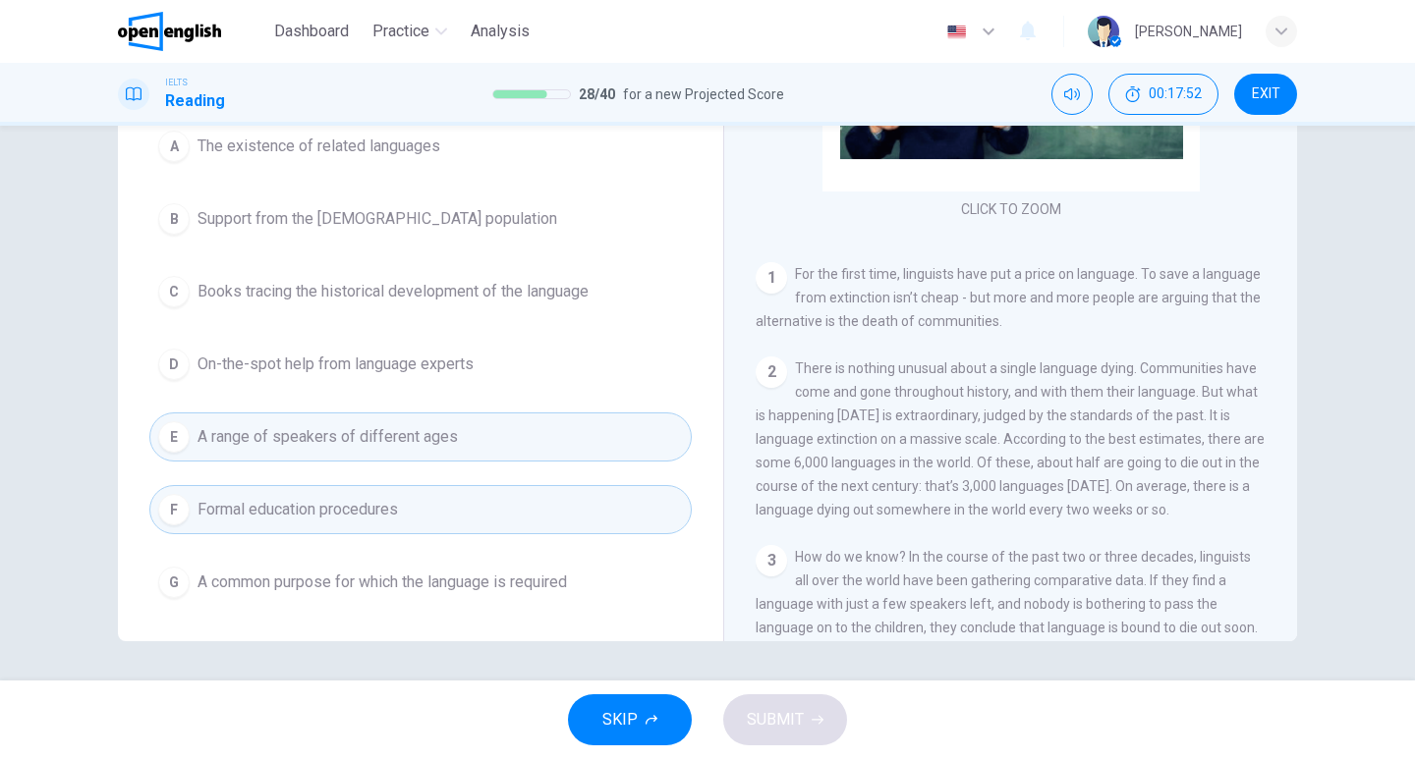
click at [352, 373] on span "On-the-spot help from language experts" at bounding box center [335, 365] width 276 height 24
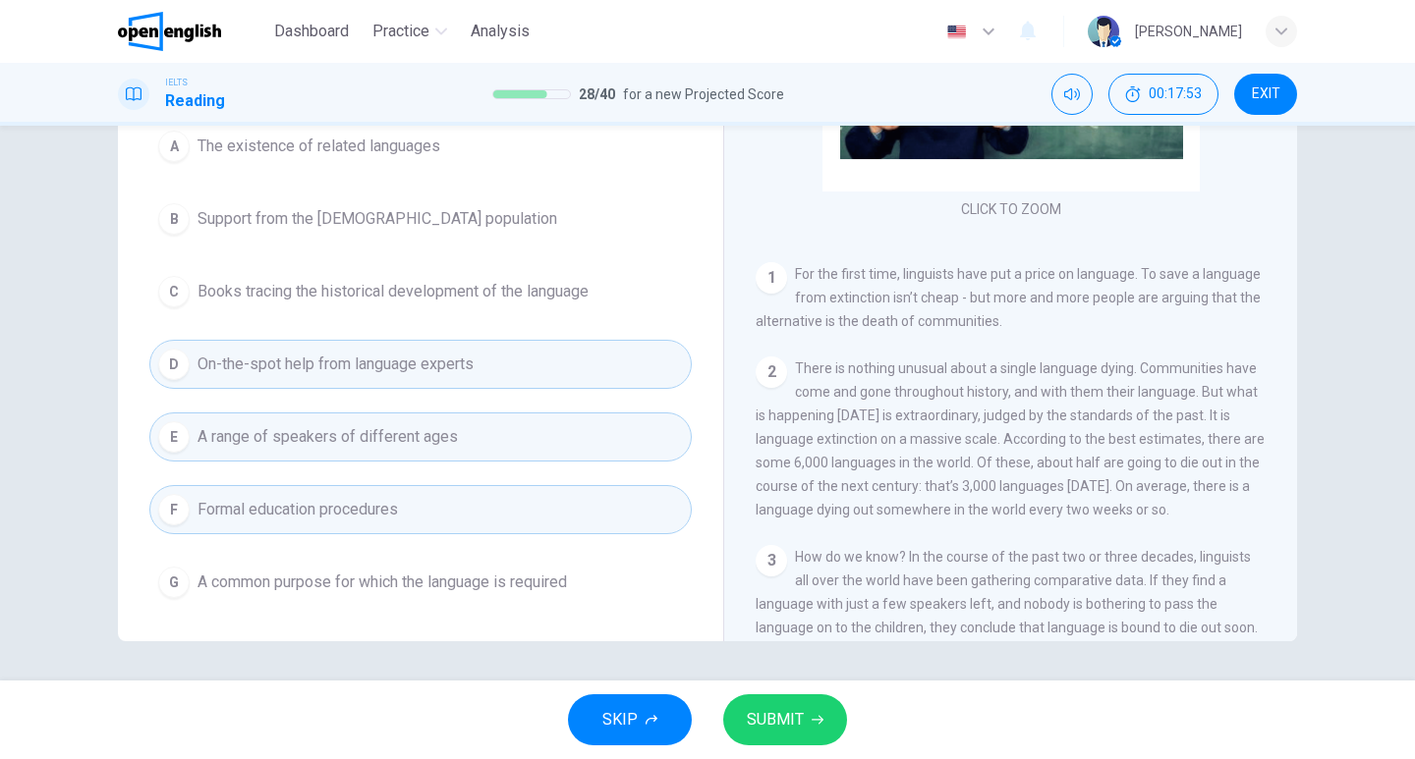
click at [785, 720] on span "SUBMIT" at bounding box center [775, 720] width 57 height 28
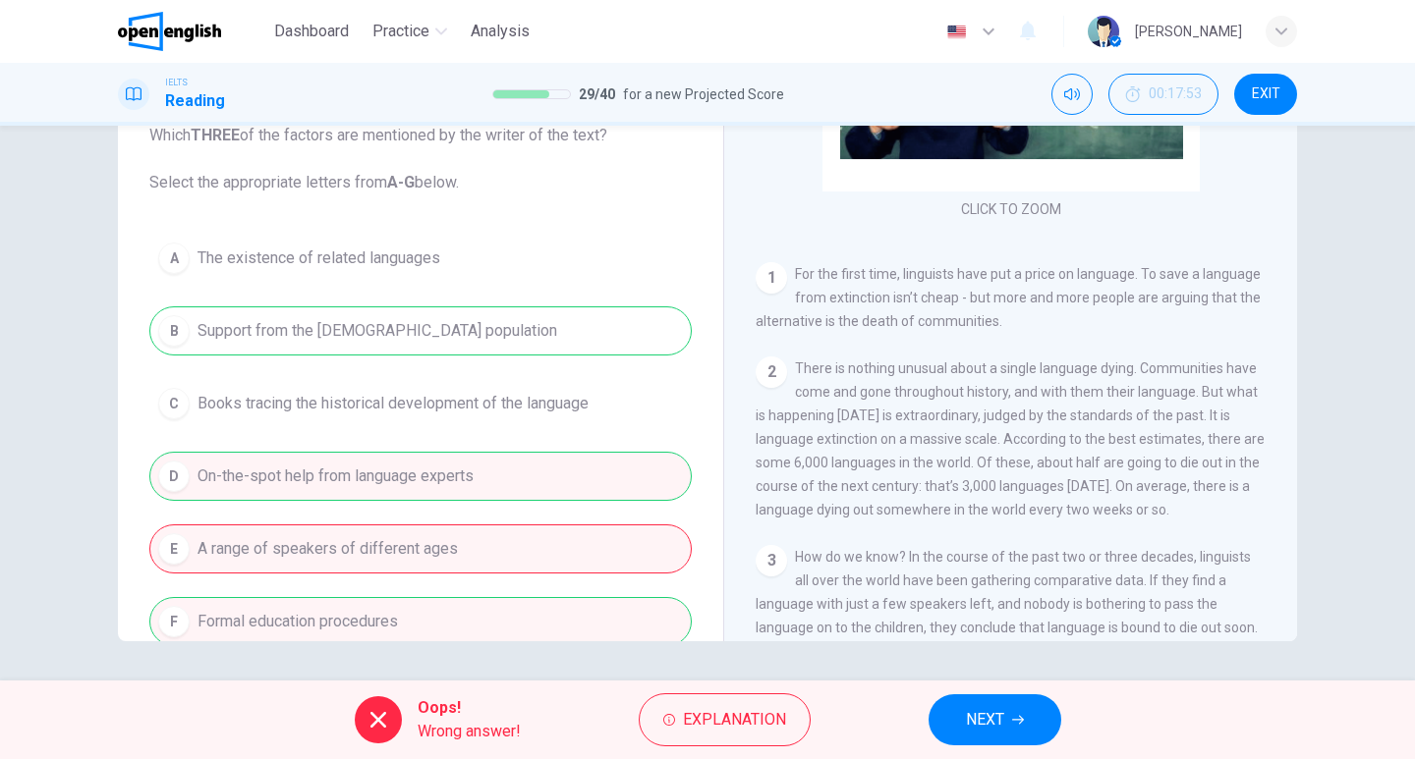
scroll to position [112, 0]
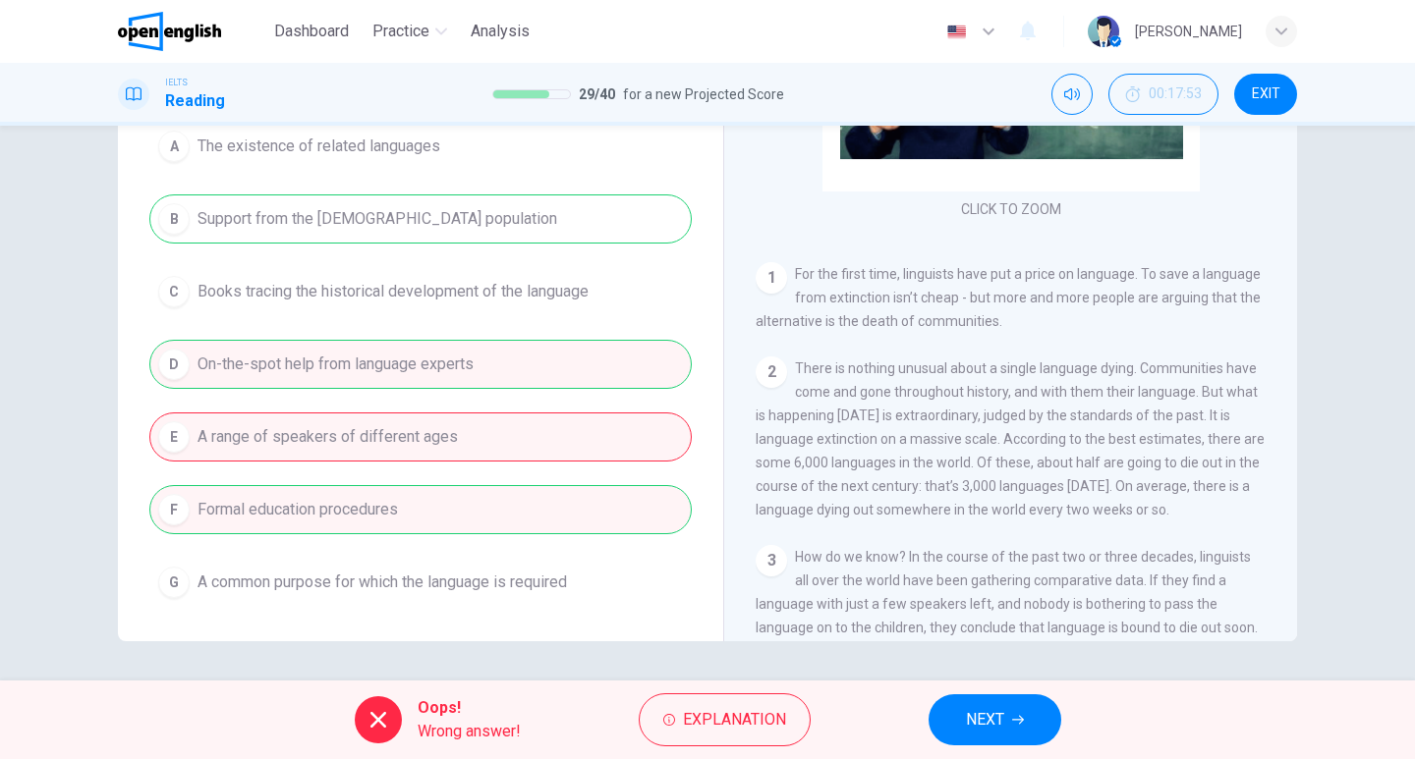
click at [1002, 714] on span "NEXT" at bounding box center [985, 720] width 38 height 28
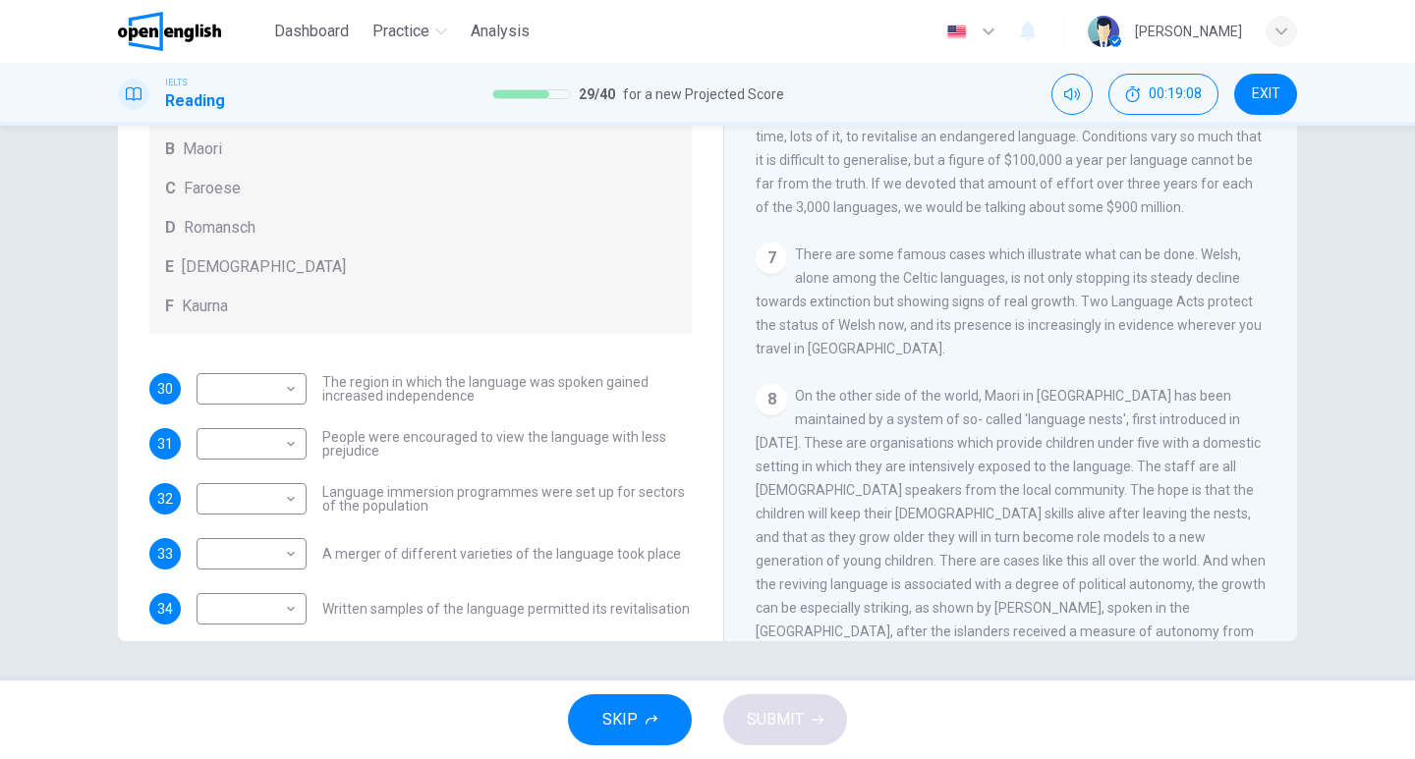
scroll to position [141, 0]
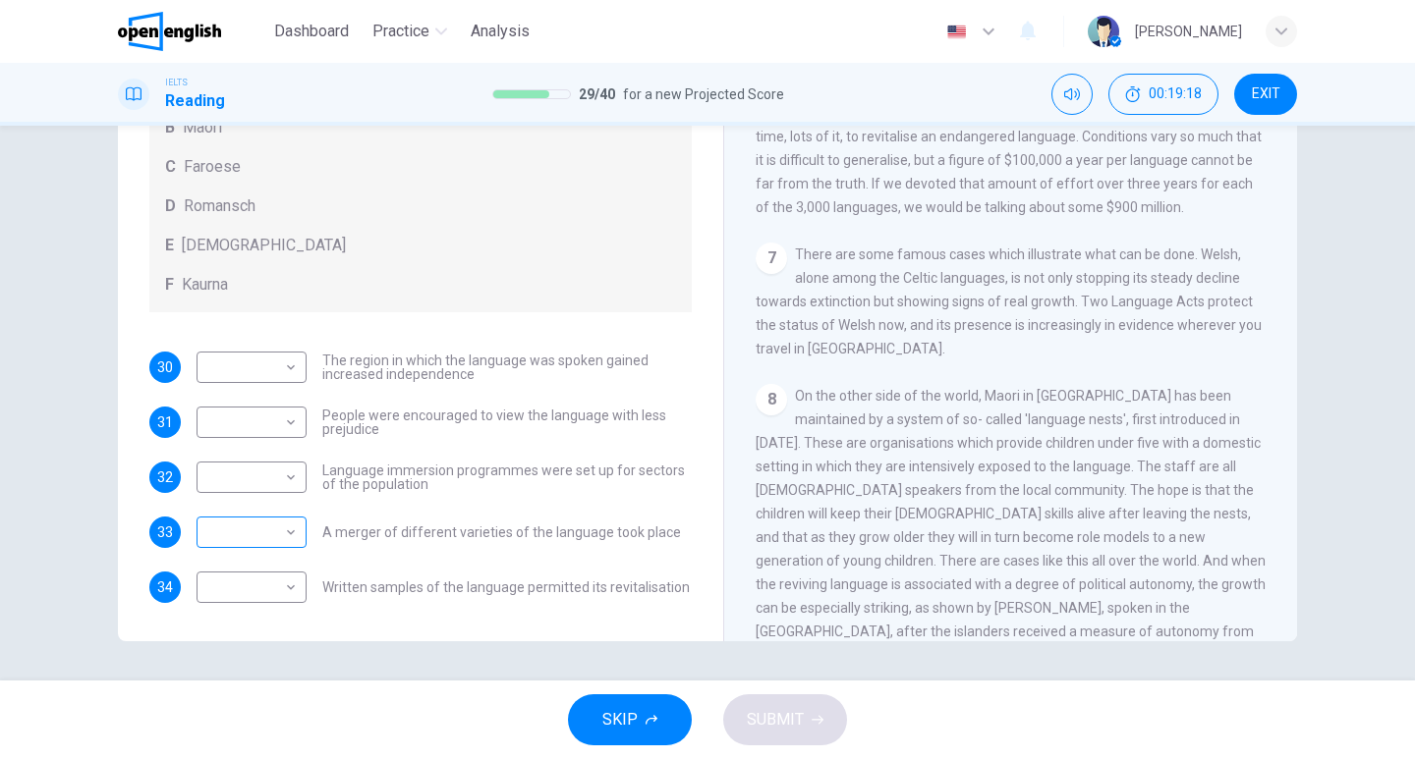
click at [286, 533] on body "This site uses cookies, as explained in our Privacy Policy . If you agree to th…" at bounding box center [707, 379] width 1415 height 759
click at [263, 591] on li "B" at bounding box center [247, 594] width 110 height 31
type input "*"
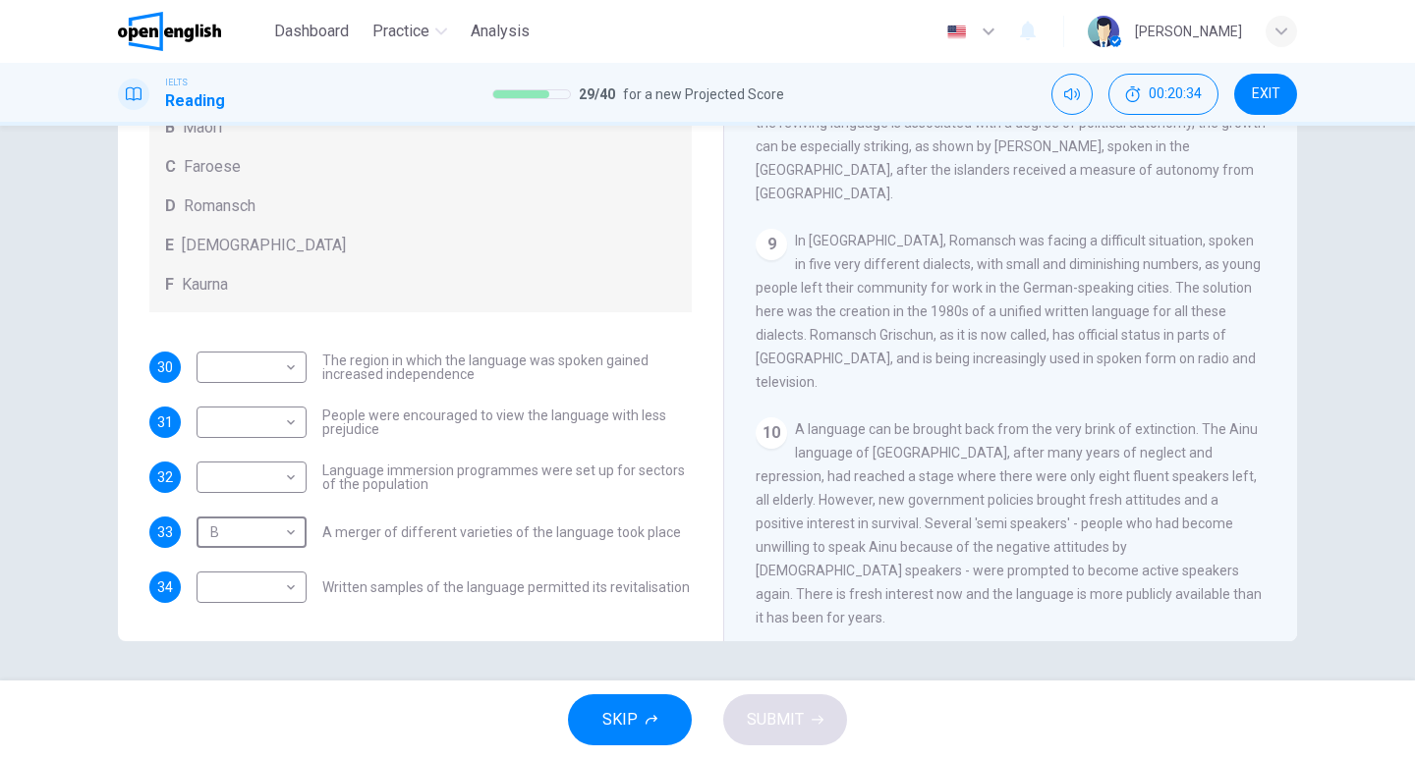
scroll to position [1768, 0]
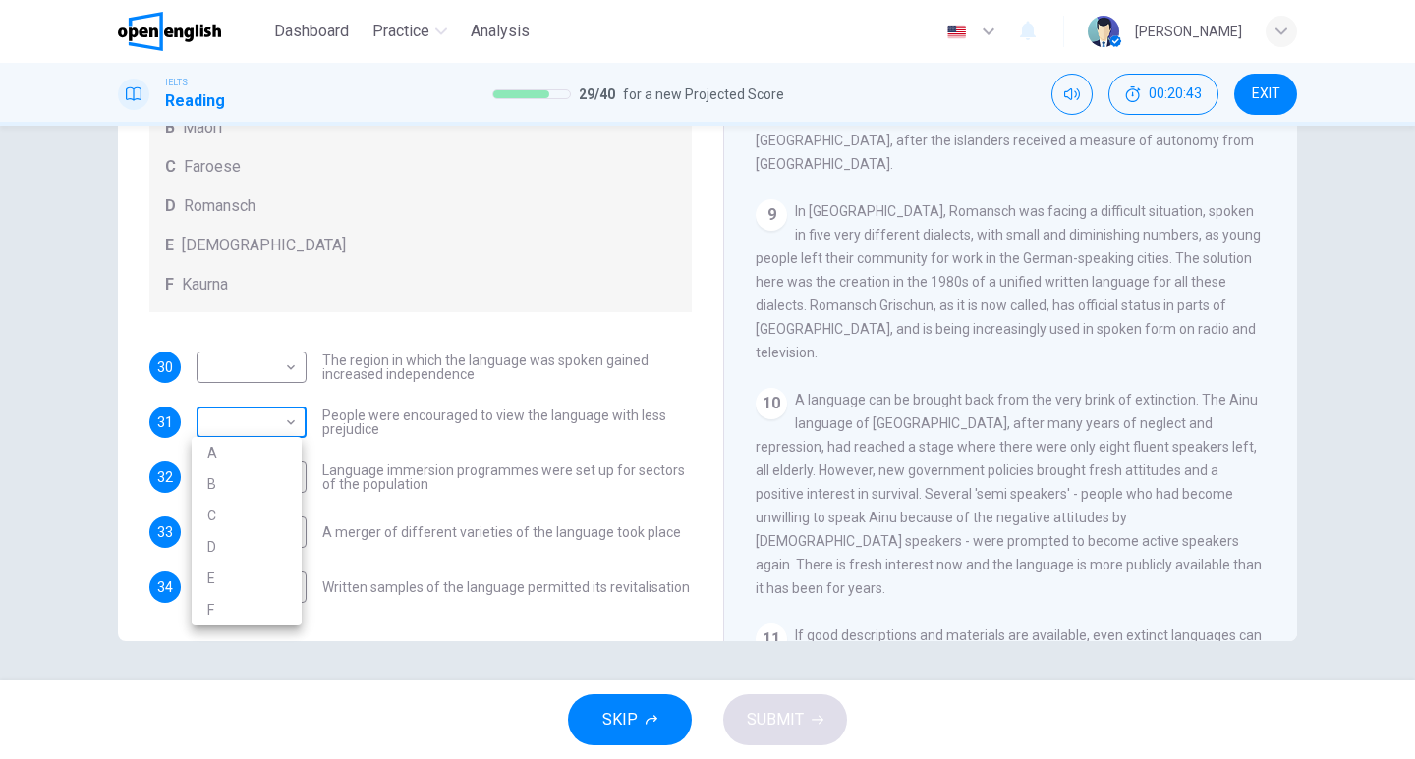
click at [293, 417] on body "This site uses cookies, as explained in our Privacy Policy . If you agree to th…" at bounding box center [707, 379] width 1415 height 759
click at [236, 573] on li "E" at bounding box center [247, 578] width 110 height 31
type input "*"
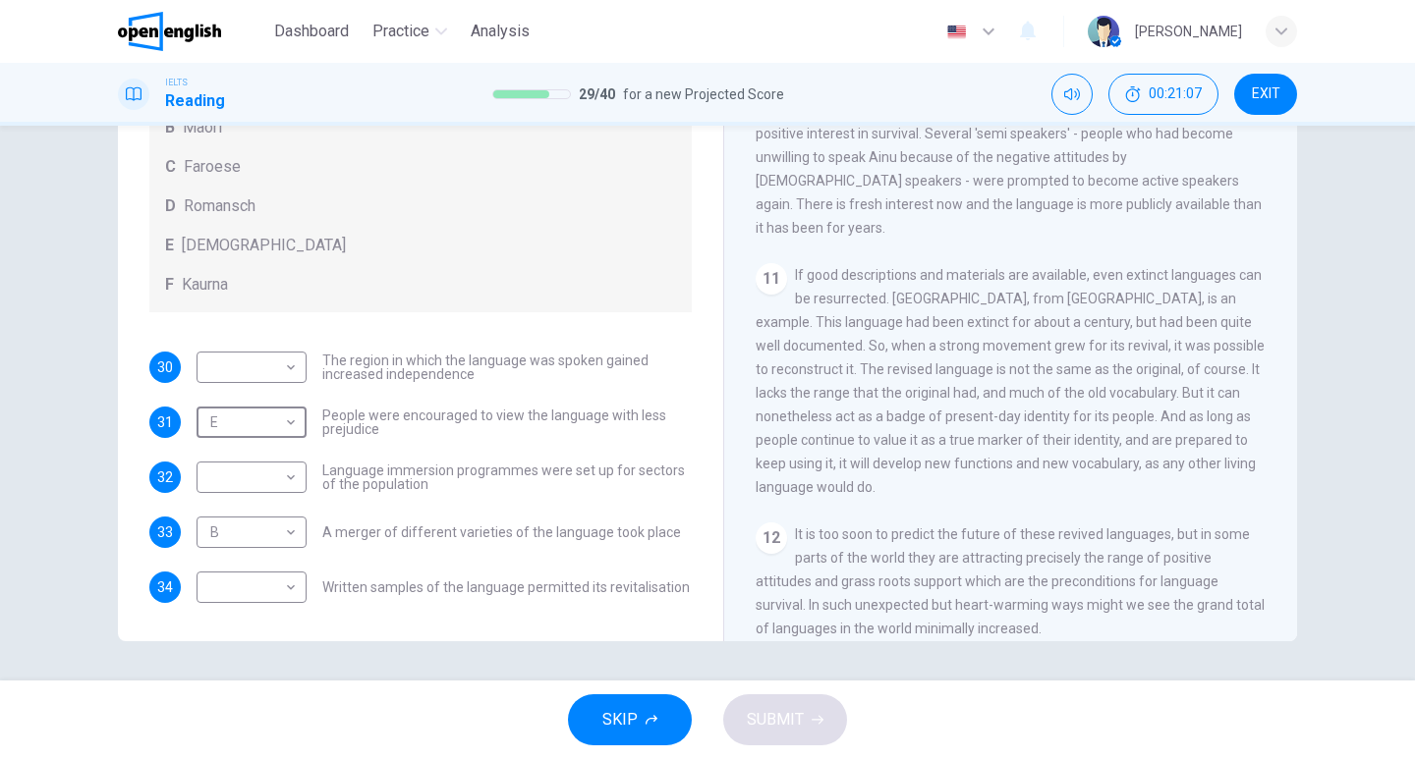
scroll to position [2136, 0]
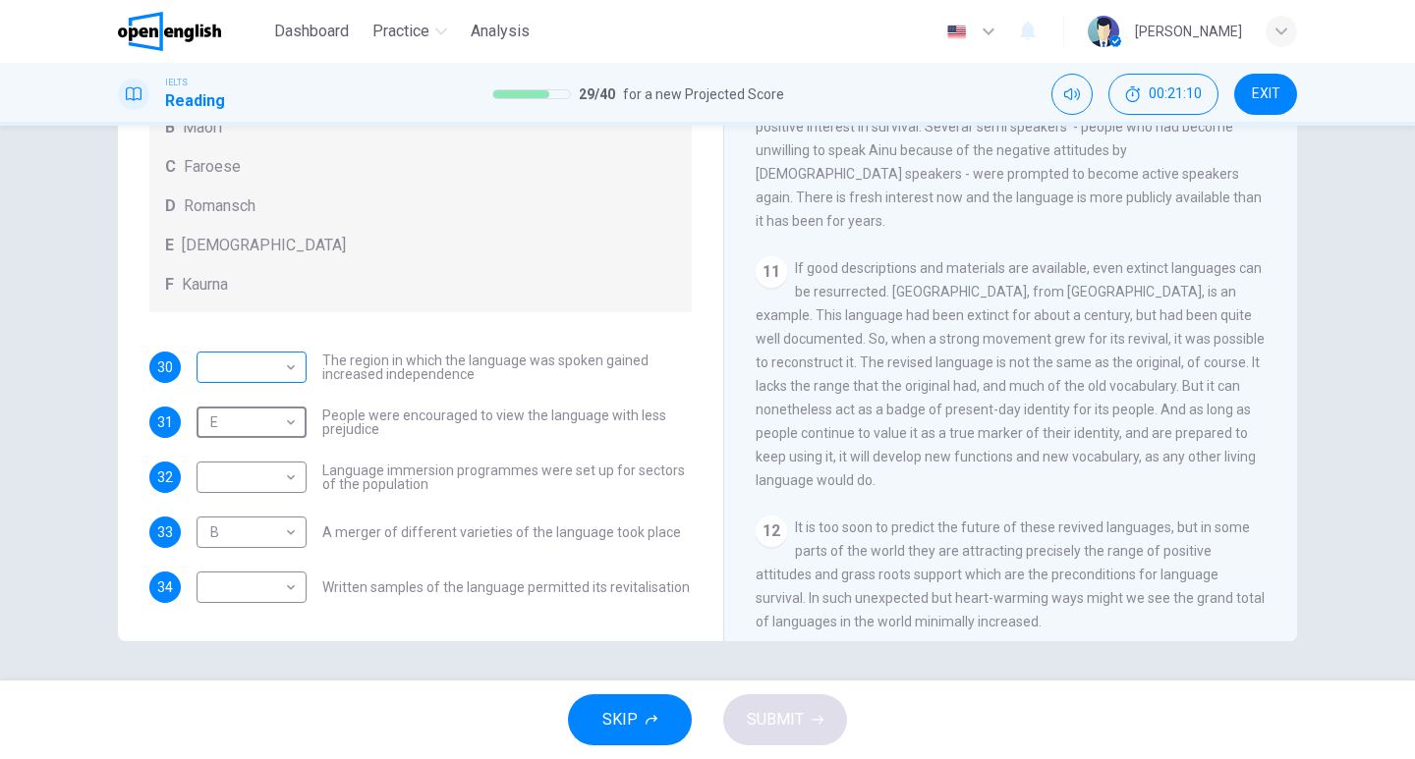
click at [256, 369] on body "This site uses cookies, as explained in our Privacy Policy . If you agree to th…" at bounding box center [707, 379] width 1415 height 759
click at [235, 543] on li "F" at bounding box center [247, 554] width 110 height 31
type input "*"
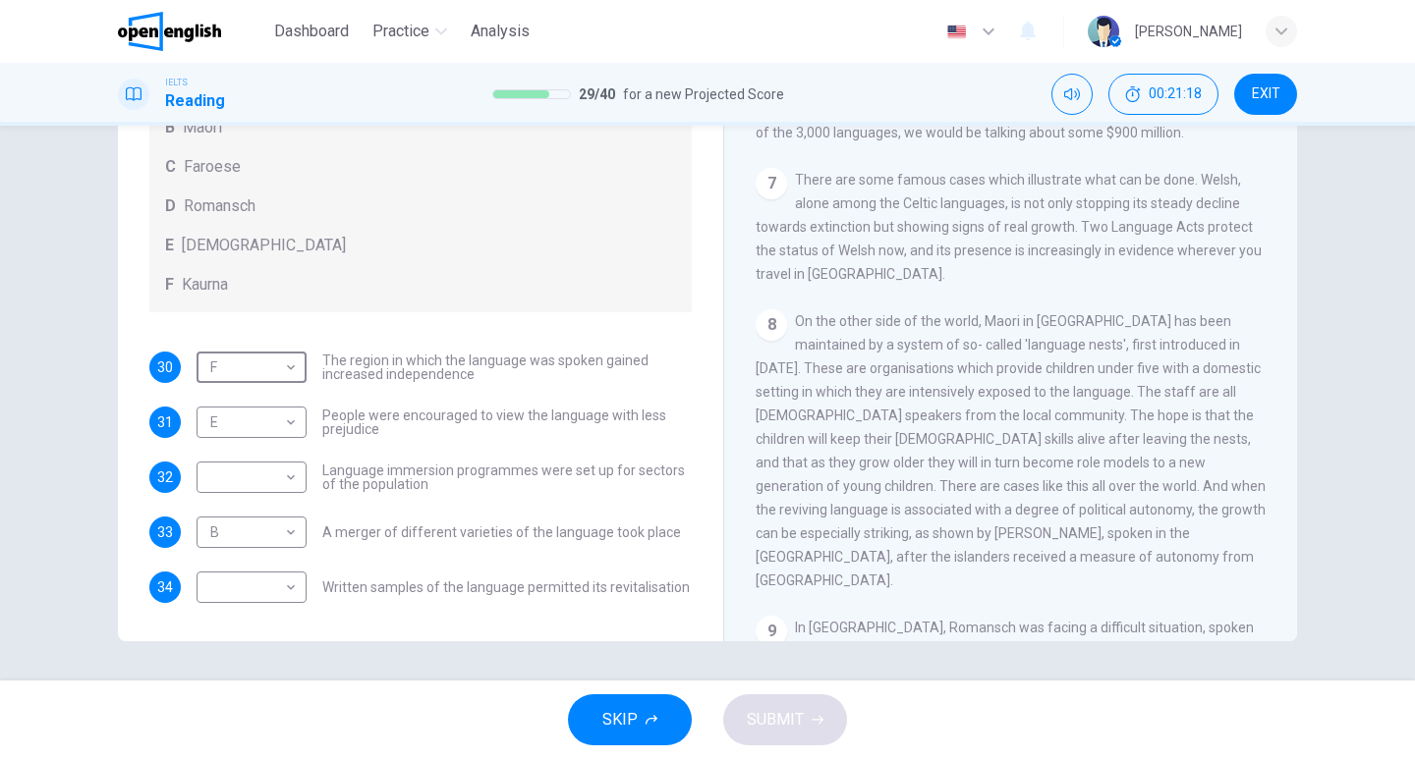
scroll to position [1350, 0]
click at [263, 588] on body "This site uses cookies, as explained in our Privacy Policy . If you agree to th…" at bounding box center [707, 379] width 1415 height 759
click at [491, 224] on div at bounding box center [707, 379] width 1415 height 759
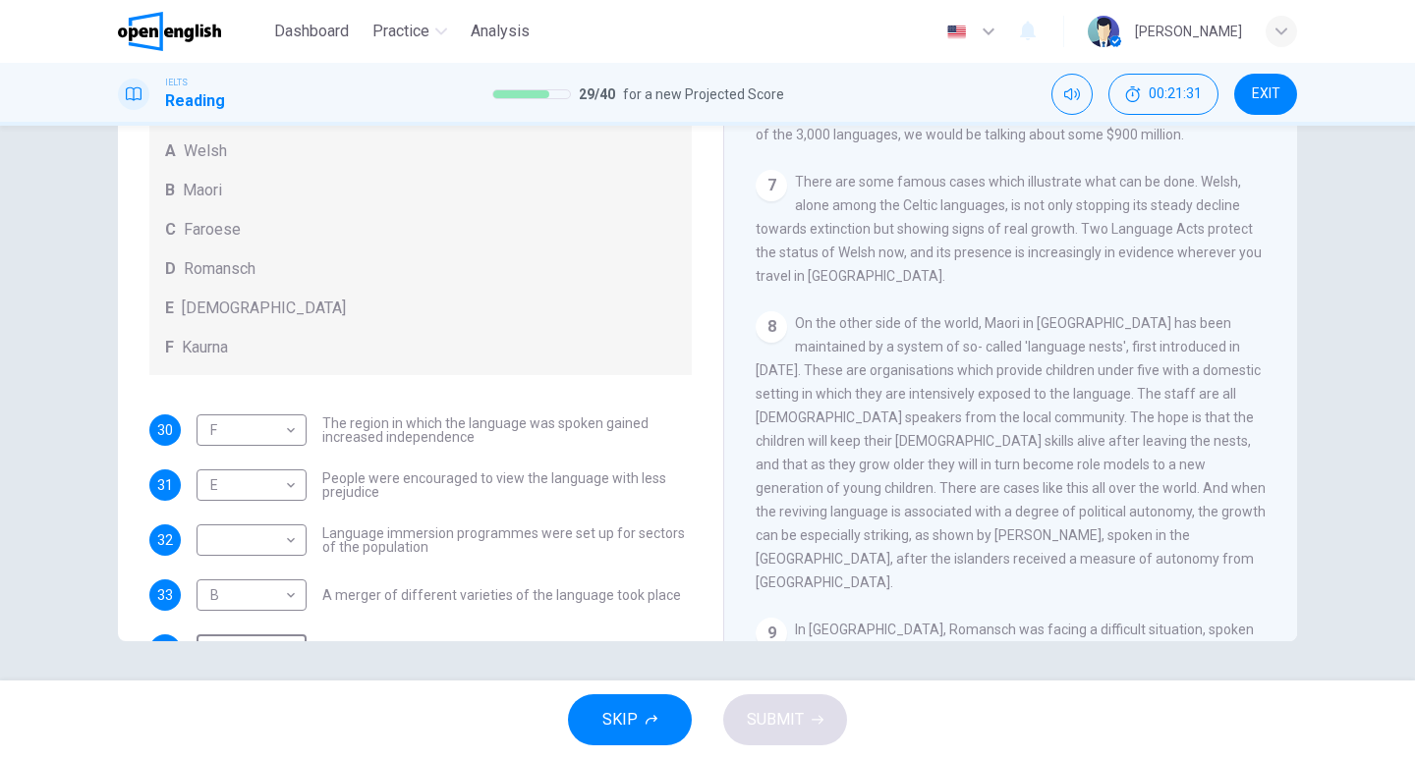
scroll to position [141, 0]
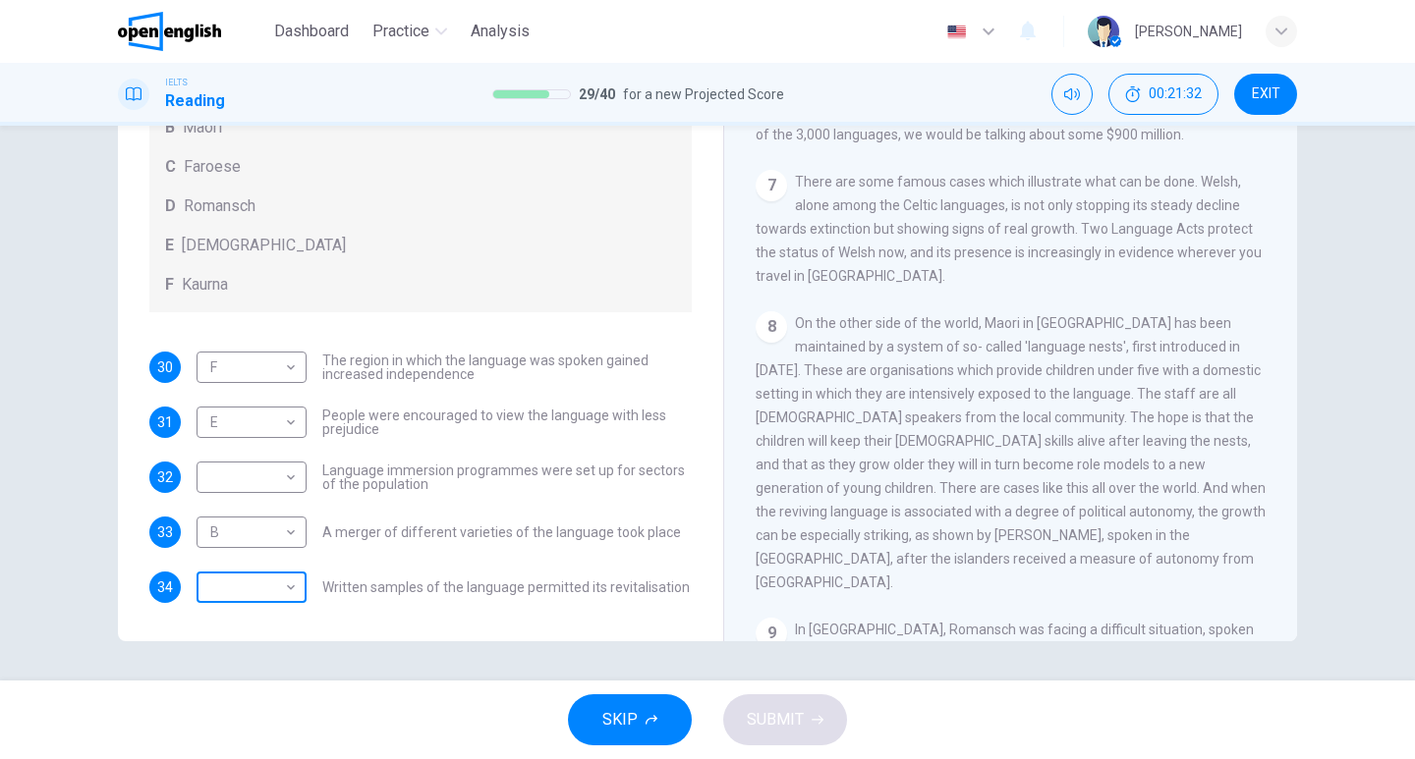
click at [281, 580] on body "This site uses cookies, as explained in our Privacy Policy . If you agree to th…" at bounding box center [707, 379] width 1415 height 759
click at [261, 571] on li "A" at bounding box center [247, 570] width 110 height 31
type input "*"
click at [243, 473] on body "This site uses cookies, as explained in our Privacy Policy . If you agree to th…" at bounding box center [707, 379] width 1415 height 759
drag, startPoint x: 483, startPoint y: 247, endPoint x: 534, endPoint y: 254, distance: 51.7
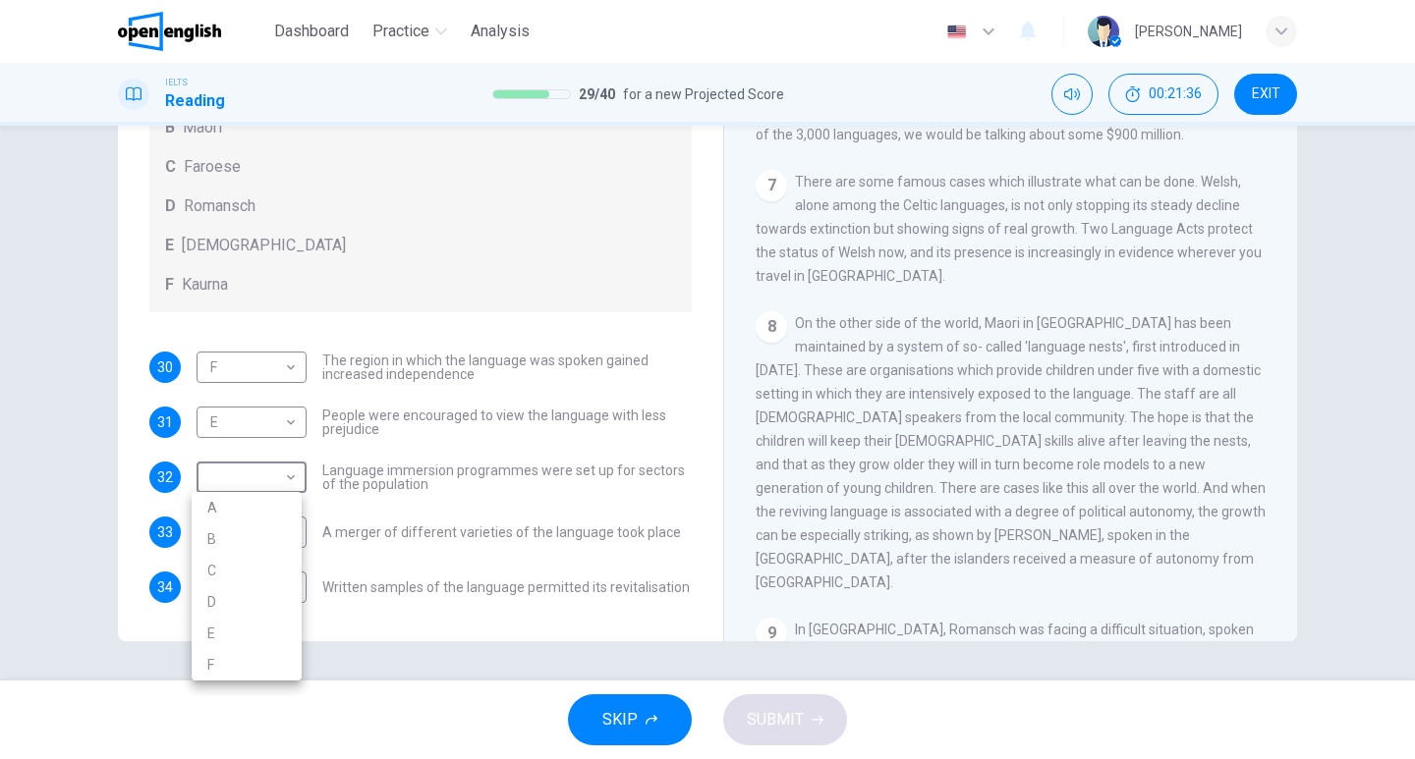
click at [483, 247] on div at bounding box center [707, 379] width 1415 height 759
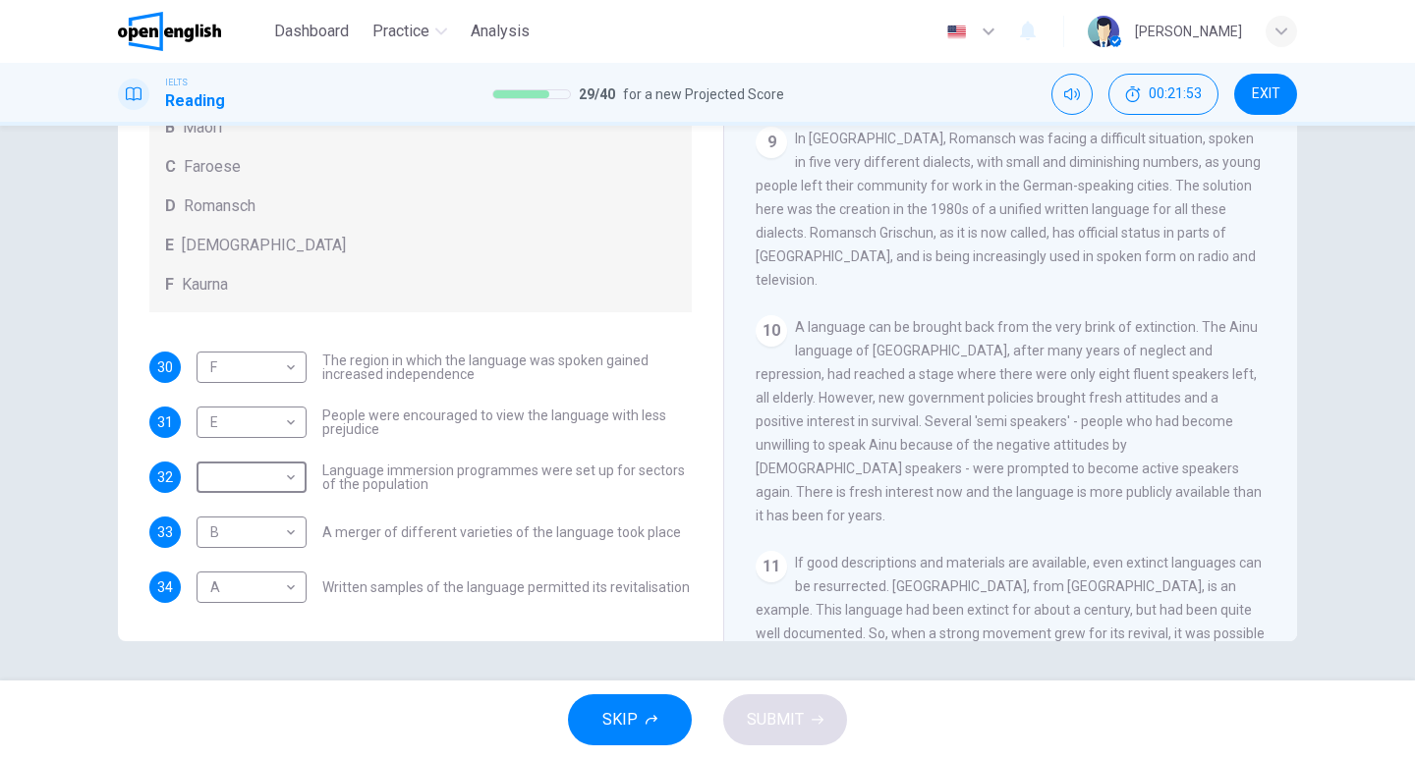
scroll to position [1546, 0]
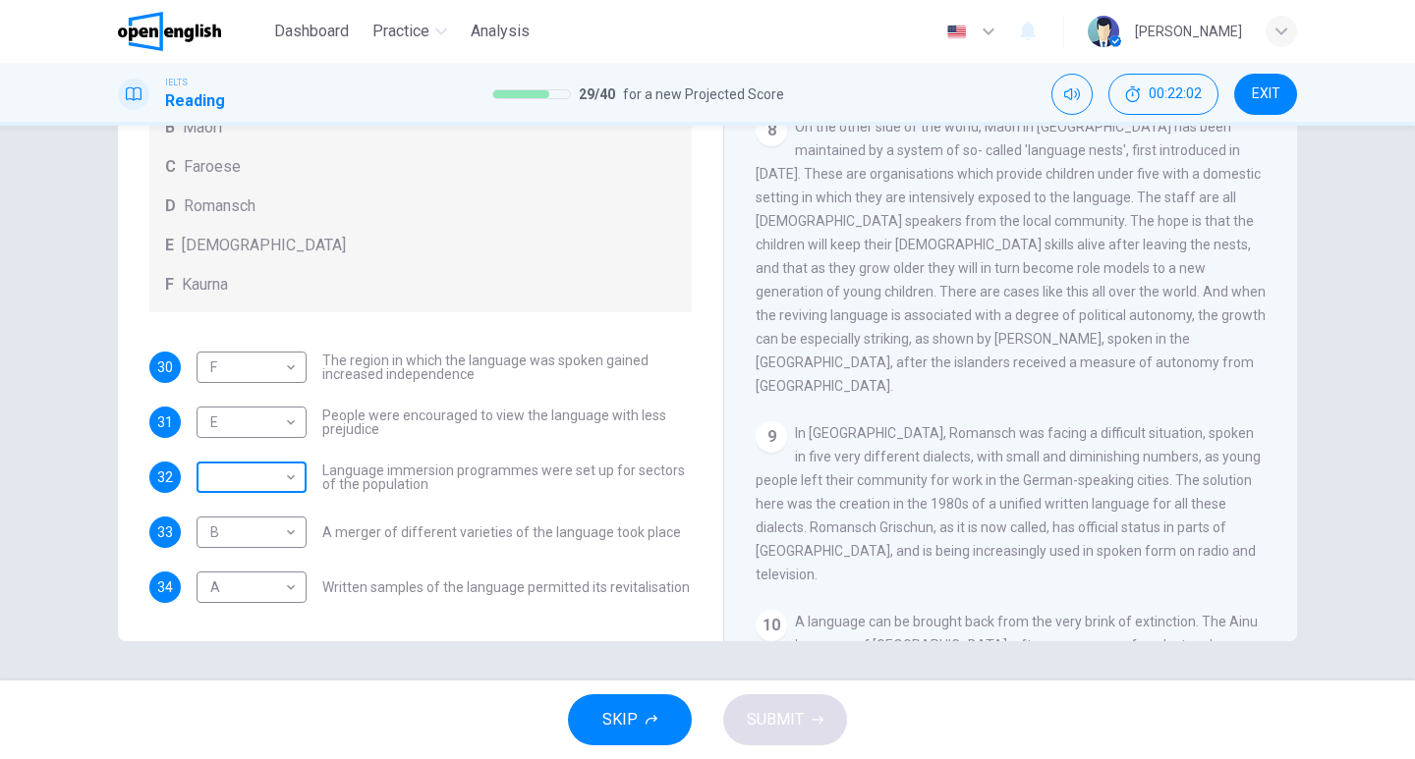
click at [257, 481] on body "This site uses cookies, as explained in our Privacy Policy . If you agree to th…" at bounding box center [707, 379] width 1415 height 759
click at [238, 569] on li "C" at bounding box center [247, 570] width 110 height 31
type input "*"
click at [791, 722] on span "SUBMIT" at bounding box center [775, 720] width 57 height 28
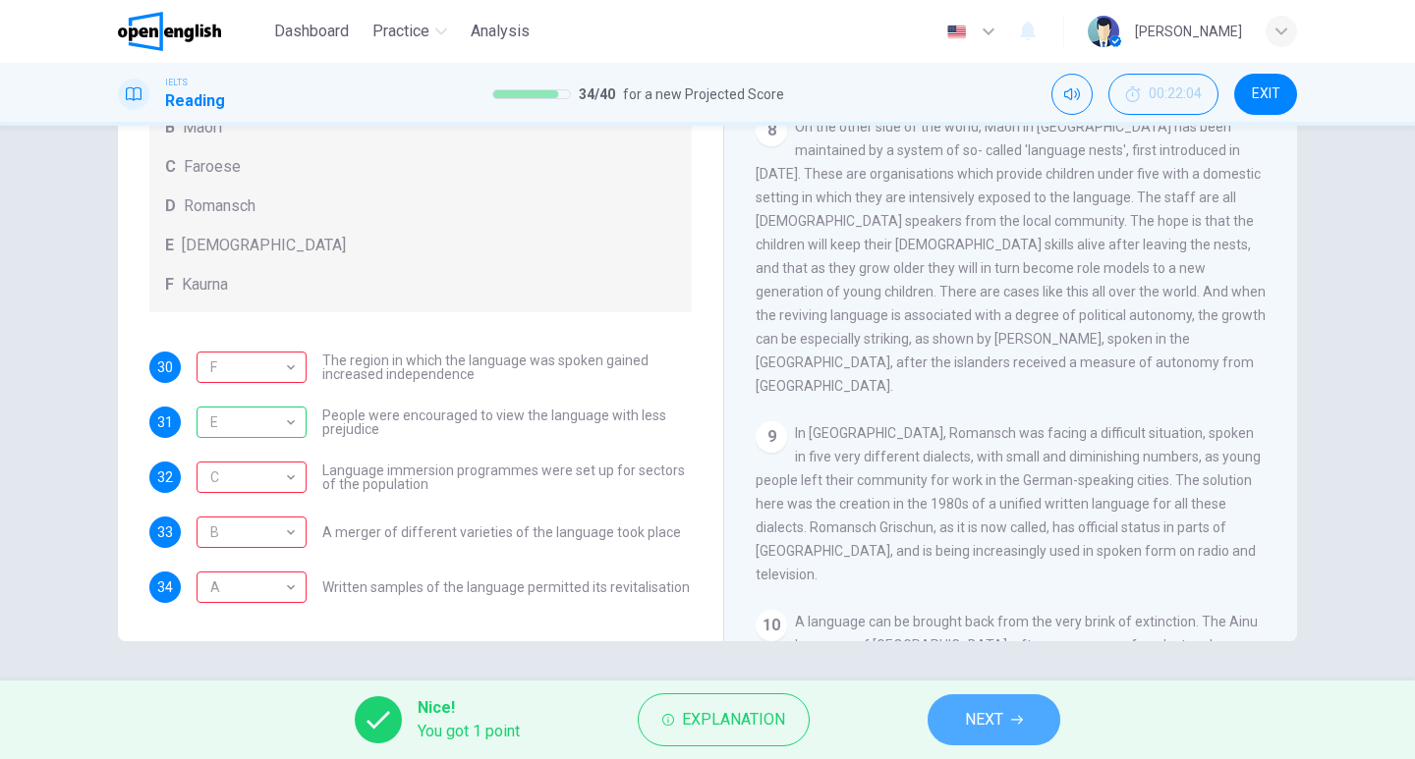
click at [951, 723] on button "NEXT" at bounding box center [993, 720] width 133 height 51
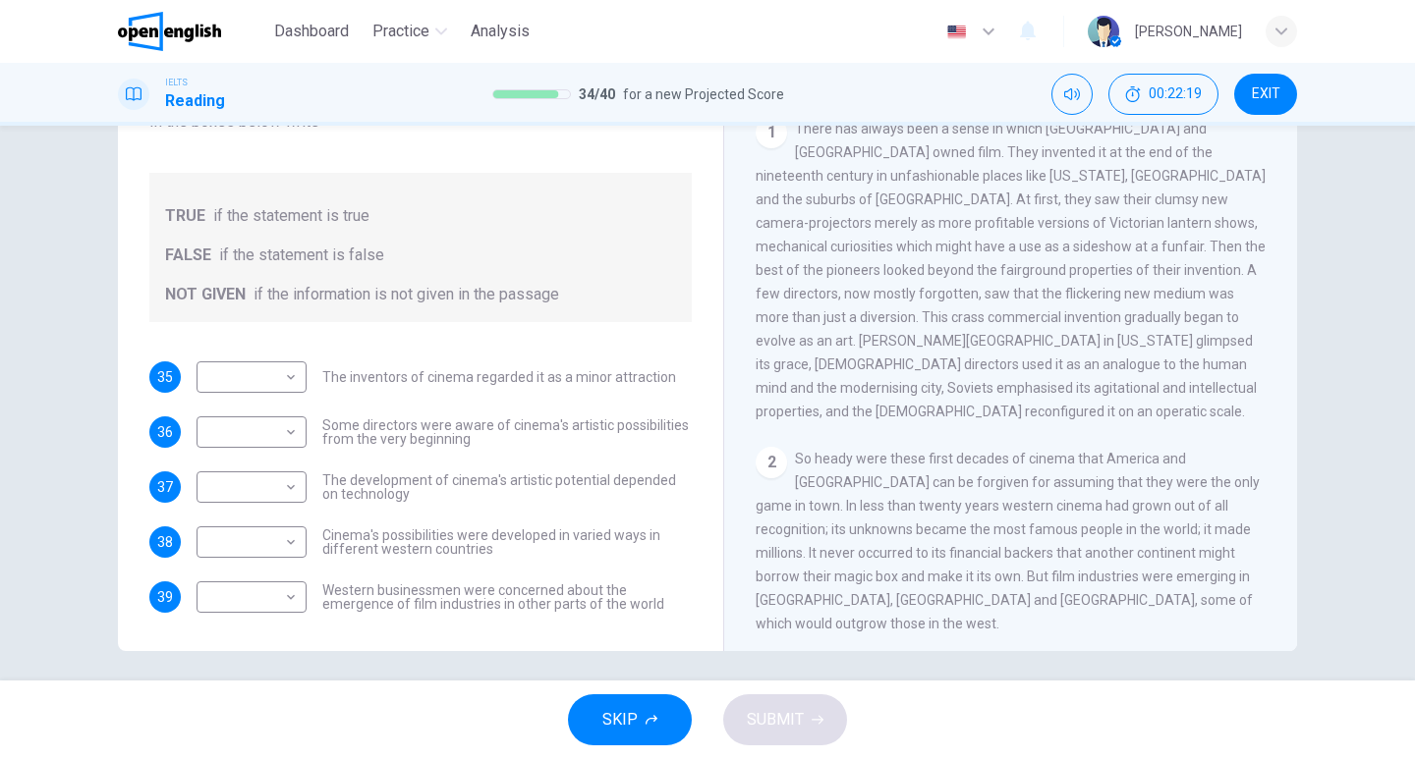
scroll to position [393, 0]
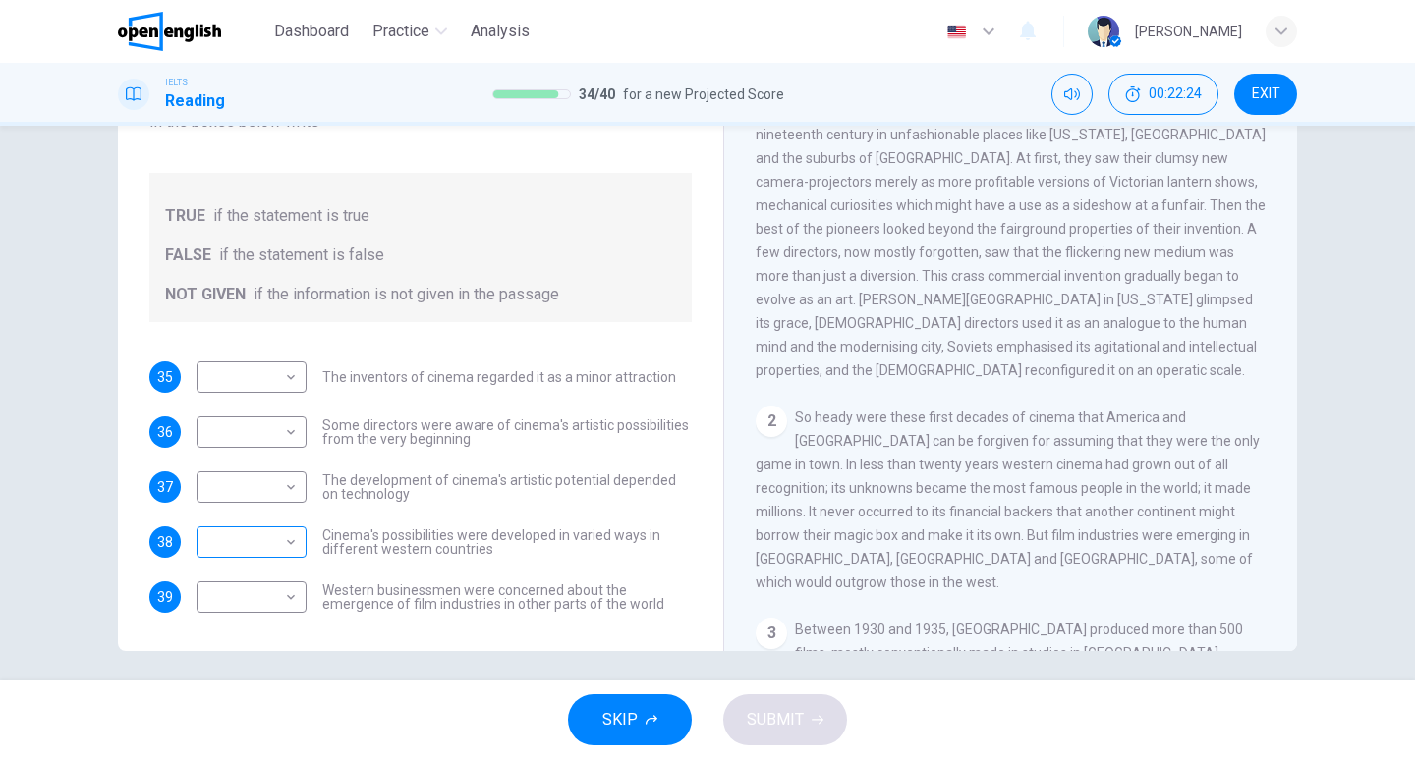
click at [239, 544] on body "This site uses cookies, as explained in our Privacy Policy . If you agree to th…" at bounding box center [707, 379] width 1415 height 759
click at [243, 571] on li "TRUE" at bounding box center [247, 572] width 110 height 31
type input "****"
click at [230, 490] on body "This site uses cookies, as explained in our Privacy Policy . If you agree to th…" at bounding box center [707, 379] width 1415 height 759
click at [230, 520] on li "TRUE" at bounding box center [247, 517] width 110 height 31
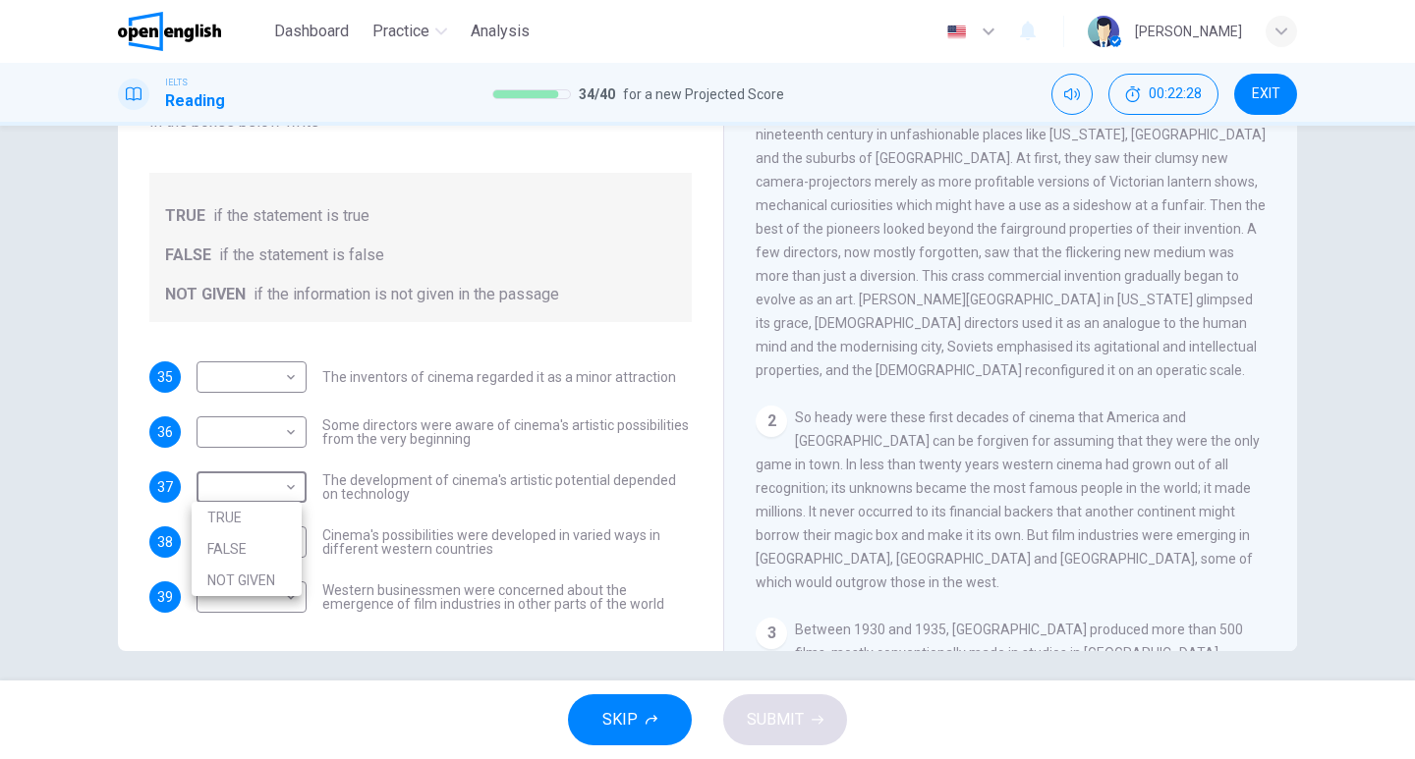
type input "****"
click at [226, 431] on body "This site uses cookies, as explained in our Privacy Policy . If you agree to th…" at bounding box center [707, 379] width 1415 height 759
click at [228, 466] on li "TRUE" at bounding box center [247, 462] width 110 height 31
type input "****"
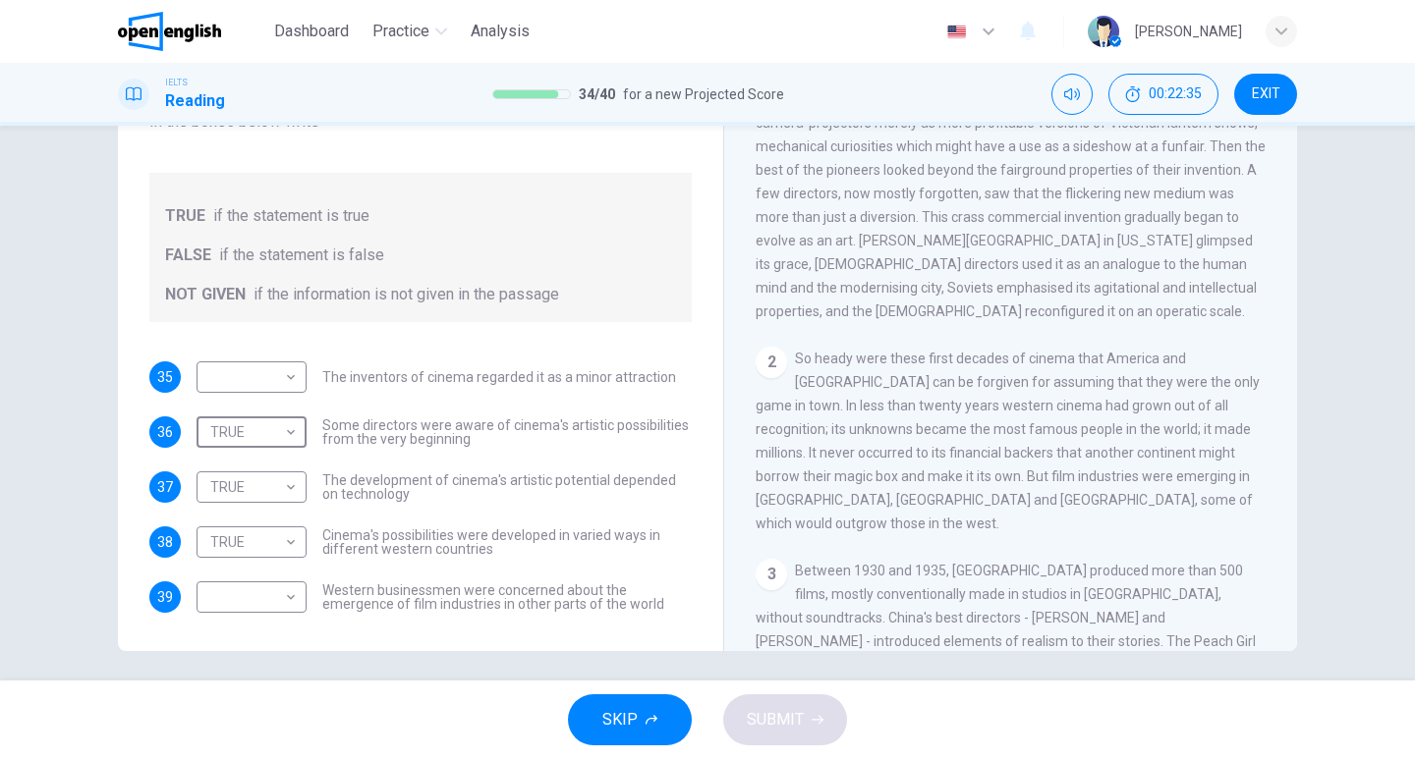
scroll to position [491, 0]
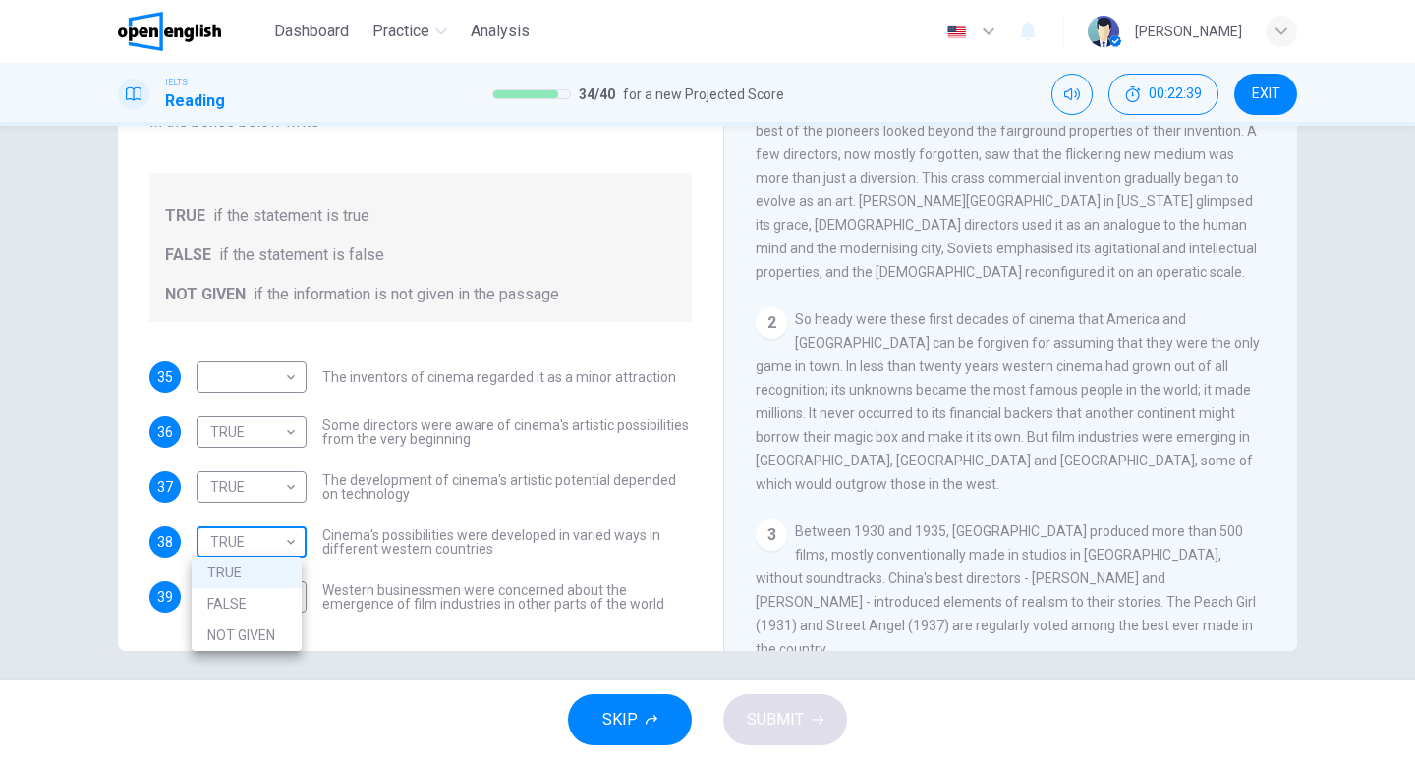
click at [239, 540] on body "This site uses cookies, as explained in our Privacy Policy . If you agree to th…" at bounding box center [707, 379] width 1415 height 759
click at [221, 609] on li "FALSE" at bounding box center [247, 603] width 110 height 31
type input "*****"
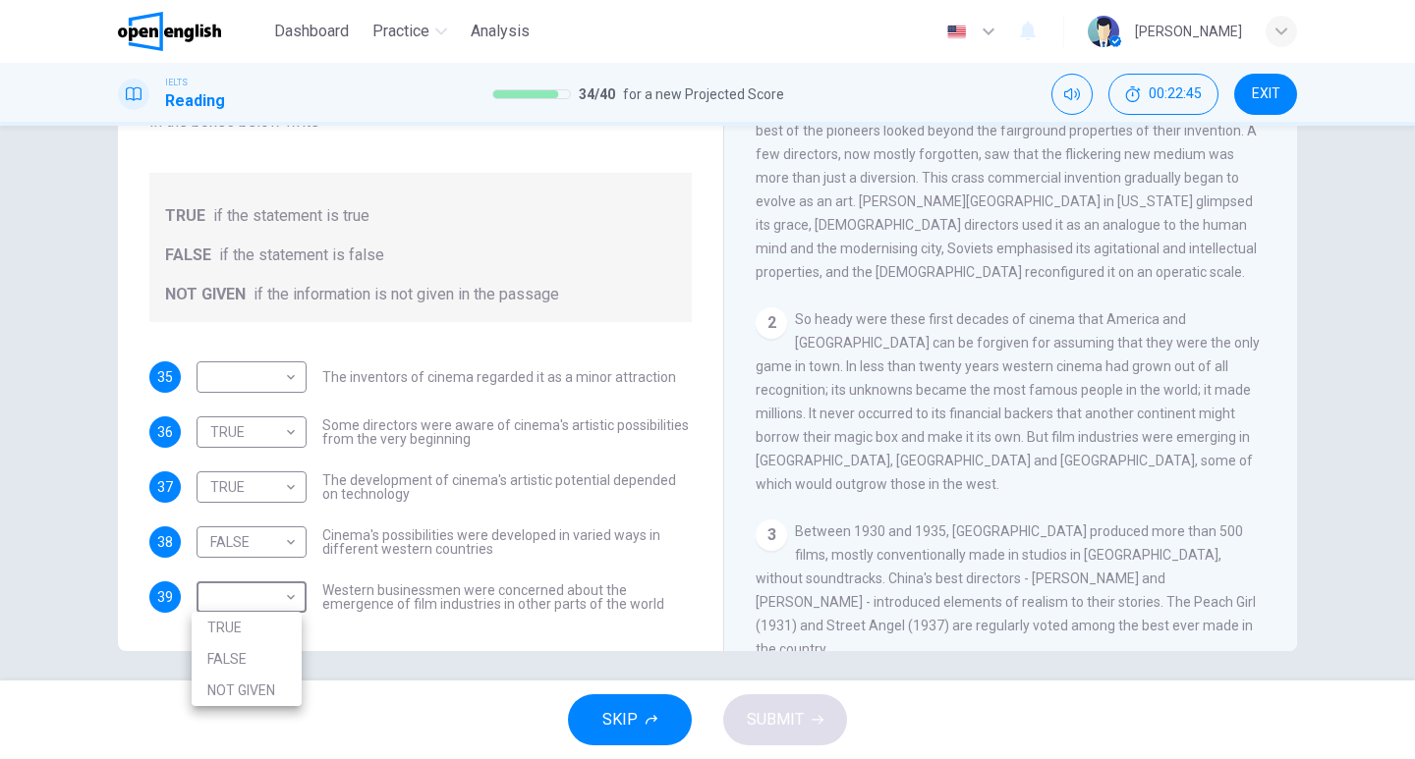
click at [201, 594] on body "This site uses cookies, as explained in our Privacy Policy . If you agree to th…" at bounding box center [707, 379] width 1415 height 759
click at [220, 619] on li "TRUE" at bounding box center [247, 627] width 110 height 31
type input "****"
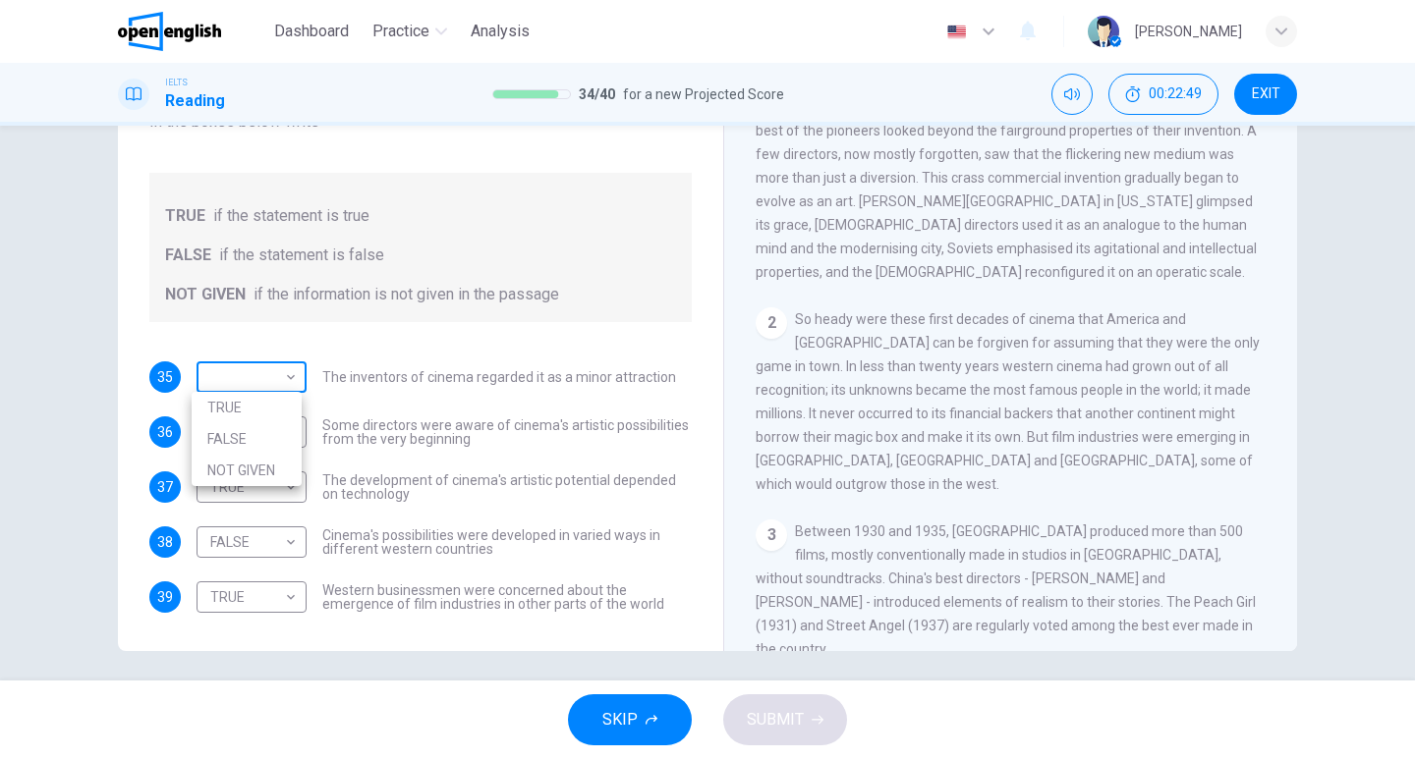
click at [284, 388] on body "This site uses cookies, as explained in our Privacy Policy . If you agree to th…" at bounding box center [707, 379] width 1415 height 759
click at [298, 420] on li "TRUE" at bounding box center [247, 407] width 110 height 31
type input "****"
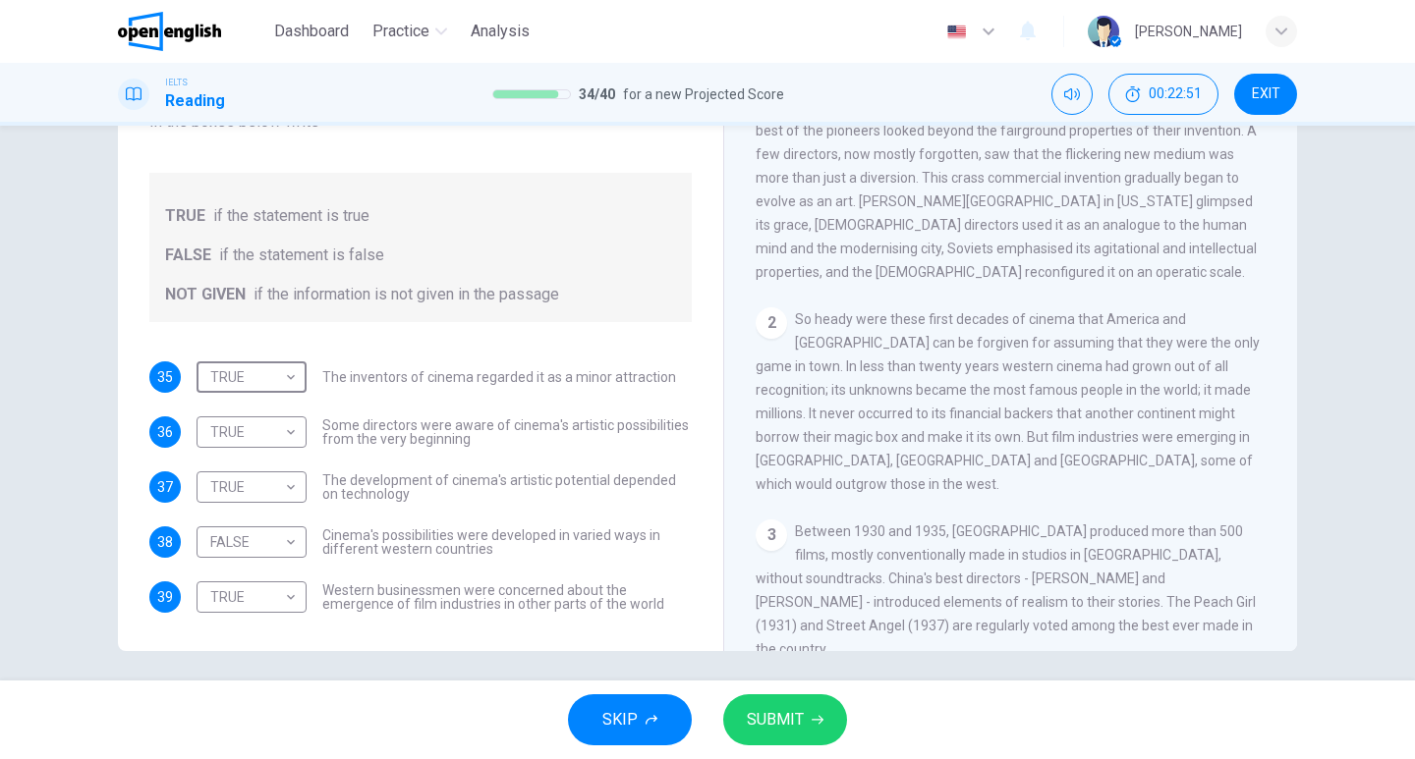
click at [772, 730] on span "SUBMIT" at bounding box center [775, 720] width 57 height 28
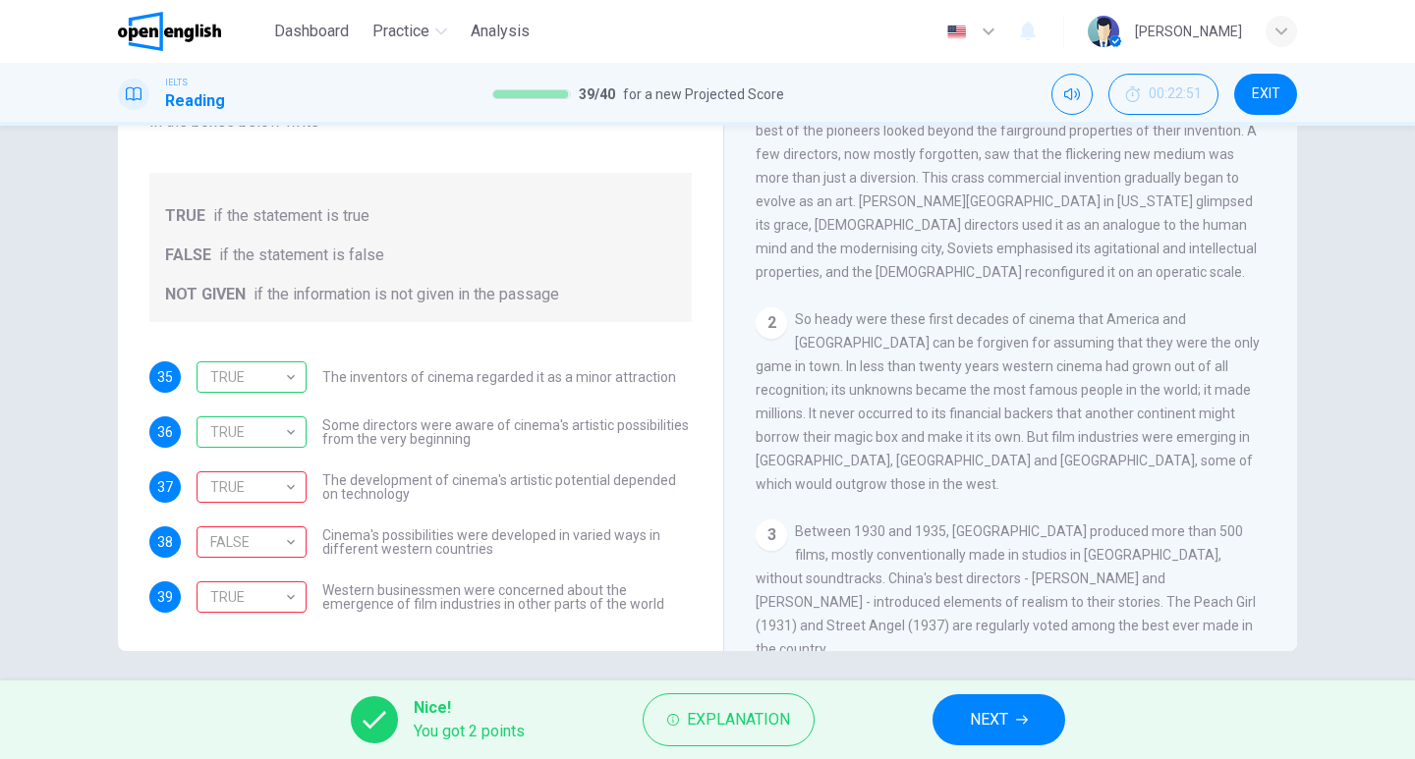
click at [1018, 715] on icon "button" at bounding box center [1022, 720] width 12 height 12
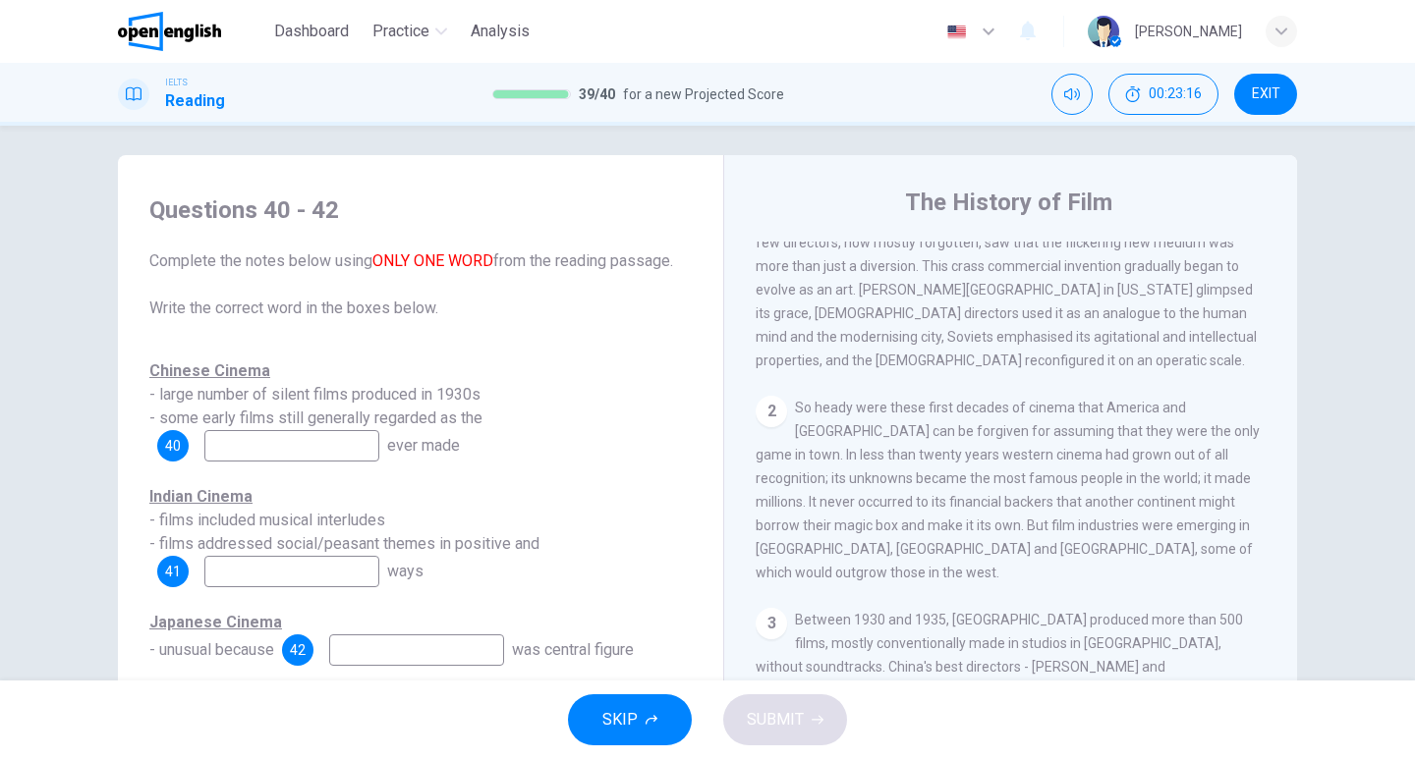
scroll to position [108, 0]
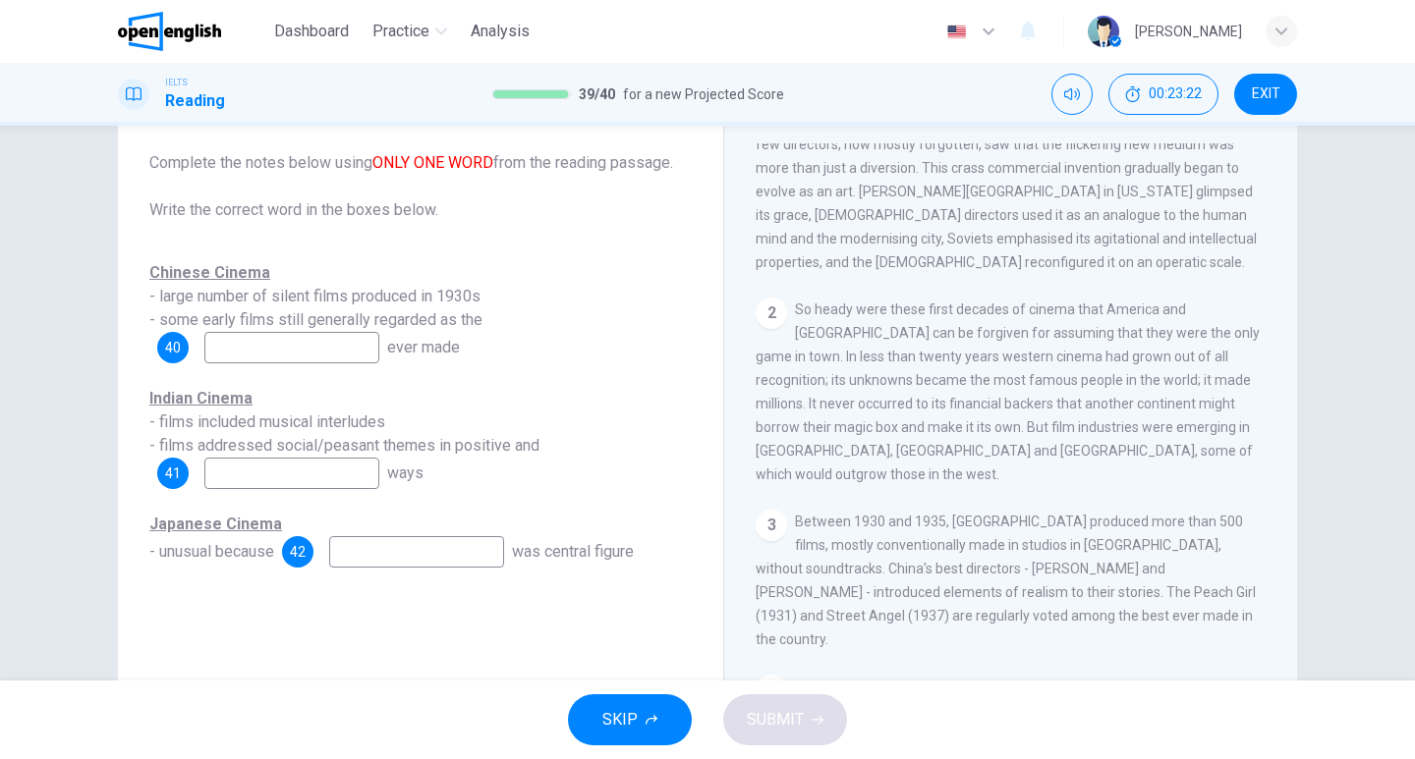
click at [299, 358] on input at bounding box center [291, 347] width 175 height 31
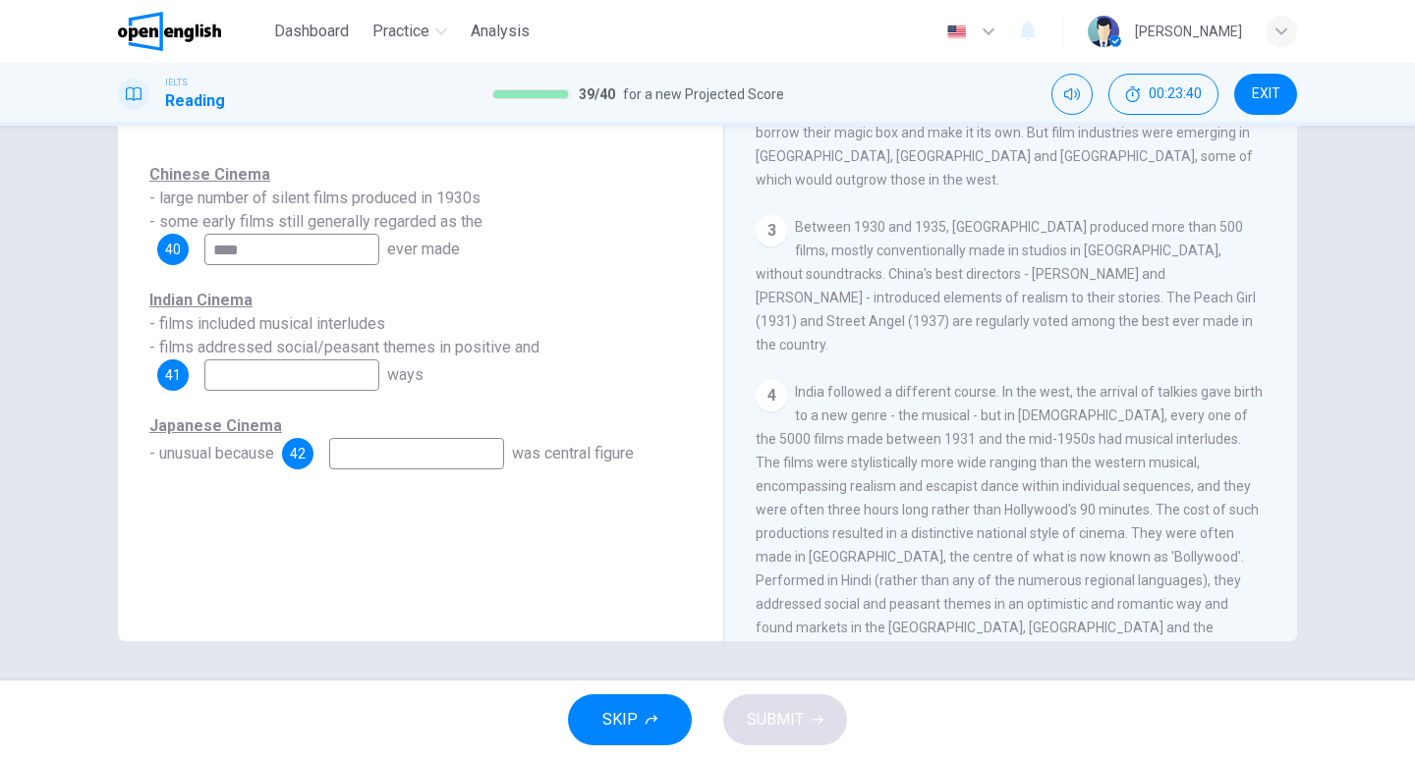
scroll to position [884, 0]
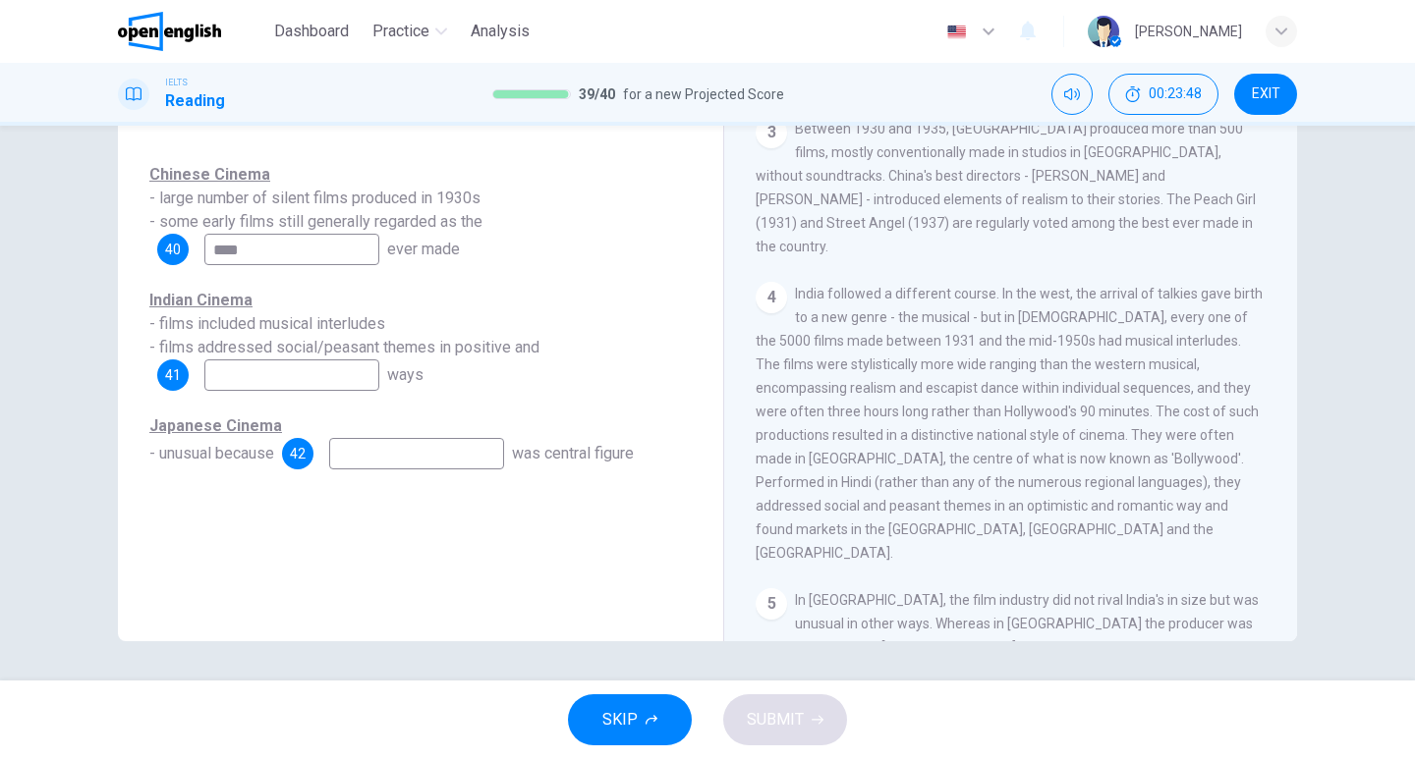
type input "****"
click at [489, 463] on input at bounding box center [416, 453] width 175 height 31
click at [365, 453] on input "********" at bounding box center [416, 453] width 175 height 31
type input "*********"
click at [277, 383] on input at bounding box center [291, 375] width 175 height 31
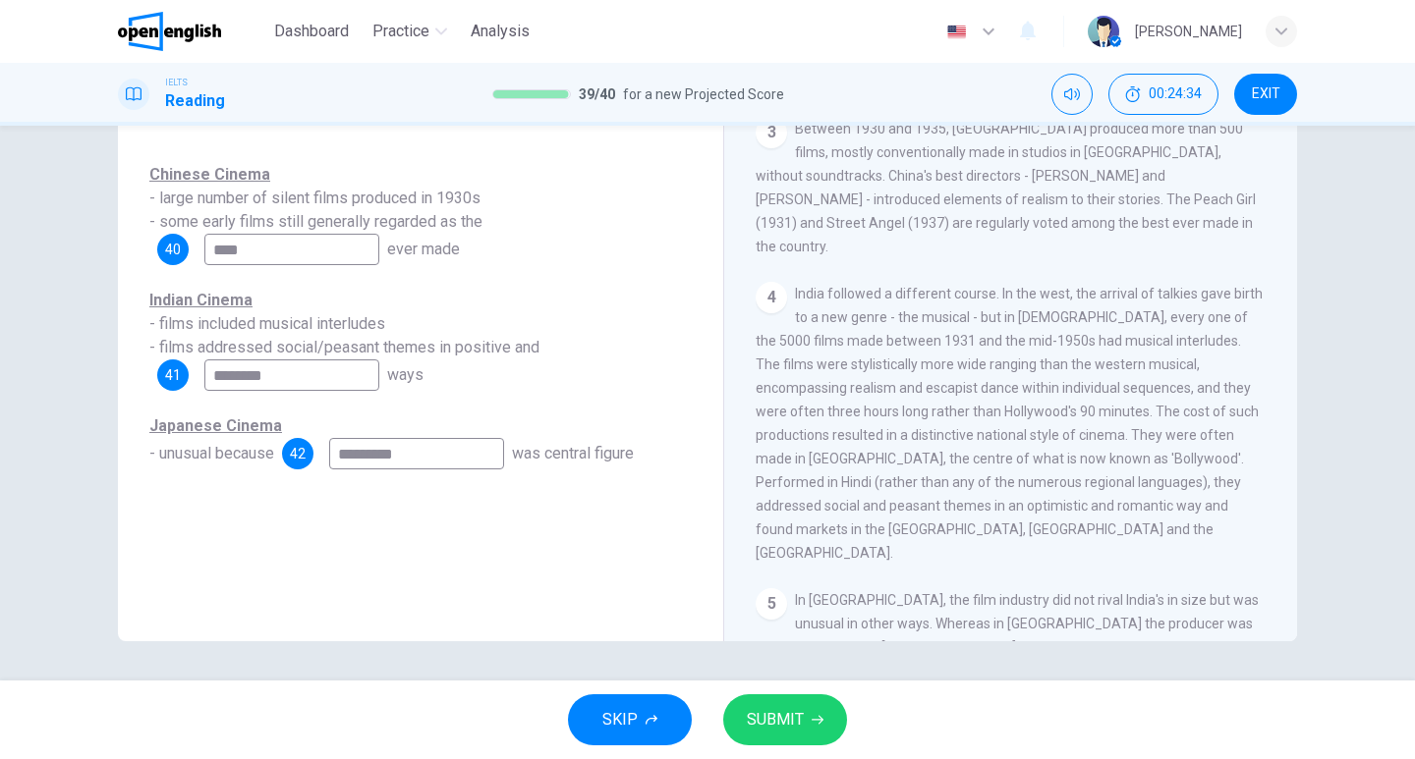
type input "********"
click at [796, 695] on button "SUBMIT" at bounding box center [785, 720] width 124 height 51
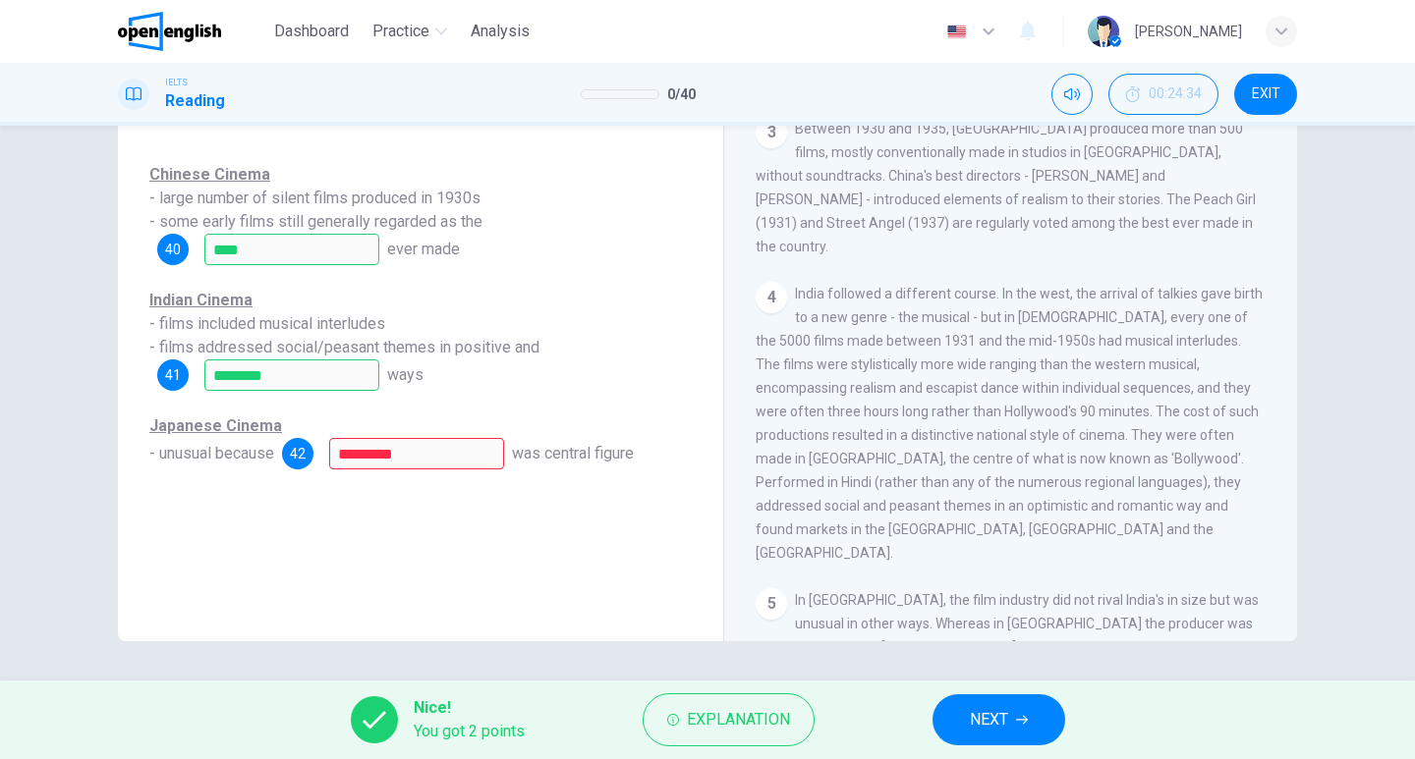
scroll to position [0, 0]
